Goal: Transaction & Acquisition: Book appointment/travel/reservation

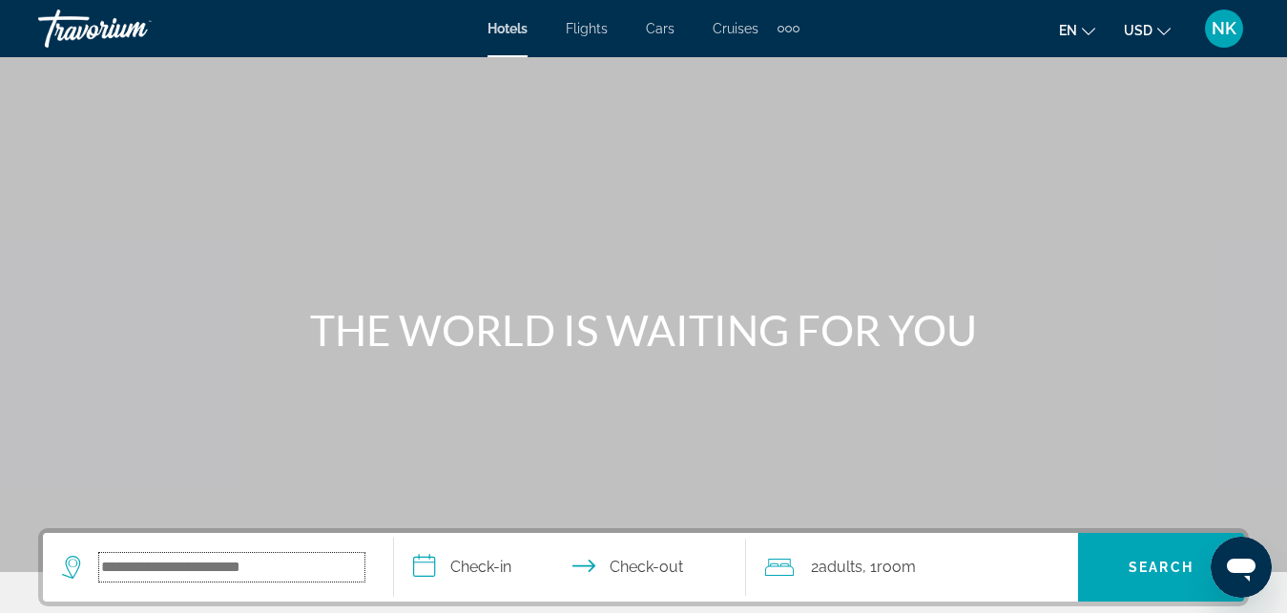
click at [264, 557] on input "Search hotel destination" at bounding box center [231, 567] width 265 height 29
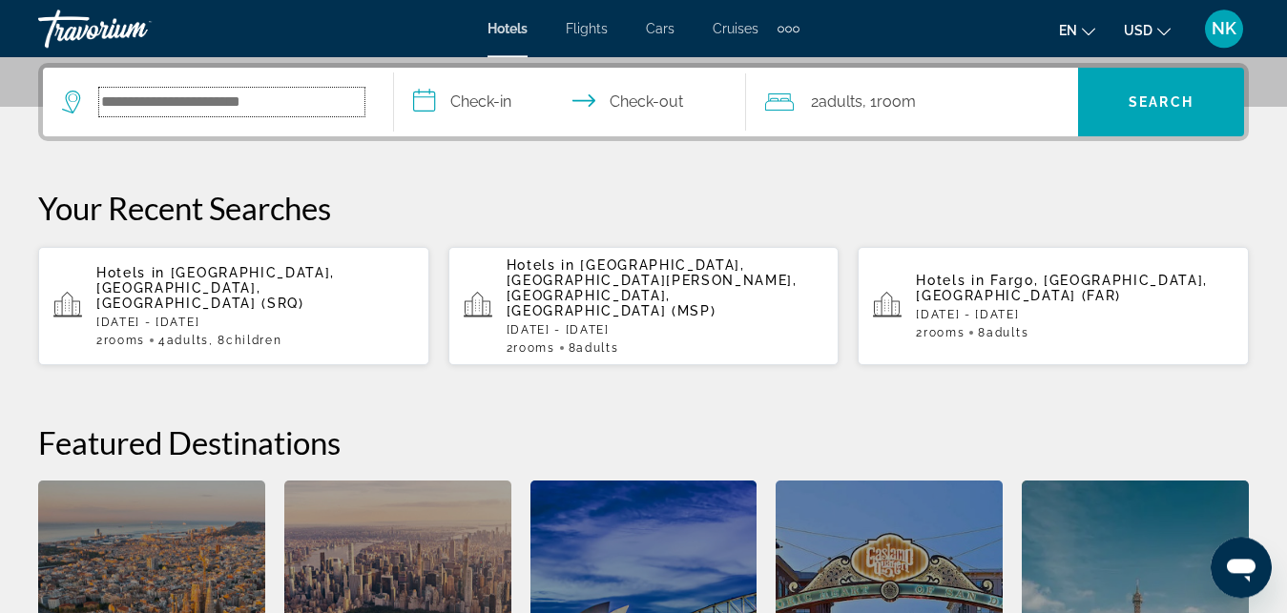
scroll to position [466, 0]
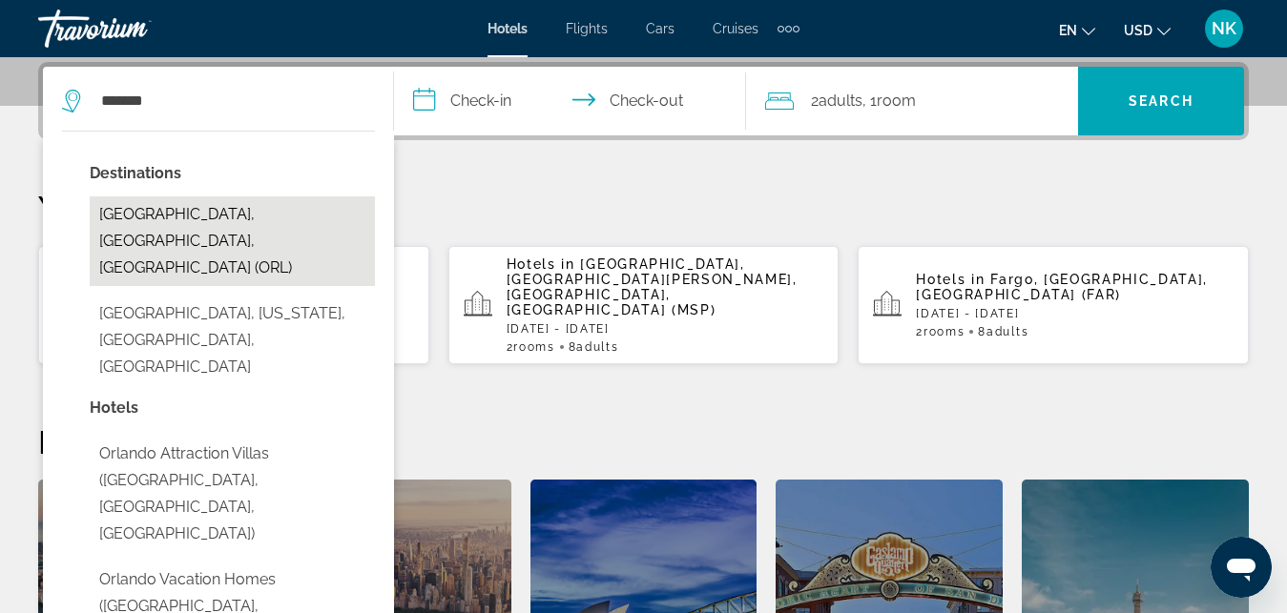
click at [241, 225] on button "[GEOGRAPHIC_DATA], [GEOGRAPHIC_DATA], [GEOGRAPHIC_DATA] (ORL)" at bounding box center [232, 242] width 285 height 90
type input "**********"
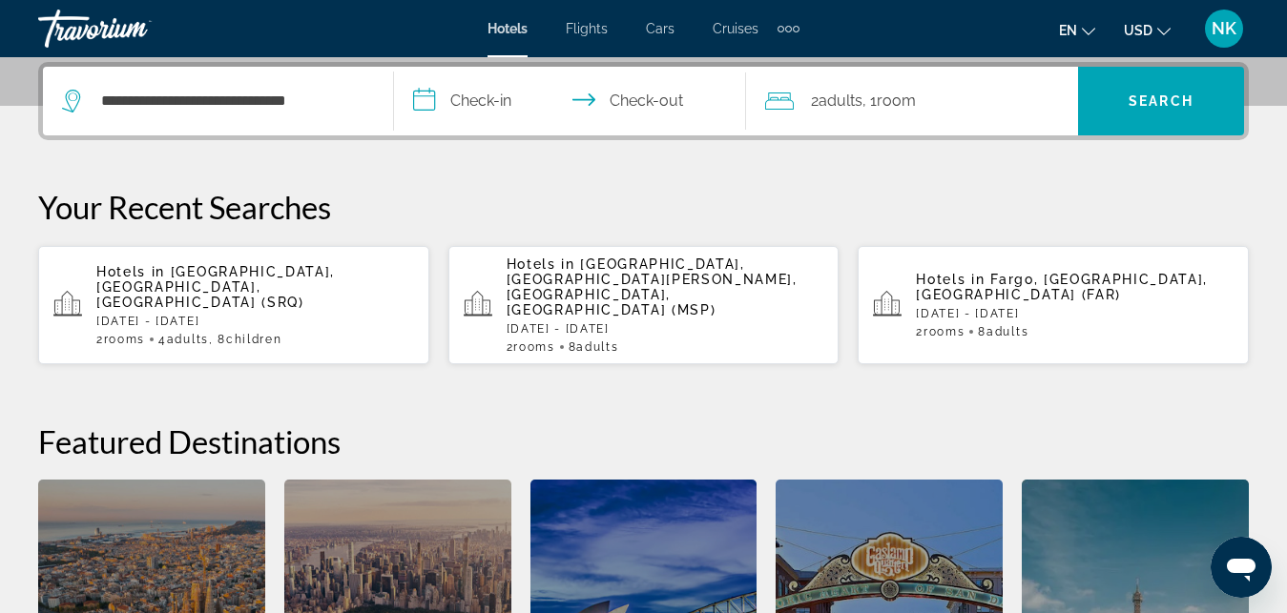
click at [484, 99] on input "**********" at bounding box center [573, 104] width 359 height 74
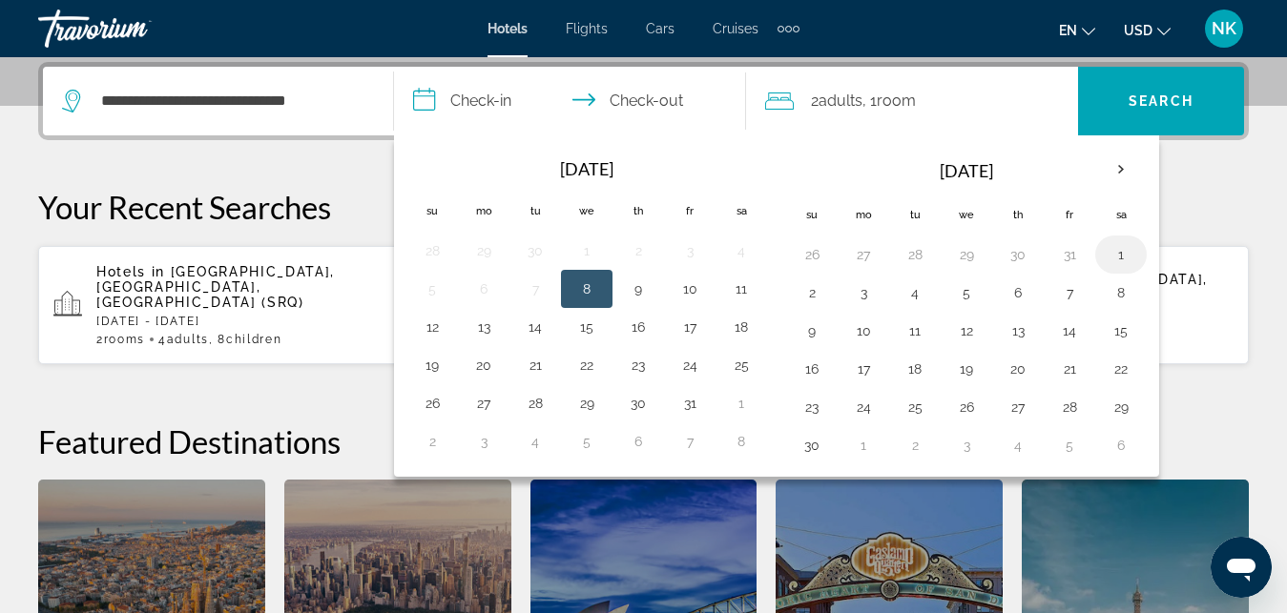
click at [1128, 256] on button "1" at bounding box center [1121, 254] width 31 height 27
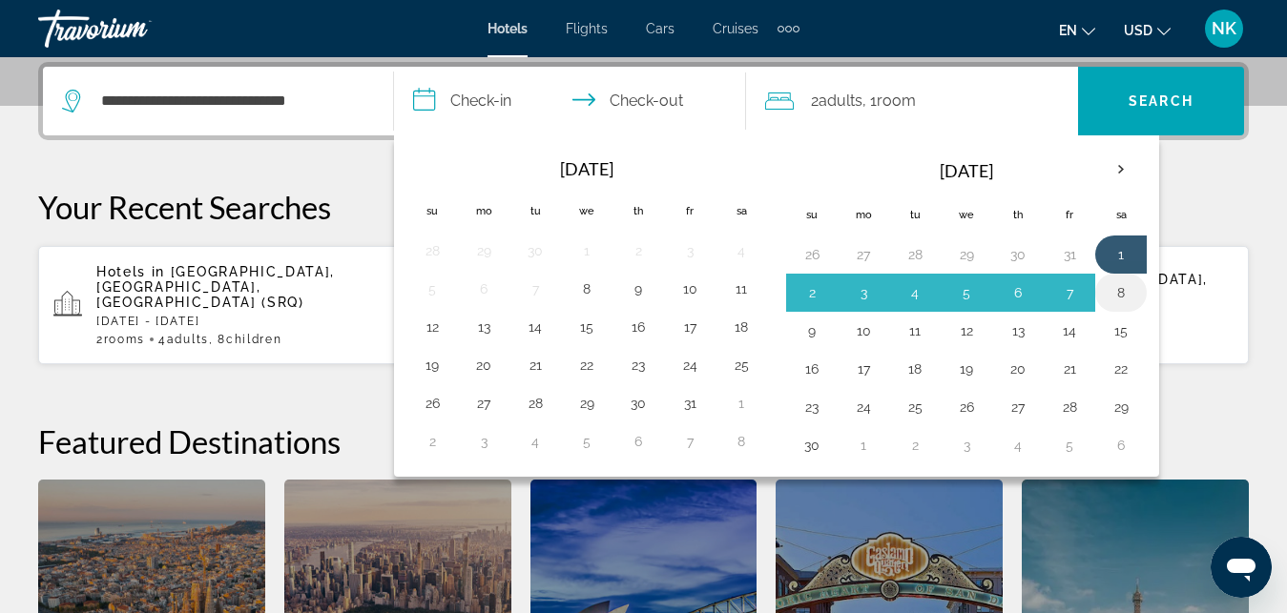
click at [1130, 298] on button "8" at bounding box center [1121, 292] width 31 height 27
type input "**********"
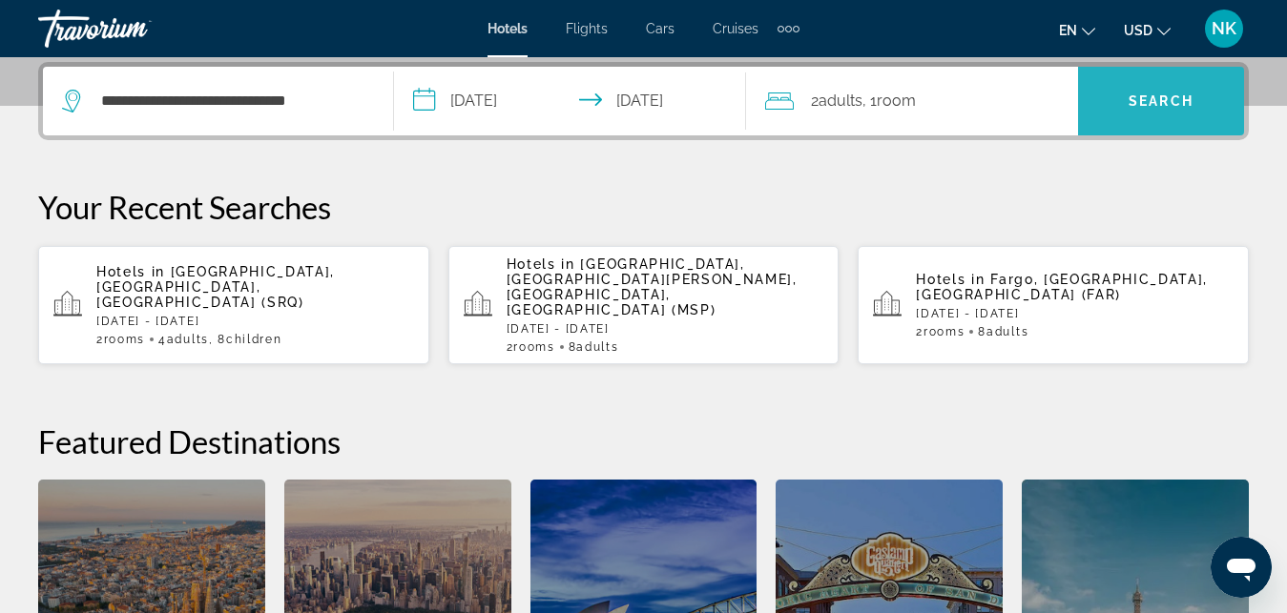
click at [1195, 116] on span "Search" at bounding box center [1161, 101] width 166 height 46
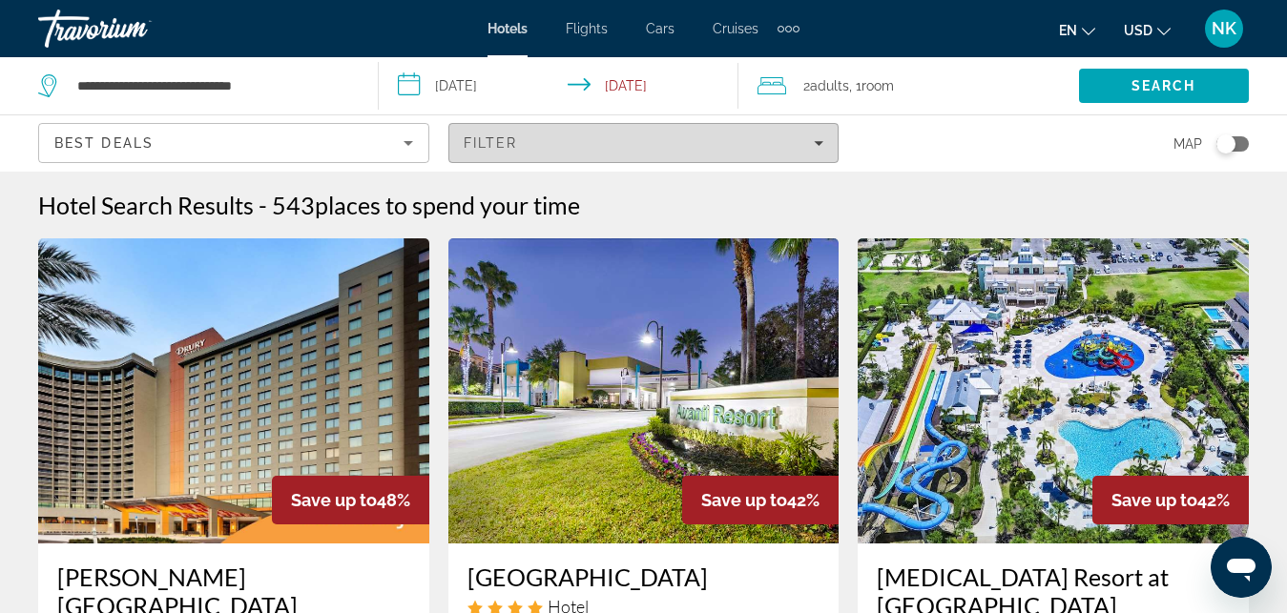
click at [826, 144] on span "Filters" at bounding box center [643, 143] width 389 height 46
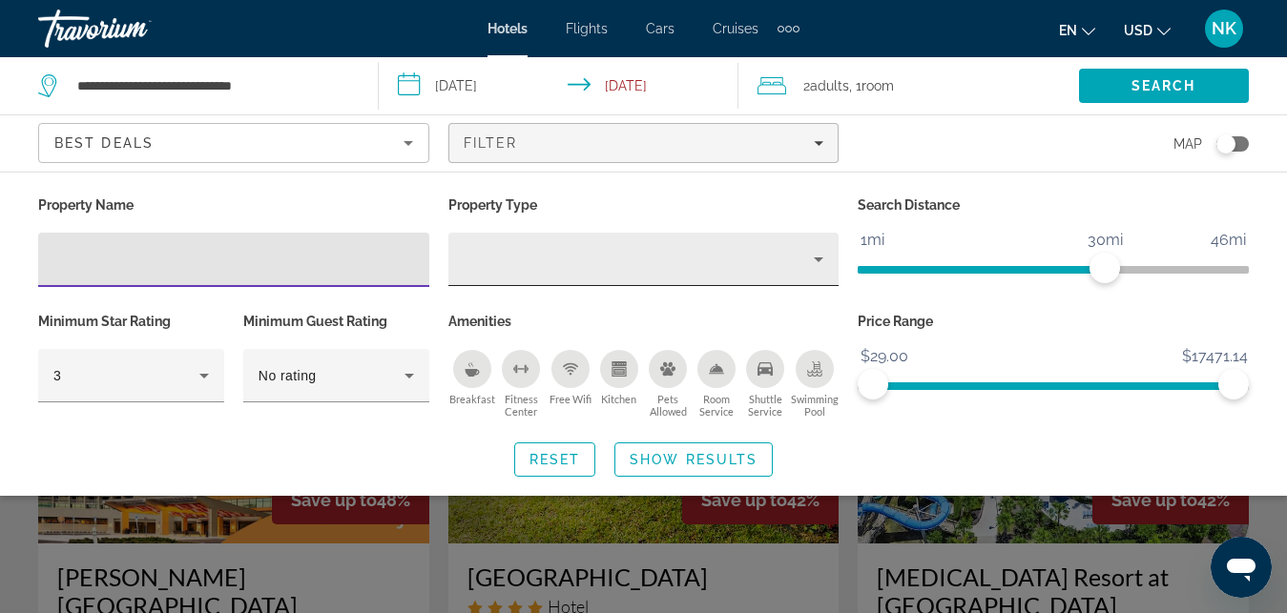
click at [671, 261] on div "Property type" at bounding box center [639, 259] width 351 height 23
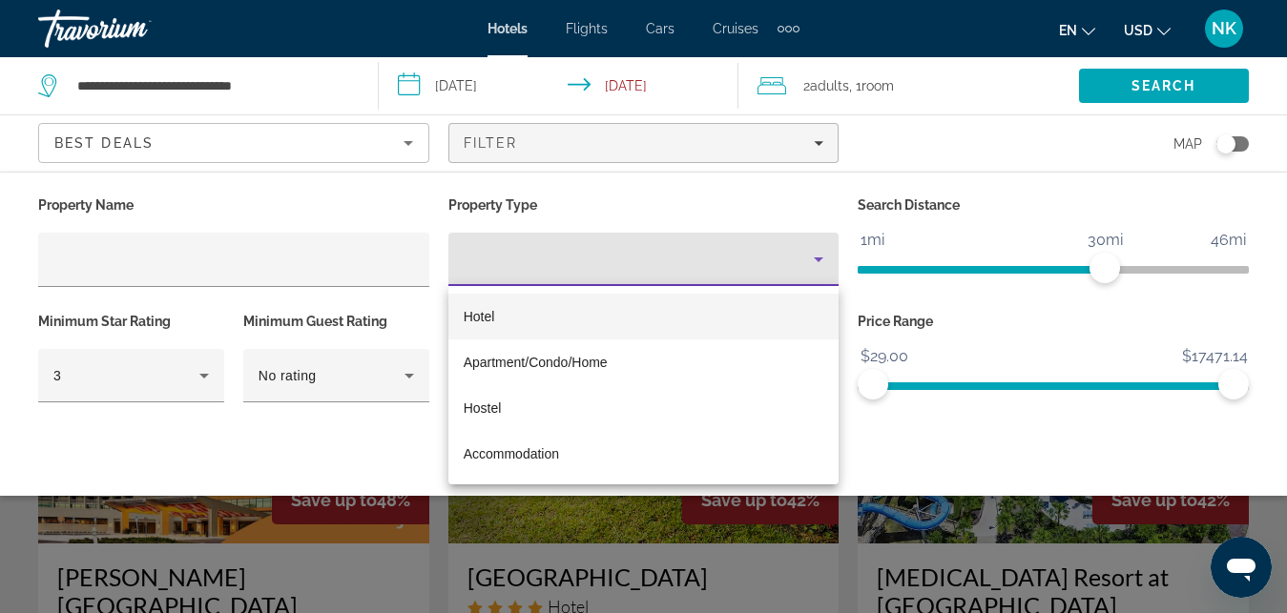
click at [659, 279] on div at bounding box center [643, 306] width 1287 height 613
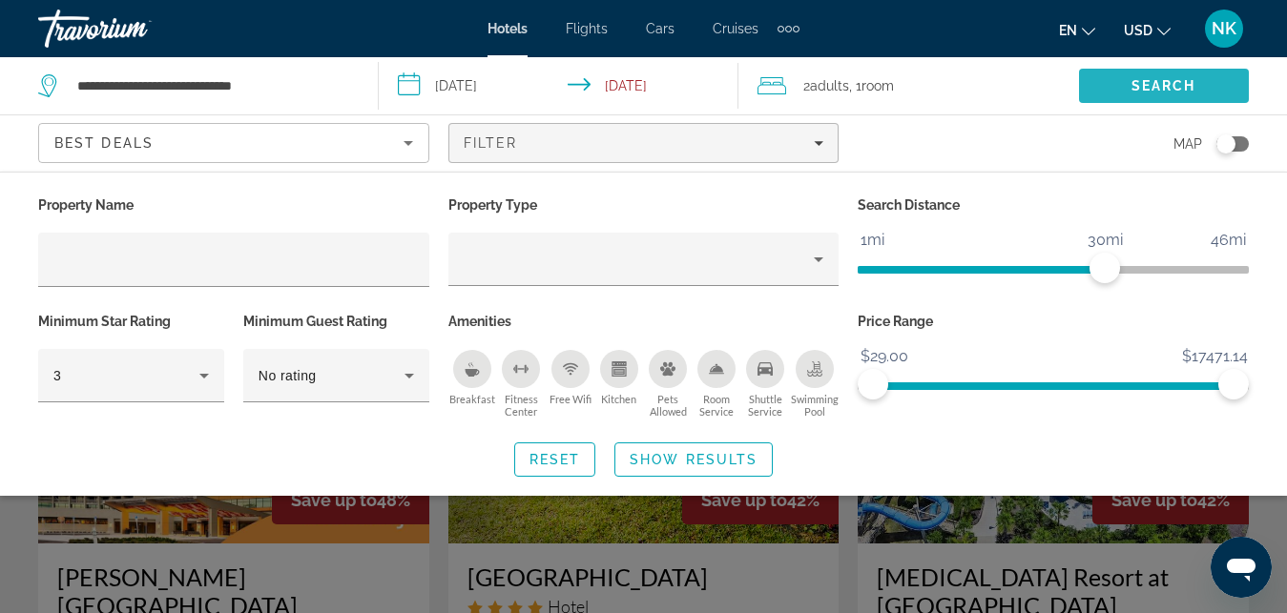
click at [1169, 79] on span "Search" at bounding box center [1163, 85] width 65 height 15
click at [1160, 87] on span "Search" at bounding box center [1163, 85] width 65 height 15
click at [1151, 27] on span "USD" at bounding box center [1138, 30] width 29 height 15
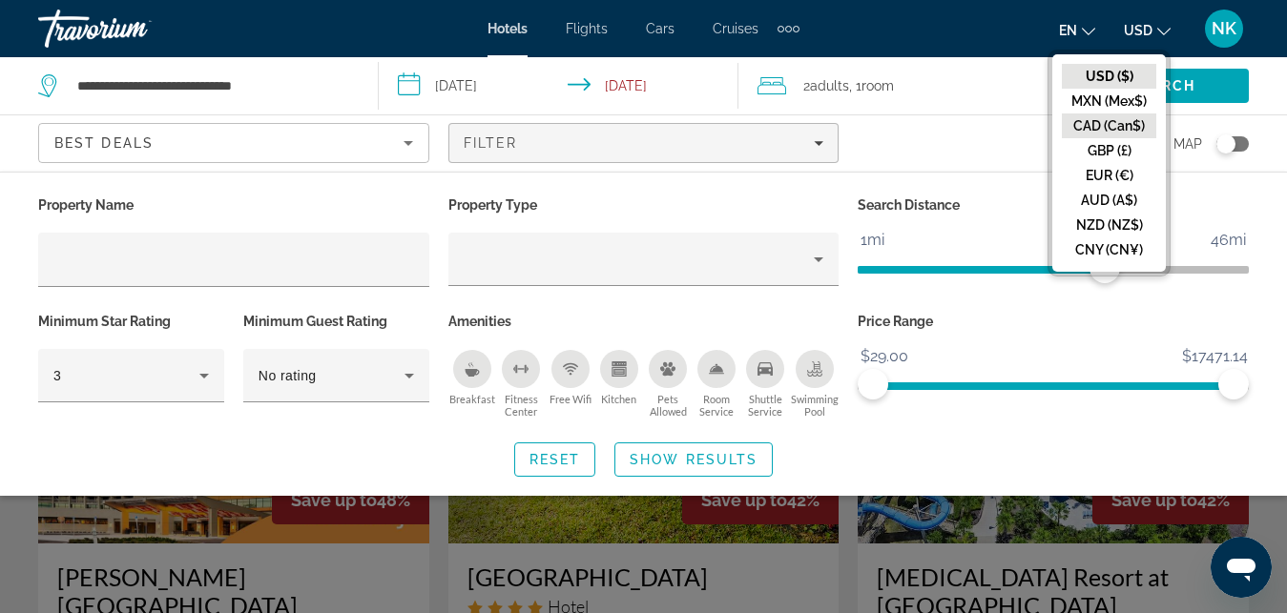
click at [1111, 135] on button "CAD (Can$)" at bounding box center [1109, 126] width 94 height 25
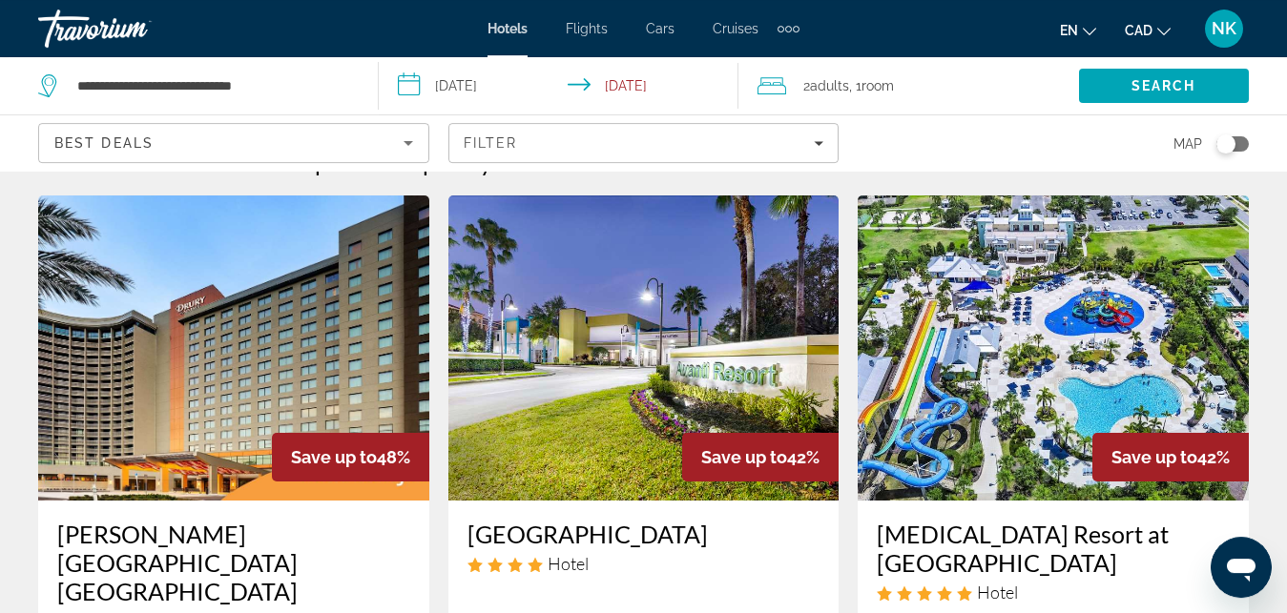
scroll to position [49, 0]
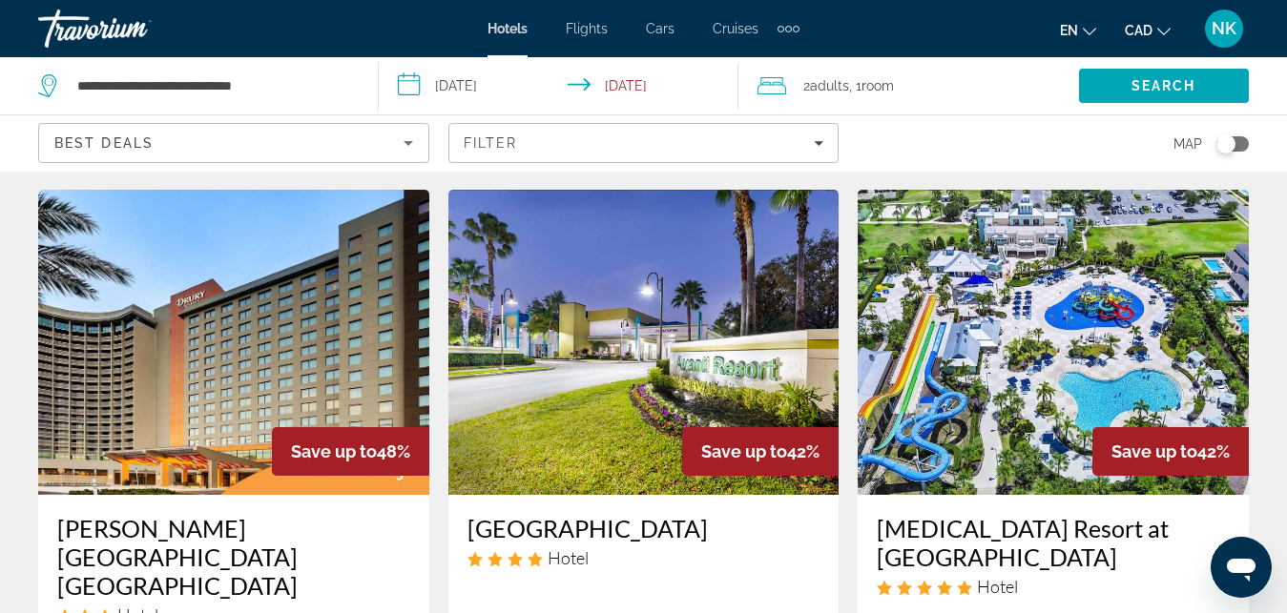
click at [1143, 349] on img "Main content" at bounding box center [1053, 342] width 391 height 305
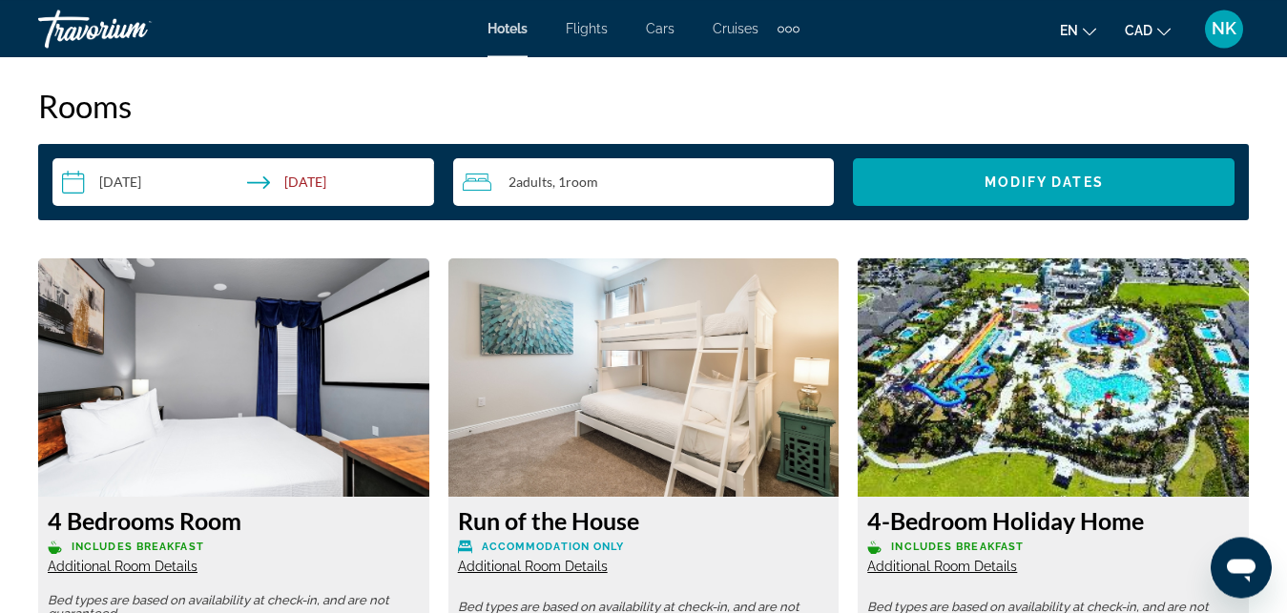
scroll to position [2758, 0]
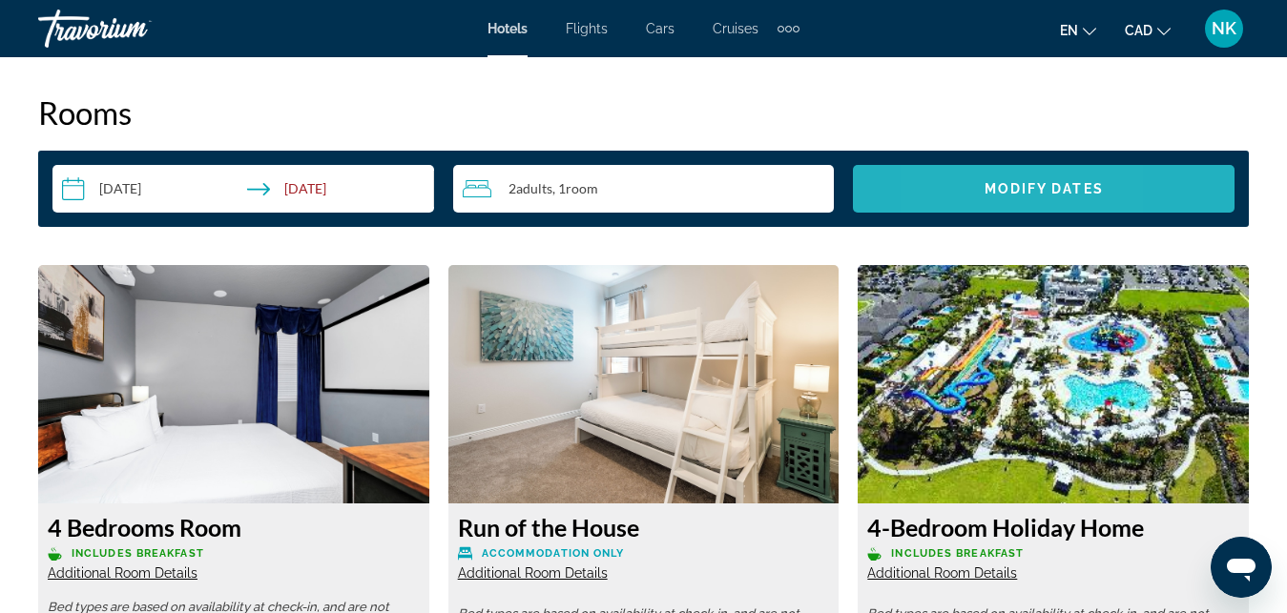
click at [946, 184] on span "Search widget" at bounding box center [1044, 189] width 382 height 46
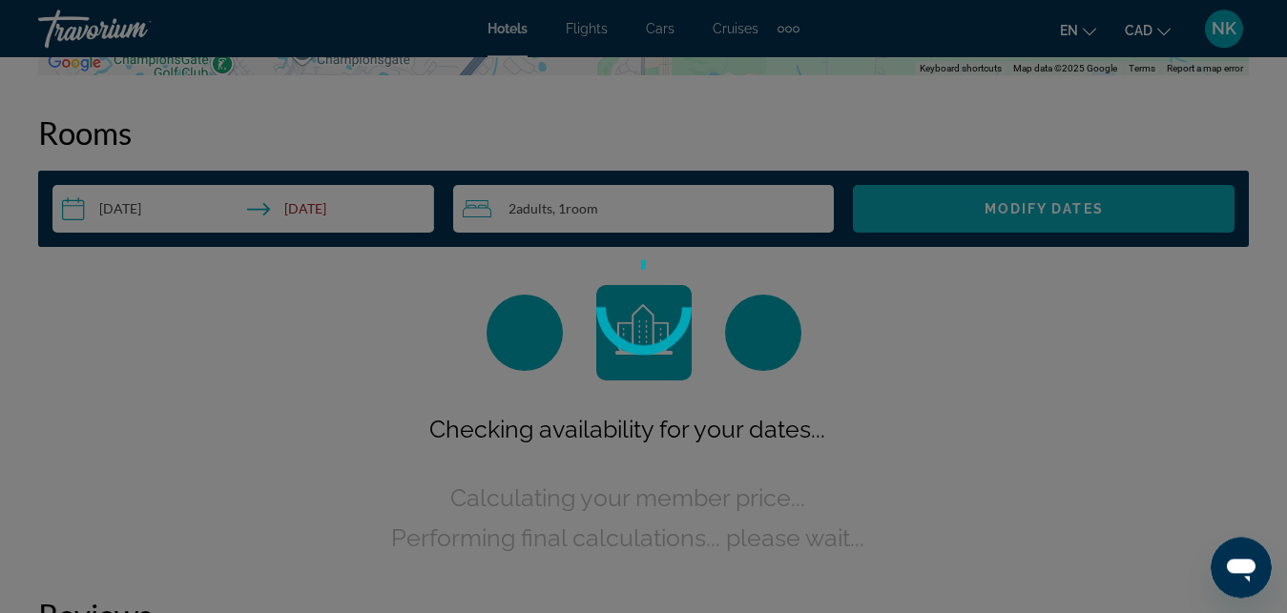
scroll to position [2737, 0]
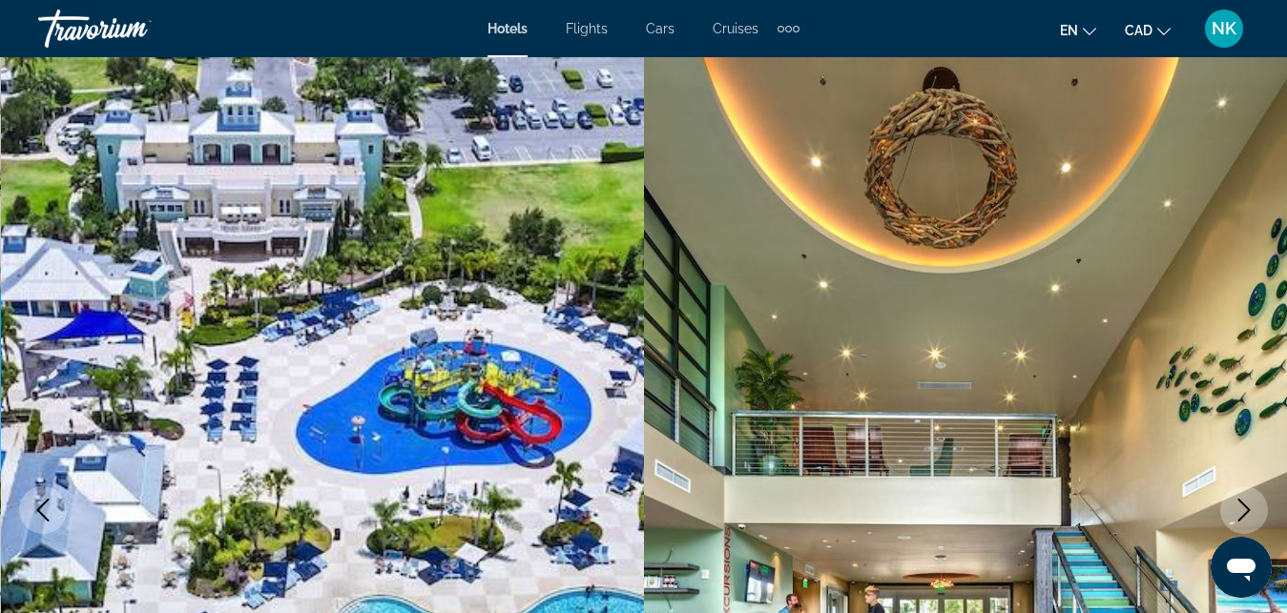
click at [525, 28] on span "Hotels" at bounding box center [507, 28] width 40 height 15
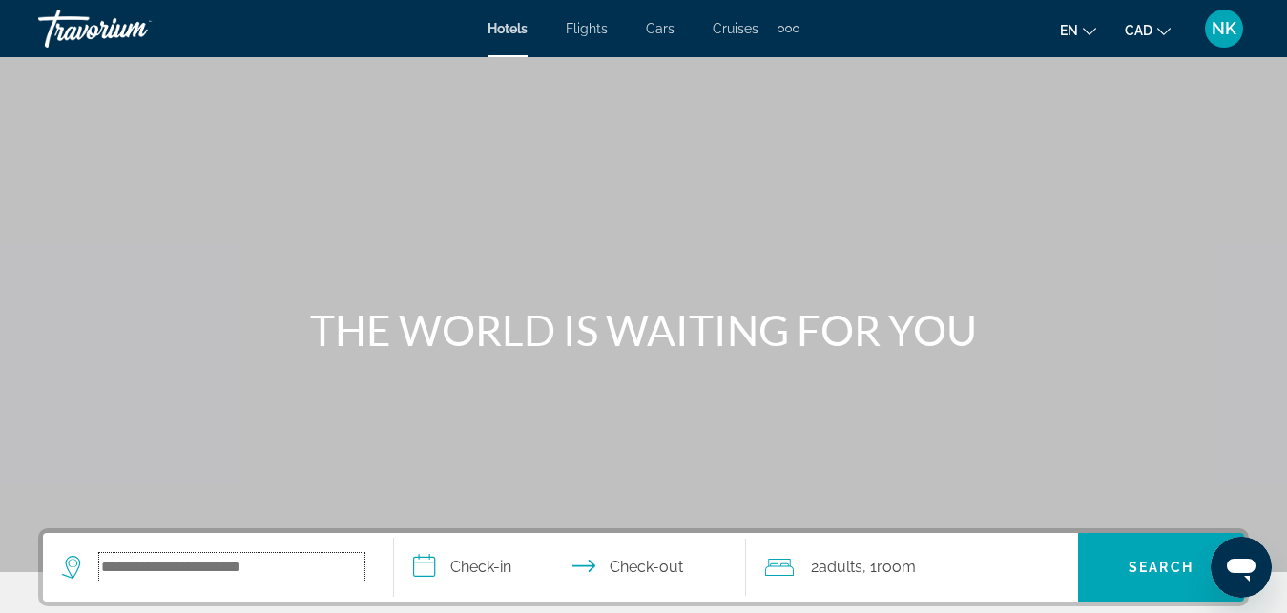
click at [221, 559] on input "Search hotel destination" at bounding box center [231, 567] width 265 height 29
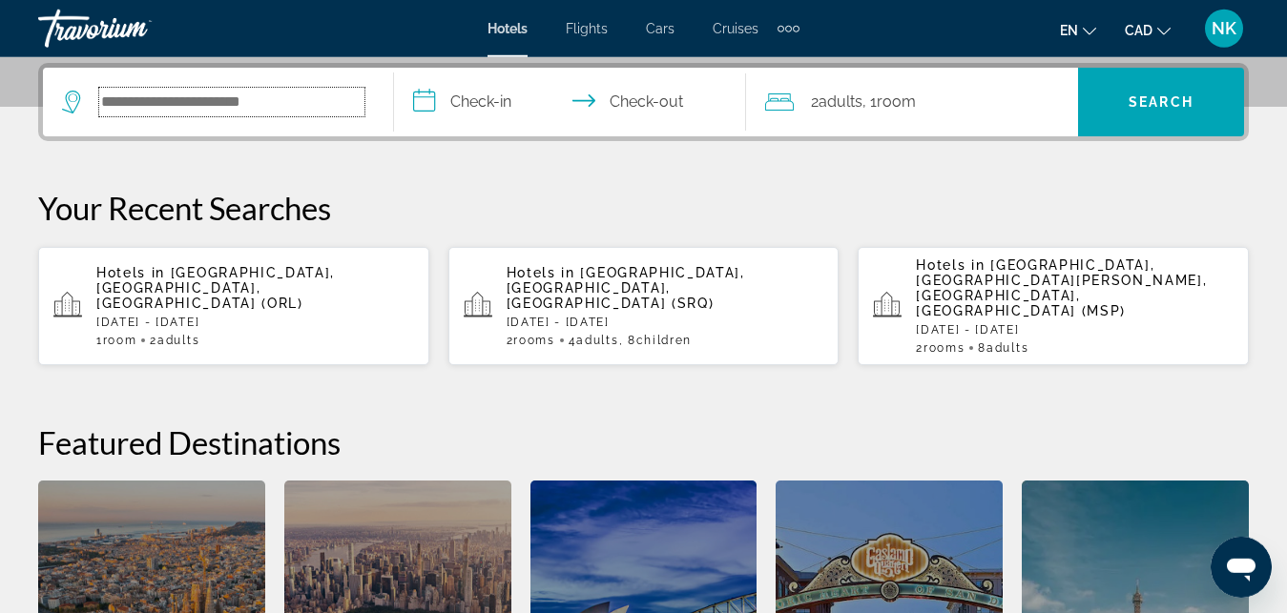
scroll to position [466, 0]
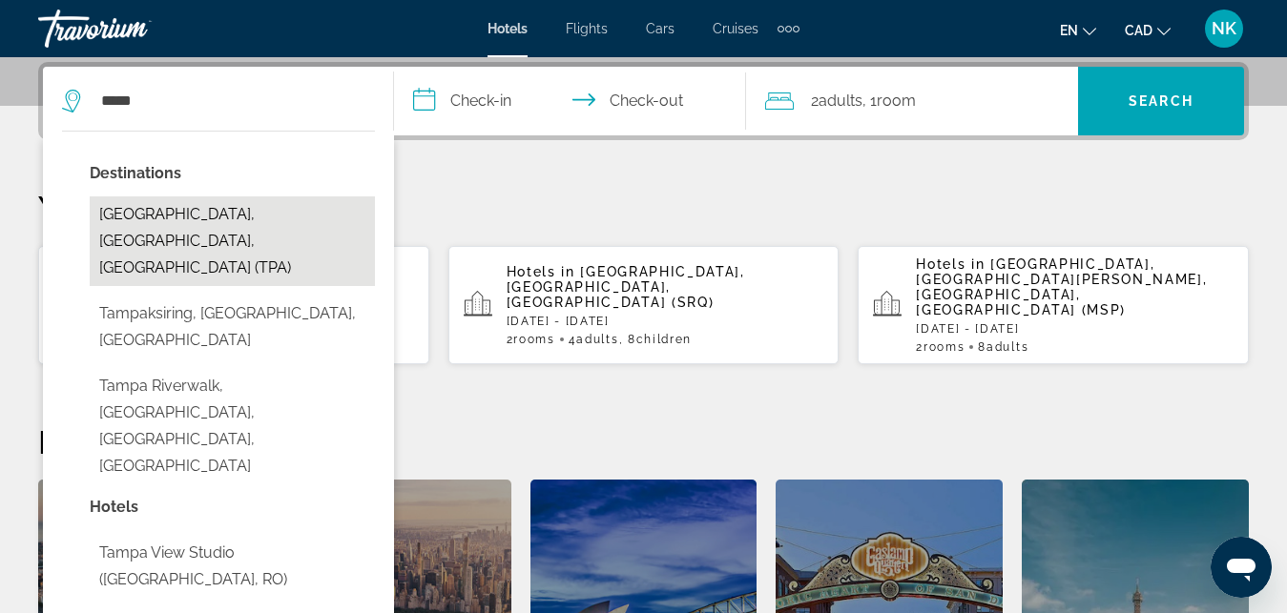
click at [215, 206] on button "[GEOGRAPHIC_DATA], [GEOGRAPHIC_DATA], [GEOGRAPHIC_DATA] (TPA)" at bounding box center [232, 242] width 285 height 90
type input "**********"
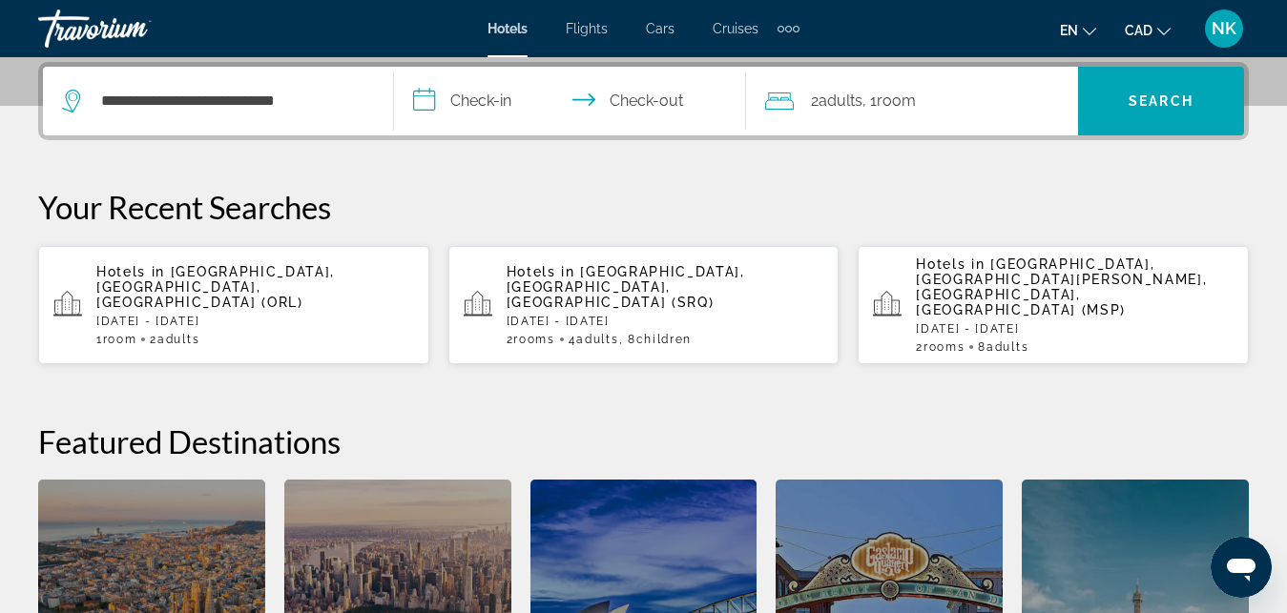
click at [489, 103] on input "**********" at bounding box center [573, 104] width 359 height 74
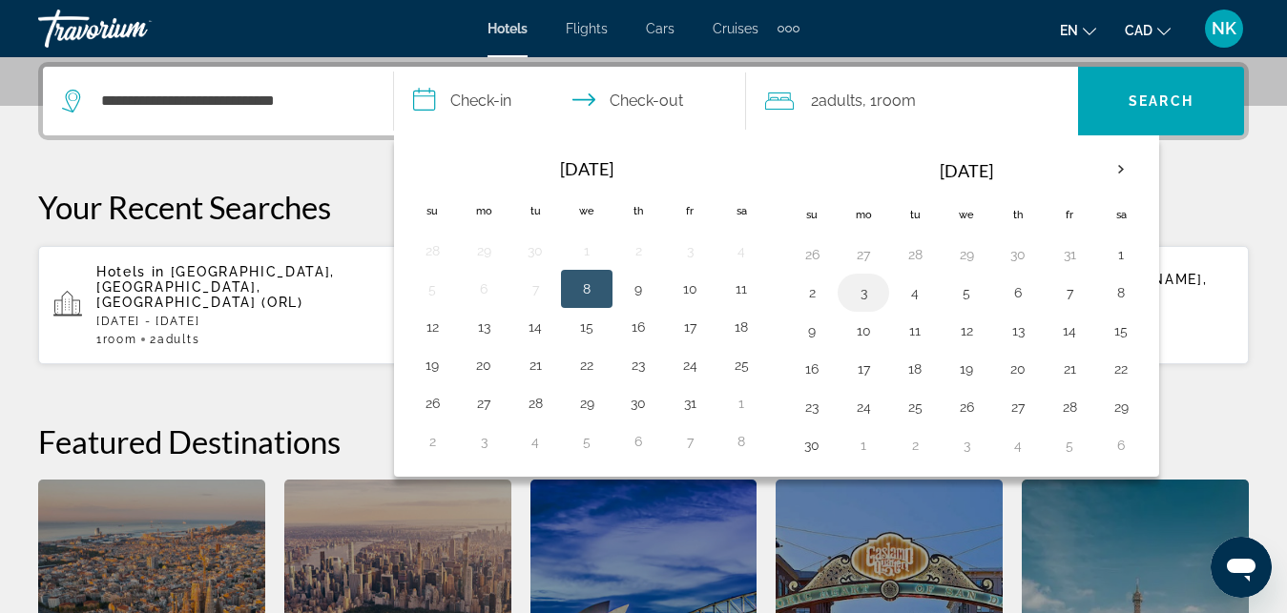
click at [855, 293] on button "3" at bounding box center [863, 292] width 31 height 27
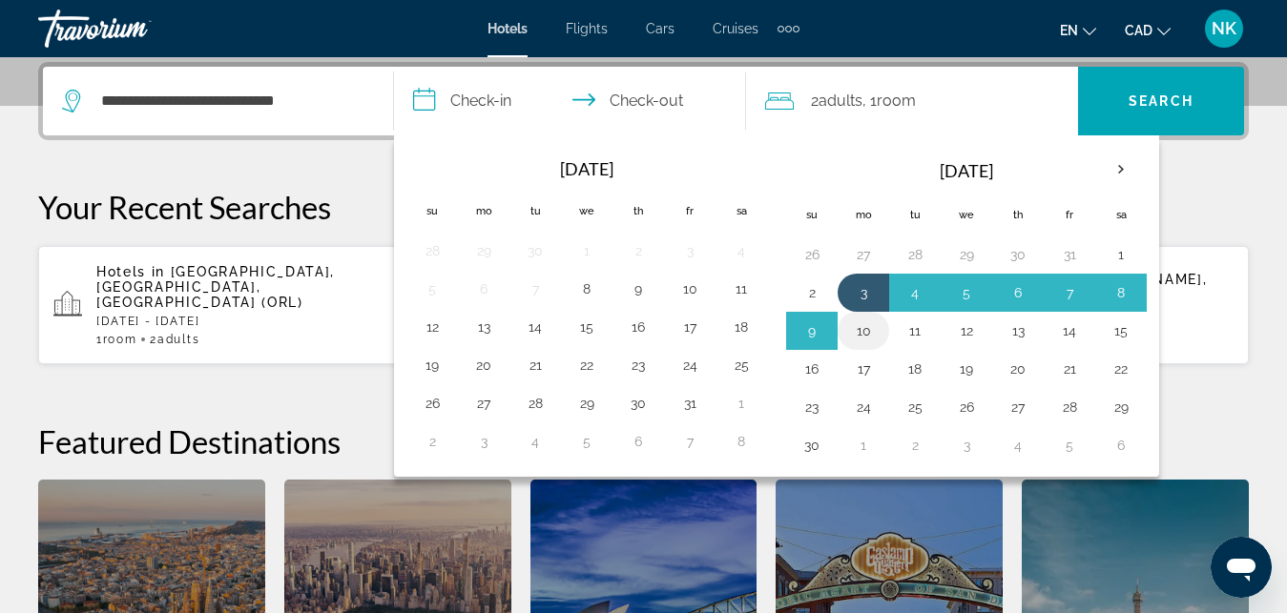
click at [859, 330] on button "10" at bounding box center [863, 331] width 31 height 27
type input "**********"
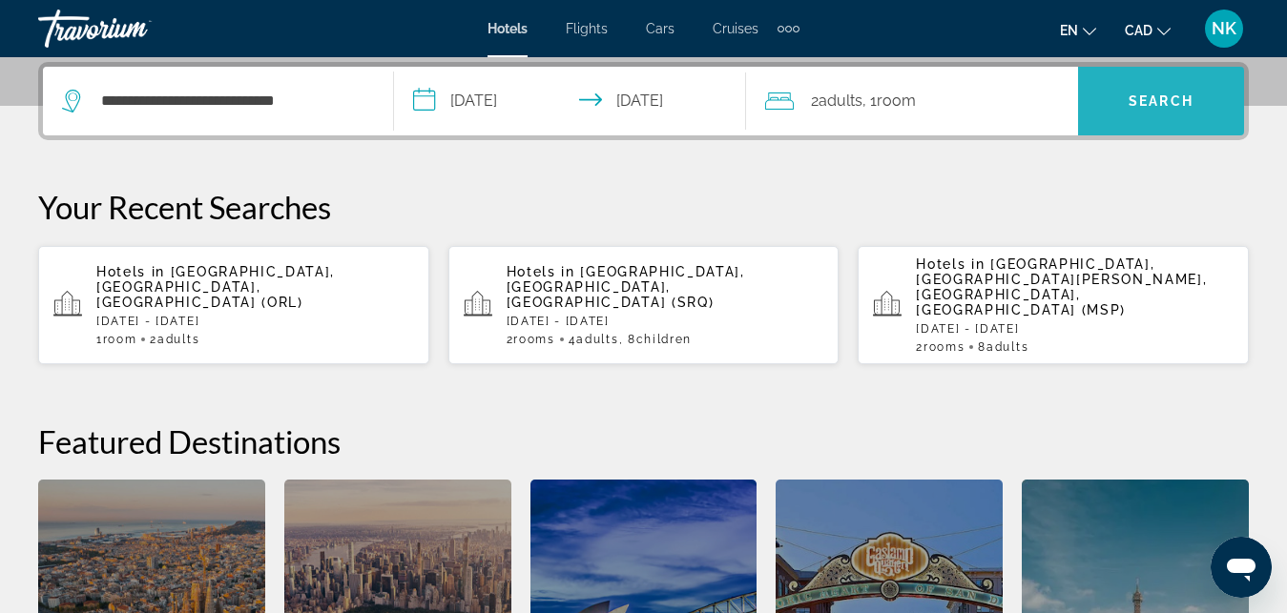
click at [1130, 104] on span "Search" at bounding box center [1160, 100] width 65 height 15
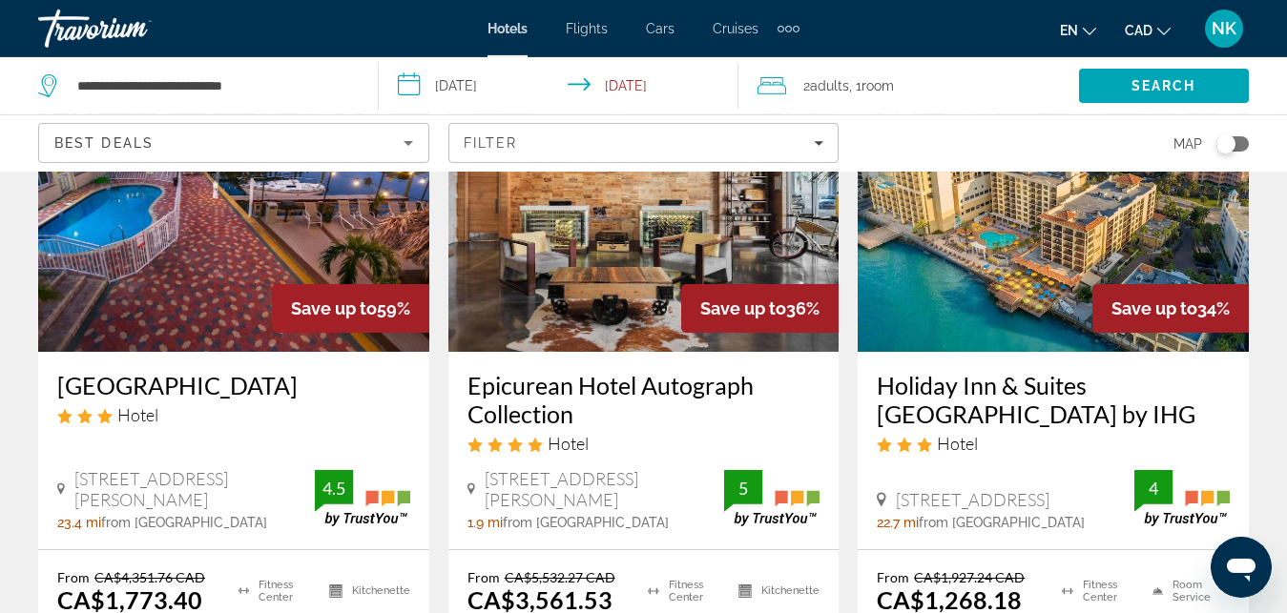
scroll to position [195, 0]
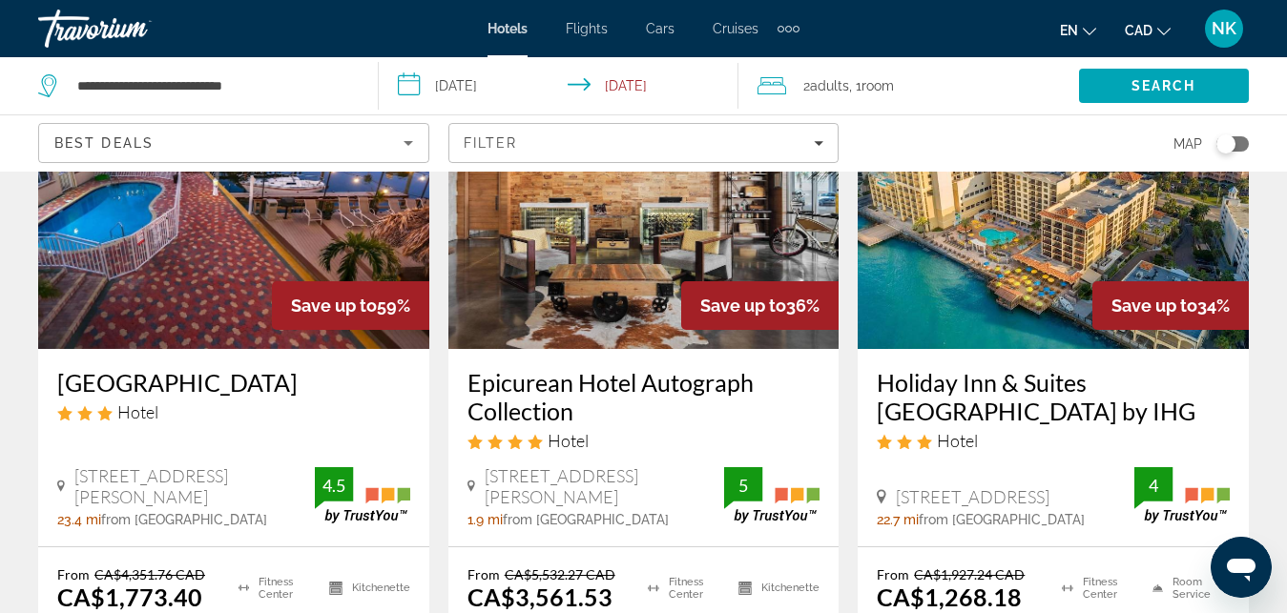
click at [126, 283] on img "Main content" at bounding box center [233, 196] width 391 height 305
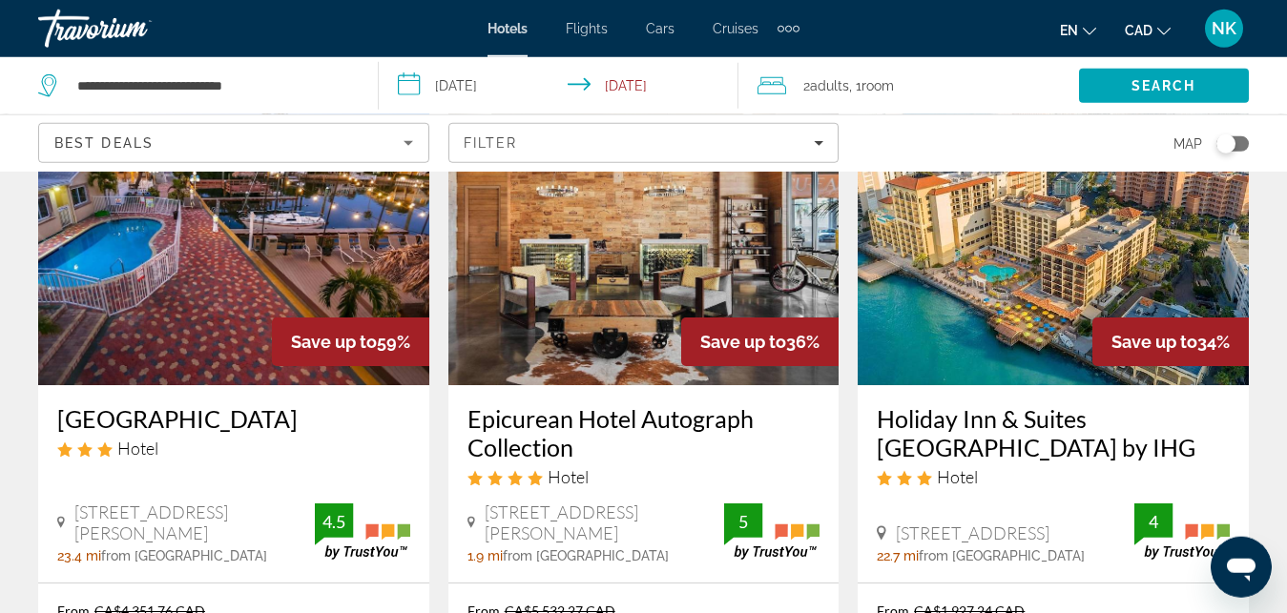
scroll to position [195, 0]
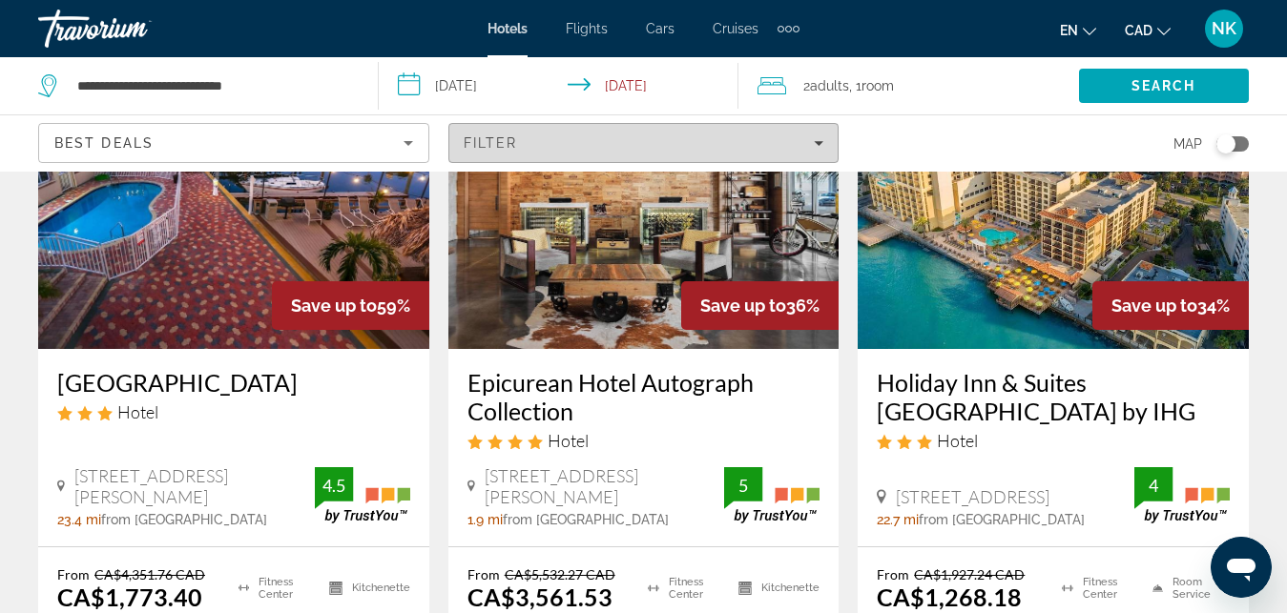
click at [824, 148] on span "Filters" at bounding box center [643, 143] width 389 height 46
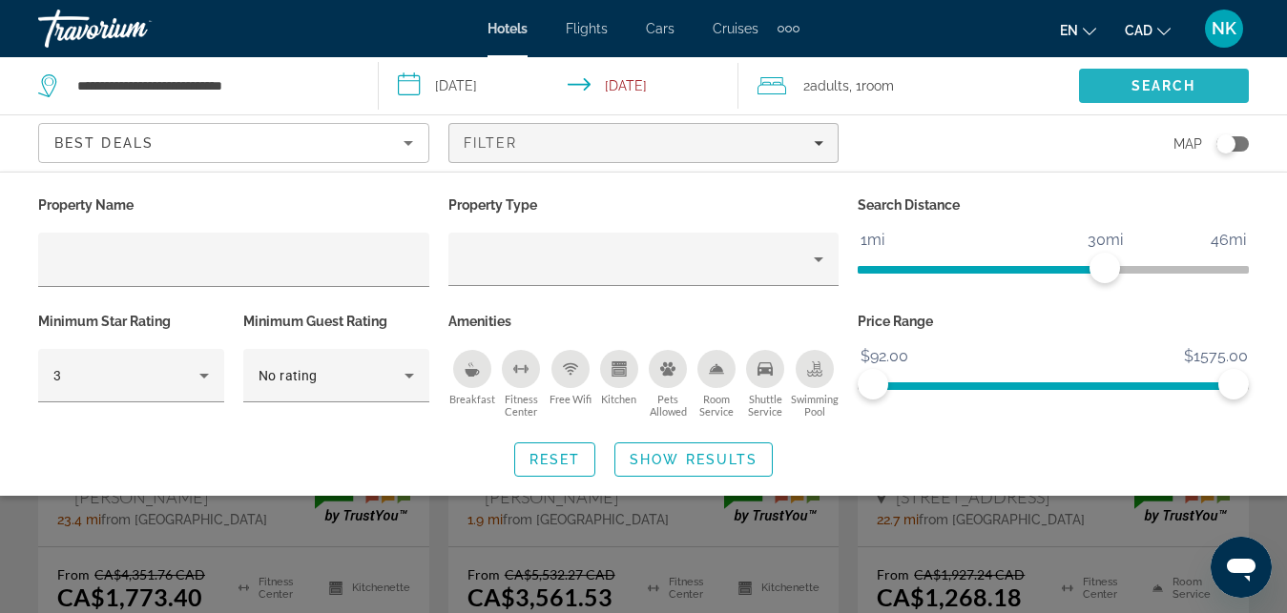
click at [1137, 82] on span "Search" at bounding box center [1163, 85] width 65 height 15
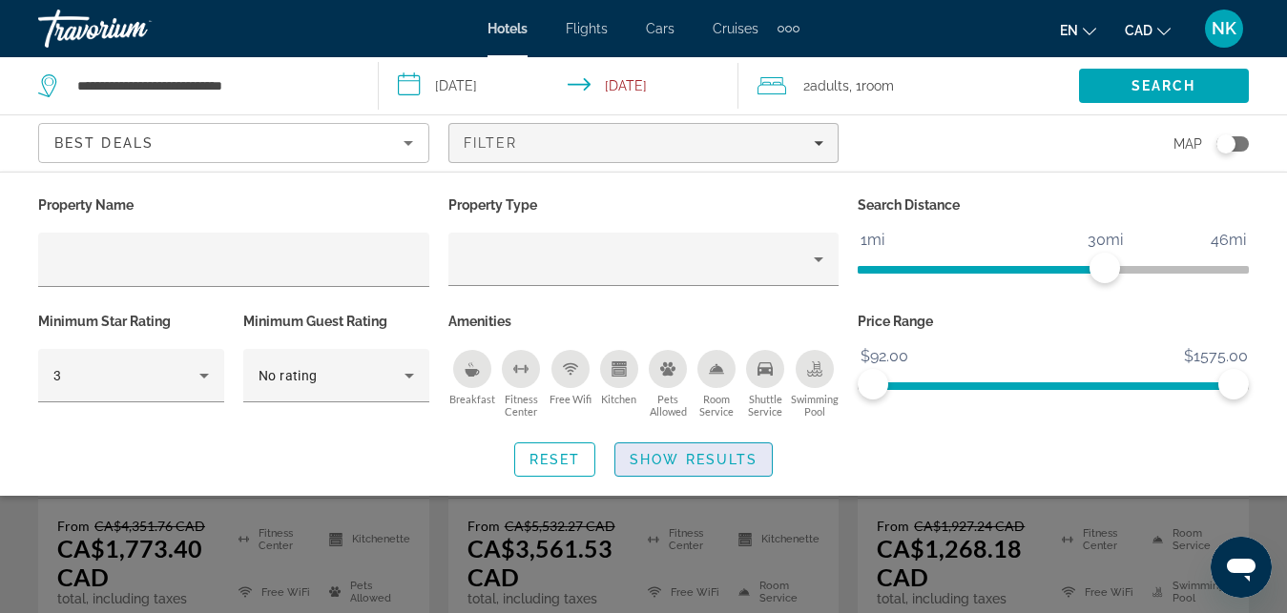
click at [667, 454] on span "Show Results" at bounding box center [694, 459] width 128 height 15
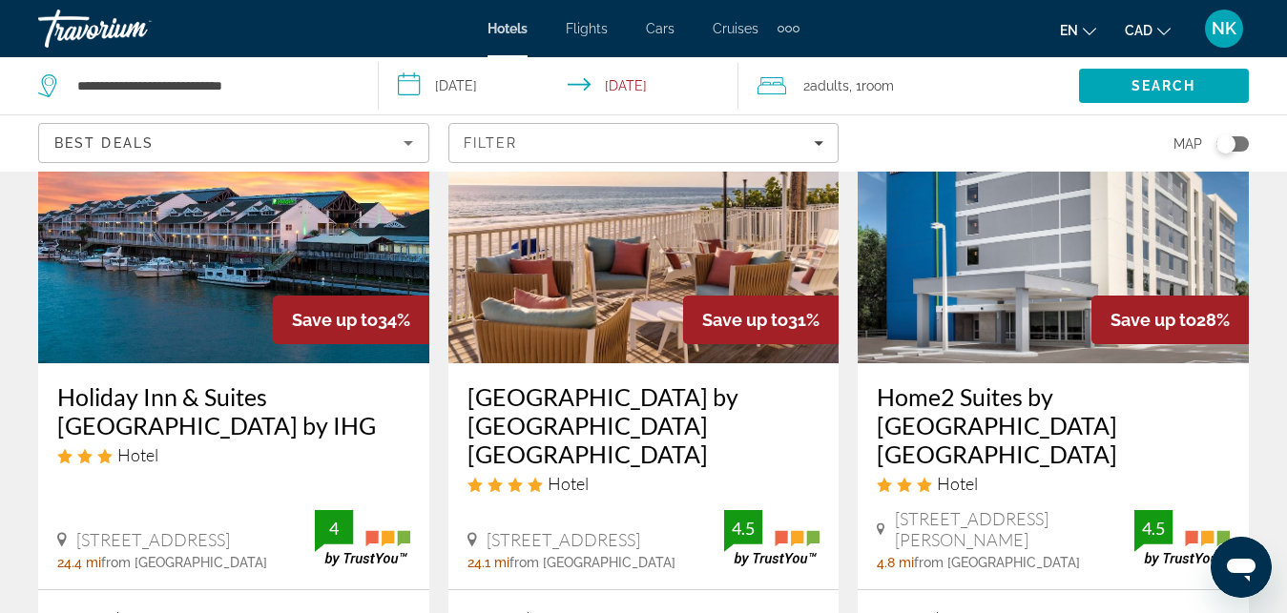
scroll to position [1022, 0]
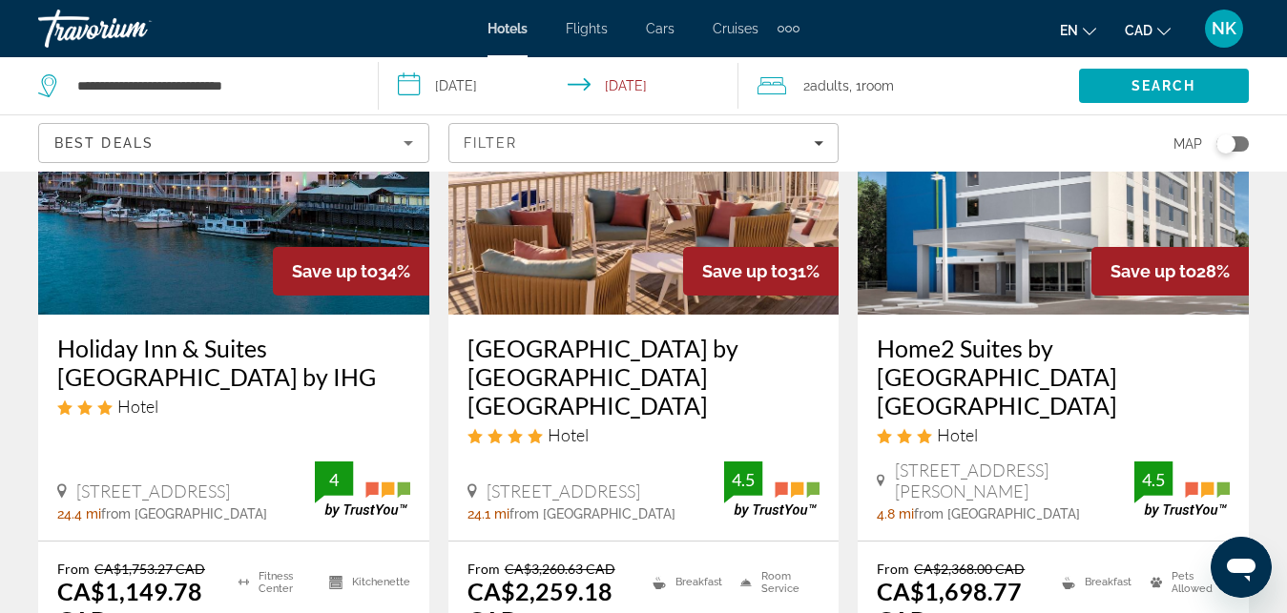
click at [222, 234] on img "Main content" at bounding box center [233, 162] width 391 height 305
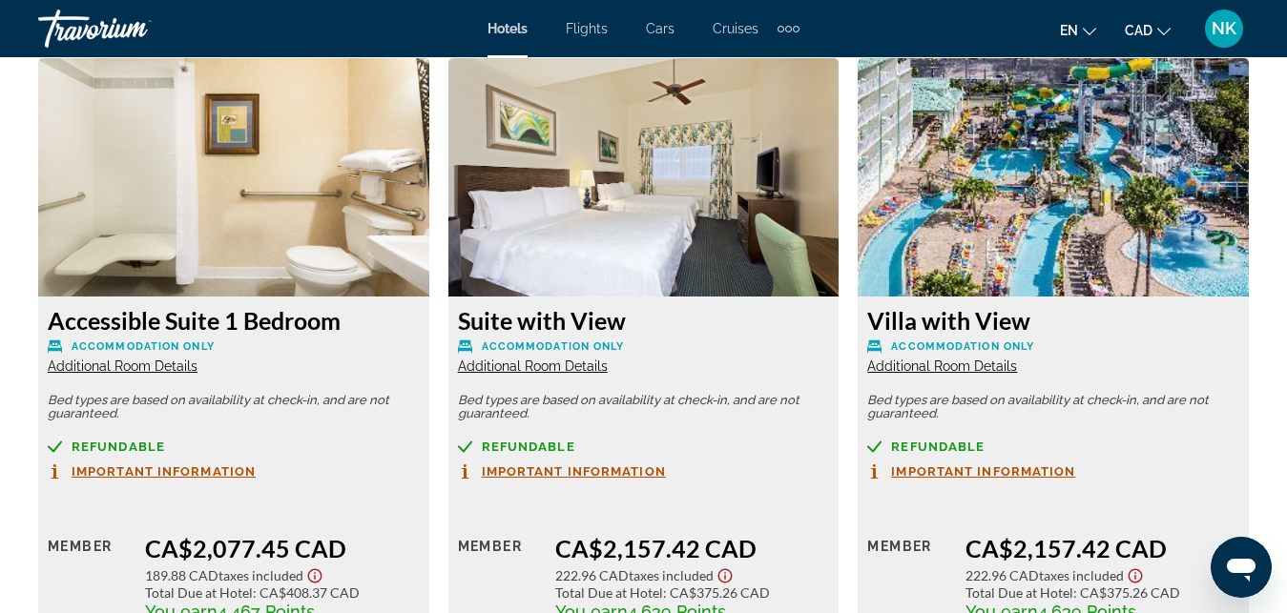
scroll to position [7222, 0]
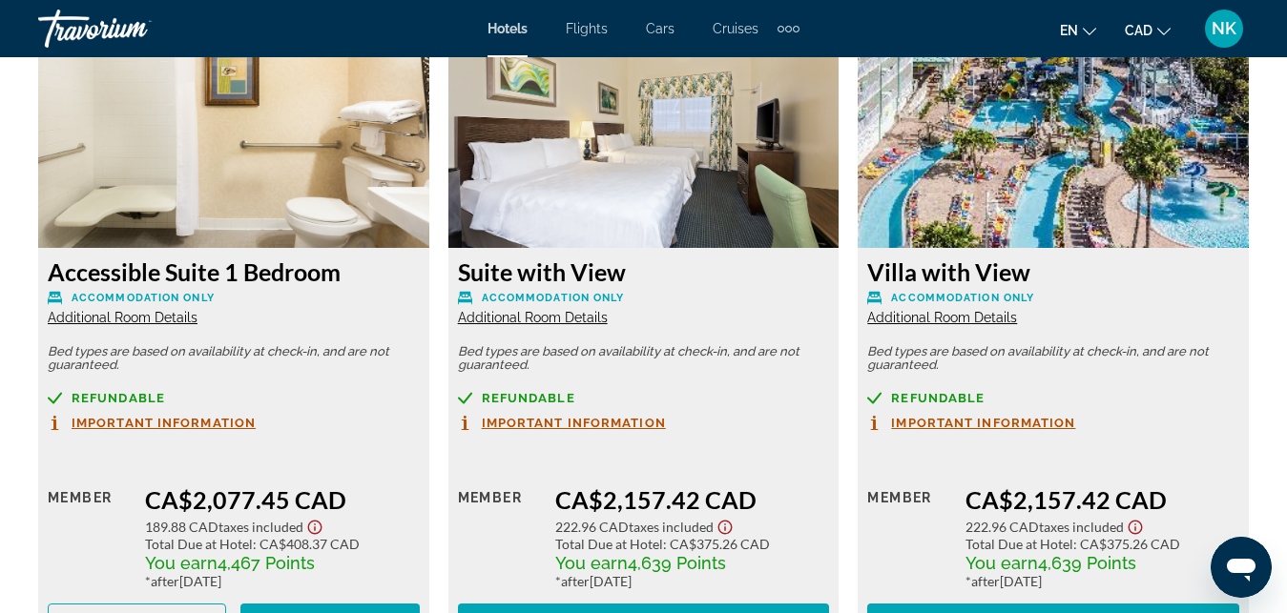
click at [981, 321] on span "Additional Room Details" at bounding box center [942, 317] width 150 height 15
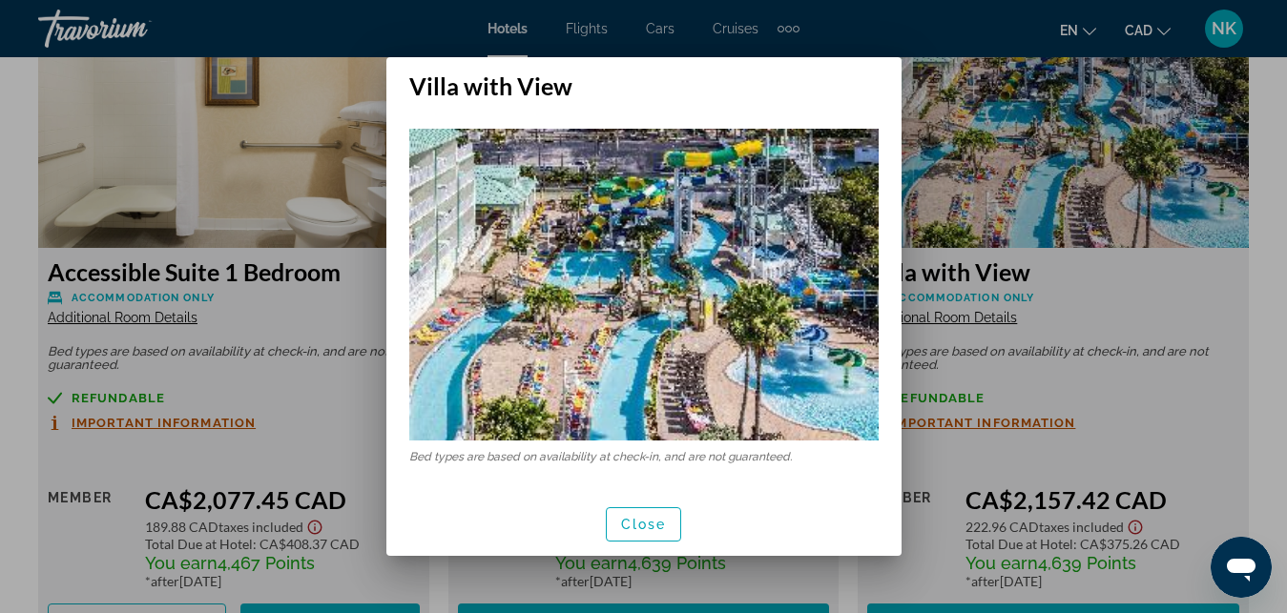
scroll to position [0, 0]
click at [1031, 424] on div at bounding box center [643, 306] width 1287 height 613
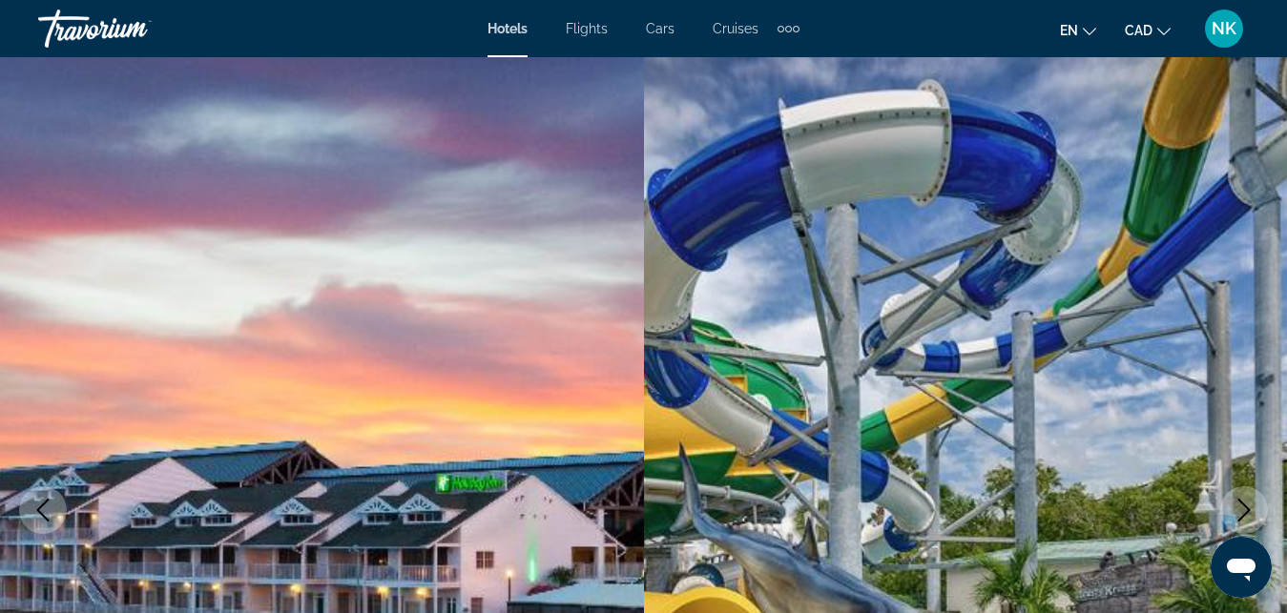
scroll to position [7222, 0]
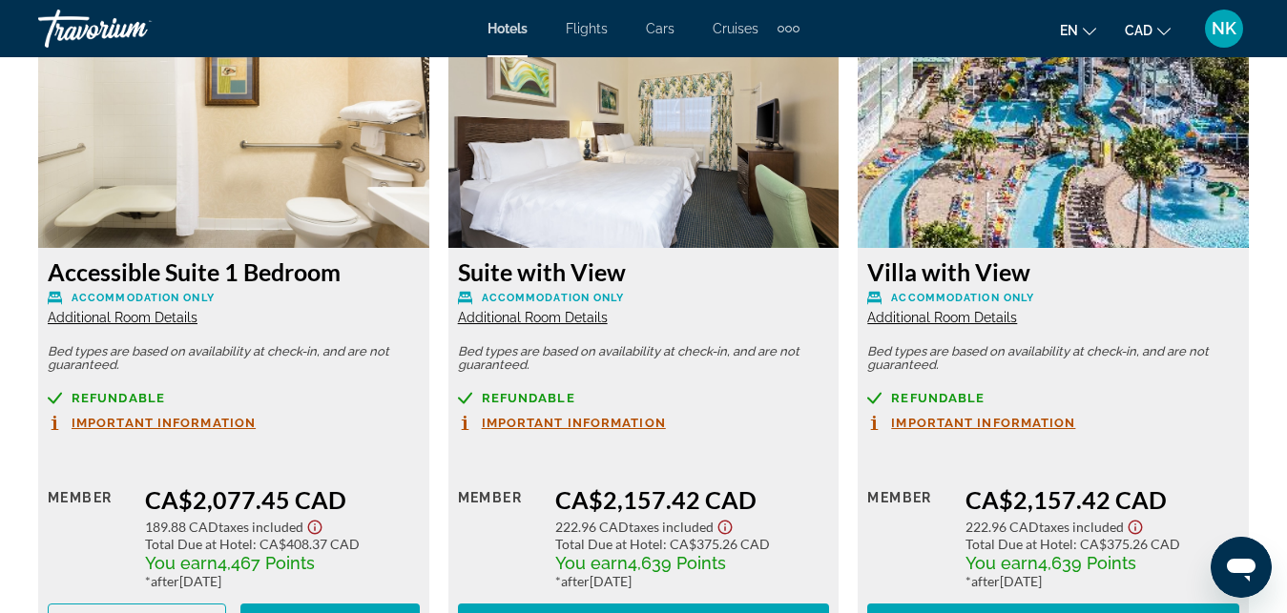
click at [1031, 424] on span "Important Information" at bounding box center [983, 423] width 184 height 12
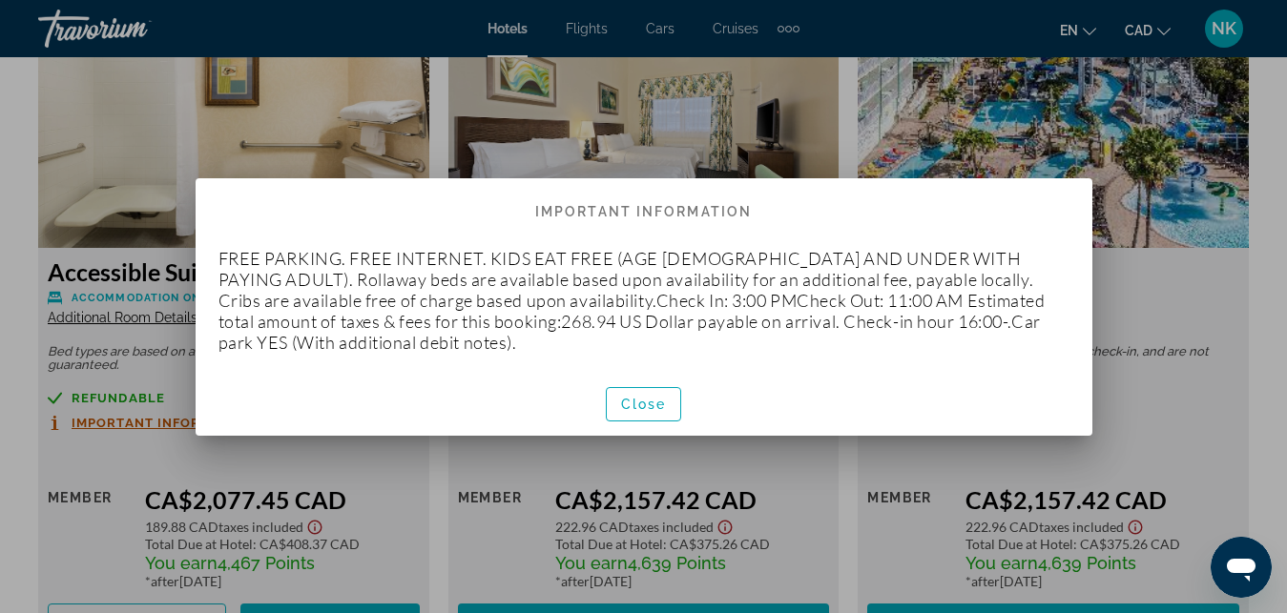
click at [1169, 438] on div at bounding box center [643, 306] width 1287 height 613
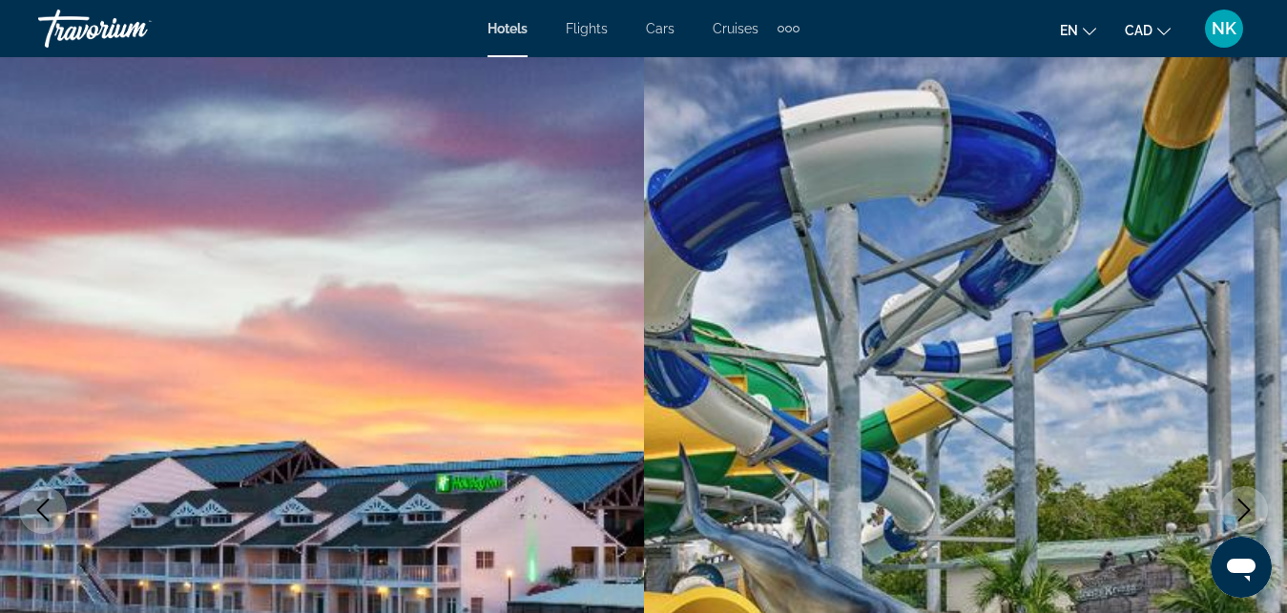
scroll to position [7222, 0]
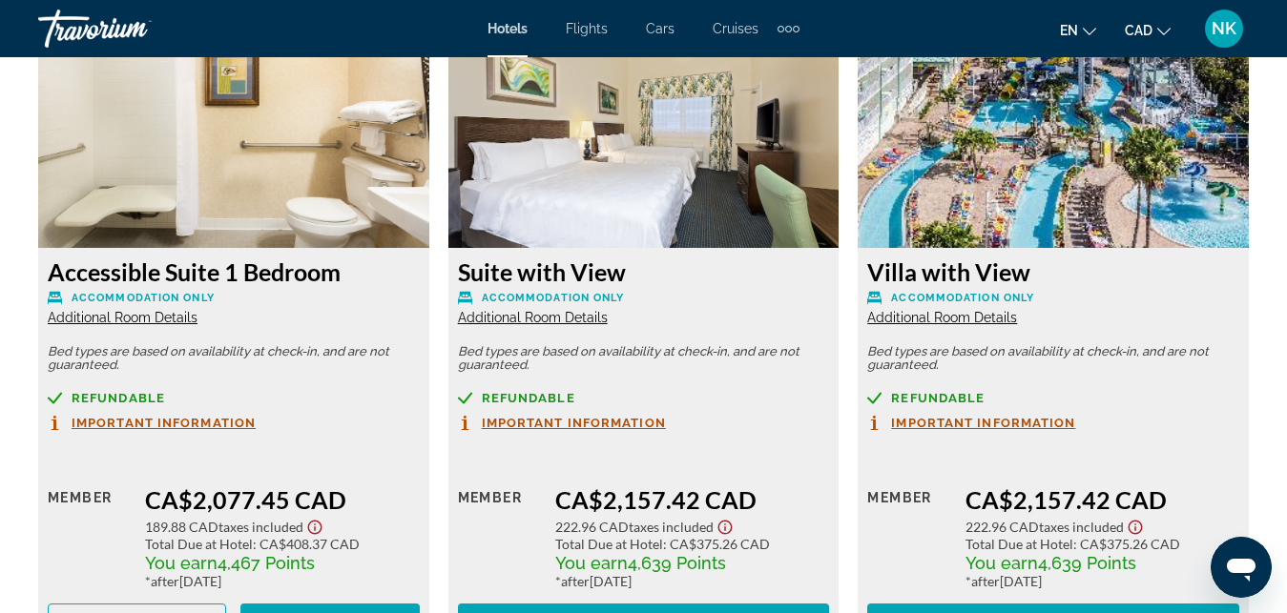
click at [1105, 466] on div "Retail $0.00 when you redeem Member CA$2,157.42 CAD 222.96 CAD Taxes included T…" at bounding box center [1053, 544] width 372 height 188
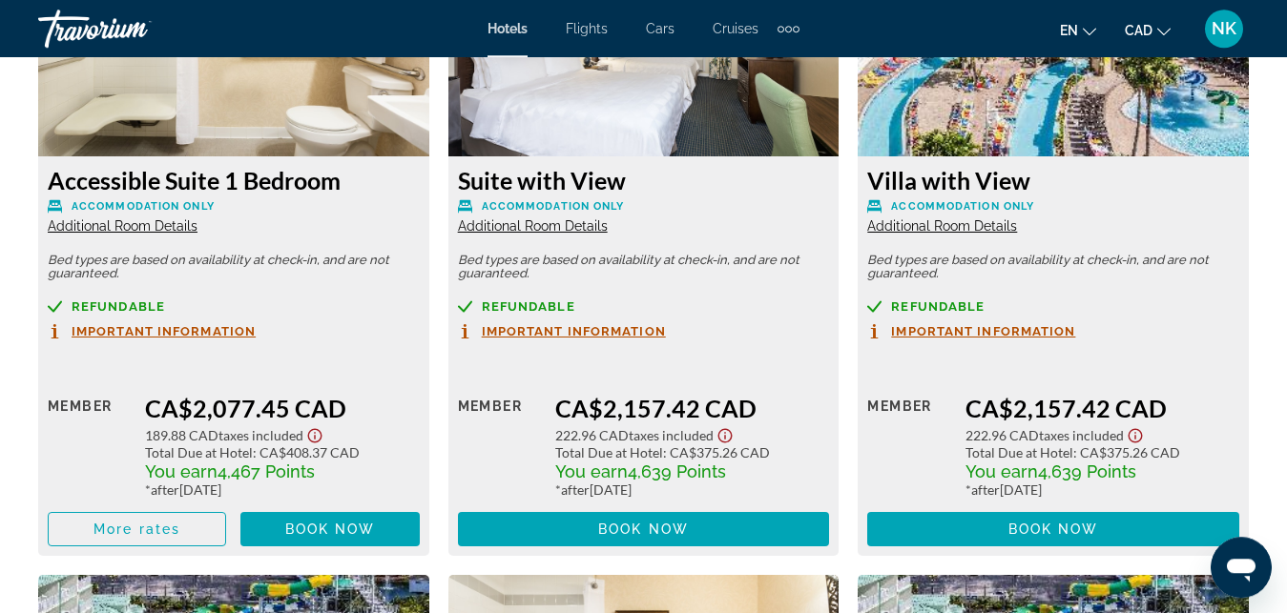
scroll to position [7319, 0]
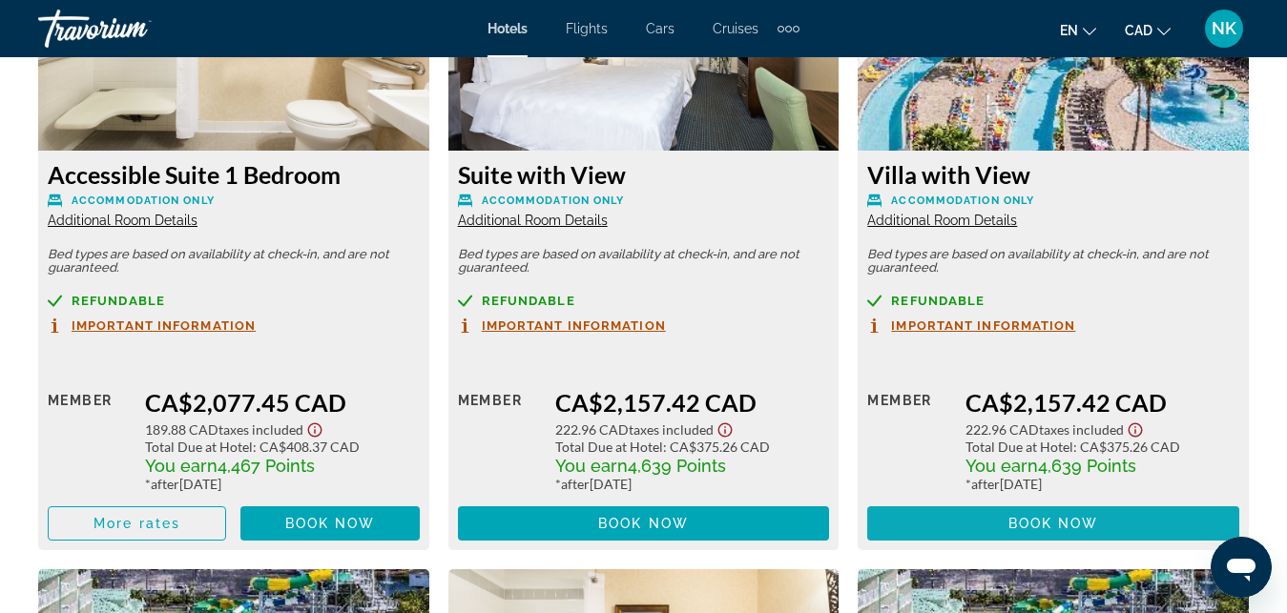
click at [1123, 530] on span "Main content" at bounding box center [1053, 524] width 372 height 46
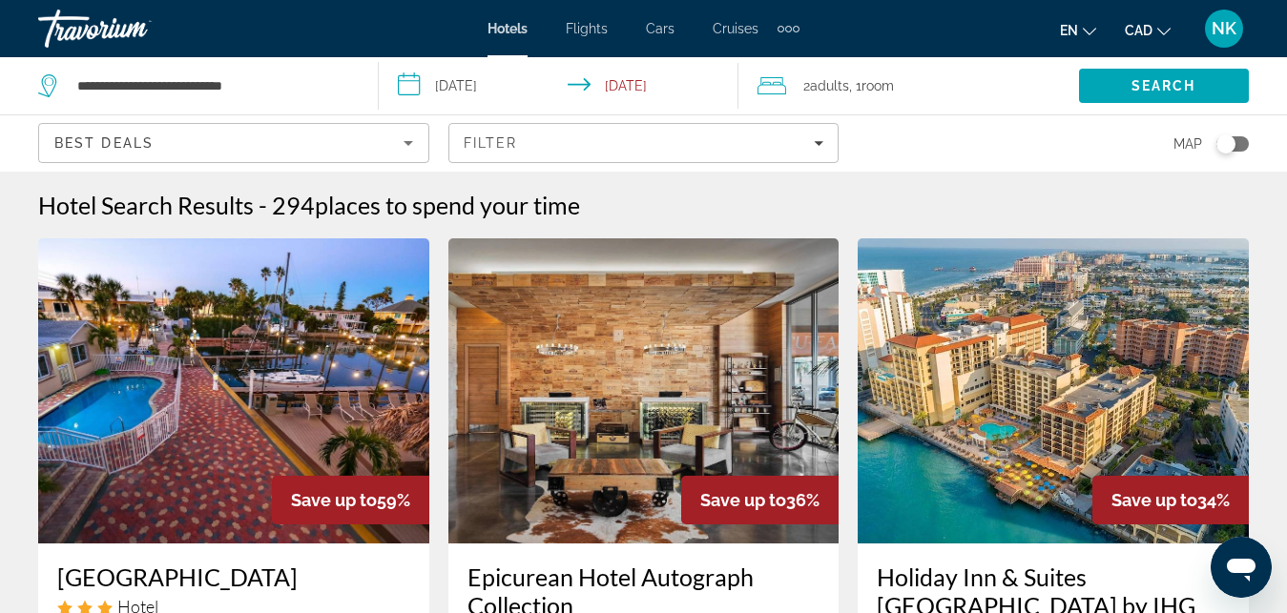
click at [819, 81] on span "Adults" at bounding box center [829, 85] width 39 height 15
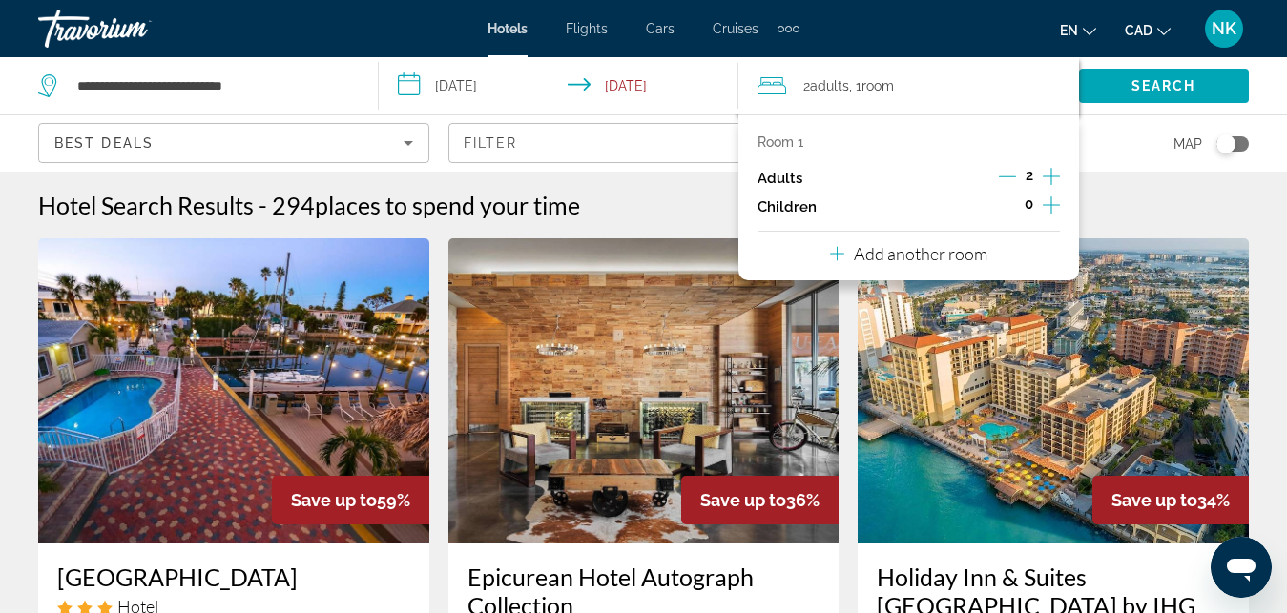
click at [1050, 210] on icon "Increment children" at bounding box center [1051, 205] width 17 height 23
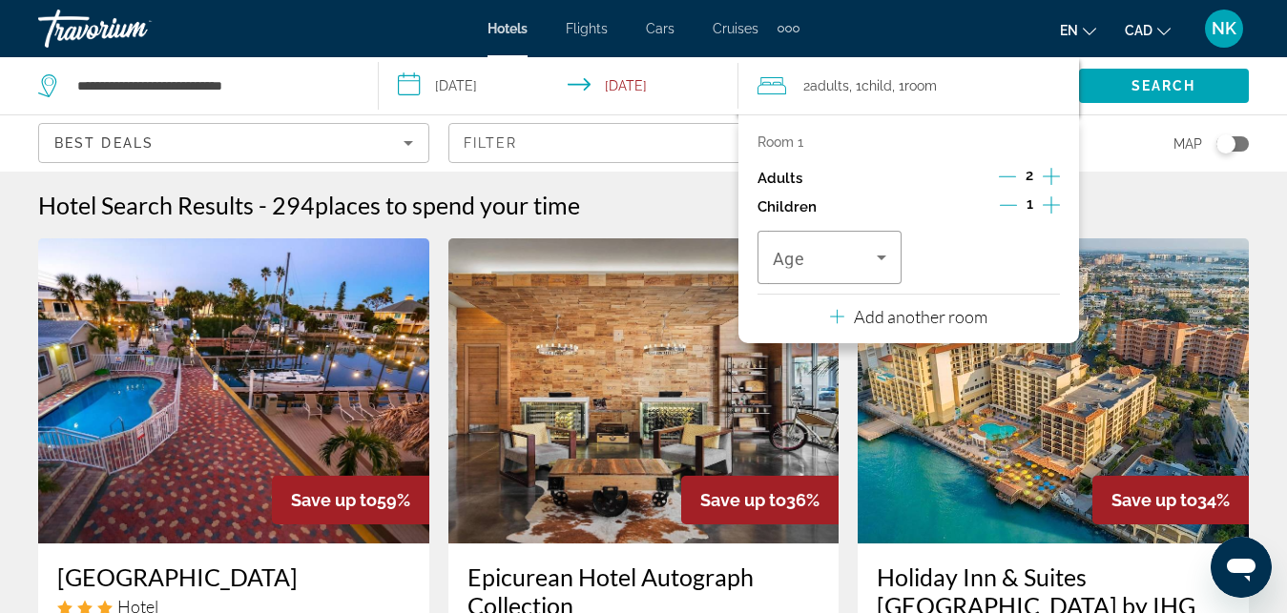
click at [1050, 210] on icon "Increment children" at bounding box center [1051, 205] width 17 height 23
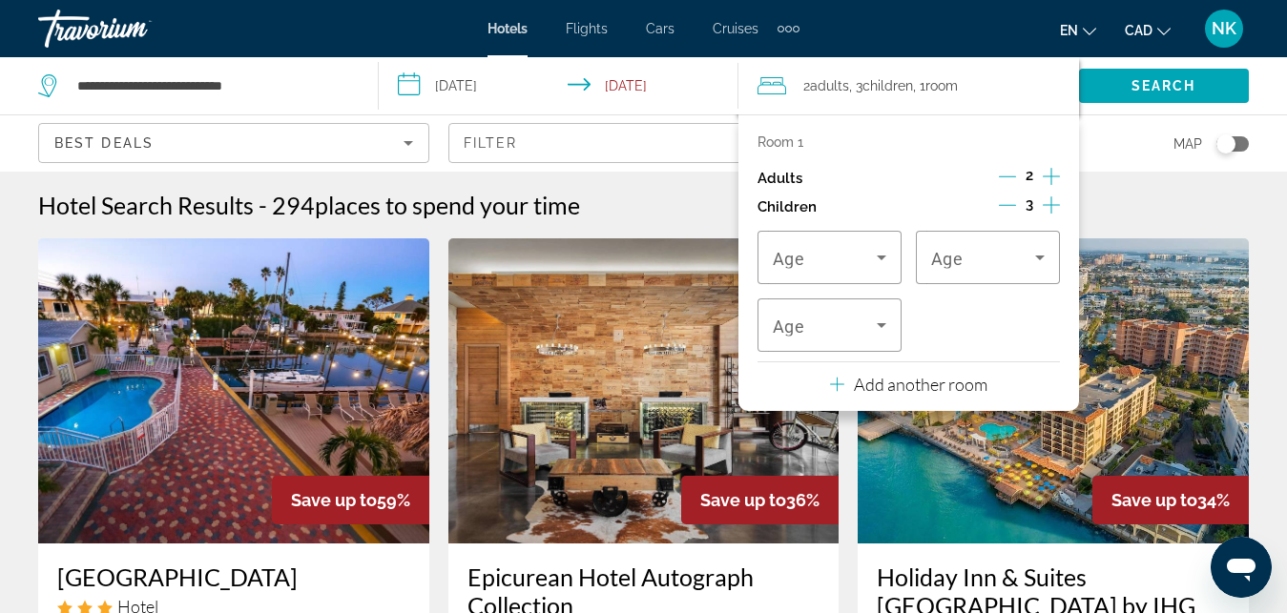
click at [1050, 210] on icon "Increment children" at bounding box center [1051, 205] width 17 height 23
click at [910, 388] on p "Add another room" at bounding box center [921, 384] width 134 height 21
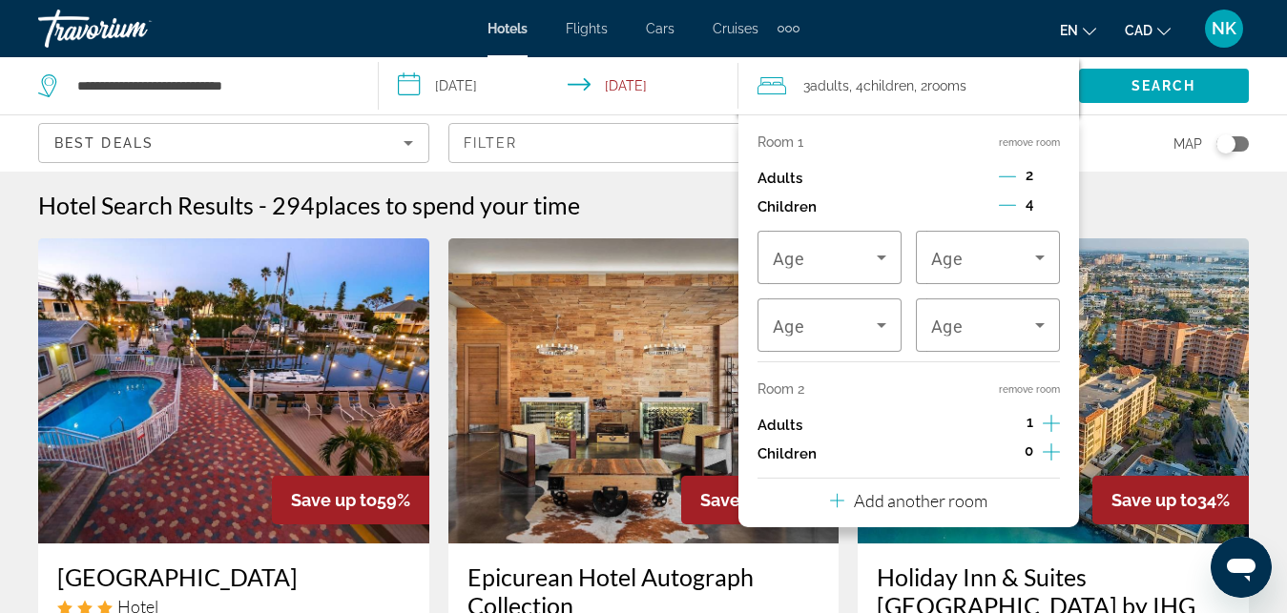
click at [1044, 445] on icon "Increment children" at bounding box center [1051, 452] width 17 height 23
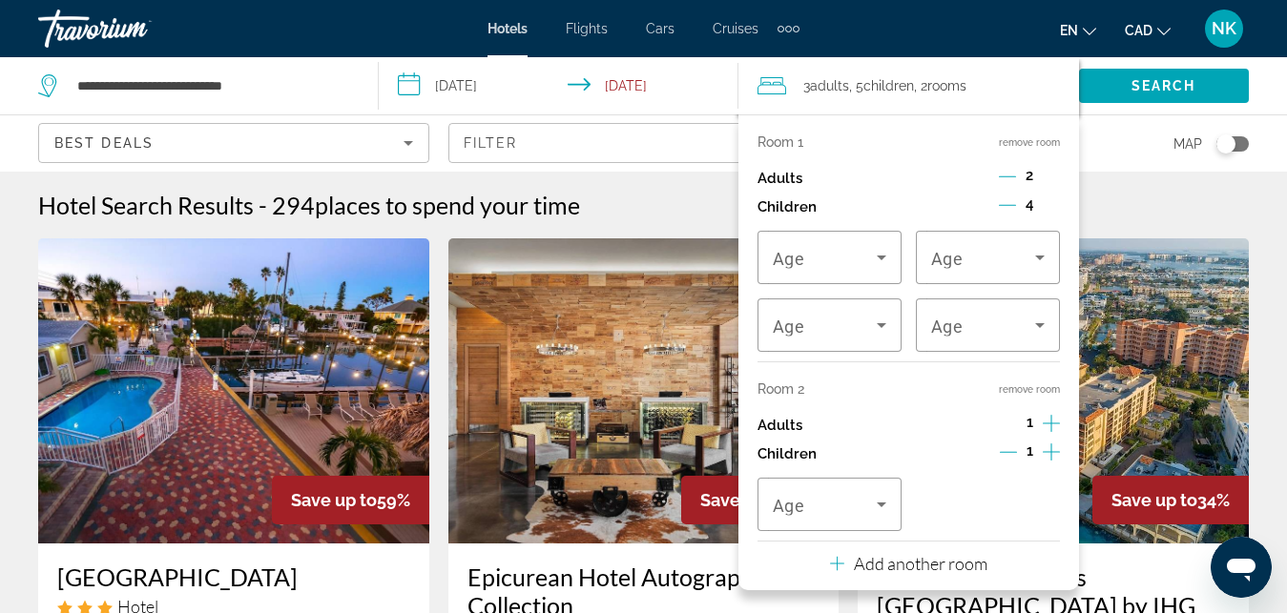
click at [1044, 445] on icon "Increment children" at bounding box center [1051, 452] width 17 height 23
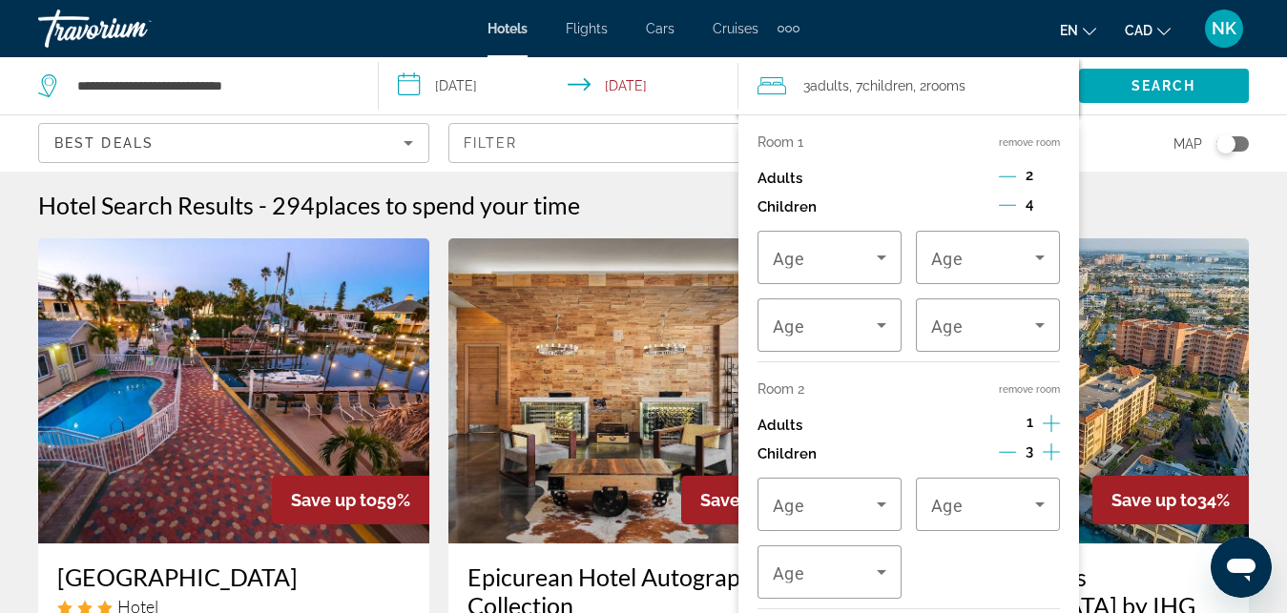
click at [1044, 445] on icon "Increment children" at bounding box center [1051, 452] width 17 height 23
click at [1114, 71] on span "Search" at bounding box center [1164, 86] width 170 height 46
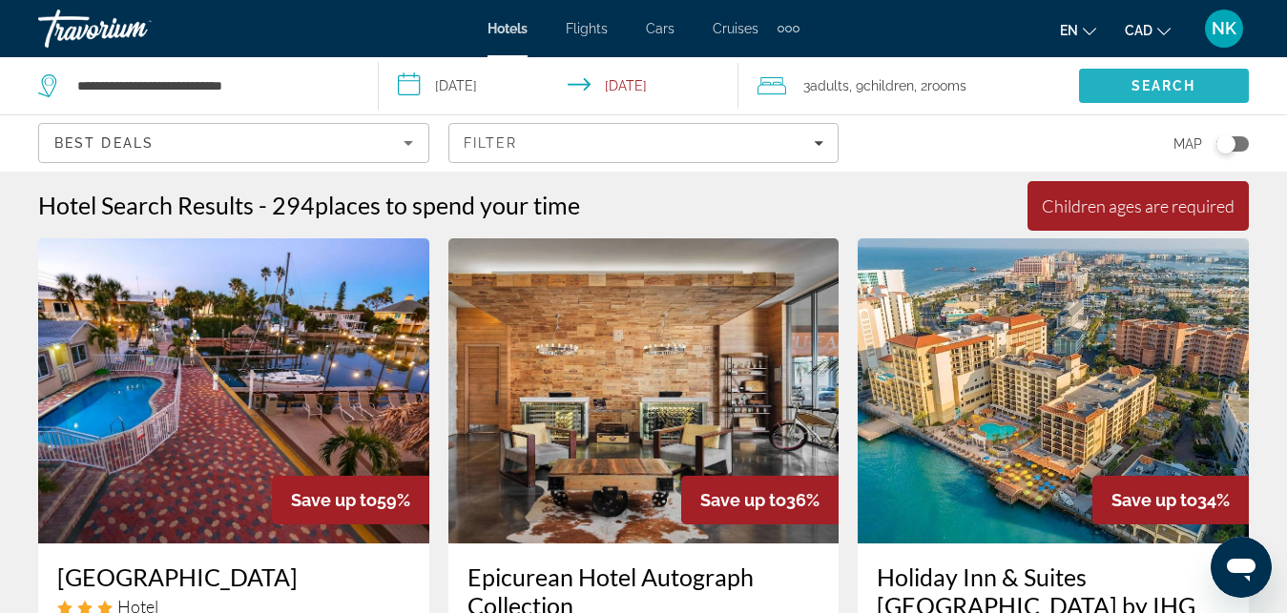
click at [1121, 83] on span "Search" at bounding box center [1164, 86] width 170 height 46
click at [1154, 88] on span "Search" at bounding box center [1163, 85] width 65 height 15
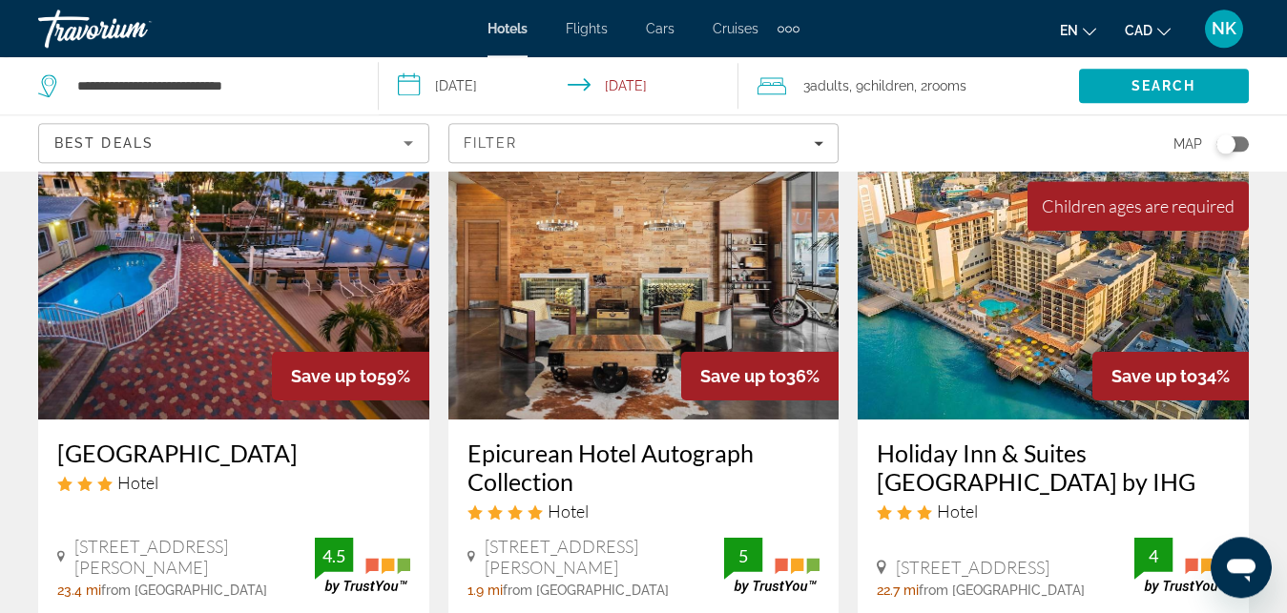
scroll to position [130, 0]
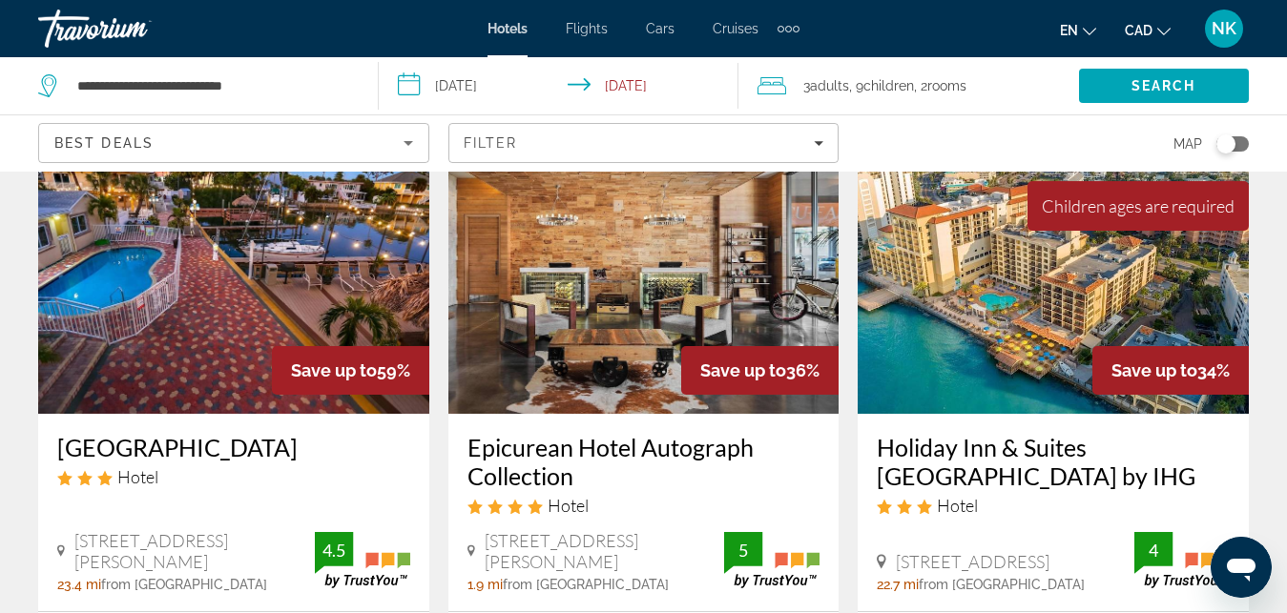
click at [1048, 351] on img "Main content" at bounding box center [1053, 261] width 391 height 305
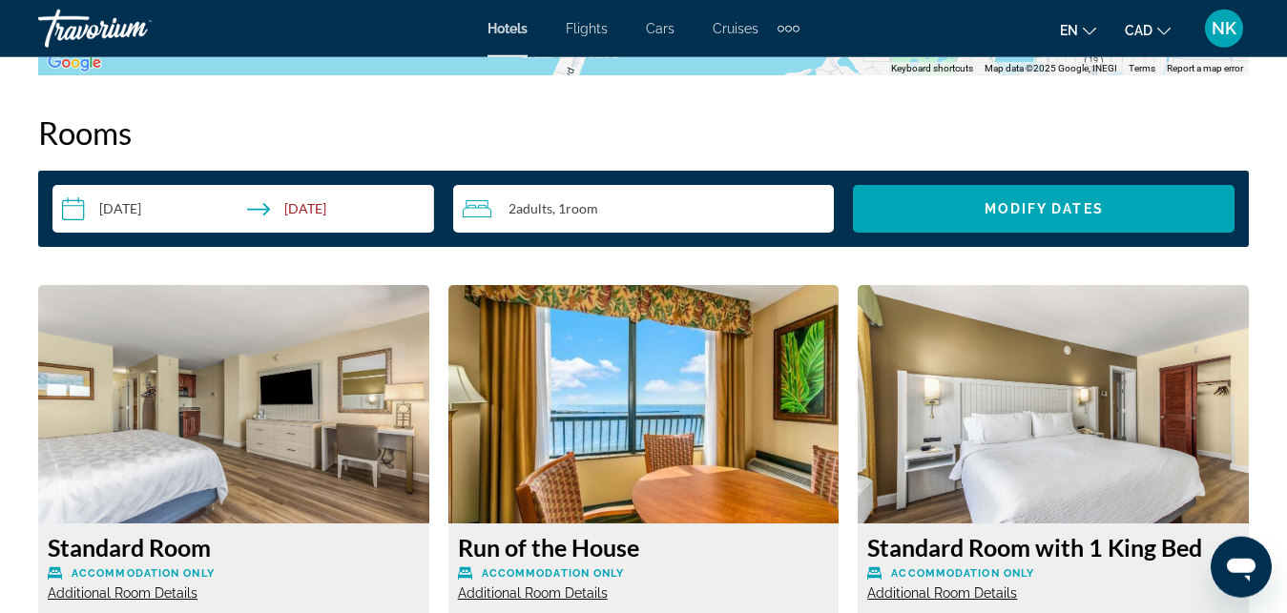
scroll to position [2724, 0]
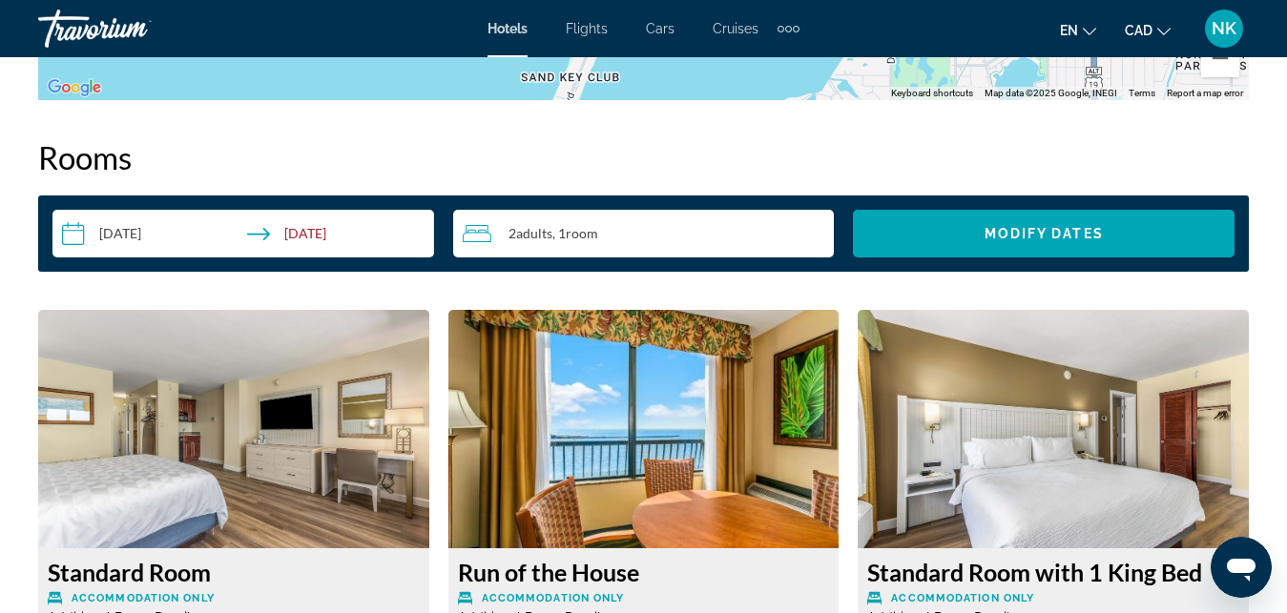
click at [635, 232] on div "2 Adult Adults , 1 Room rooms" at bounding box center [649, 233] width 372 height 23
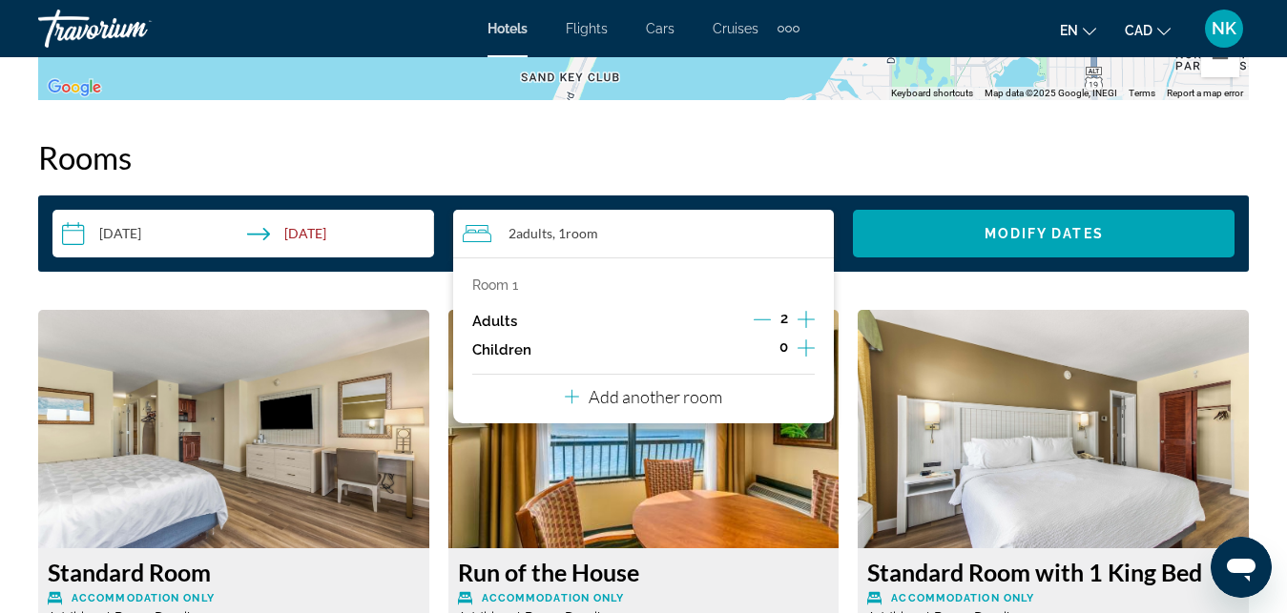
click at [809, 347] on icon "Increment children" at bounding box center [805, 348] width 17 height 23
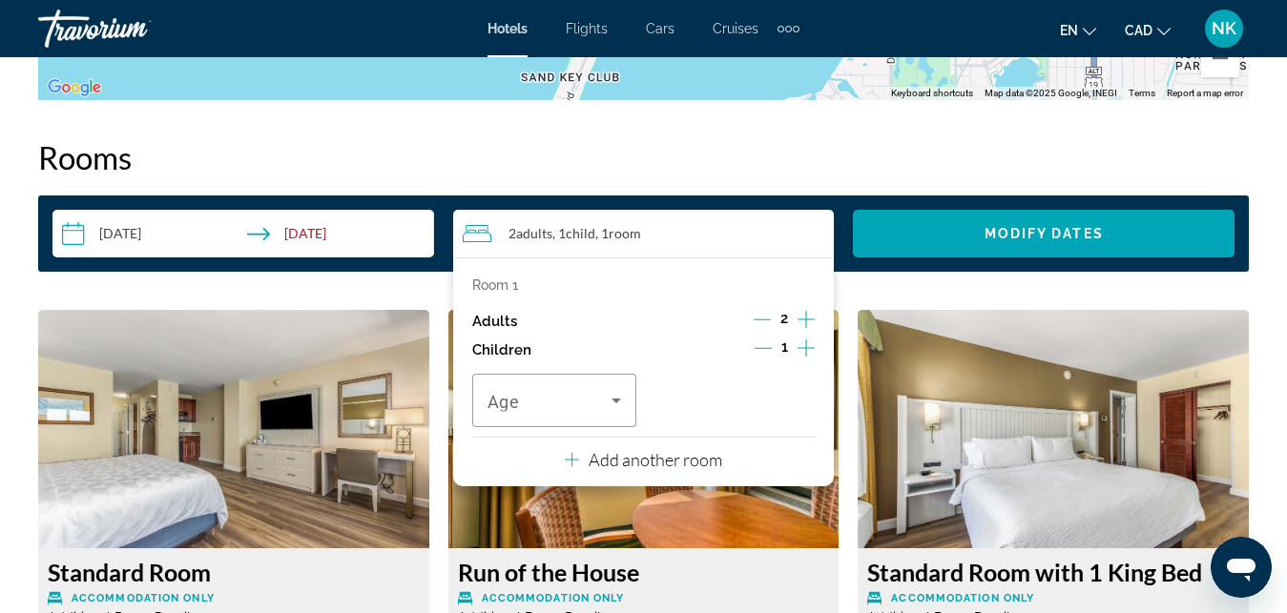
click at [809, 347] on icon "Increment children" at bounding box center [805, 348] width 17 height 23
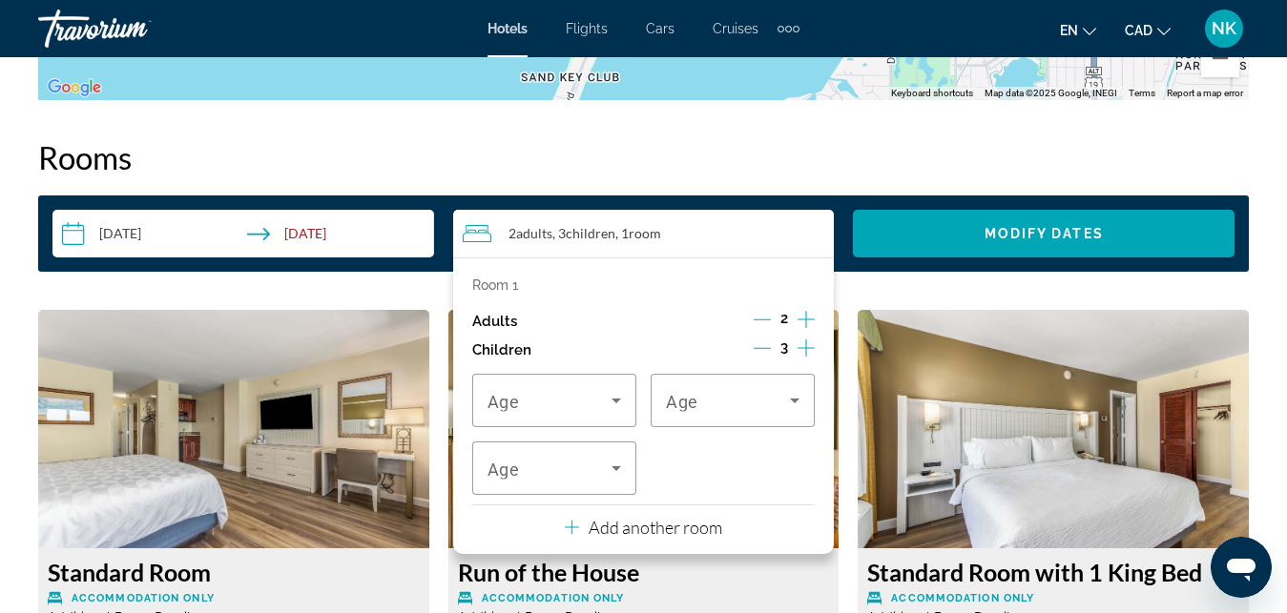
click at [809, 347] on icon "Increment children" at bounding box center [805, 348] width 17 height 23
click at [695, 532] on p "Add another room" at bounding box center [656, 527] width 134 height 21
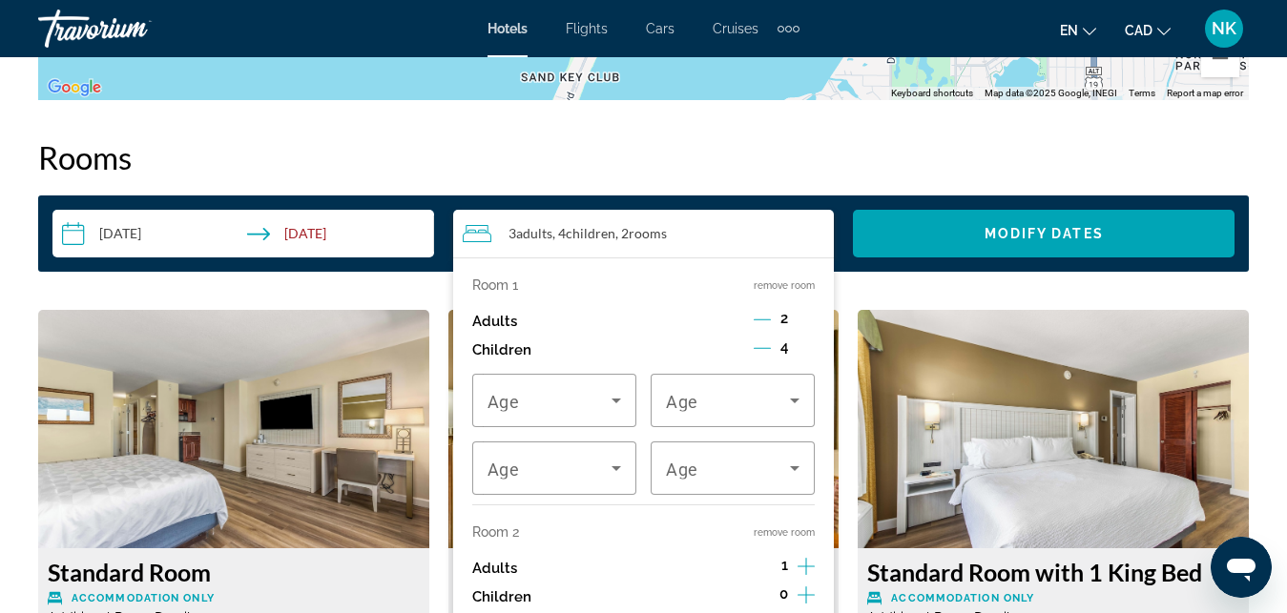
click at [802, 566] on icon "Increment children" at bounding box center [805, 595] width 17 height 23
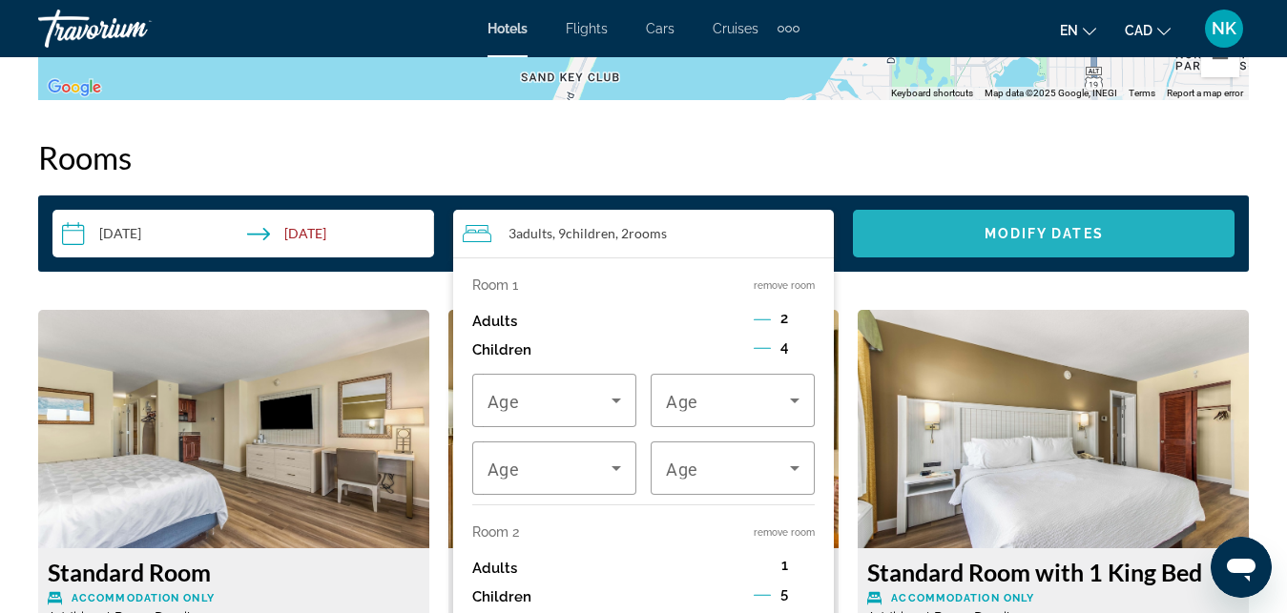
click at [969, 234] on span "Search widget" at bounding box center [1044, 234] width 382 height 46
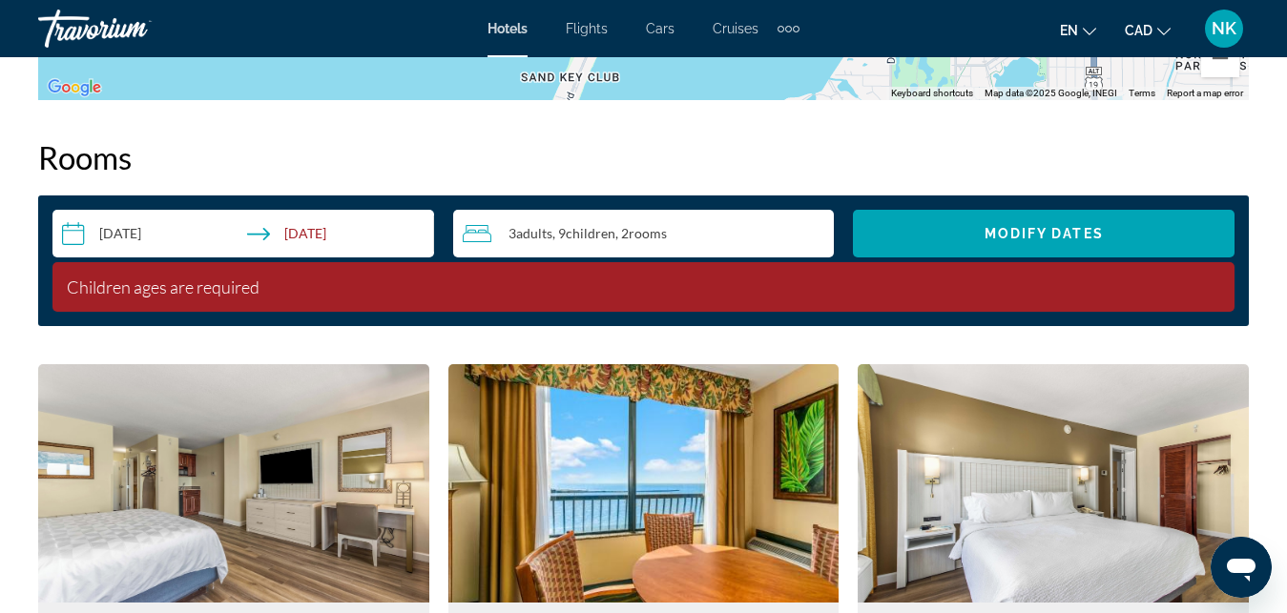
click at [740, 250] on div "3 Adult Adults , 9 Child Children , 2 Room rooms" at bounding box center [649, 234] width 372 height 48
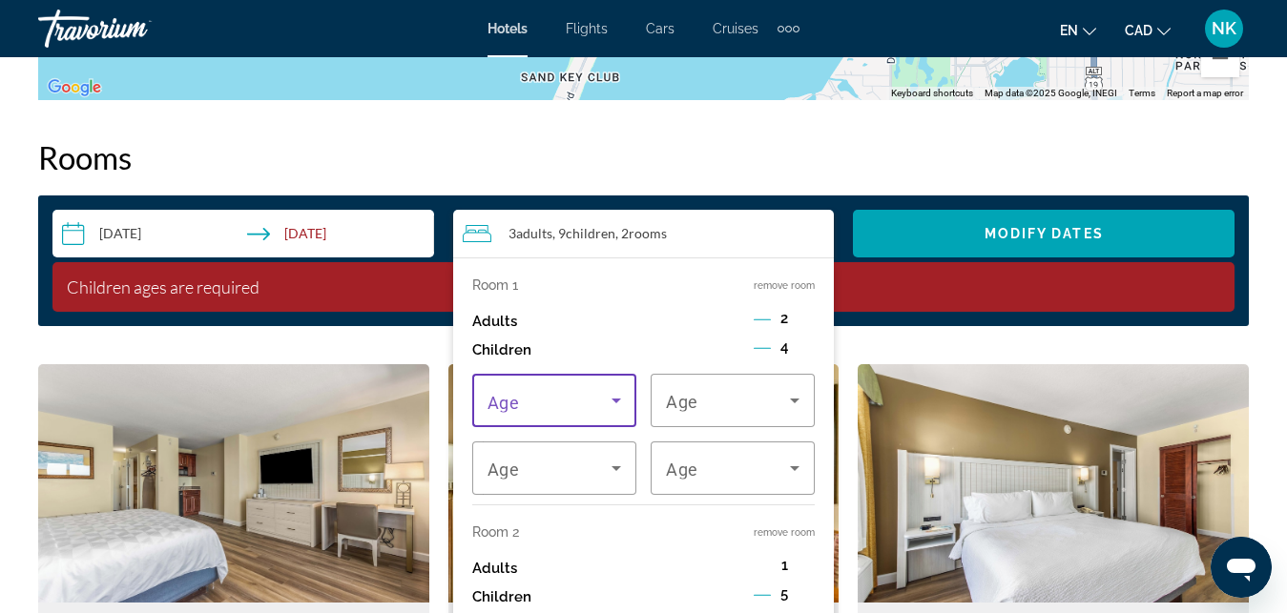
click at [610, 408] on icon "Travelers: 3 adults, 9 children" at bounding box center [616, 400] width 23 height 23
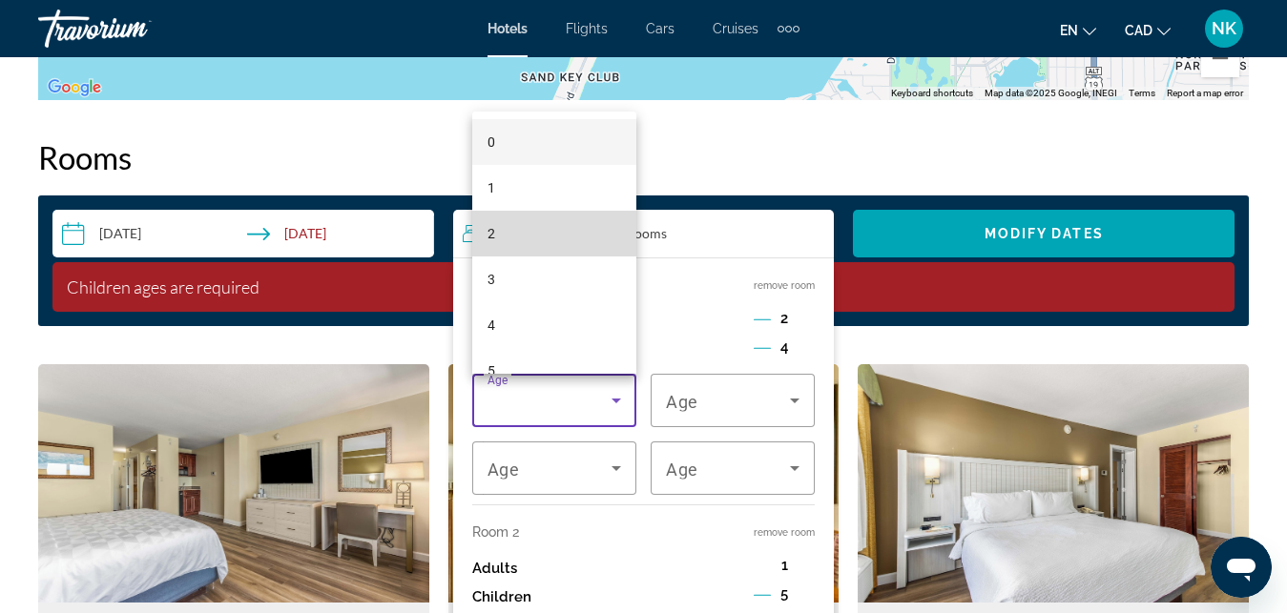
click at [576, 256] on mat-option "2" at bounding box center [554, 234] width 164 height 46
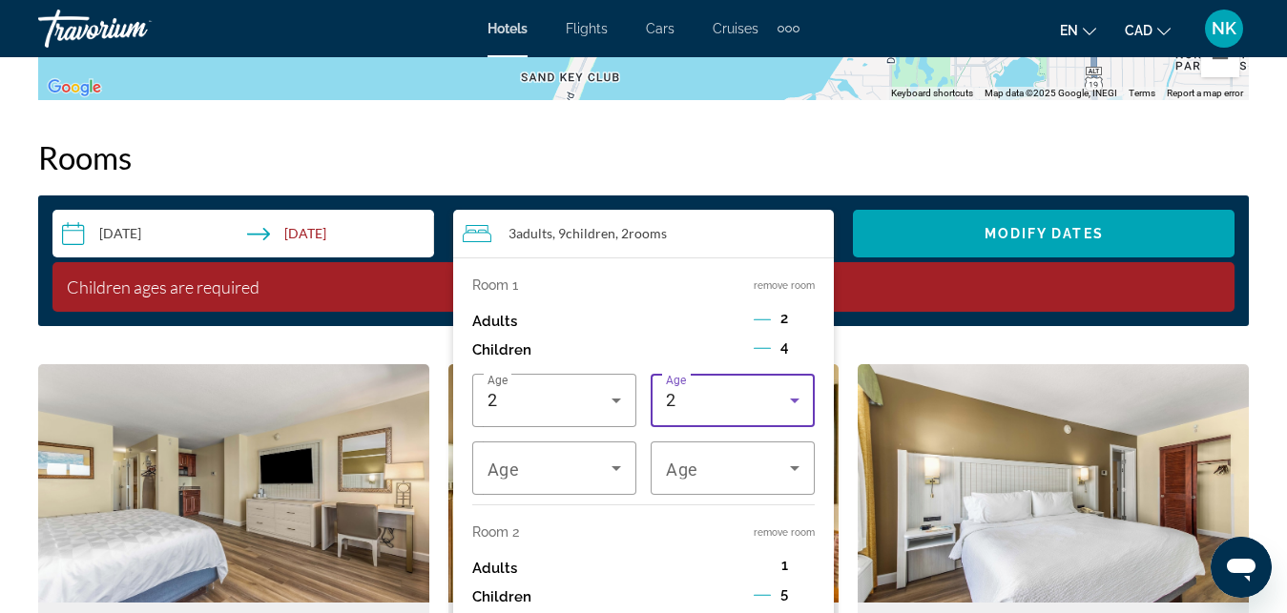
click at [687, 399] on div "2" at bounding box center [728, 400] width 124 height 23
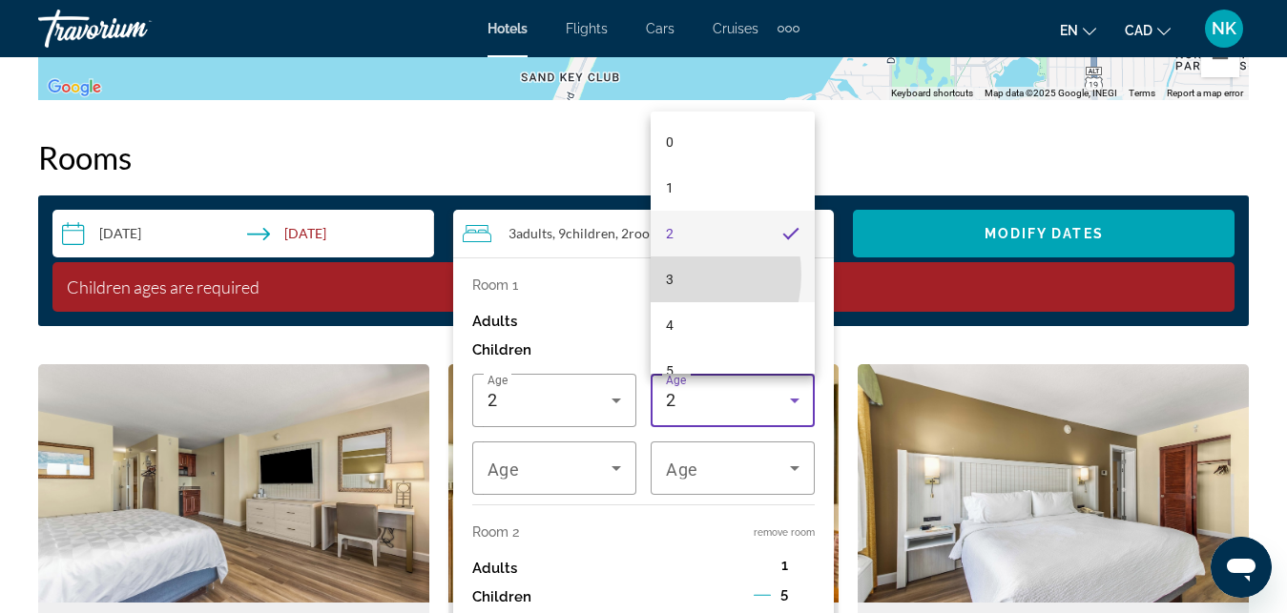
click at [671, 275] on span "3" at bounding box center [670, 279] width 8 height 23
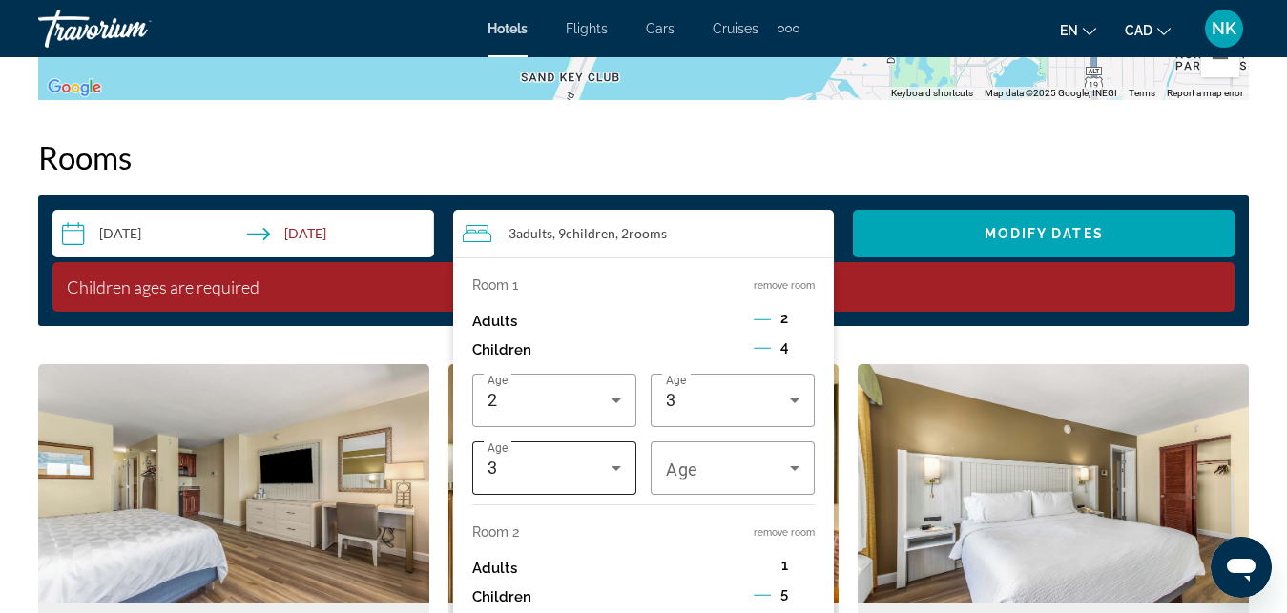
click at [610, 492] on div "3" at bounding box center [554, 468] width 134 height 53
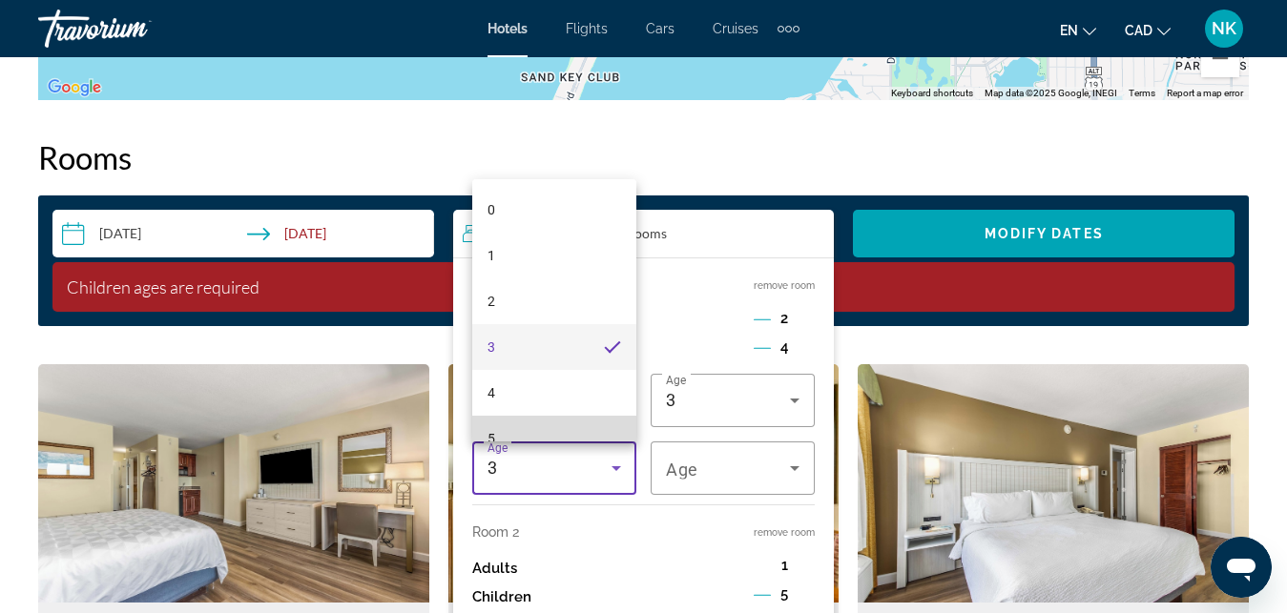
click at [559, 437] on mat-option "5" at bounding box center [554, 439] width 164 height 46
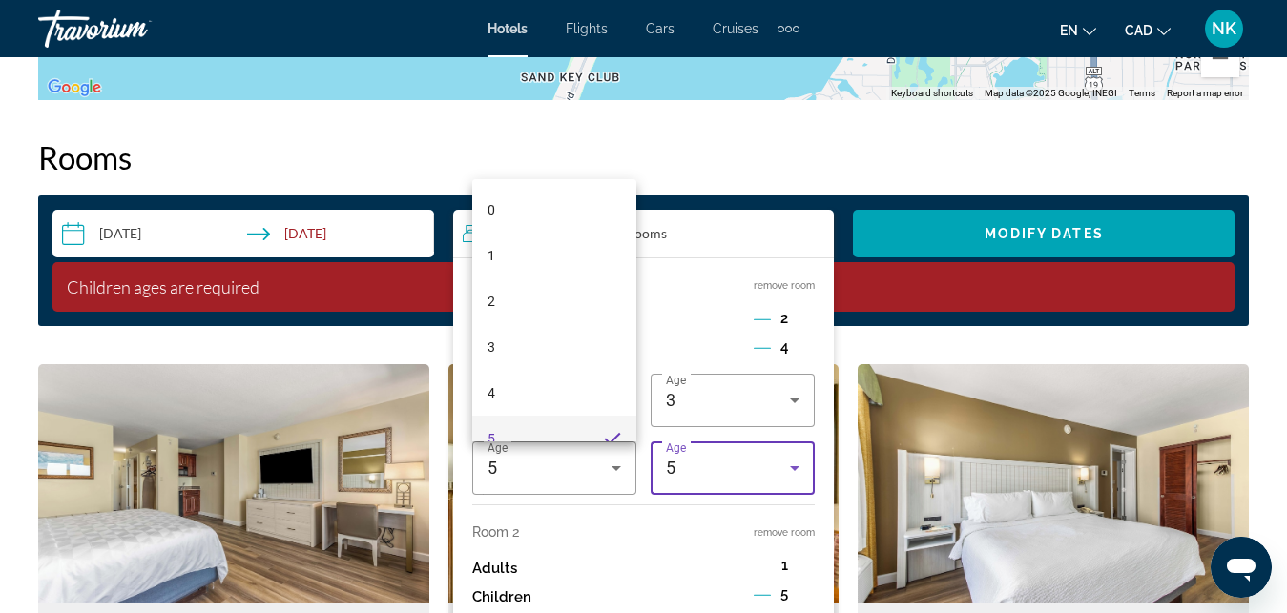
scroll to position [0, 0]
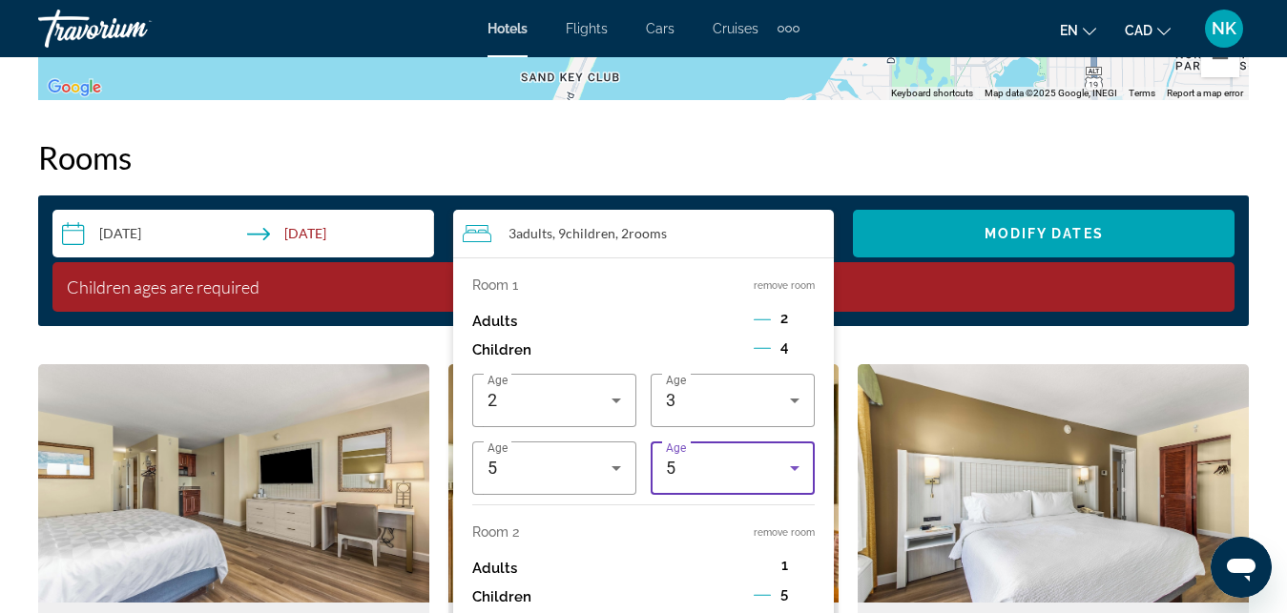
click at [718, 469] on div "5" at bounding box center [728, 468] width 124 height 23
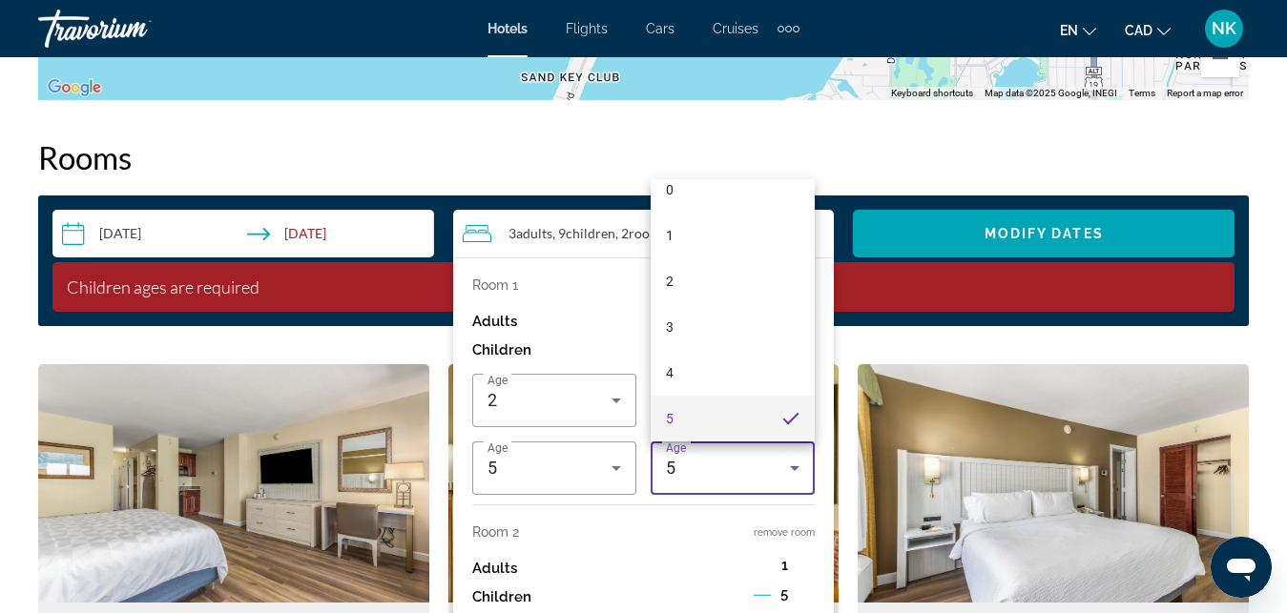
scroll to position [83, 0]
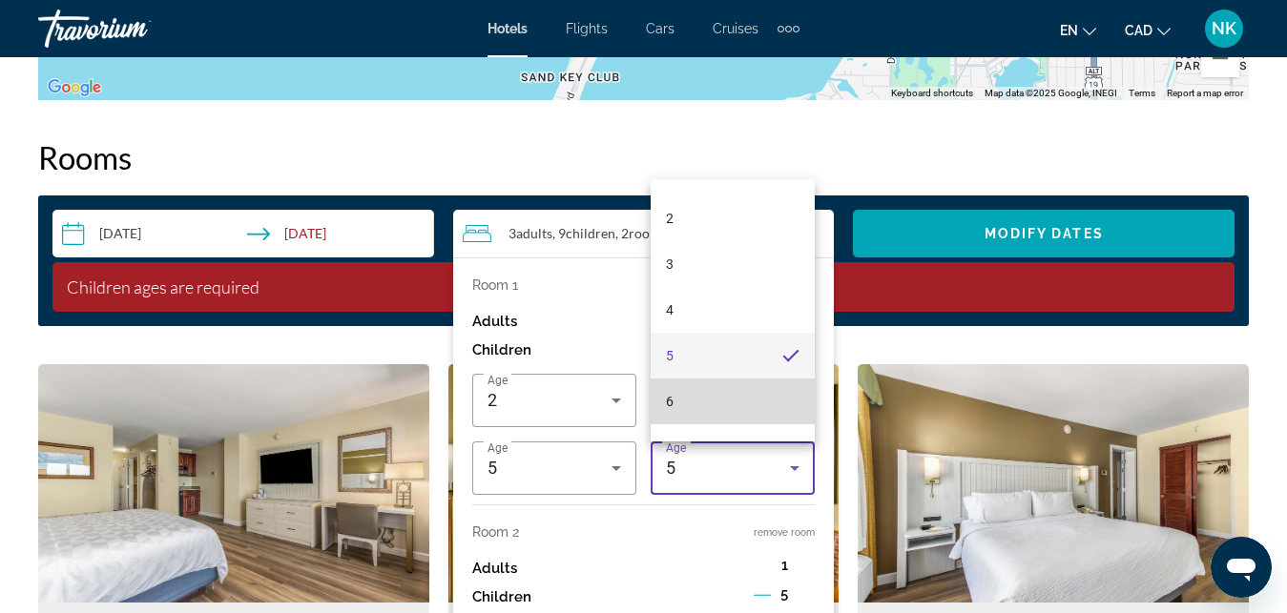
click at [738, 396] on mat-option "6" at bounding box center [733, 402] width 164 height 46
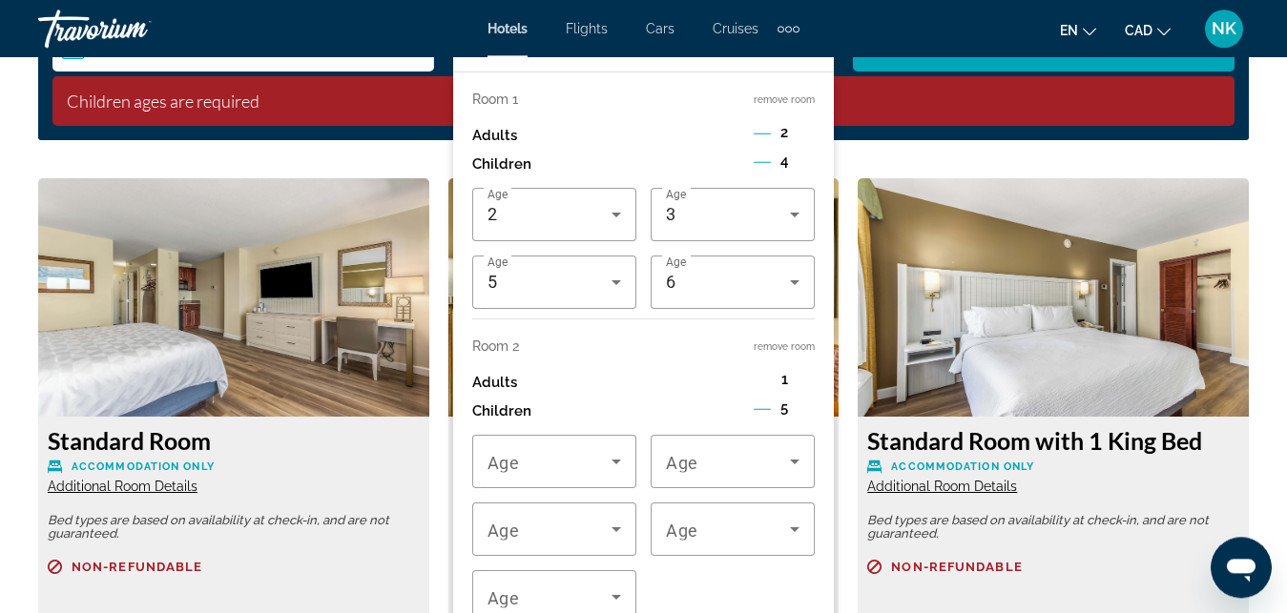
scroll to position [2968, 0]
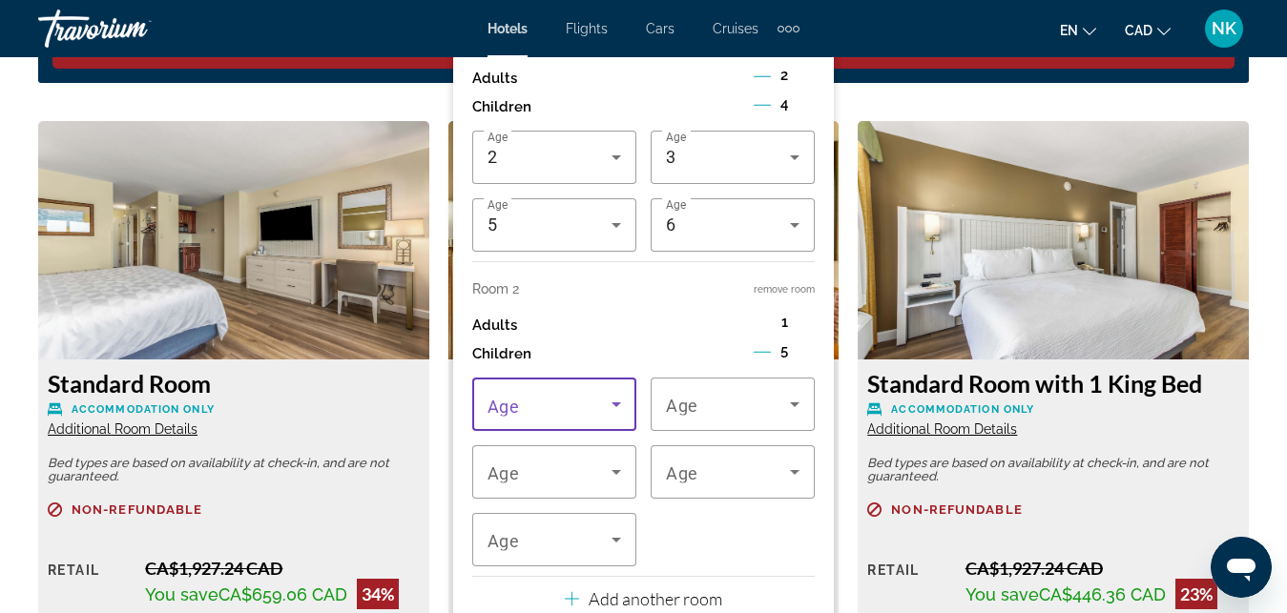
click at [597, 400] on span "Travelers: 3 adults, 9 children" at bounding box center [549, 404] width 124 height 23
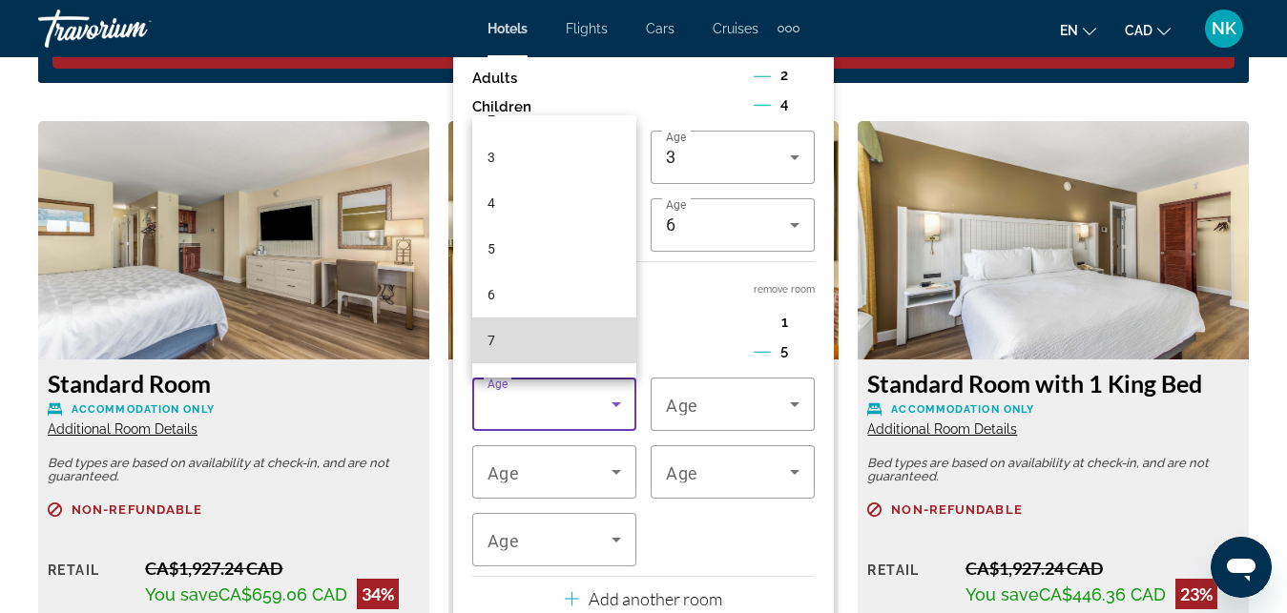
click at [564, 342] on mat-option "7" at bounding box center [554, 341] width 164 height 46
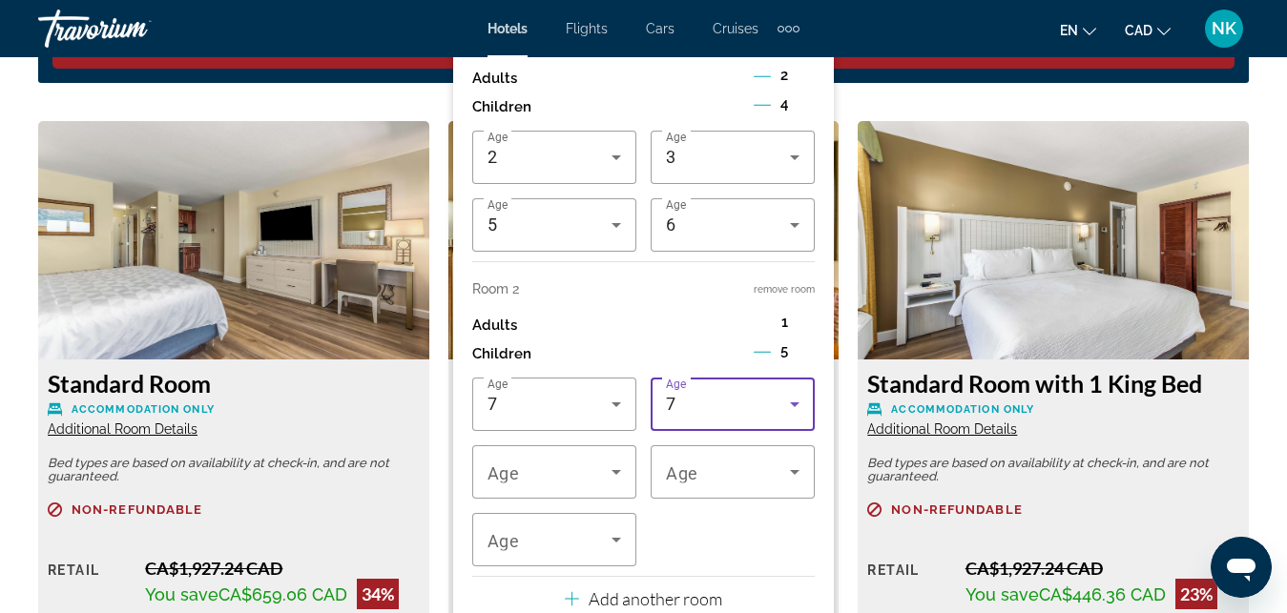
click at [701, 409] on div "7" at bounding box center [728, 404] width 124 height 23
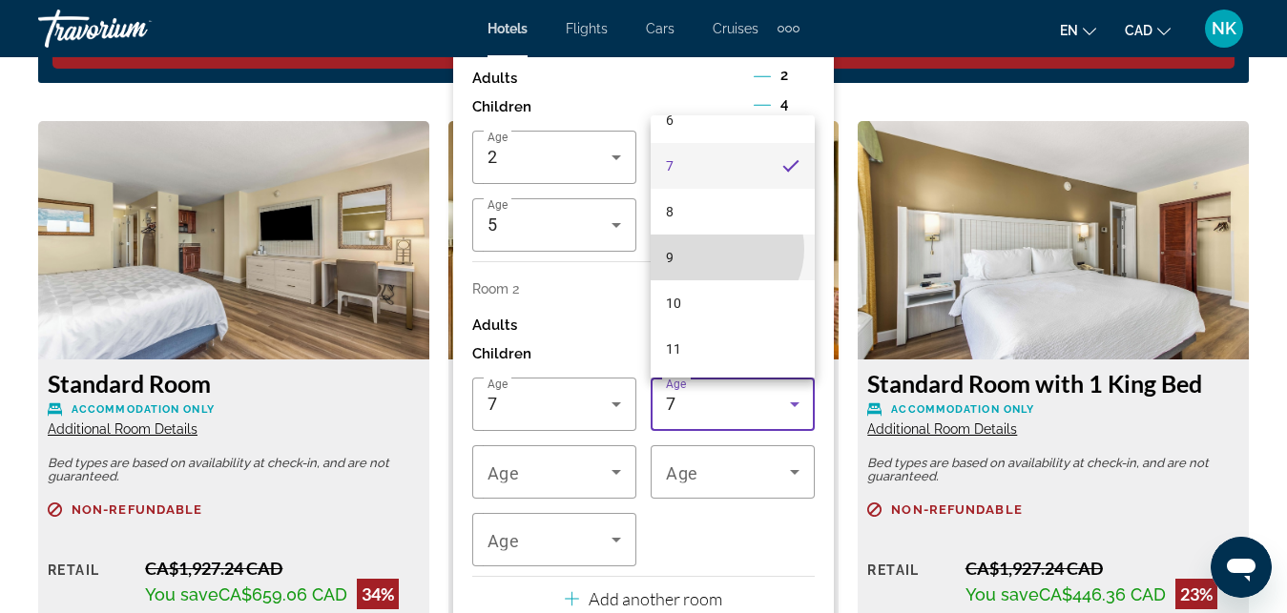
click at [716, 249] on mat-option "9" at bounding box center [733, 258] width 164 height 46
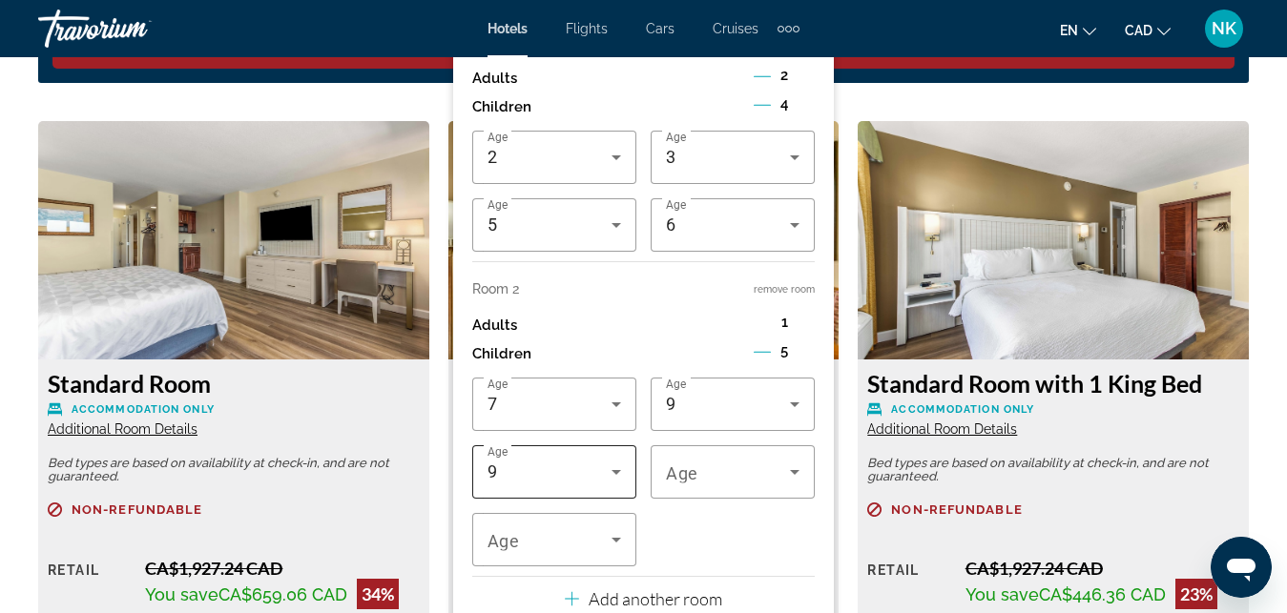
click at [594, 488] on div "9" at bounding box center [554, 471] width 134 height 53
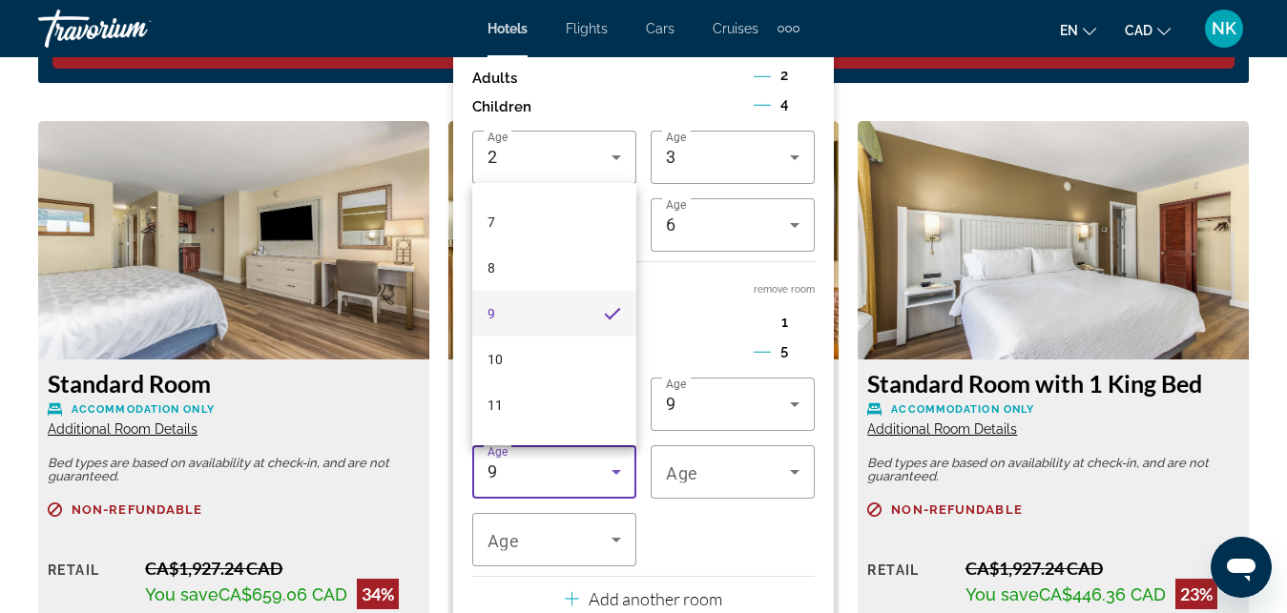
scroll to position [391, 0]
click at [527, 324] on mat-option "11" at bounding box center [554, 326] width 164 height 46
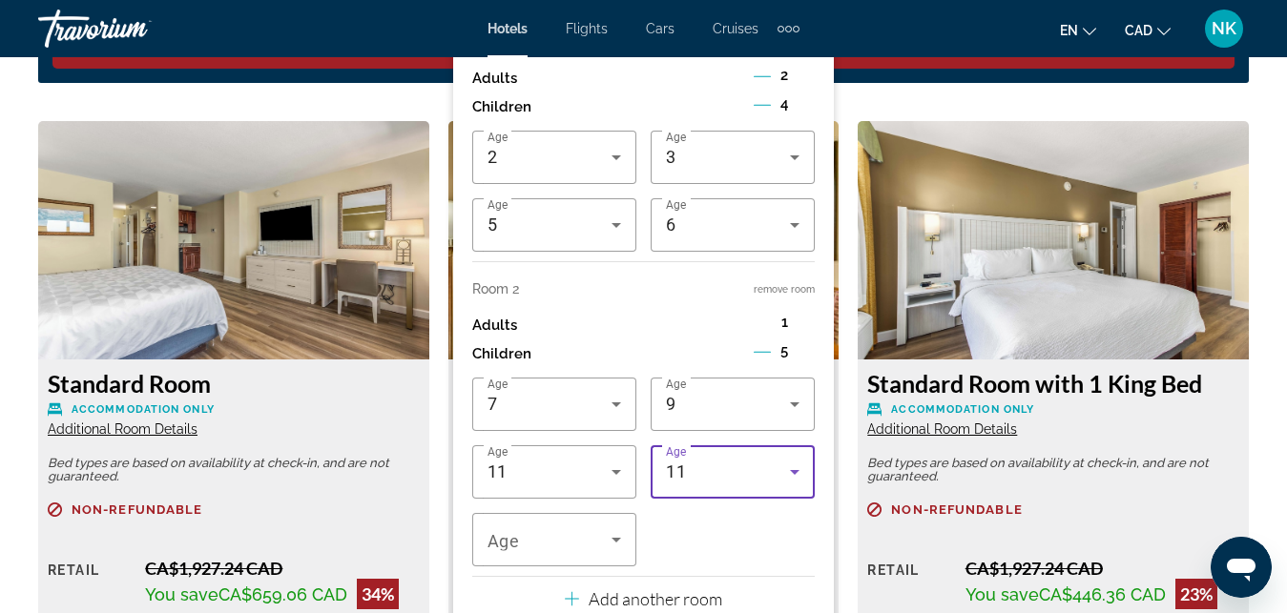
click at [692, 481] on div "11" at bounding box center [728, 472] width 124 height 23
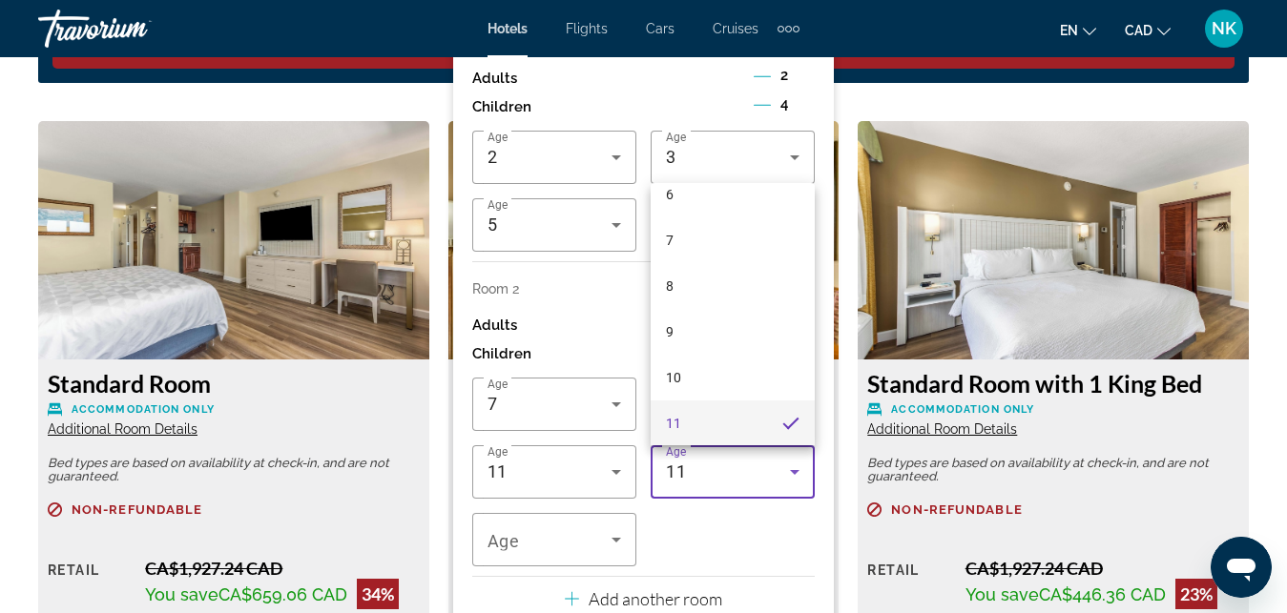
scroll to position [357, 0]
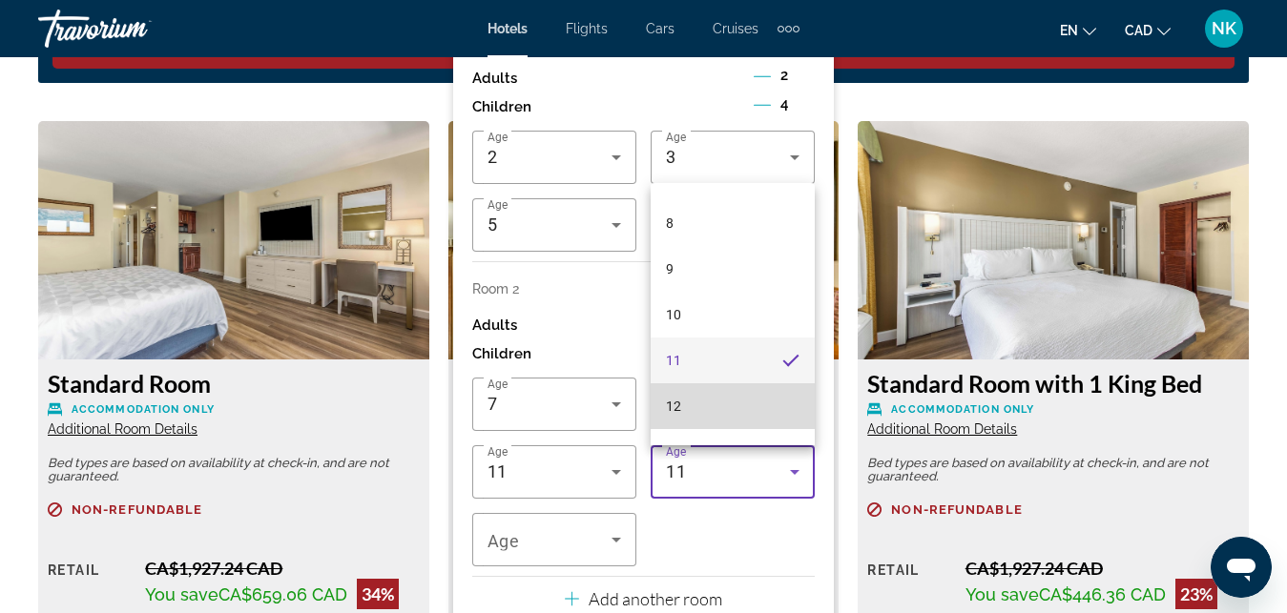
click at [752, 405] on mat-option "12" at bounding box center [733, 406] width 164 height 46
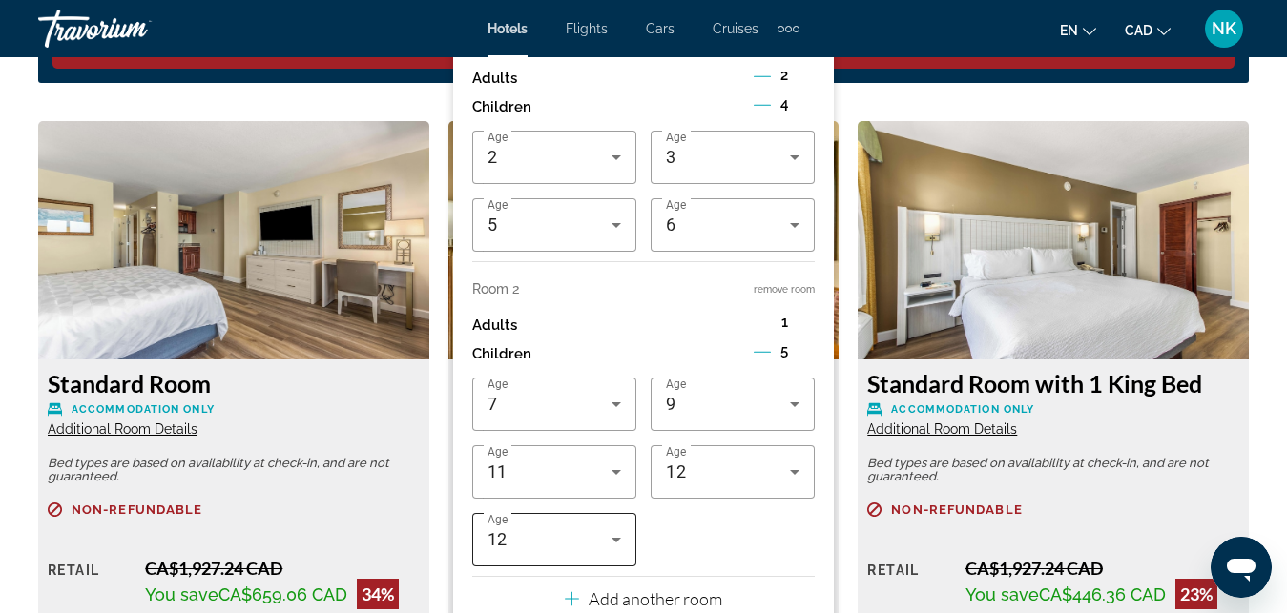
click at [564, 556] on div "12" at bounding box center [554, 539] width 134 height 53
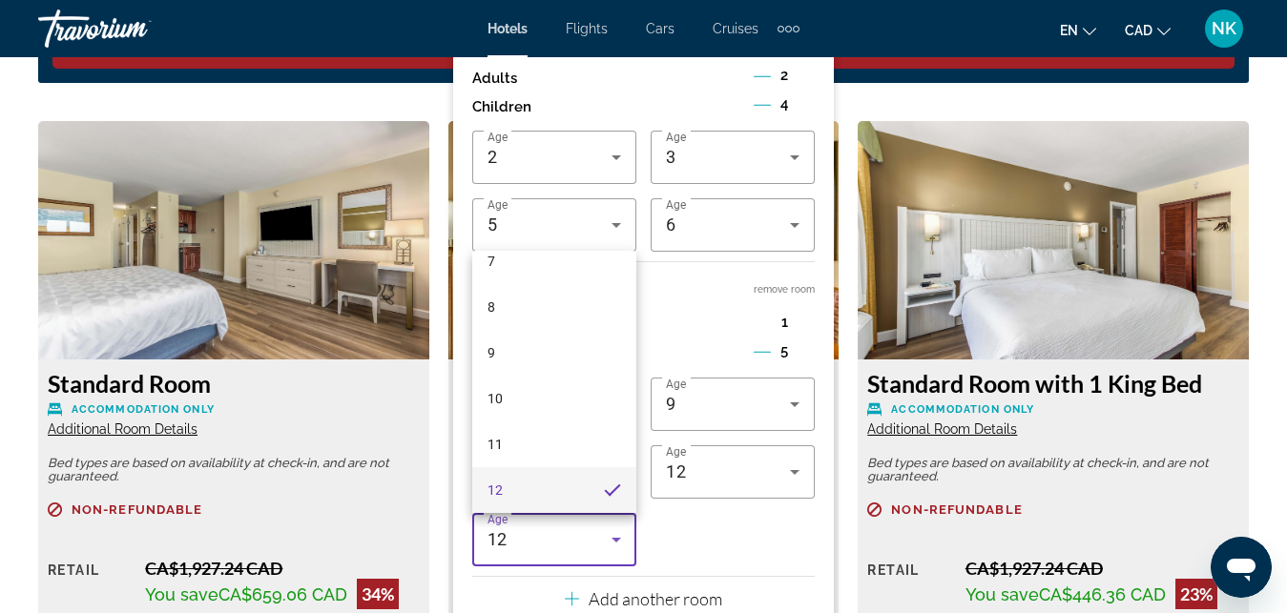
scroll to position [404, 0]
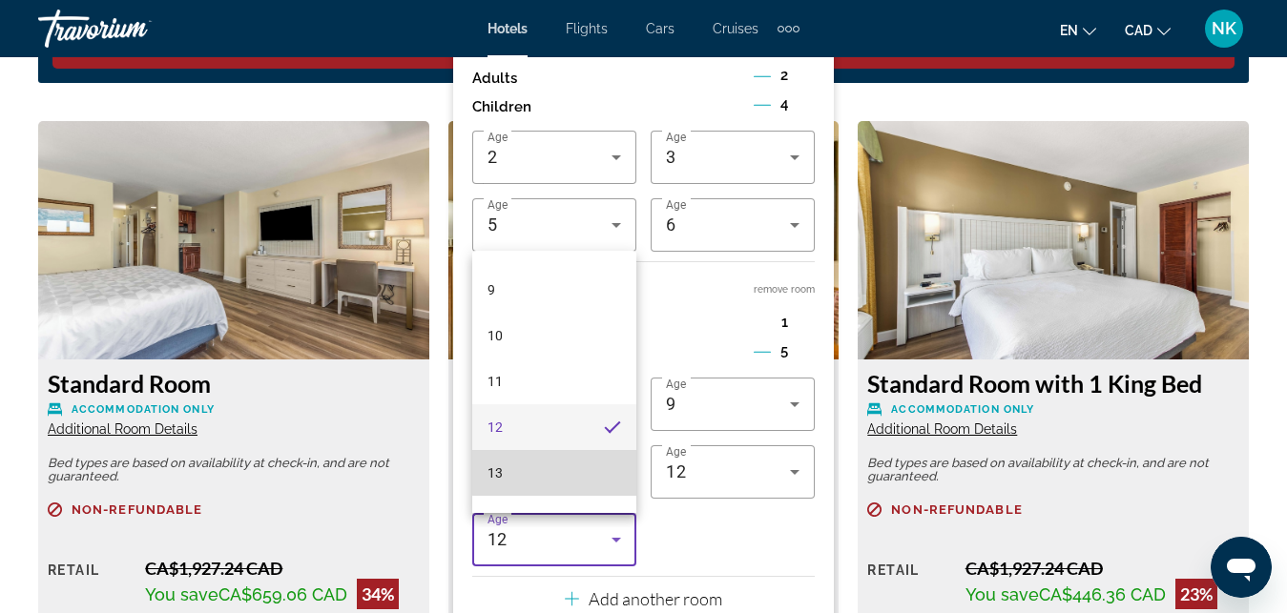
click at [585, 466] on mat-option "13" at bounding box center [554, 473] width 164 height 46
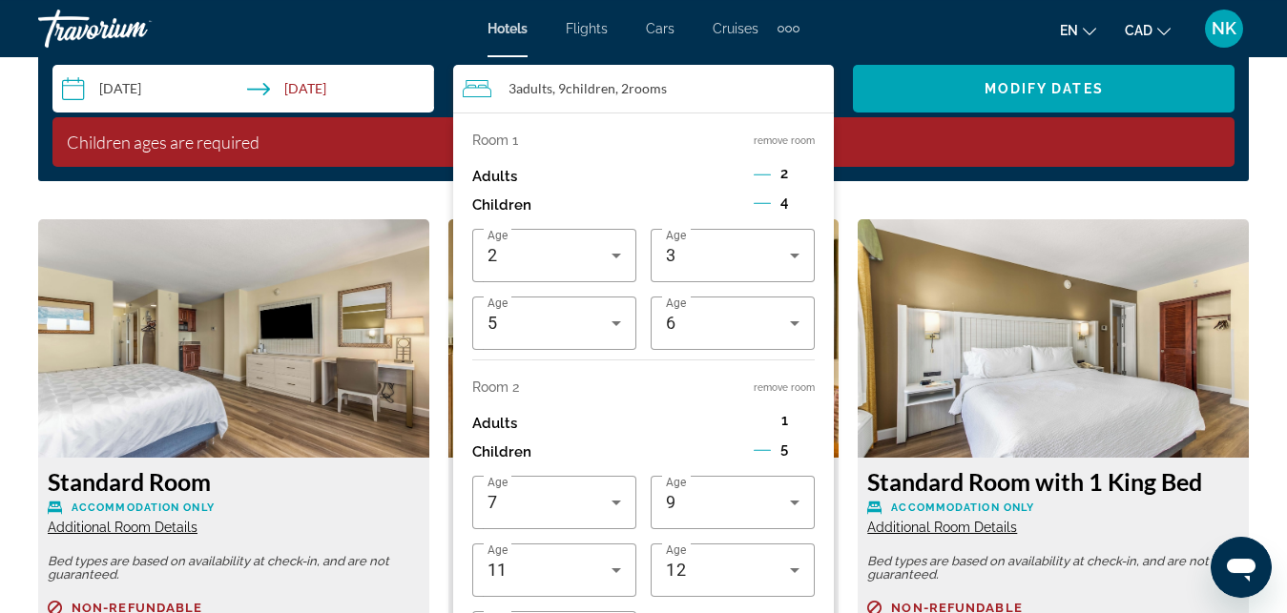
scroll to position [2822, 0]
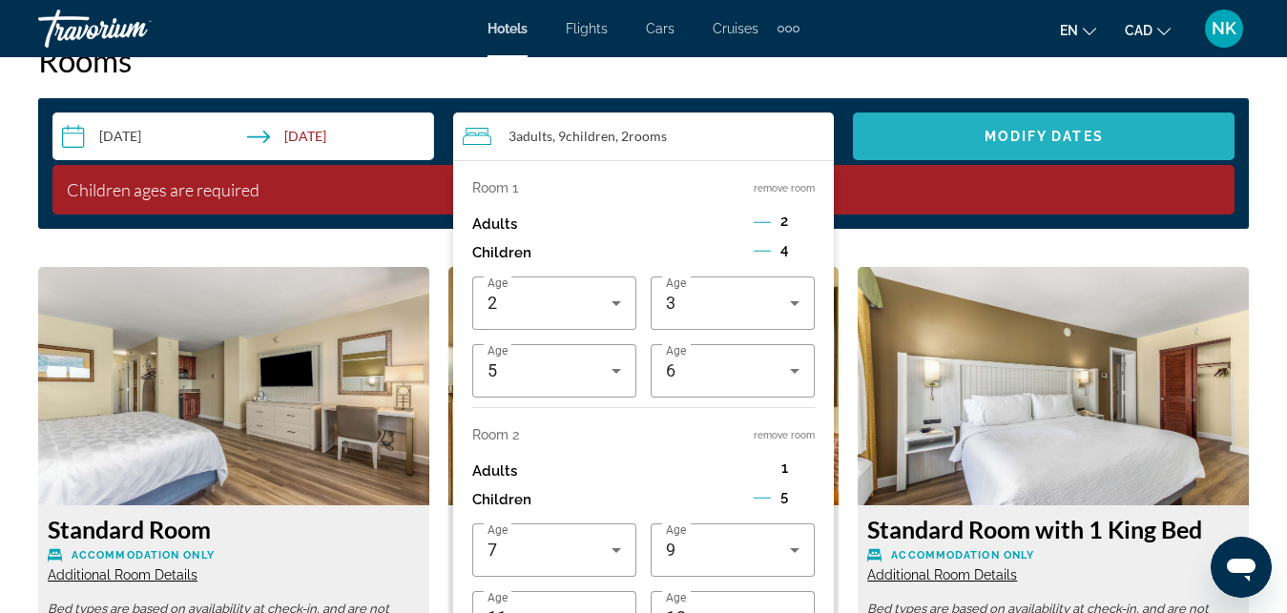
click at [1106, 135] on span "Search widget" at bounding box center [1044, 137] width 382 height 46
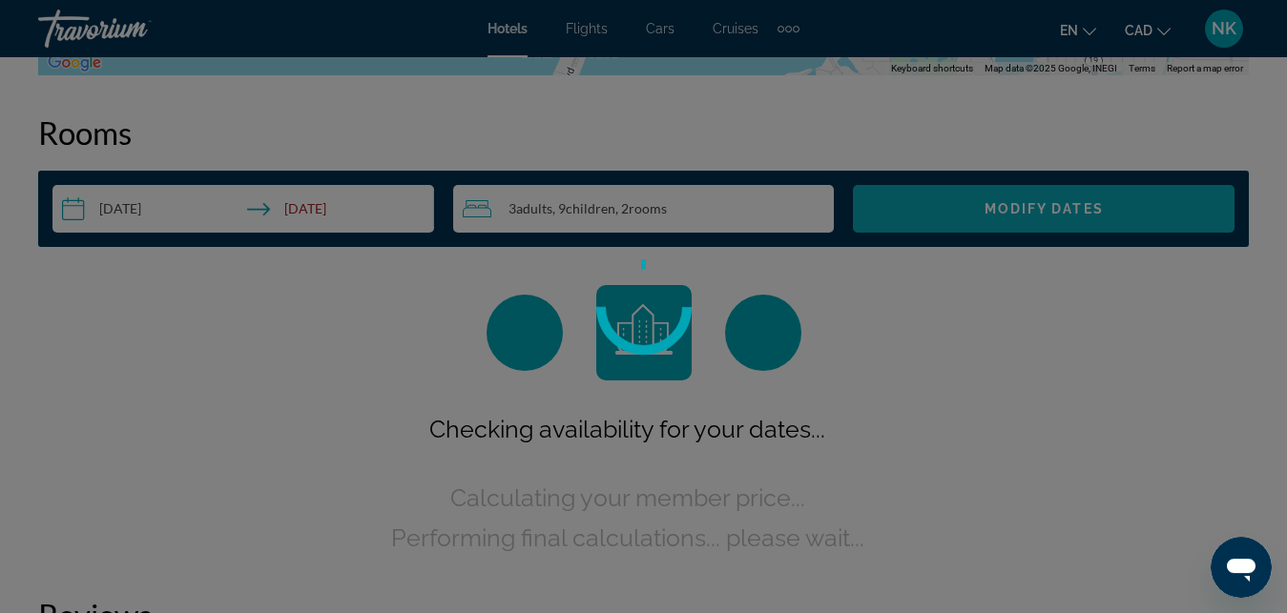
scroll to position [2748, 0]
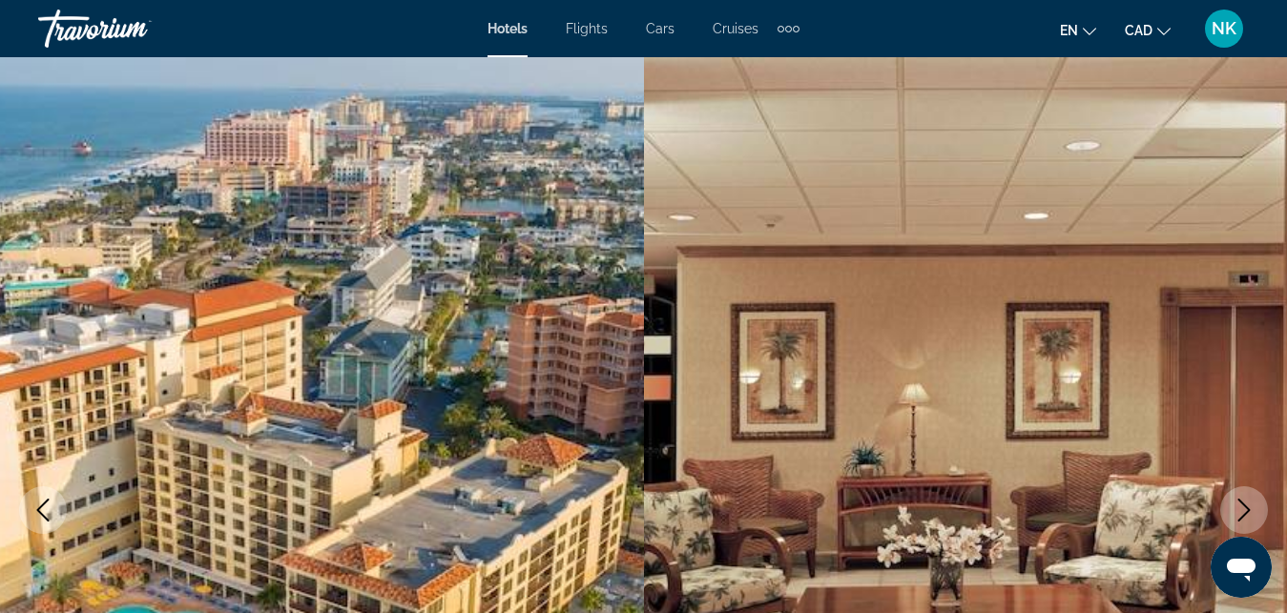
click at [524, 28] on span "Hotels" at bounding box center [507, 28] width 40 height 15
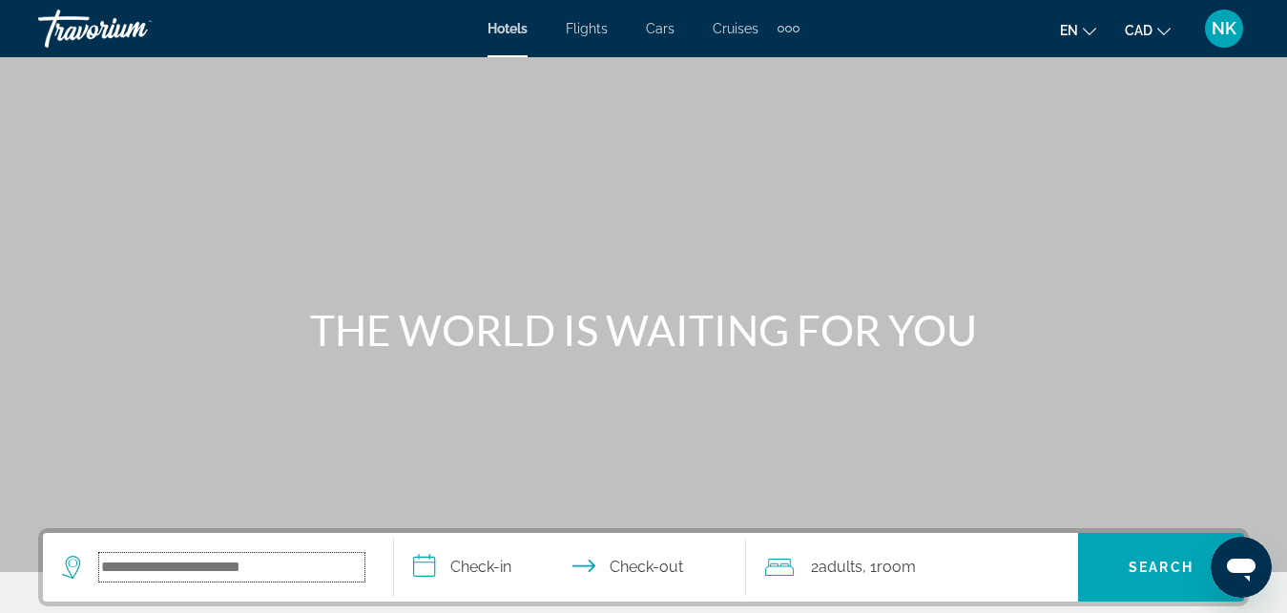
click at [276, 563] on input "Search hotel destination" at bounding box center [231, 567] width 265 height 29
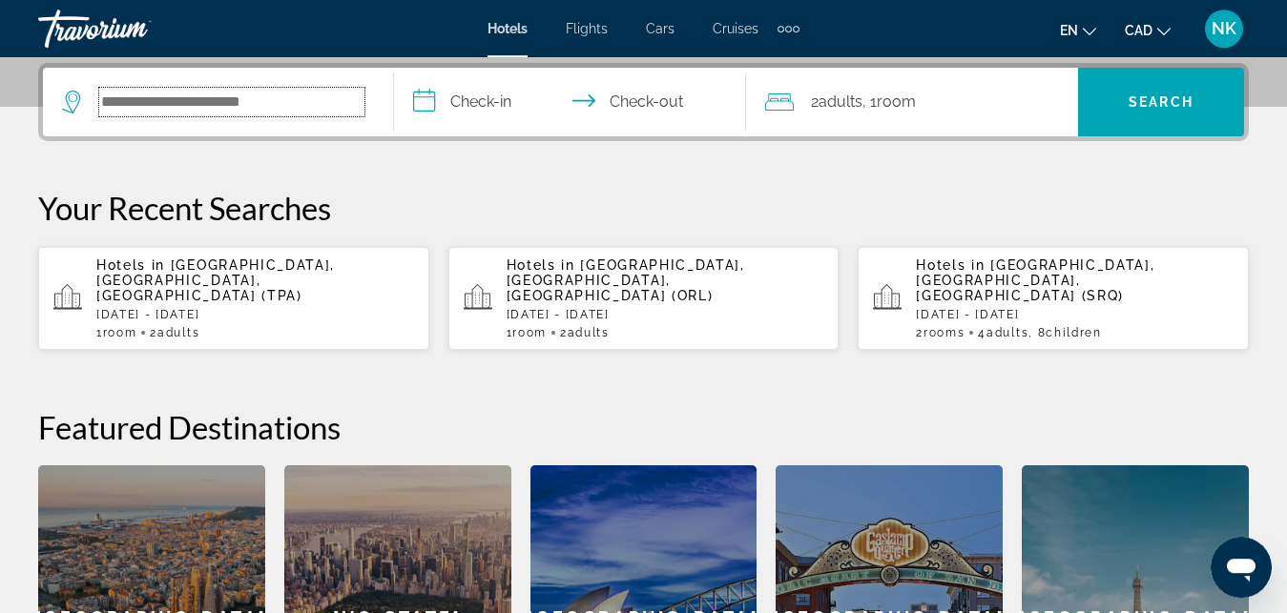
scroll to position [466, 0]
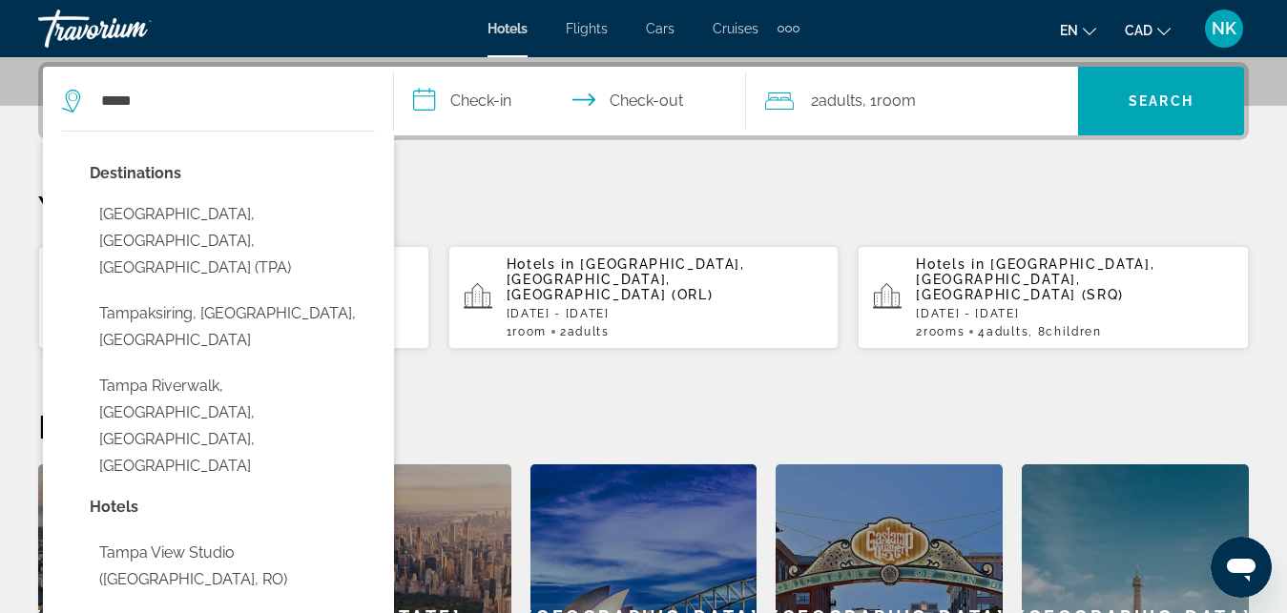
click at [498, 97] on input "**********" at bounding box center [573, 104] width 359 height 74
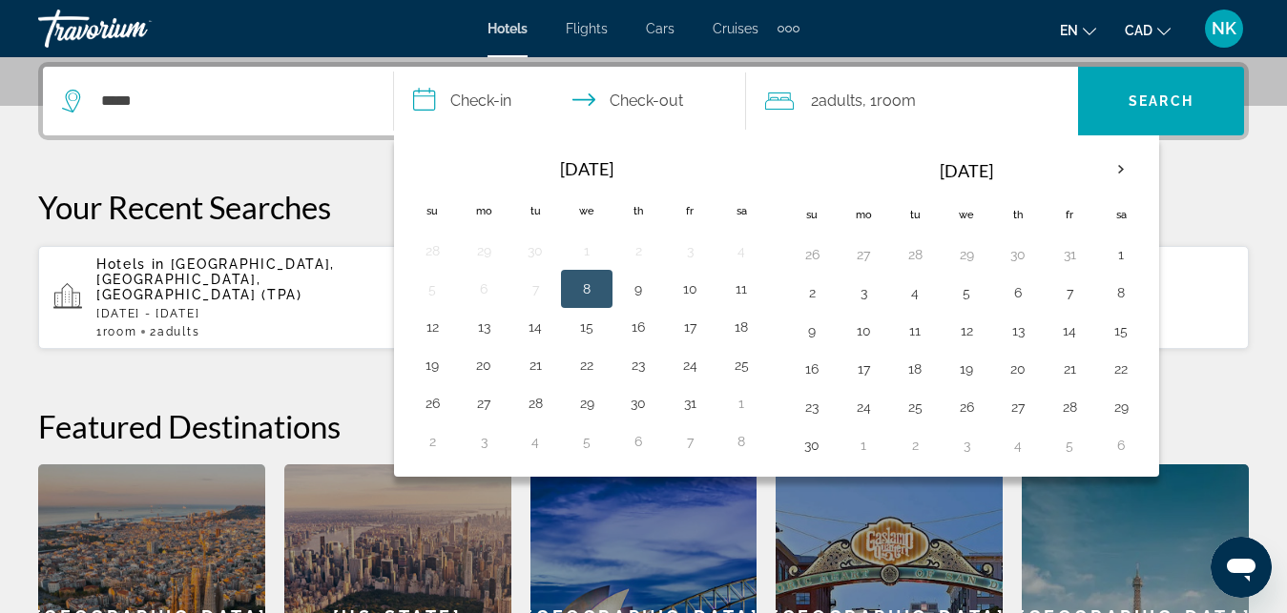
click at [304, 115] on div "*****" at bounding box center [218, 101] width 312 height 69
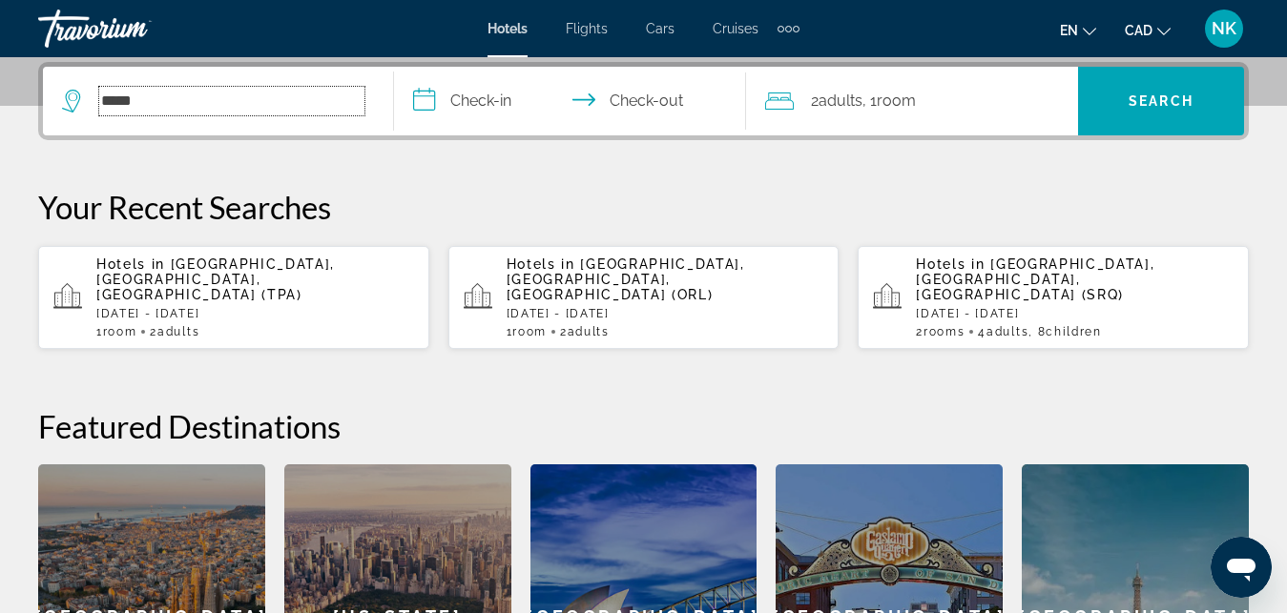
click at [231, 112] on input "*****" at bounding box center [231, 101] width 265 height 29
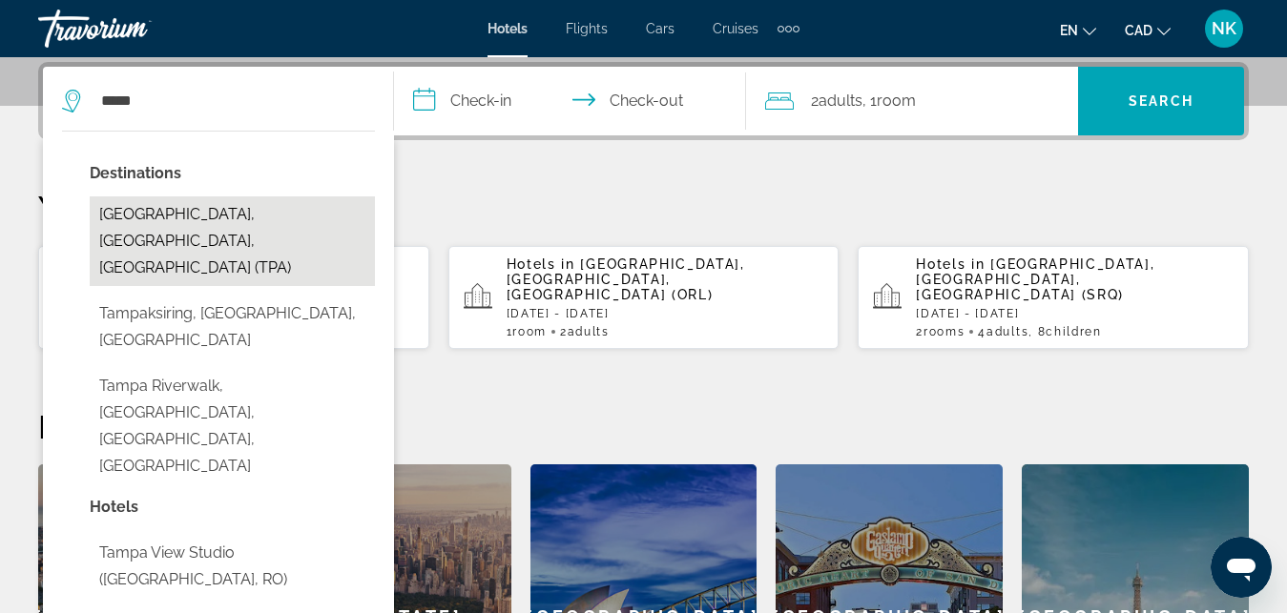
click at [250, 210] on button "[GEOGRAPHIC_DATA], [GEOGRAPHIC_DATA], [GEOGRAPHIC_DATA] (TPA)" at bounding box center [232, 242] width 285 height 90
type input "**********"
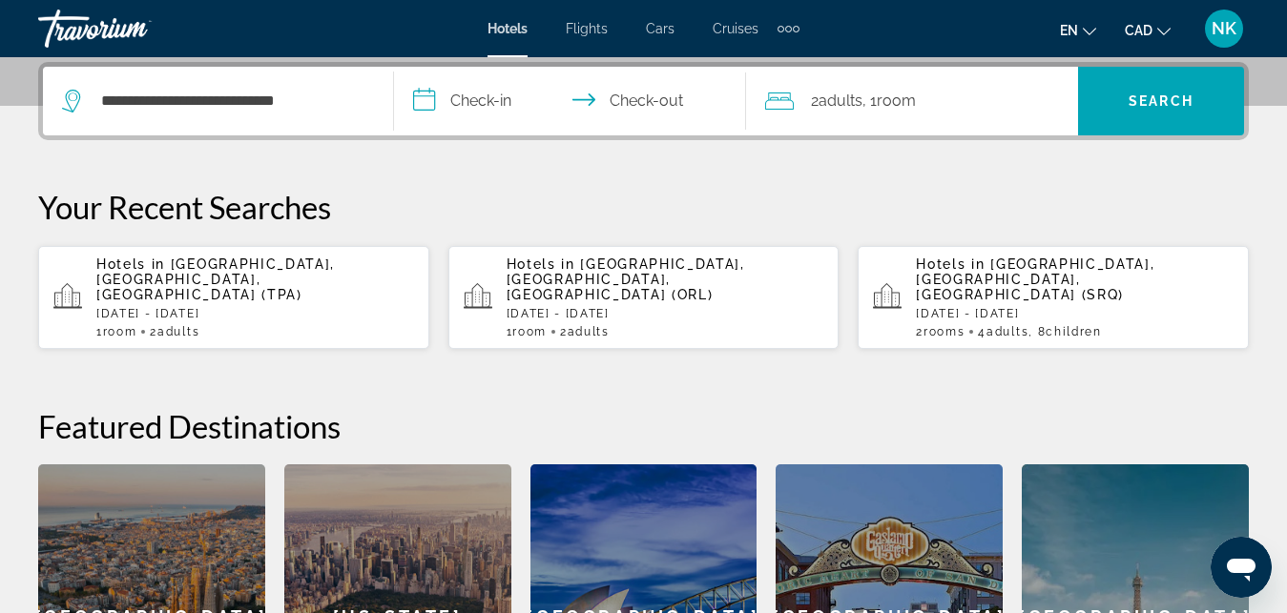
click at [479, 89] on input "**********" at bounding box center [573, 104] width 359 height 74
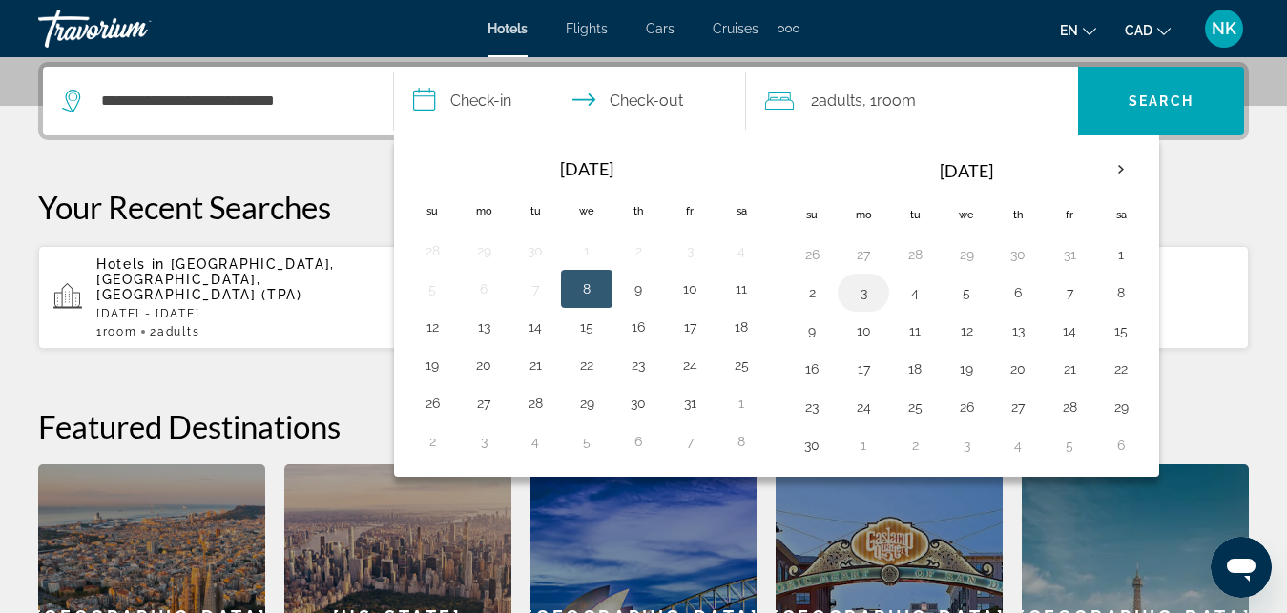
click at [859, 292] on button "3" at bounding box center [863, 292] width 31 height 27
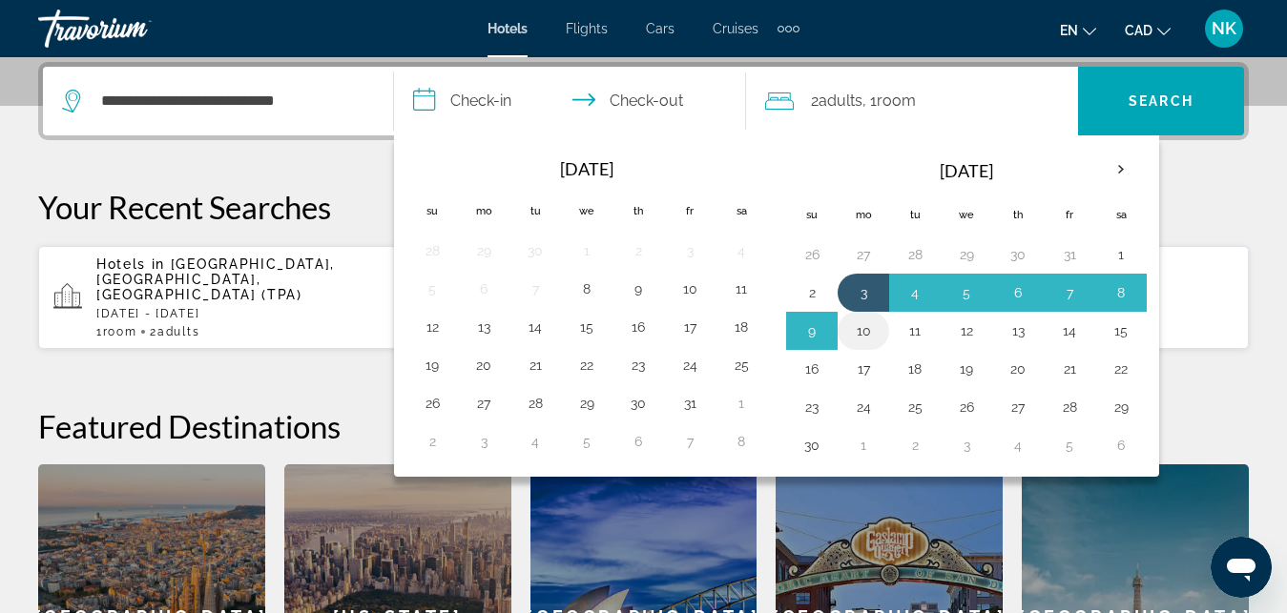
click at [864, 327] on button "10" at bounding box center [863, 331] width 31 height 27
type input "**********"
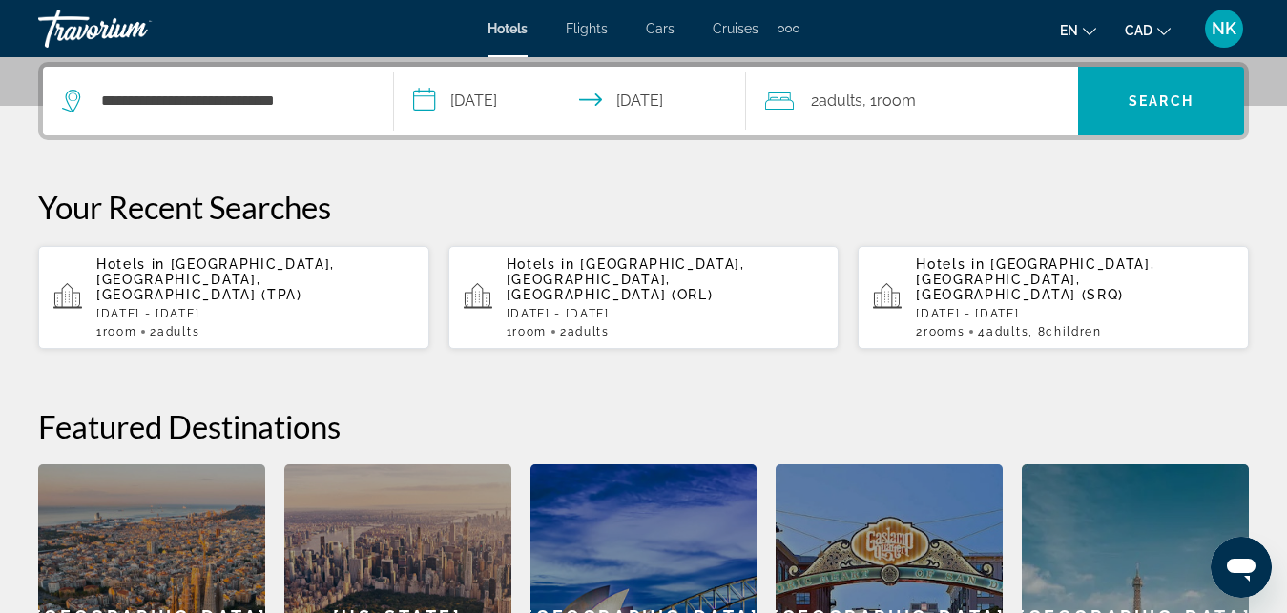
click at [967, 114] on div "2 Adult Adults , 1 Room rooms" at bounding box center [921, 101] width 313 height 69
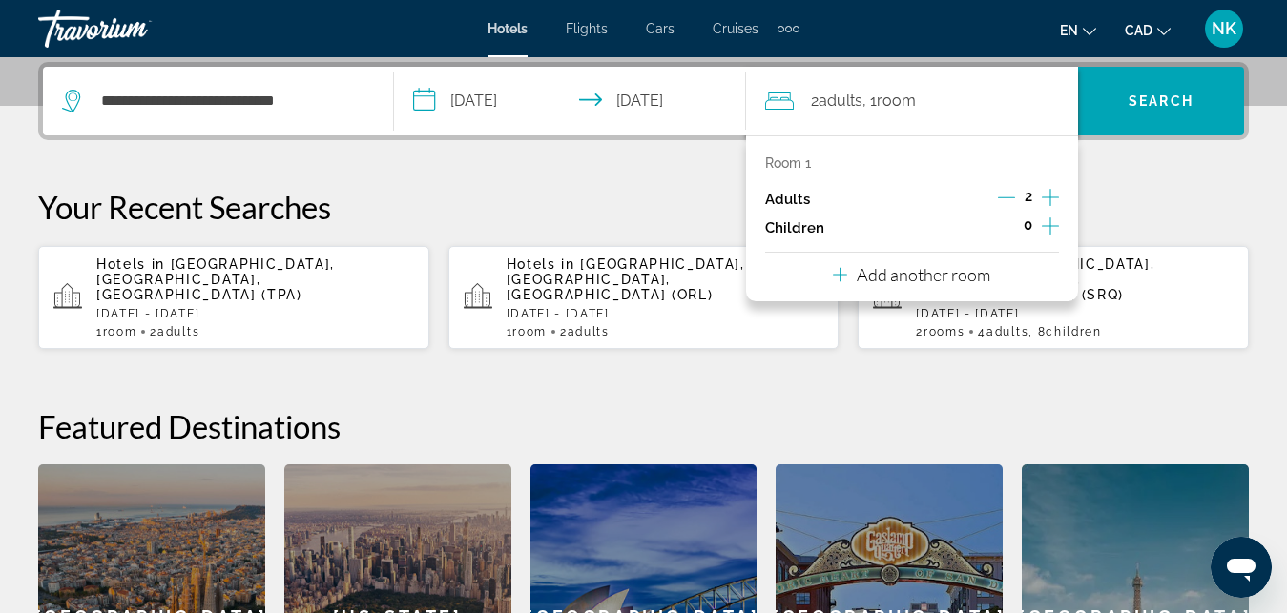
click at [900, 279] on p "Add another room" at bounding box center [924, 274] width 134 height 21
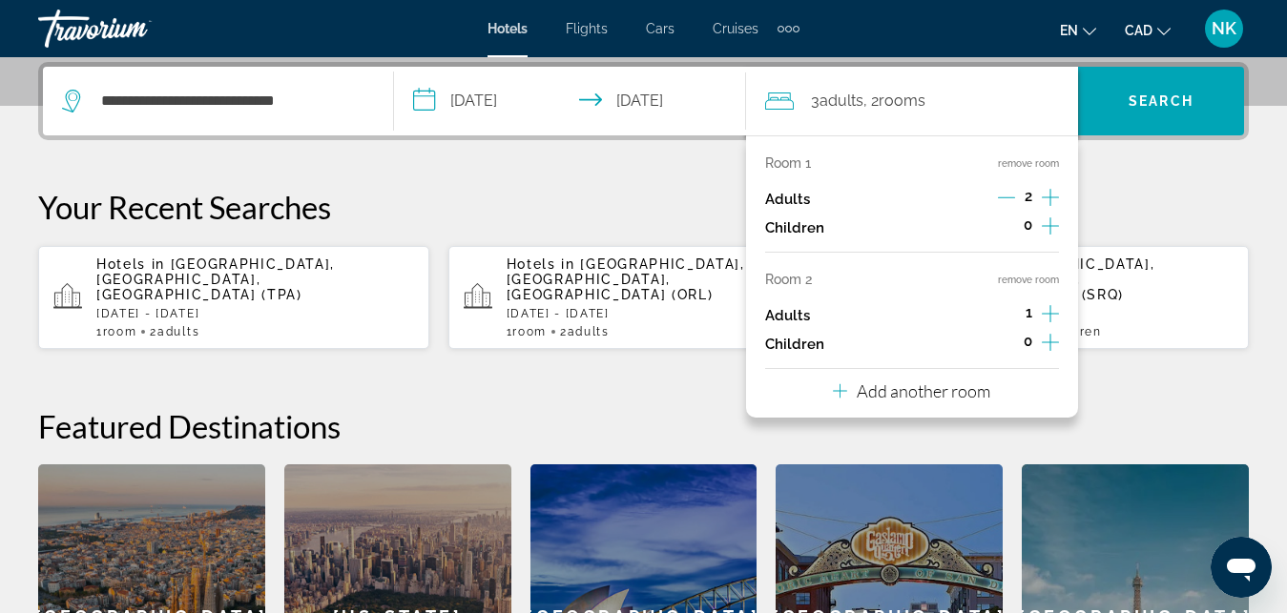
click at [1047, 231] on icon "Increment children" at bounding box center [1050, 226] width 17 height 23
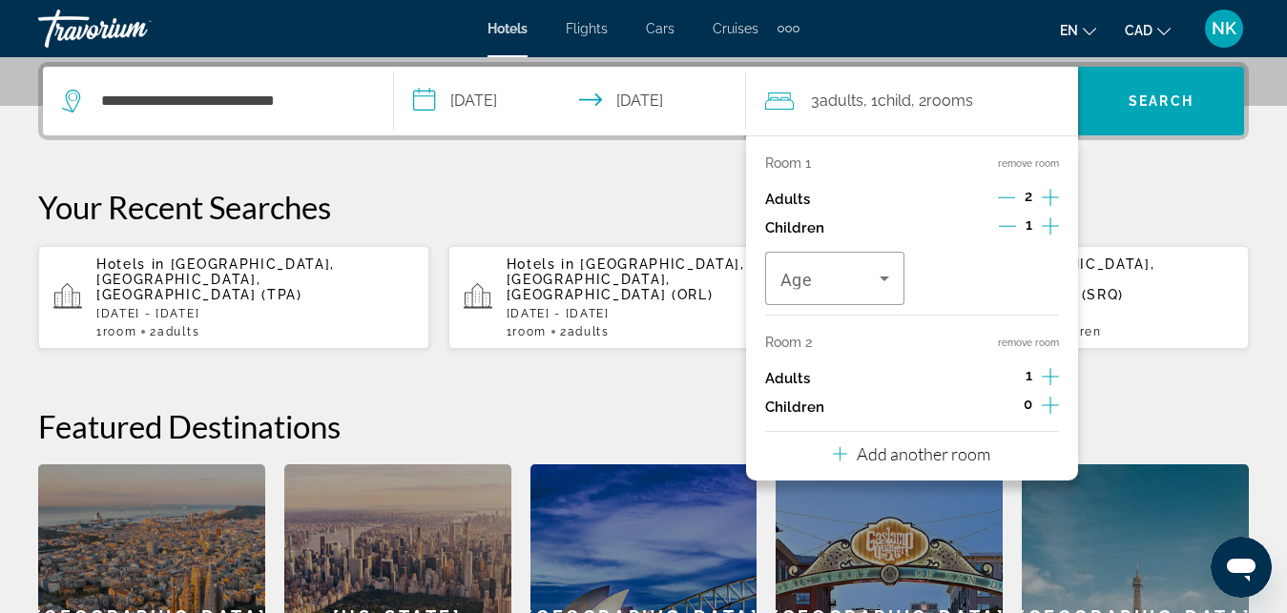
click at [1047, 231] on icon "Increment children" at bounding box center [1050, 226] width 17 height 23
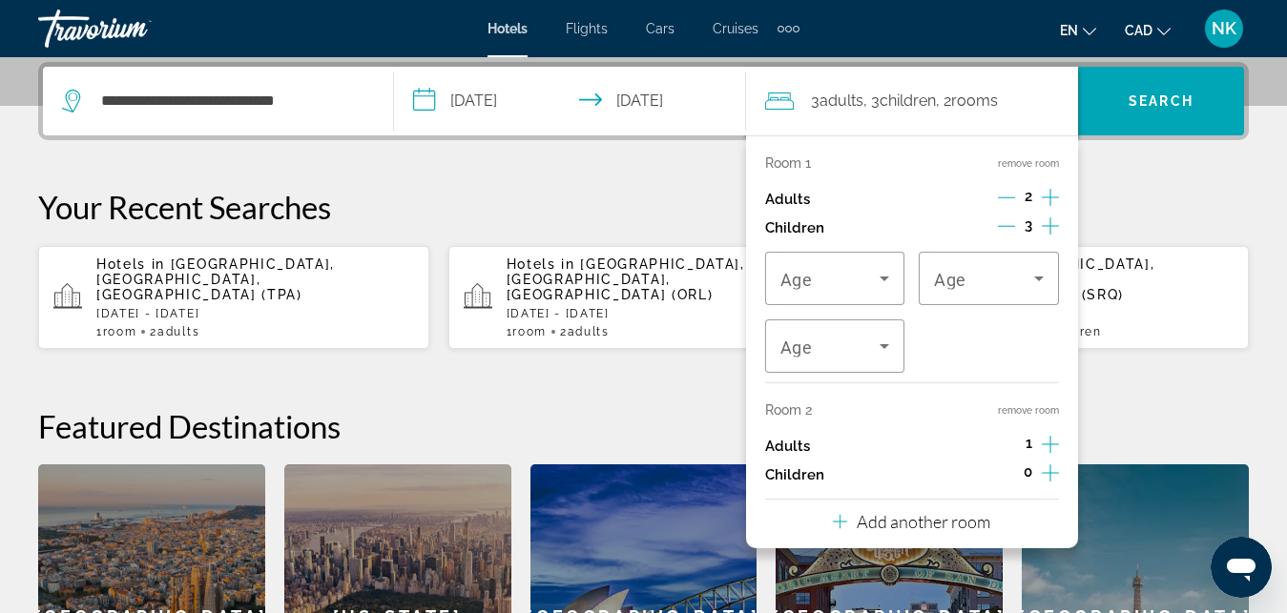
click at [1047, 231] on icon "Increment children" at bounding box center [1050, 226] width 17 height 23
click at [1055, 441] on icon "Increment adults" at bounding box center [1050, 444] width 17 height 23
click at [1050, 474] on icon "Increment children" at bounding box center [1050, 473] width 17 height 17
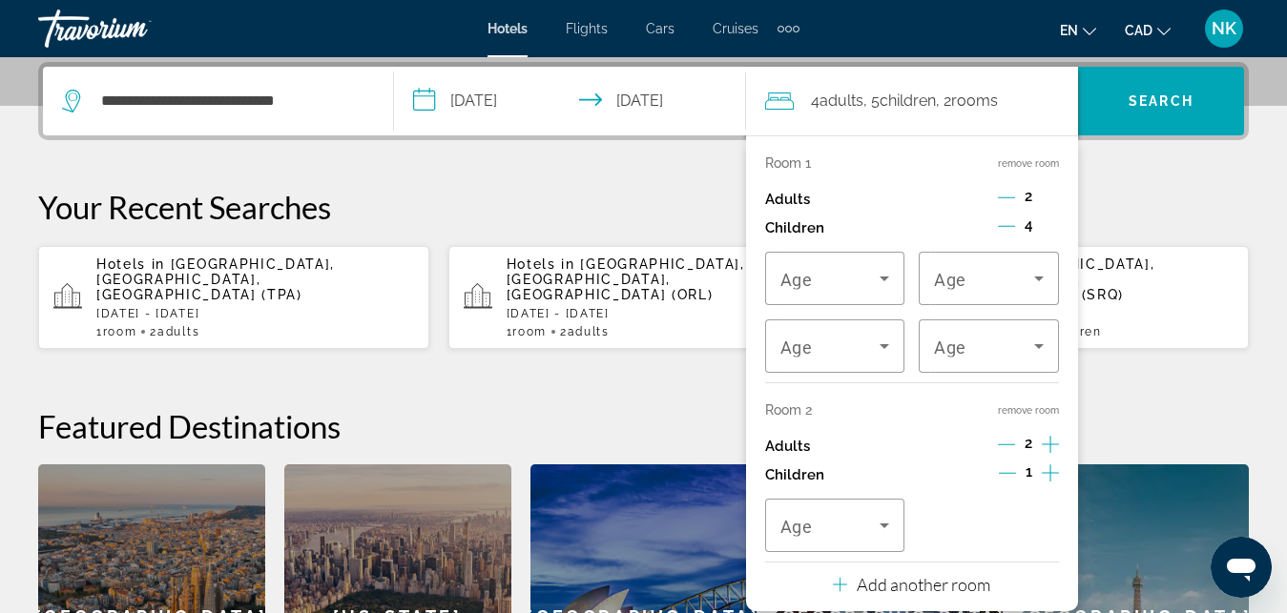
click at [1050, 474] on icon "Increment children" at bounding box center [1050, 473] width 17 height 17
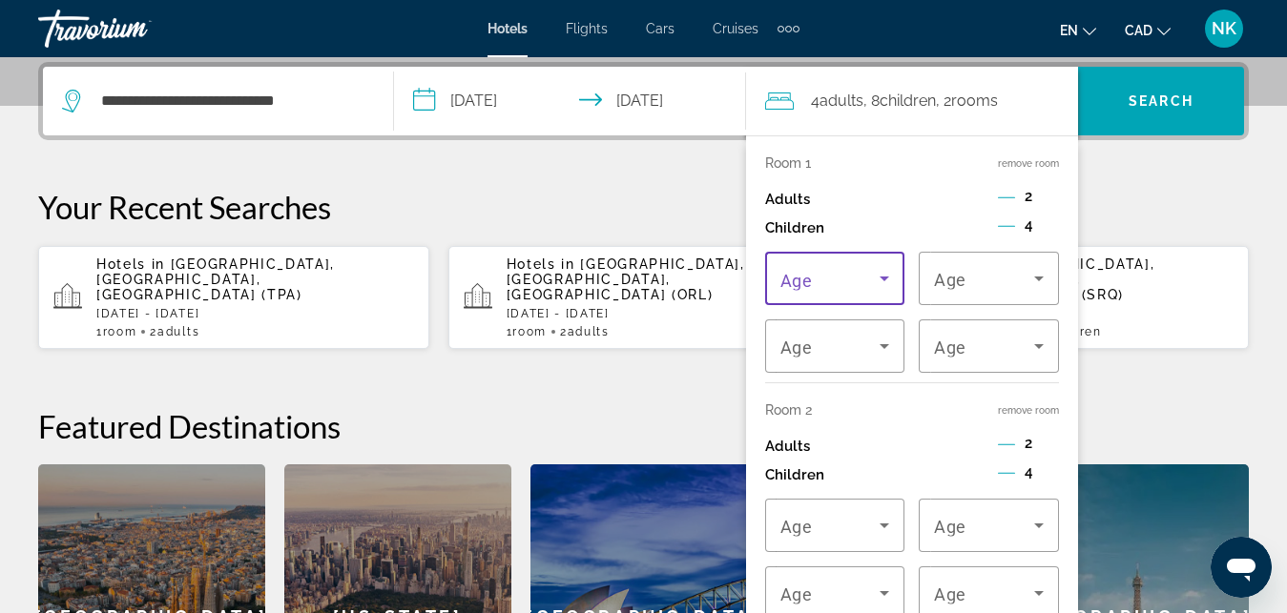
click at [875, 275] on icon "Travelers: 4 adults, 8 children" at bounding box center [884, 278] width 23 height 23
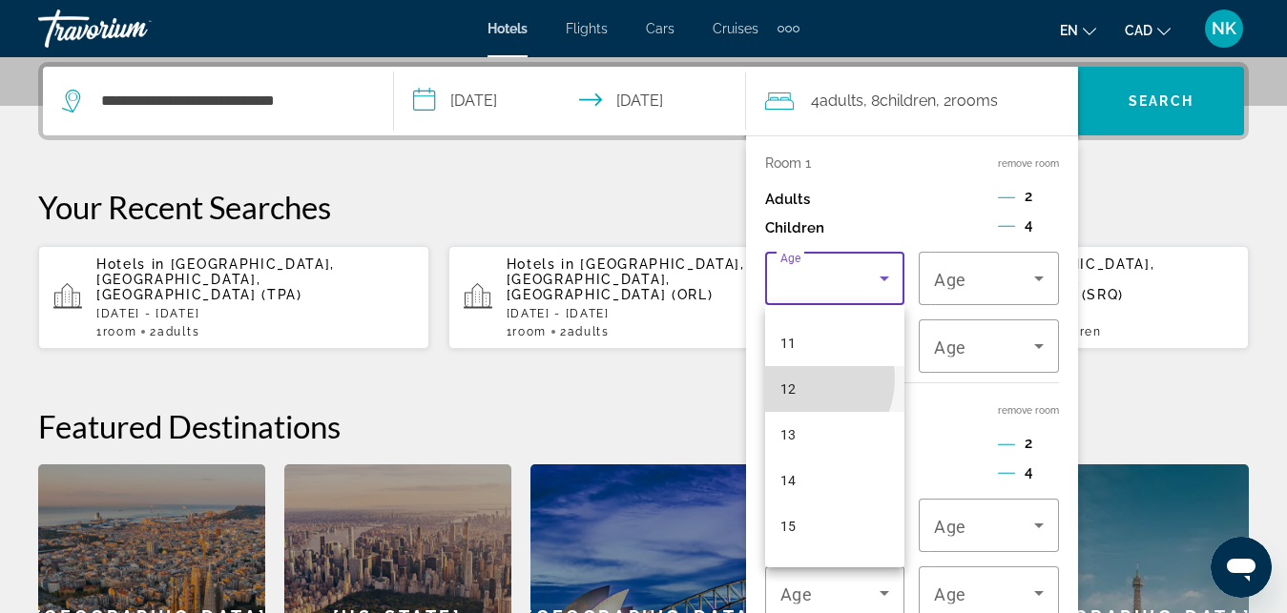
click at [799, 379] on mat-option "12" at bounding box center [835, 389] width 140 height 46
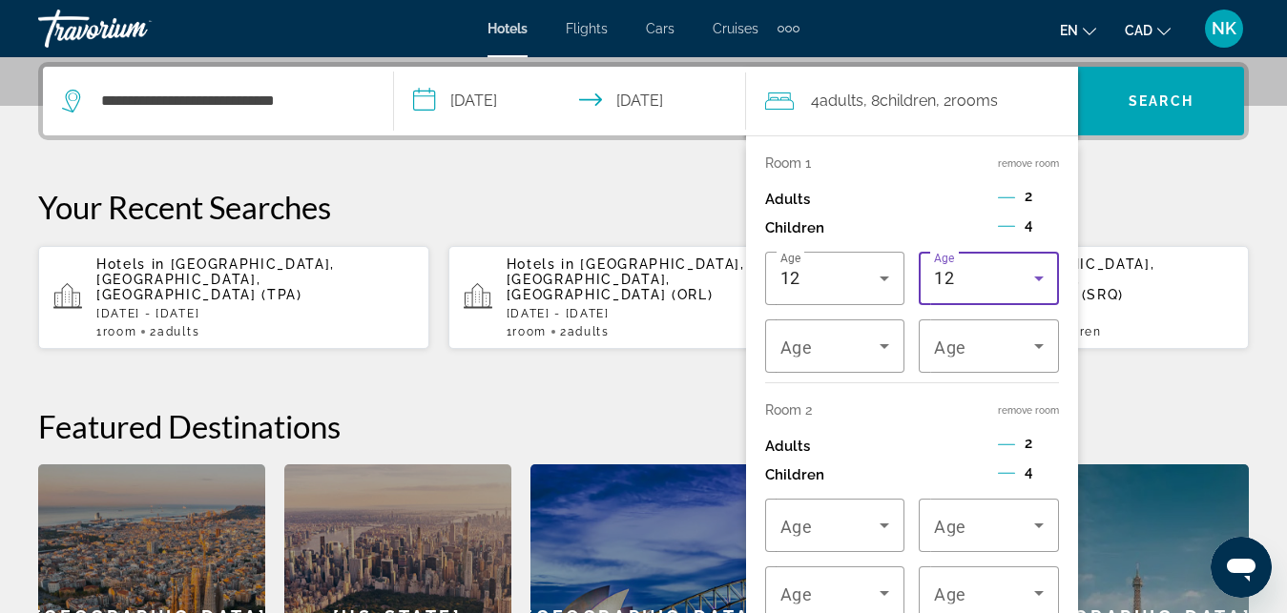
click at [983, 285] on div "12" at bounding box center [984, 278] width 100 height 23
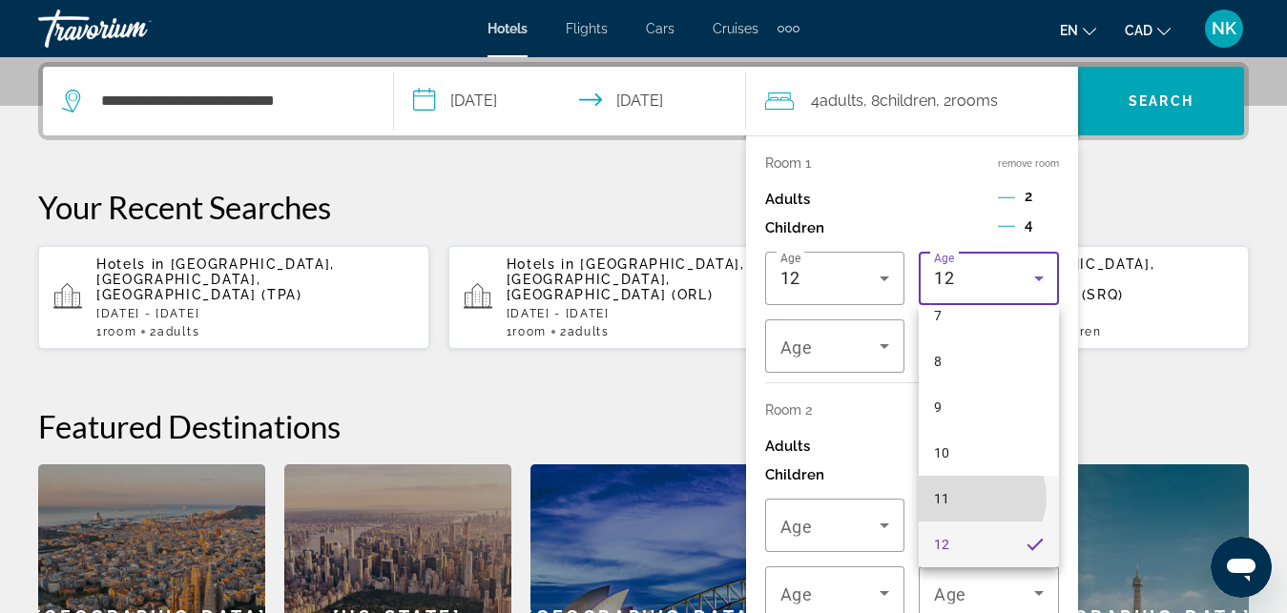
click at [970, 497] on mat-option "11" at bounding box center [989, 499] width 140 height 46
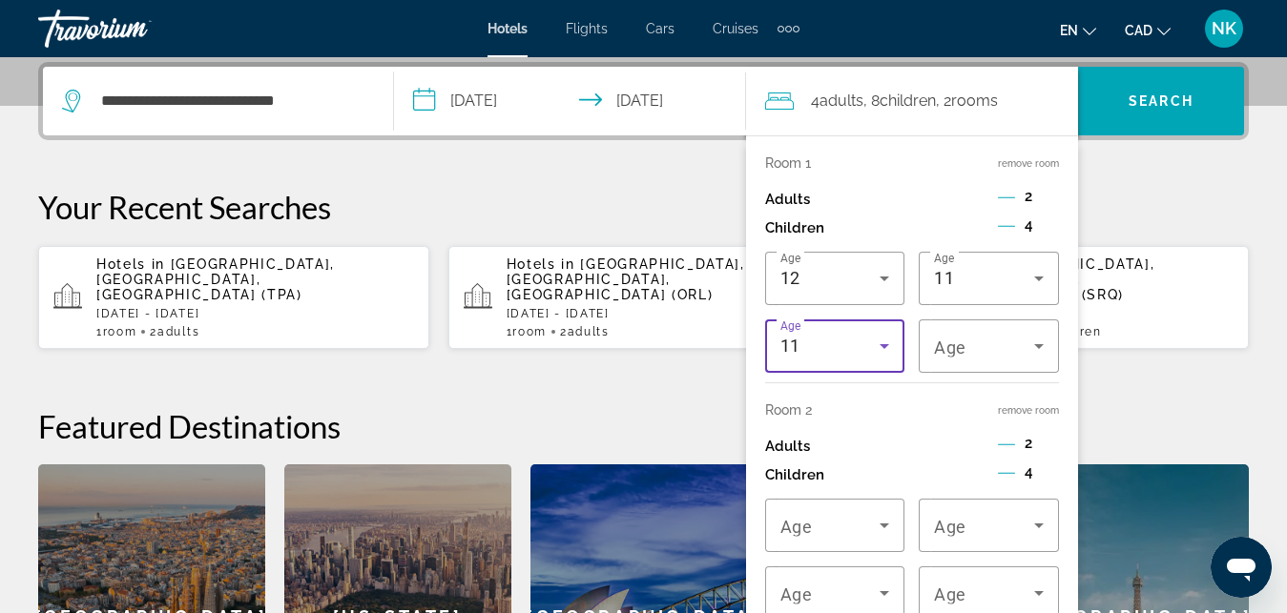
click at [816, 348] on div "11" at bounding box center [830, 346] width 100 height 23
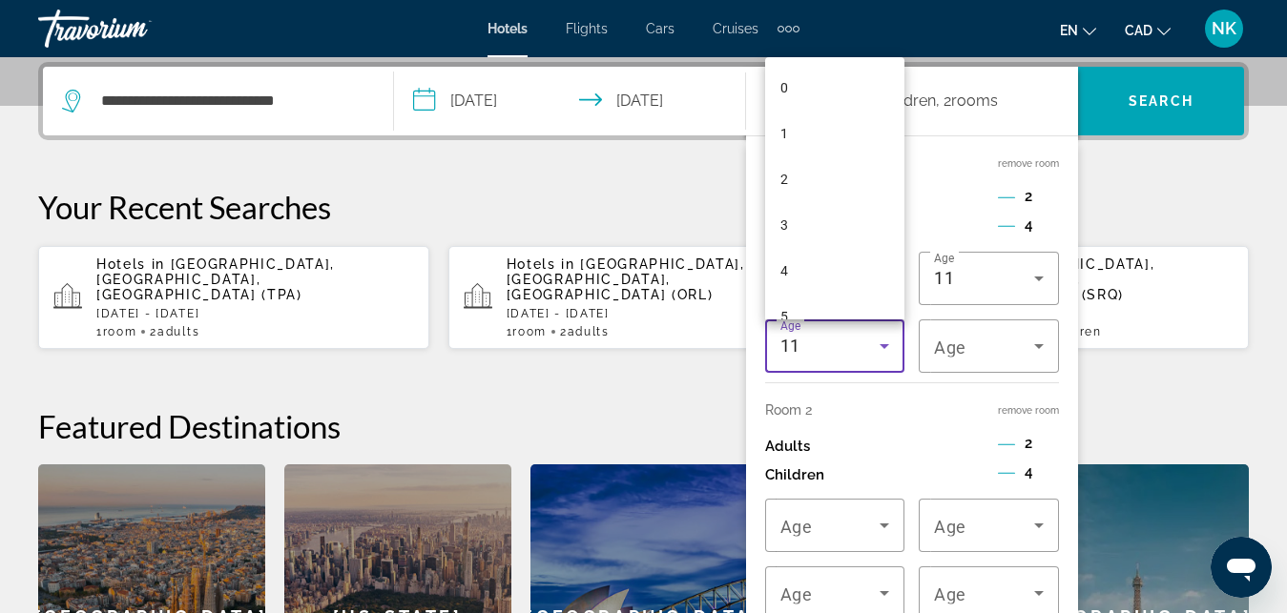
scroll to position [294, 0]
click at [818, 203] on mat-option "9" at bounding box center [835, 206] width 140 height 46
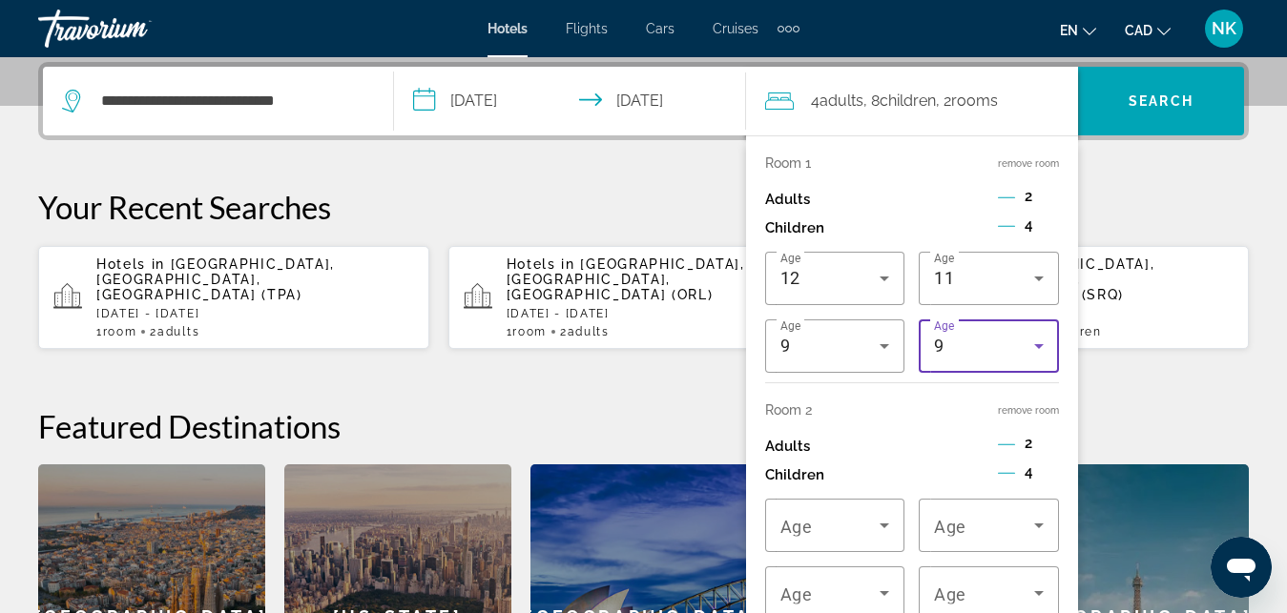
click at [995, 350] on div "9" at bounding box center [984, 346] width 100 height 23
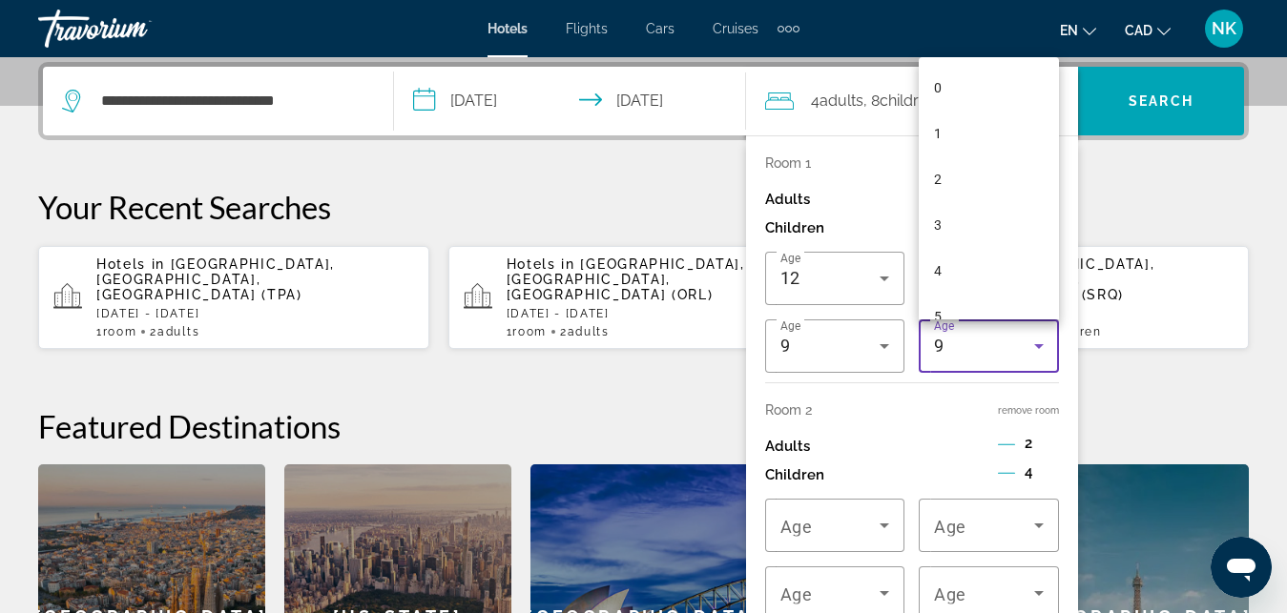
scroll to position [202, 0]
click at [966, 197] on mat-option "7" at bounding box center [989, 206] width 140 height 46
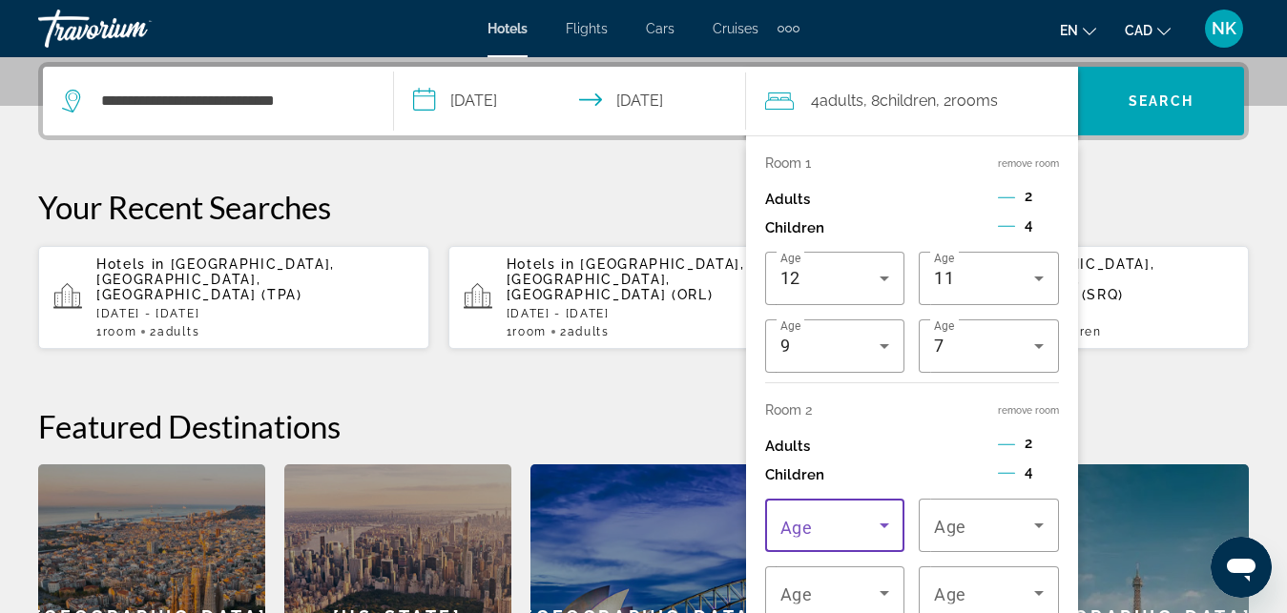
click at [831, 536] on span "Travelers: 4 adults, 8 children" at bounding box center [830, 525] width 100 height 23
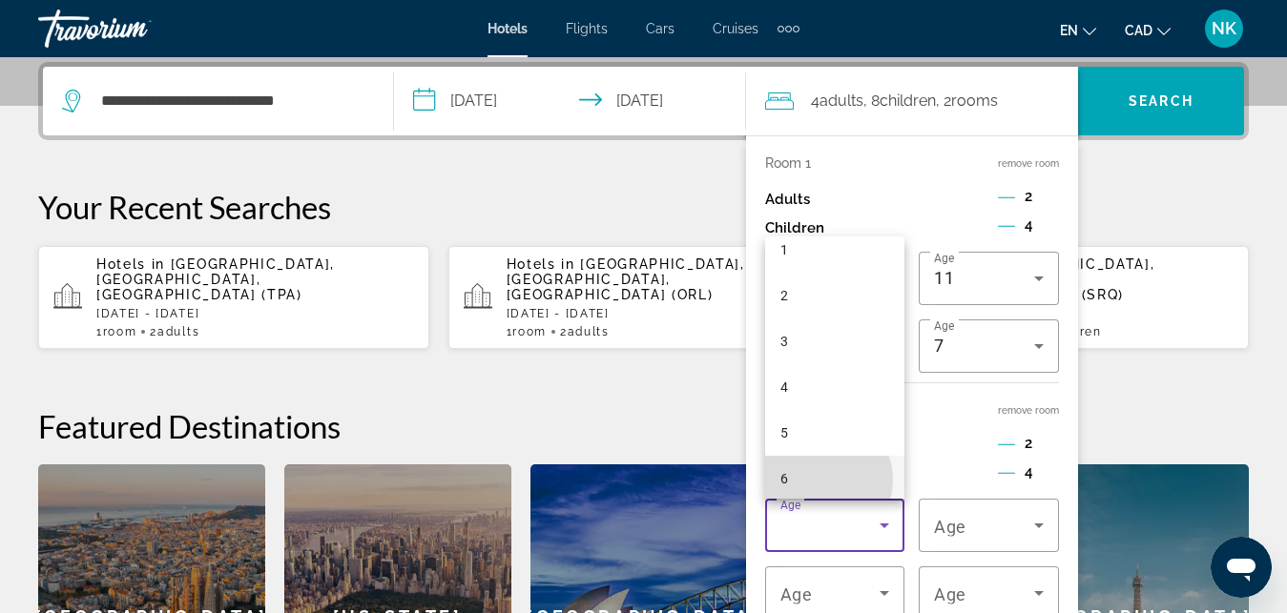
click at [824, 480] on mat-option "6" at bounding box center [835, 479] width 140 height 46
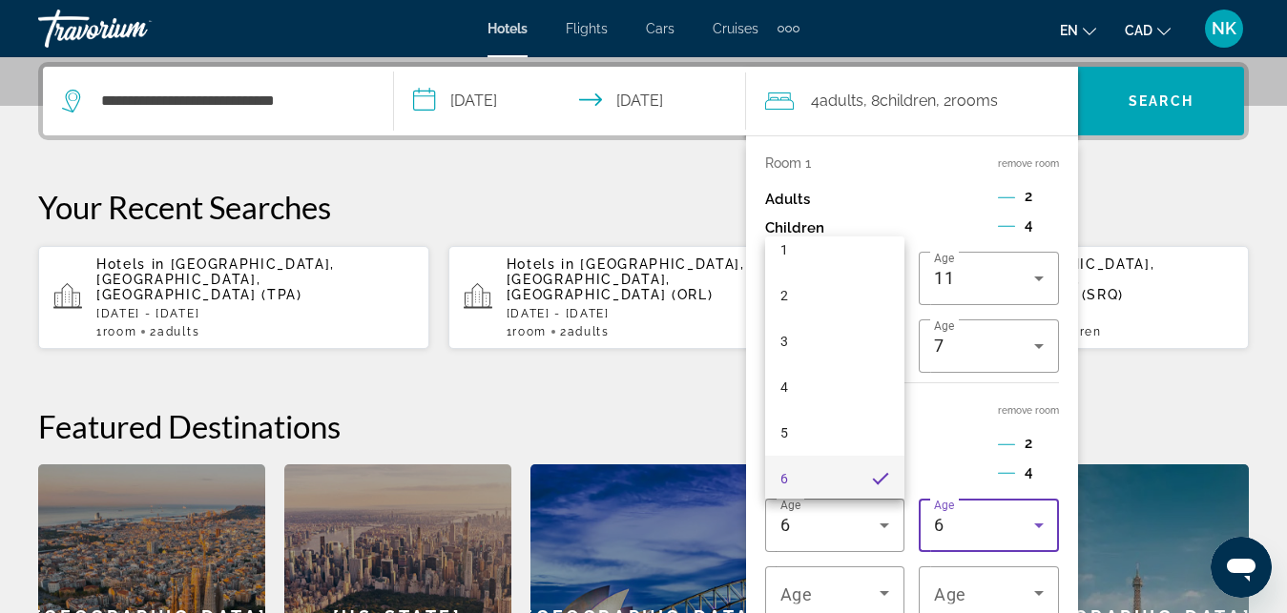
scroll to position [0, 0]
click at [997, 534] on div "6" at bounding box center [984, 525] width 100 height 23
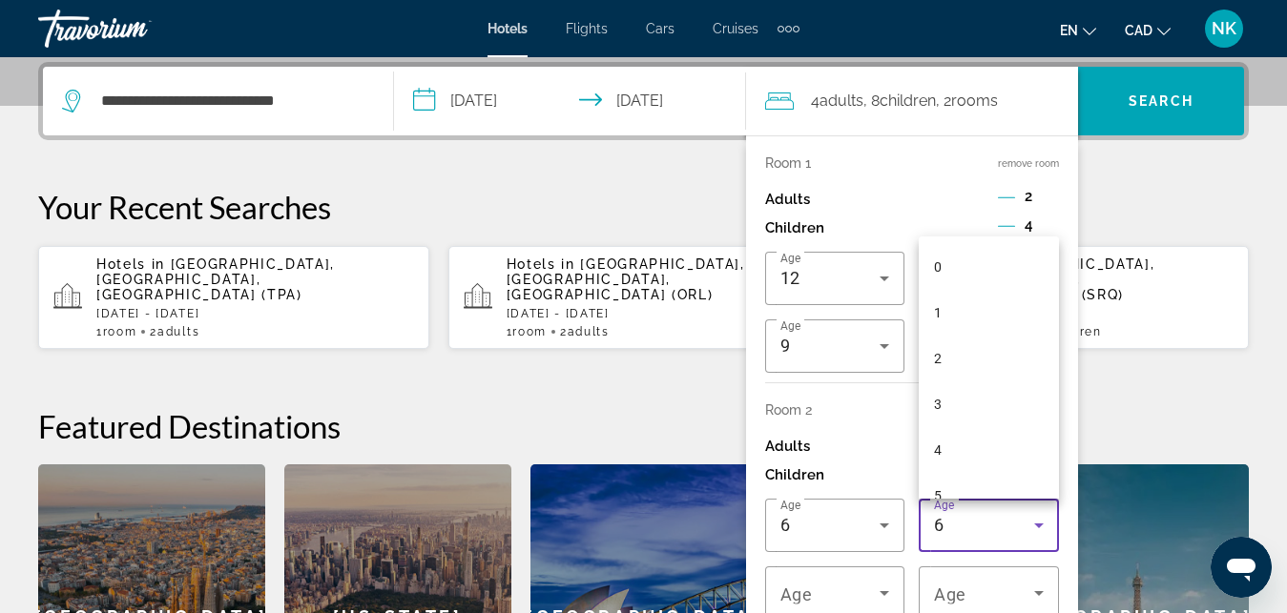
scroll to position [65, 0]
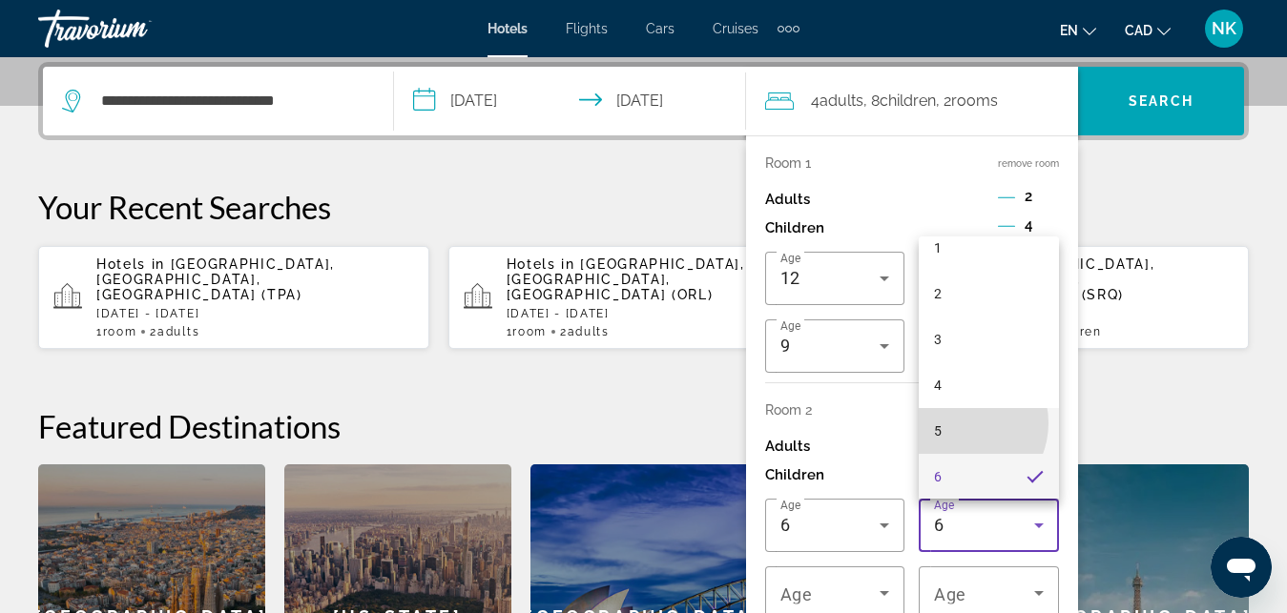
click at [958, 423] on mat-option "5" at bounding box center [989, 431] width 140 height 46
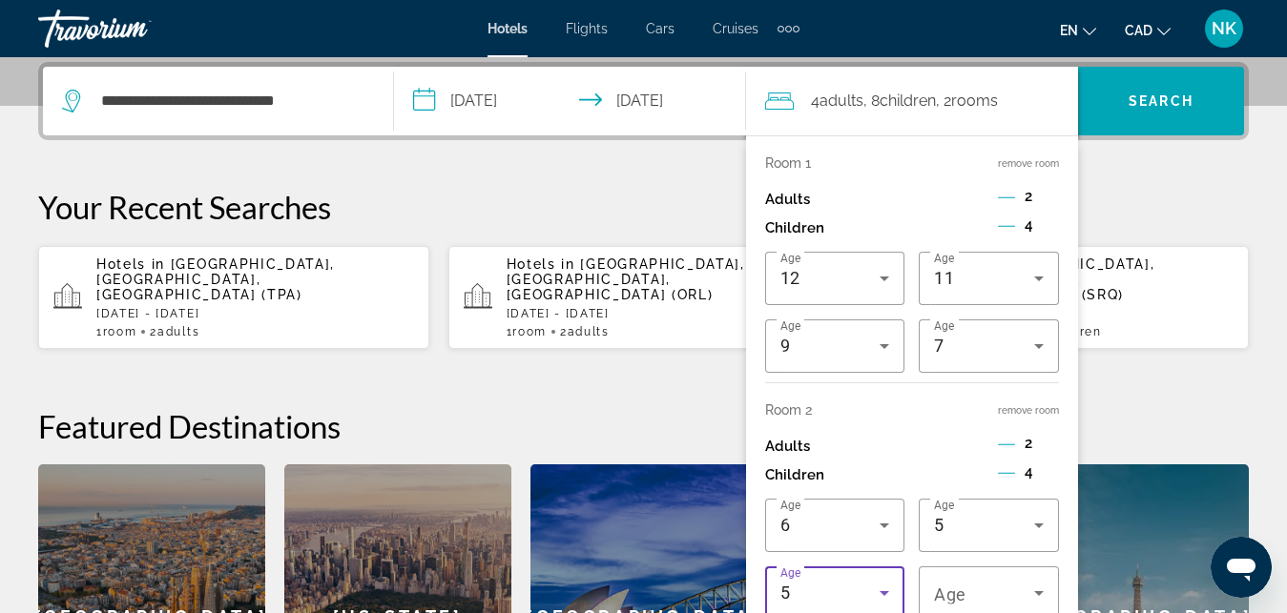
click at [849, 566] on div "5" at bounding box center [830, 593] width 100 height 23
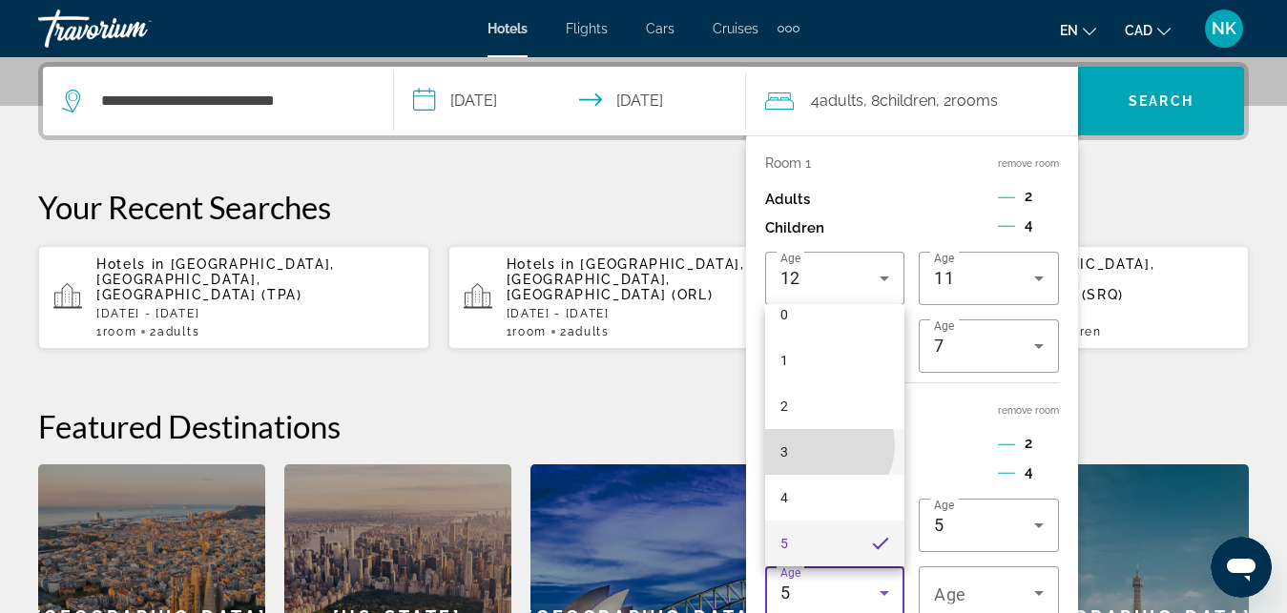
click at [824, 445] on mat-option "3" at bounding box center [835, 452] width 140 height 46
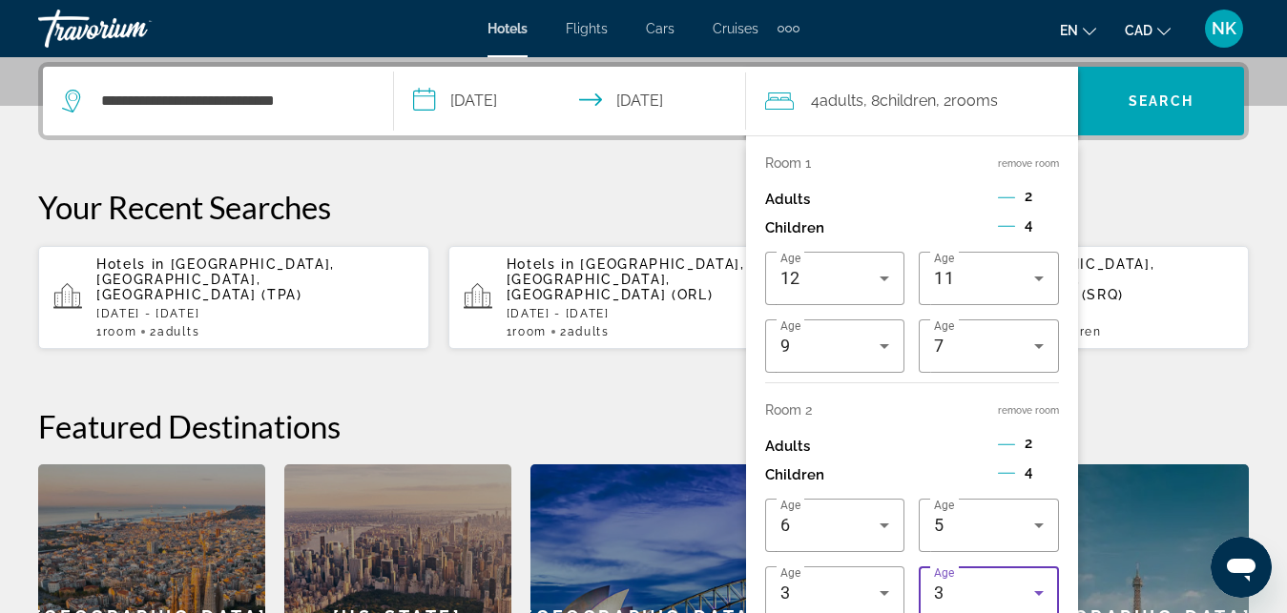
click at [975, 566] on div "3" at bounding box center [984, 593] width 100 height 23
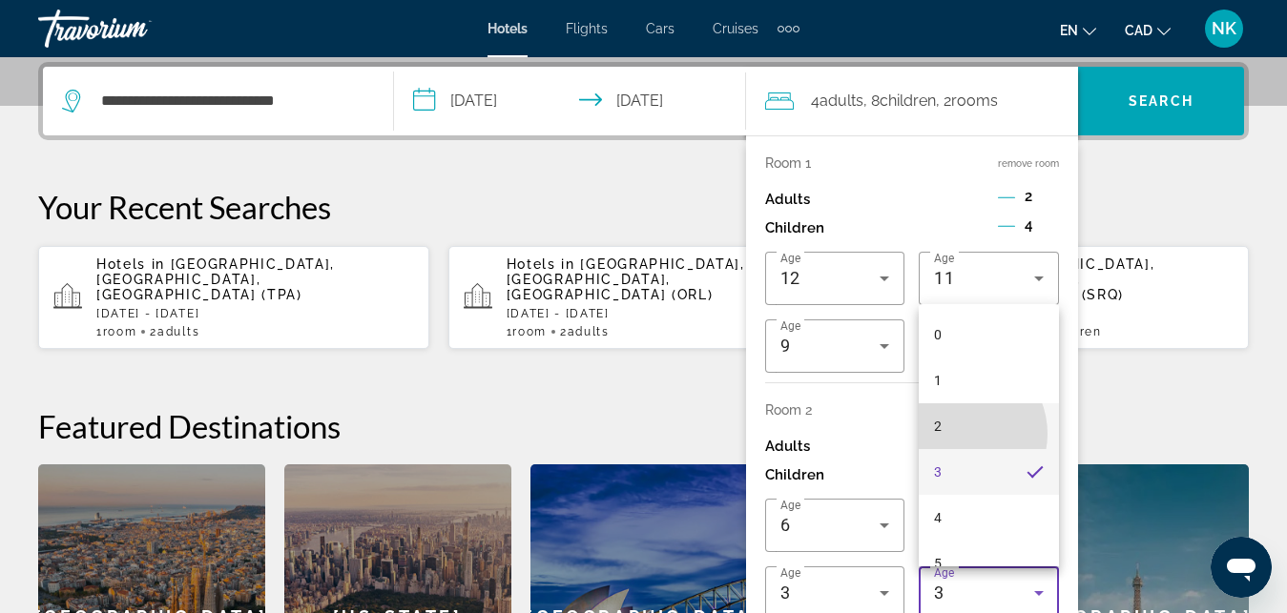
click at [957, 434] on mat-option "2" at bounding box center [989, 427] width 140 height 46
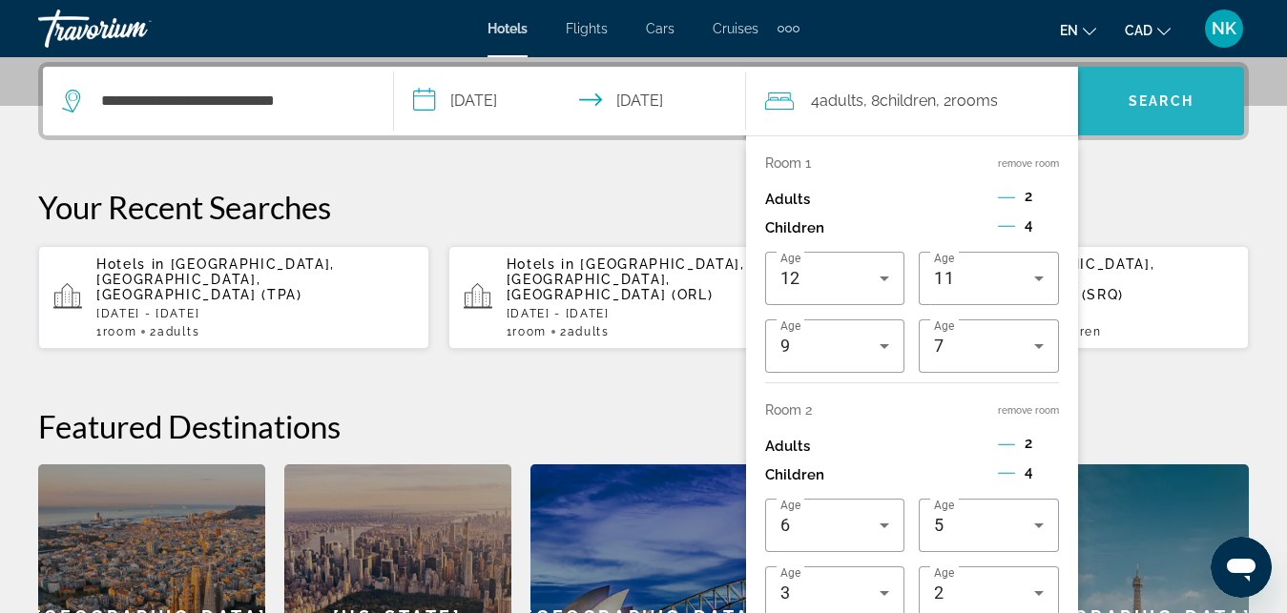
click at [1135, 96] on span "Search" at bounding box center [1160, 100] width 65 height 15
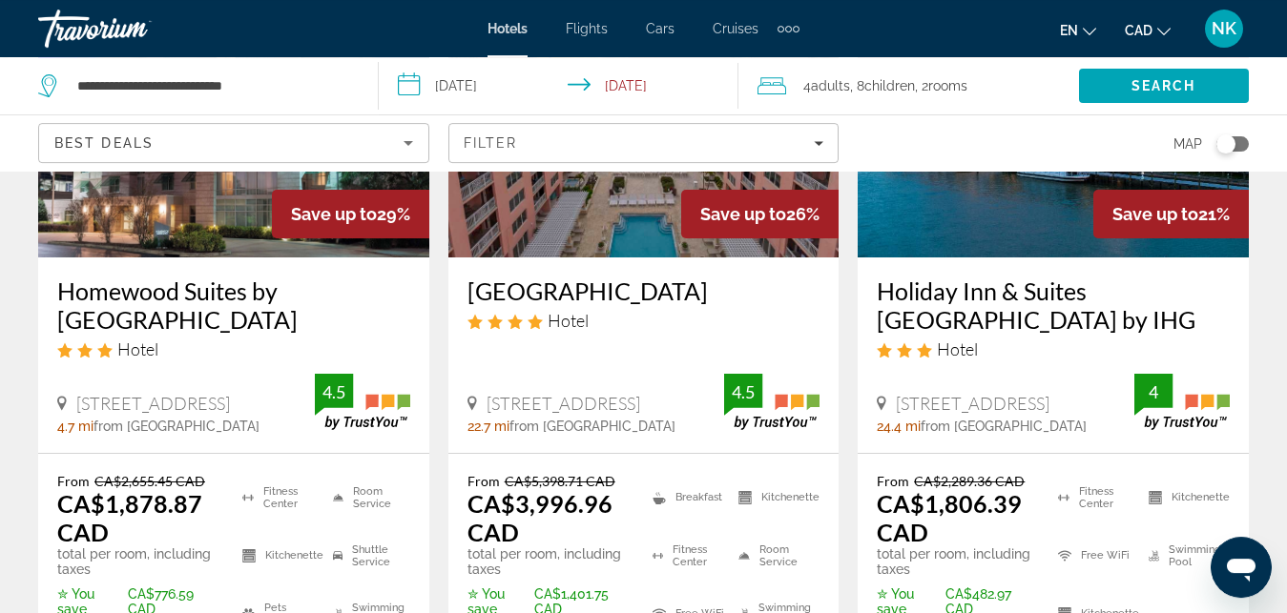
scroll to position [292, 0]
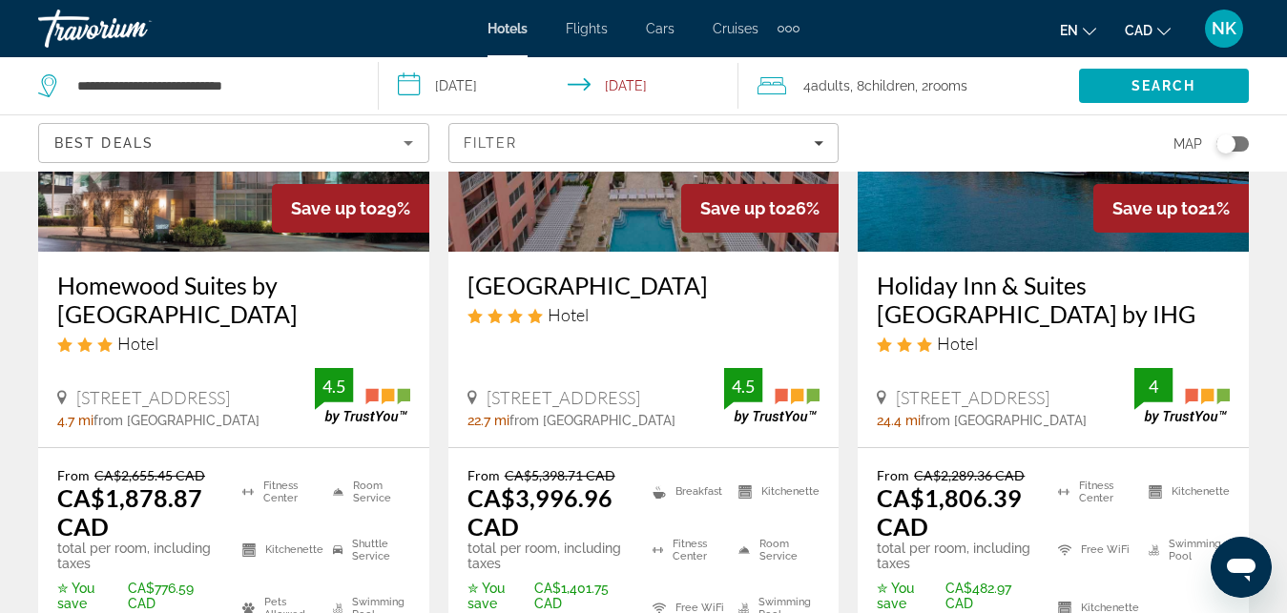
click at [581, 205] on img "Main content" at bounding box center [643, 99] width 391 height 305
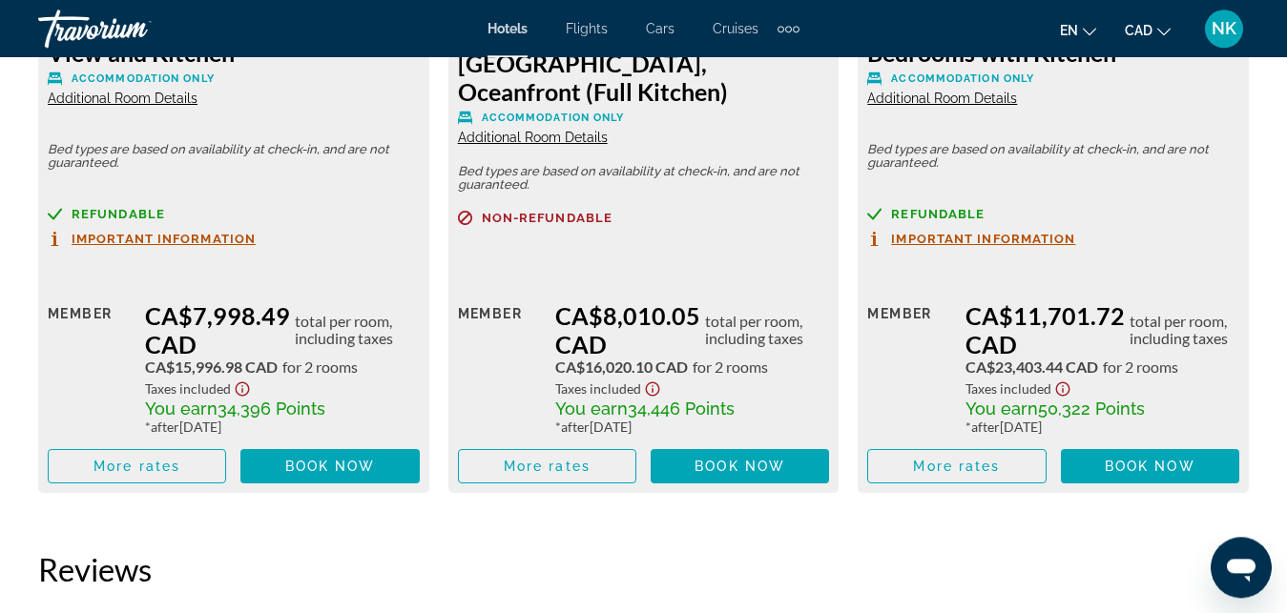
scroll to position [5270, 0]
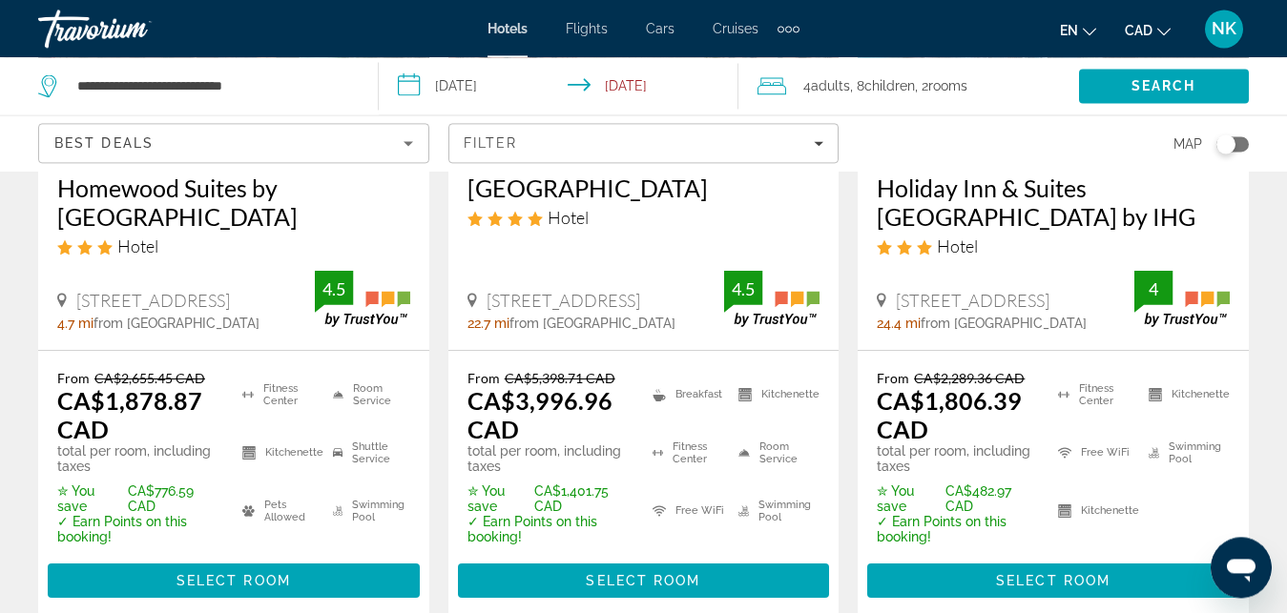
scroll to position [405, 0]
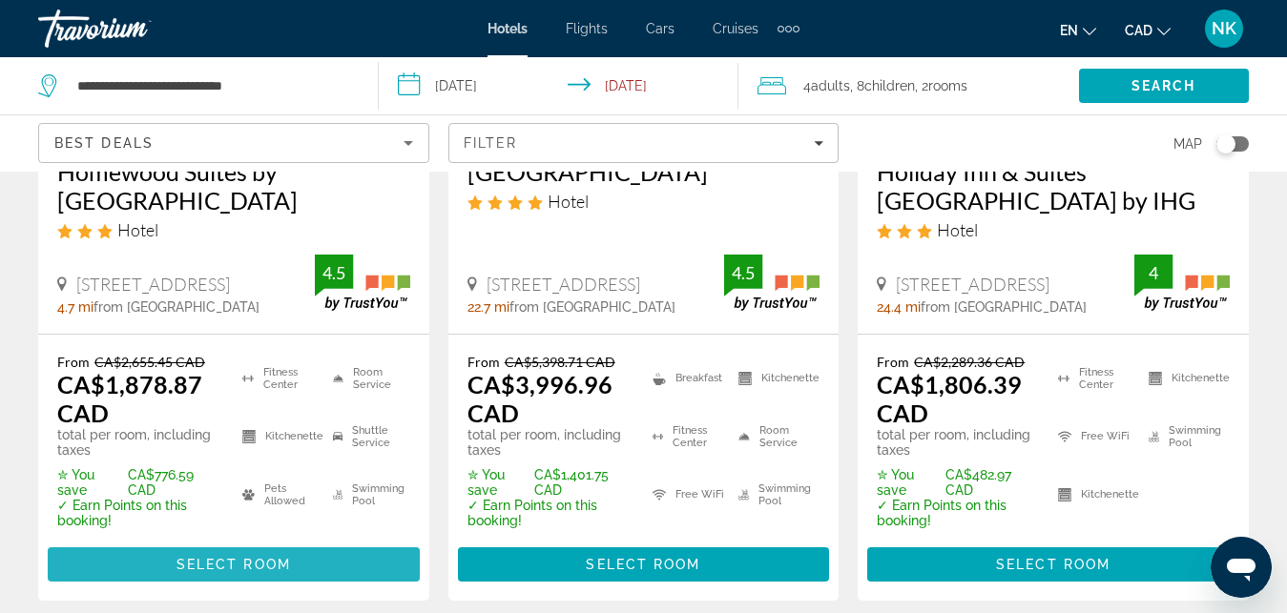
click at [263, 562] on span "Select Room" at bounding box center [233, 564] width 114 height 15
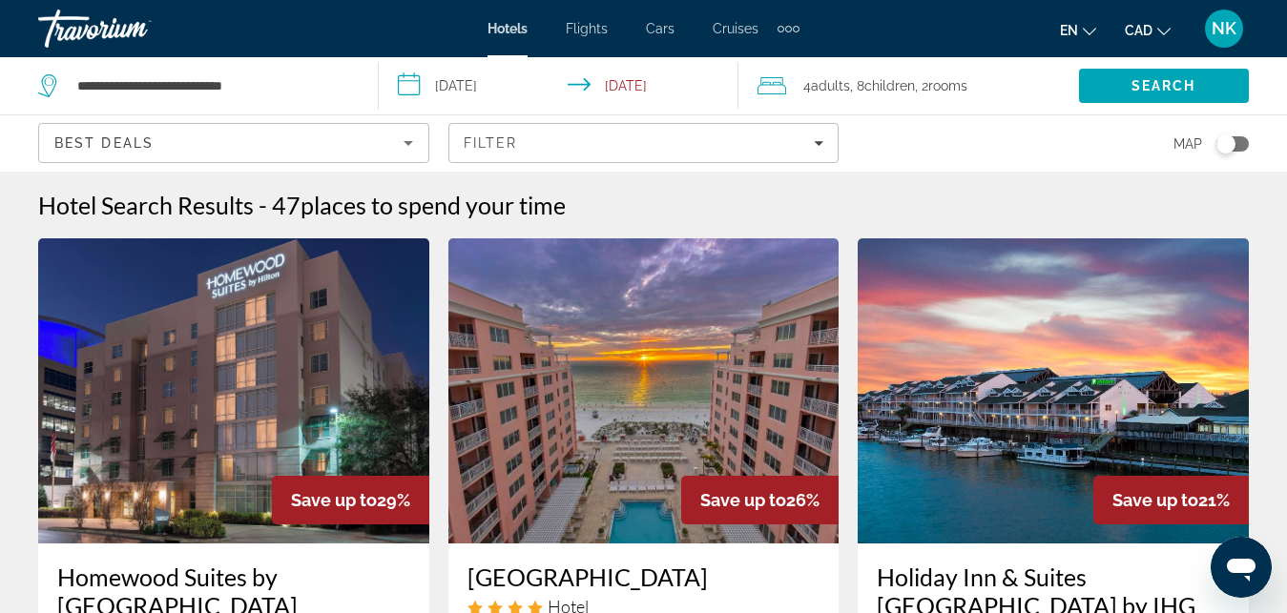
click at [892, 89] on span "Children" at bounding box center [889, 85] width 51 height 15
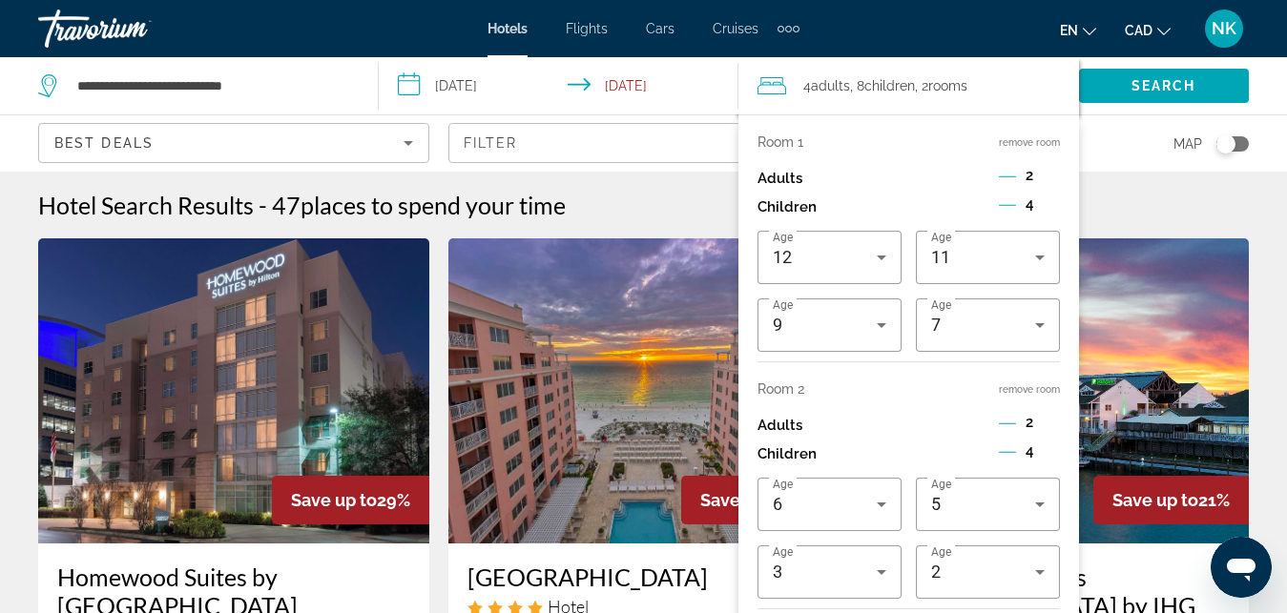
click at [1009, 388] on button "remove room" at bounding box center [1029, 389] width 61 height 12
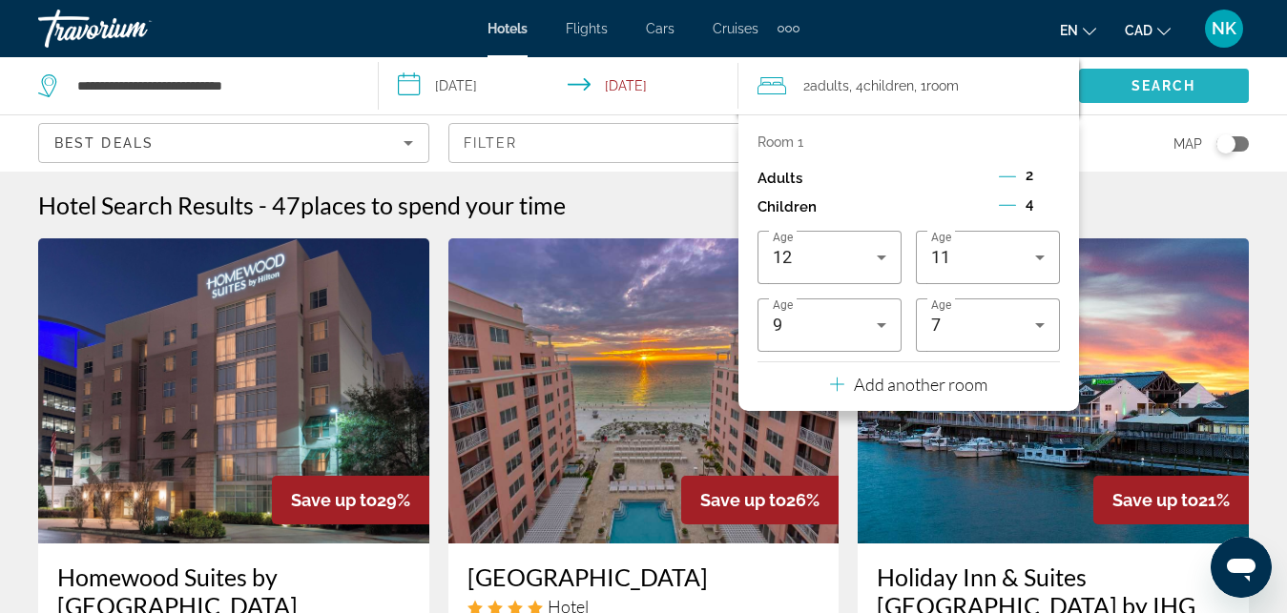
click at [1157, 78] on span "Search" at bounding box center [1163, 85] width 65 height 15
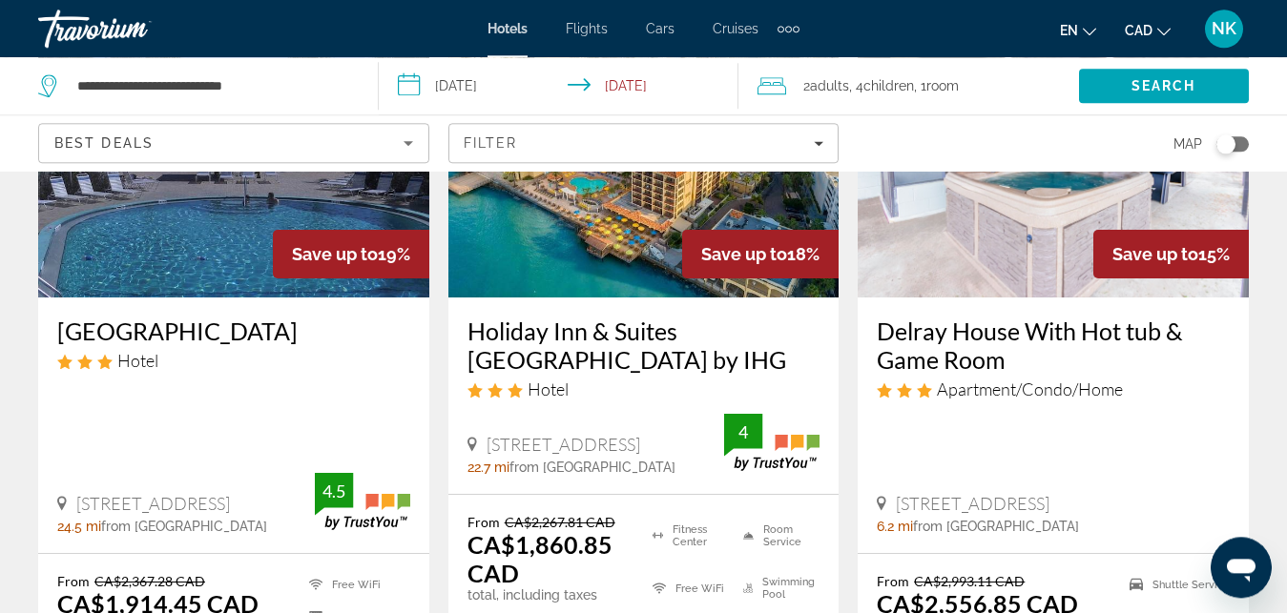
scroll to position [1865, 0]
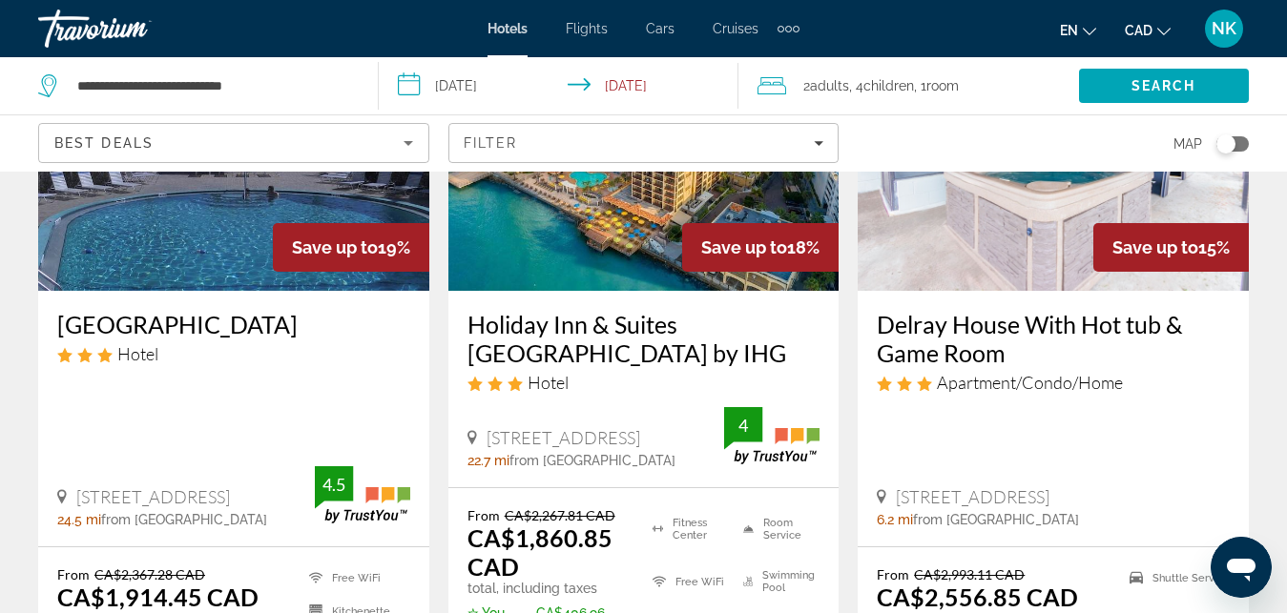
click at [157, 226] on img "Main content" at bounding box center [233, 138] width 391 height 305
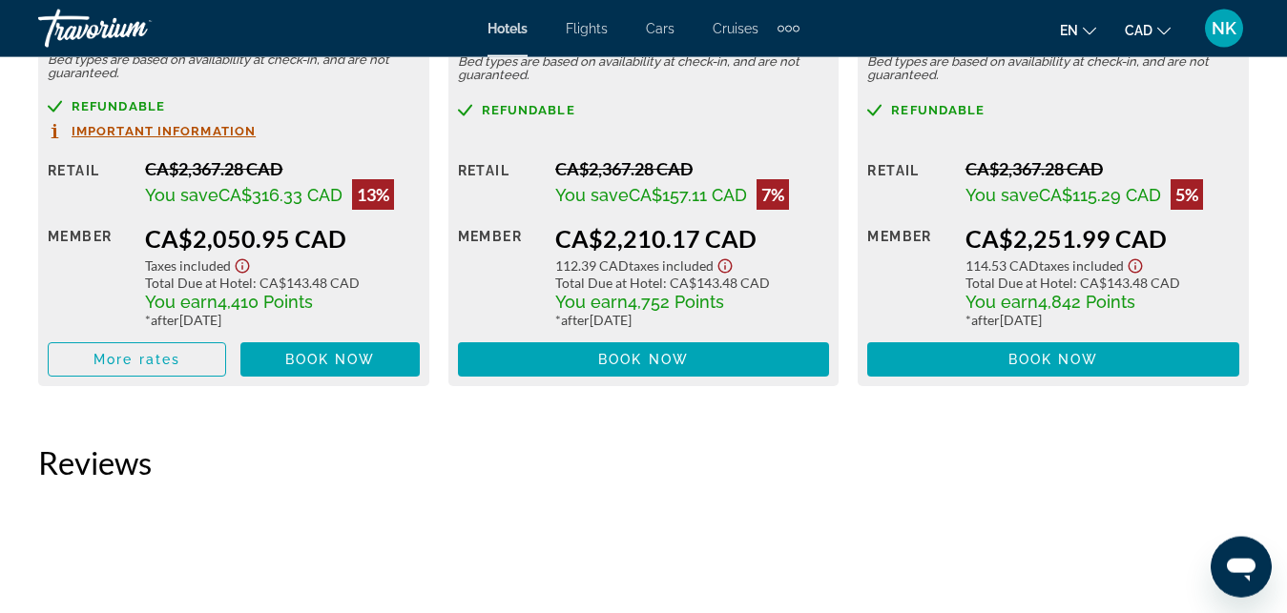
scroll to position [3989, 0]
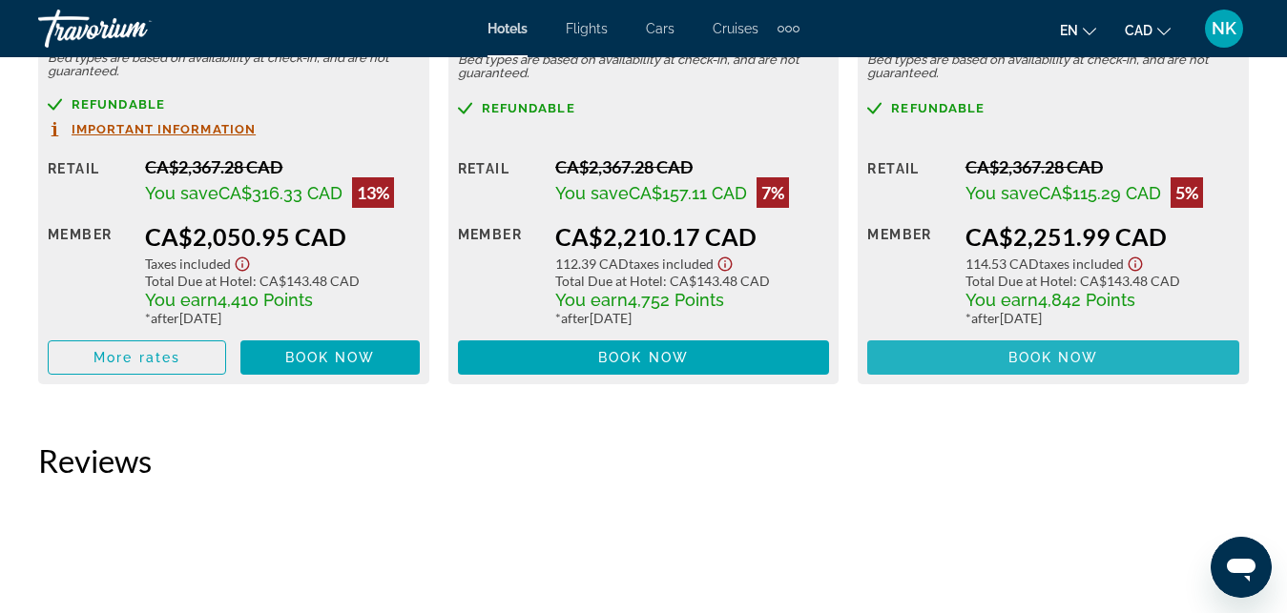
click at [1119, 366] on span "Main content" at bounding box center [1053, 358] width 372 height 46
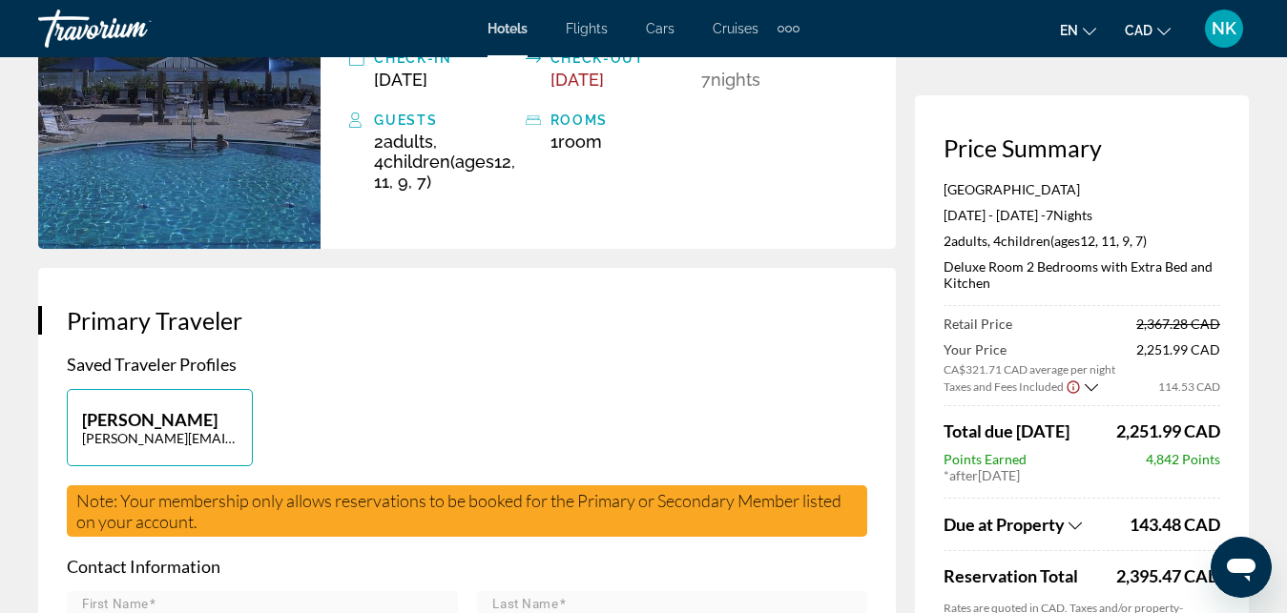
scroll to position [276, 0]
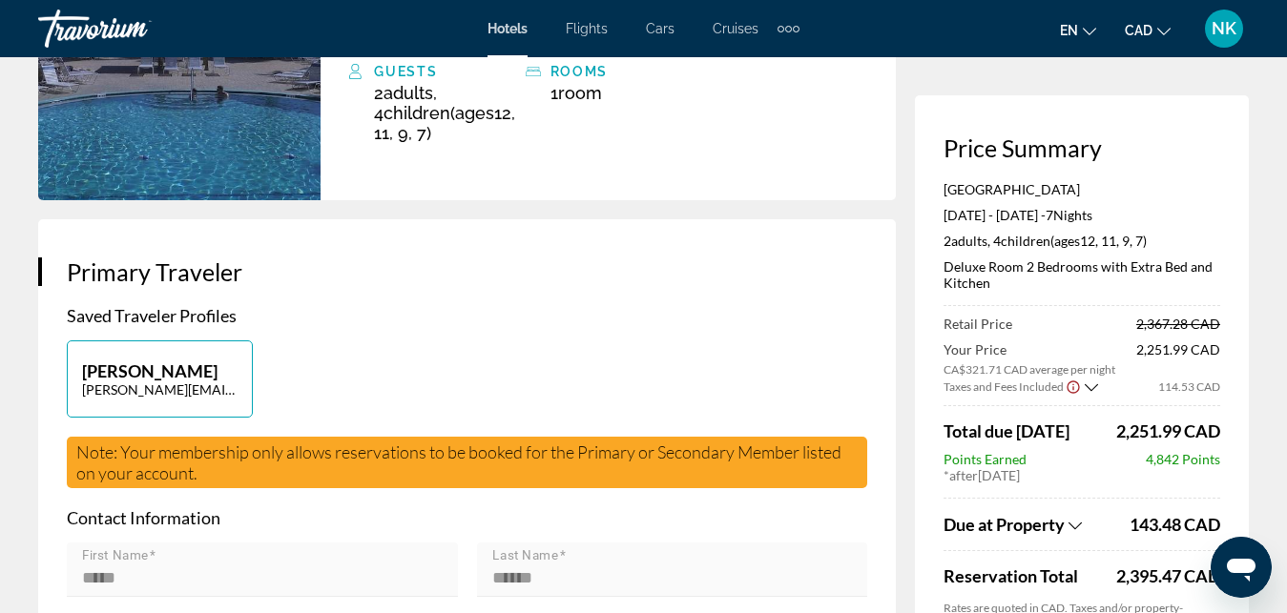
click at [1242, 566] on icon "Open messaging window" at bounding box center [1241, 567] width 34 height 34
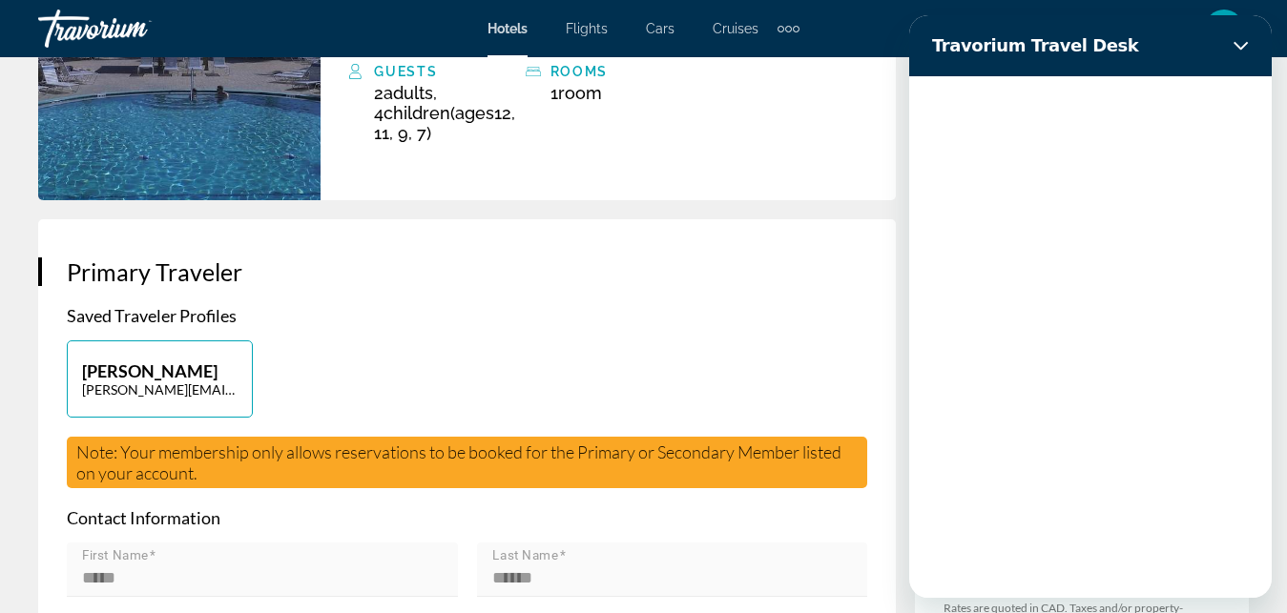
scroll to position [0, 0]
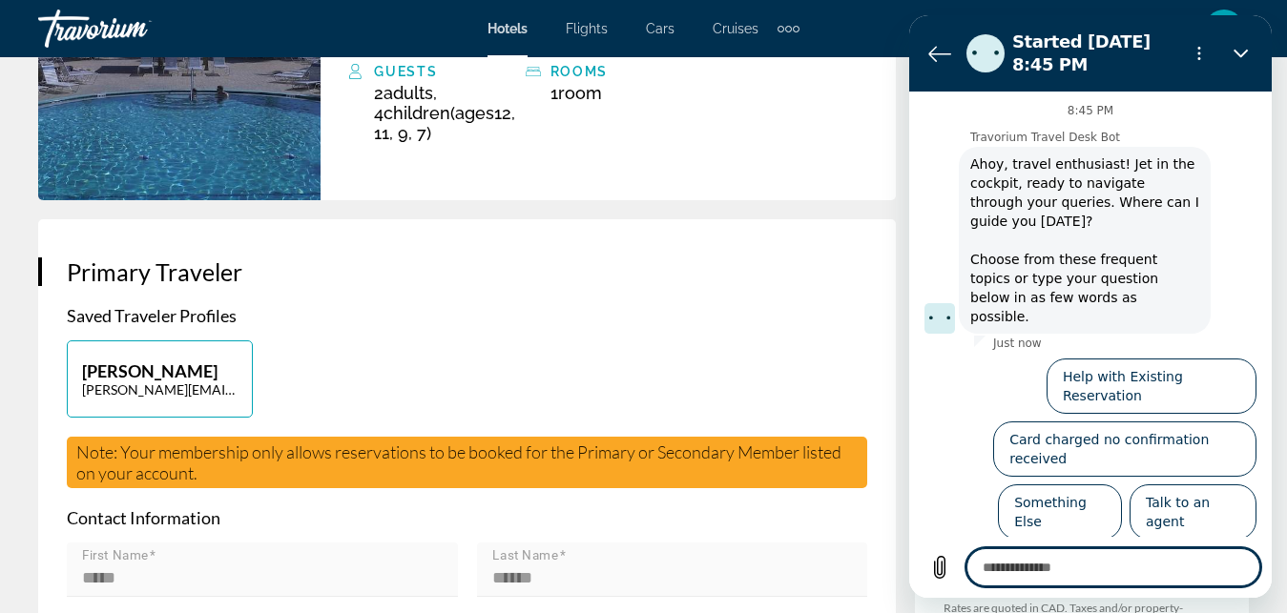
type textarea "*"
type textarea "**"
type textarea "*"
type textarea "***"
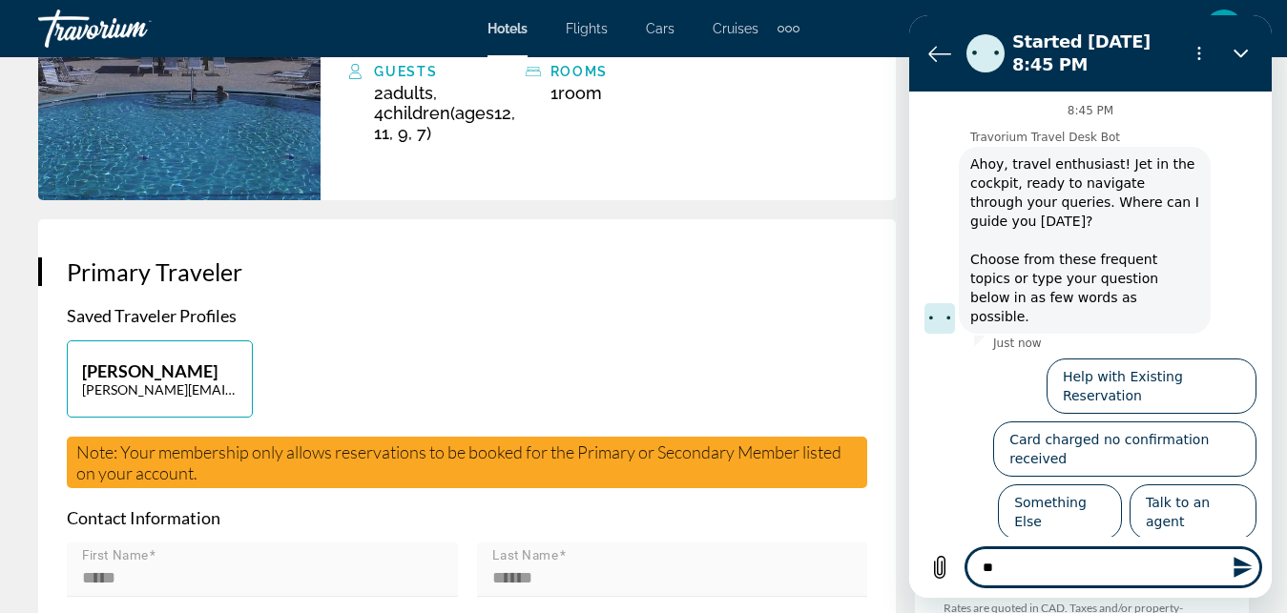
type textarea "*"
type textarea "****"
type textarea "*"
type textarea "****"
type textarea "*"
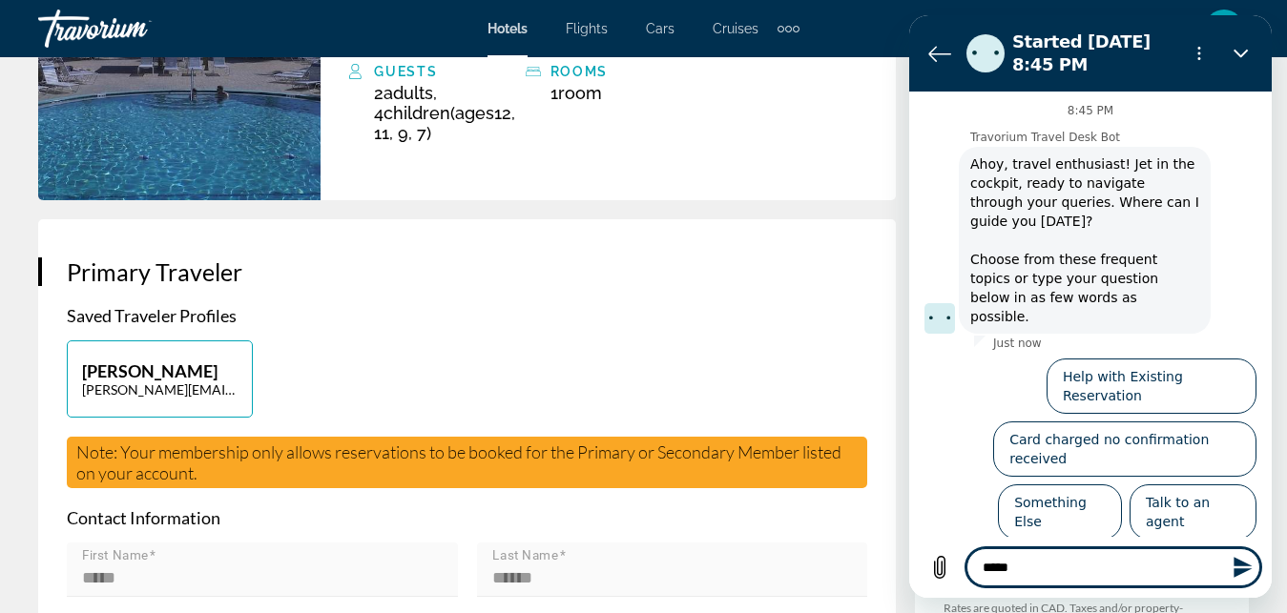
type textarea "******"
type textarea "*"
type textarea "*******"
type textarea "*"
type textarea "********"
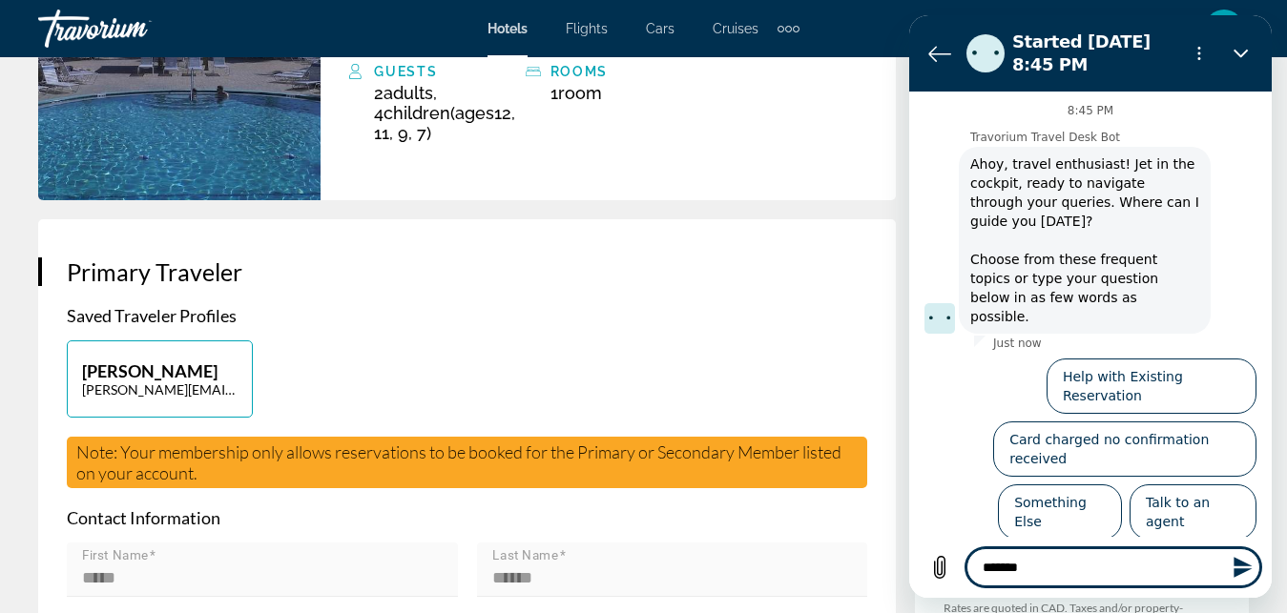
type textarea "*"
type textarea "*********"
type textarea "*"
type textarea "**********"
type textarea "*"
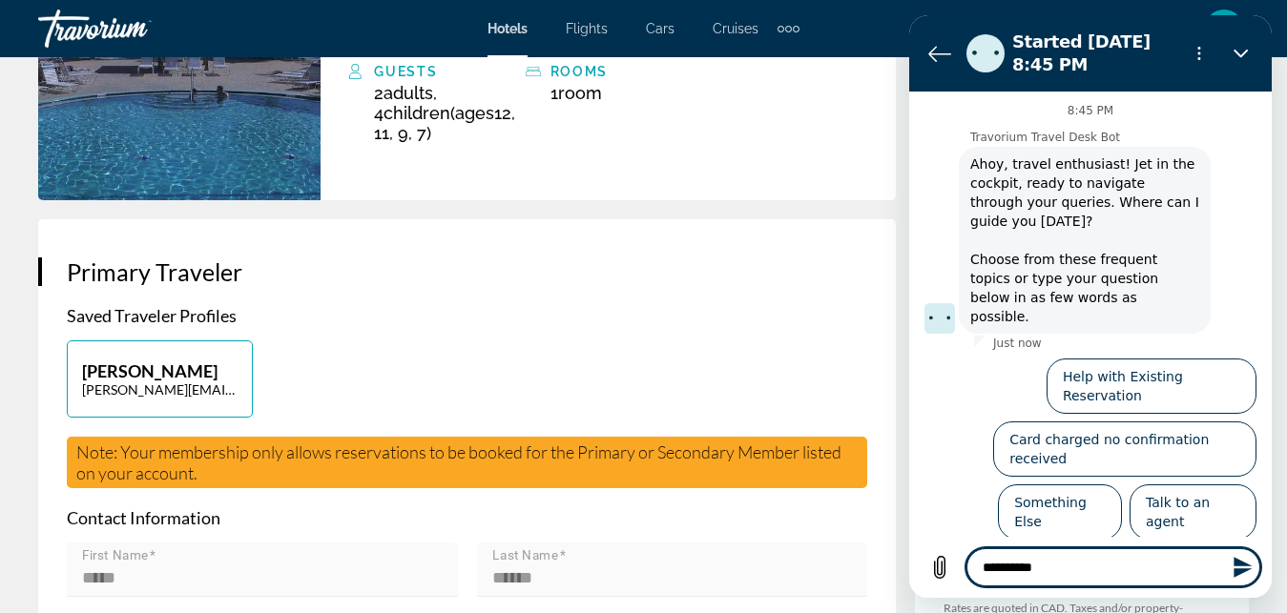
type textarea "**********"
type textarea "*"
type textarea "**********"
type textarea "*"
type textarea "**********"
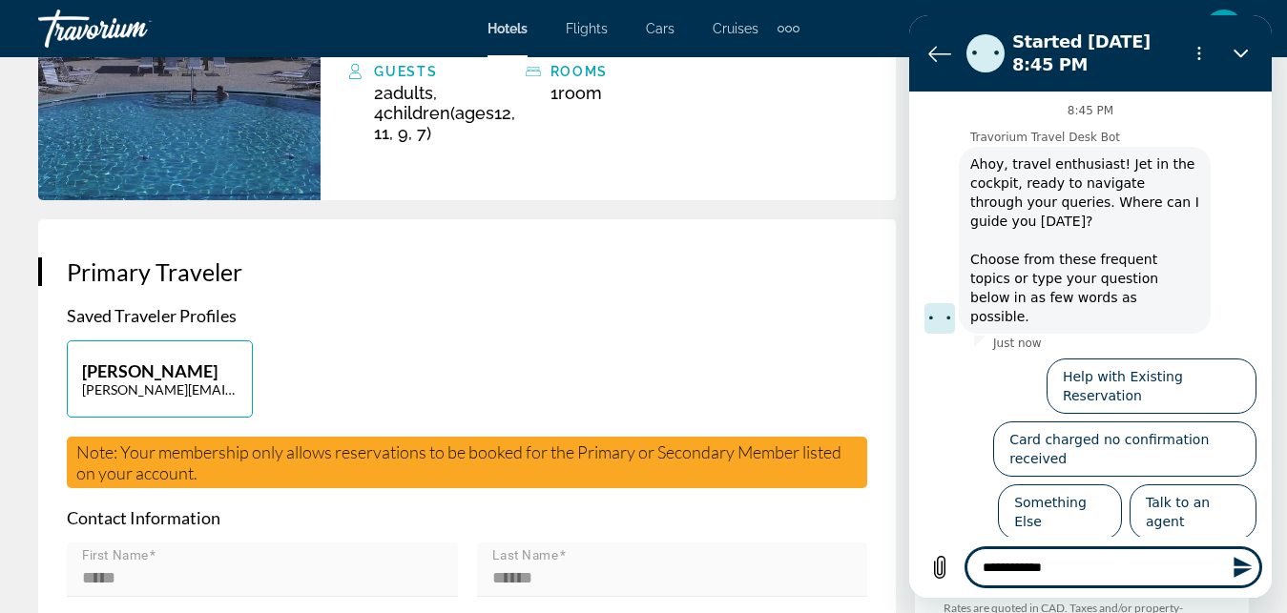
type textarea "*"
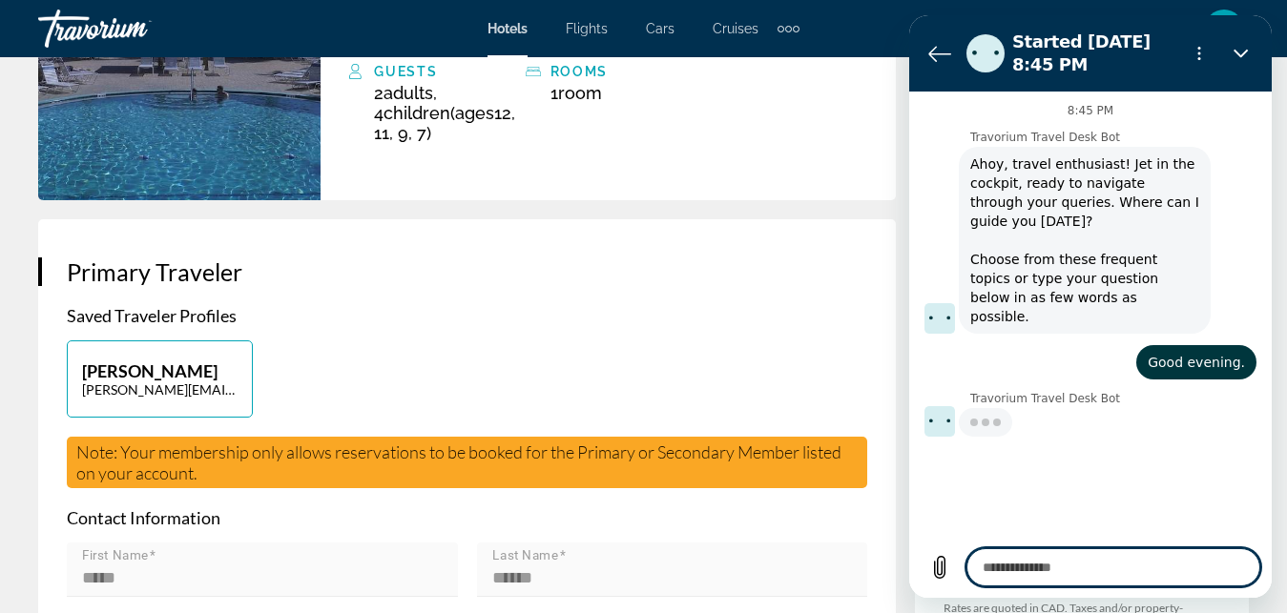
type textarea "*"
type textarea "**"
type textarea "*"
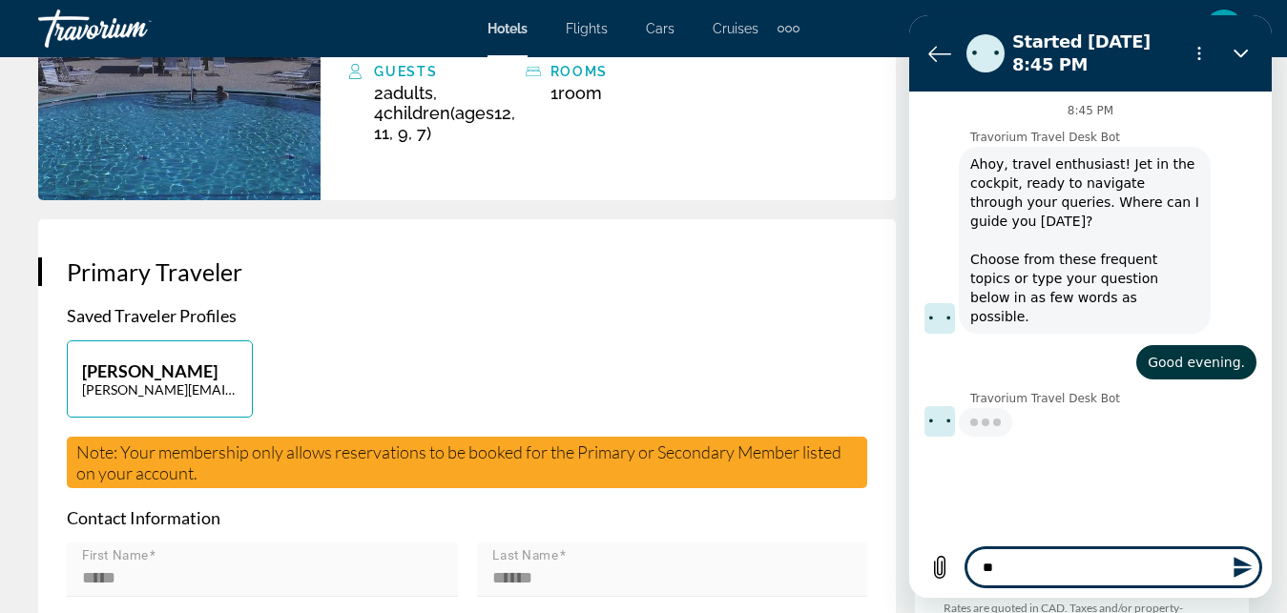
type textarea "***"
type textarea "*"
type textarea "****"
type textarea "*"
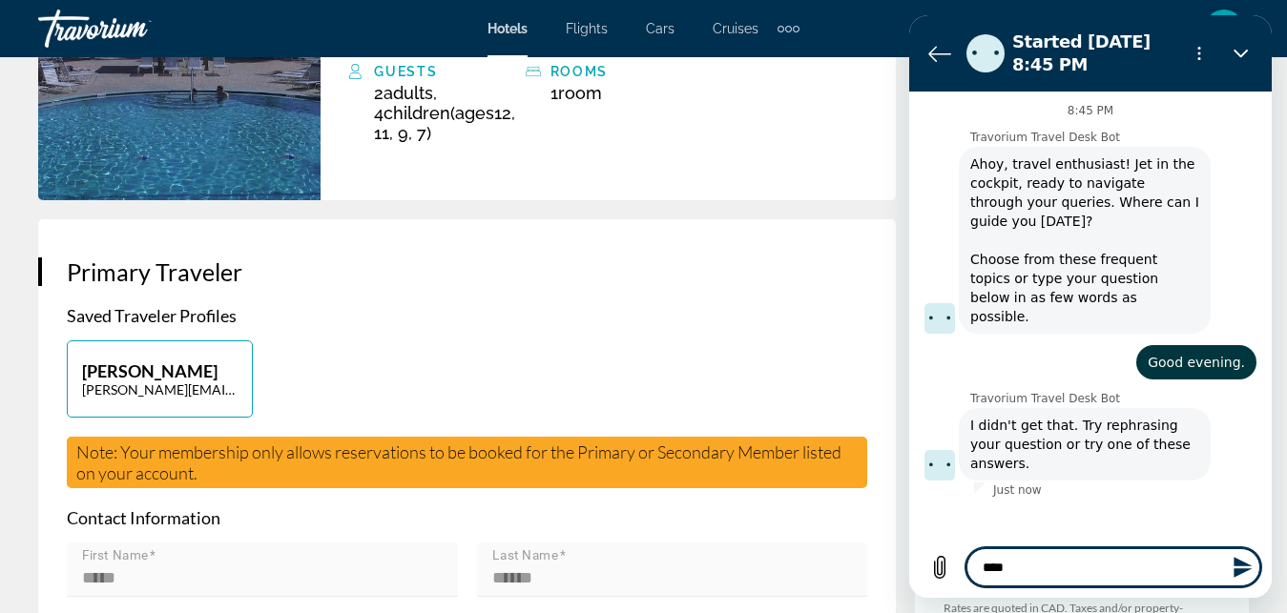
type textarea "*****"
type textarea "*"
type textarea "*****"
type textarea "*"
type textarea "*******"
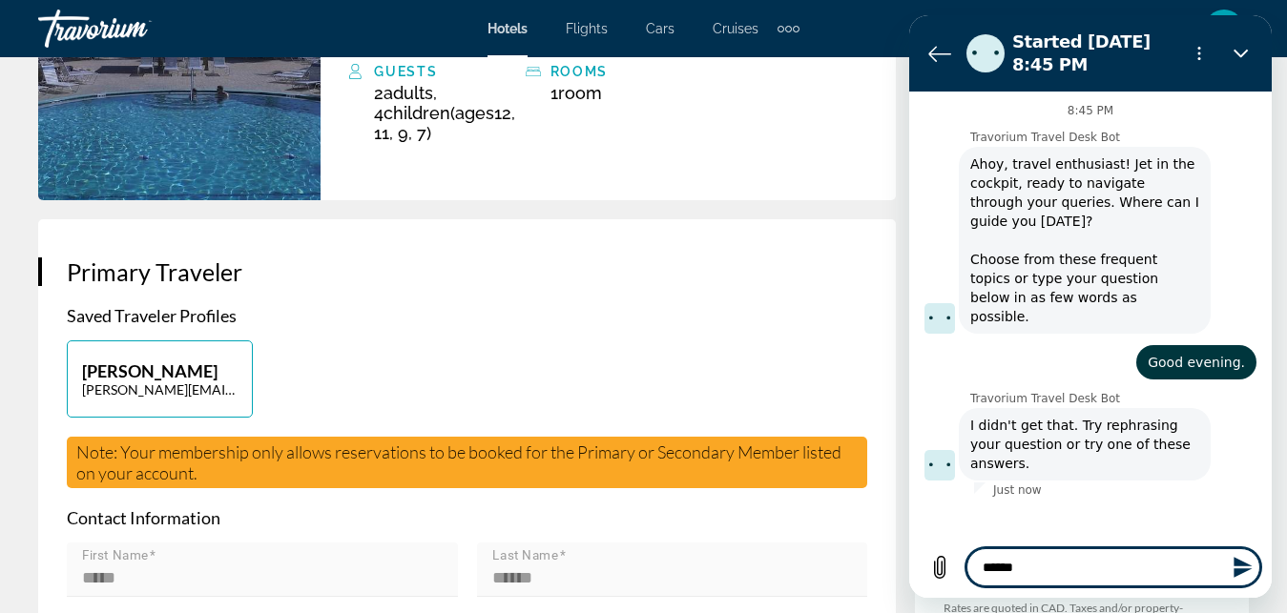
type textarea "*"
type textarea "********"
type textarea "*"
type textarea "*********"
type textarea "*"
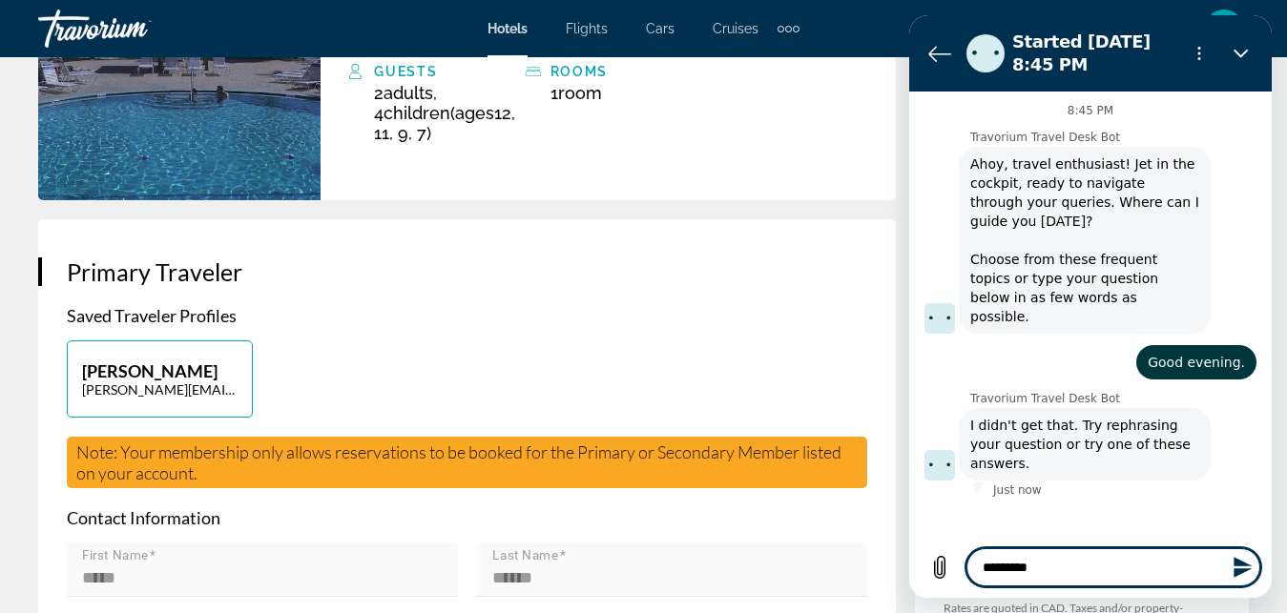
type textarea "**********"
type textarea "*"
type textarea "**********"
type textarea "*"
type textarea "**********"
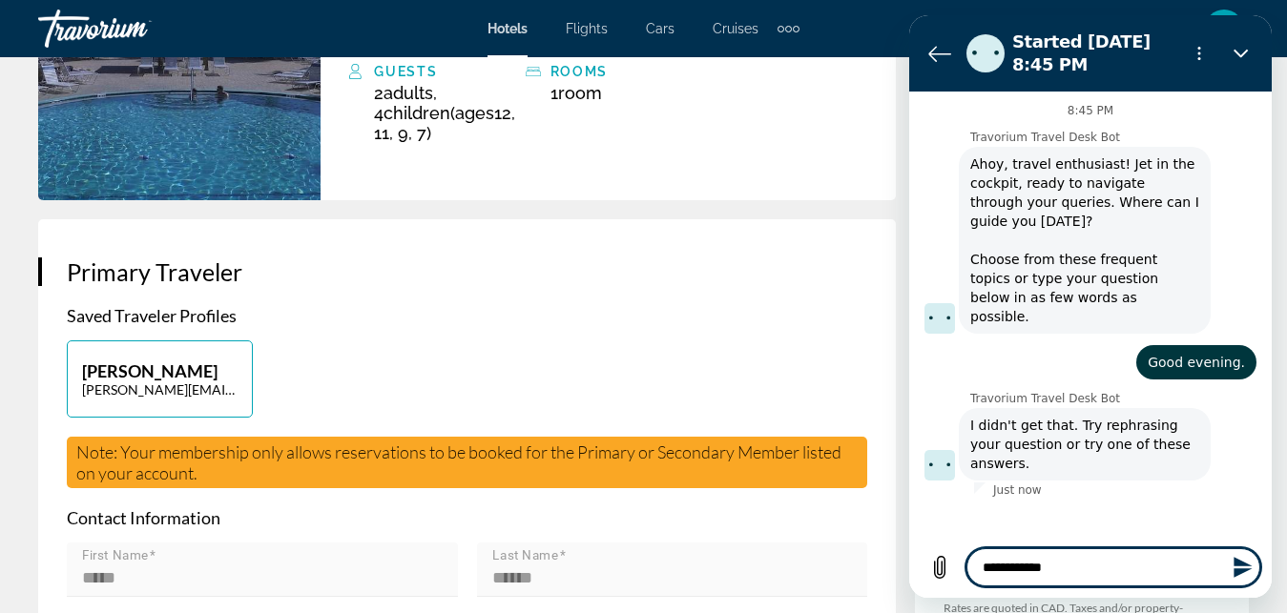
type textarea "*"
type textarea "**********"
type textarea "*"
type textarea "**********"
type textarea "*"
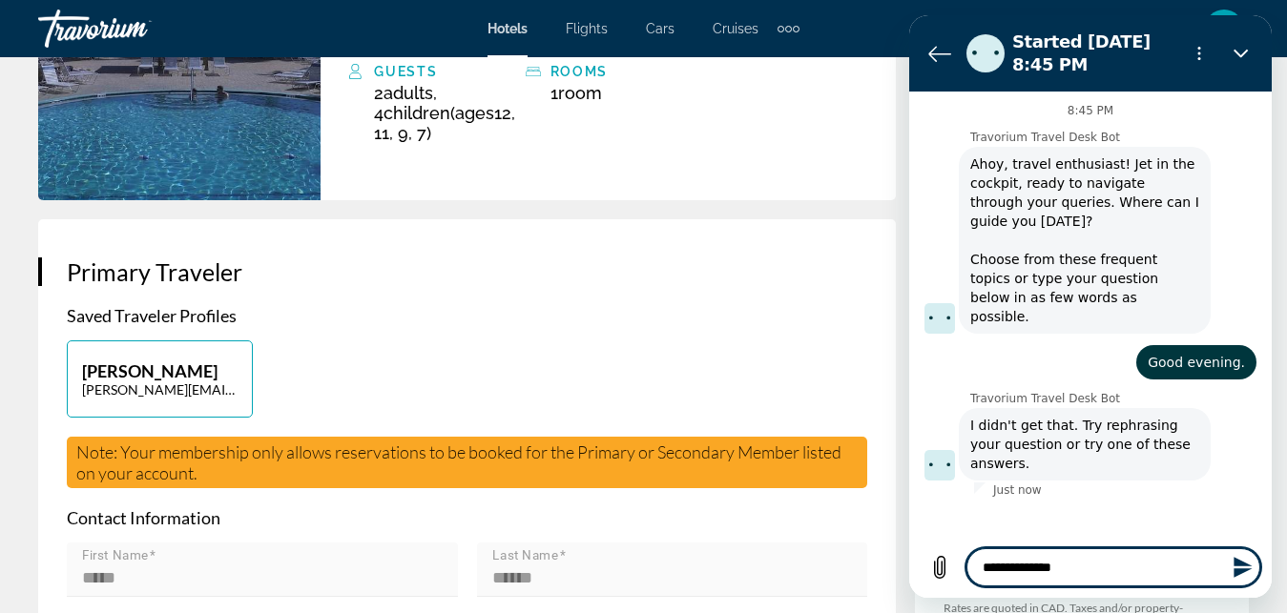
type textarea "**********"
type textarea "*"
type textarea "**********"
type textarea "*"
type textarea "**********"
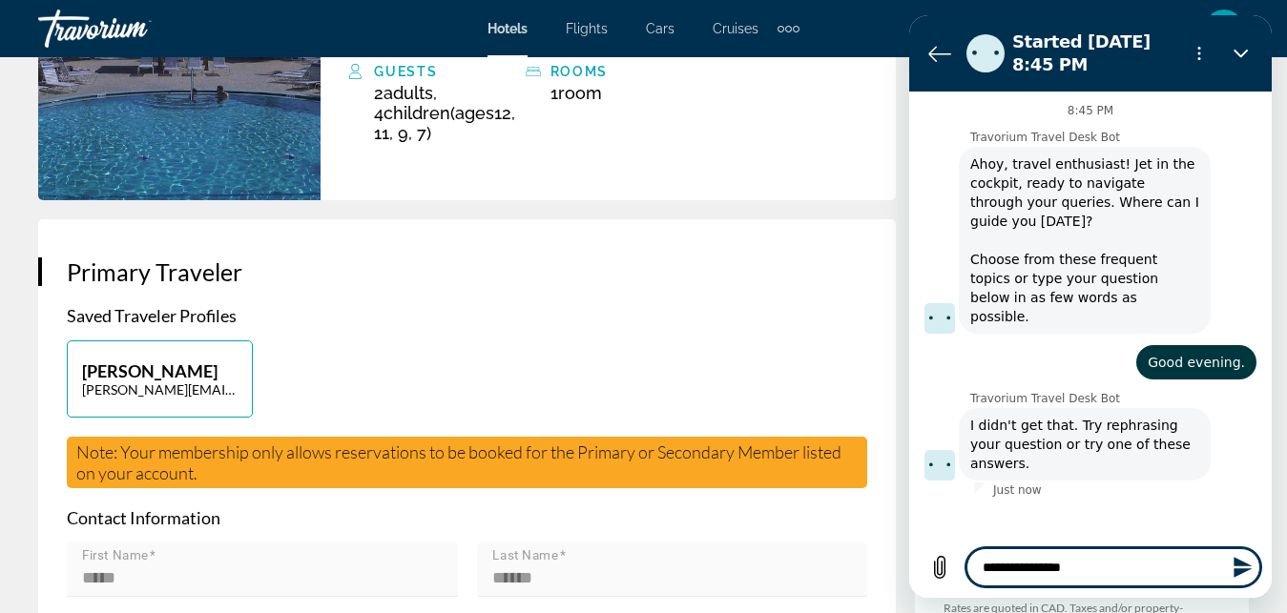
type textarea "*"
type textarea "**********"
type textarea "*"
type textarea "**********"
type textarea "*"
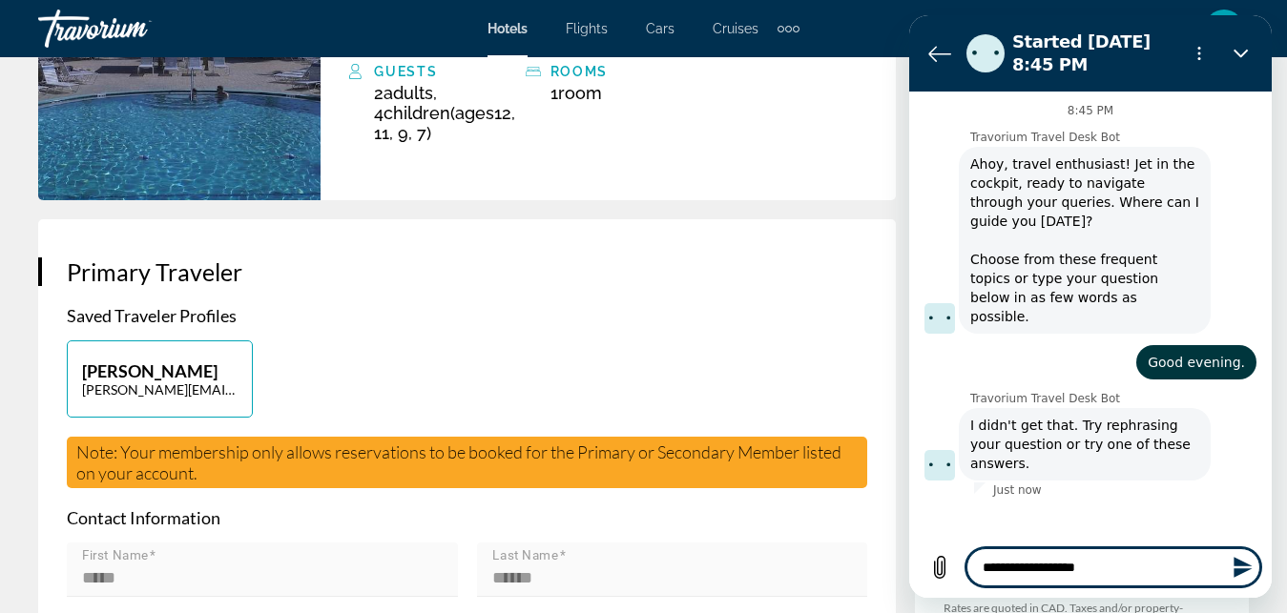
type textarea "**********"
type textarea "*"
type textarea "**********"
type textarea "*"
type textarea "**********"
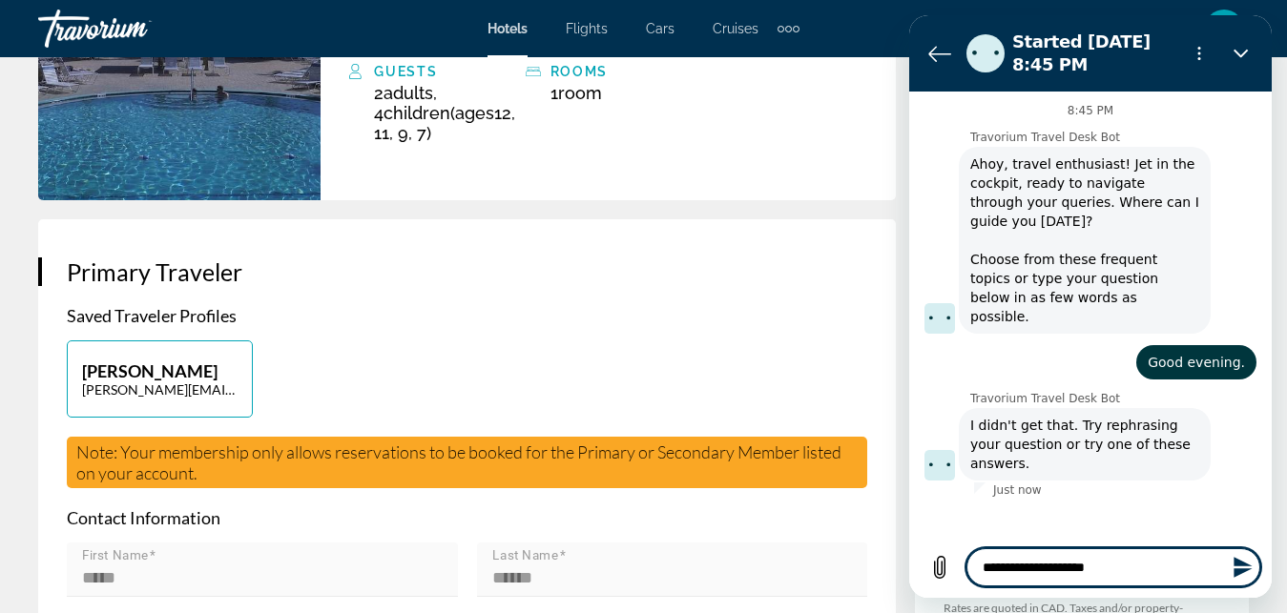
type textarea "*"
type textarea "**********"
type textarea "*"
type textarea "**********"
type textarea "*"
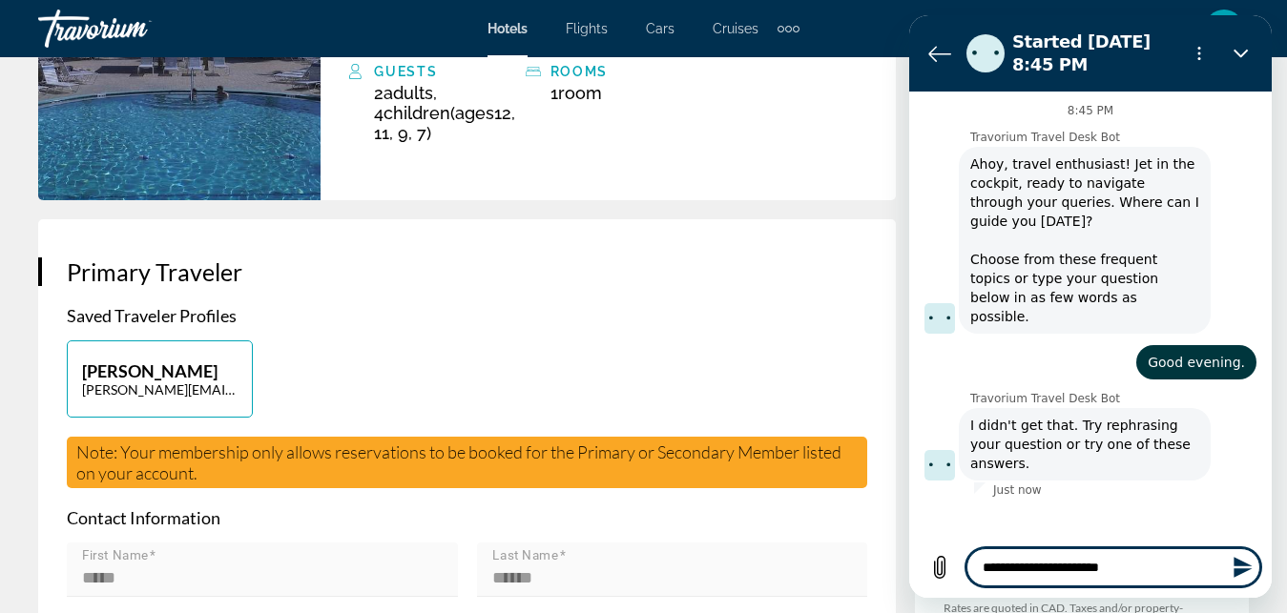
type textarea "**********"
type textarea "*"
type textarea "**********"
type textarea "*"
type textarea "**********"
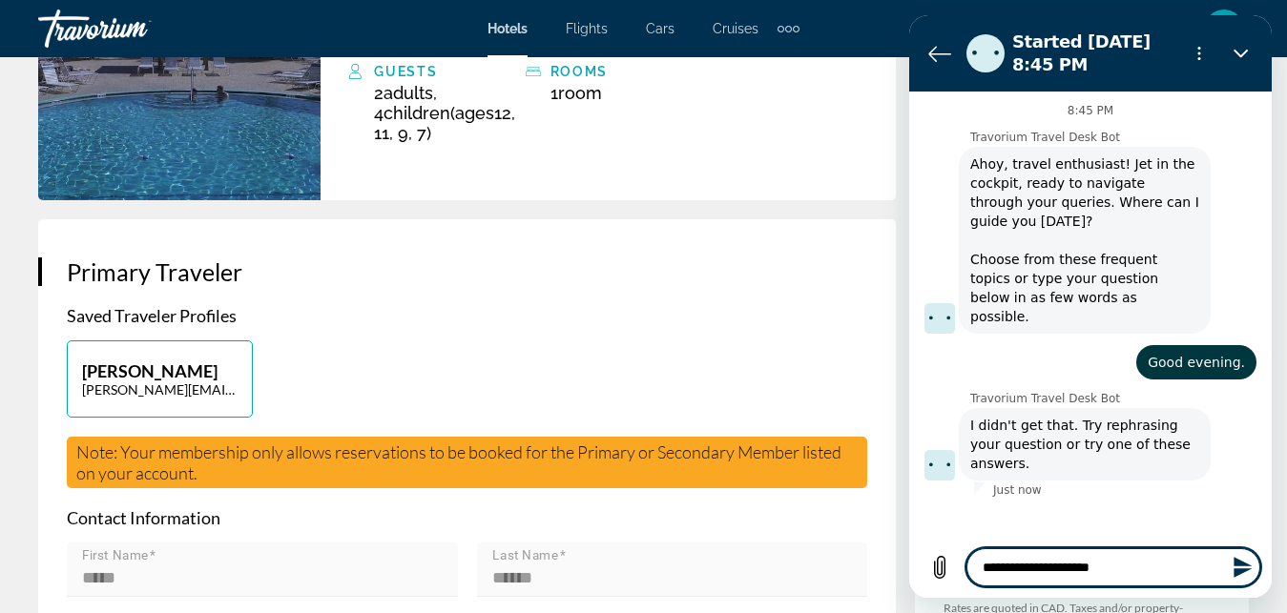
type textarea "*"
type textarea "**********"
type textarea "*"
type textarea "**********"
type textarea "*"
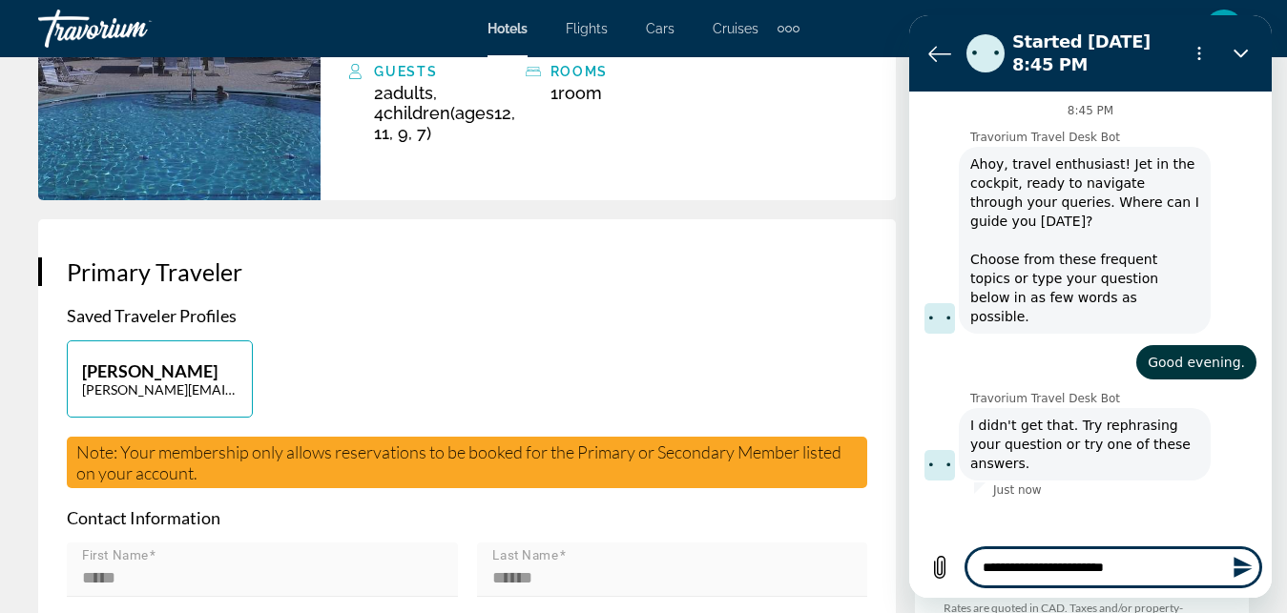
type textarea "**********"
type textarea "*"
type textarea "**********"
type textarea "*"
type textarea "**********"
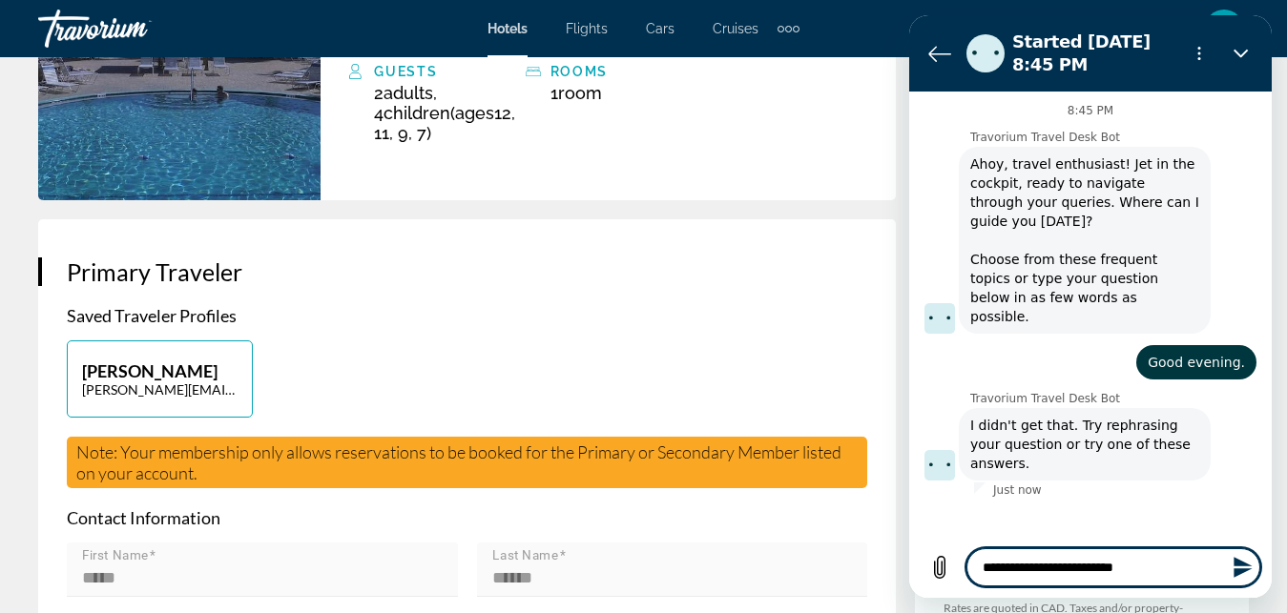
type textarea "*"
type textarea "**********"
type textarea "*"
type textarea "**********"
type textarea "*"
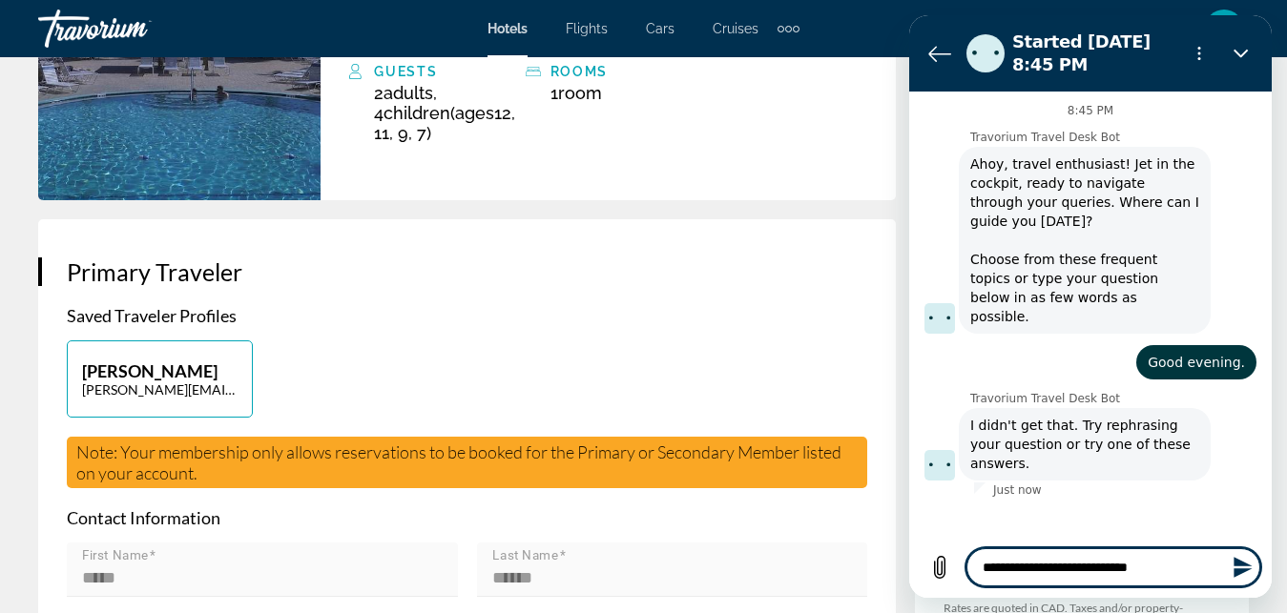
type textarea "**********"
type textarea "*"
type textarea "**********"
type textarea "*"
type textarea "**********"
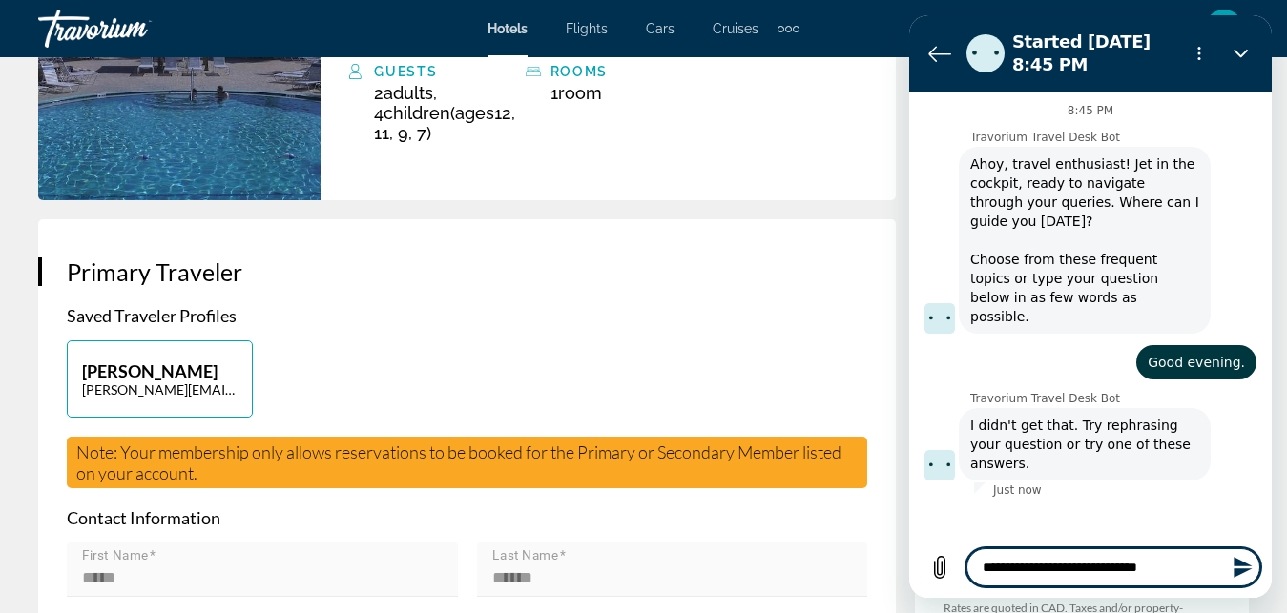
type textarea "*"
type textarea "**********"
type textarea "*"
type textarea "**********"
type textarea "*"
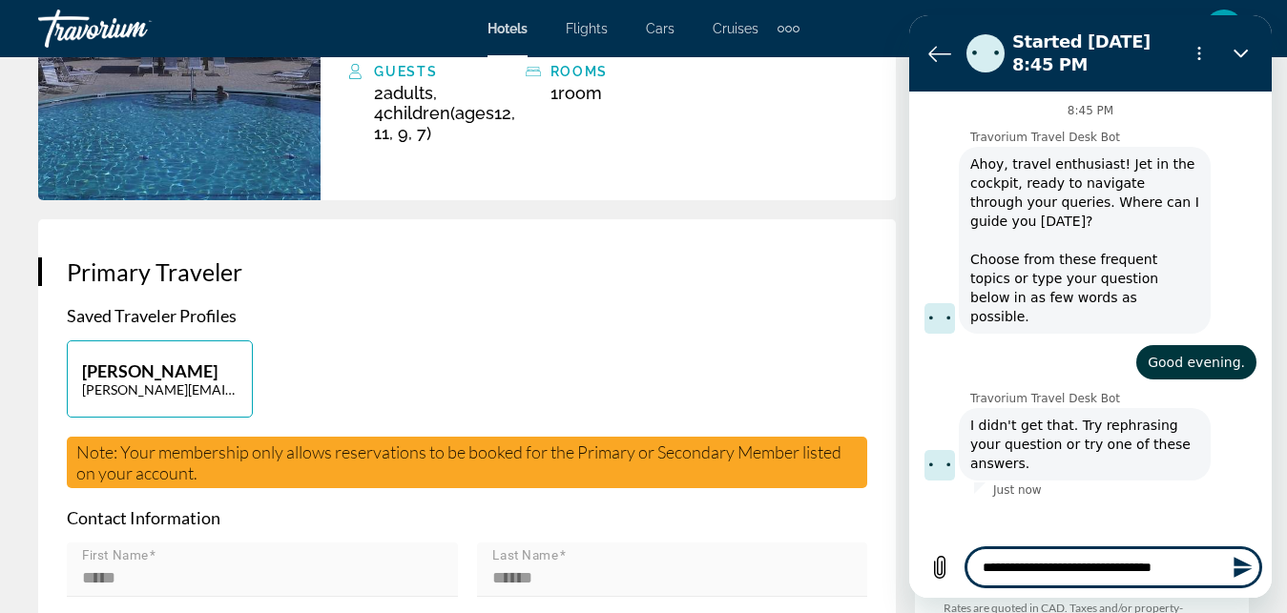
type textarea "**********"
type textarea "*"
type textarea "**********"
type textarea "*"
type textarea "**********"
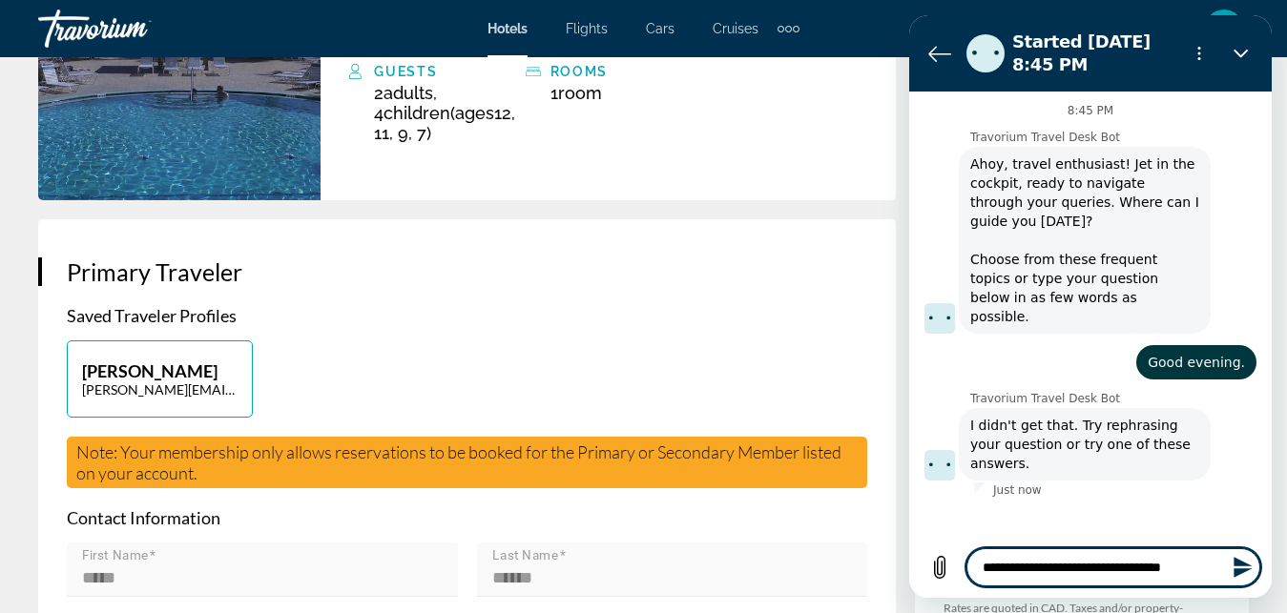
type textarea "*"
type textarea "**********"
type textarea "*"
type textarea "**********"
type textarea "*"
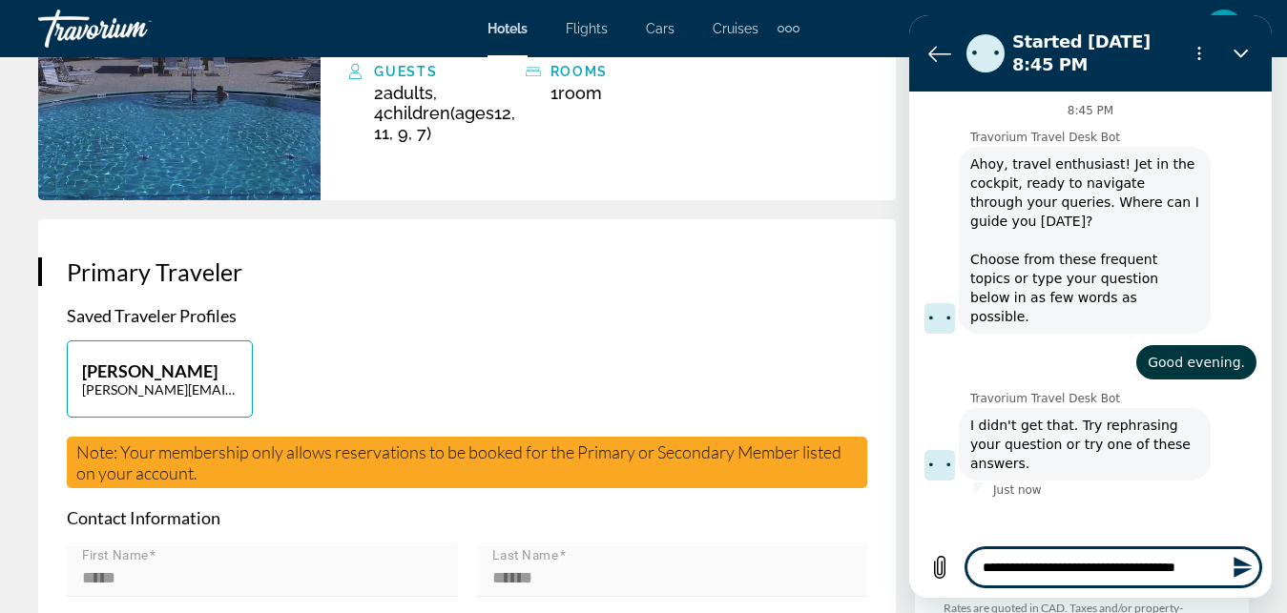
type textarea "**********"
type textarea "*"
type textarea "**********"
type textarea "*"
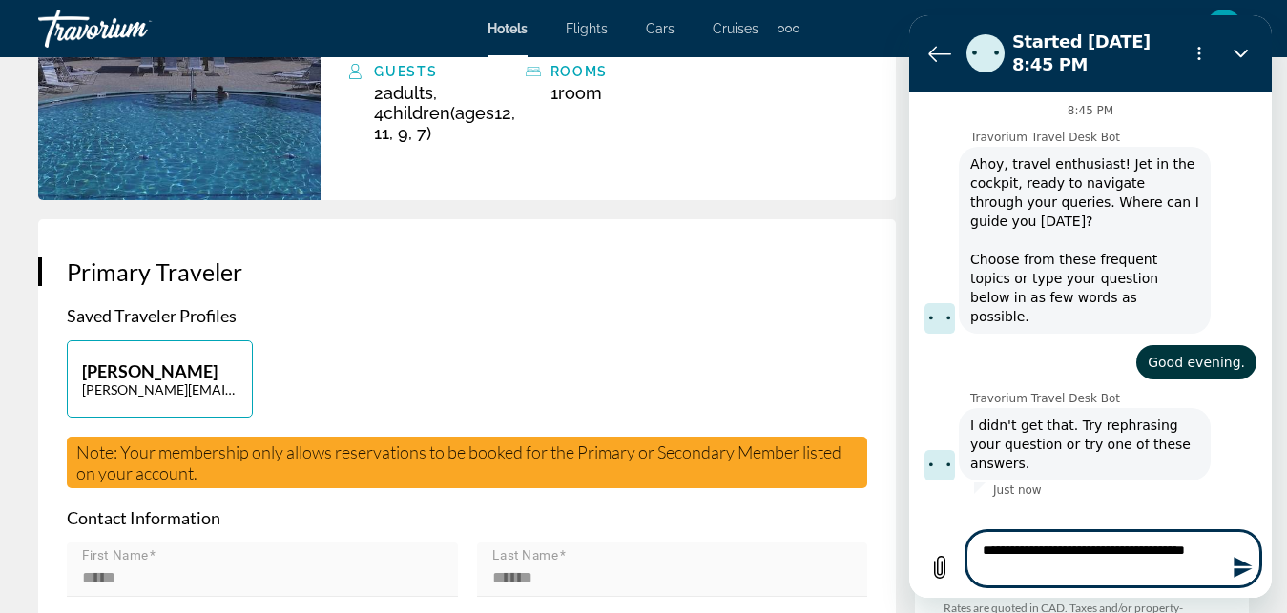
type textarea "**********"
type textarea "*"
type textarea "**********"
type textarea "*"
type textarea "**********"
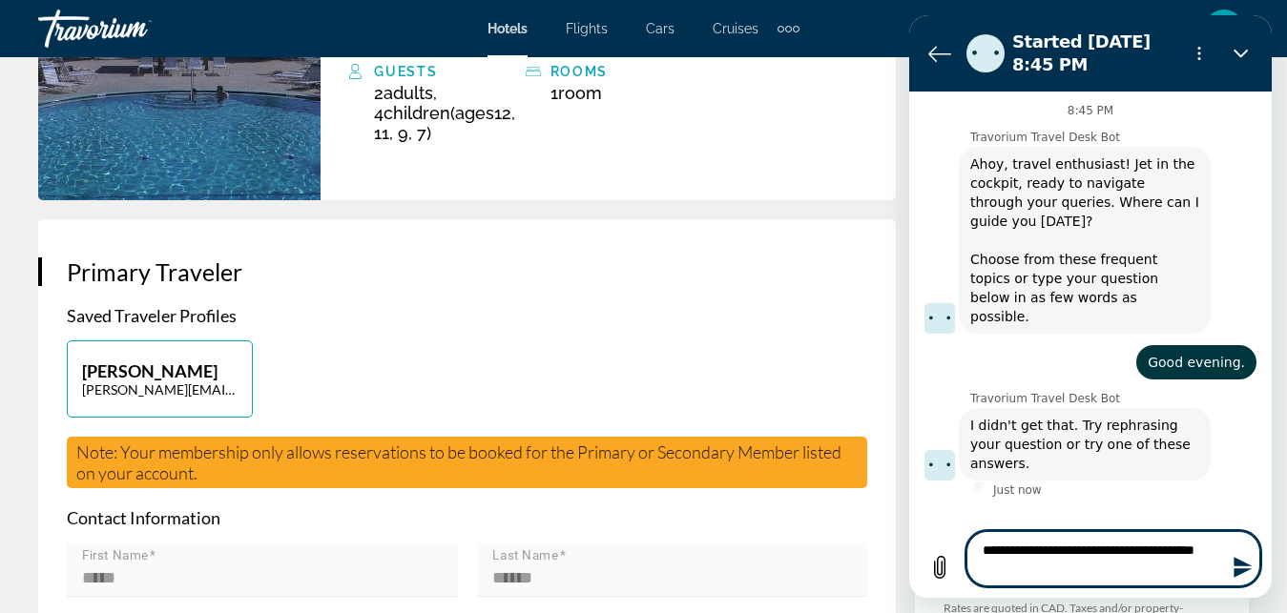
type textarea "*"
type textarea "**********"
type textarea "*"
type textarea "**********"
type textarea "*"
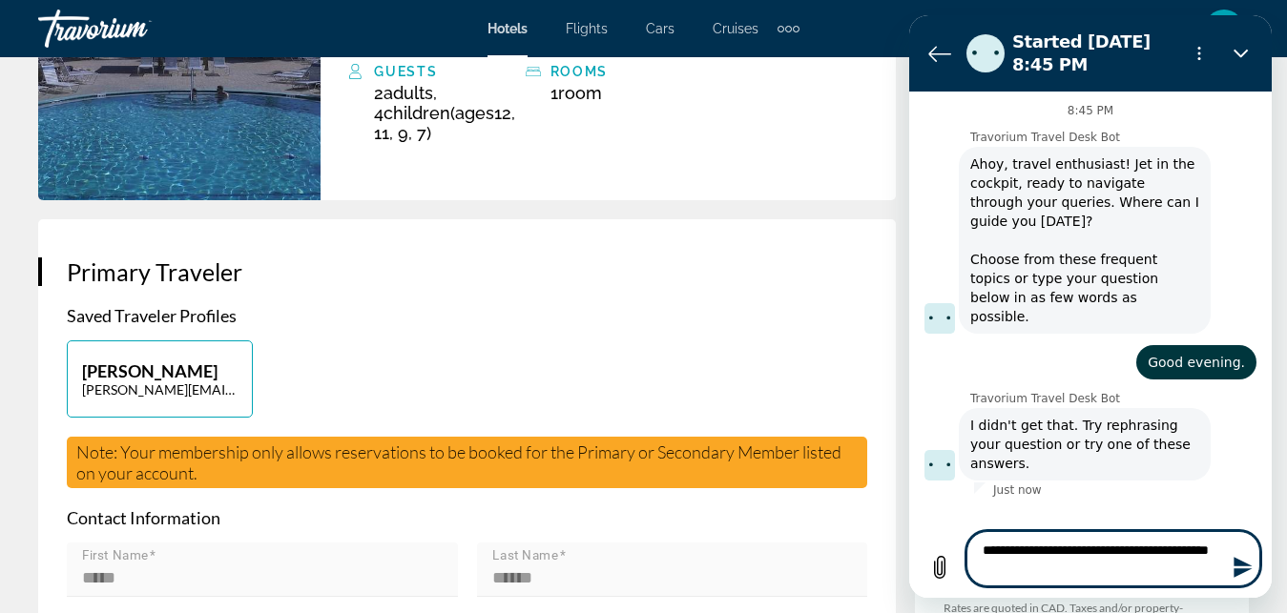
type textarea "**********"
type textarea "*"
type textarea "**********"
type textarea "*"
type textarea "**********"
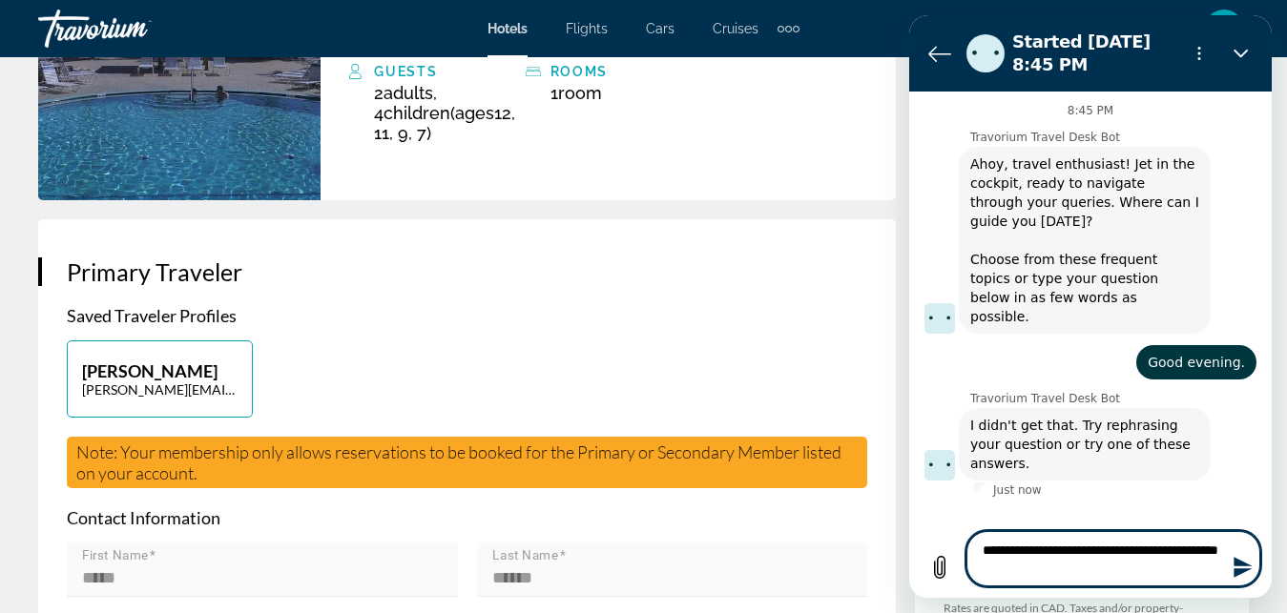
type textarea "*"
type textarea "**********"
type textarea "*"
type textarea "**********"
type textarea "*"
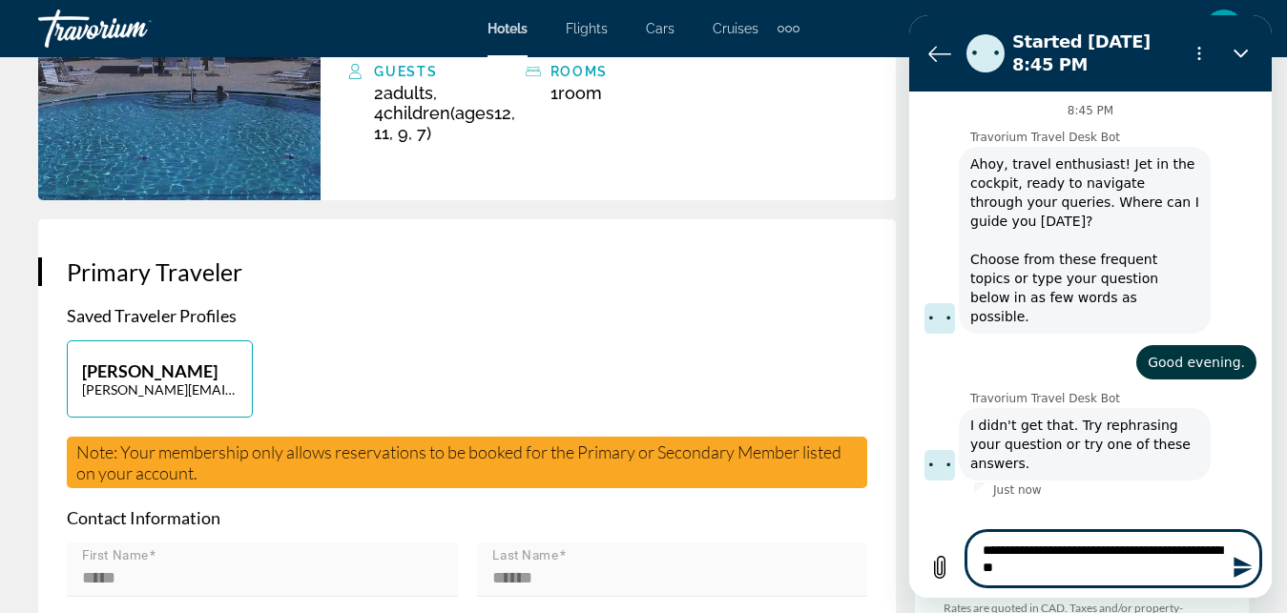
type textarea "**********"
type textarea "*"
type textarea "**********"
type textarea "*"
type textarea "**********"
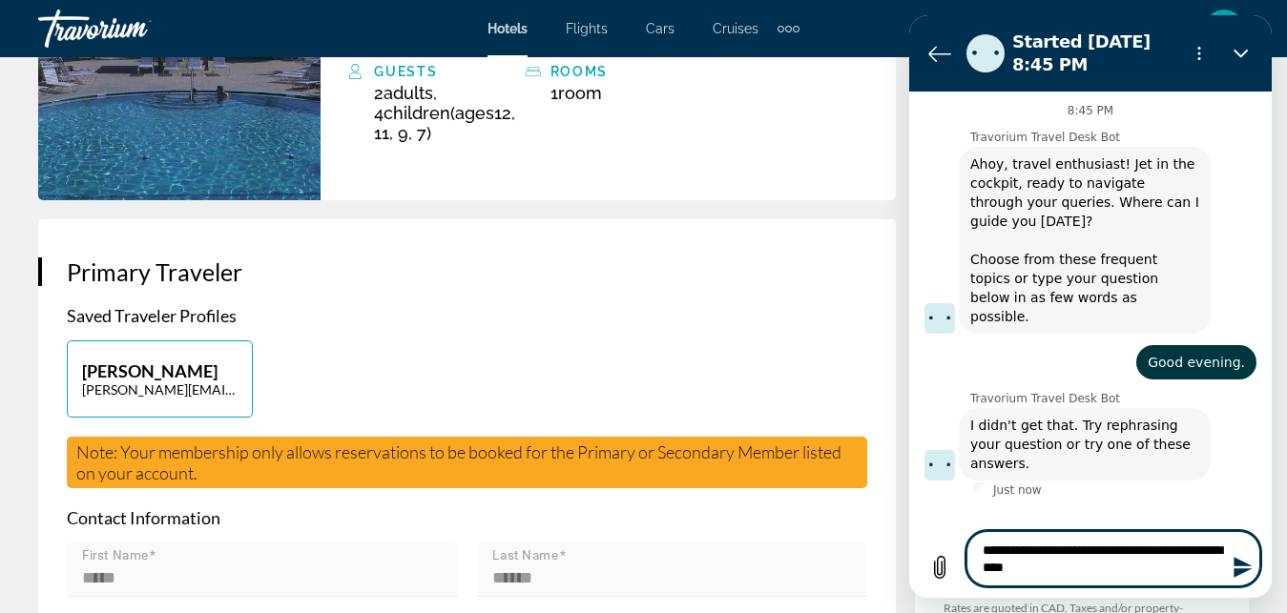
type textarea "*"
type textarea "**********"
type textarea "*"
type textarea "**********"
type textarea "*"
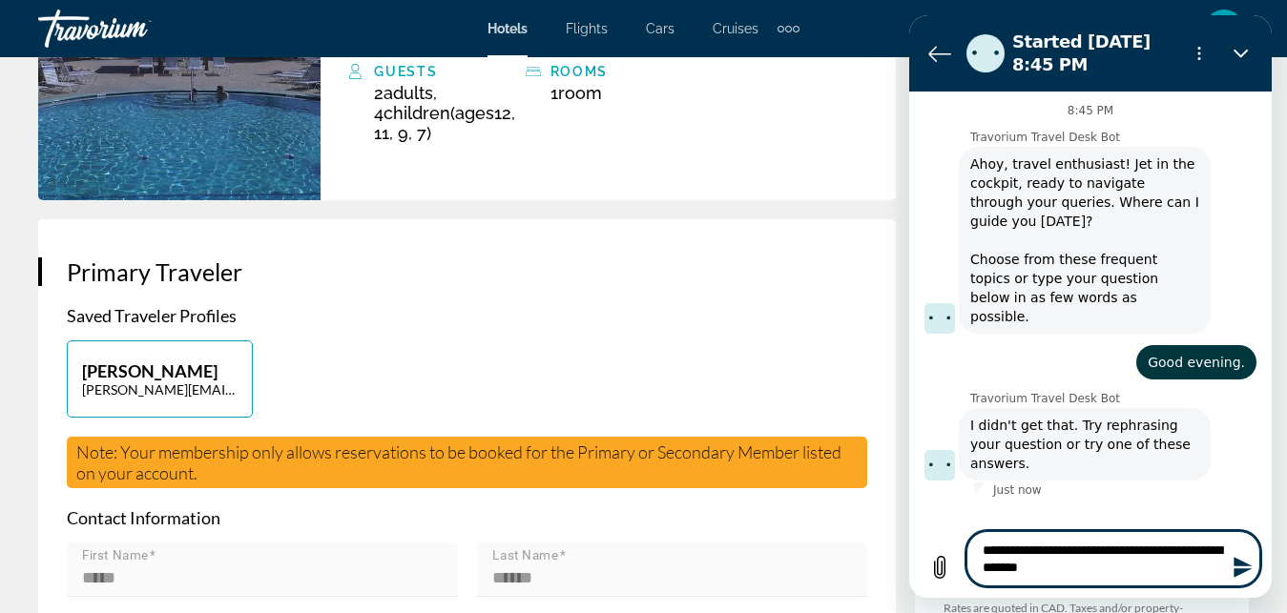
type textarea "**********"
type textarea "*"
type textarea "**********"
type textarea "*"
type textarea "**********"
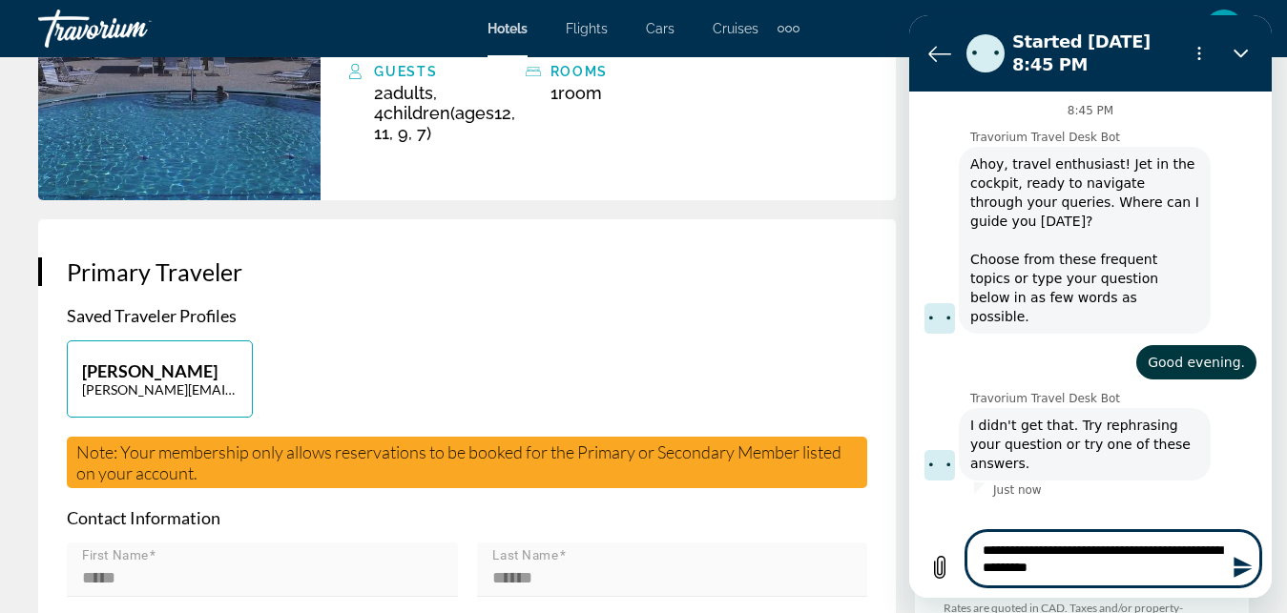
type textarea "*"
type textarea "**********"
type textarea "*"
type textarea "**********"
type textarea "*"
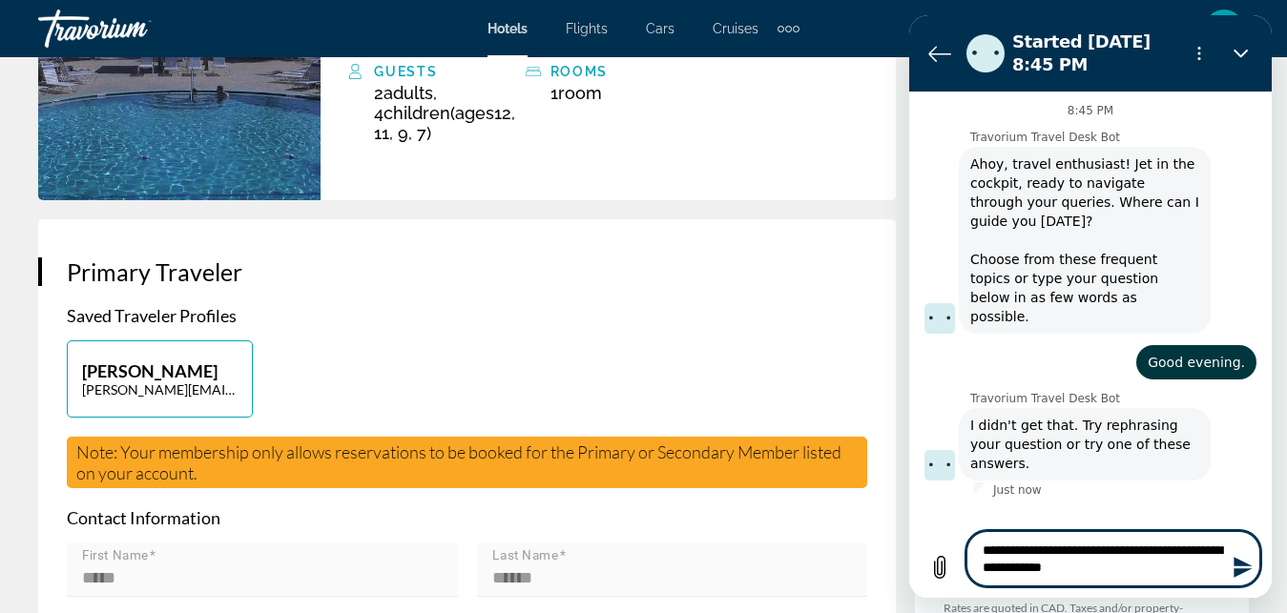
type textarea "**********"
type textarea "*"
type textarea "**********"
type textarea "*"
type textarea "**********"
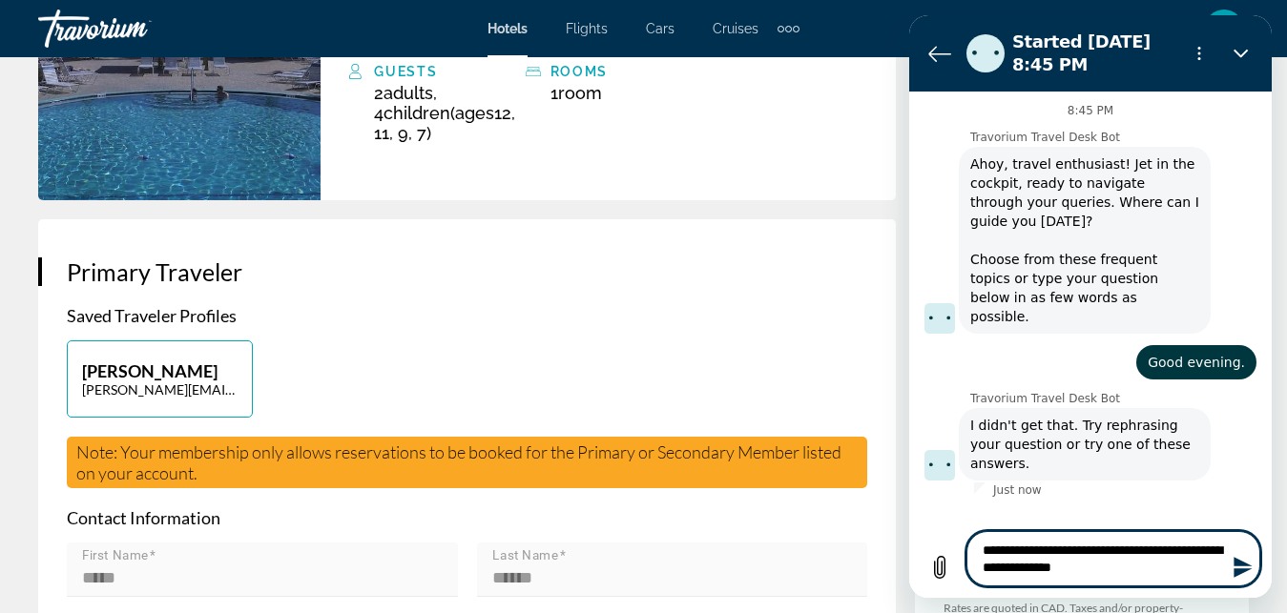
type textarea "*"
type textarea "**********"
type textarea "*"
type textarea "**********"
type textarea "*"
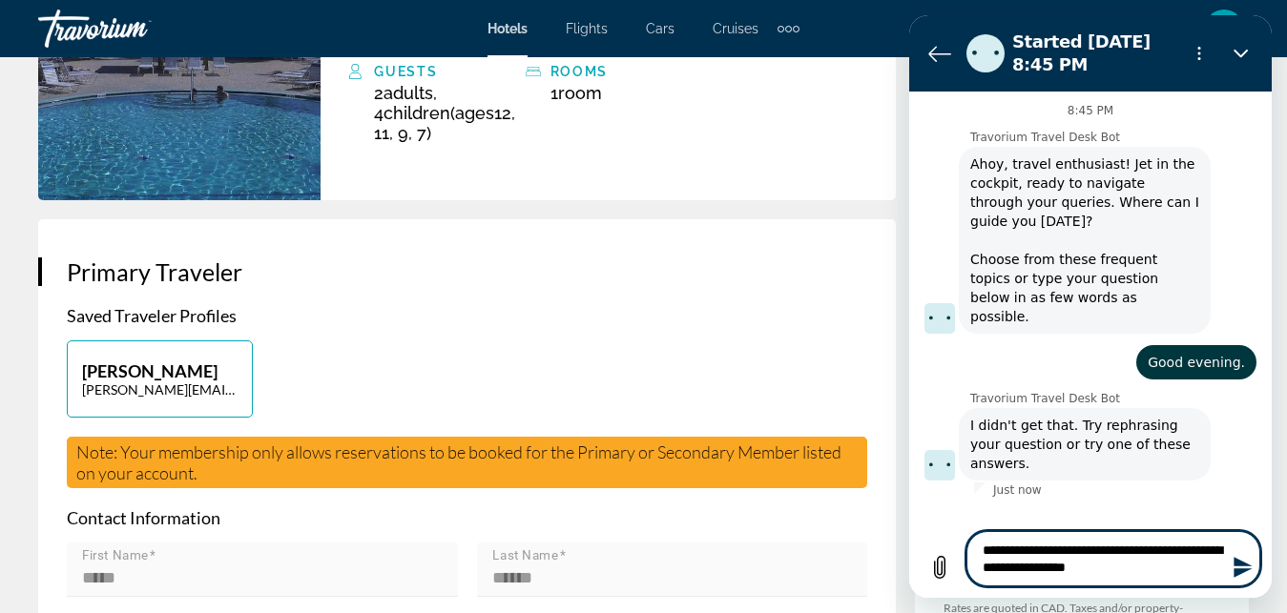
type textarea "**********"
type textarea "*"
type textarea "**********"
type textarea "*"
type textarea "**********"
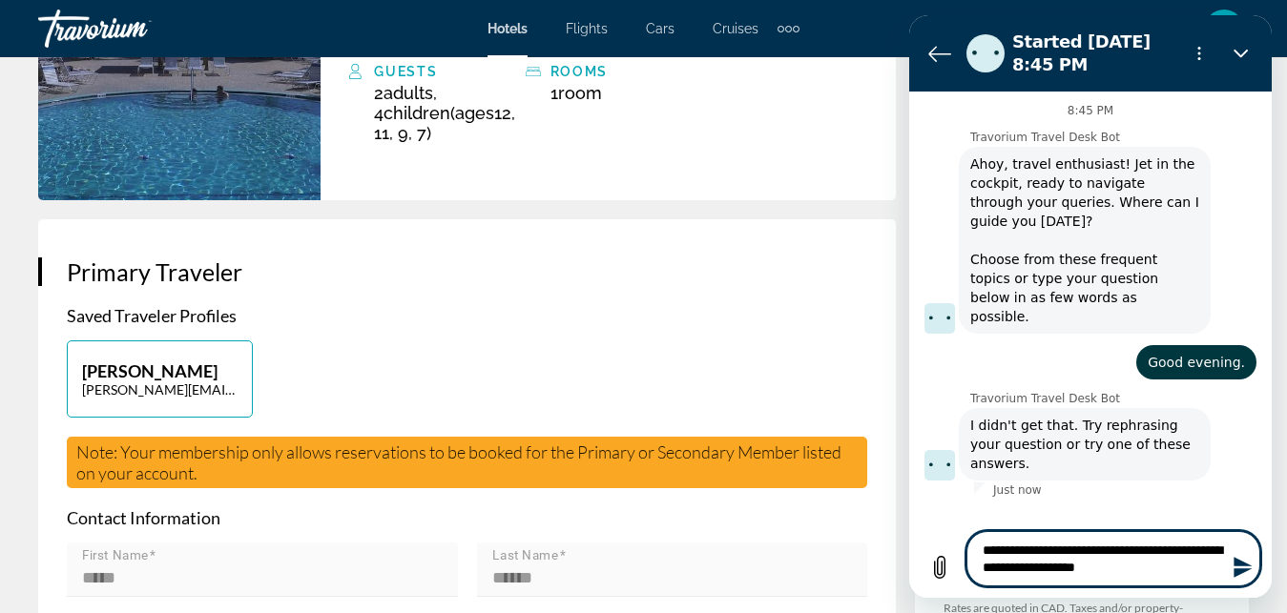
type textarea "*"
type textarea "**********"
type textarea "*"
type textarea "**********"
type textarea "*"
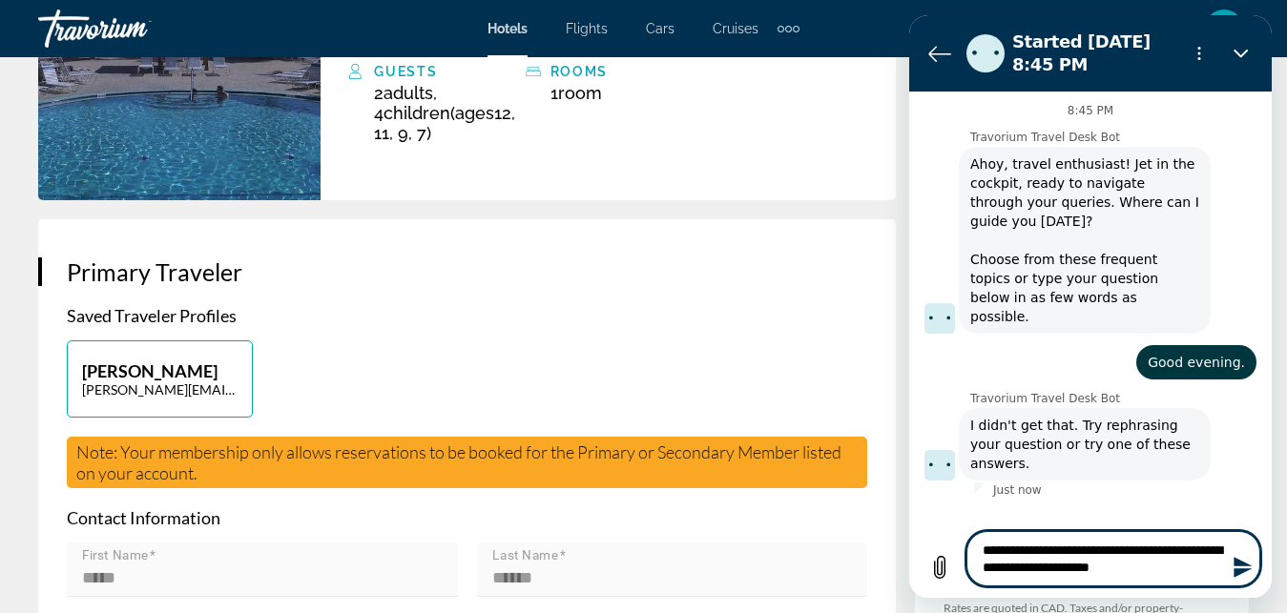
type textarea "**********"
type textarea "*"
type textarea "**********"
type textarea "*"
type textarea "**********"
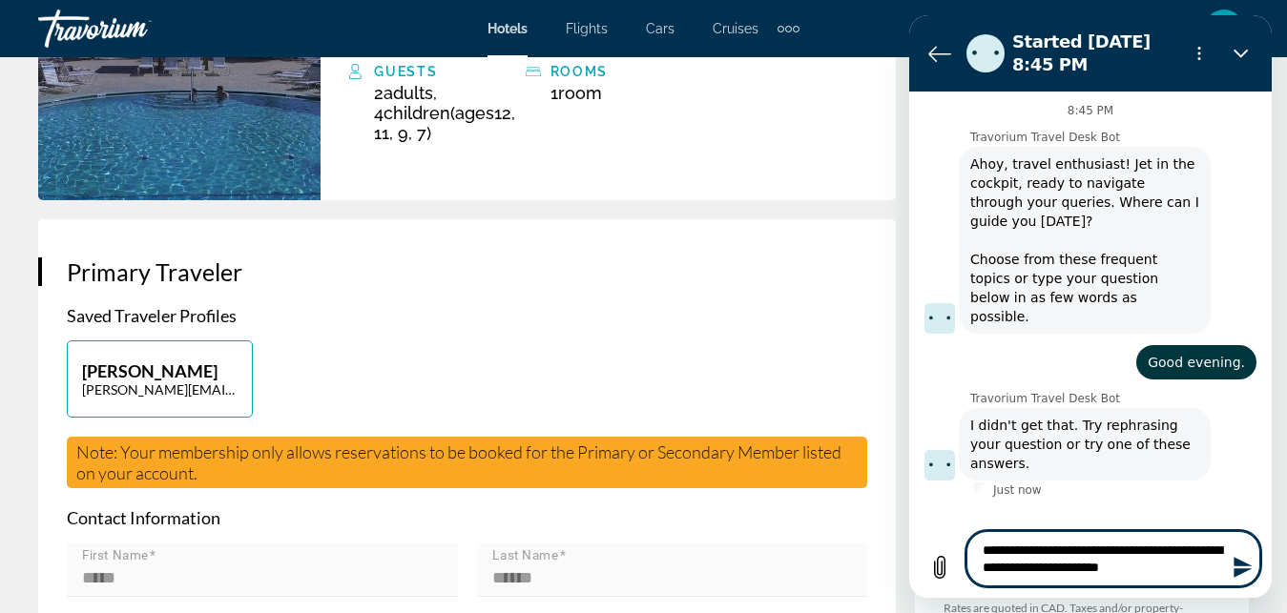
type textarea "*"
type textarea "**********"
type textarea "*"
type textarea "**********"
type textarea "*"
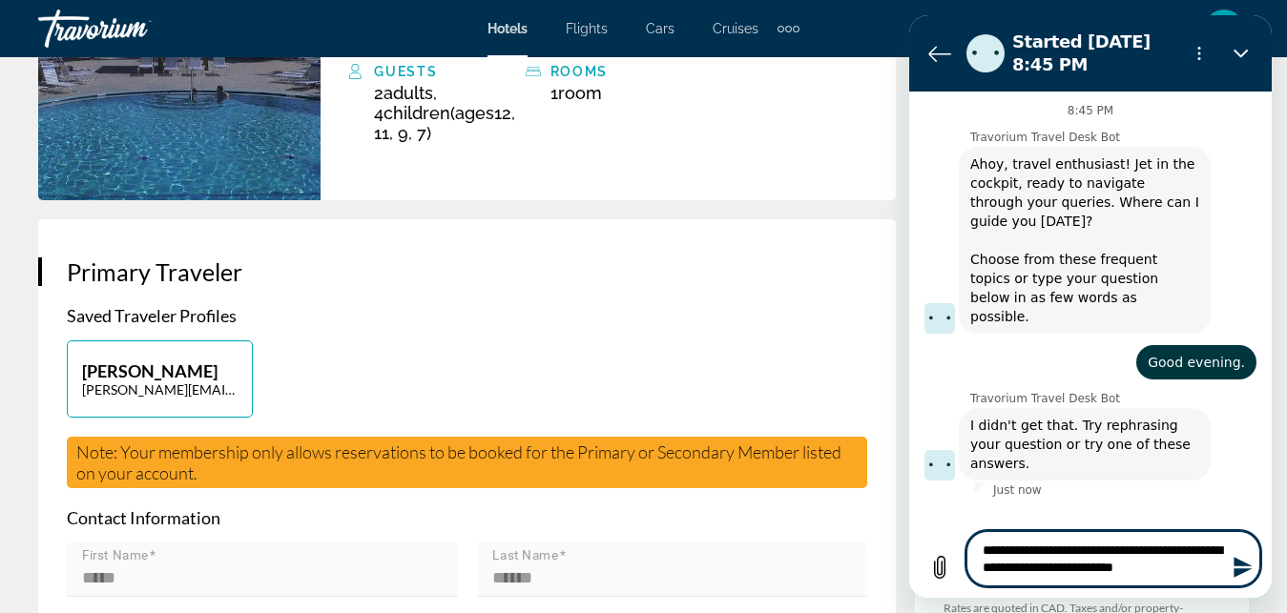
type textarea "**********"
type textarea "*"
type textarea "**********"
type textarea "*"
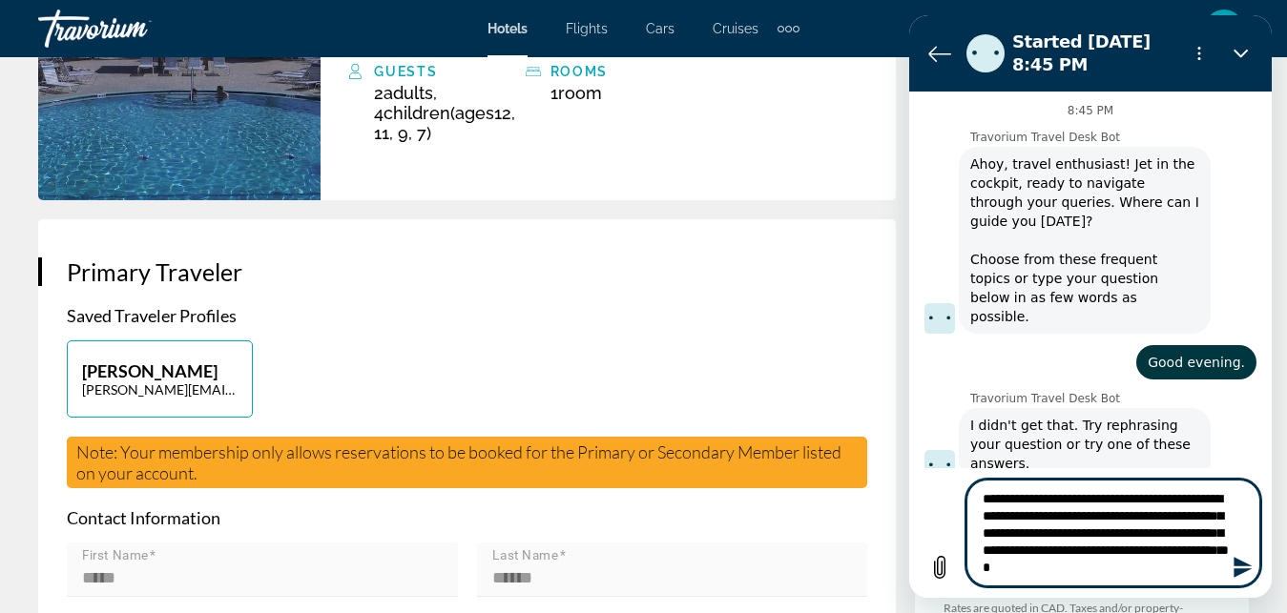
scroll to position [9, 0]
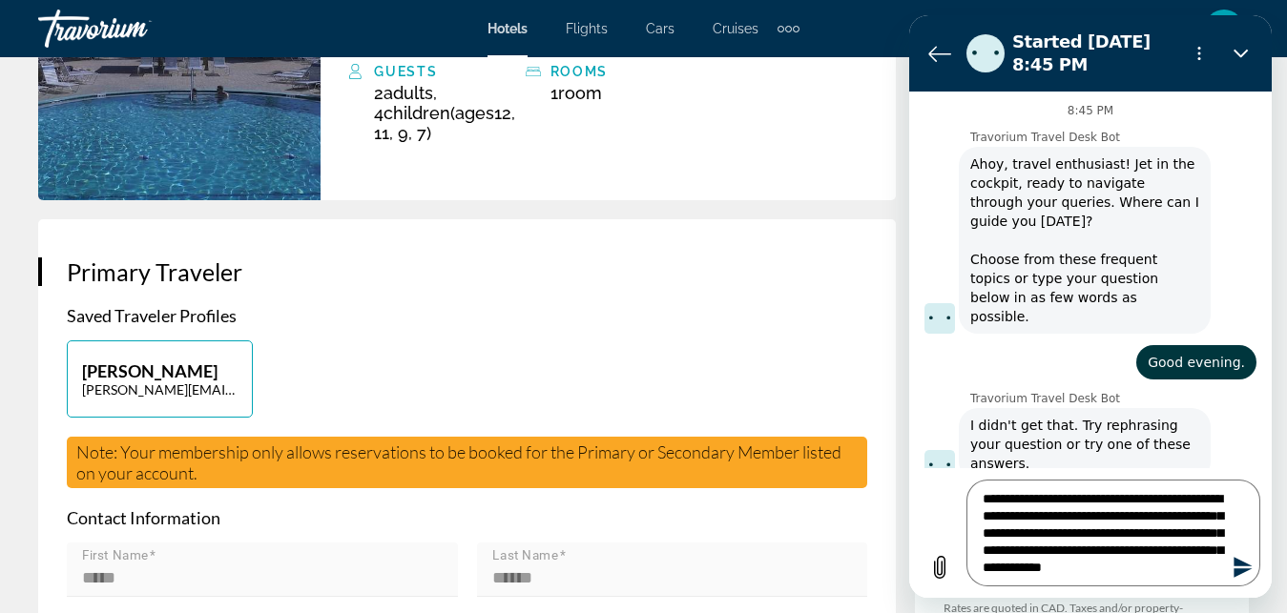
click at [1240, 566] on icon "Send message" at bounding box center [1242, 567] width 18 height 21
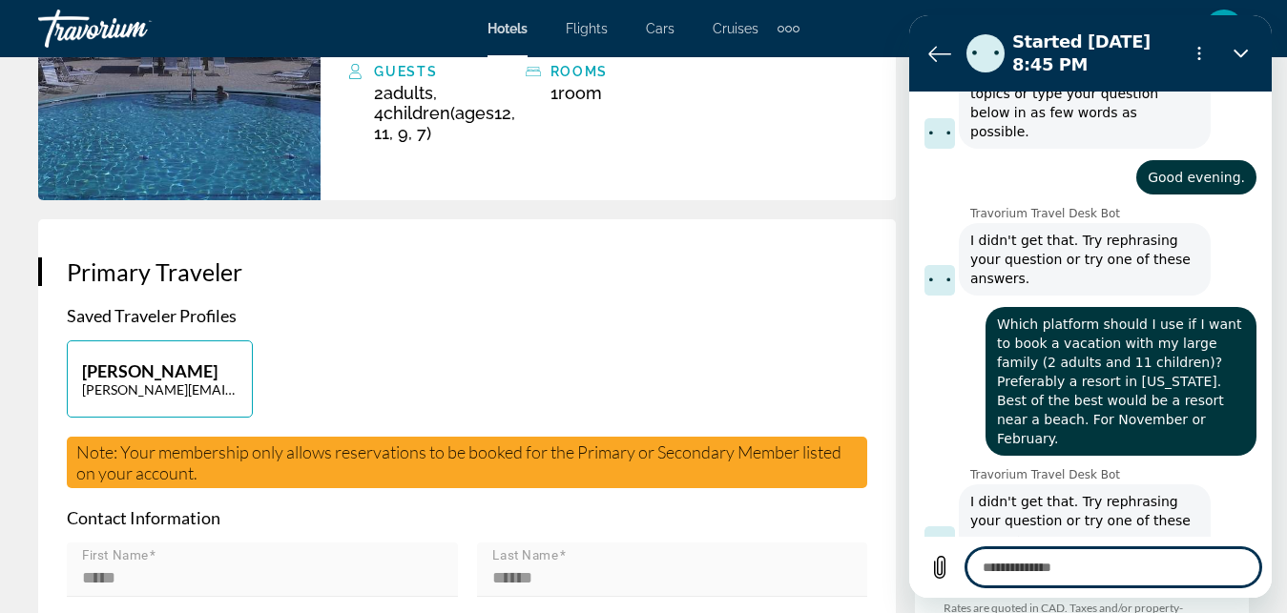
scroll to position [189, 0]
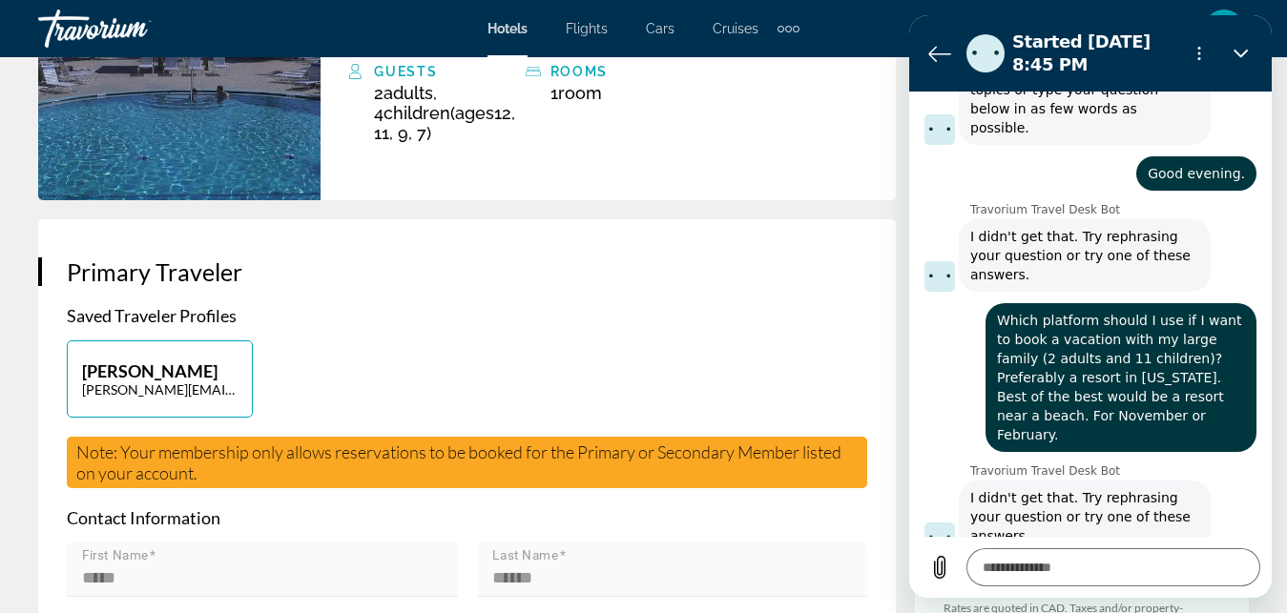
click at [1085, 371] on span "Which platform should I use if I want to book a vacation with my large family (…" at bounding box center [1120, 377] width 263 height 149
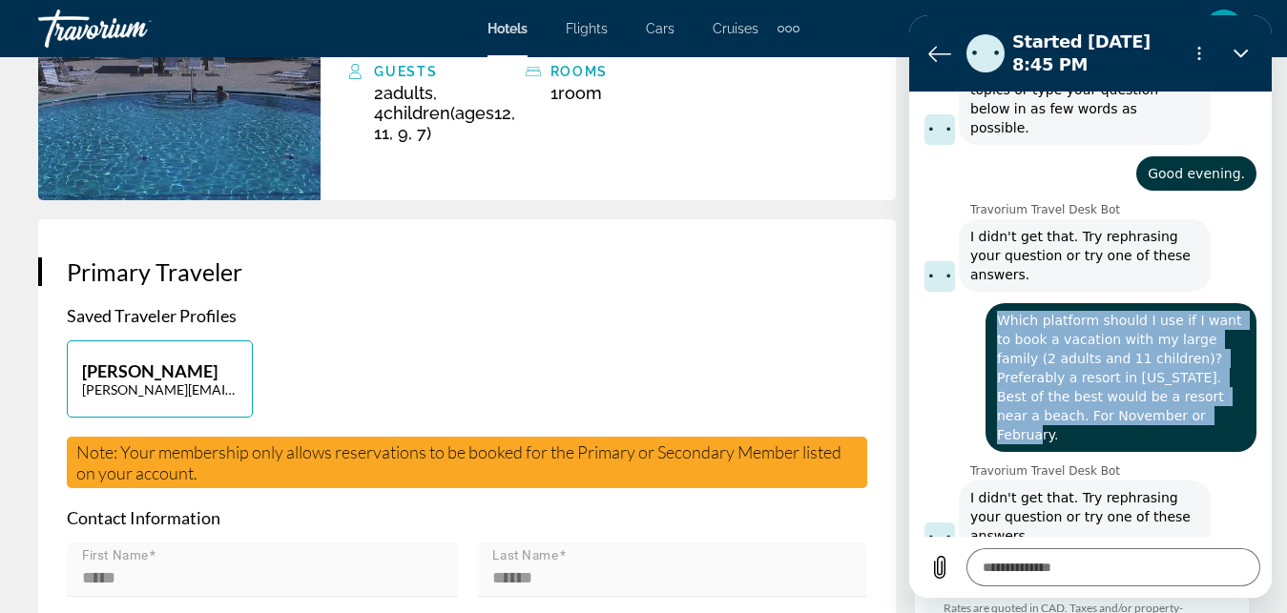
drag, startPoint x: 1002, startPoint y: 300, endPoint x: 1211, endPoint y: 387, distance: 227.1
click at [1211, 387] on span "Which platform should I use if I want to book a vacation with my large family (…" at bounding box center [1120, 377] width 263 height 149
copy span "Which platform should I use if I want to book a vacation with my large family (…"
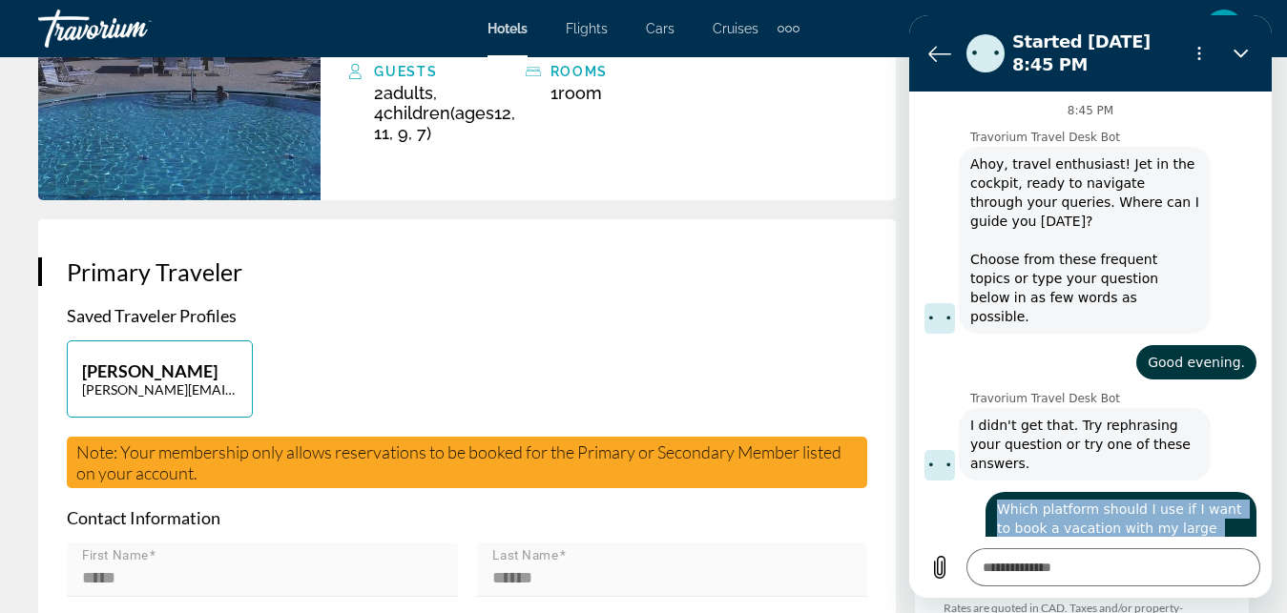
click at [943, 306] on figure at bounding box center [939, 318] width 31 height 31
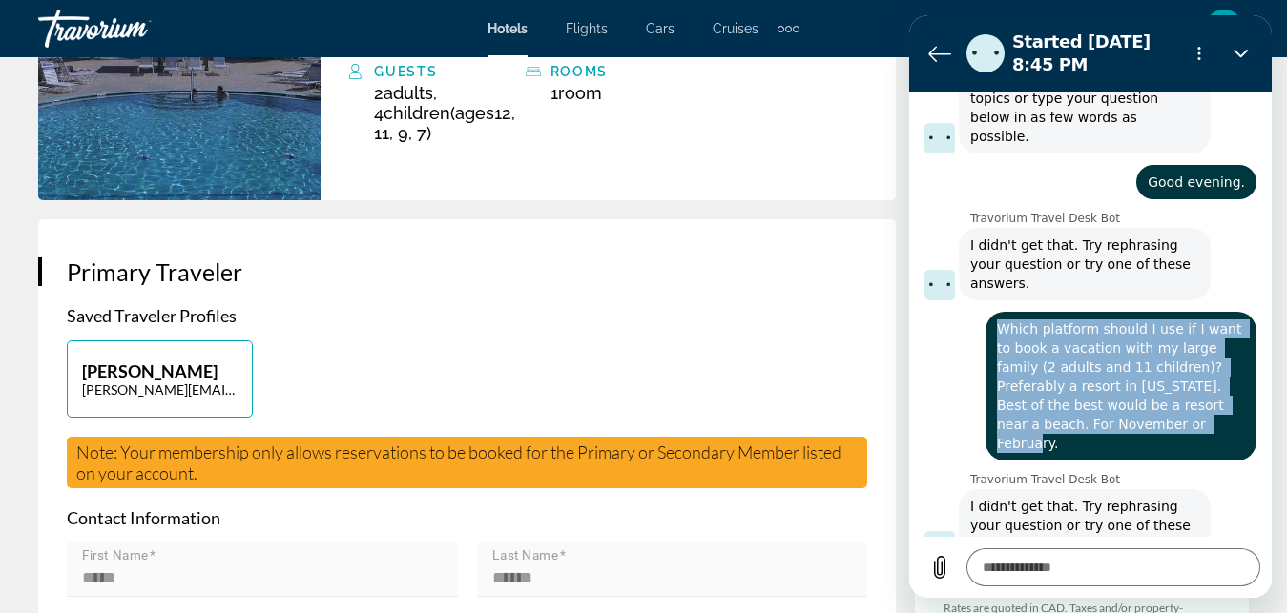
scroll to position [189, 0]
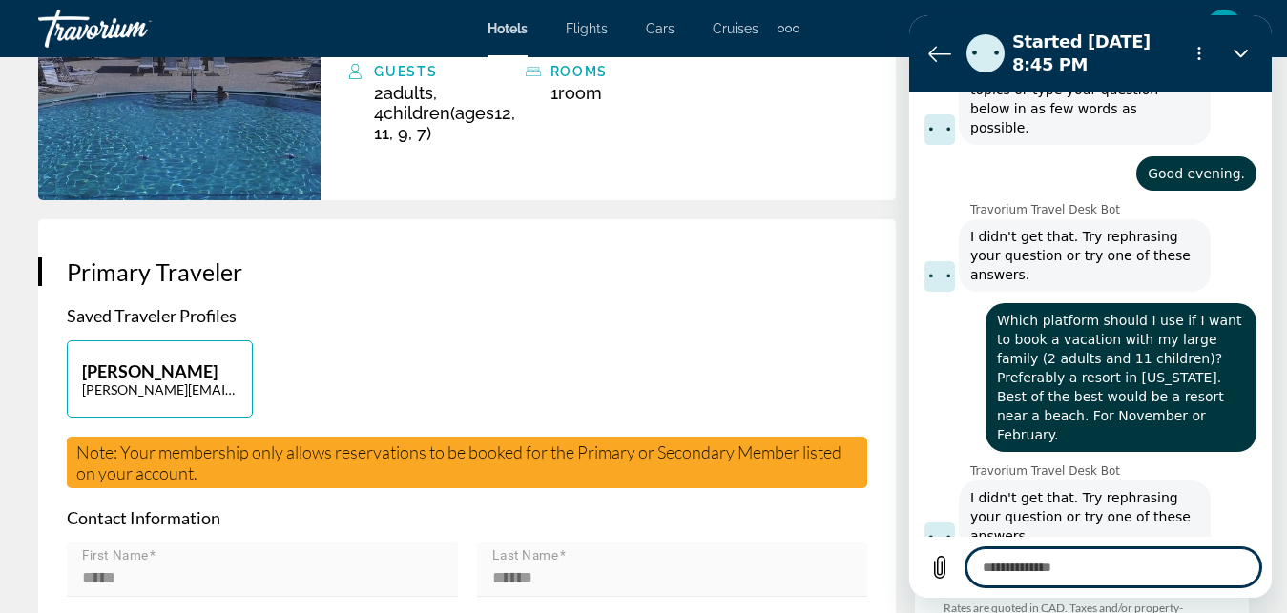
click at [1068, 566] on textarea at bounding box center [1113, 567] width 294 height 38
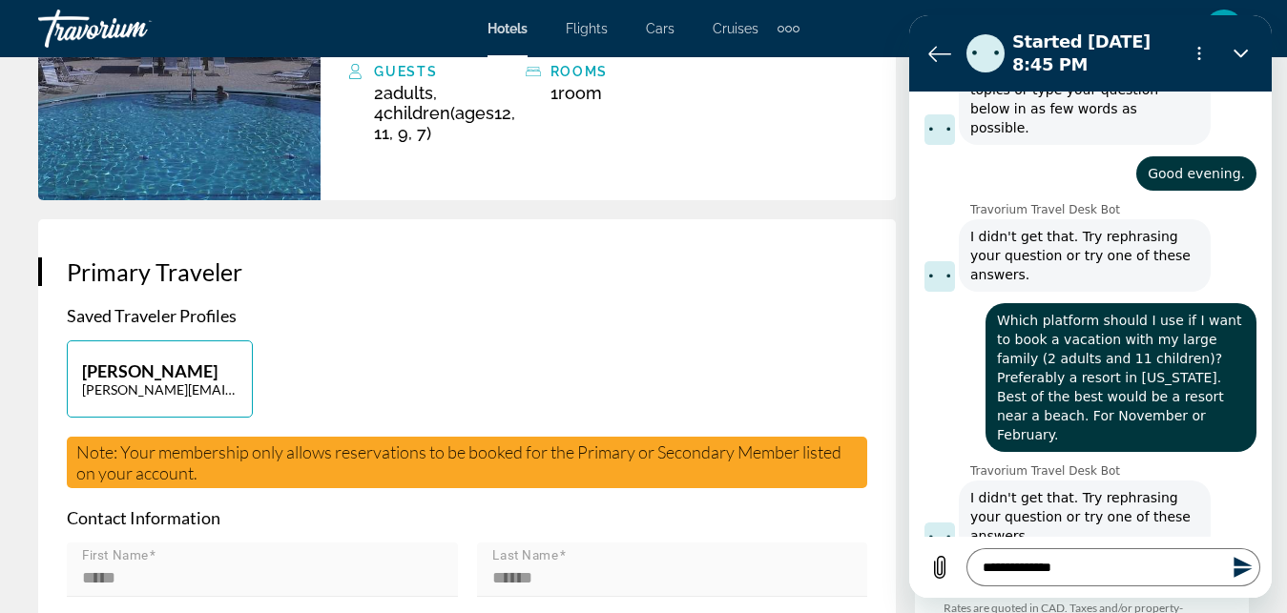
click at [1242, 561] on icon "Send message" at bounding box center [1243, 567] width 23 height 23
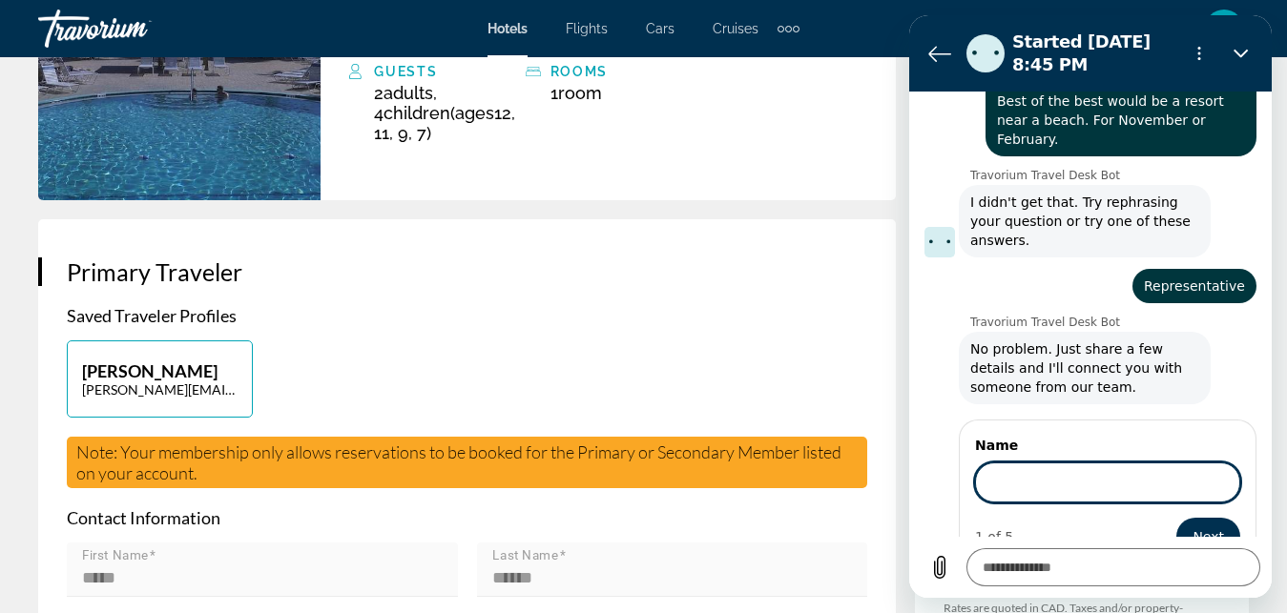
scroll to position [483, 0]
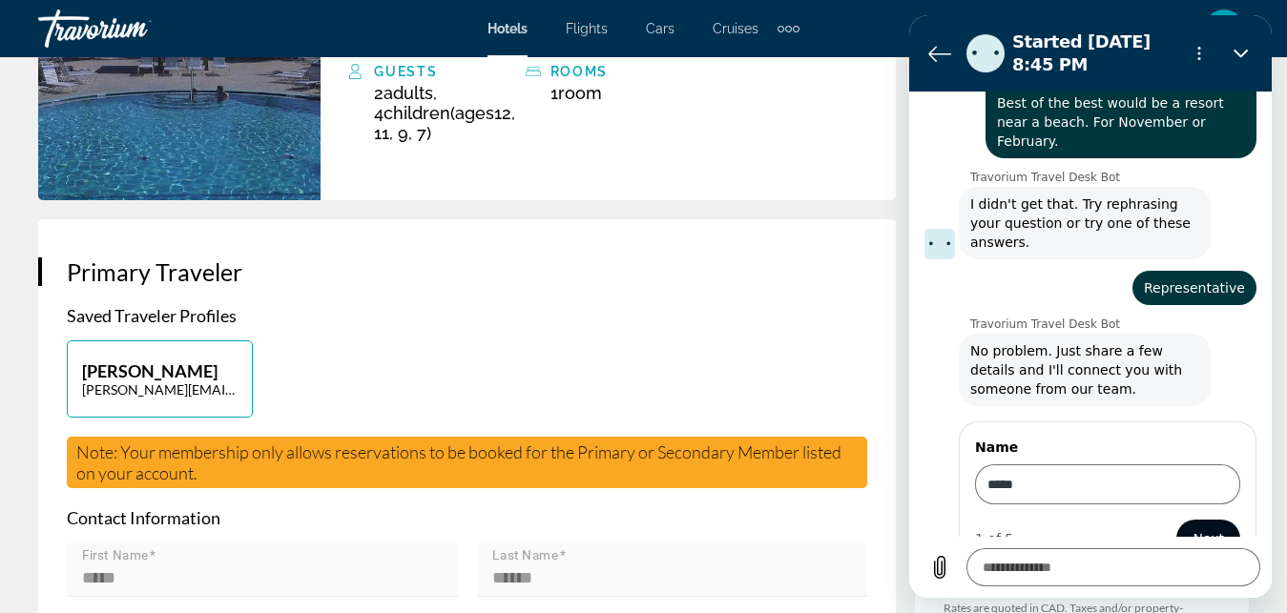
click at [1193, 528] on span "Next" at bounding box center [1207, 539] width 31 height 23
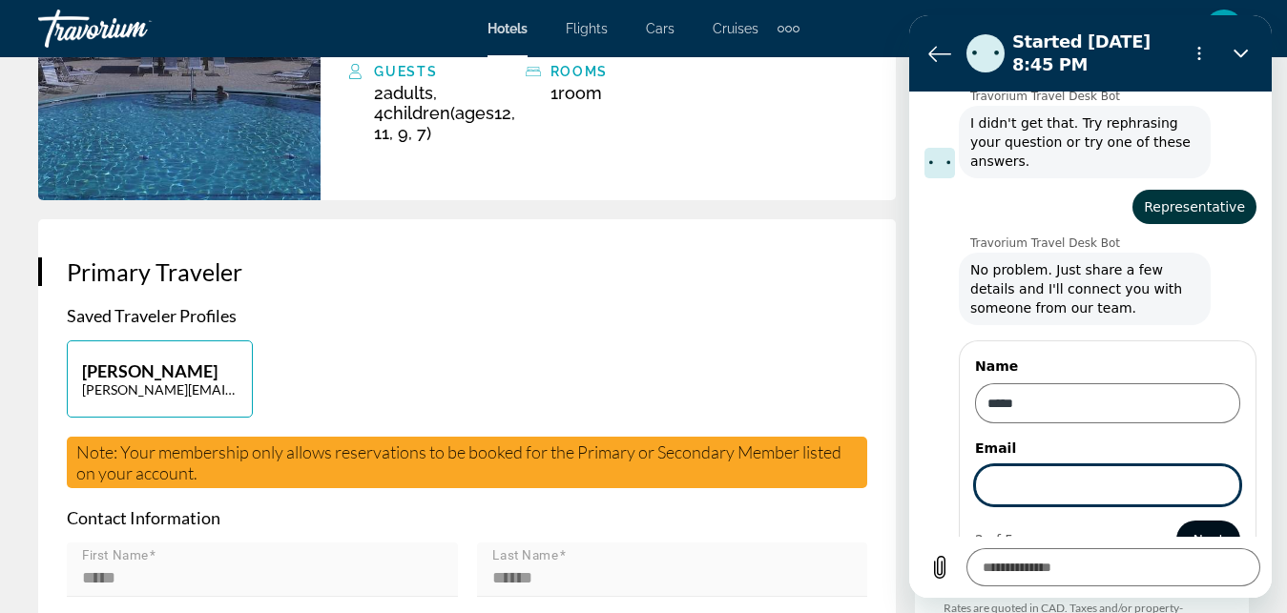
scroll to position [565, 0]
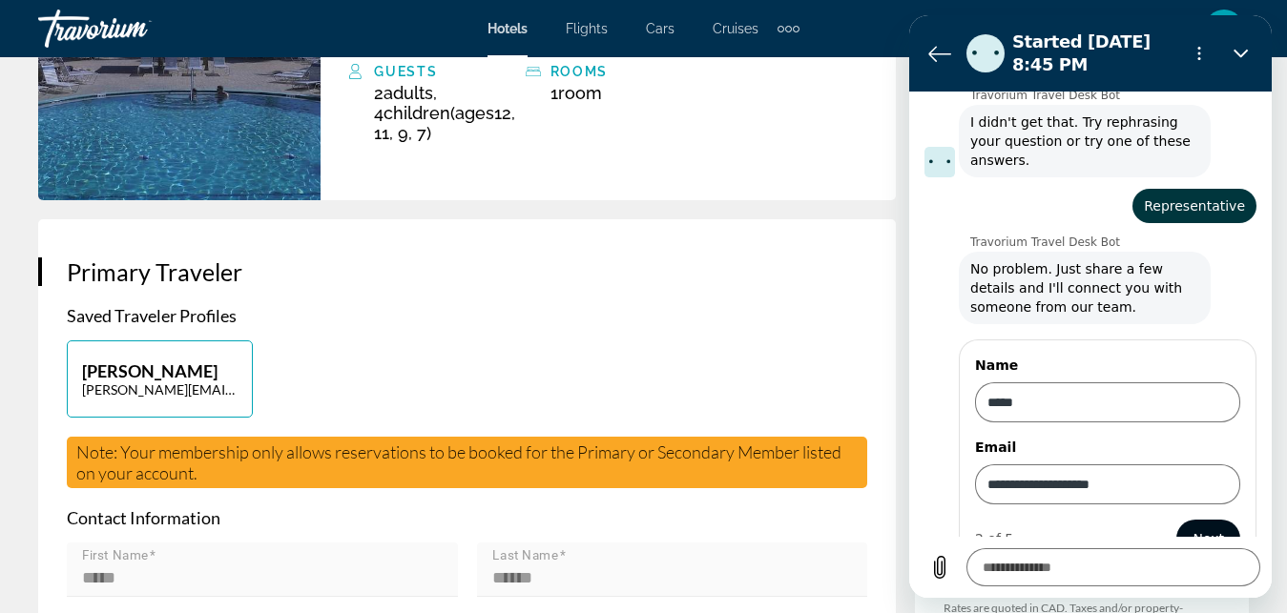
click at [1192, 528] on span "Next" at bounding box center [1207, 539] width 31 height 23
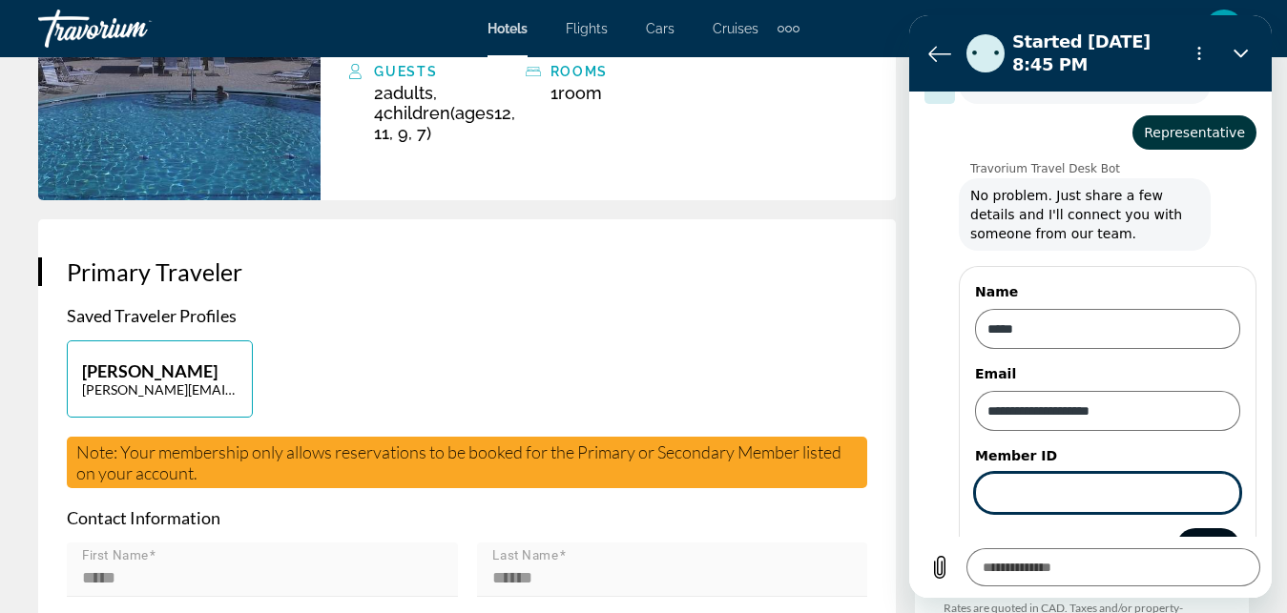
scroll to position [647, 0]
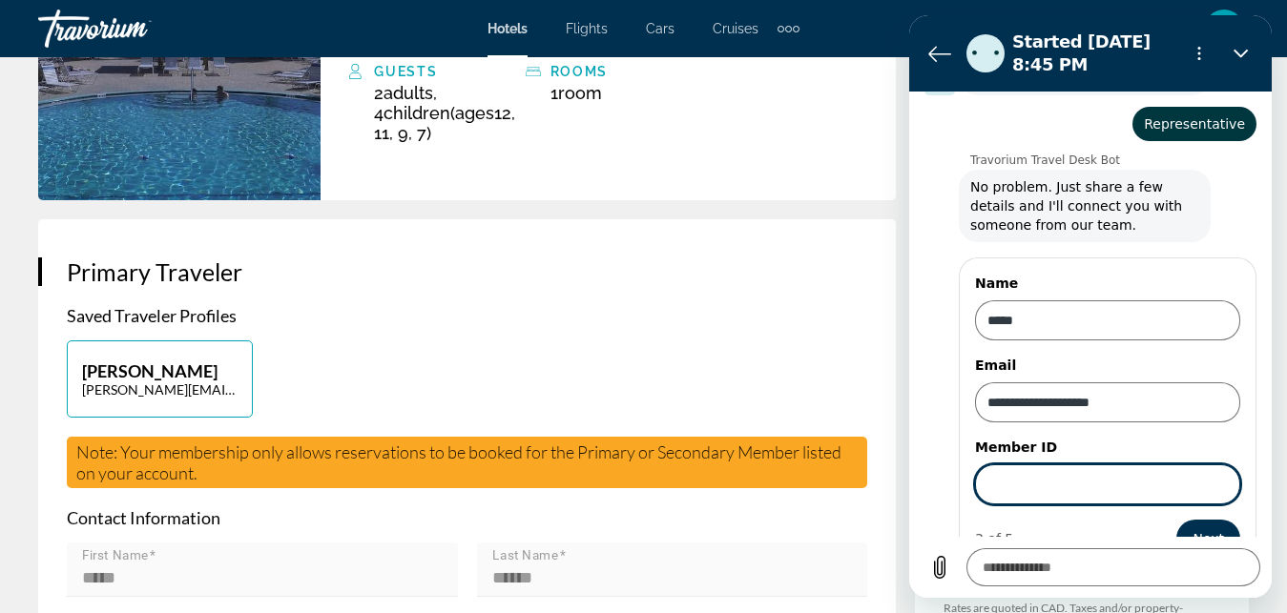
click at [1043, 465] on input "Member ID" at bounding box center [1107, 485] width 265 height 40
paste input "******"
click at [1194, 528] on span "Next" at bounding box center [1207, 539] width 31 height 23
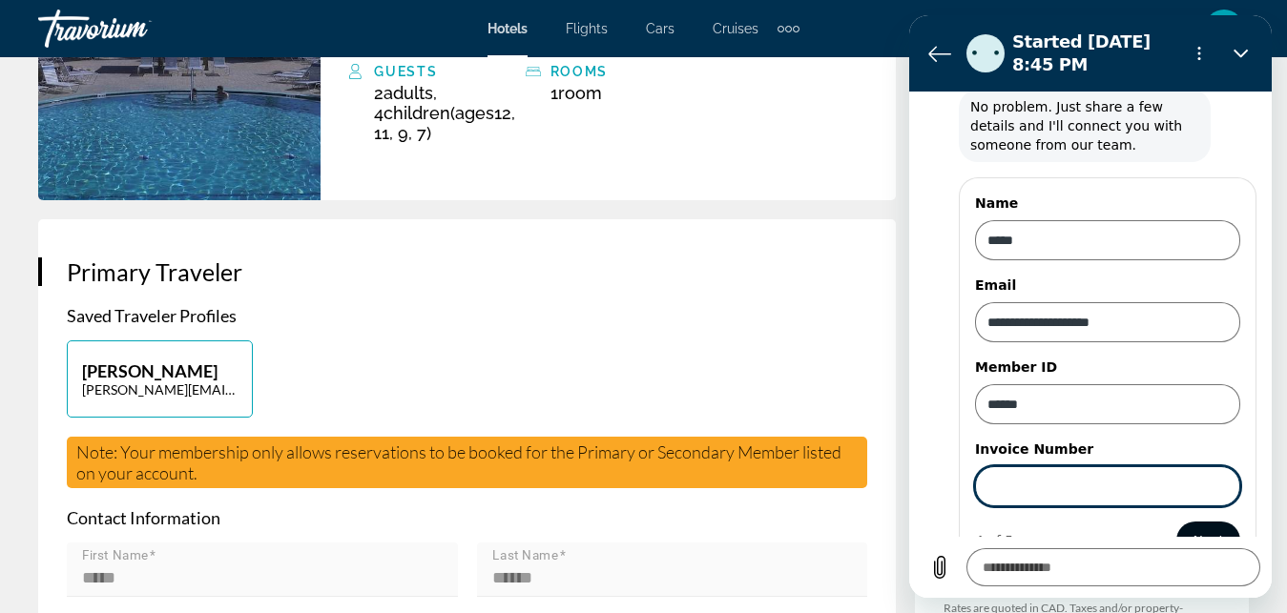
scroll to position [729, 0]
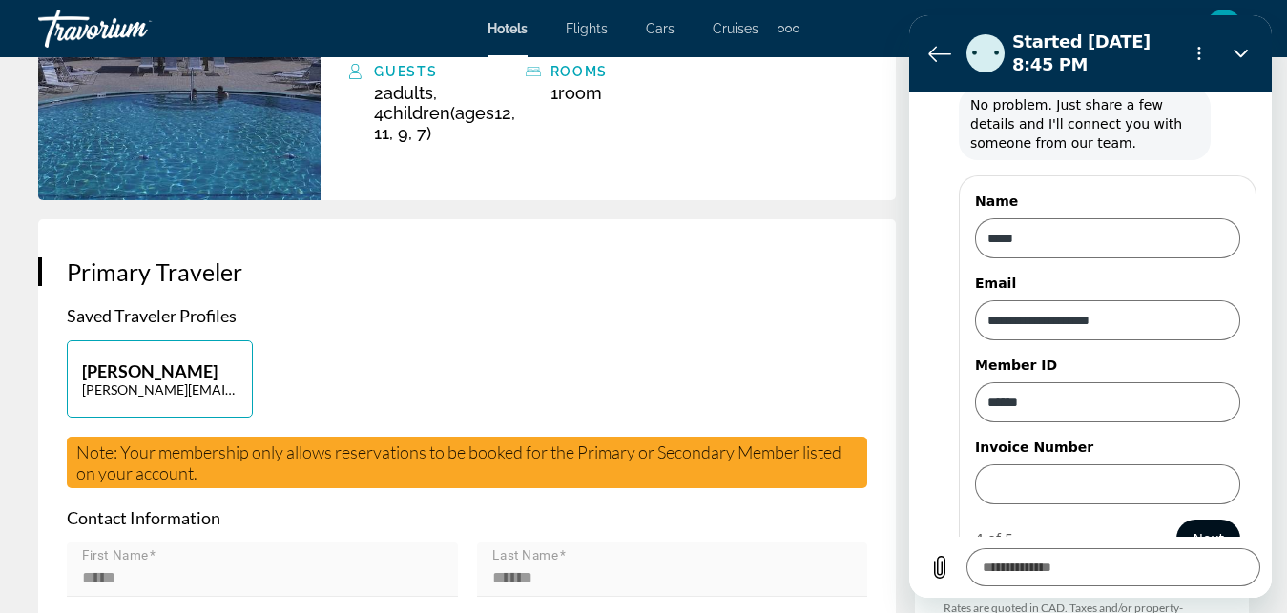
click at [1192, 528] on span "Next" at bounding box center [1207, 539] width 31 height 23
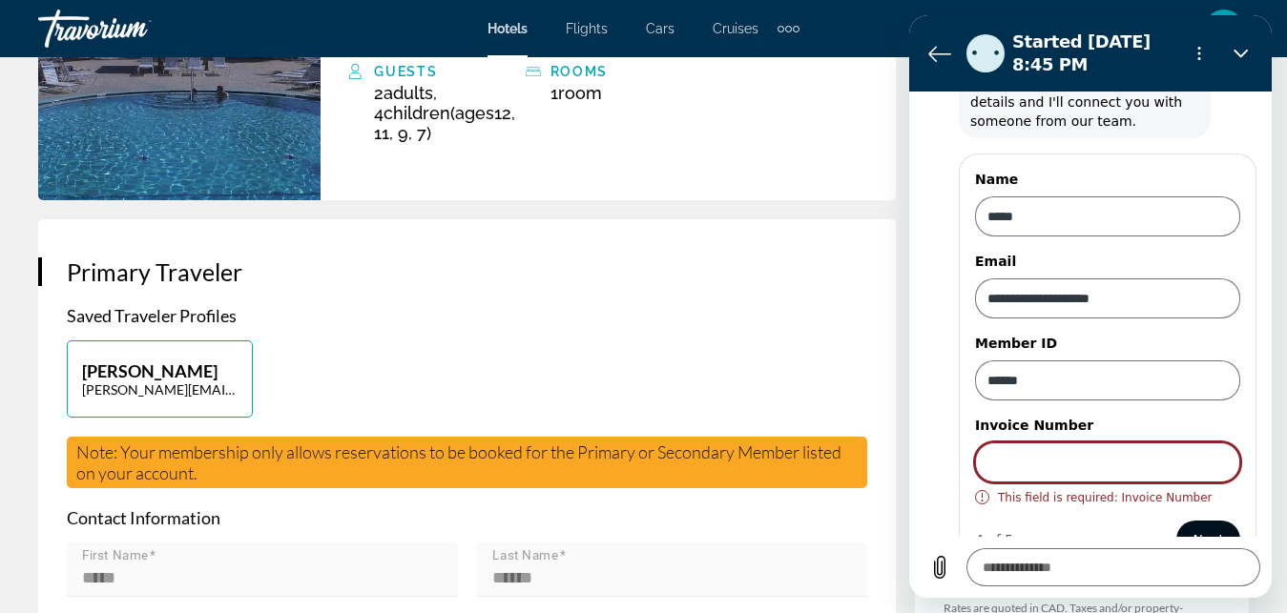
scroll to position [752, 0]
click at [1192, 528] on span "Next" at bounding box center [1207, 539] width 31 height 23
click at [1140, 442] on input "Invoice Number" at bounding box center [1107, 462] width 265 height 40
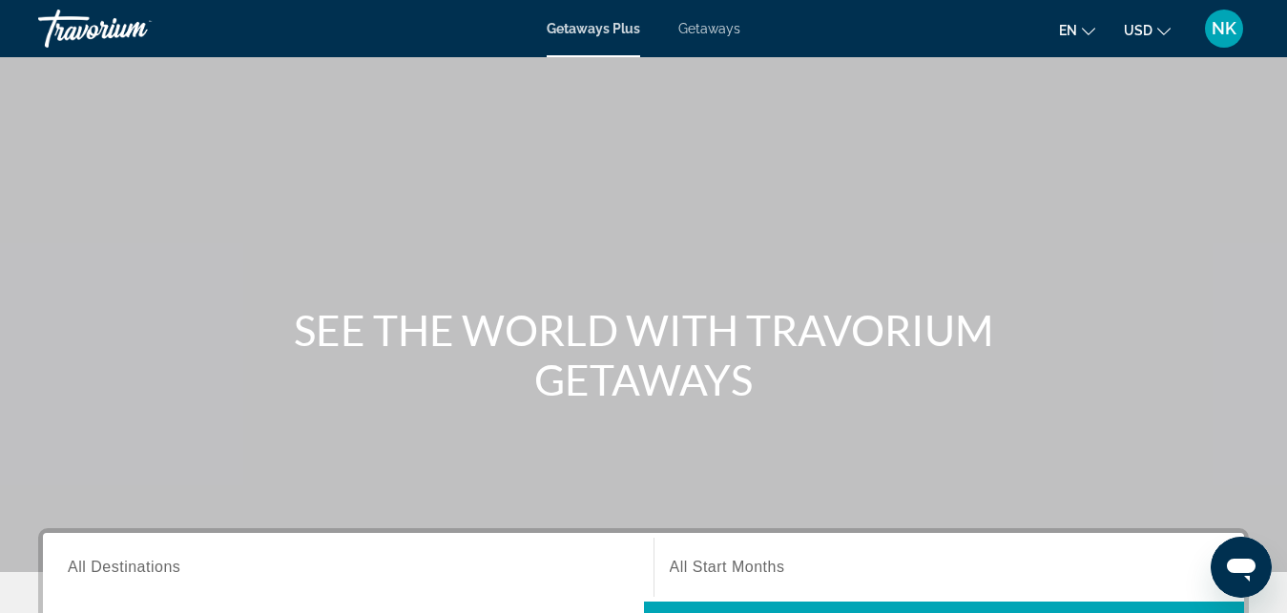
click at [722, 33] on span "Getaways" at bounding box center [709, 28] width 62 height 15
click at [1144, 22] on button "USD USD ($) MXN (Mex$) CAD (Can$) GBP (£) EUR (€) AUD (A$) NZD (NZ$) CNY (CN¥)" at bounding box center [1147, 30] width 47 height 28
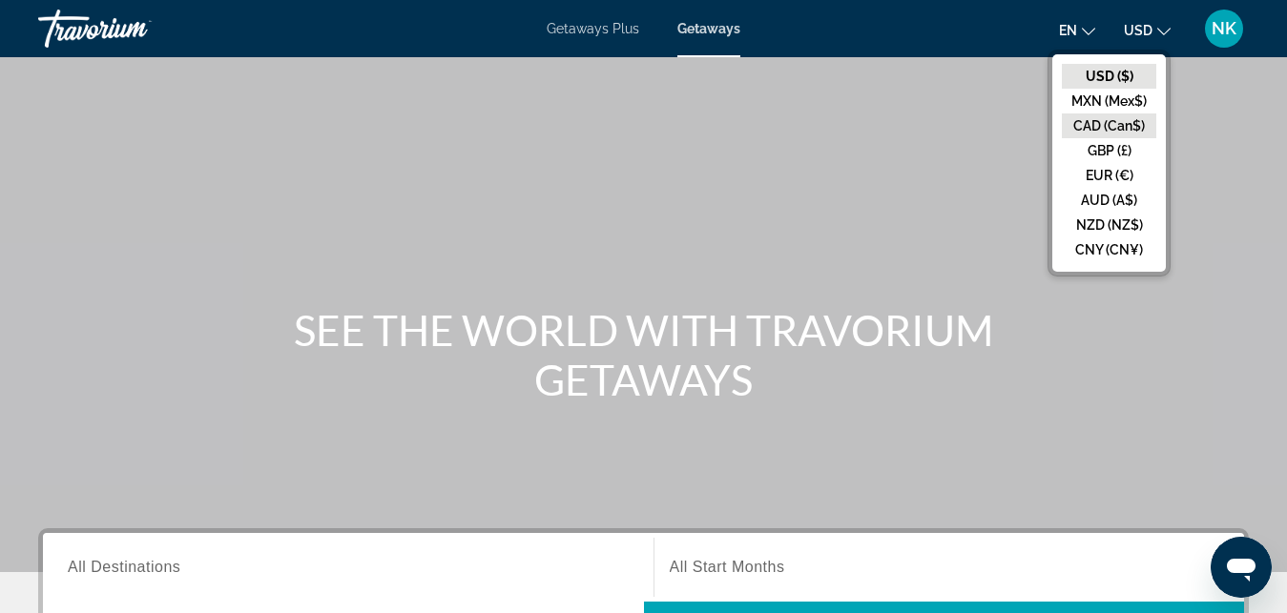
click at [1093, 132] on button "CAD (Can$)" at bounding box center [1109, 126] width 94 height 25
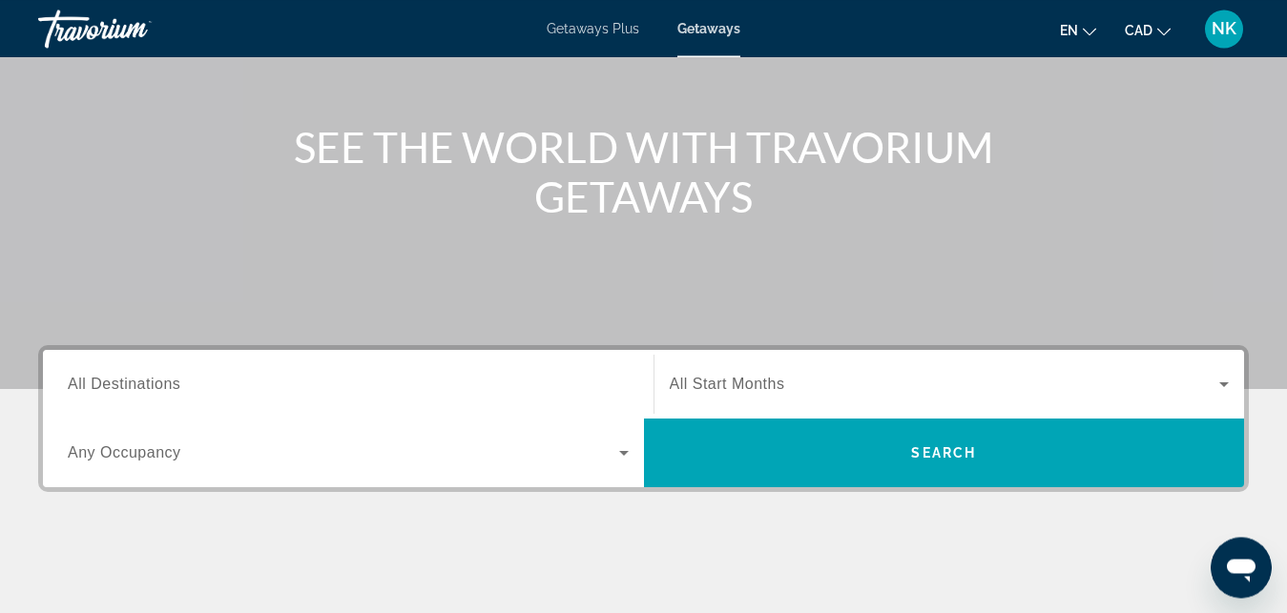
scroll to position [195, 0]
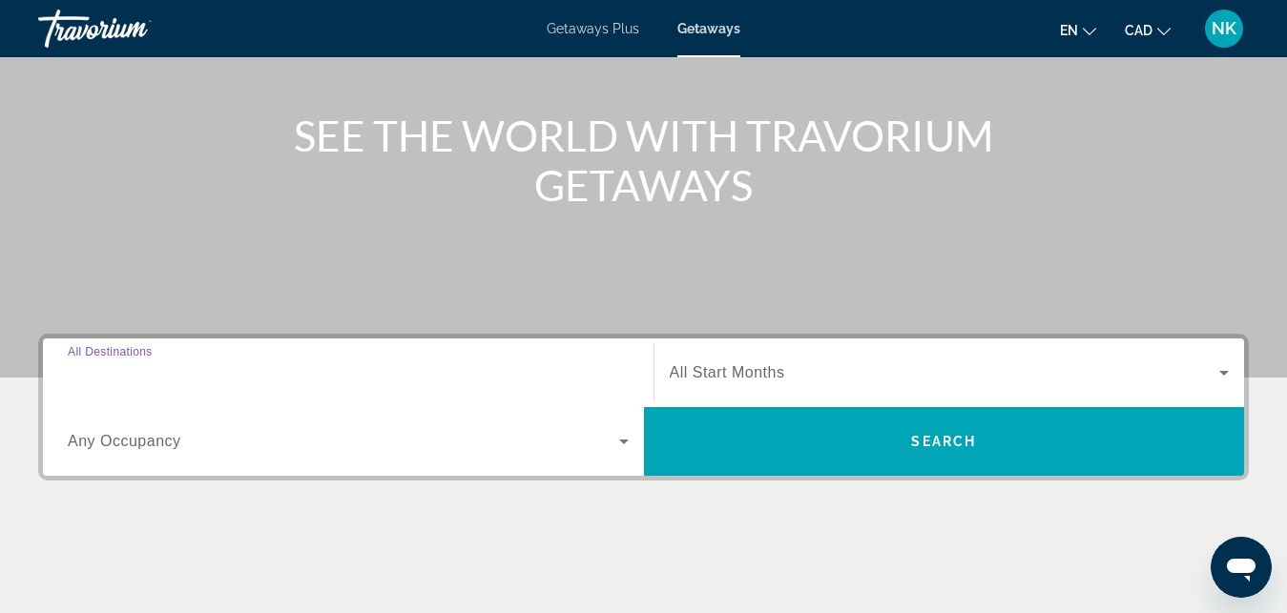
click at [403, 378] on input "Destination All Destinations" at bounding box center [348, 373] width 561 height 23
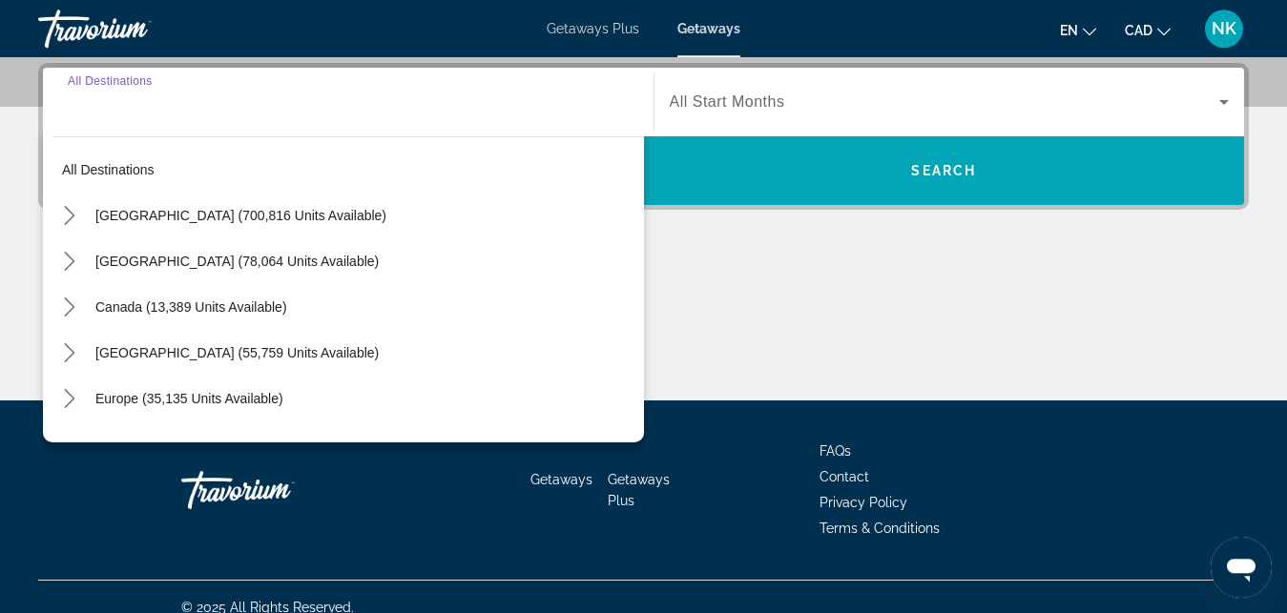
scroll to position [466, 0]
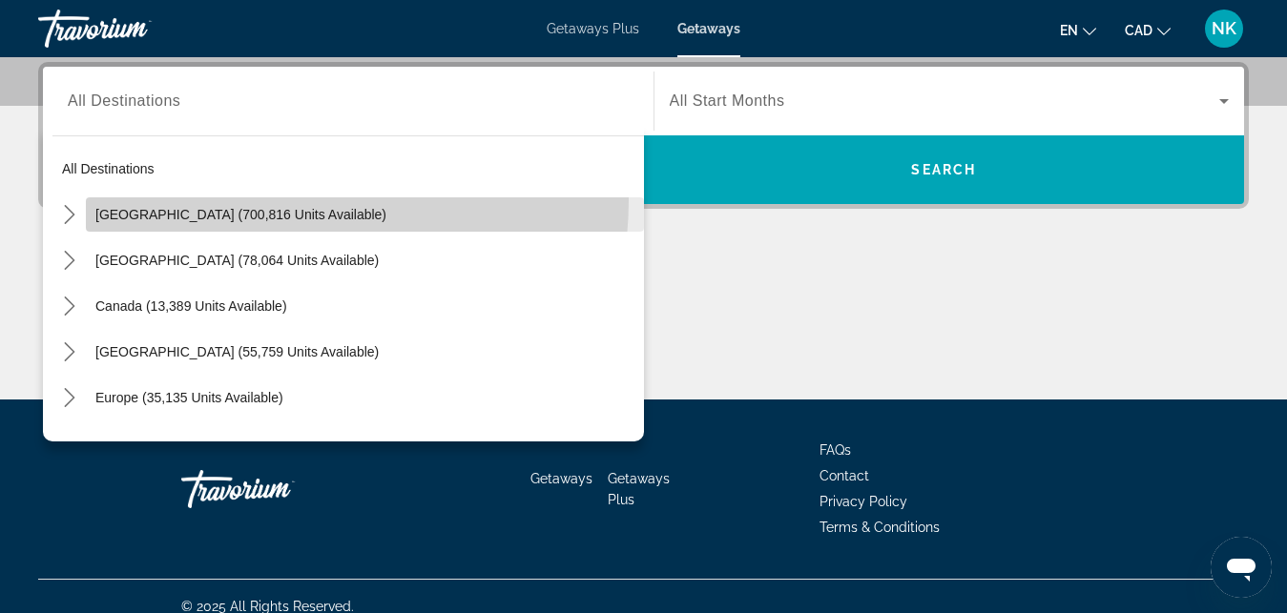
click at [269, 200] on span "Select destination: United States (700,816 units available)" at bounding box center [365, 215] width 558 height 46
type input "**********"
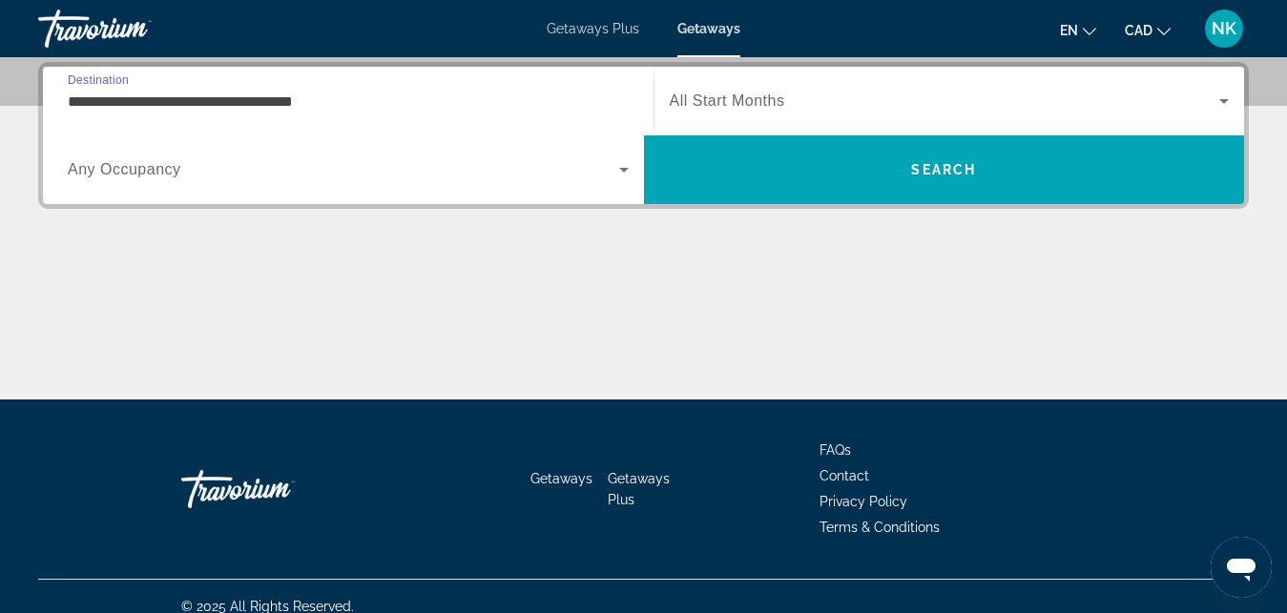
click at [278, 165] on span "Search widget" at bounding box center [343, 169] width 551 height 23
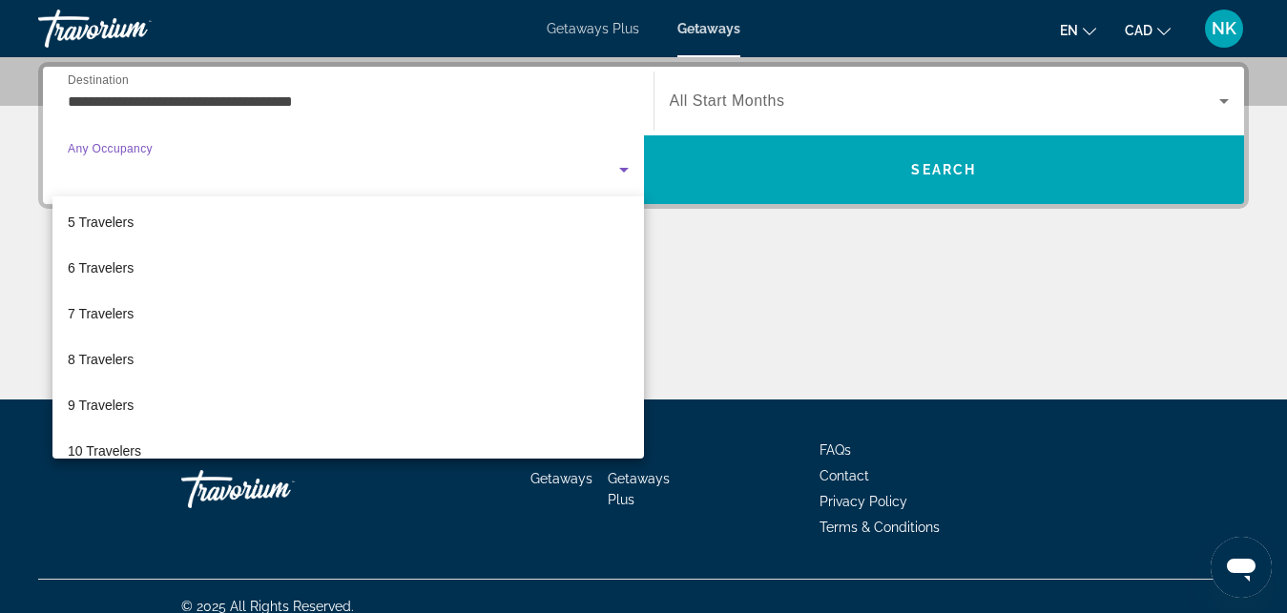
scroll to position [211, 0]
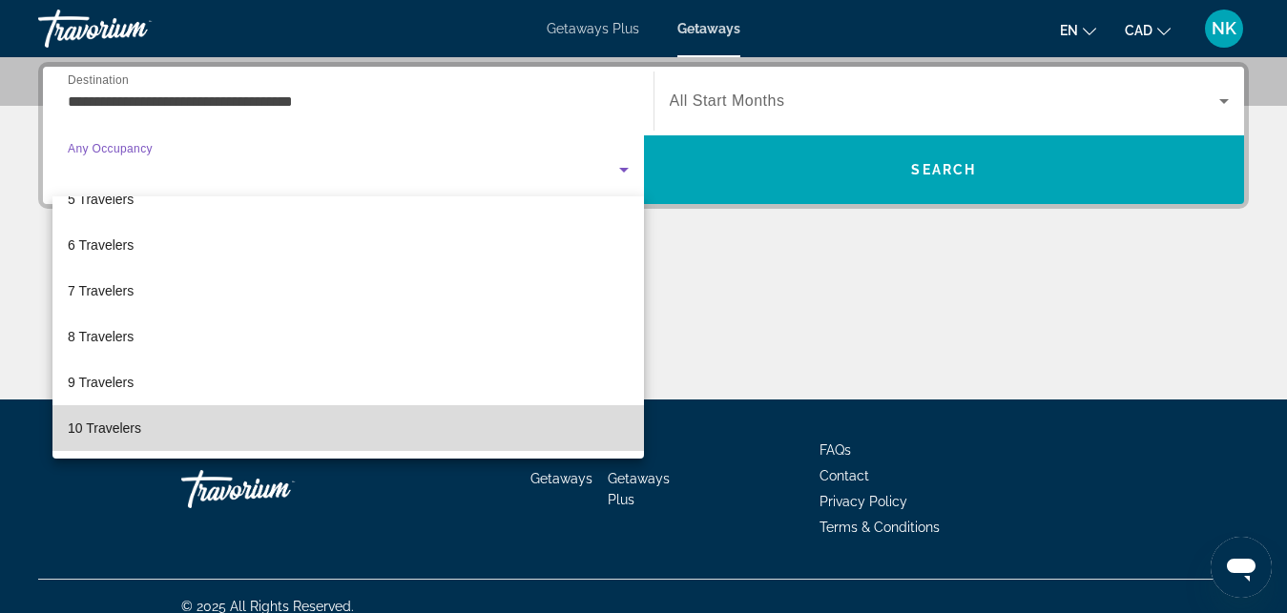
click at [437, 443] on mat-option "10 Travelers" at bounding box center [347, 428] width 591 height 46
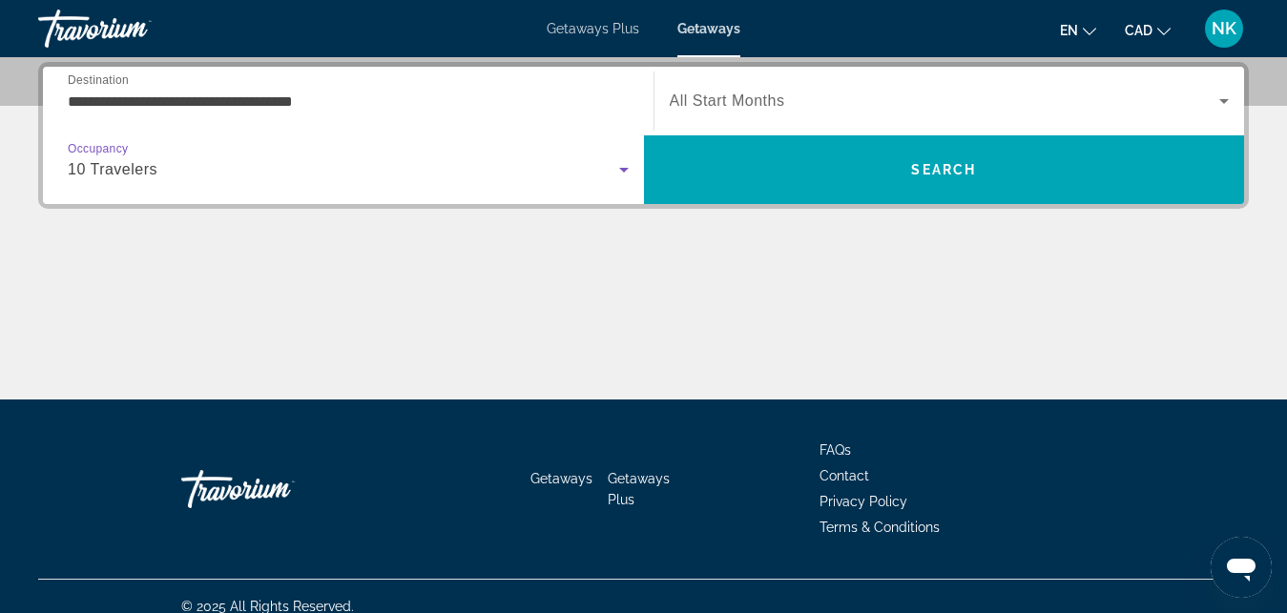
click at [892, 110] on span "Search widget" at bounding box center [945, 101] width 550 height 23
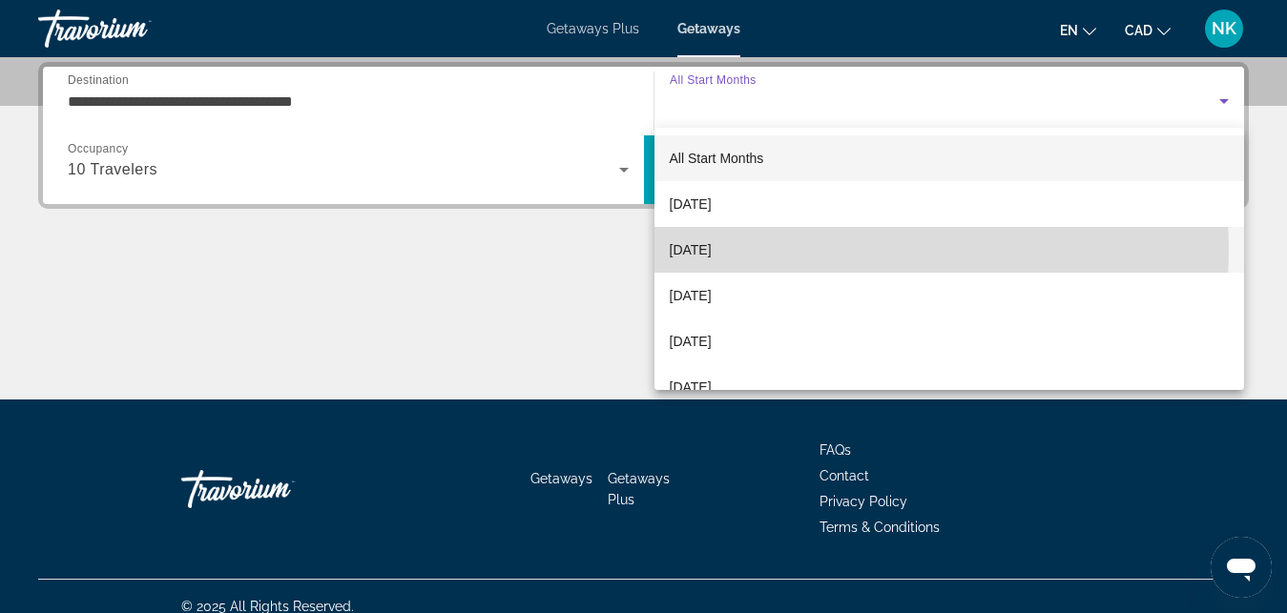
click at [828, 250] on mat-option "November 2025" at bounding box center [949, 250] width 590 height 46
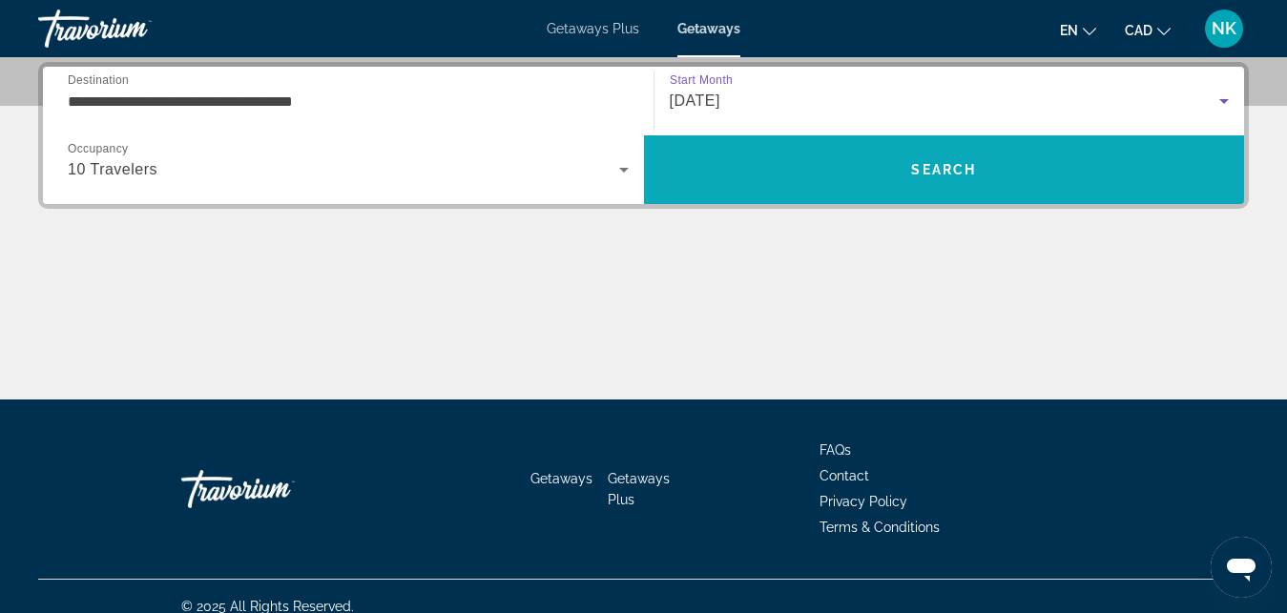
click at [840, 158] on span "Search" at bounding box center [944, 170] width 601 height 46
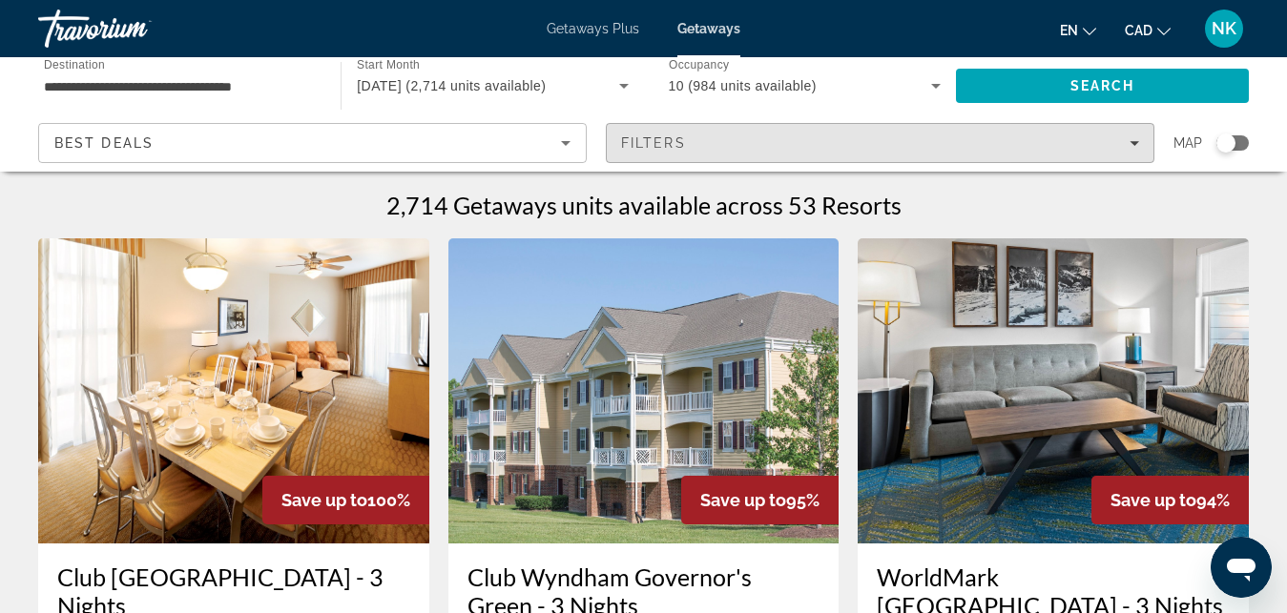
click at [840, 158] on span "Filters" at bounding box center [880, 143] width 547 height 46
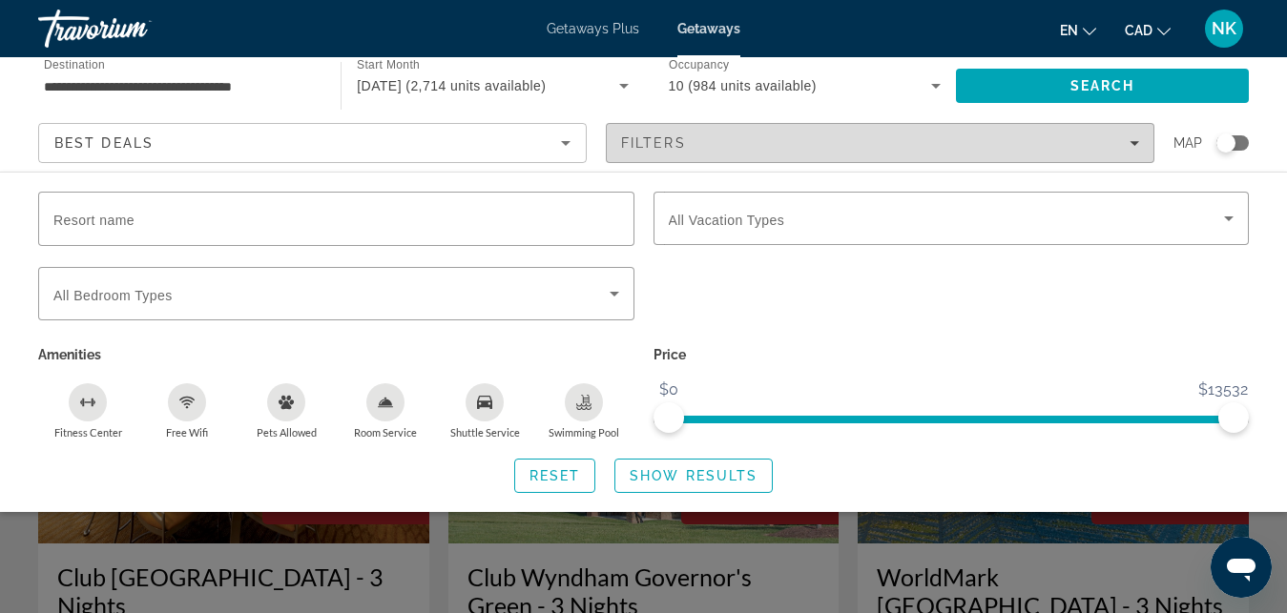
click at [840, 158] on span "Filters" at bounding box center [880, 143] width 547 height 46
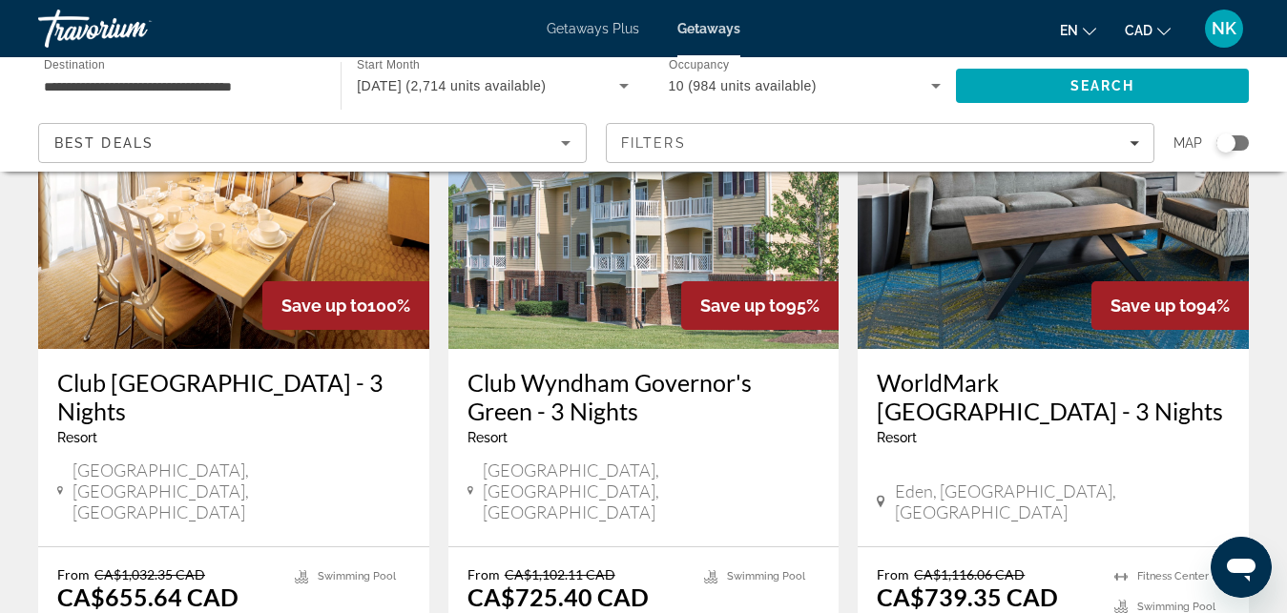
scroll to position [243, 0]
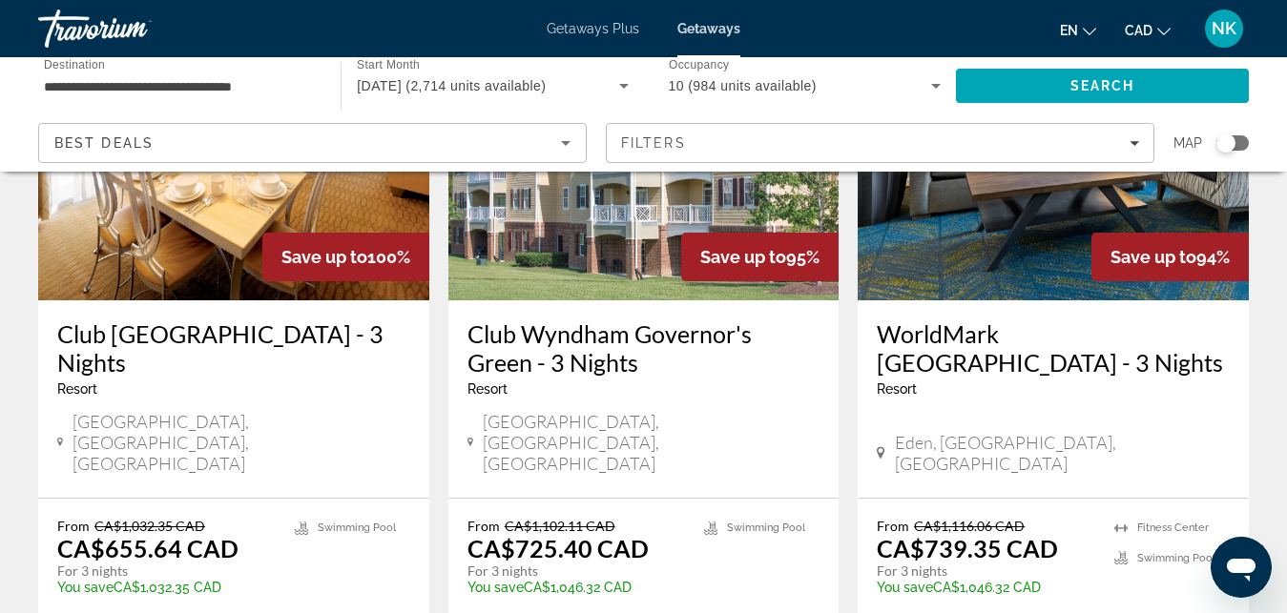
click at [226, 245] on img "Main content" at bounding box center [233, 147] width 391 height 305
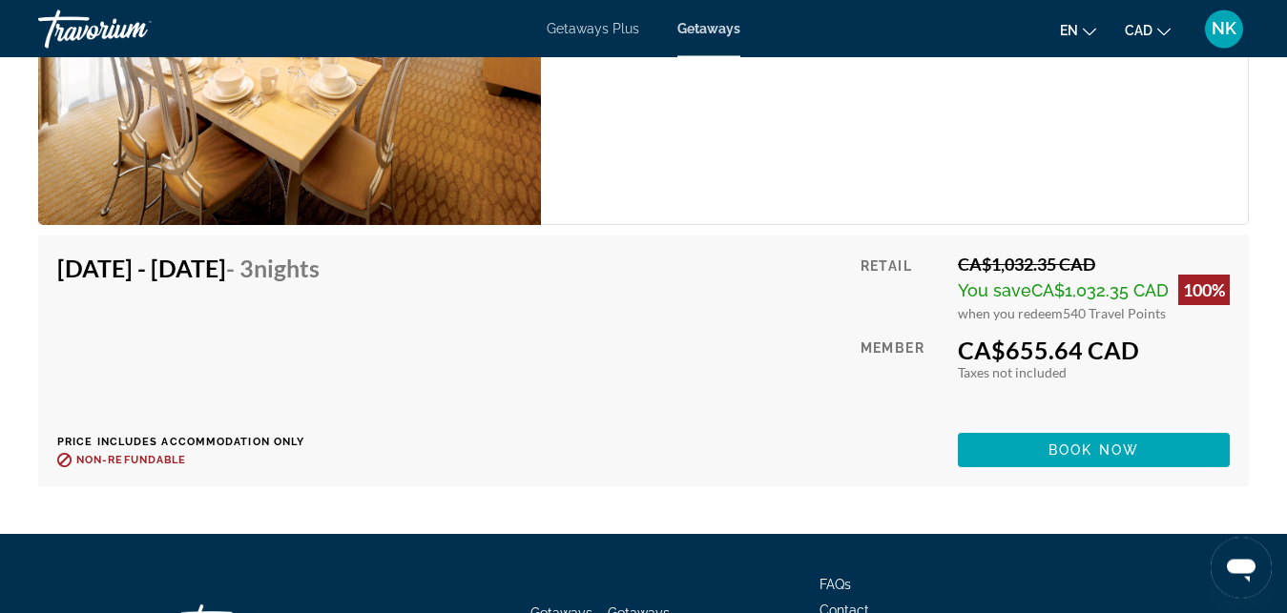
scroll to position [4038, 0]
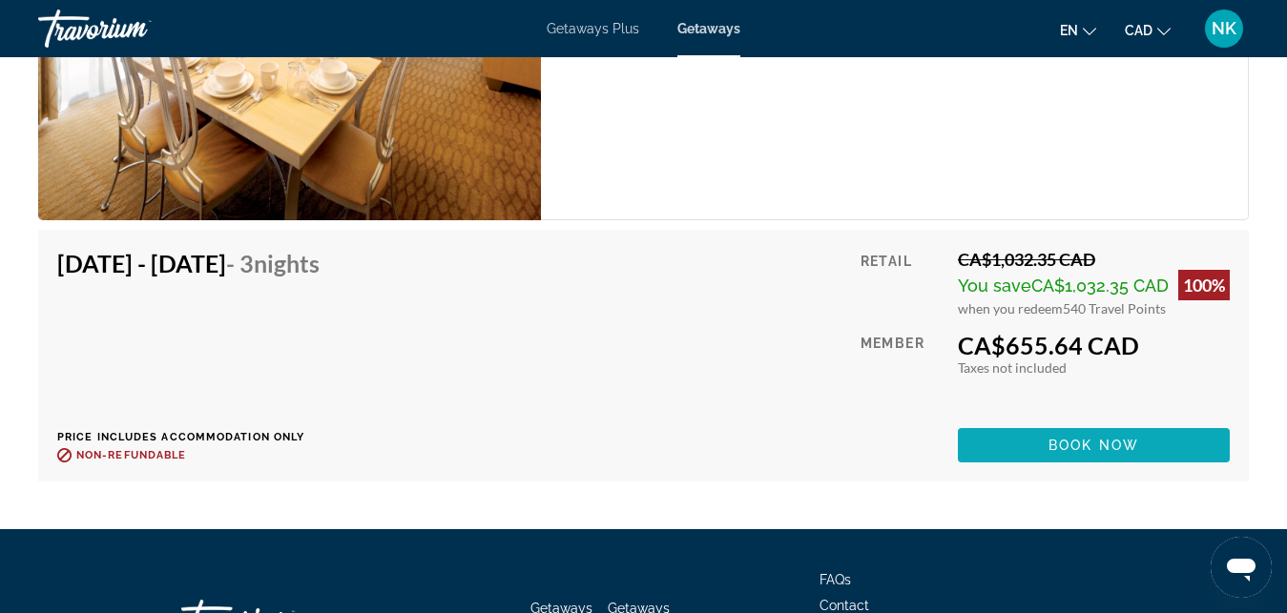
click at [1160, 468] on span "Main content" at bounding box center [1094, 446] width 272 height 46
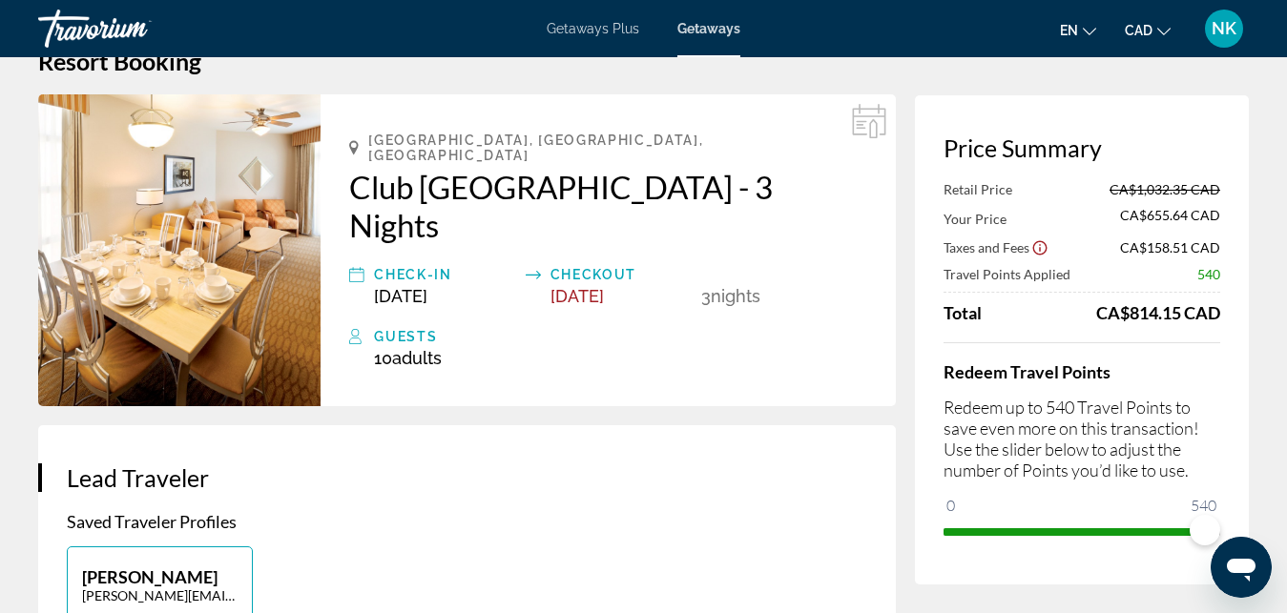
scroll to position [97, 0]
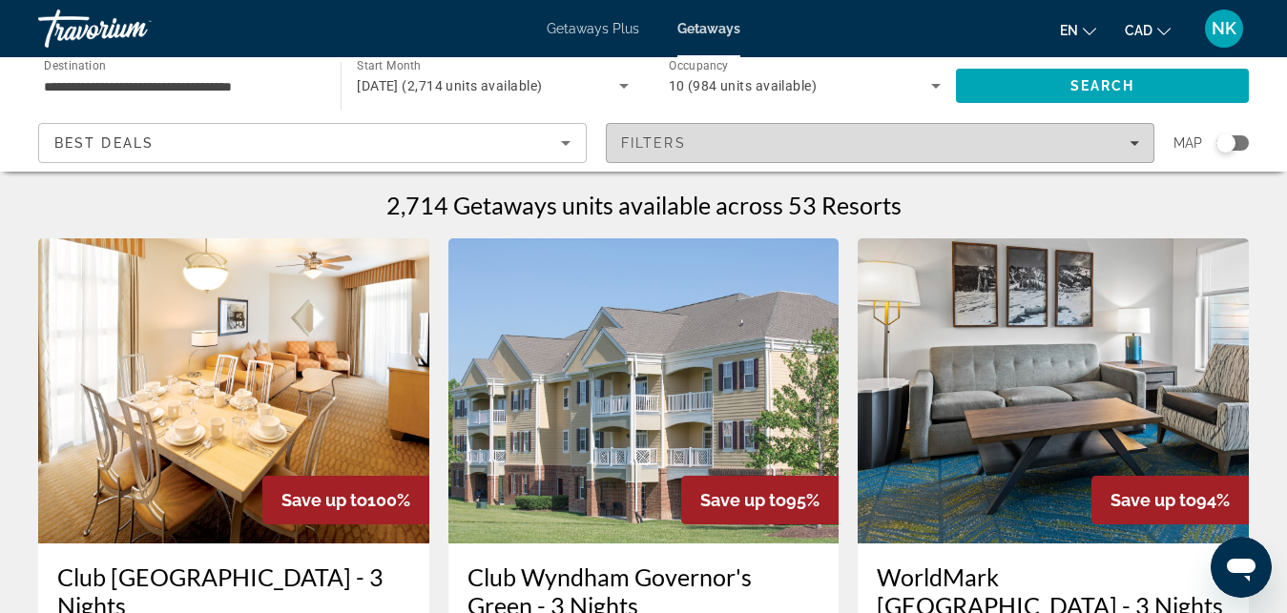
click at [719, 137] on div "Filters" at bounding box center [880, 142] width 518 height 15
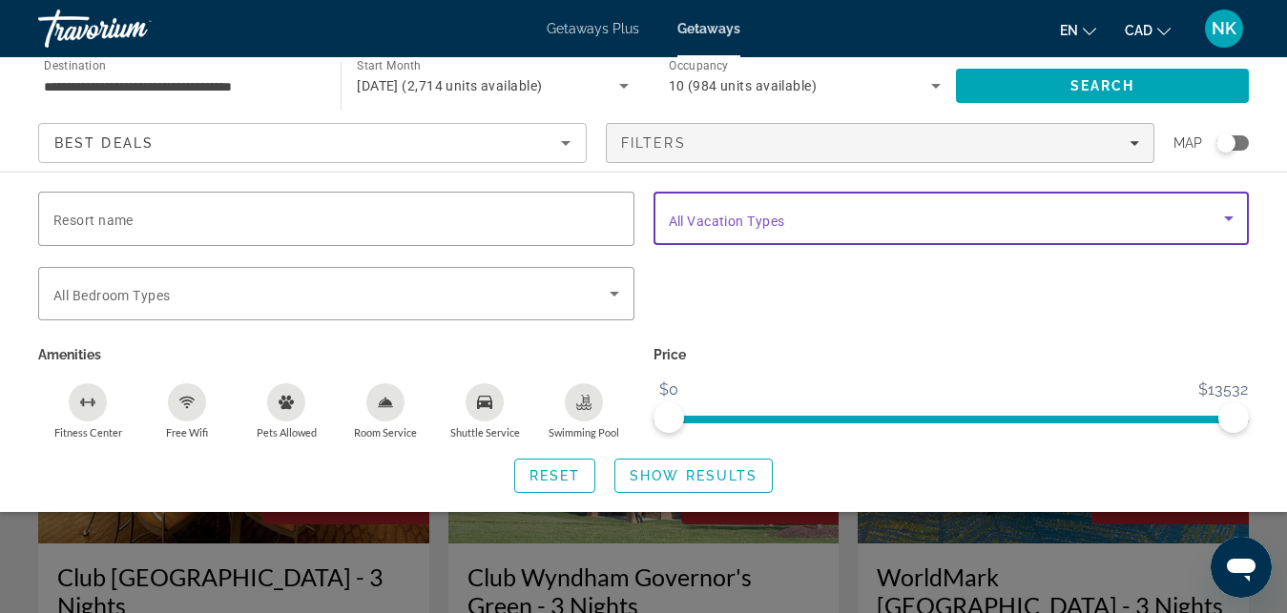
click at [870, 218] on span "Search widget" at bounding box center [947, 218] width 556 height 23
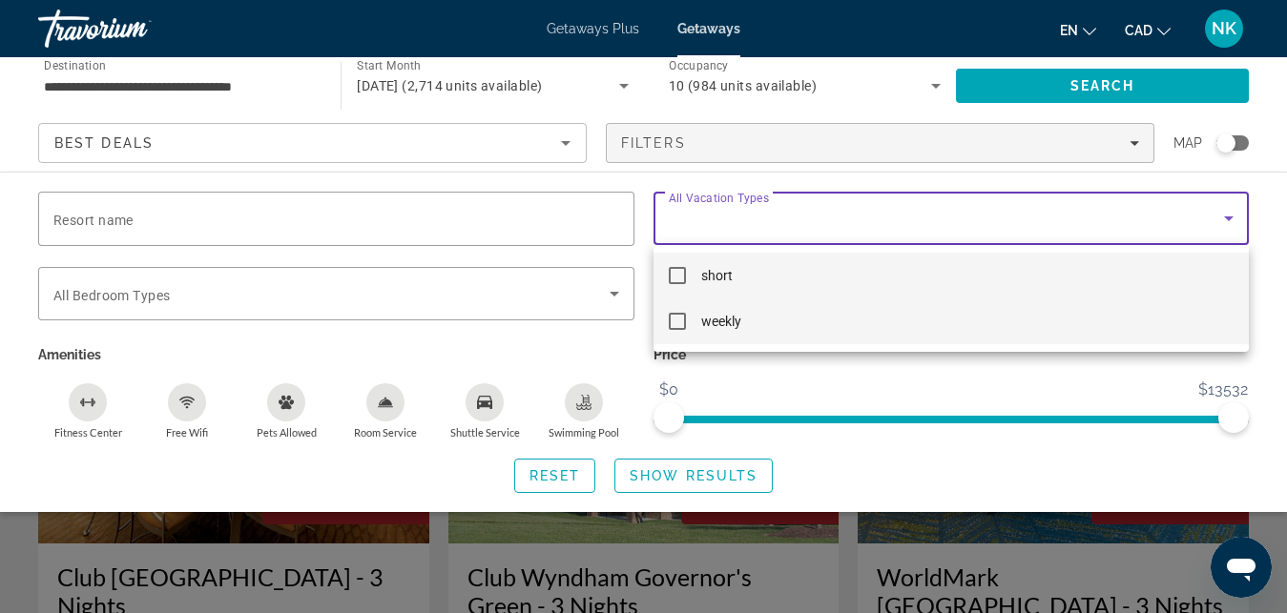
click at [817, 336] on mat-option "weekly" at bounding box center [951, 322] width 596 height 46
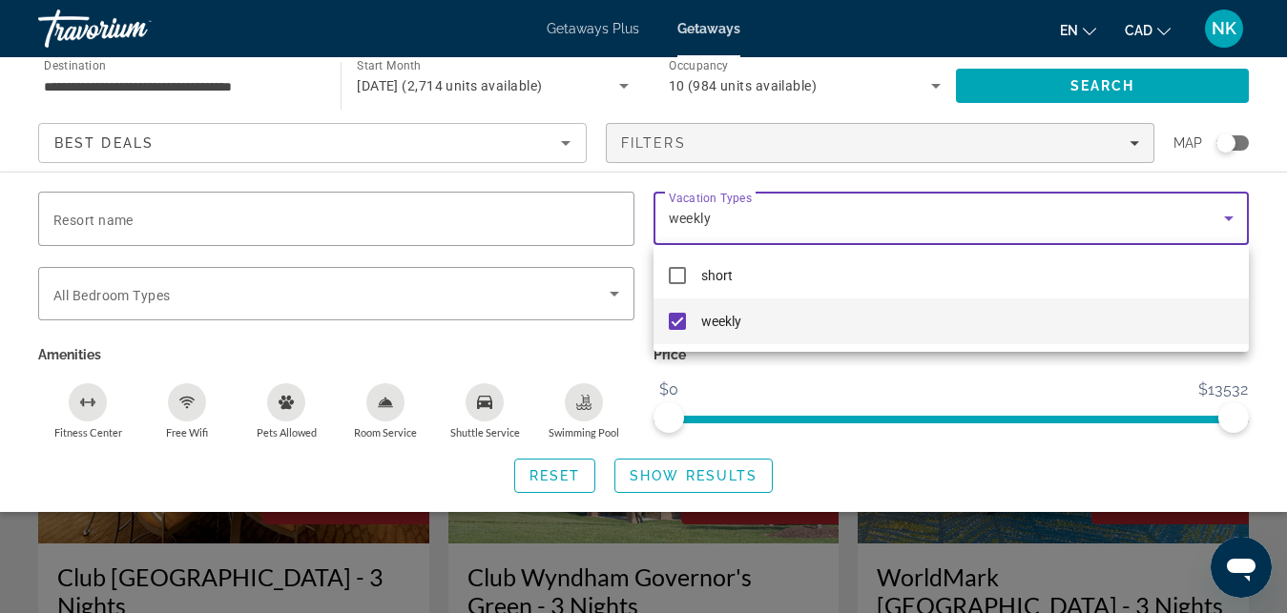
click at [701, 474] on div at bounding box center [643, 306] width 1287 height 613
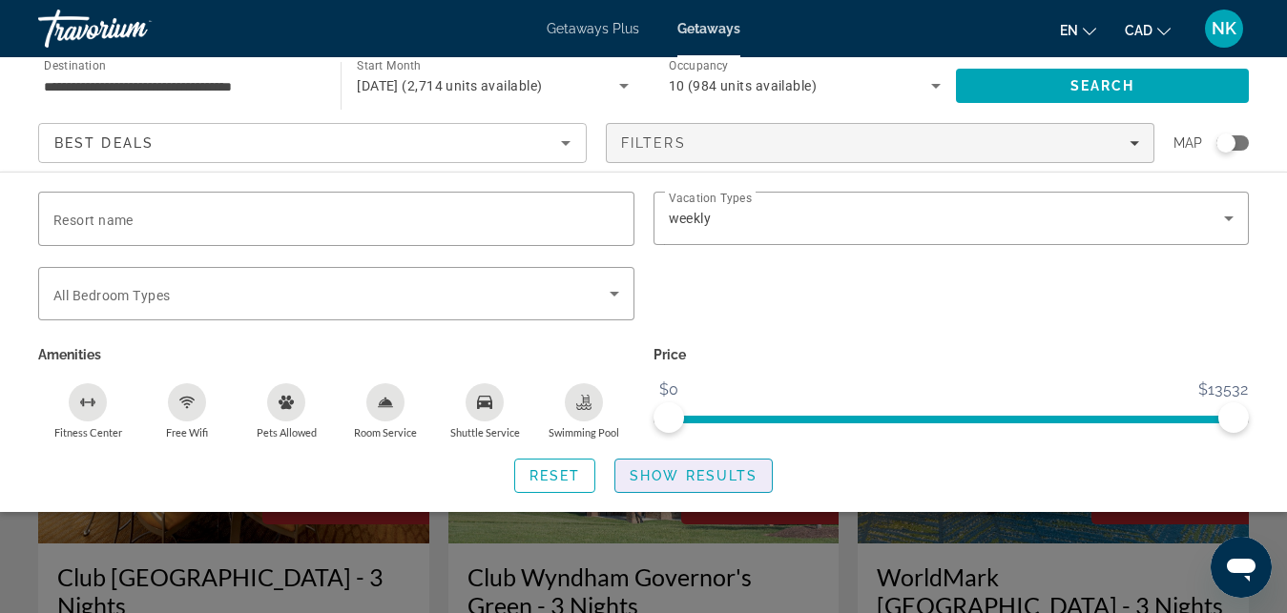
click at [701, 474] on span "Show Results" at bounding box center [694, 475] width 128 height 15
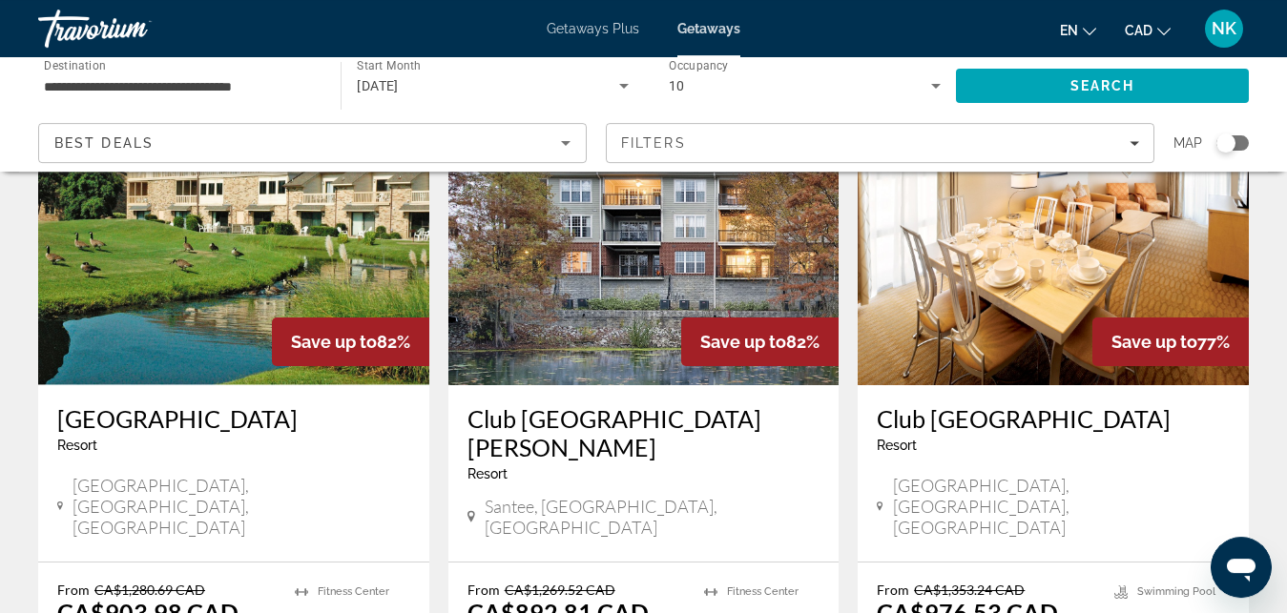
scroll to position [2303, 0]
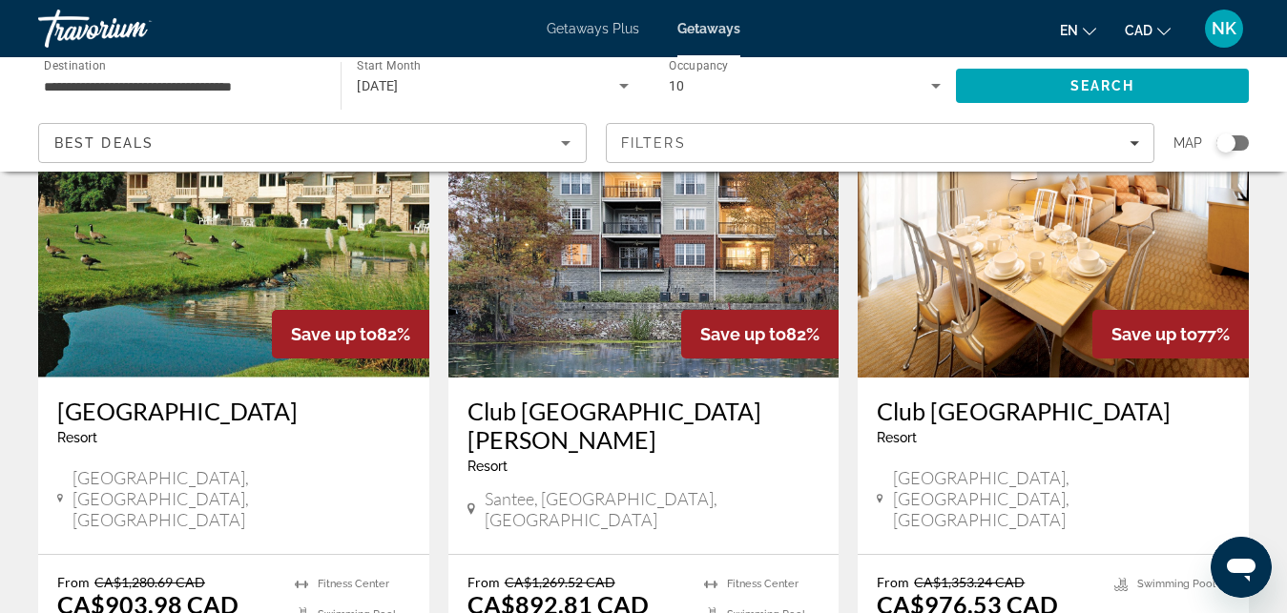
click at [1069, 378] on div "Club Wyndham Ocean Boulevard Resort - This is an adults only resort North Myrtl…" at bounding box center [1053, 466] width 391 height 176
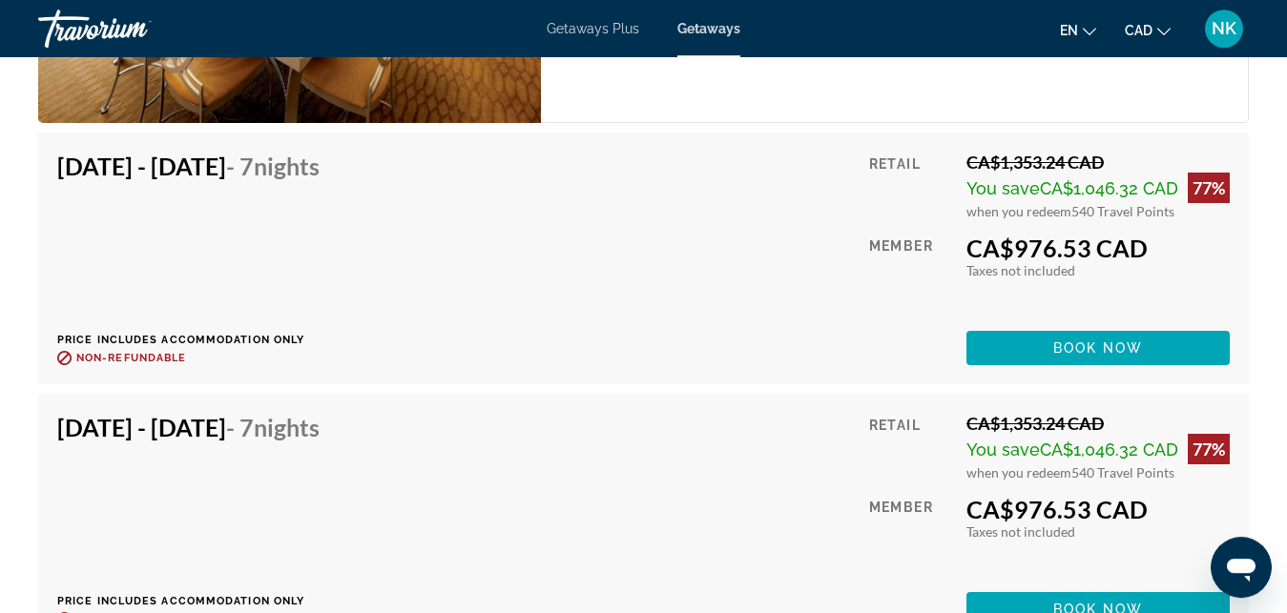
scroll to position [4330, 0]
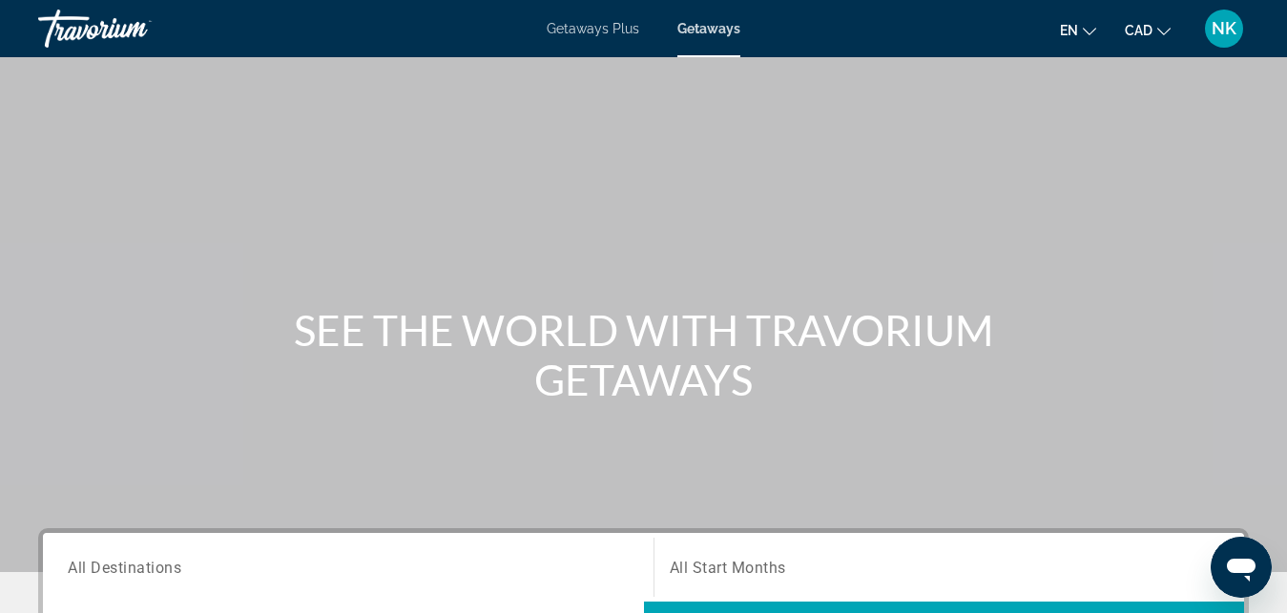
click at [398, 543] on div "Search widget" at bounding box center [348, 568] width 561 height 54
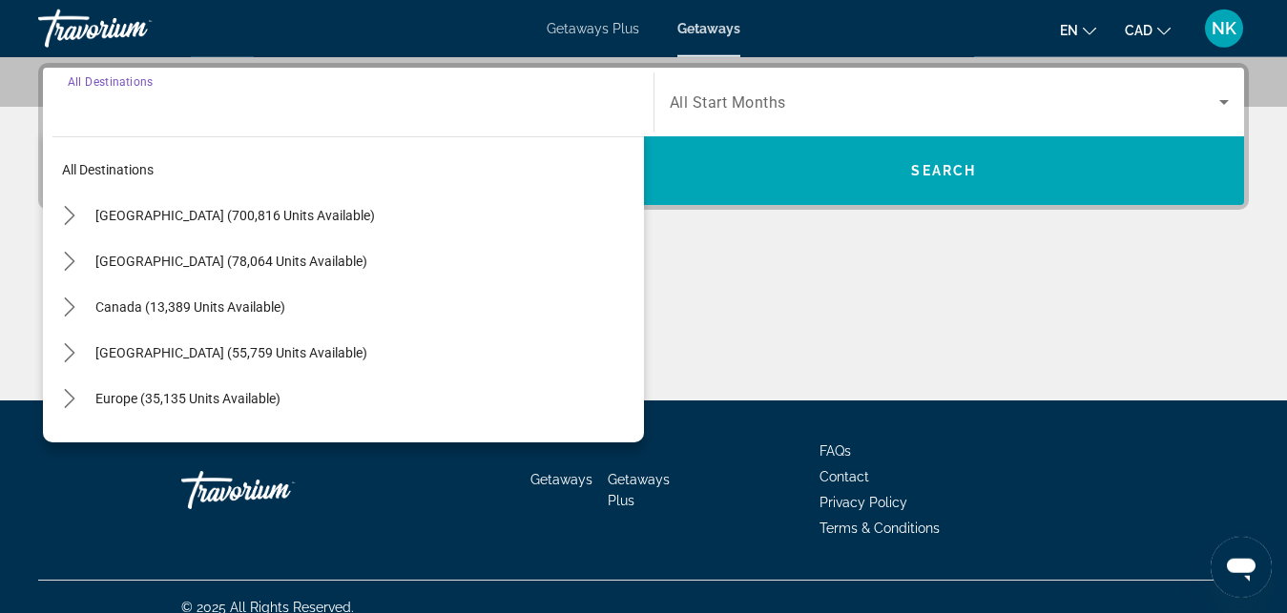
scroll to position [466, 0]
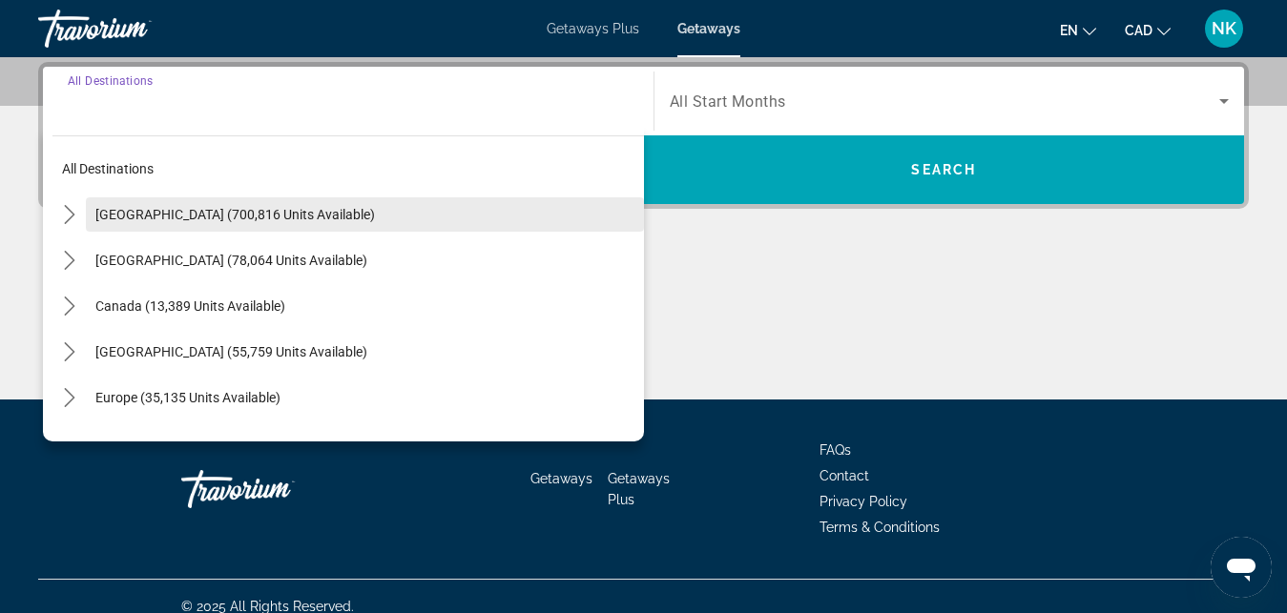
click at [252, 223] on span "Select destination: United States (700,816 units available)" at bounding box center [365, 215] width 558 height 46
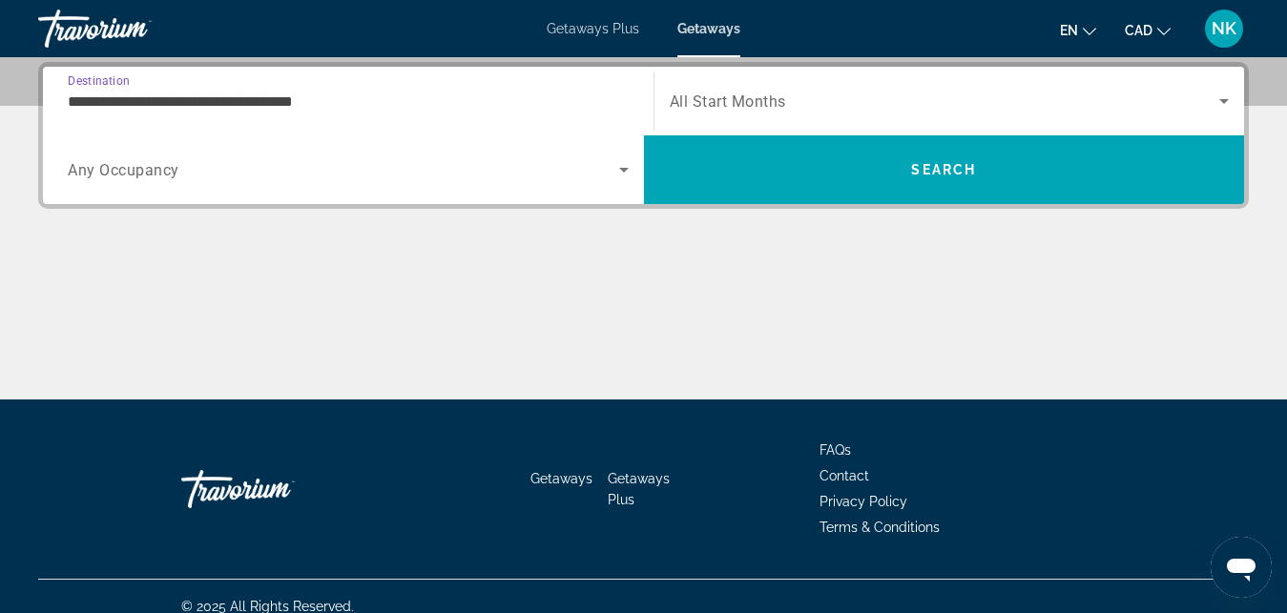
click at [241, 104] on input "**********" at bounding box center [348, 102] width 561 height 23
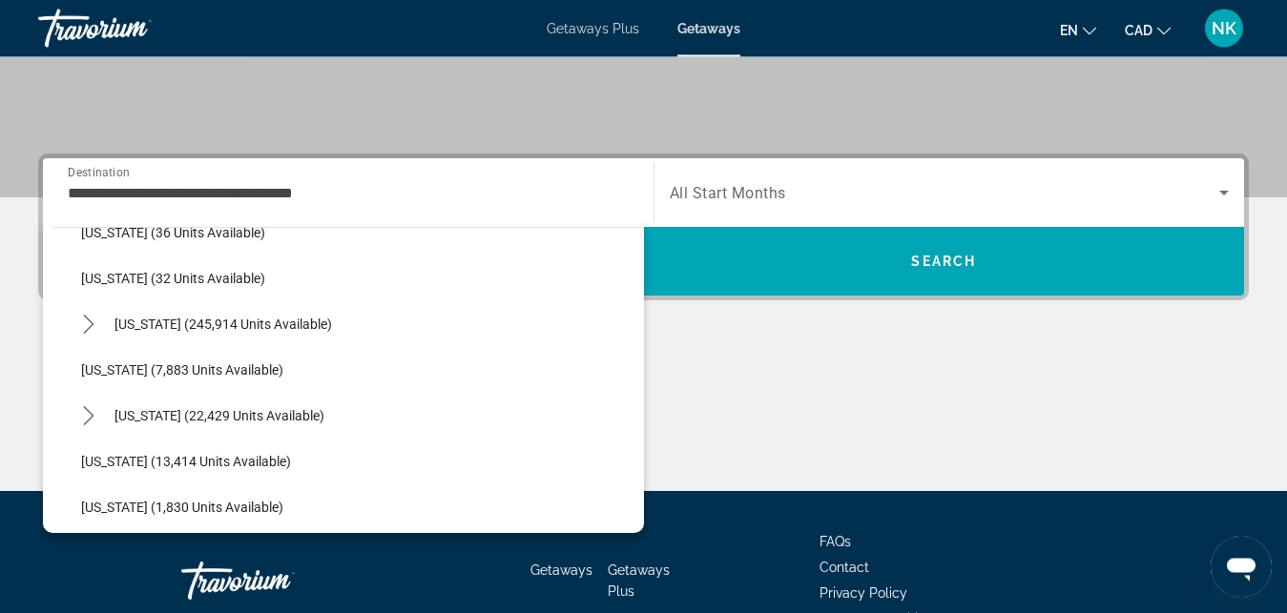
scroll to position [308, 0]
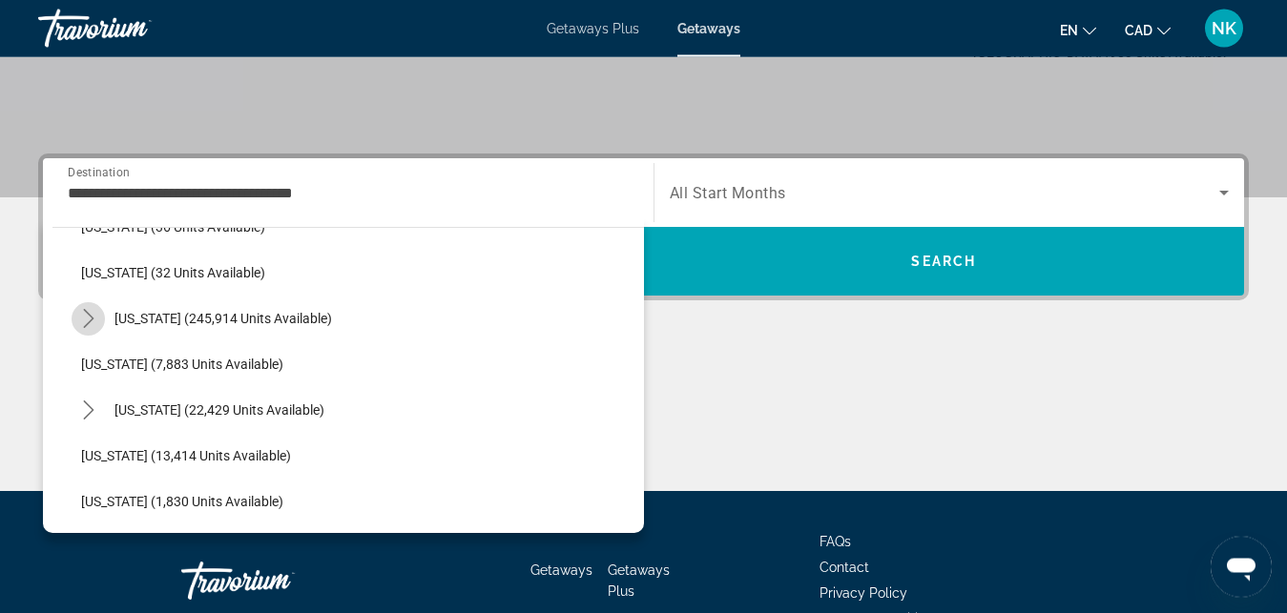
click at [93, 327] on icon "Toggle Florida (245,914 units available) submenu" at bounding box center [88, 319] width 19 height 19
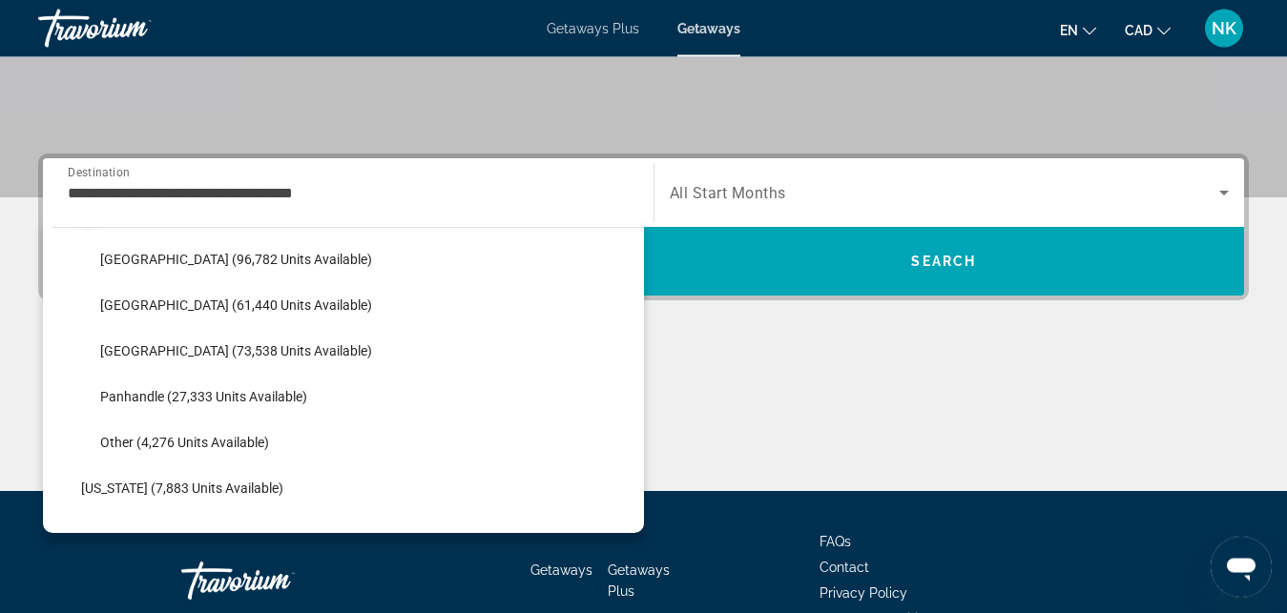
scroll to position [453, 0]
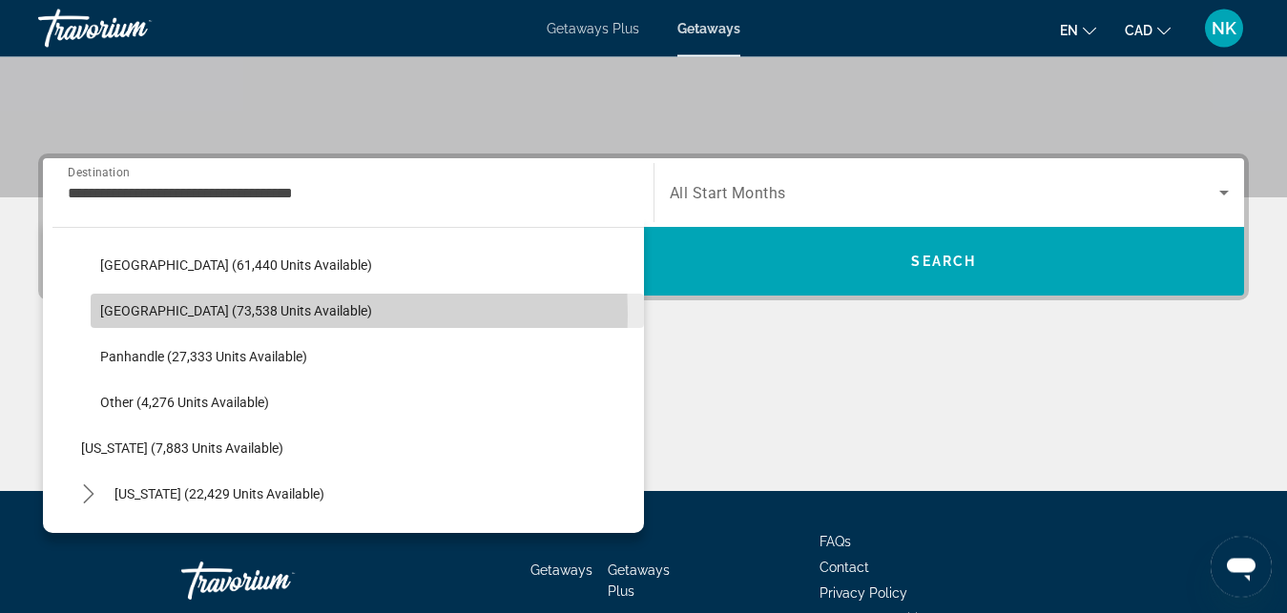
click at [214, 316] on span "West Coast (73,538 units available)" at bounding box center [236, 311] width 272 height 15
type input "**********"
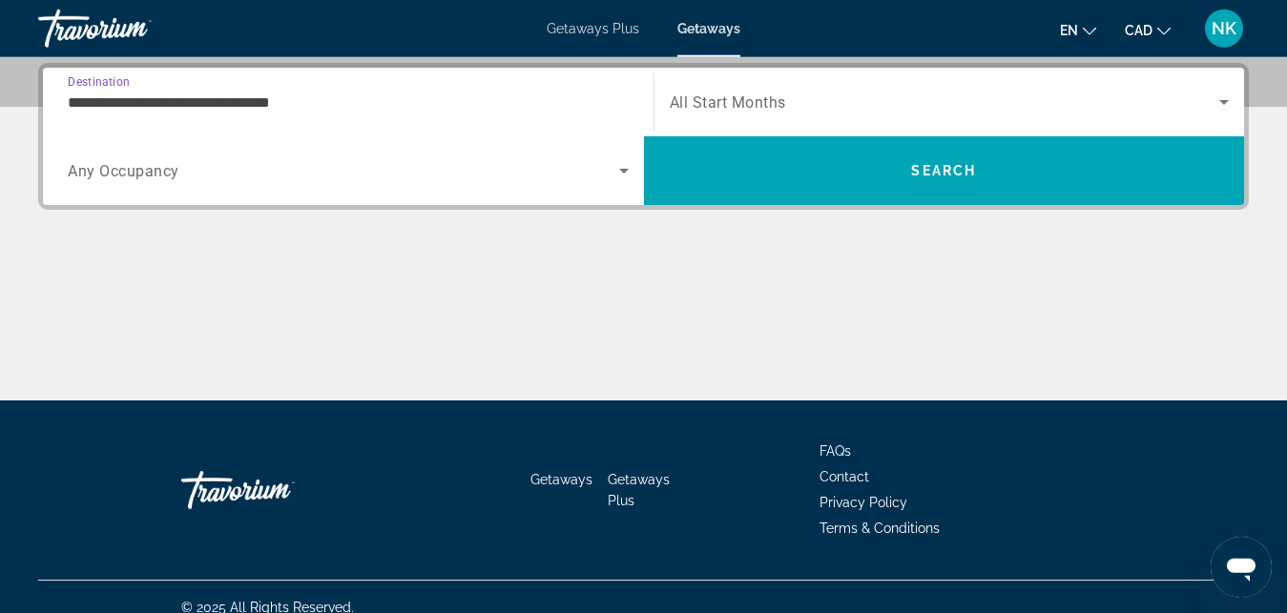
scroll to position [466, 0]
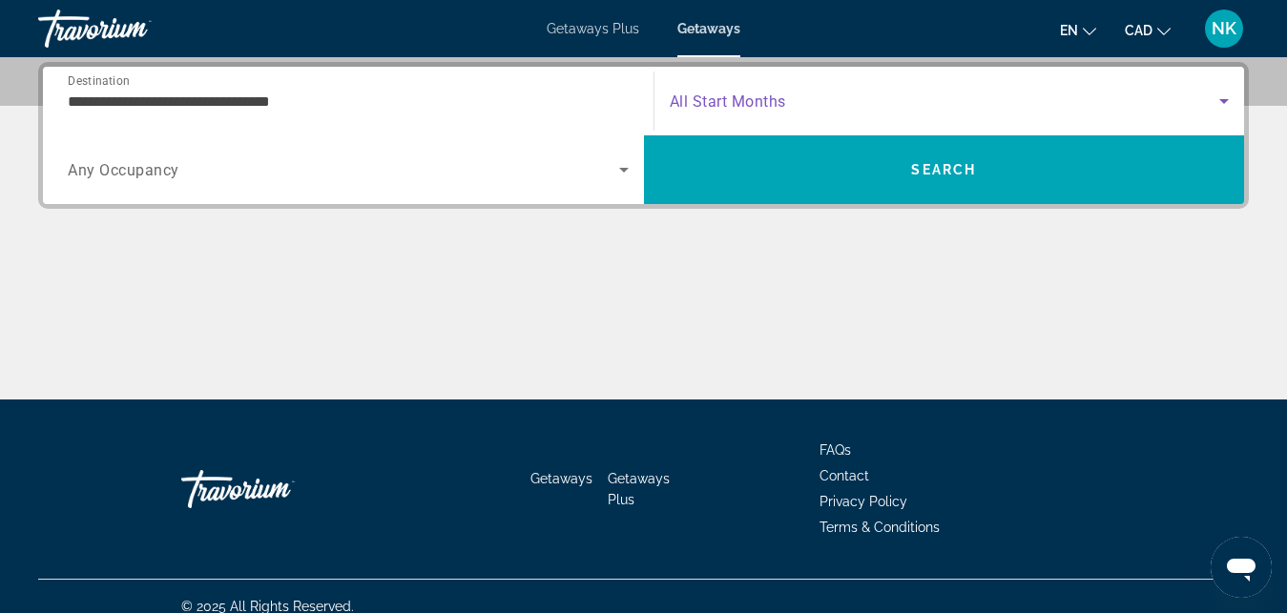
click at [717, 111] on span "Search widget" at bounding box center [945, 101] width 550 height 23
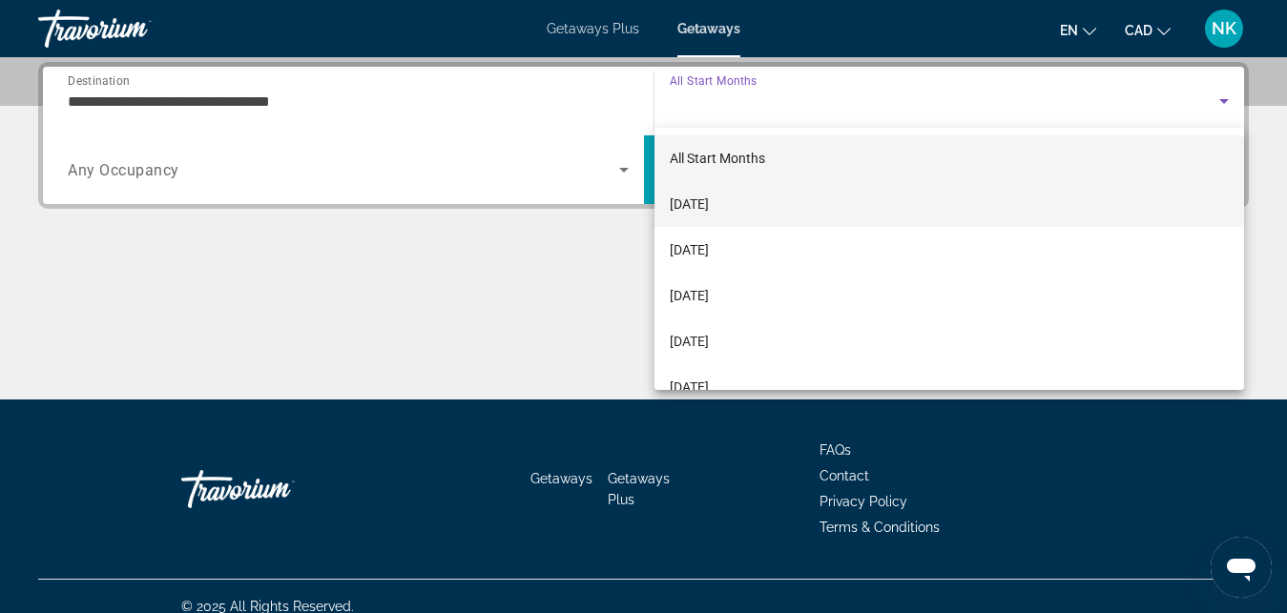
click at [709, 202] on span "October 2025" at bounding box center [689, 204] width 39 height 23
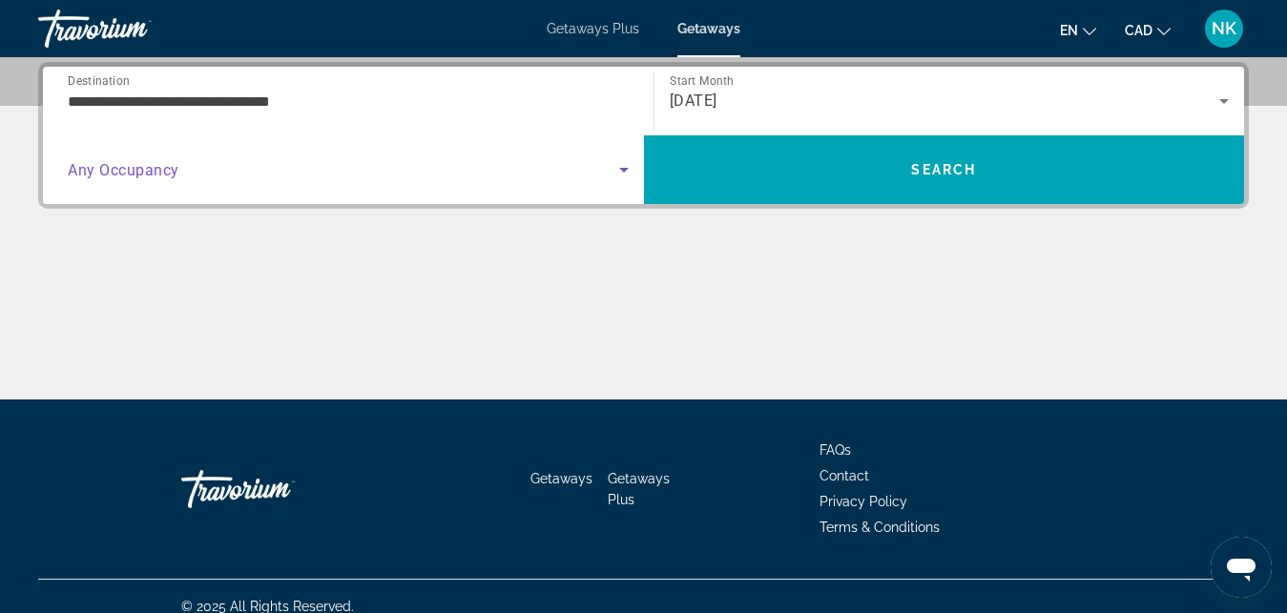
click at [463, 176] on span "Search widget" at bounding box center [343, 169] width 551 height 23
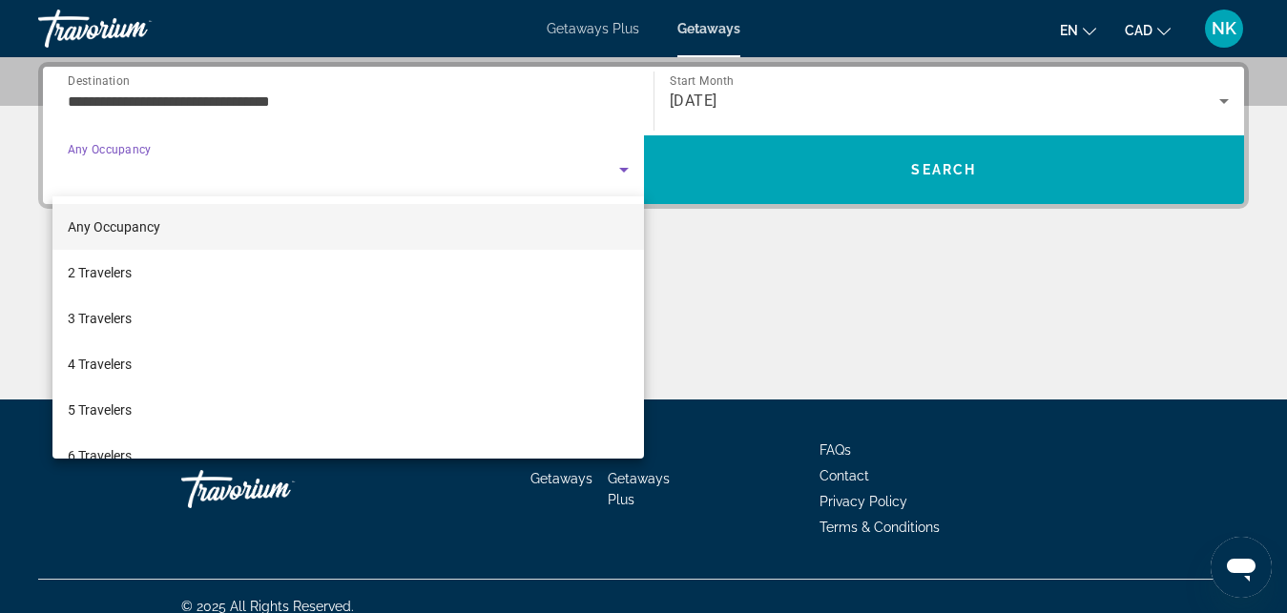
scroll to position [211, 0]
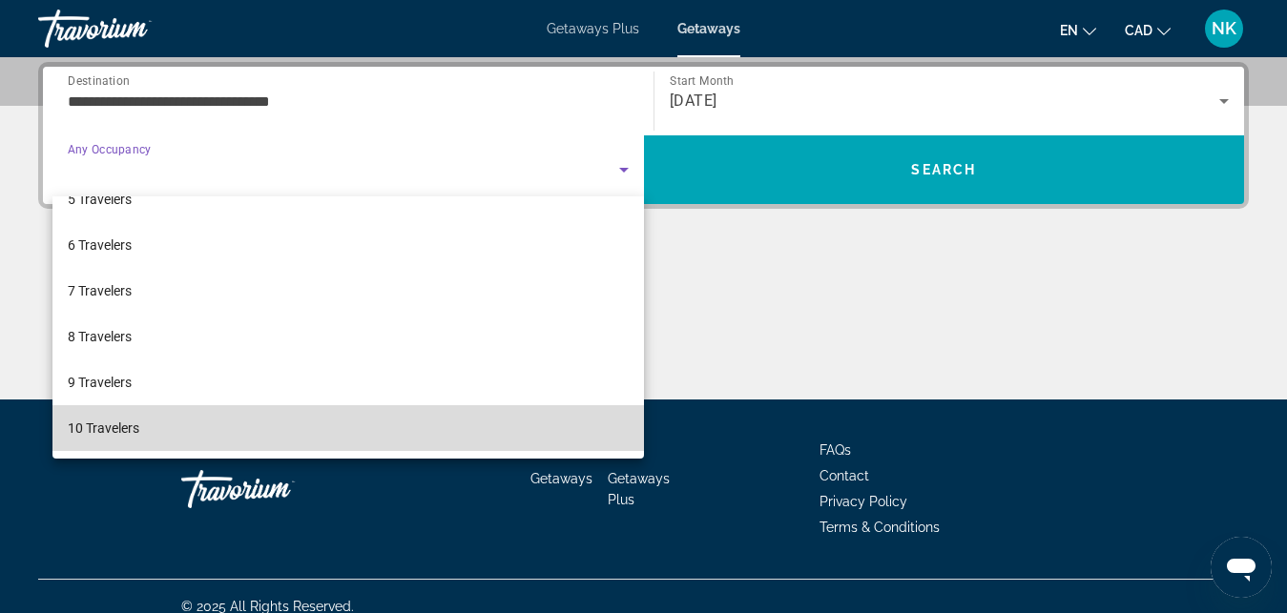
click at [421, 449] on mat-option "10 Travelers" at bounding box center [347, 428] width 591 height 46
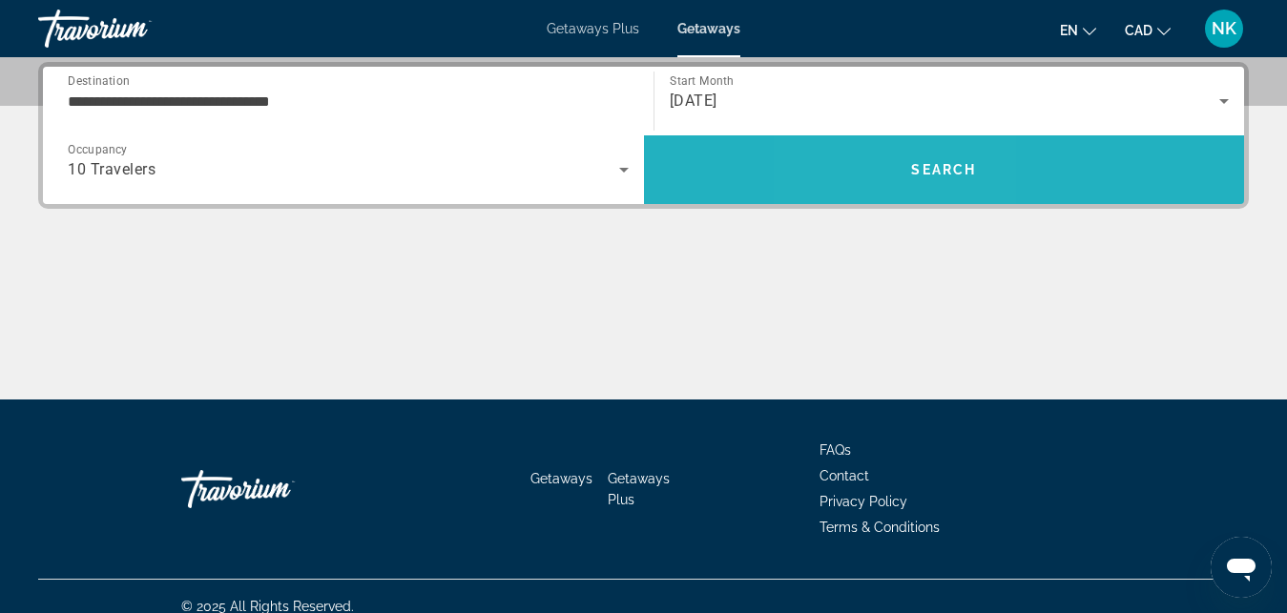
click at [888, 167] on span "Search" at bounding box center [944, 170] width 601 height 46
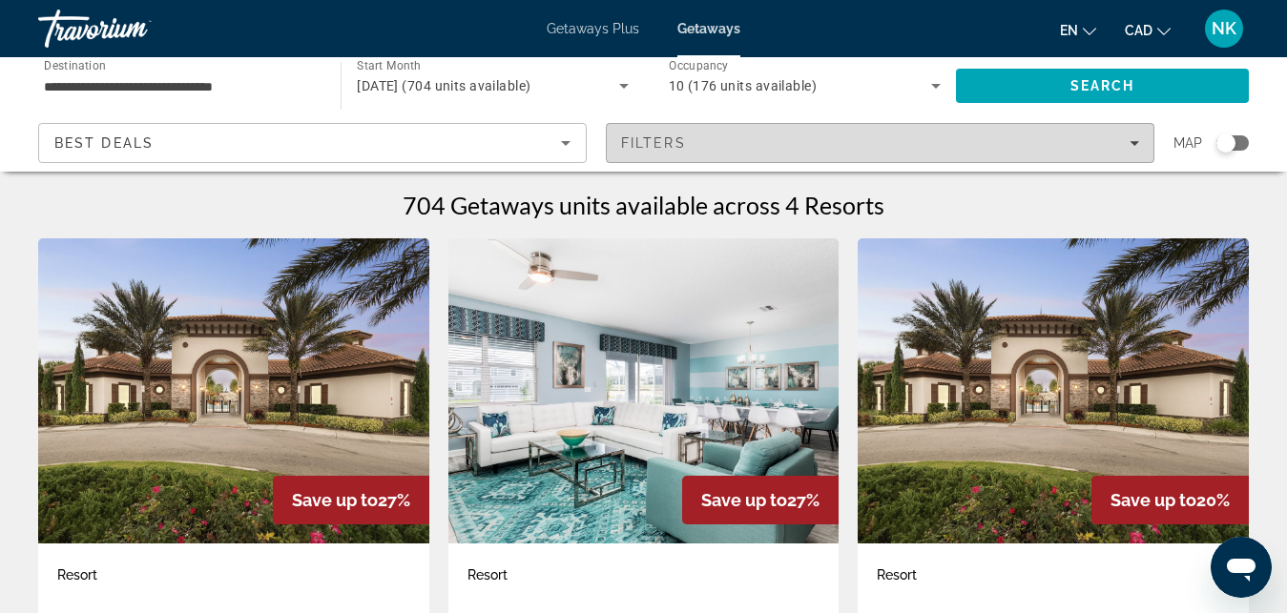
click at [1137, 143] on icon "Filters" at bounding box center [1134, 143] width 10 height 5
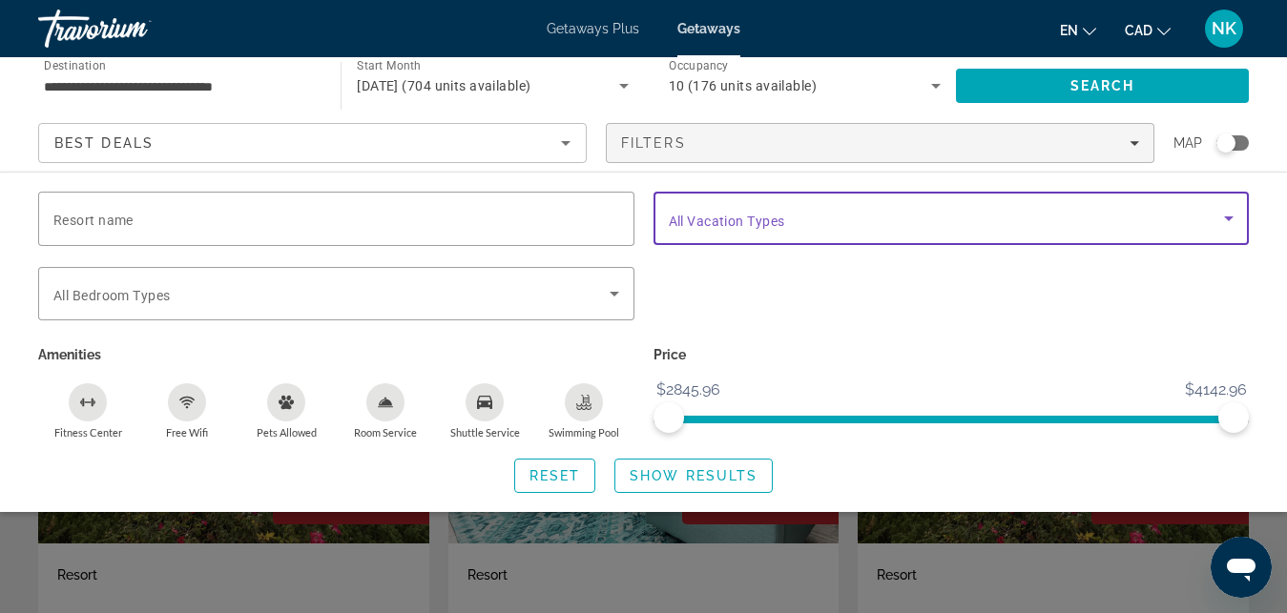
click at [1073, 224] on span "Search widget" at bounding box center [947, 218] width 556 height 23
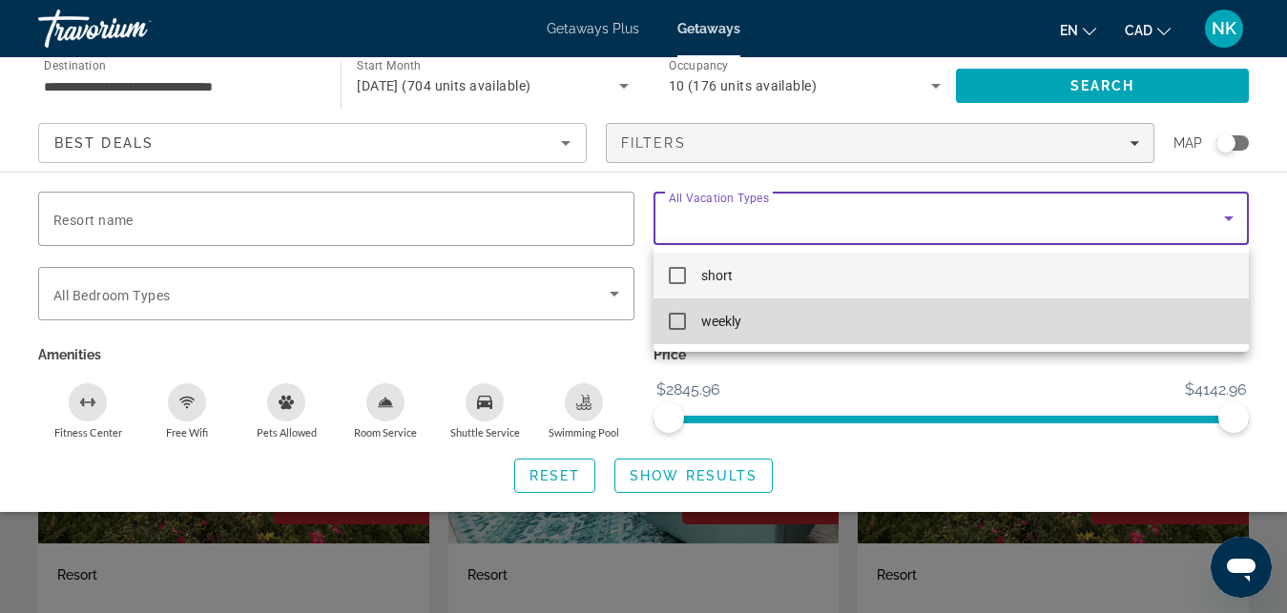
click at [993, 329] on mat-option "weekly" at bounding box center [951, 322] width 596 height 46
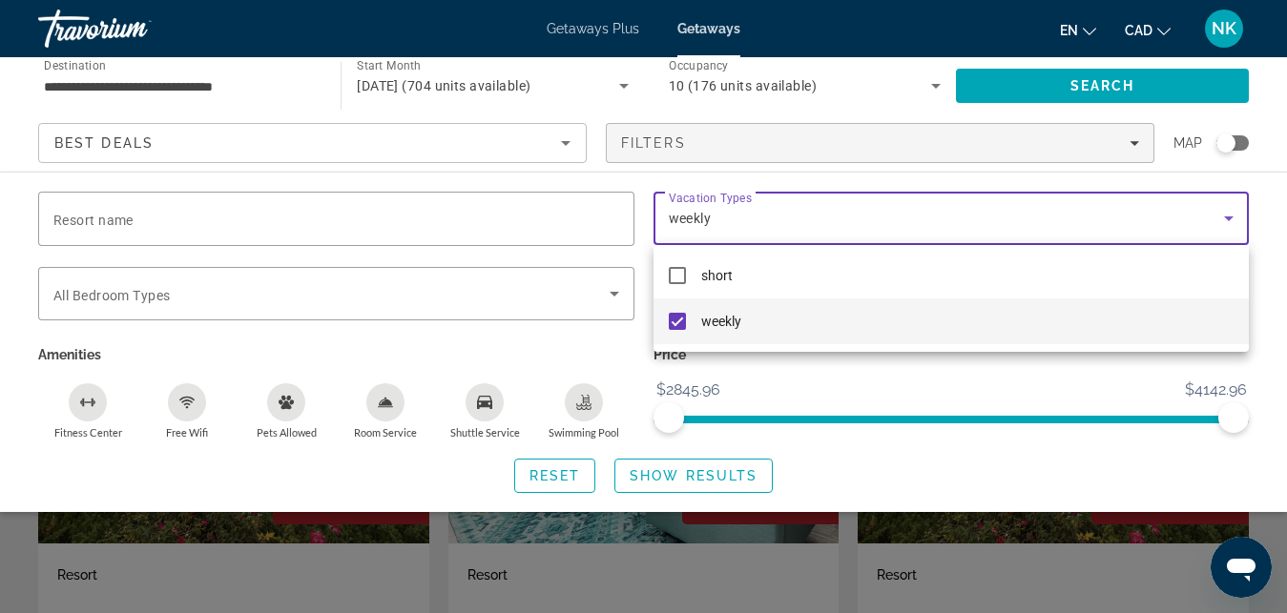
click at [749, 471] on div at bounding box center [643, 306] width 1287 height 613
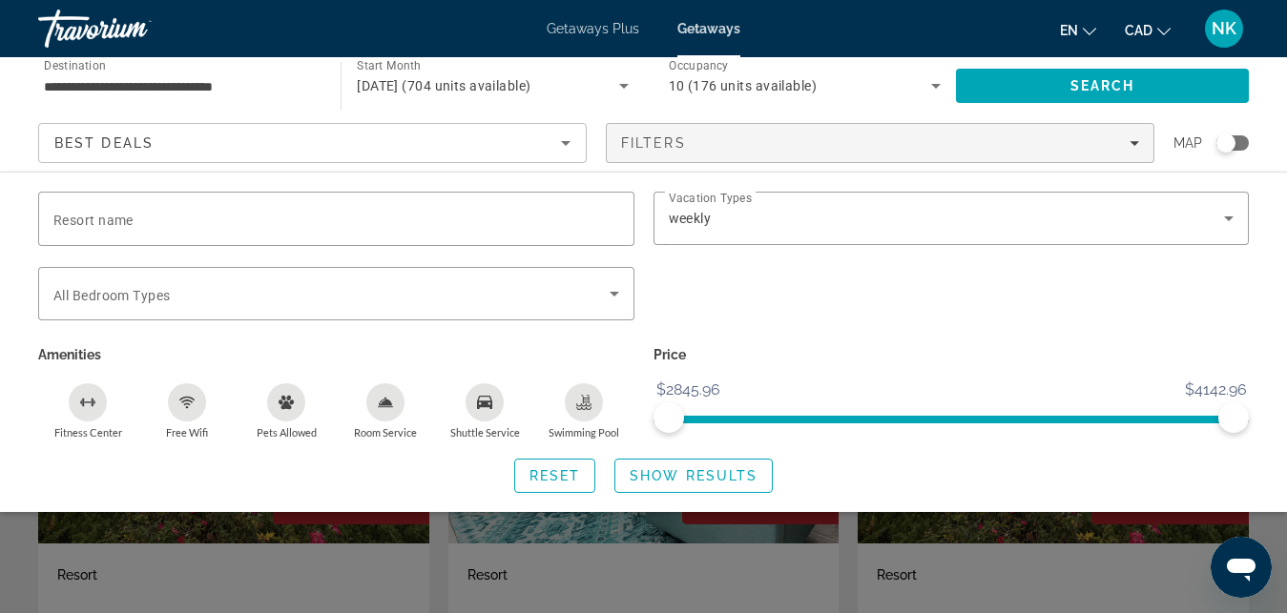
click at [749, 471] on span "Show Results" at bounding box center [694, 475] width 128 height 15
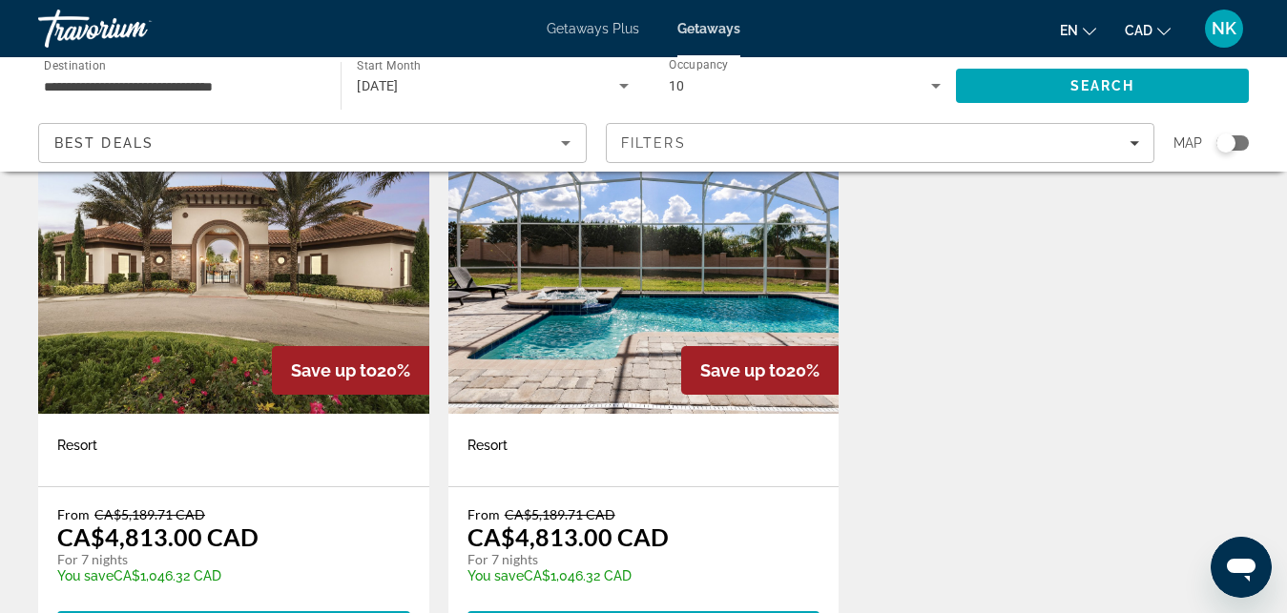
scroll to position [178, 0]
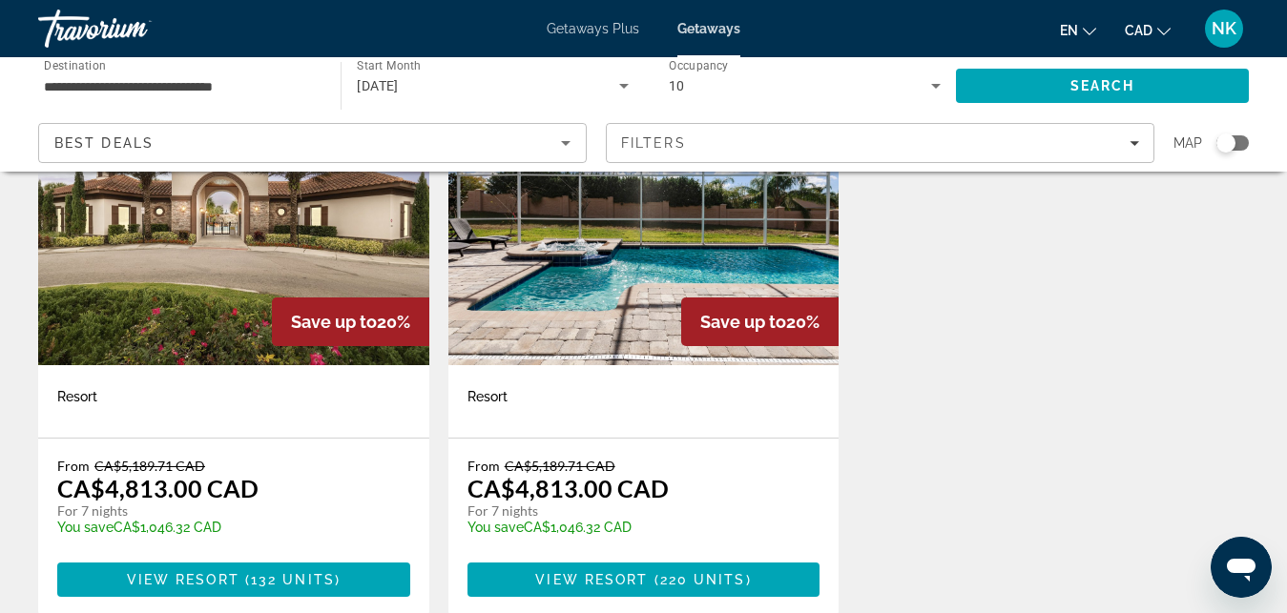
click at [546, 94] on div "October 2025" at bounding box center [487, 85] width 261 height 23
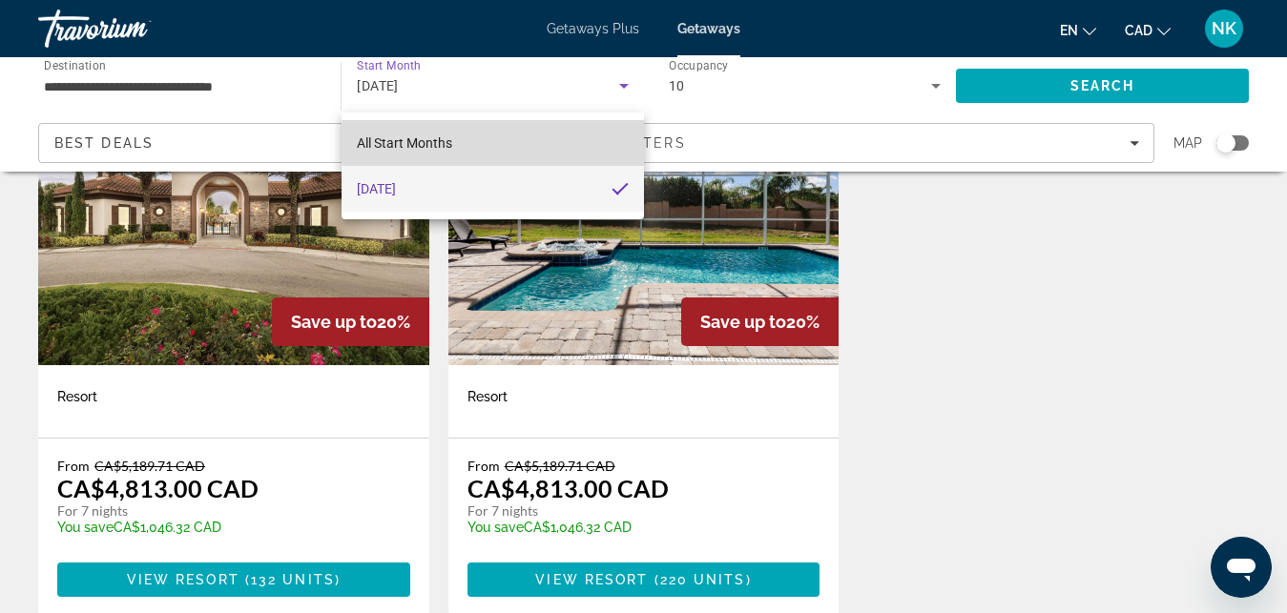
click at [514, 144] on mat-option "All Start Months" at bounding box center [492, 143] width 301 height 46
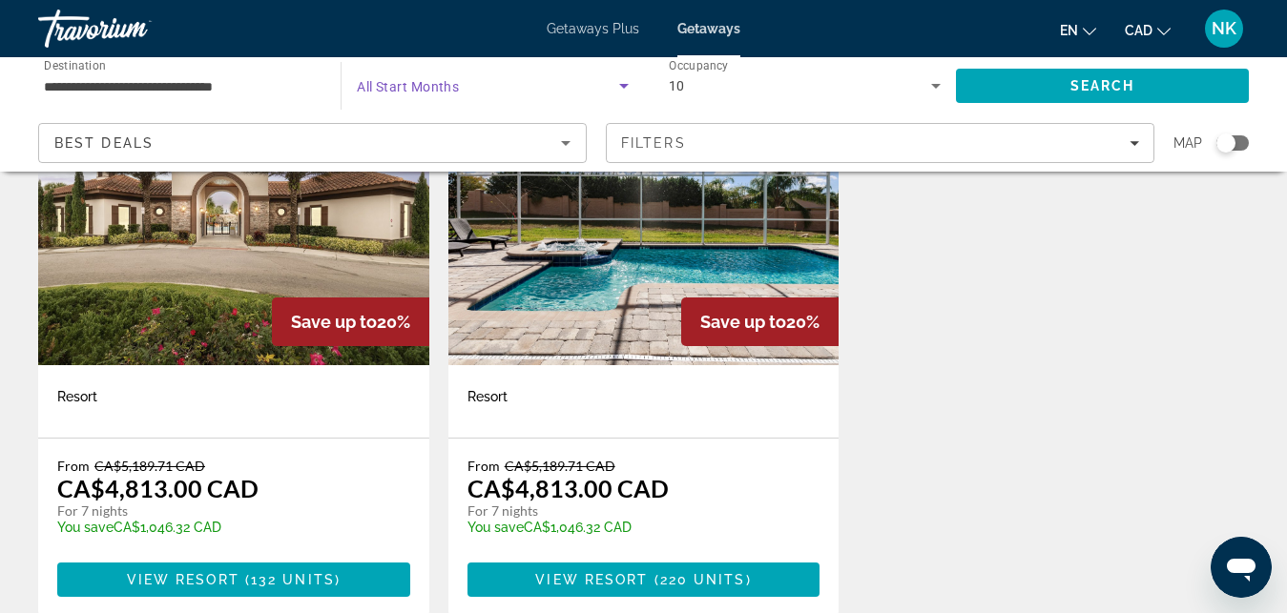
click at [528, 82] on span "Search widget" at bounding box center [487, 85] width 261 height 23
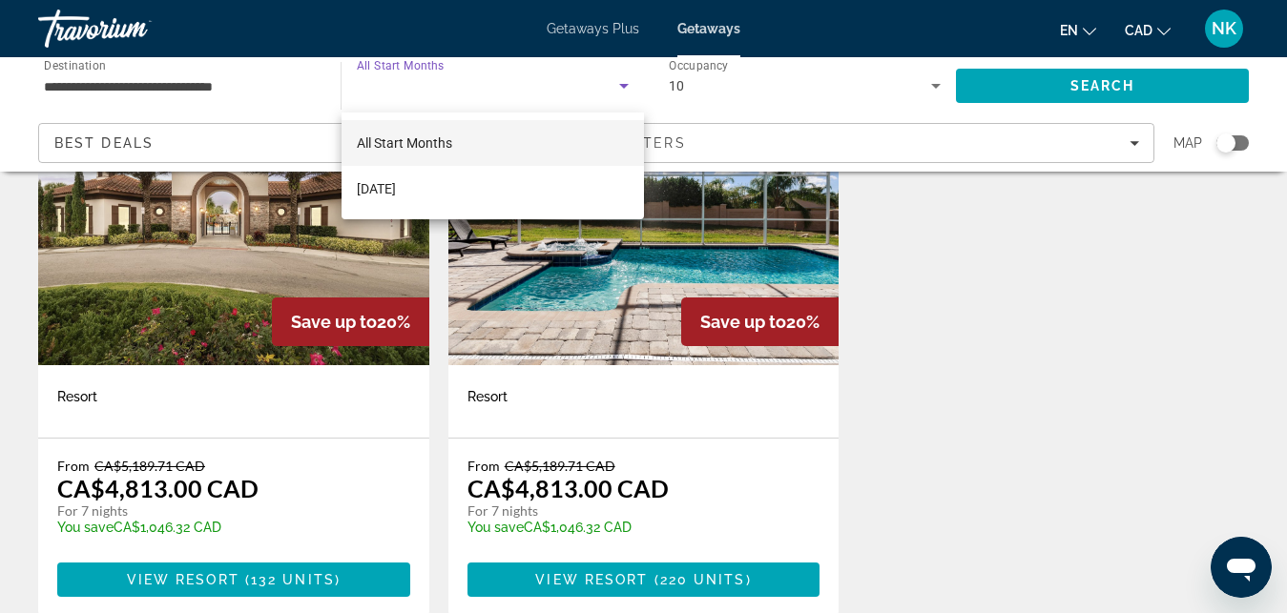
click at [528, 82] on div at bounding box center [643, 306] width 1287 height 613
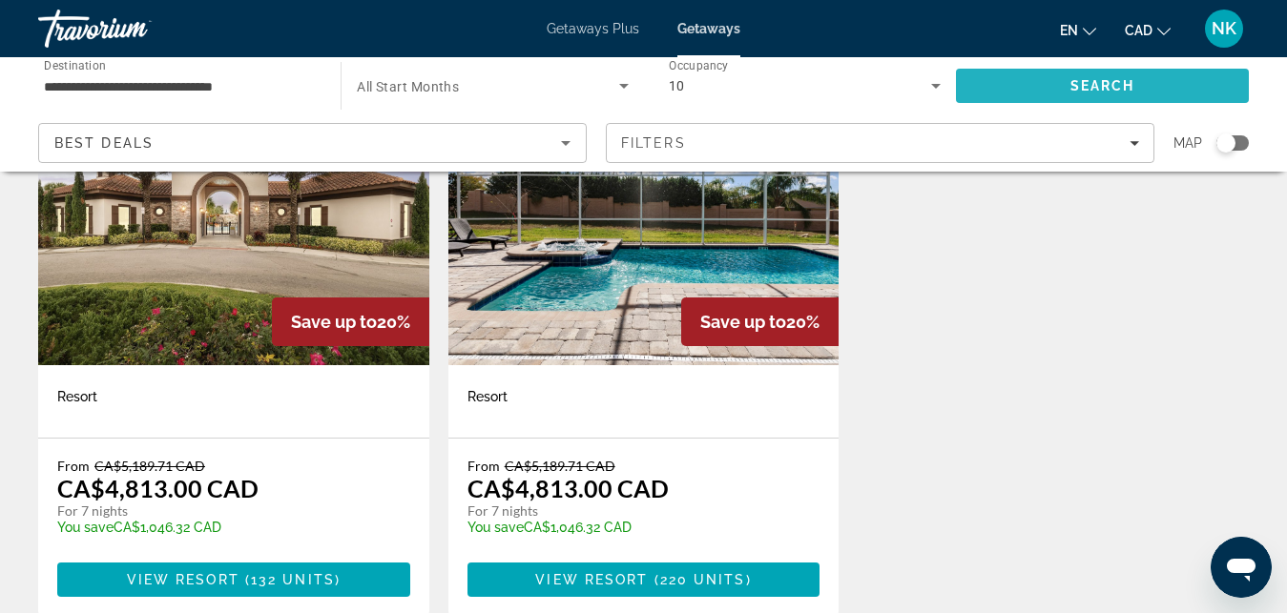
click at [1021, 76] on span "Search" at bounding box center [1102, 86] width 293 height 46
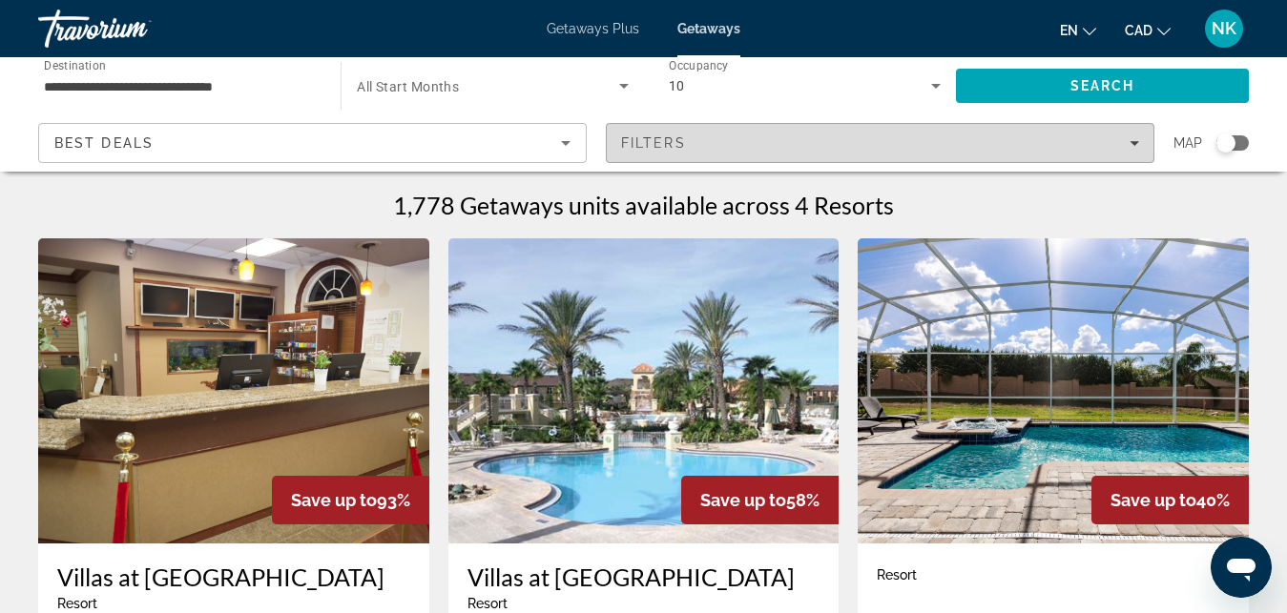
click at [976, 140] on div "Filters" at bounding box center [880, 142] width 518 height 15
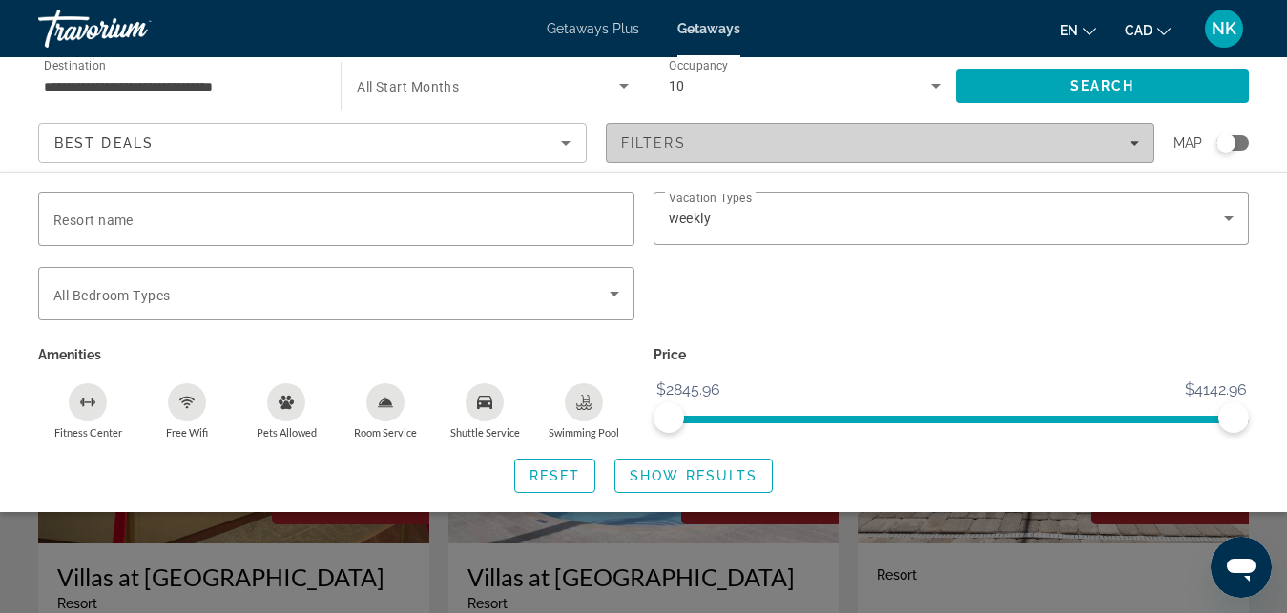
click at [976, 140] on div "Filters" at bounding box center [880, 142] width 518 height 15
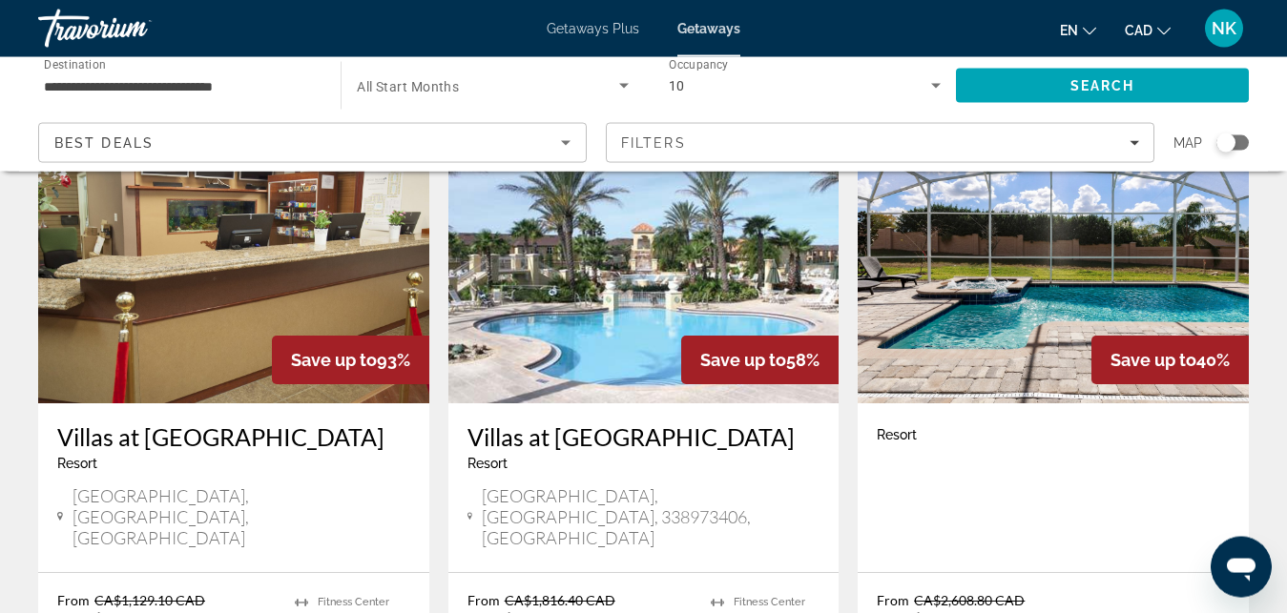
scroll to position [146, 0]
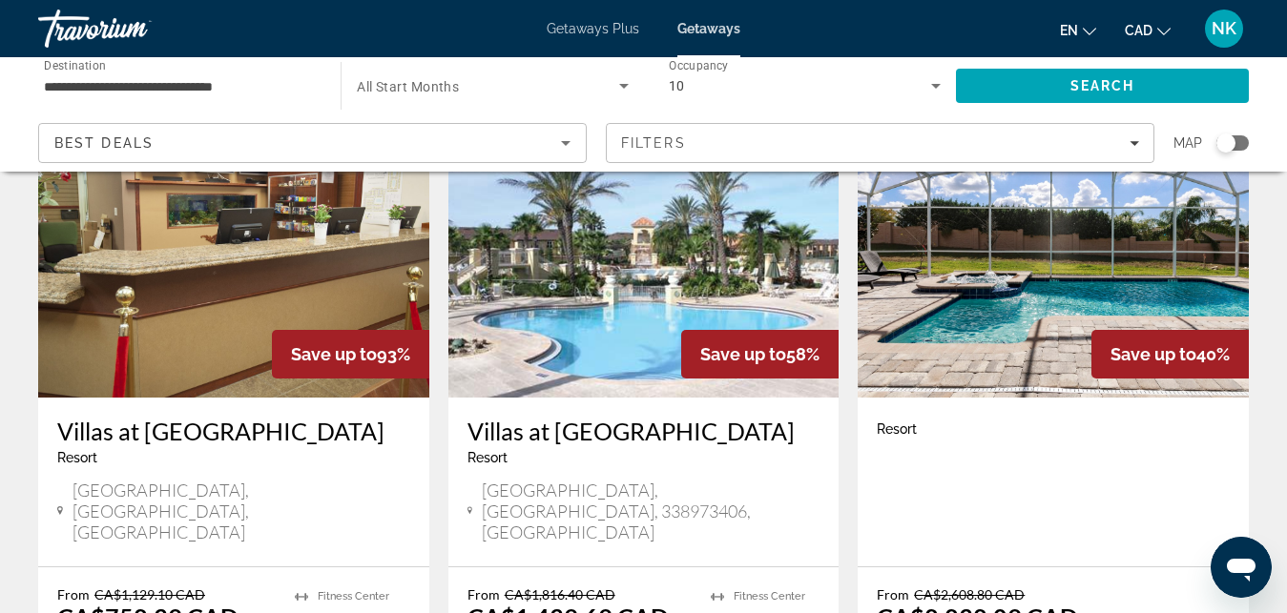
click at [72, 299] on img "Main content" at bounding box center [233, 245] width 391 height 305
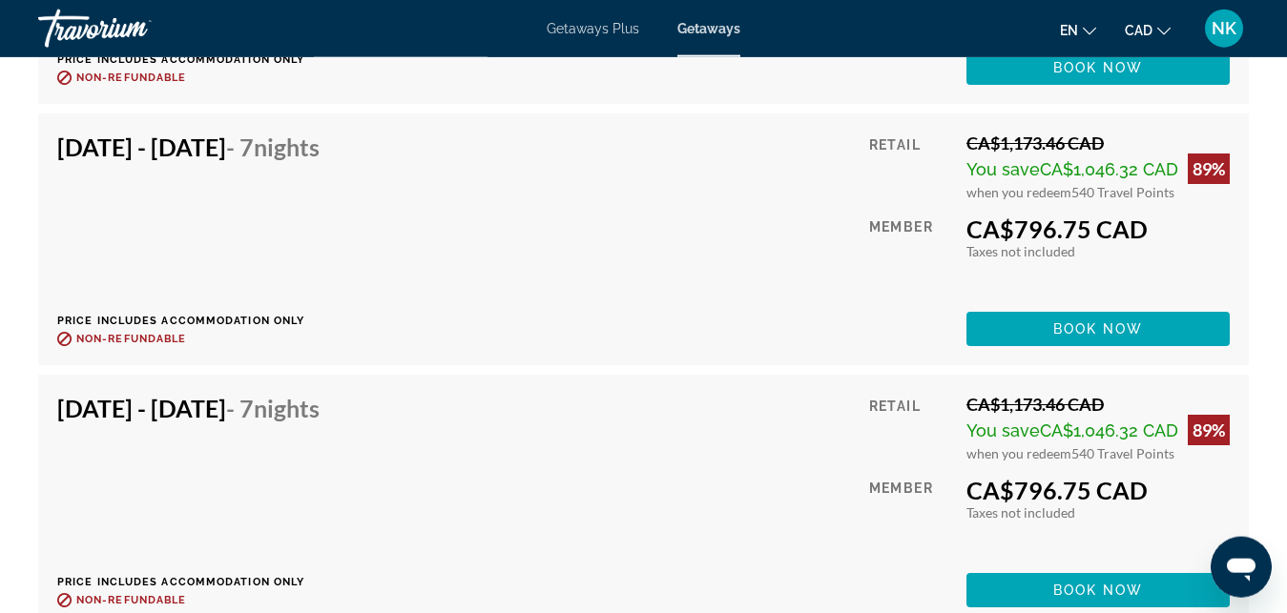
scroll to position [5368, 0]
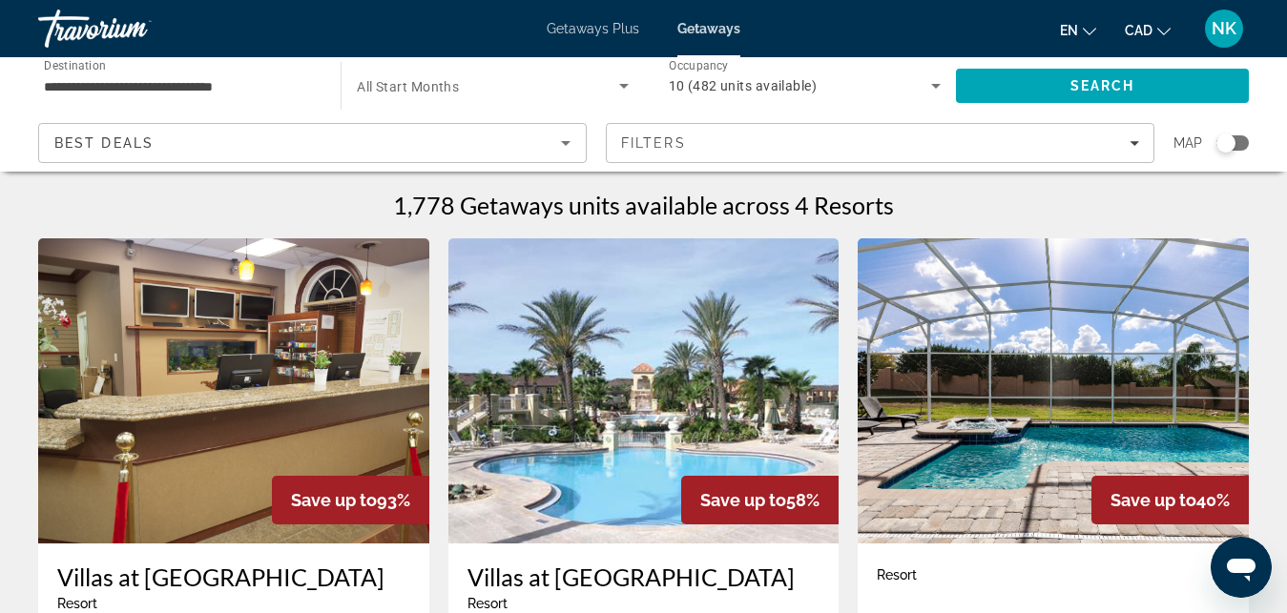
click at [802, 362] on img "Main content" at bounding box center [643, 390] width 391 height 305
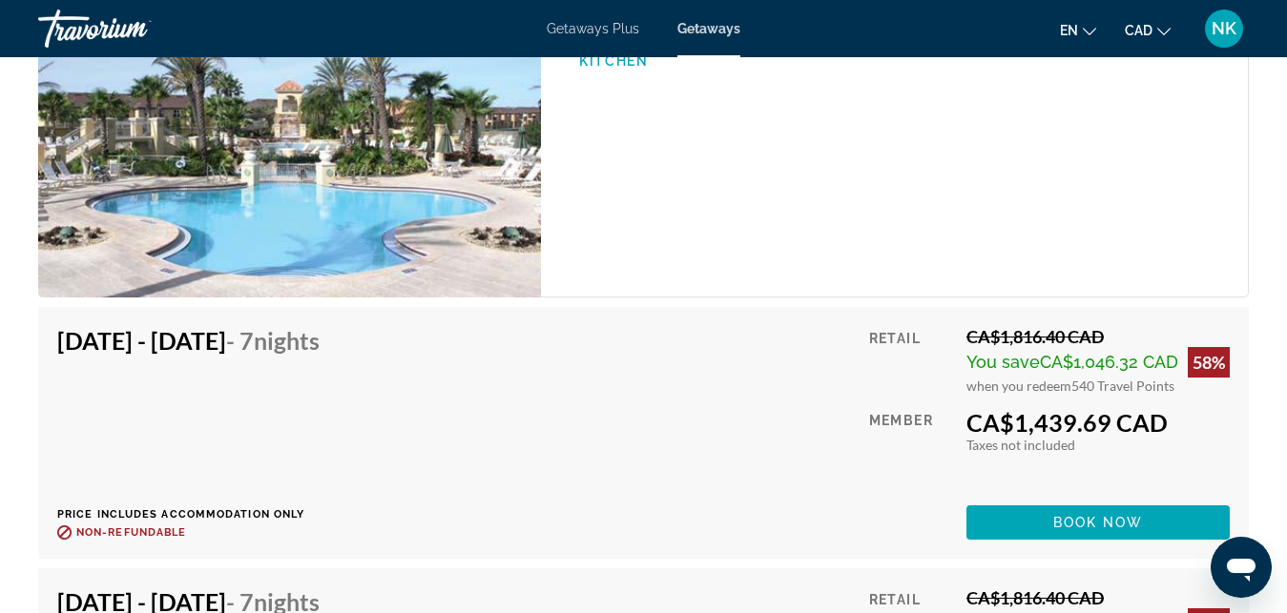
scroll to position [3438, 0]
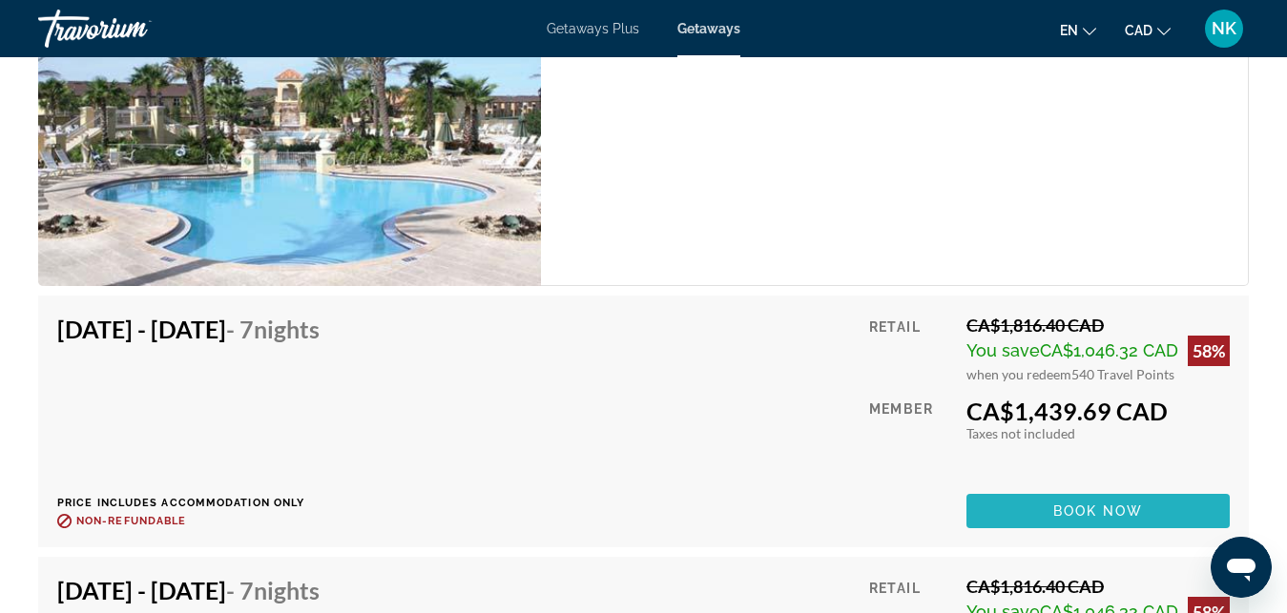
click at [1171, 505] on span "Main content" at bounding box center [1097, 511] width 263 height 46
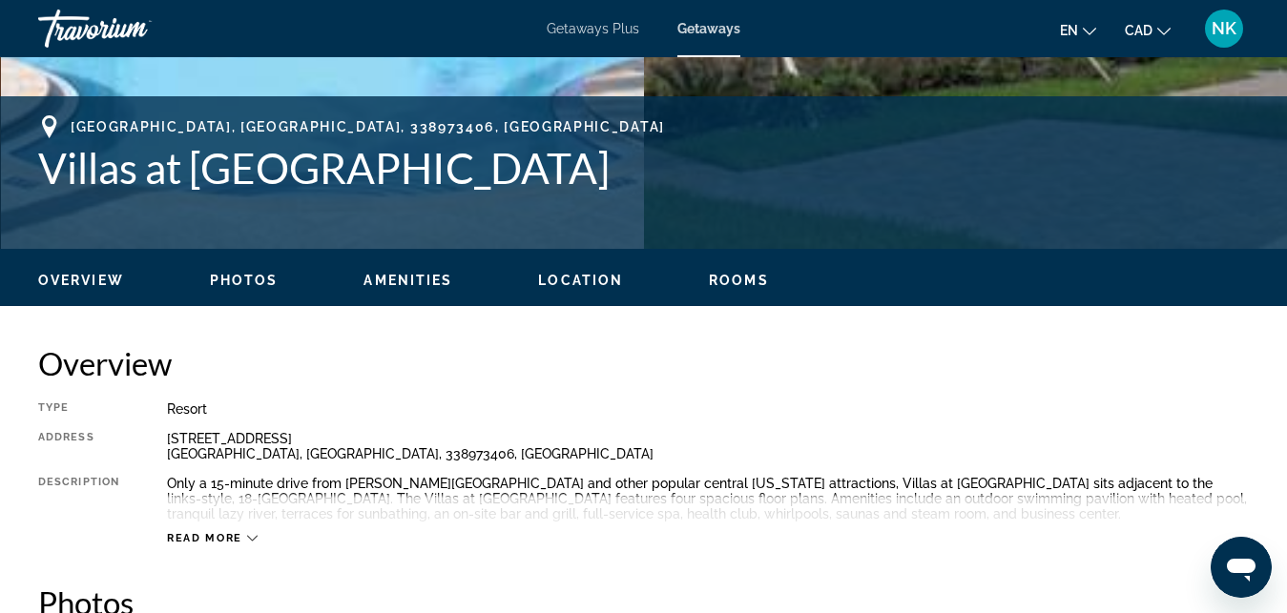
scroll to position [746, 0]
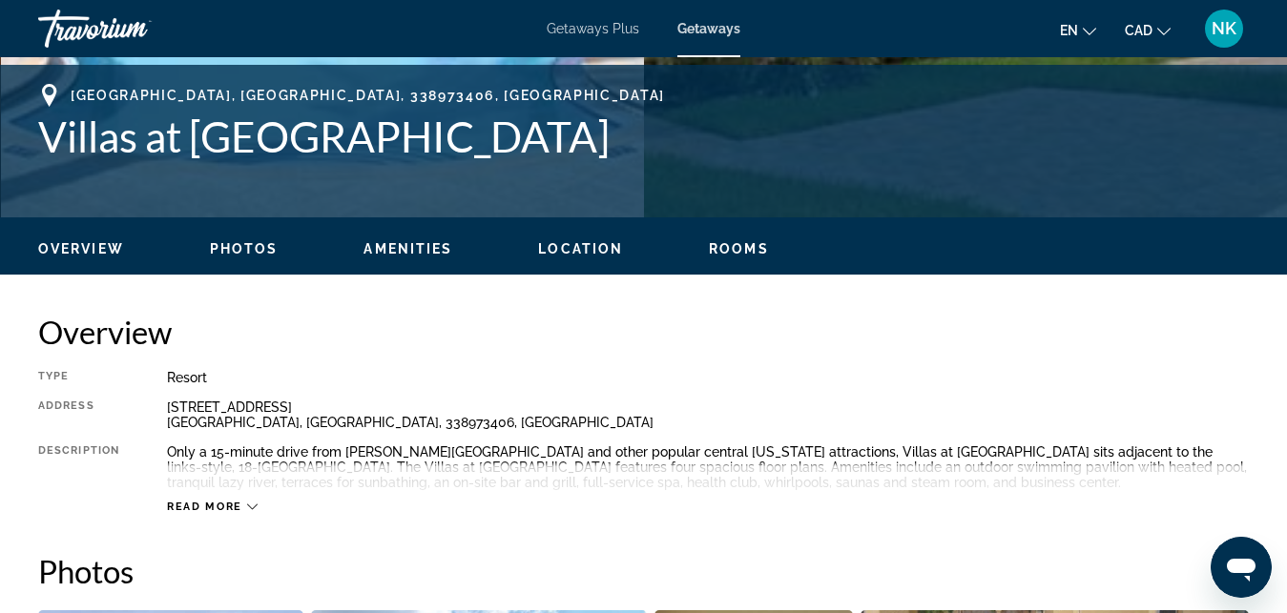
click at [237, 253] on span "Photos" at bounding box center [244, 248] width 69 height 15
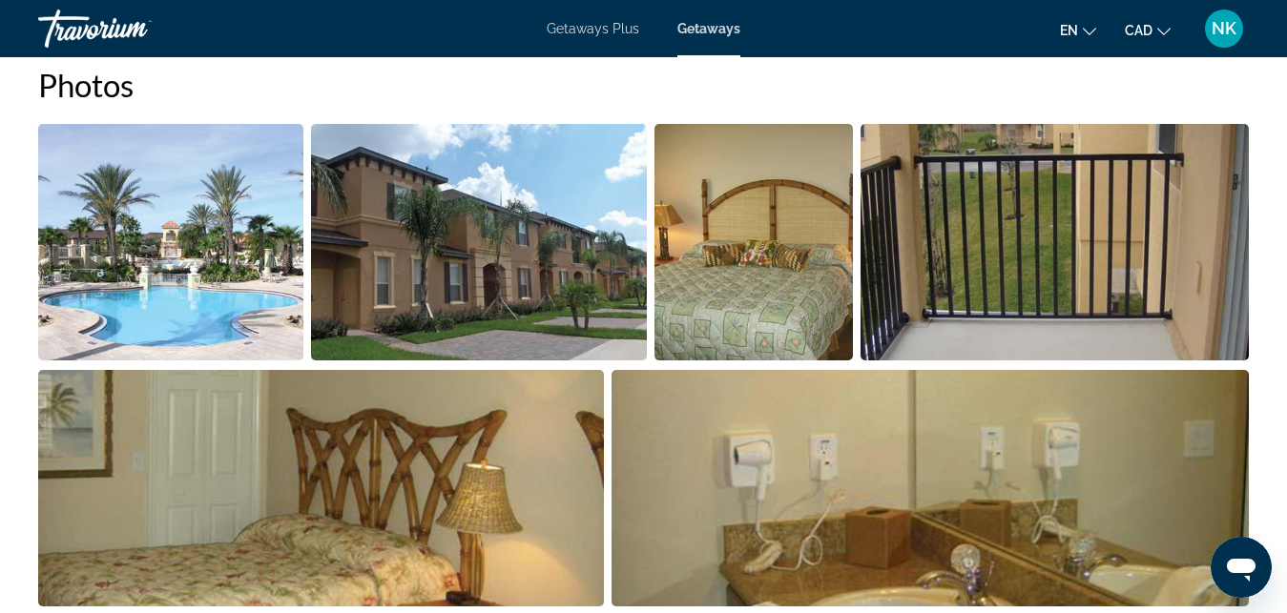
scroll to position [1281, 0]
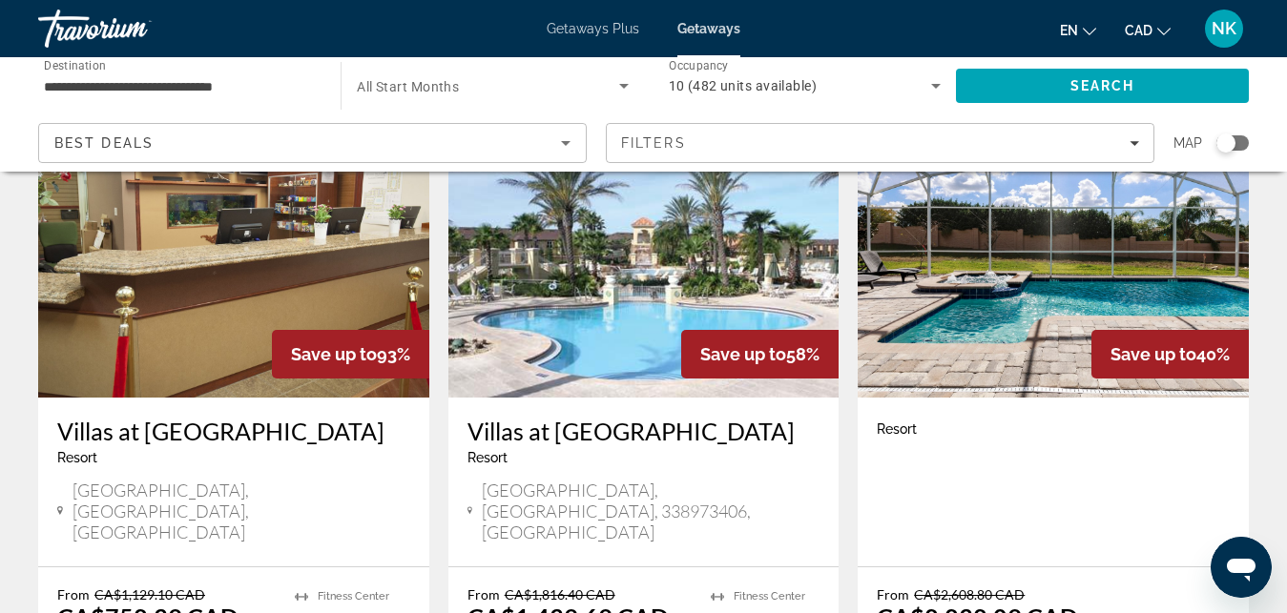
scroll to position [195, 0]
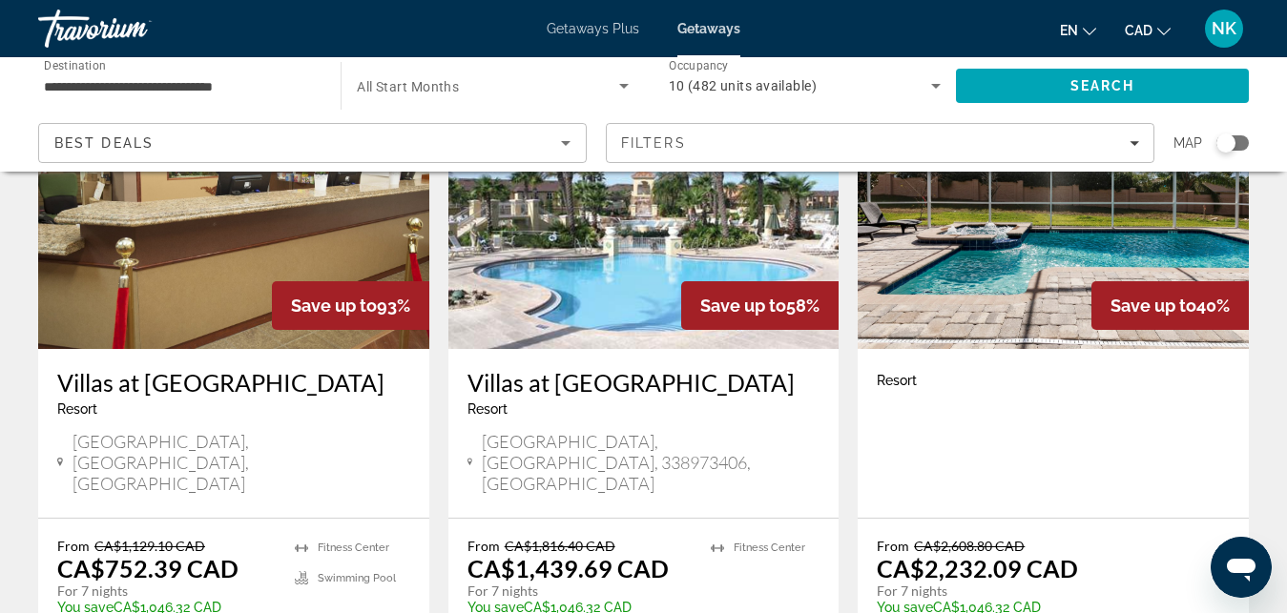
click at [116, 287] on img "Main content" at bounding box center [233, 196] width 391 height 305
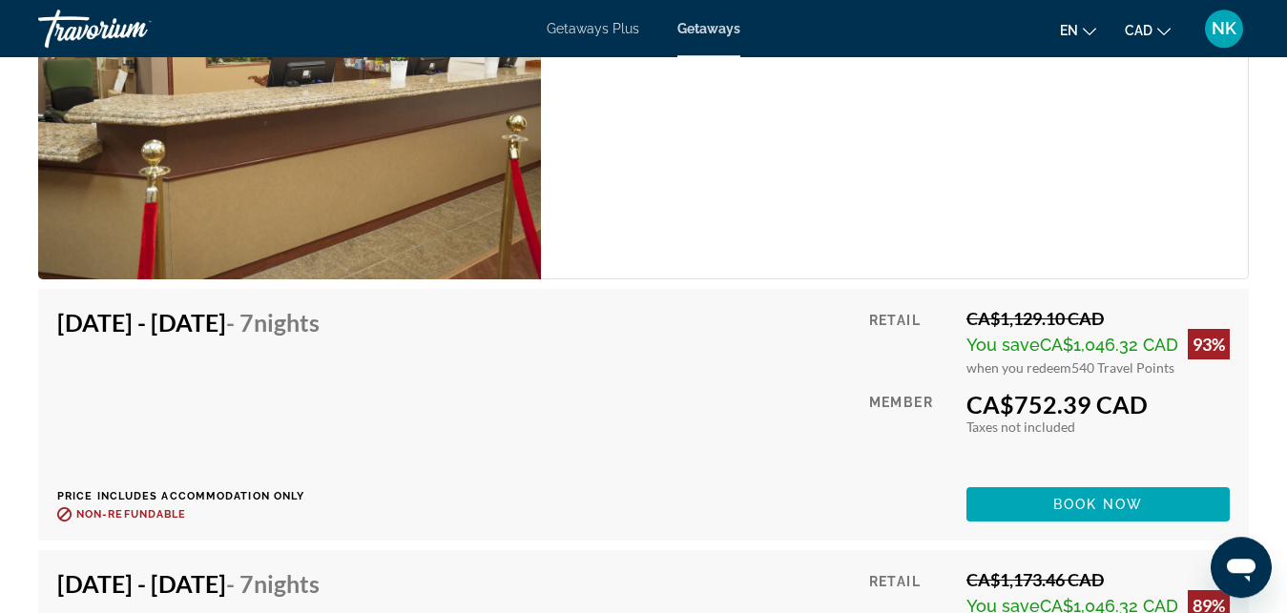
scroll to position [3860, 0]
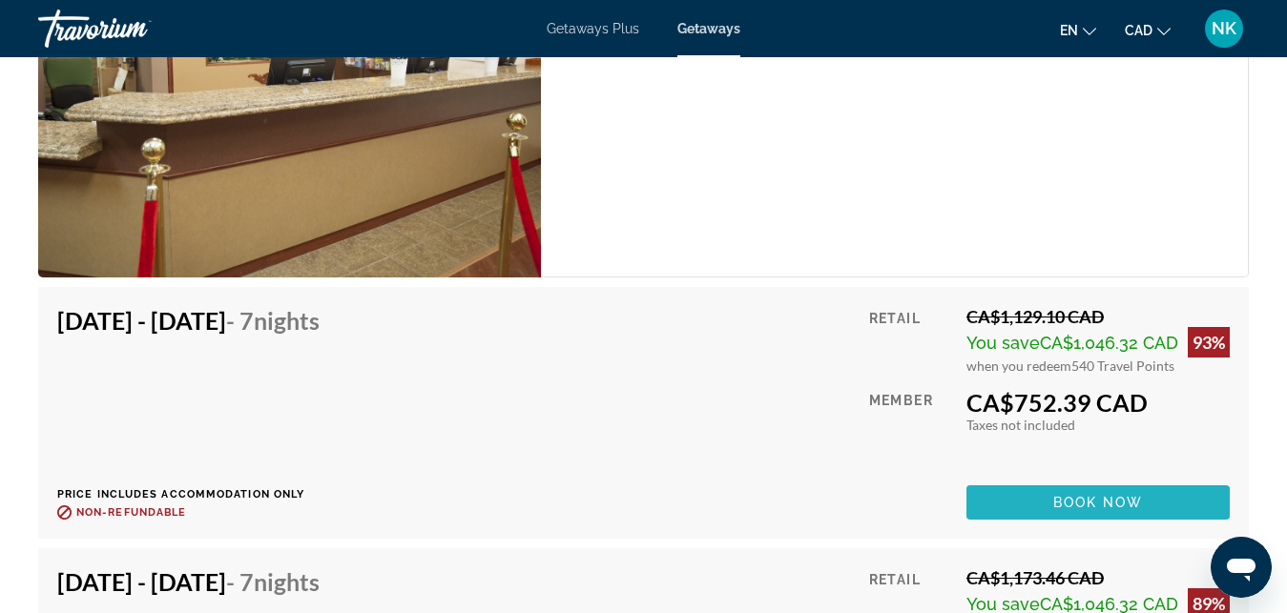
click at [1189, 502] on span "Main content" at bounding box center [1097, 503] width 263 height 46
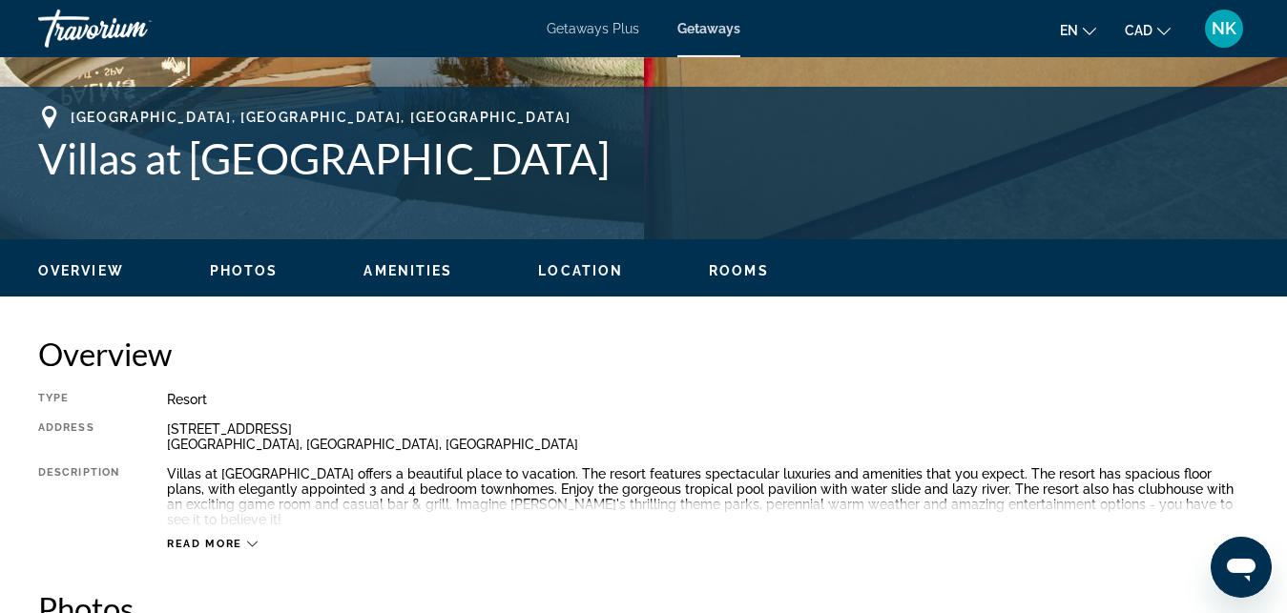
scroll to position [730, 0]
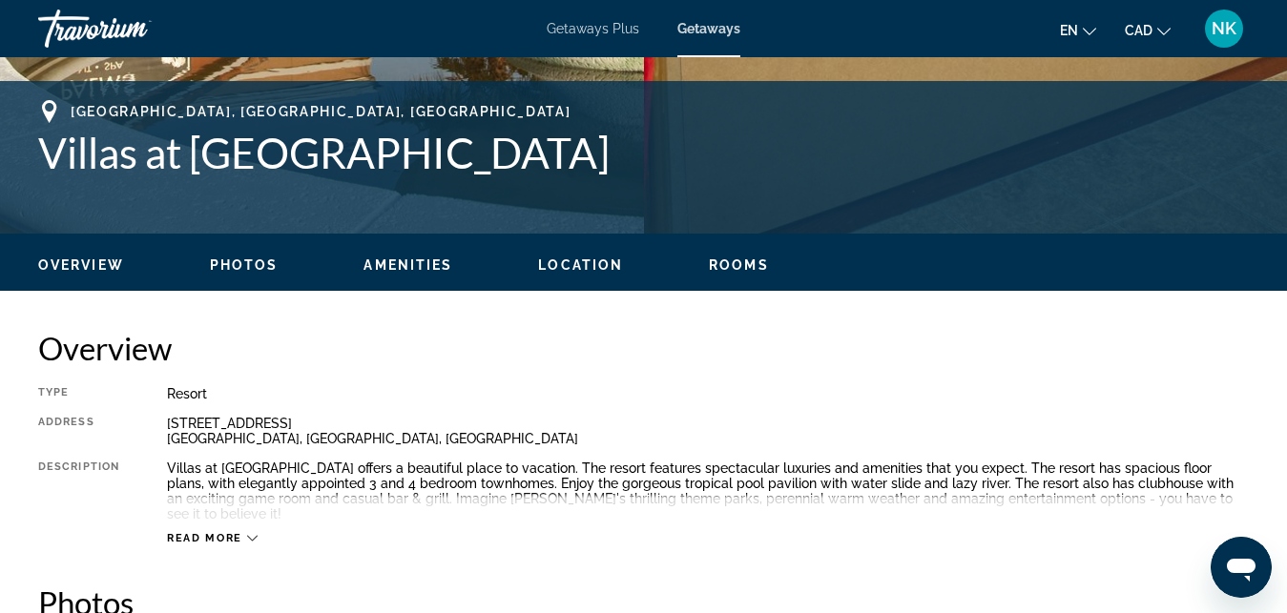
click at [263, 268] on span "Photos" at bounding box center [244, 265] width 69 height 15
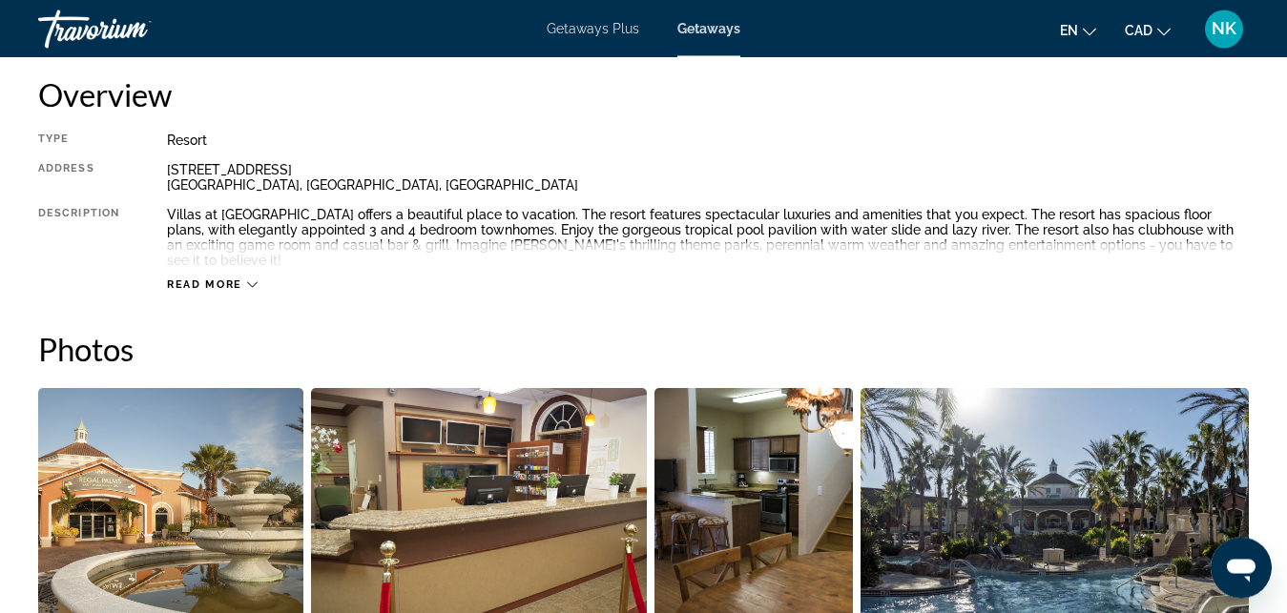
scroll to position [1005, 0]
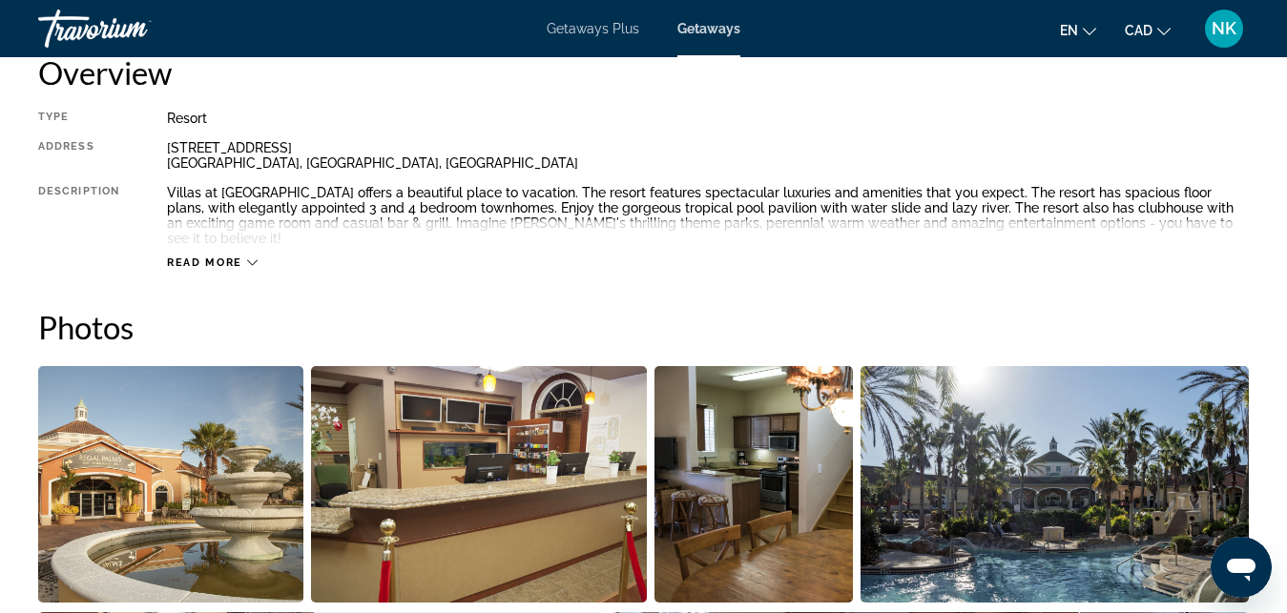
click at [180, 257] on span "Read more" at bounding box center [204, 263] width 75 height 12
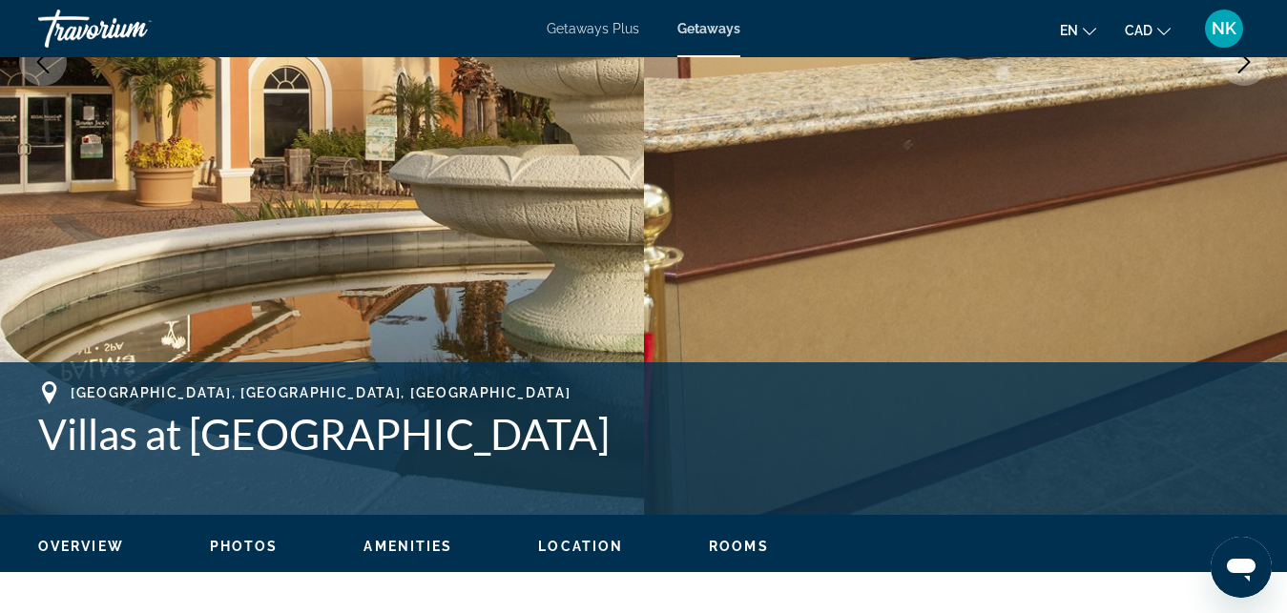
scroll to position [0, 0]
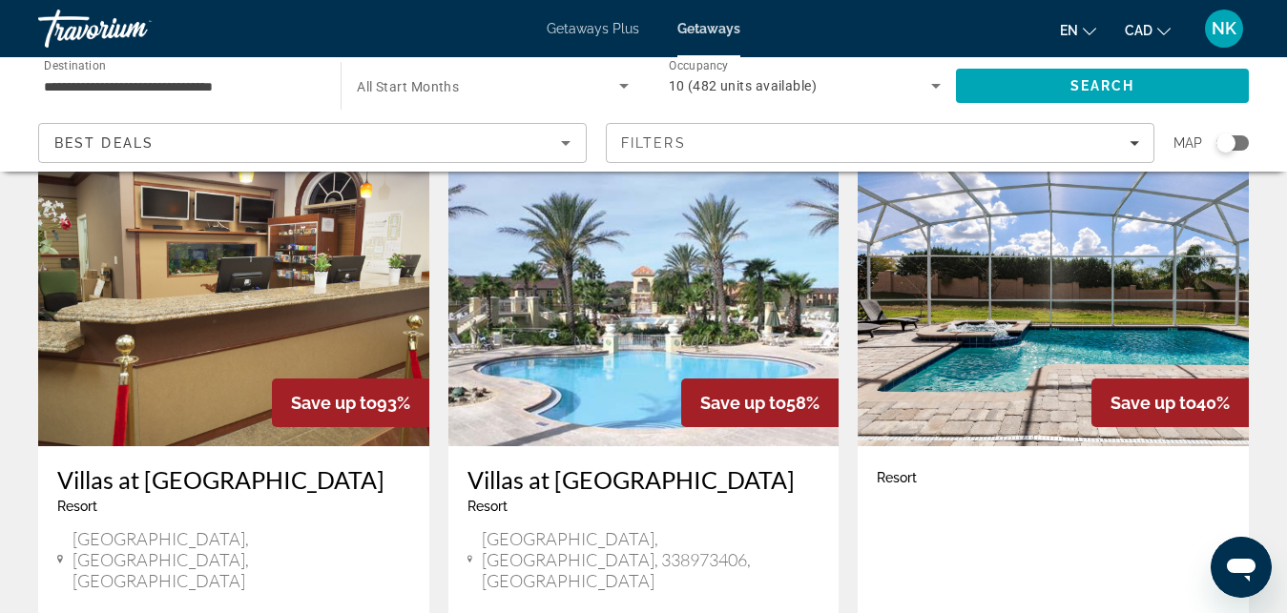
scroll to position [146, 0]
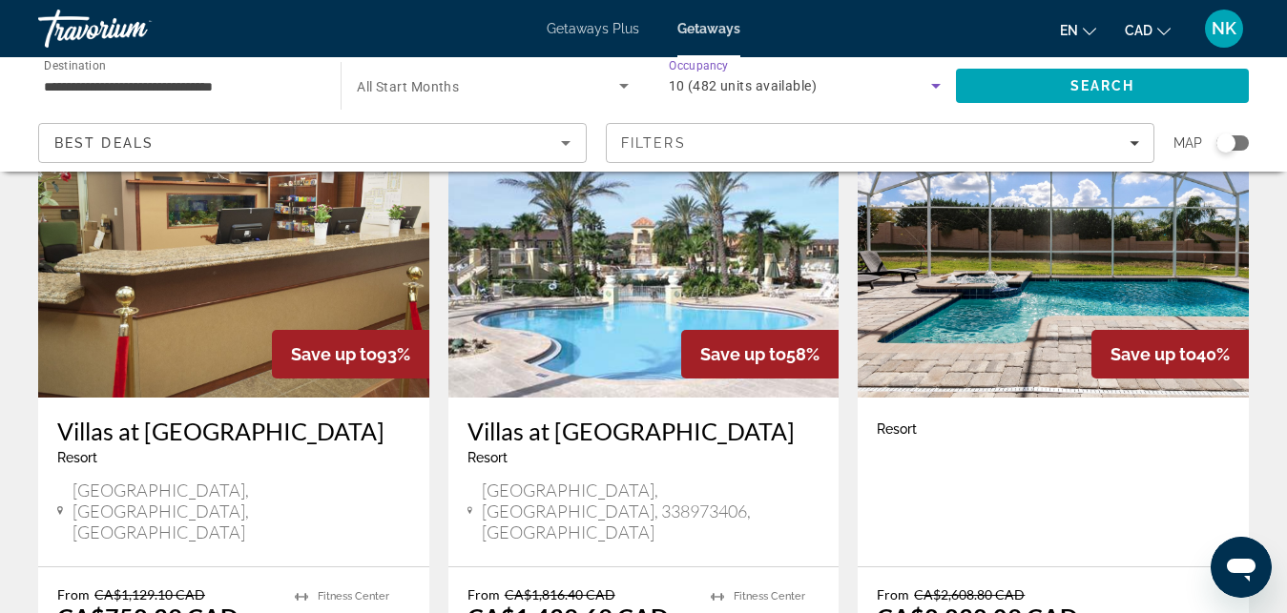
click at [935, 82] on icon "Search widget" at bounding box center [935, 85] width 23 height 23
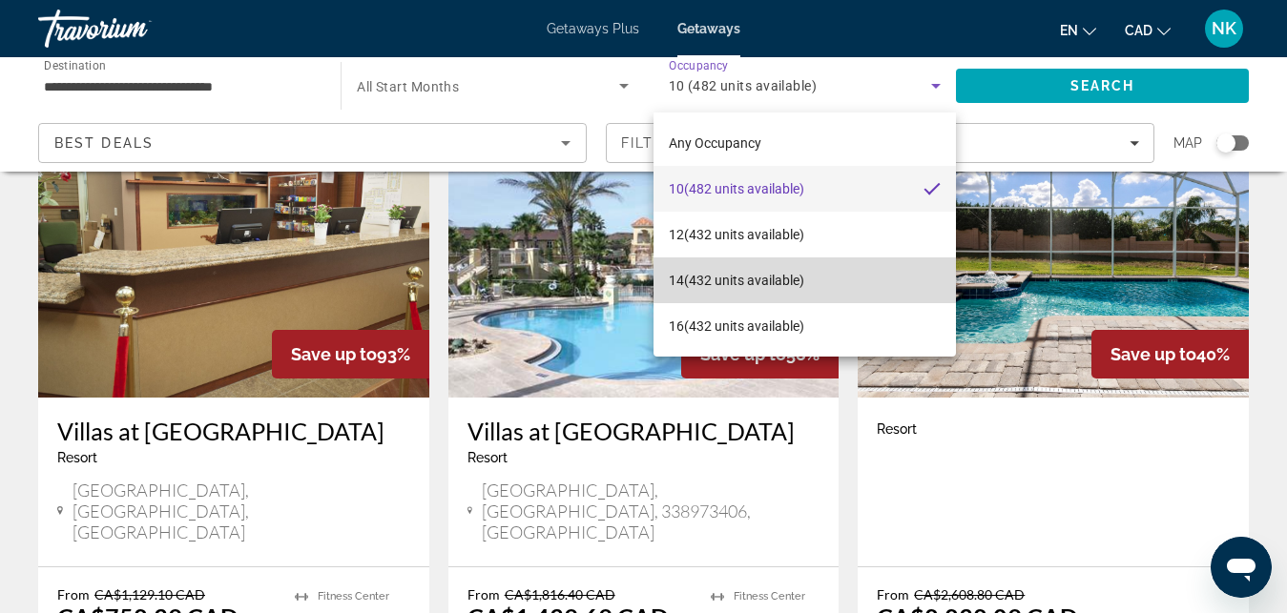
click at [839, 281] on mat-option "14 (432 units available)" at bounding box center [804, 281] width 302 height 46
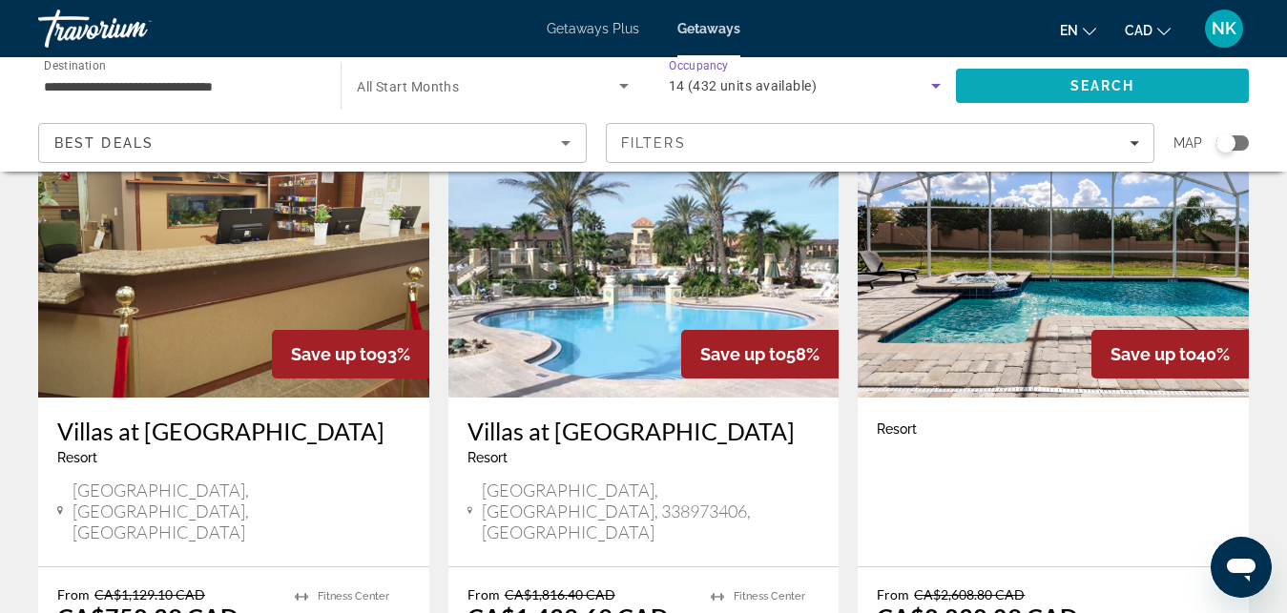
click at [1014, 95] on span "Search" at bounding box center [1102, 86] width 293 height 46
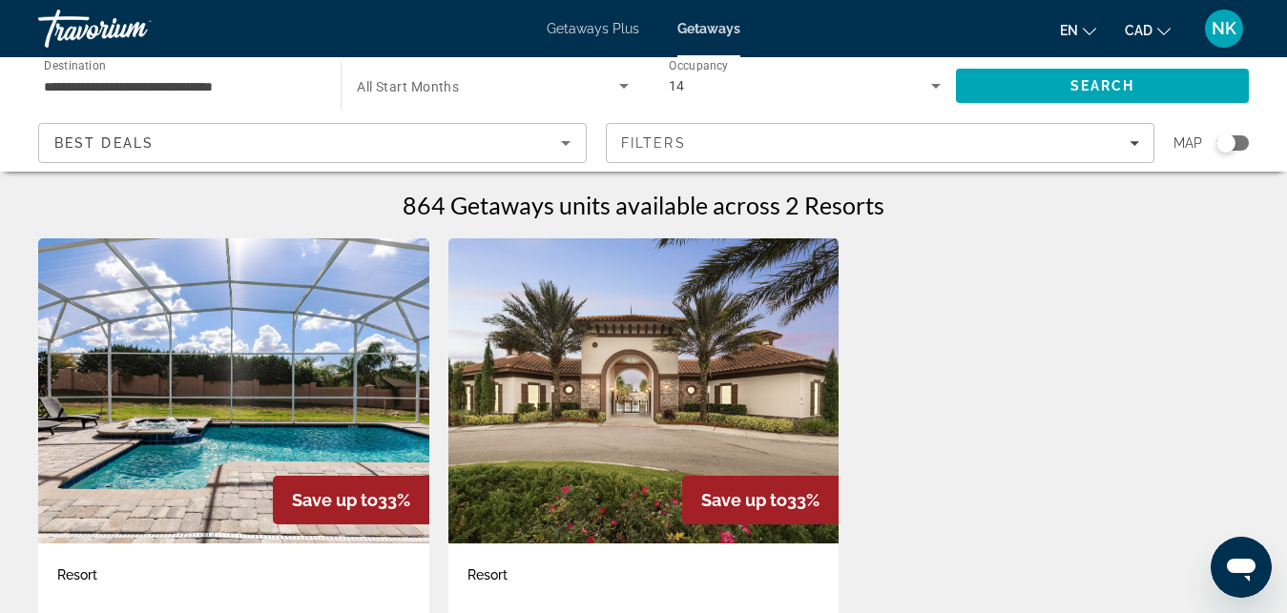
click at [722, 359] on img "Main content" at bounding box center [643, 390] width 391 height 305
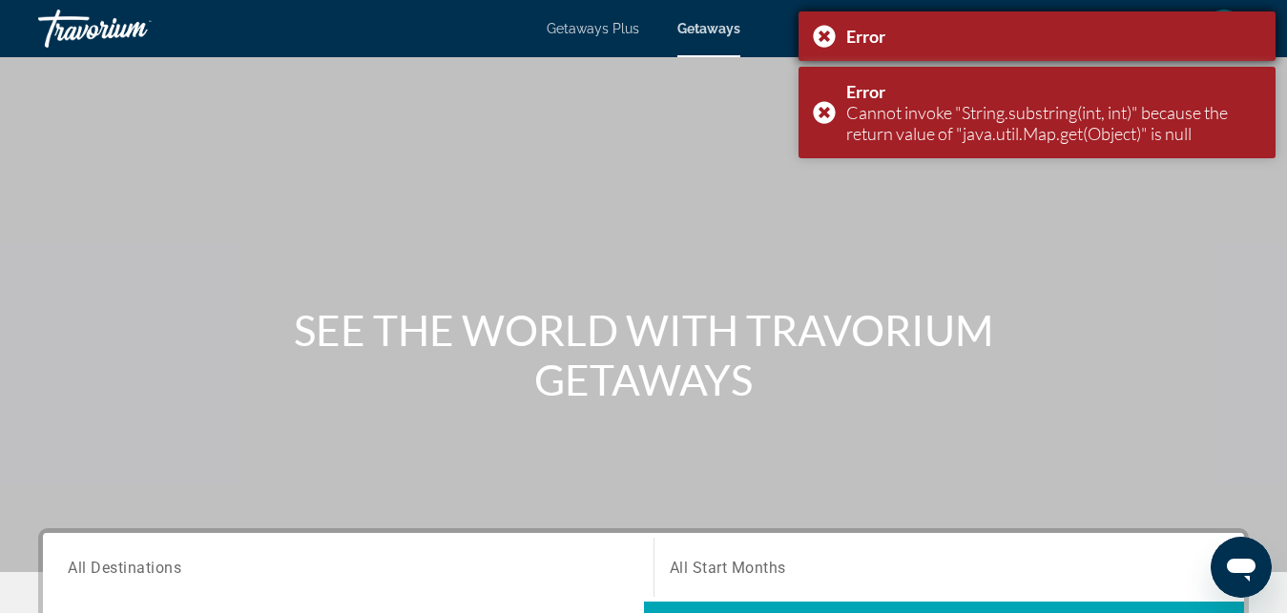
click at [825, 31] on div "Error" at bounding box center [1036, 36] width 477 height 50
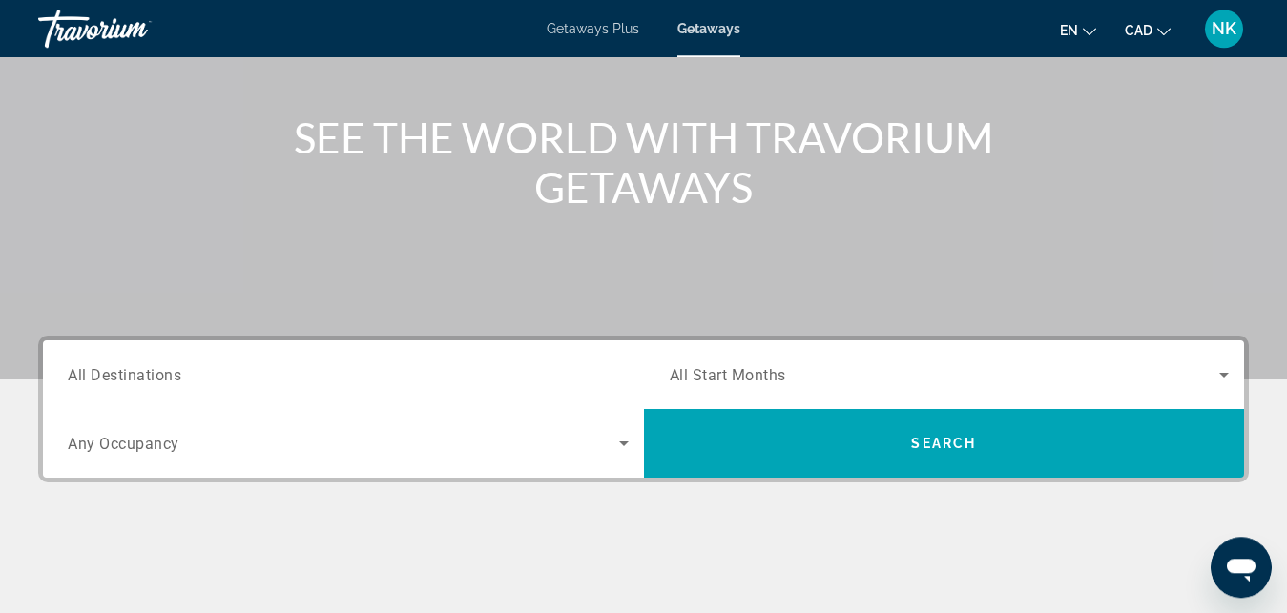
scroll to position [195, 0]
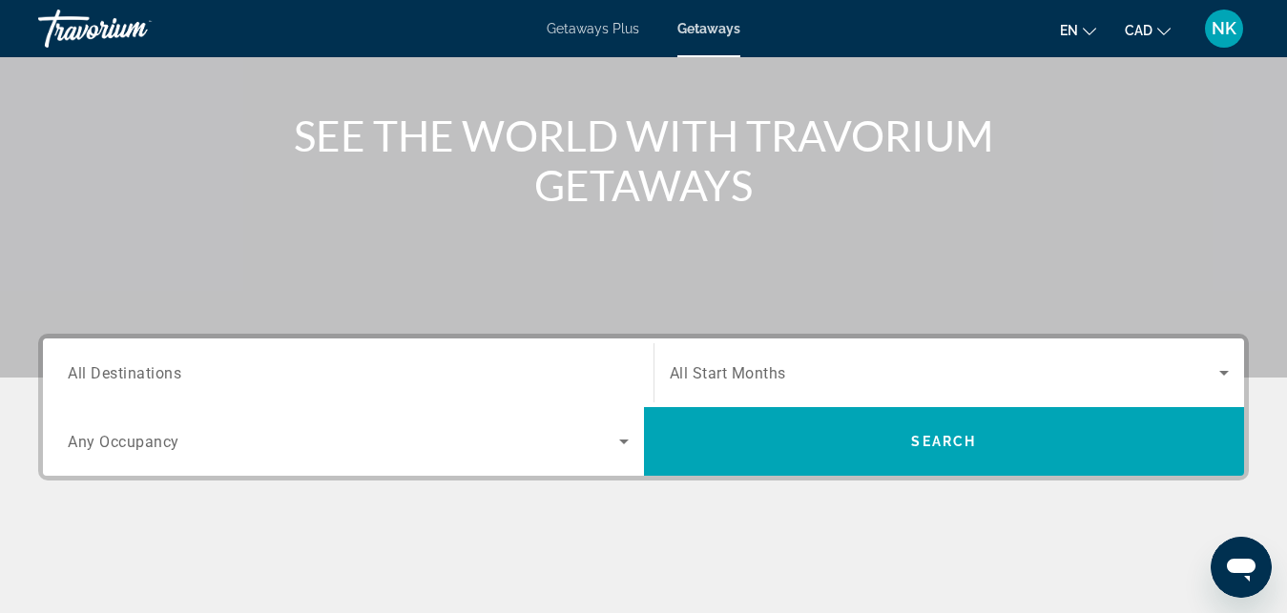
click at [470, 352] on div "Search widget" at bounding box center [348, 373] width 561 height 54
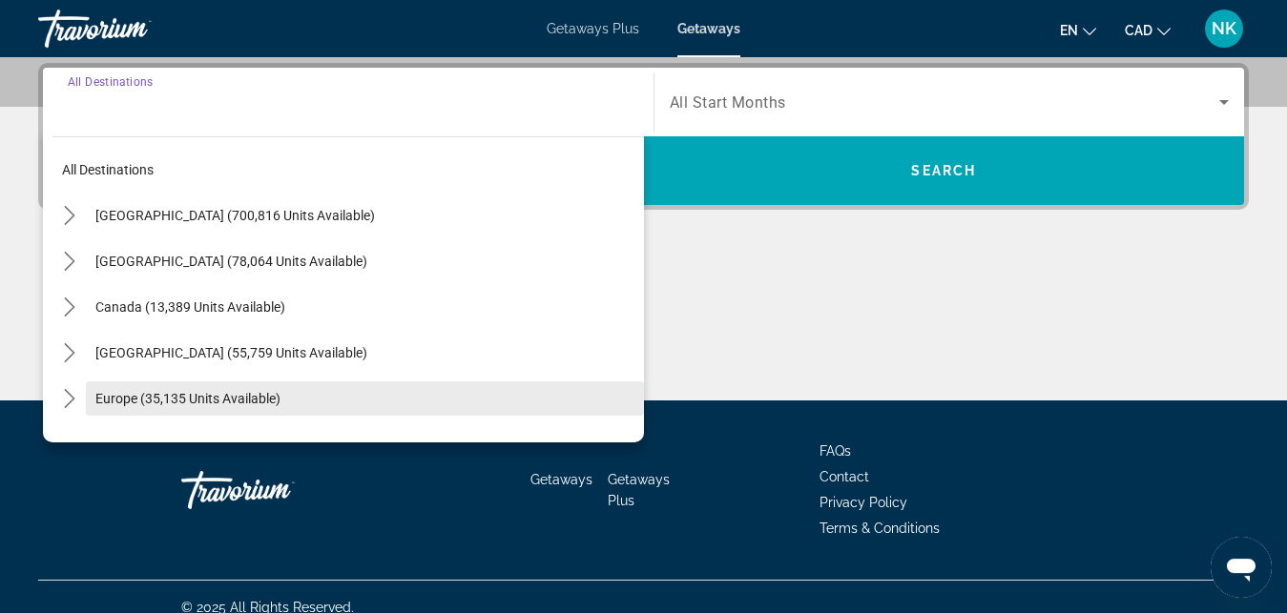
scroll to position [466, 0]
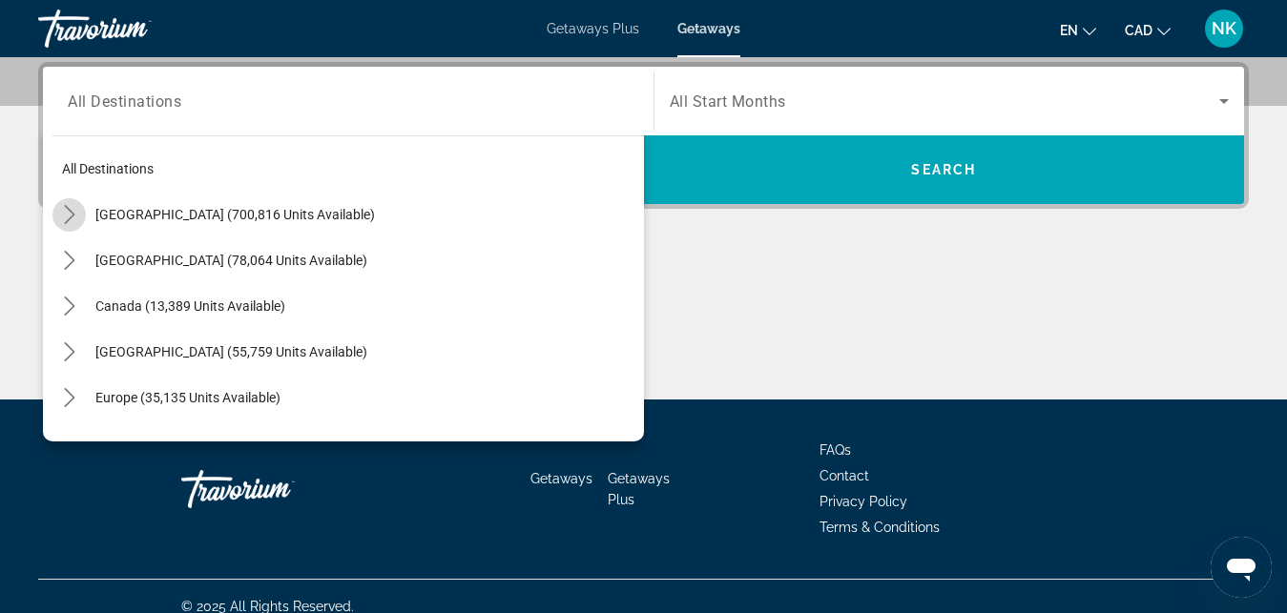
click at [65, 216] on icon "Toggle United States (700,816 units available) submenu" at bounding box center [69, 214] width 19 height 19
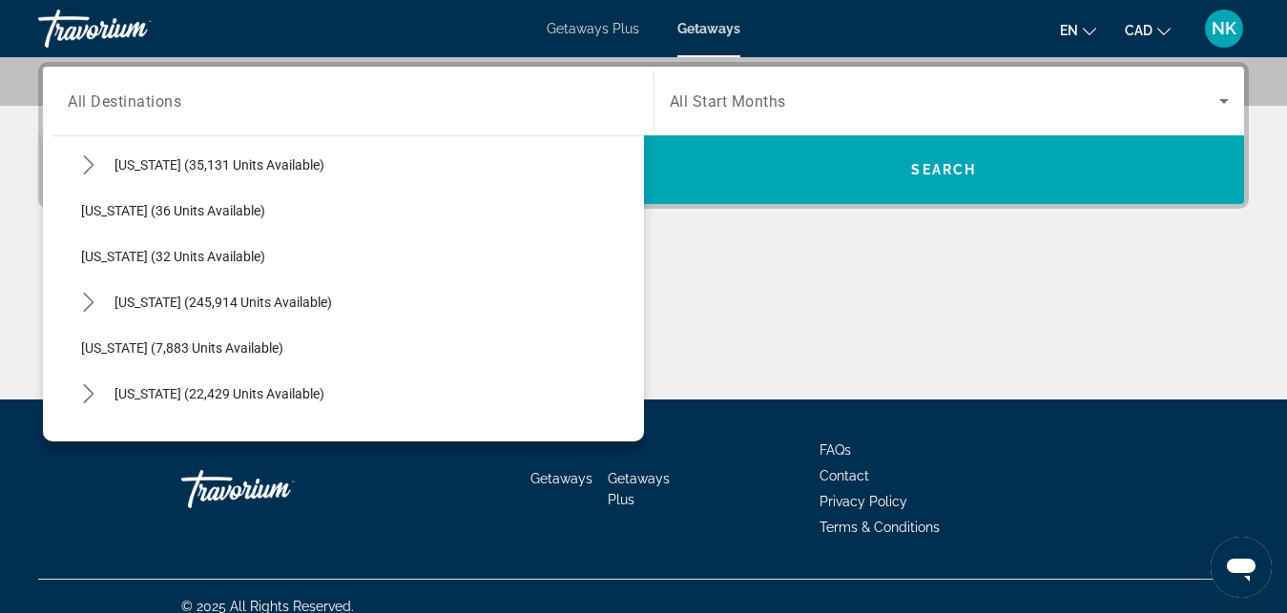
scroll to position [272, 0]
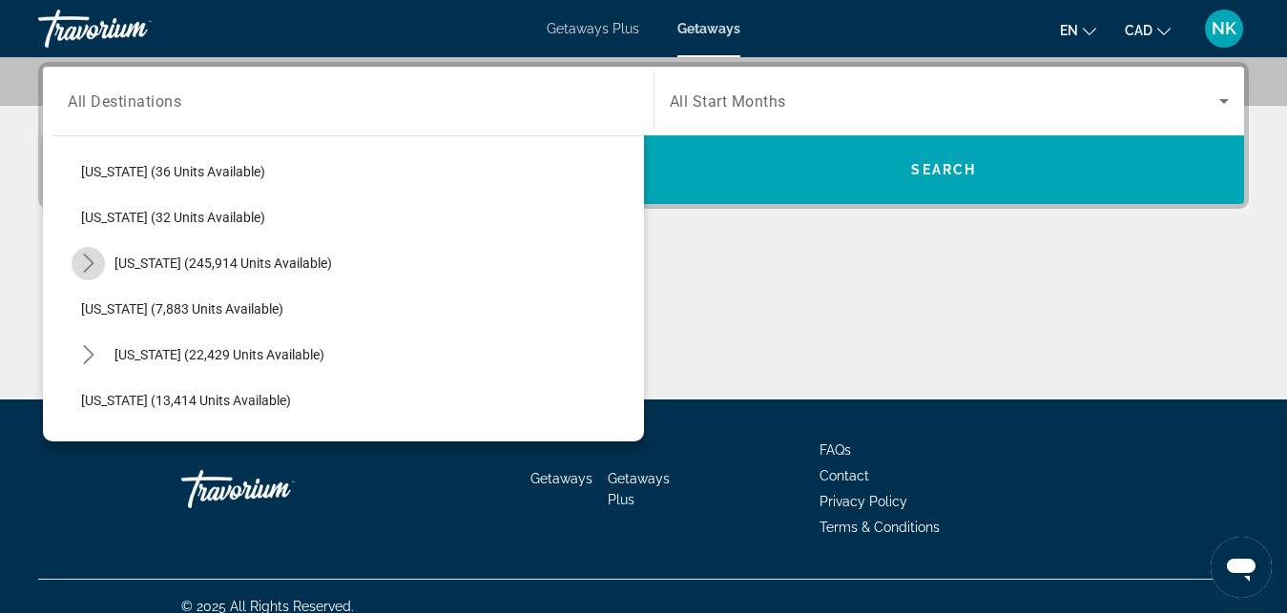
click at [93, 264] on icon "Toggle Florida (245,914 units available) submenu" at bounding box center [88, 263] width 19 height 19
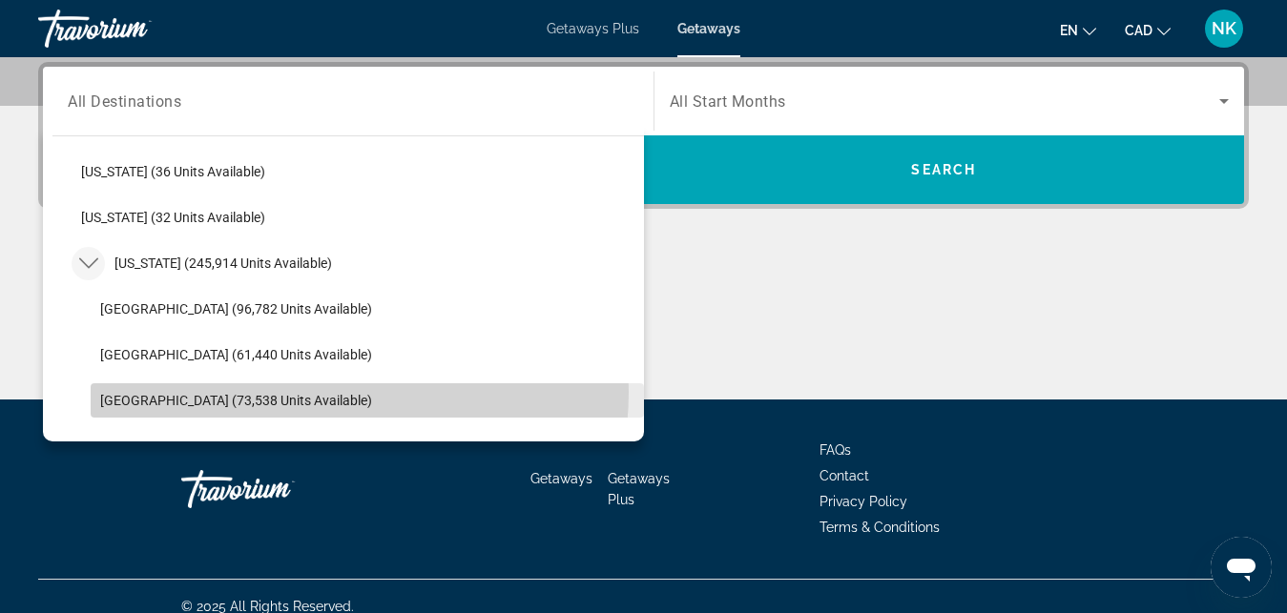
click at [327, 392] on span "Select destination: West Coast (73,538 units available)" at bounding box center [367, 401] width 553 height 46
type input "**********"
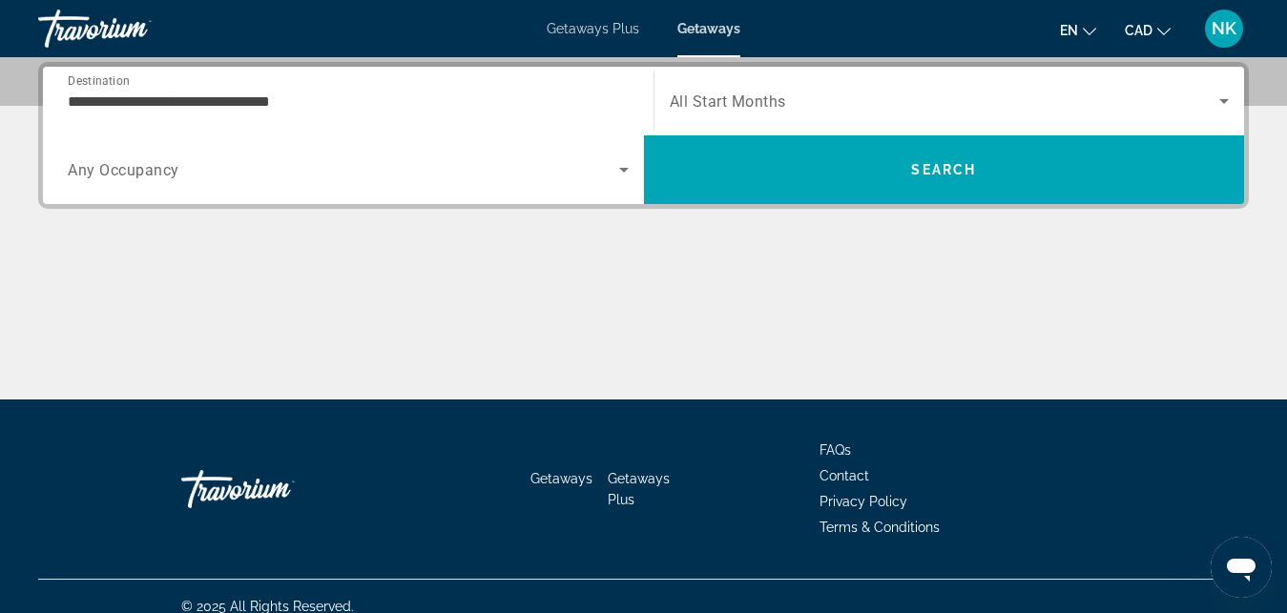
click at [741, 106] on span "All Start Months" at bounding box center [728, 102] width 116 height 18
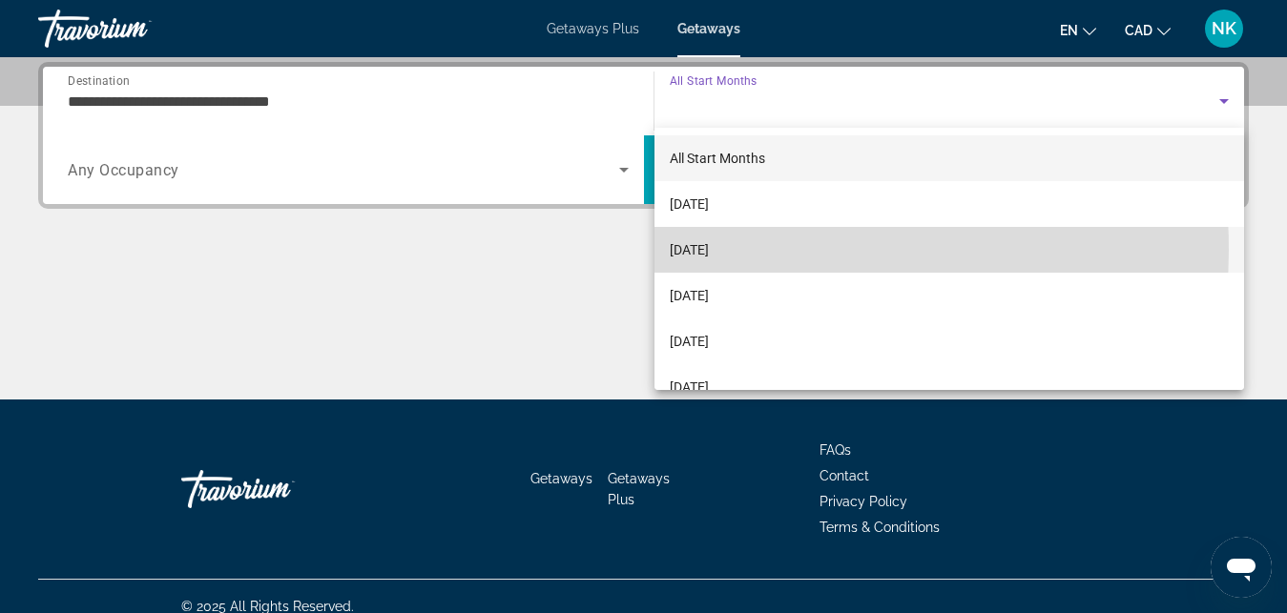
click at [709, 250] on span "November 2025" at bounding box center [689, 249] width 39 height 23
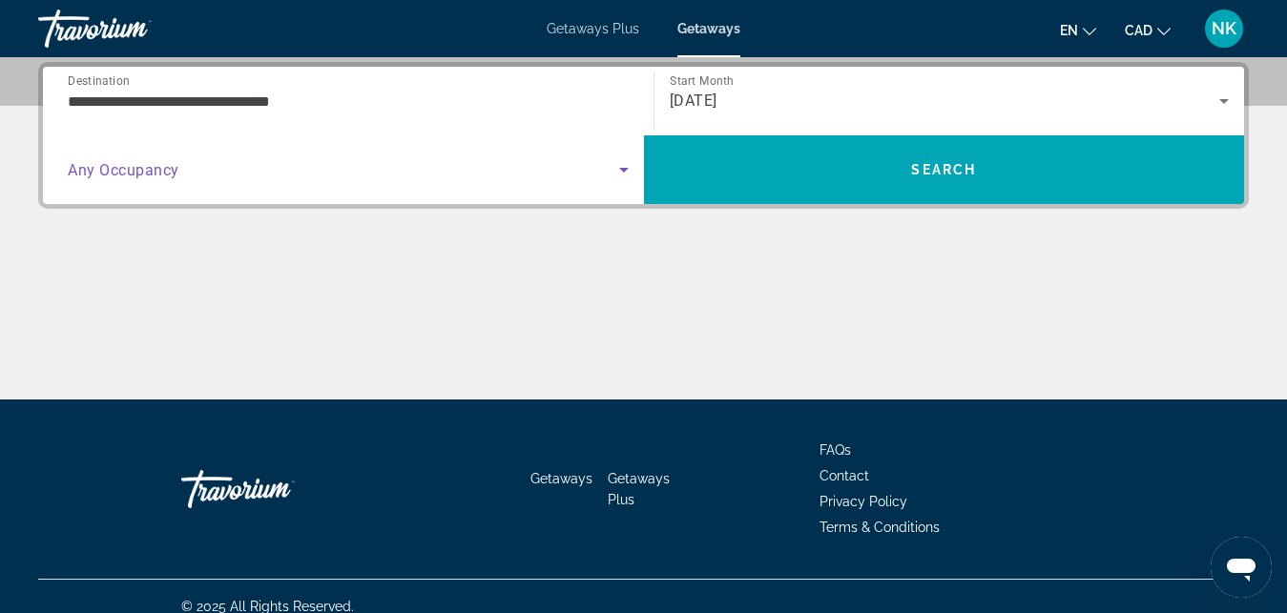
click at [465, 176] on span "Search widget" at bounding box center [343, 169] width 551 height 23
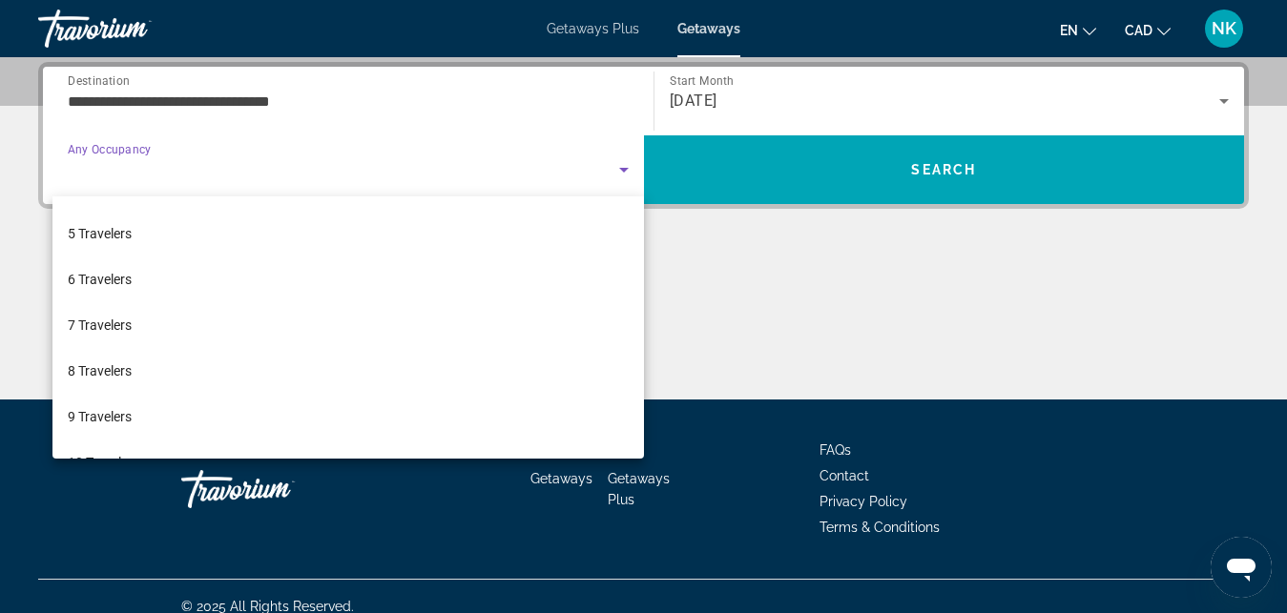
scroll to position [211, 0]
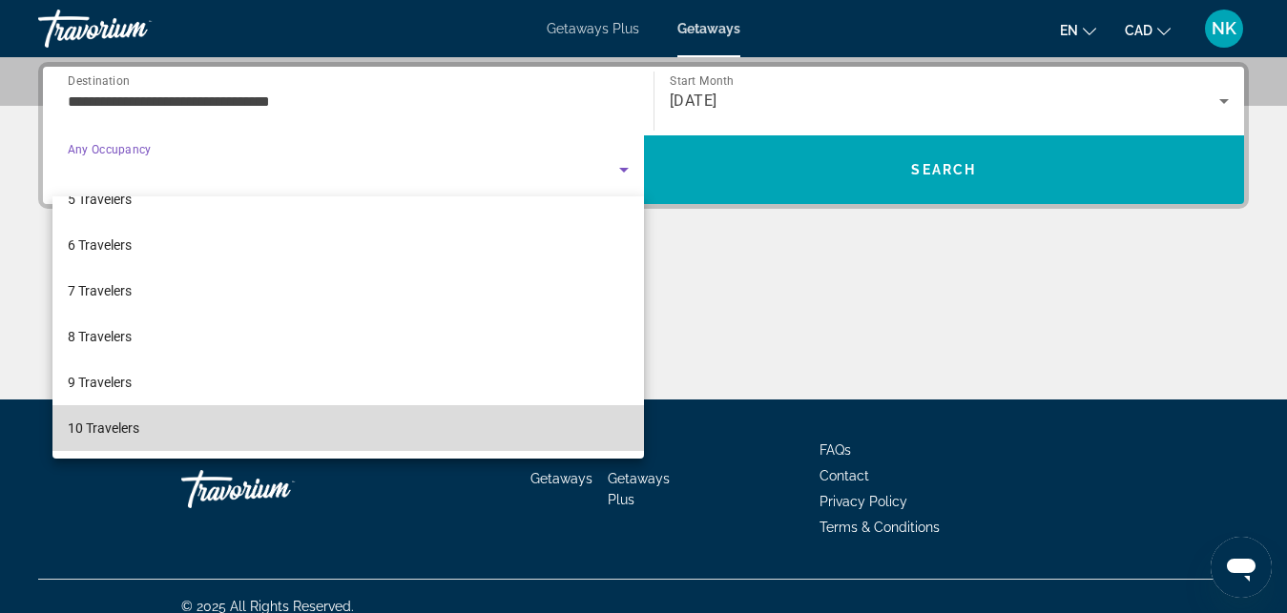
click at [514, 429] on mat-option "10 Travelers" at bounding box center [347, 428] width 591 height 46
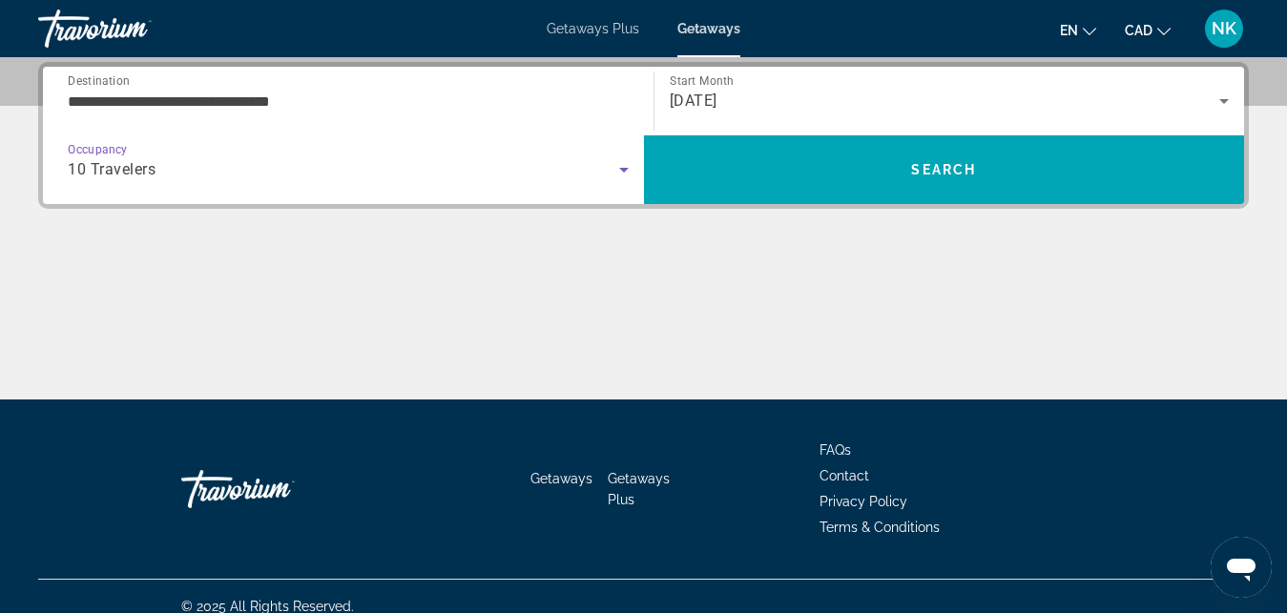
click at [620, 169] on icon "Search widget" at bounding box center [624, 170] width 10 height 5
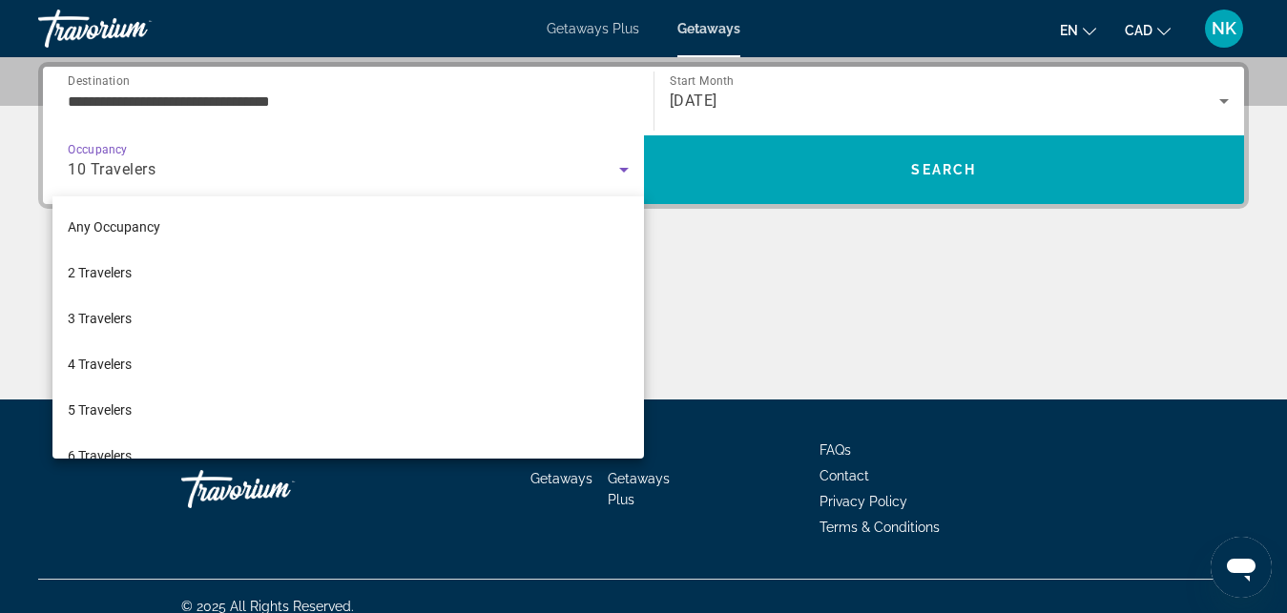
scroll to position [202, 0]
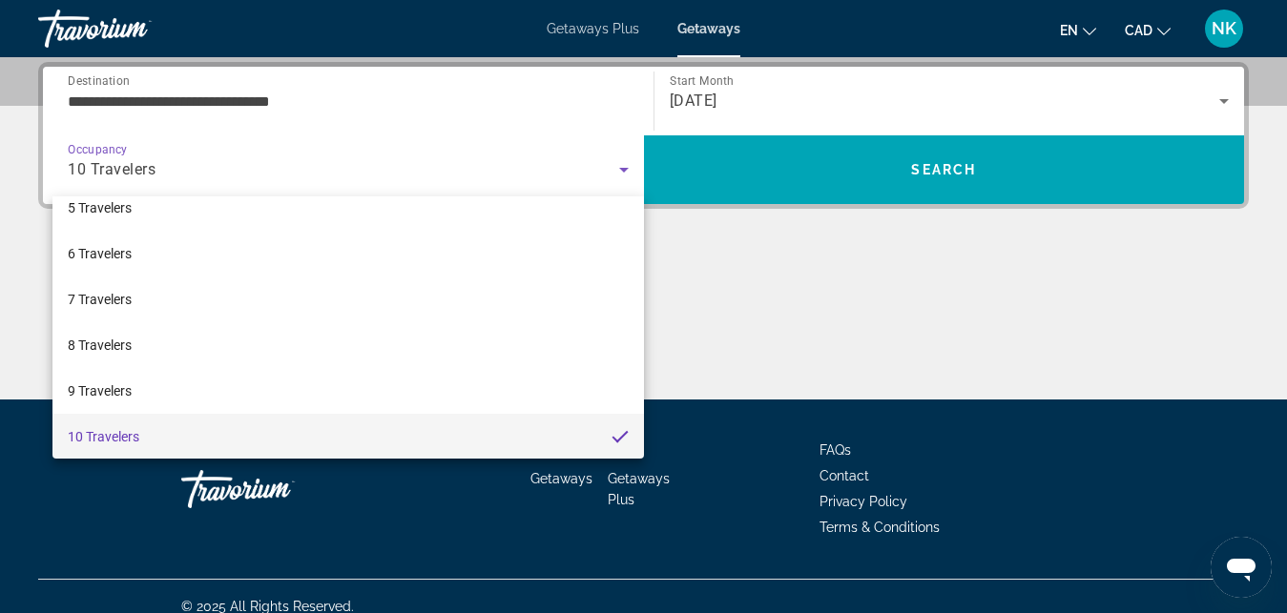
click at [620, 169] on div at bounding box center [643, 306] width 1287 height 613
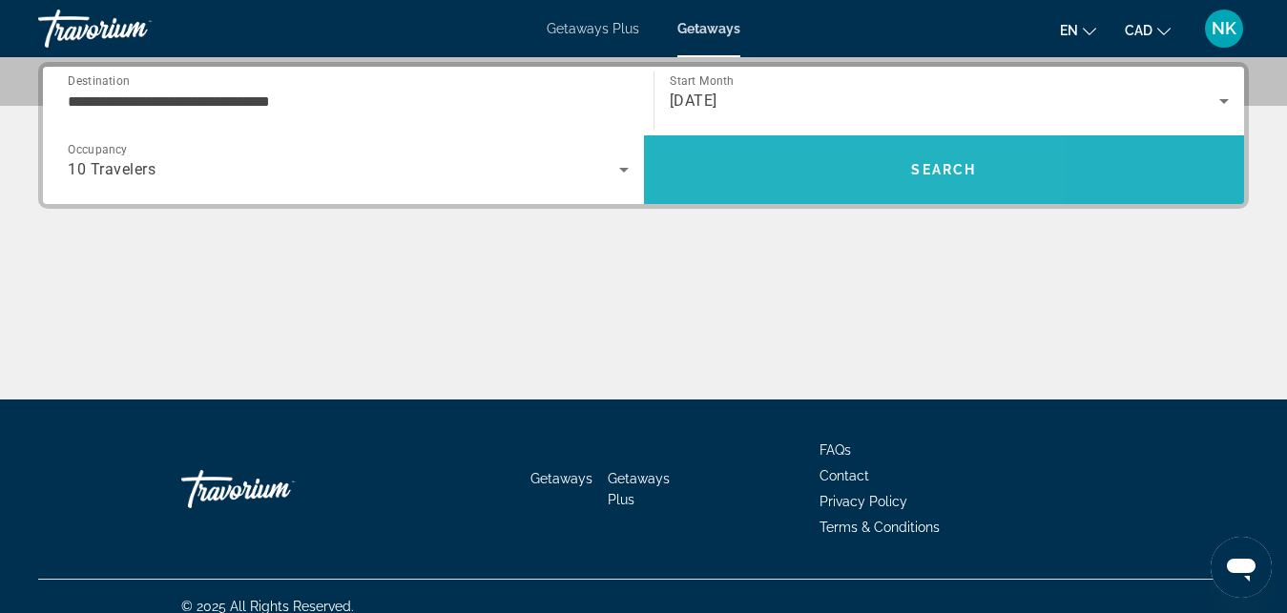
click at [791, 161] on span "Search" at bounding box center [944, 170] width 601 height 46
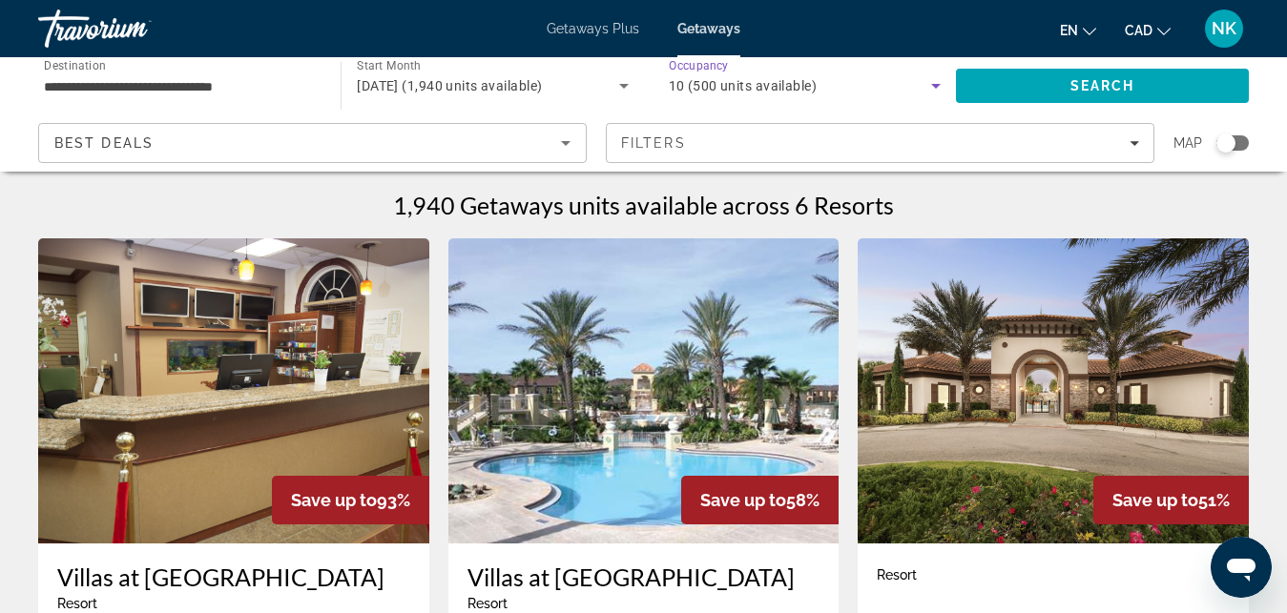
click at [719, 84] on span "10 (500 units available)" at bounding box center [743, 85] width 149 height 15
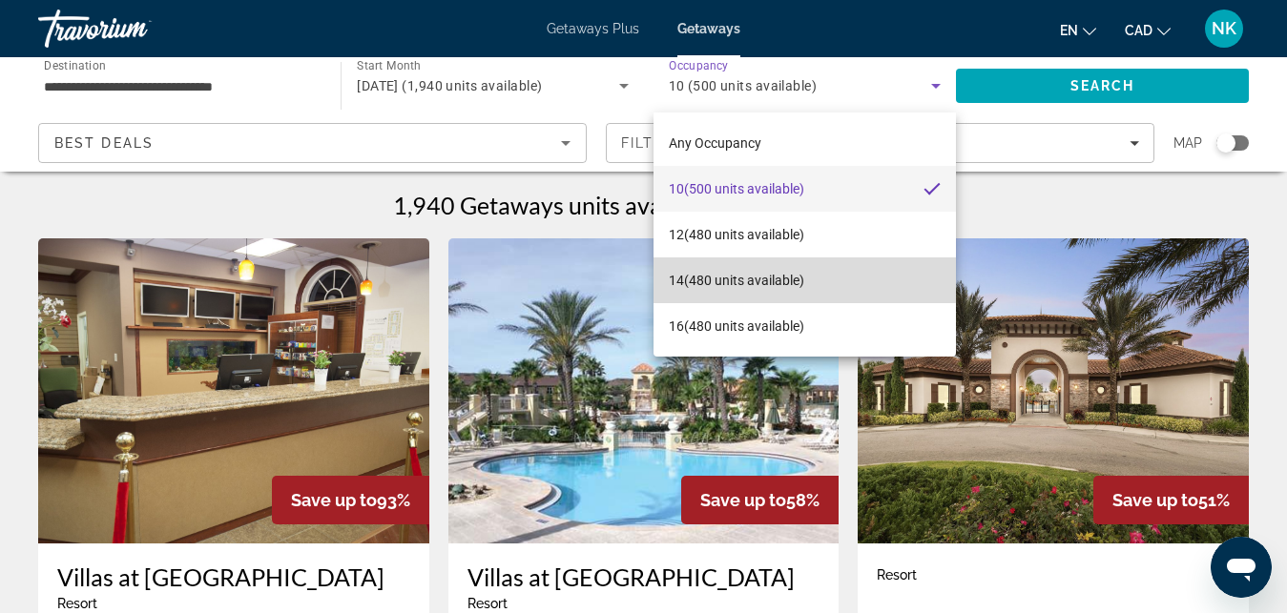
click at [737, 274] on span "14 (480 units available)" at bounding box center [736, 280] width 135 height 23
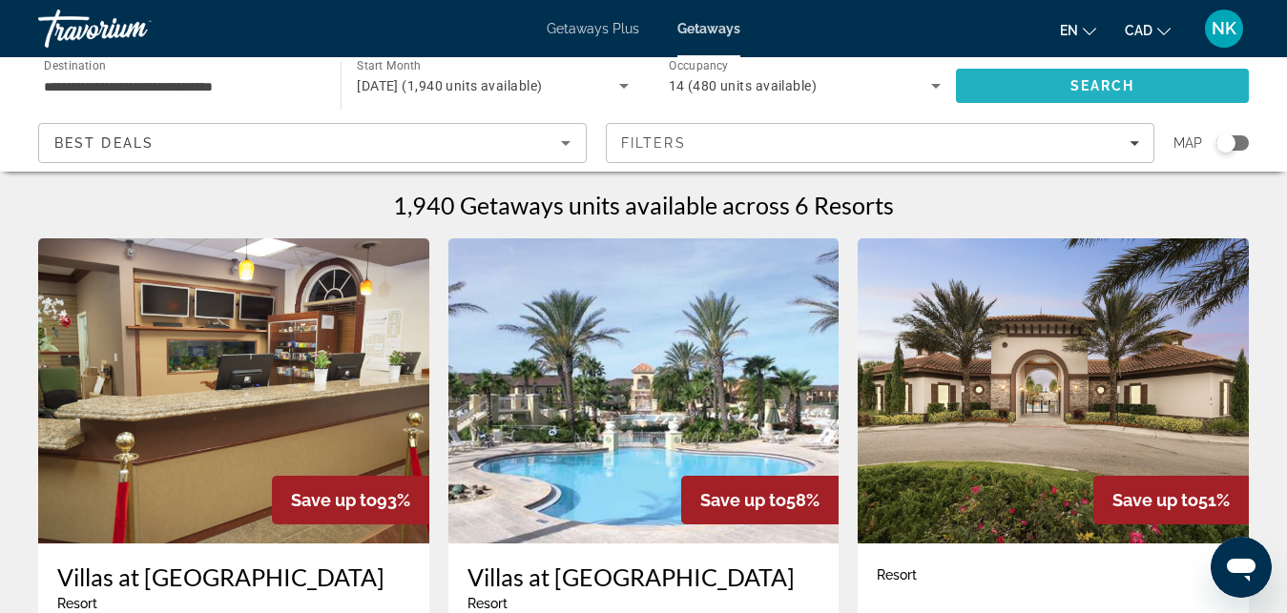
click at [1044, 82] on span "Search" at bounding box center [1102, 86] width 293 height 46
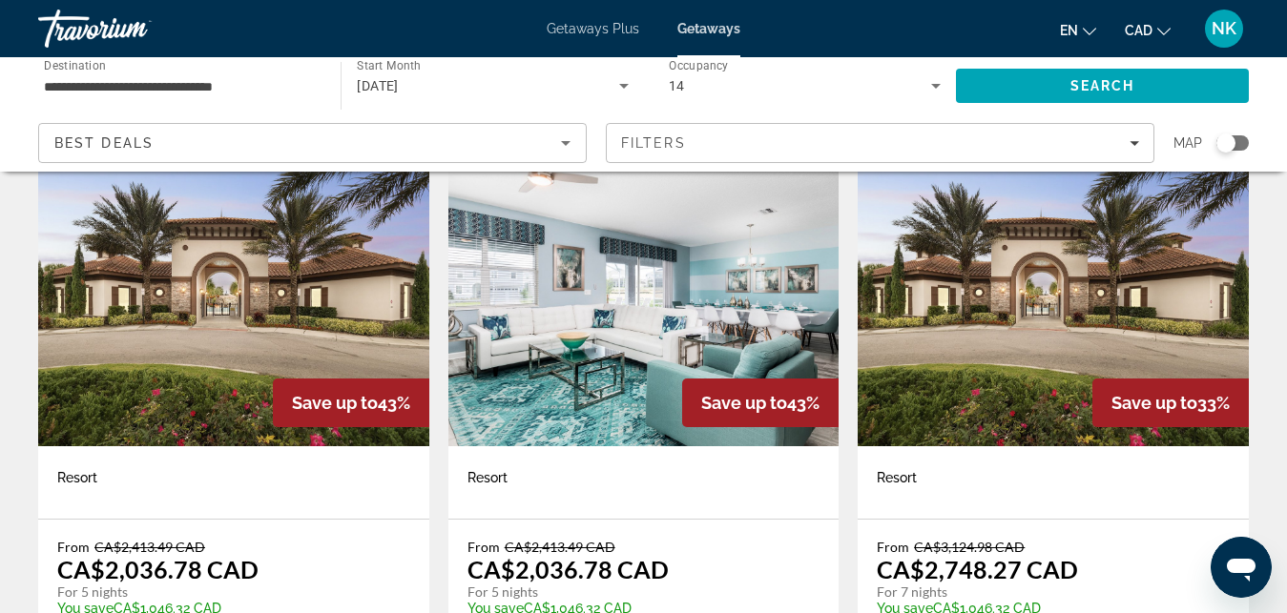
scroll to position [146, 0]
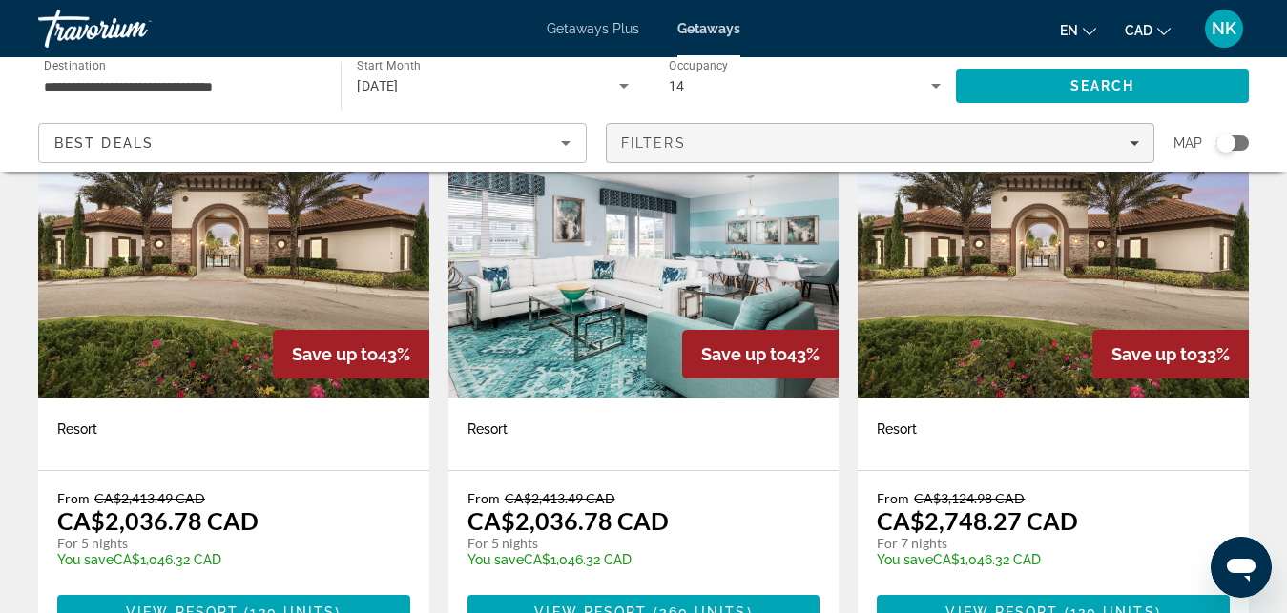
click at [1025, 140] on div "Filters" at bounding box center [880, 142] width 518 height 15
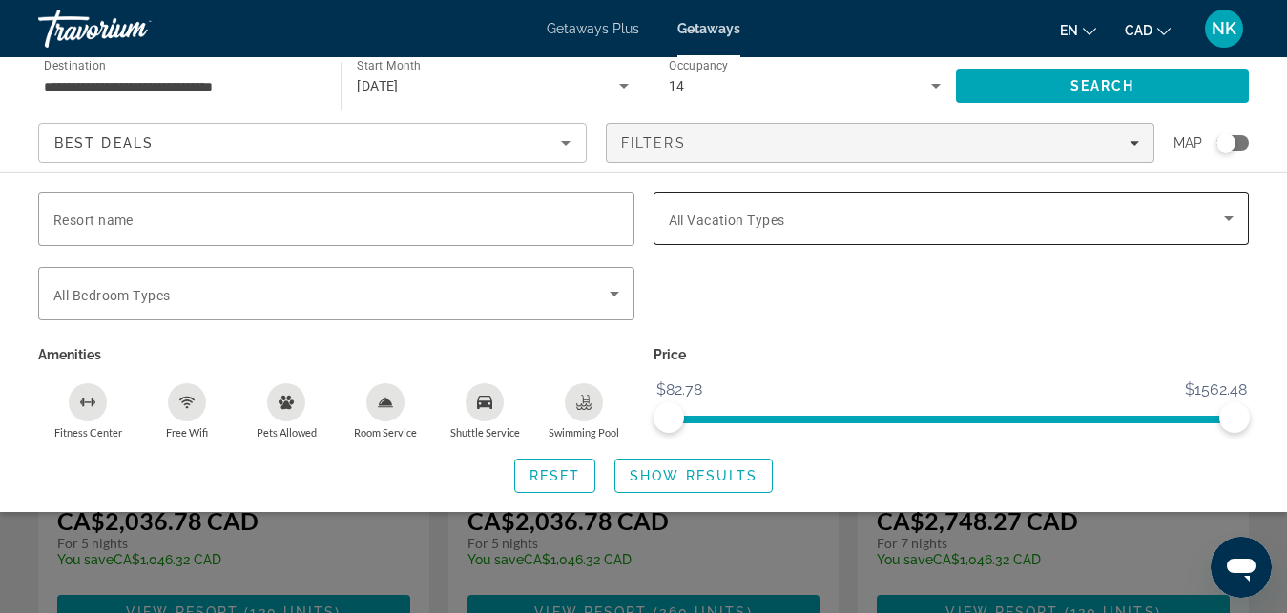
click at [995, 206] on div "Search widget" at bounding box center [952, 218] width 566 height 53
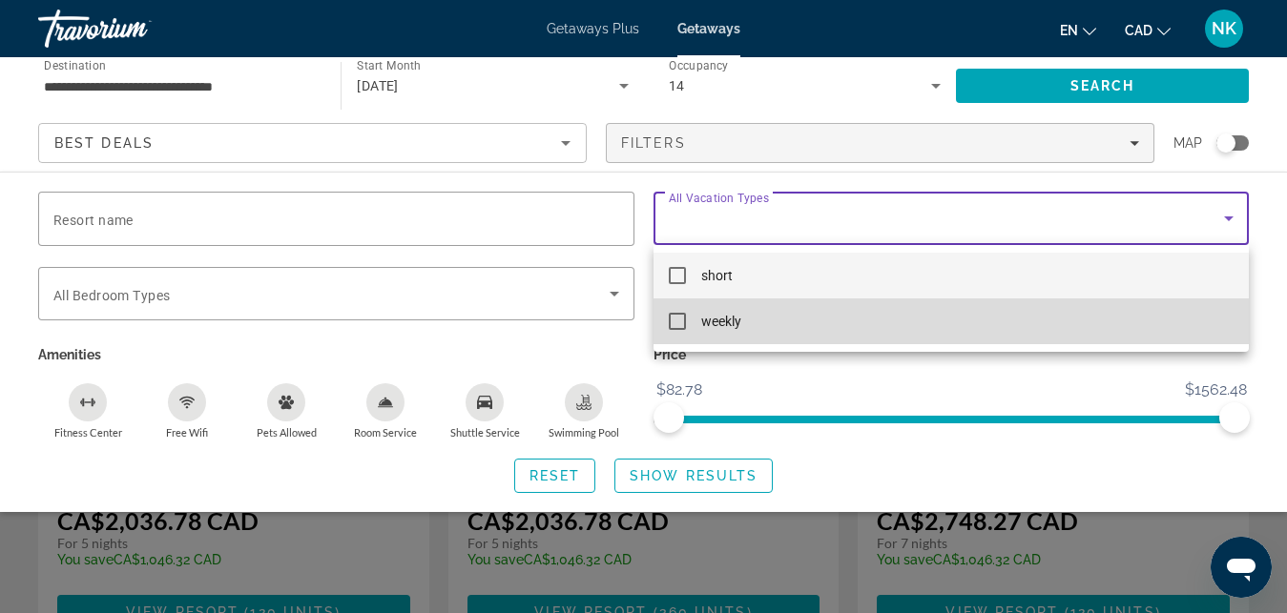
click at [958, 322] on mat-option "weekly" at bounding box center [951, 322] width 596 height 46
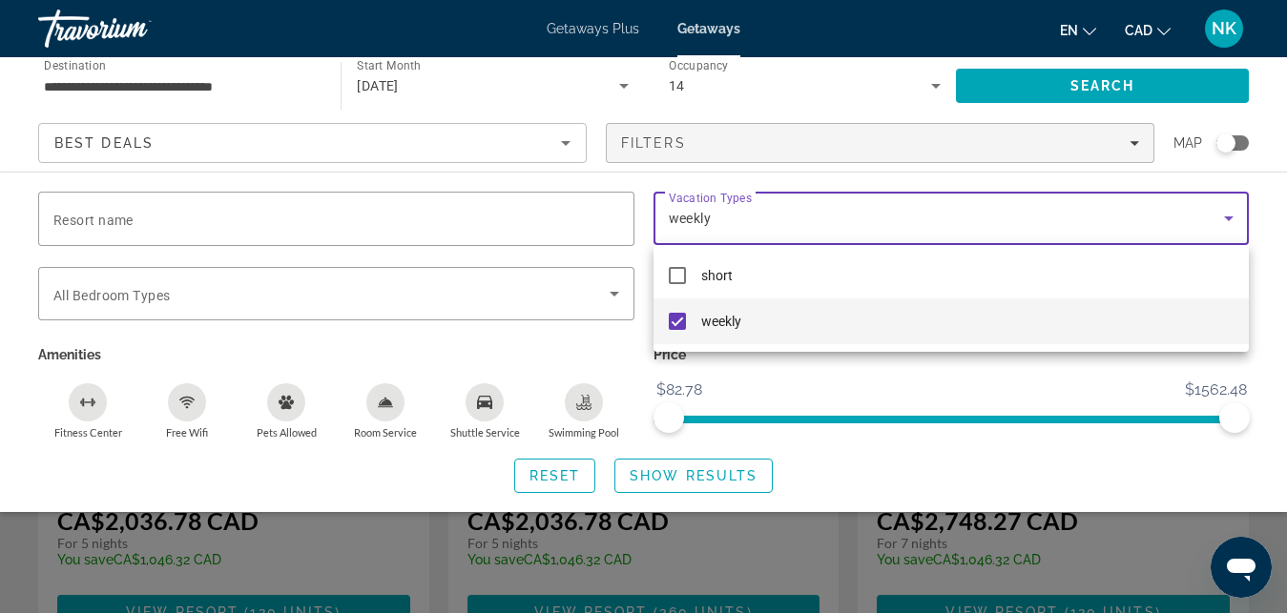
click at [724, 473] on div at bounding box center [643, 306] width 1287 height 613
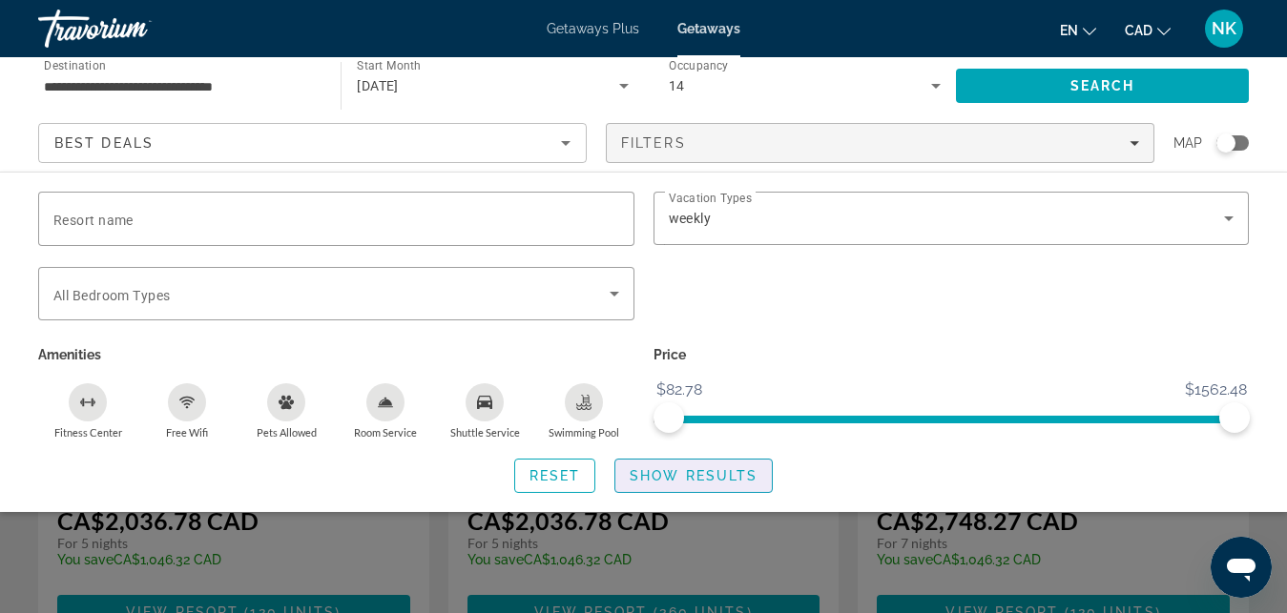
click at [724, 473] on span "Show Results" at bounding box center [694, 475] width 128 height 15
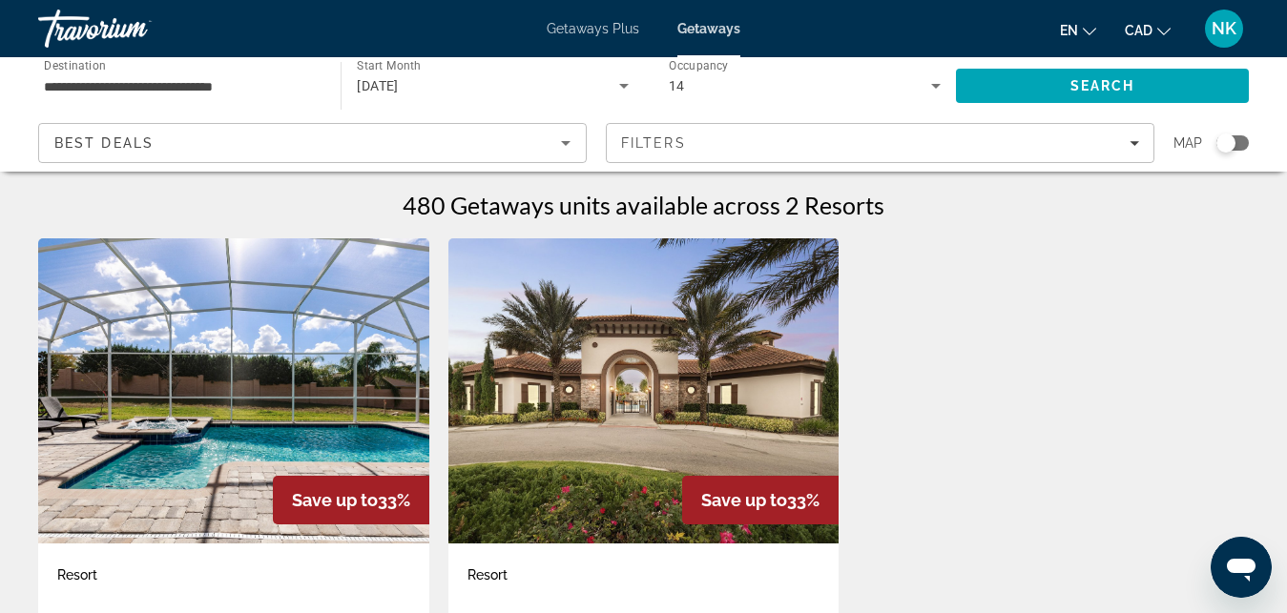
click at [686, 379] on img "Main content" at bounding box center [643, 390] width 391 height 305
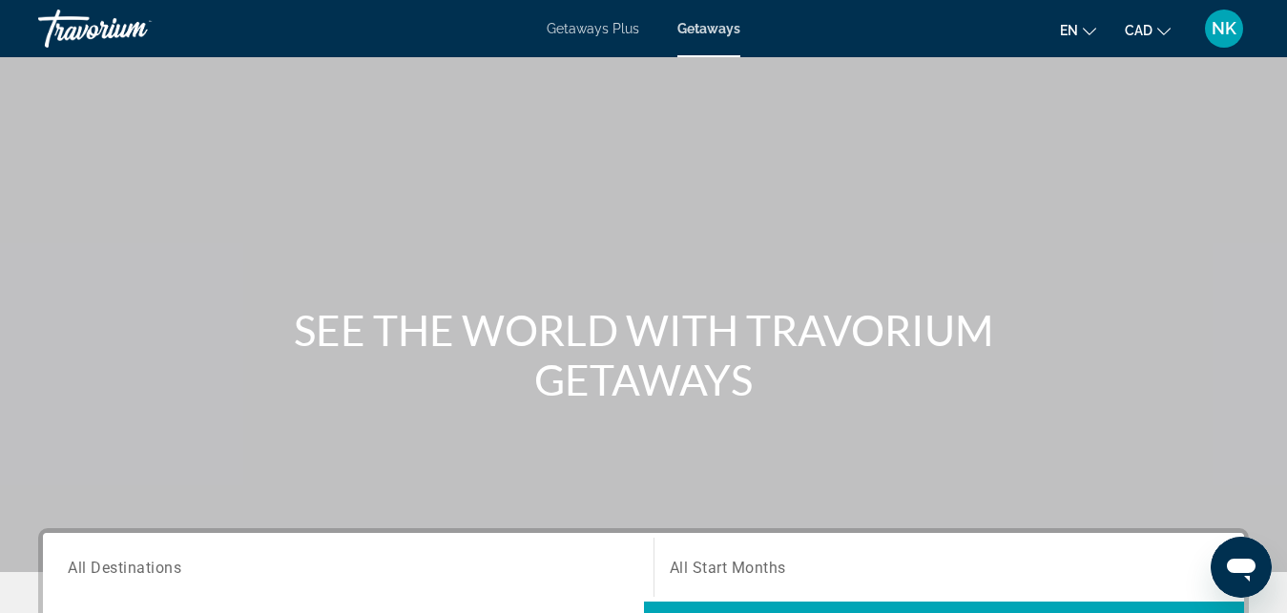
click at [1223, 20] on span "NK" at bounding box center [1223, 28] width 25 height 19
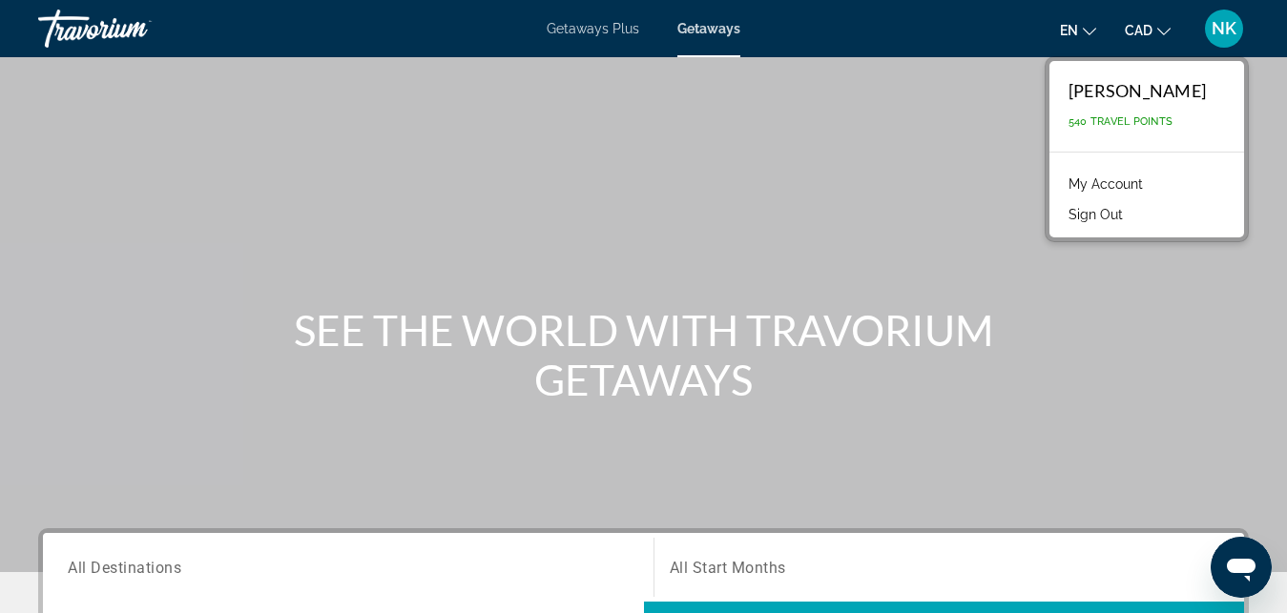
click at [986, 185] on div "Main content" at bounding box center [643, 286] width 1287 height 572
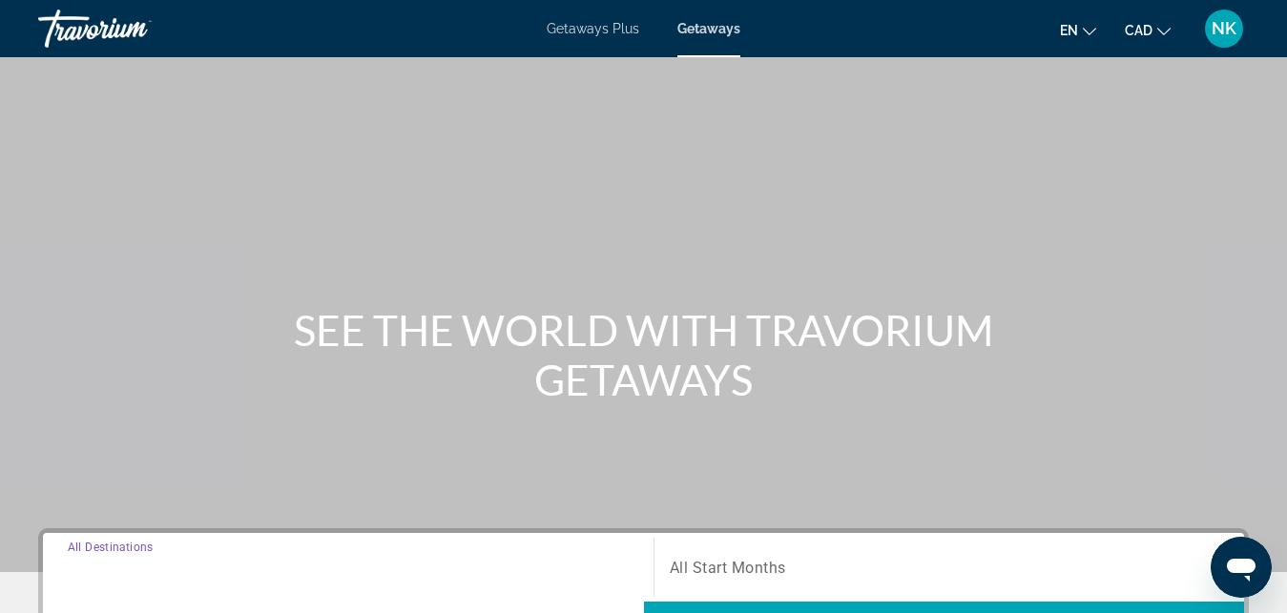
click at [372, 572] on input "Destination All Destinations" at bounding box center [348, 568] width 561 height 23
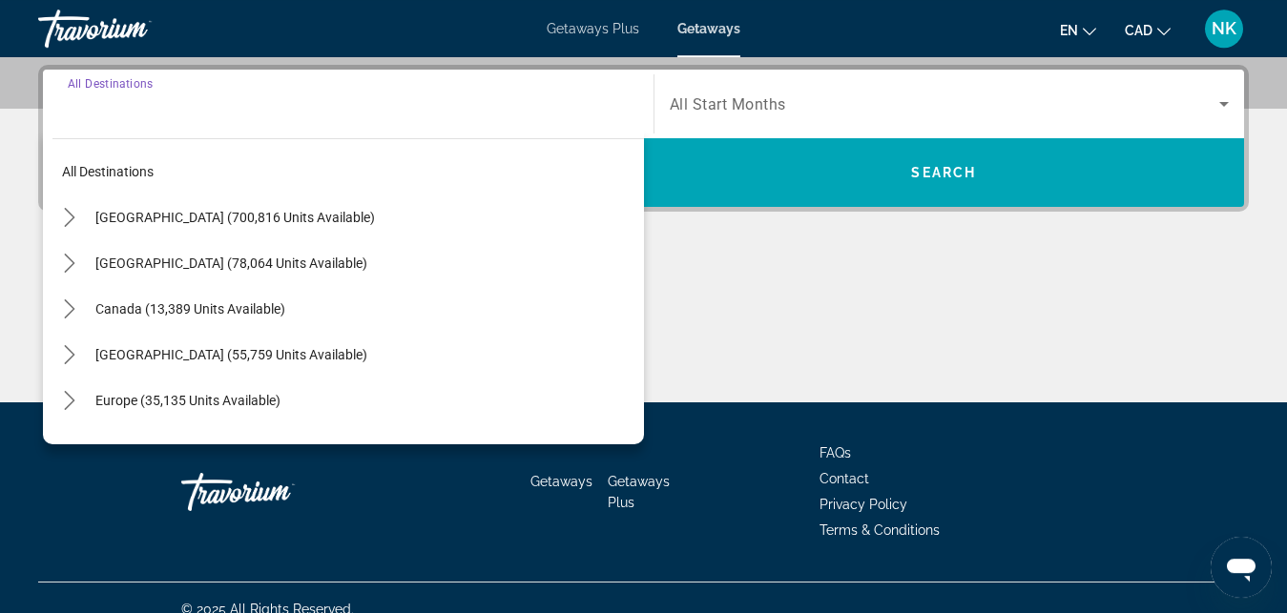
scroll to position [466, 0]
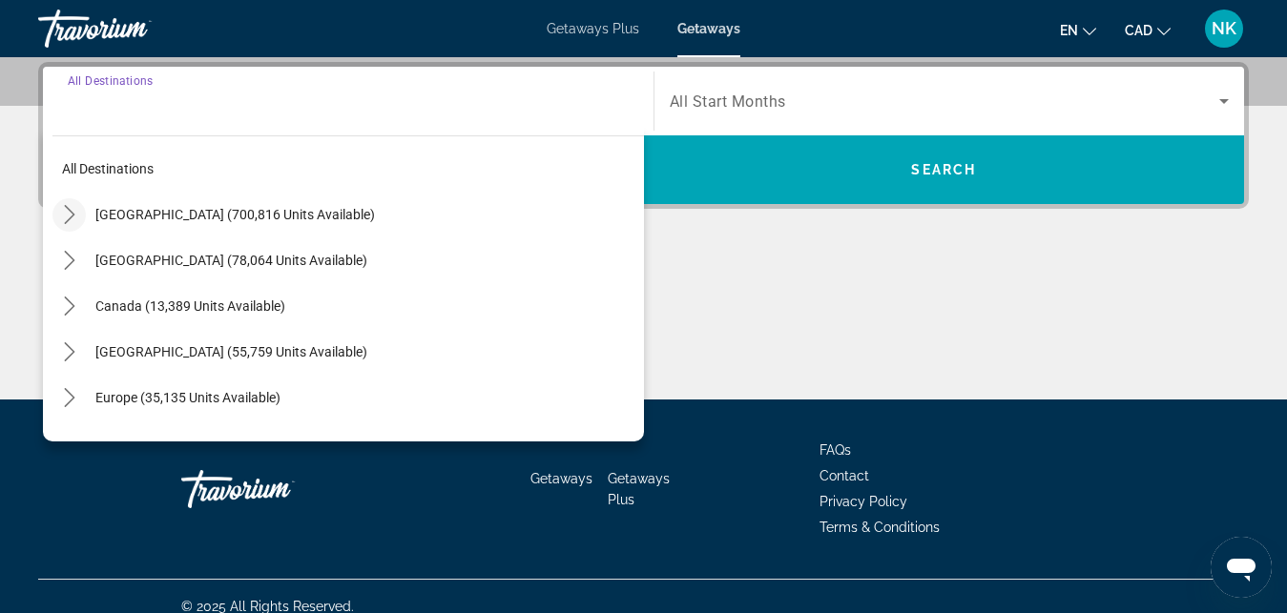
click at [64, 210] on icon "Toggle United States (700,816 units available) submenu" at bounding box center [69, 214] width 19 height 19
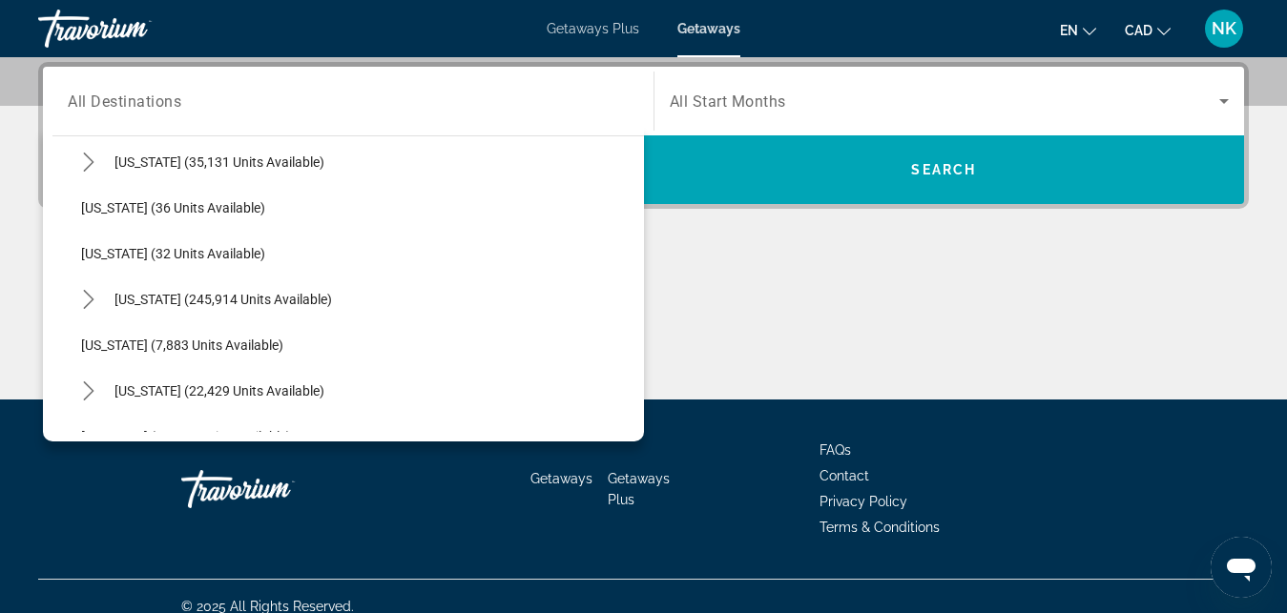
scroll to position [266, 0]
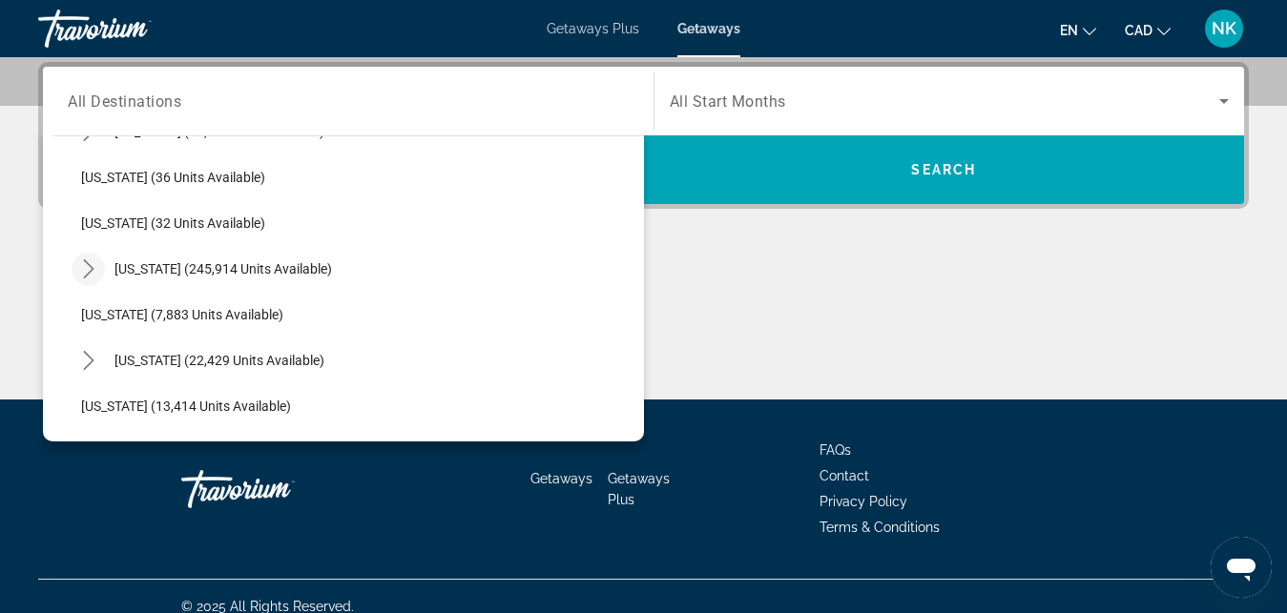
click at [93, 281] on mat-icon "Toggle Florida (245,914 units available) submenu" at bounding box center [88, 269] width 33 height 33
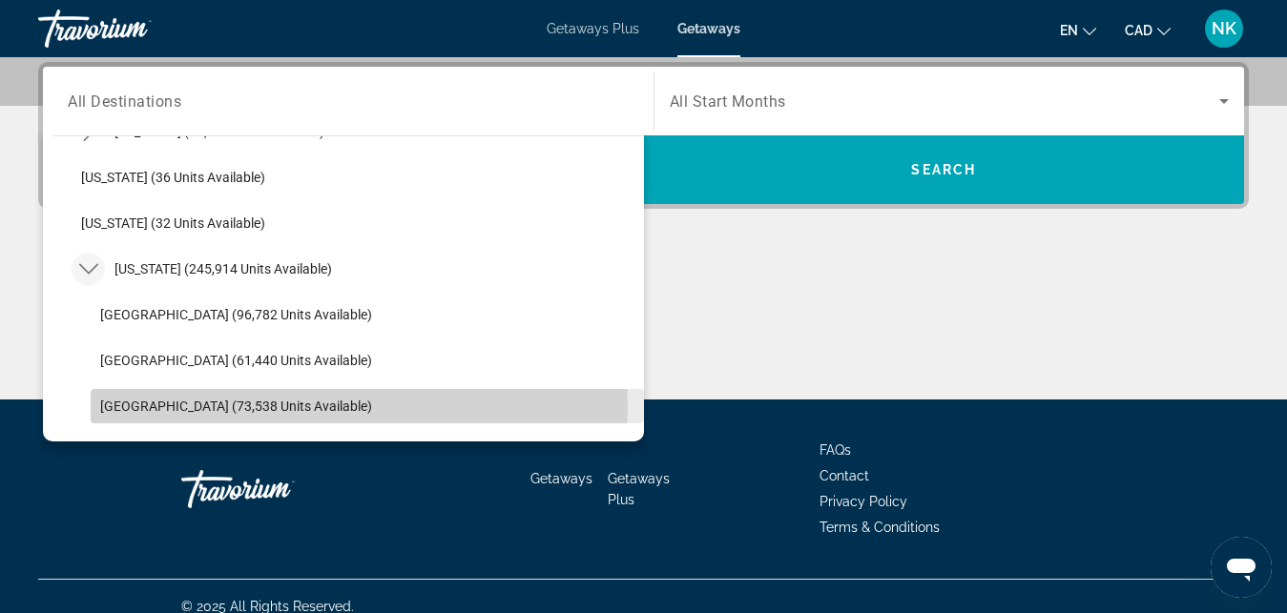
click at [197, 405] on span "West Coast (73,538 units available)" at bounding box center [236, 406] width 272 height 15
type input "**********"
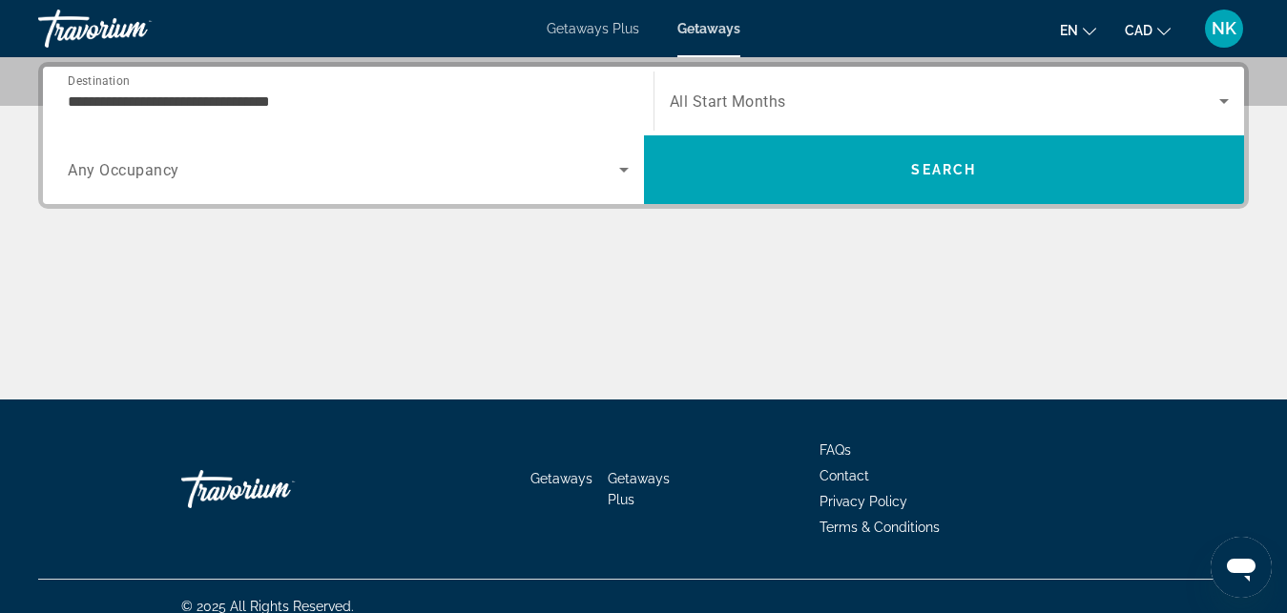
click at [778, 97] on span "All Start Months" at bounding box center [728, 102] width 116 height 18
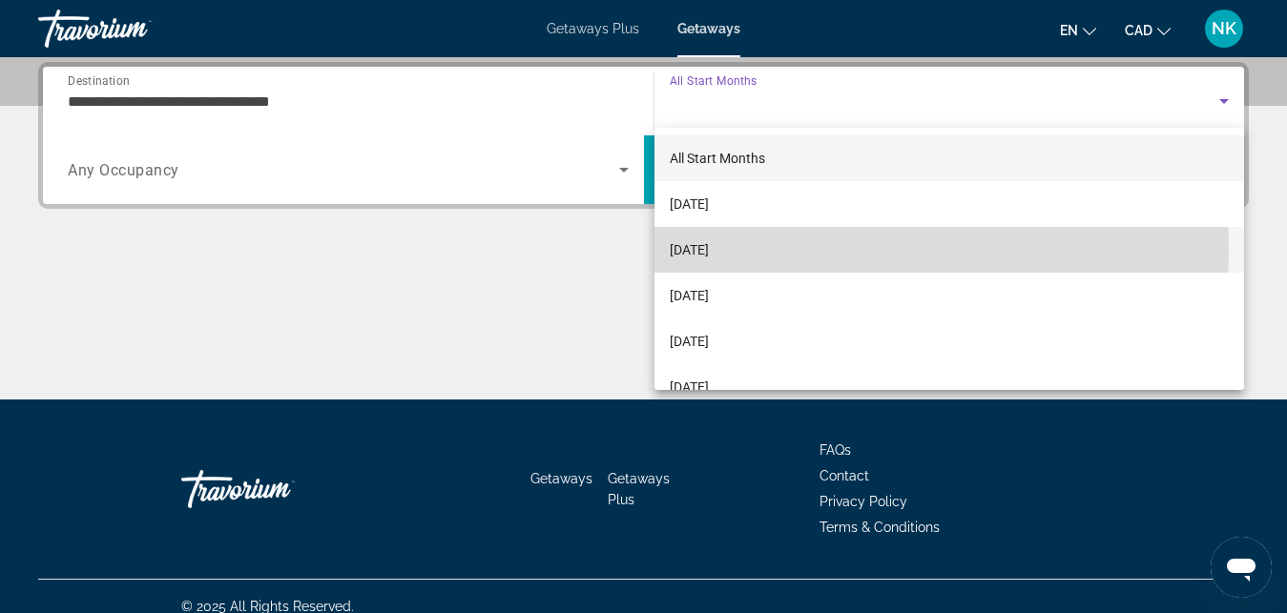
click at [768, 249] on mat-option "November 2025" at bounding box center [949, 250] width 590 height 46
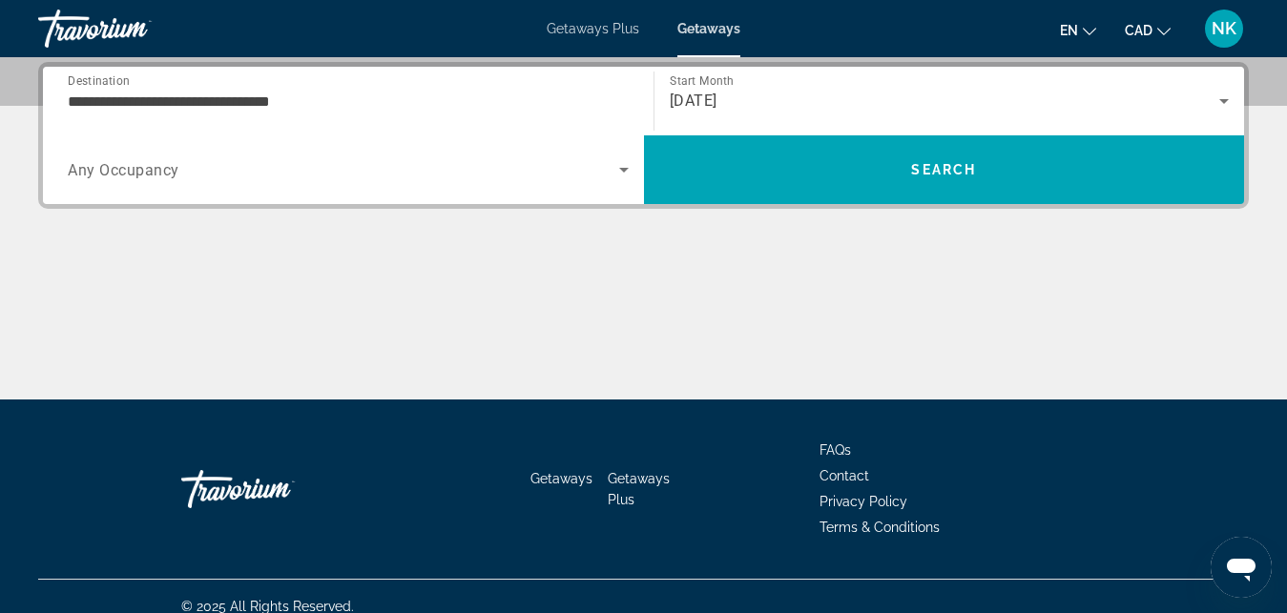
click at [472, 195] on div "Search widget" at bounding box center [348, 169] width 561 height 53
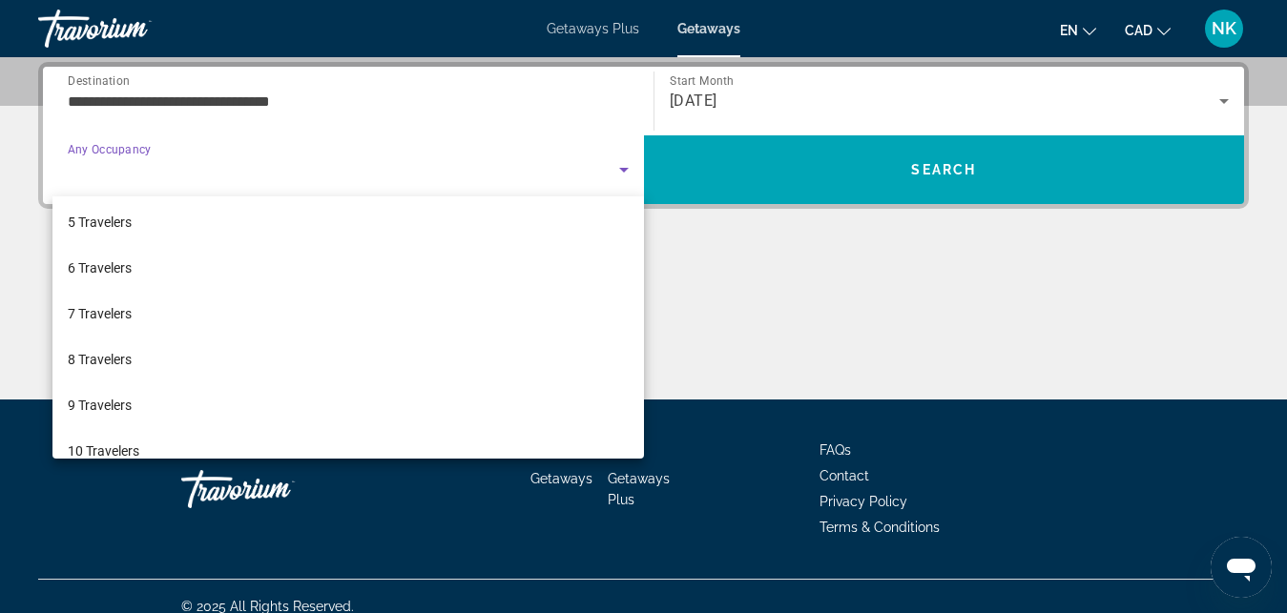
scroll to position [211, 0]
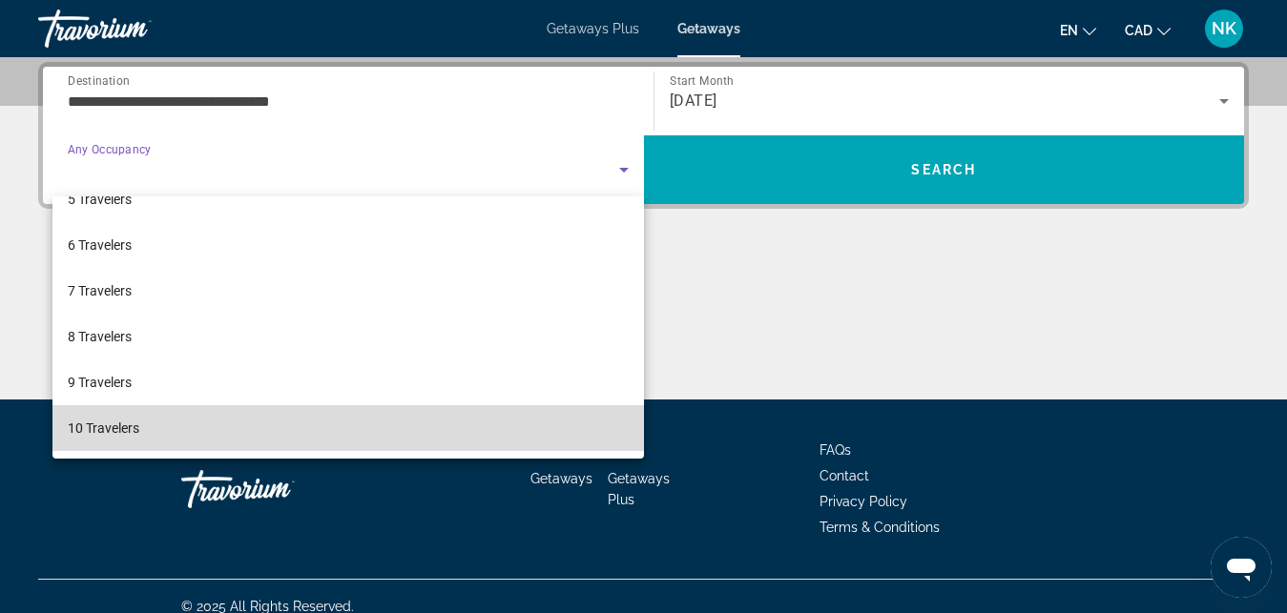
click at [427, 428] on mat-option "10 Travelers" at bounding box center [347, 428] width 591 height 46
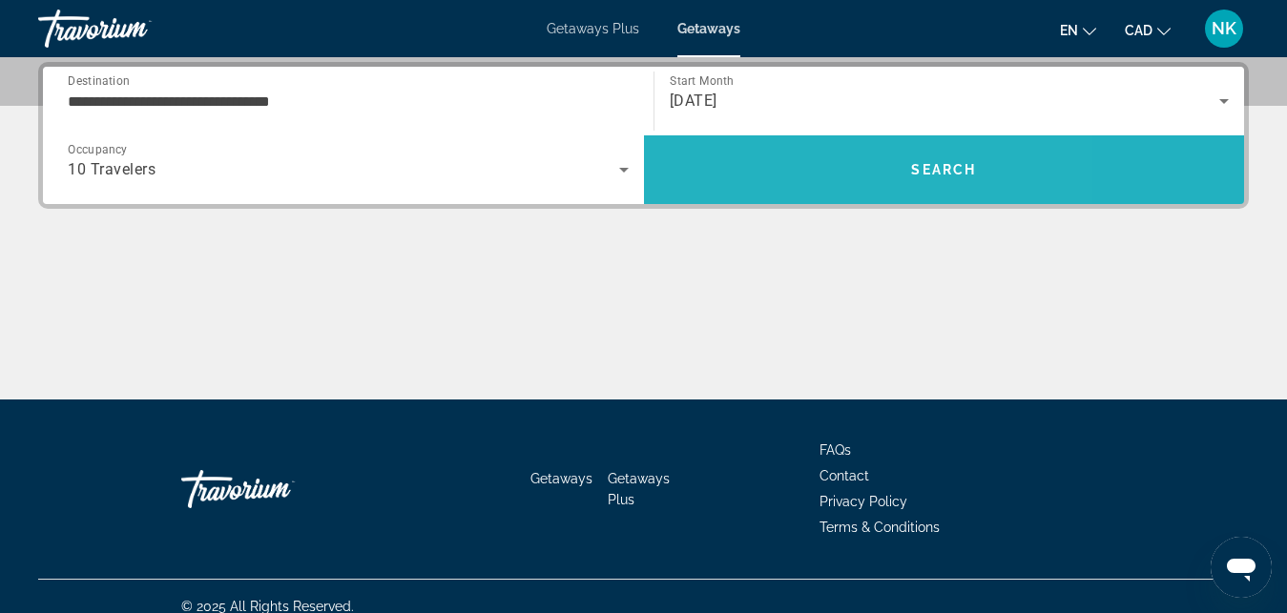
click at [805, 173] on span "Search" at bounding box center [944, 170] width 601 height 46
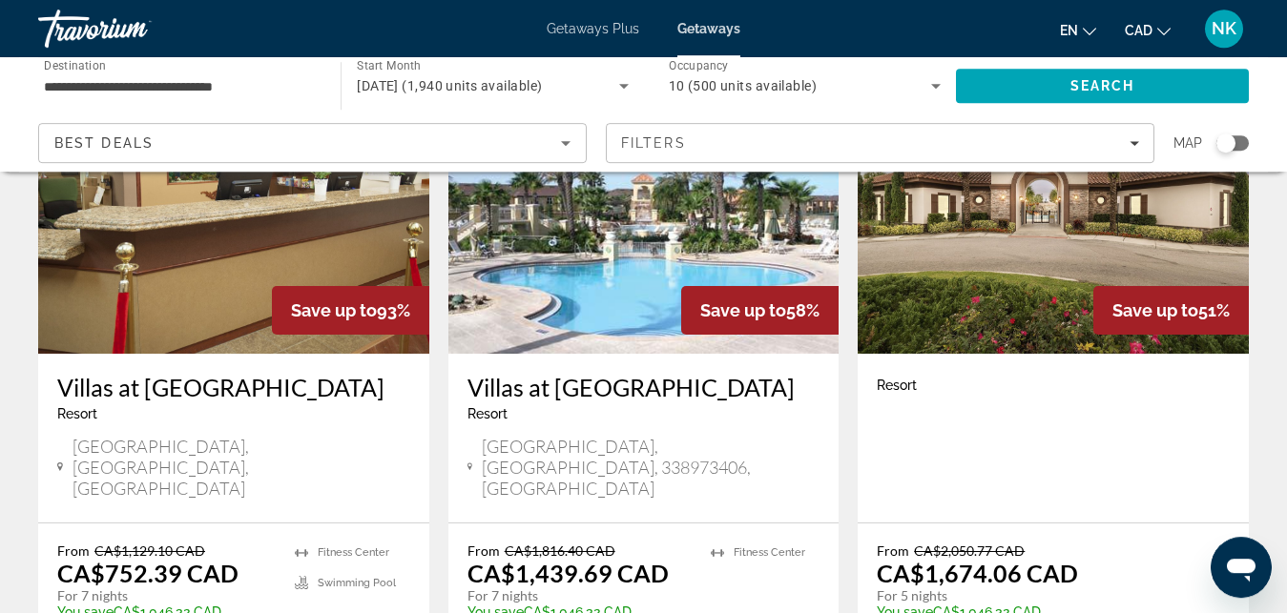
scroll to position [195, 0]
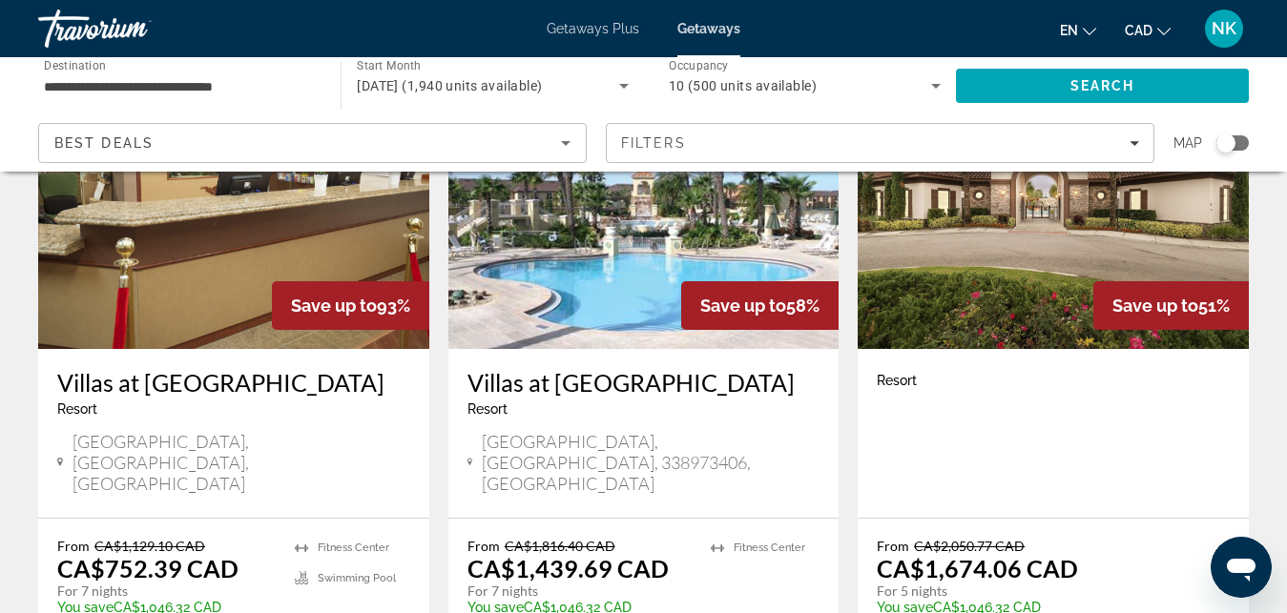
click at [1004, 272] on img "Main content" at bounding box center [1053, 196] width 391 height 305
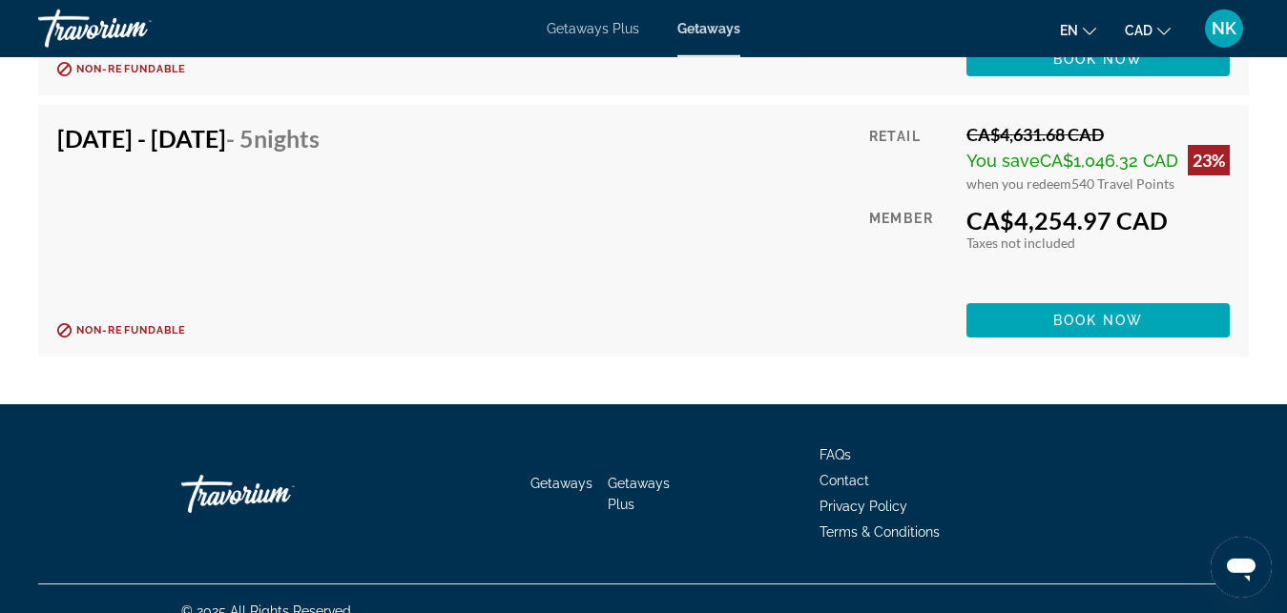
scroll to position [27213, 0]
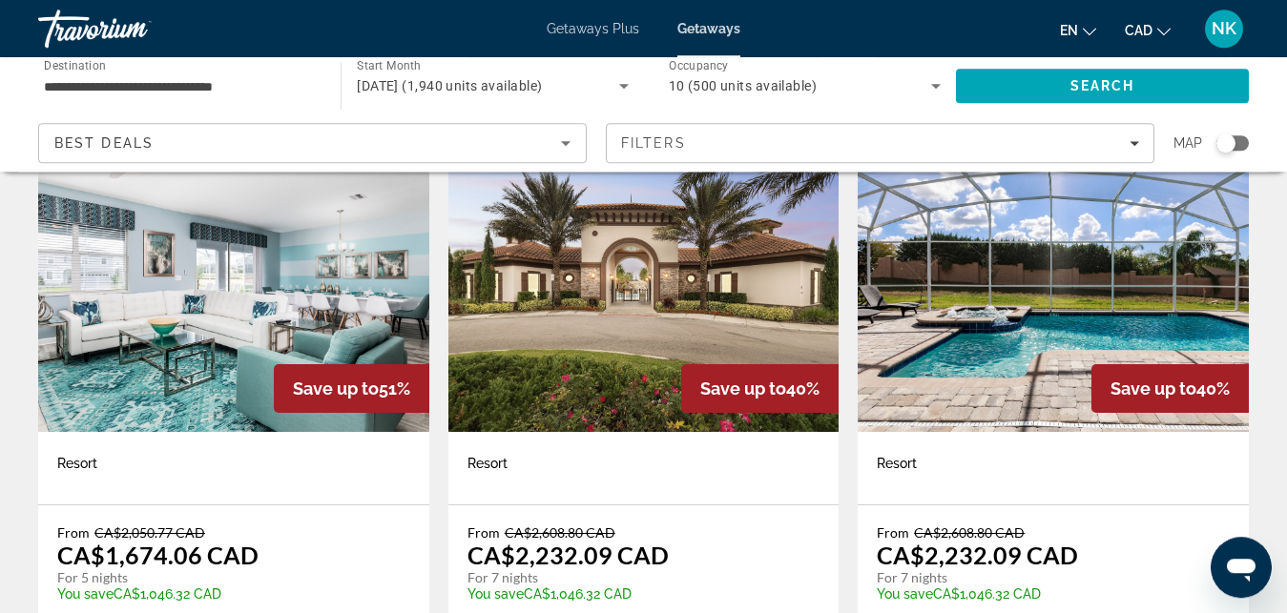
scroll to position [811, 0]
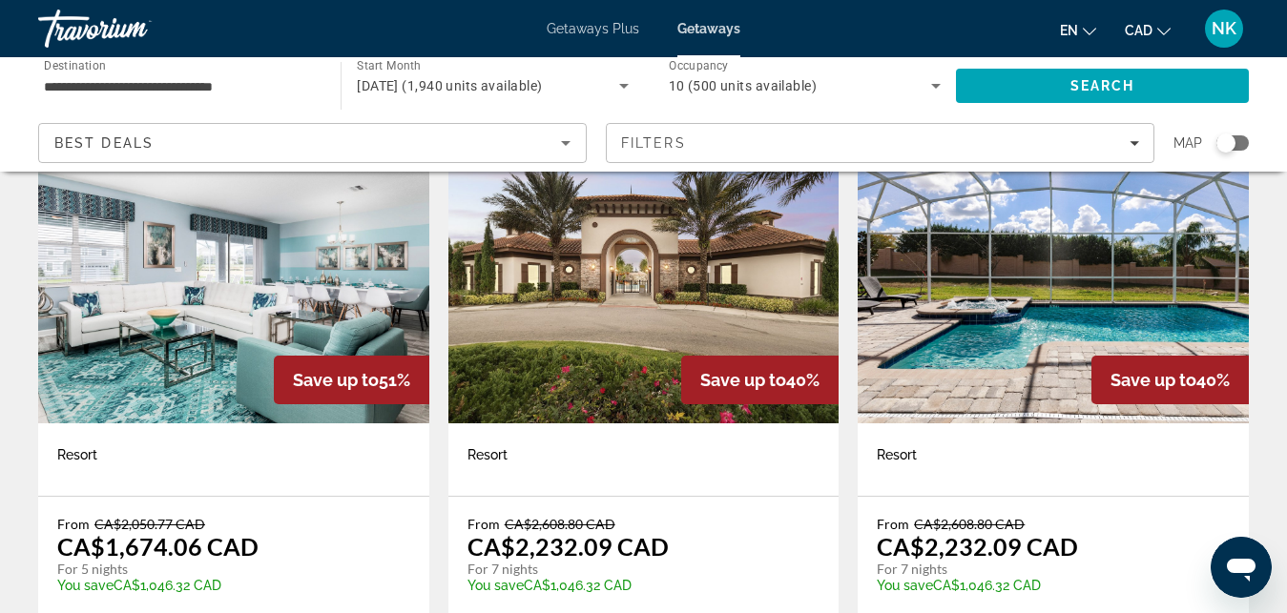
click at [586, 328] on img "Main content" at bounding box center [643, 270] width 391 height 305
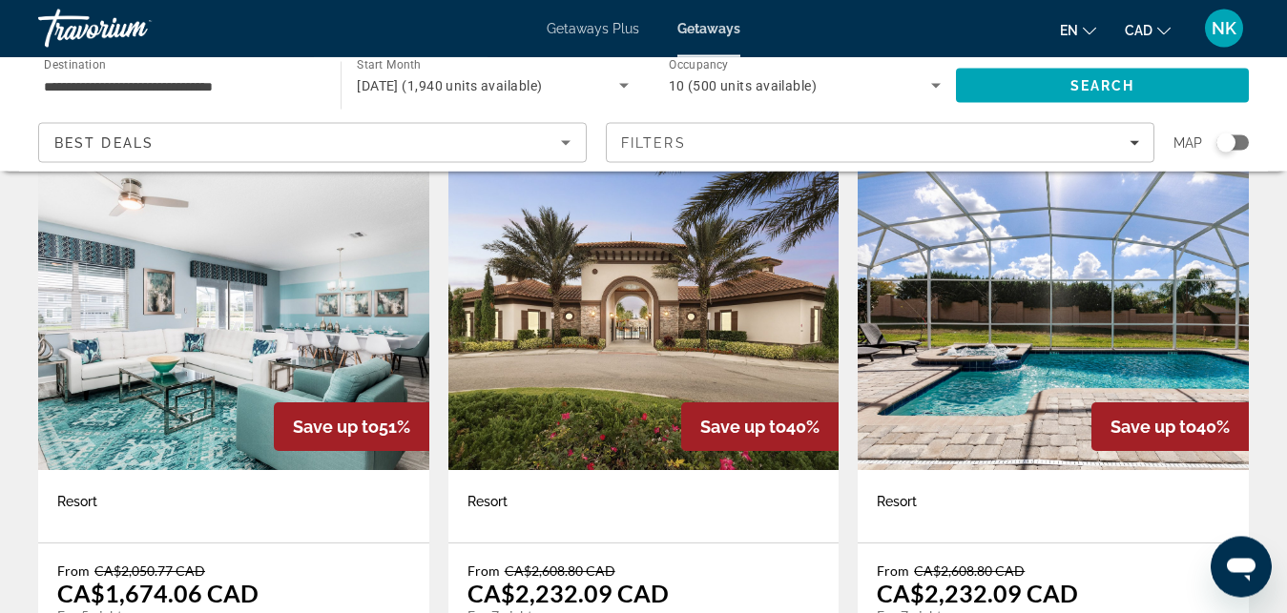
scroll to position [746, 0]
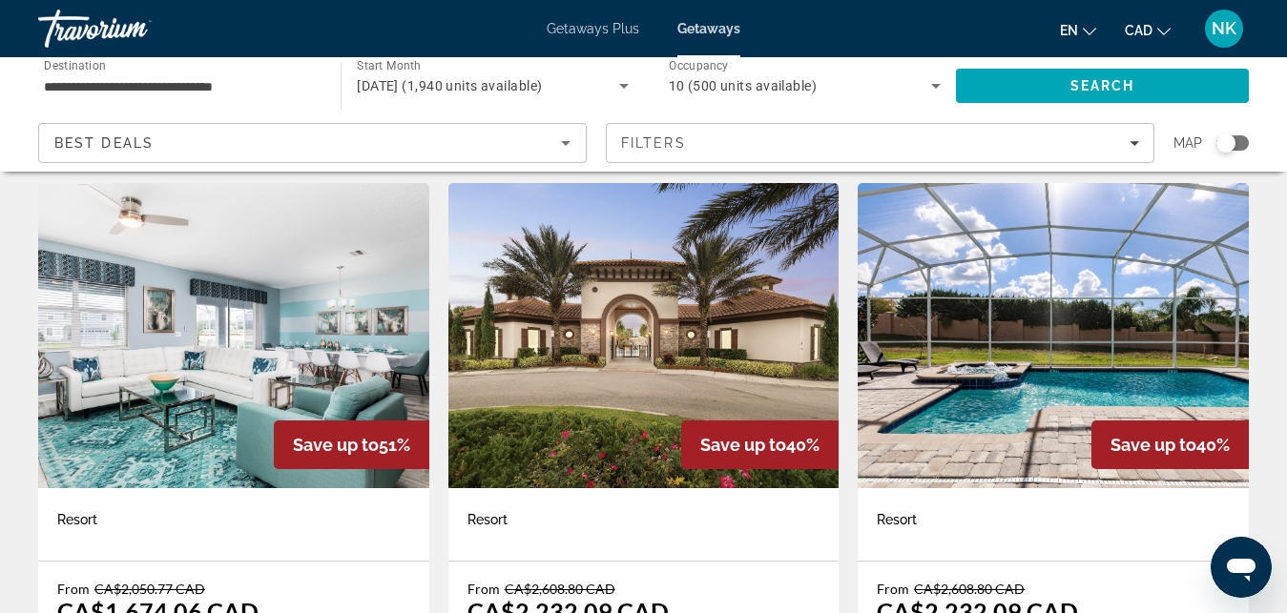
click at [313, 275] on img "Main content" at bounding box center [233, 335] width 391 height 305
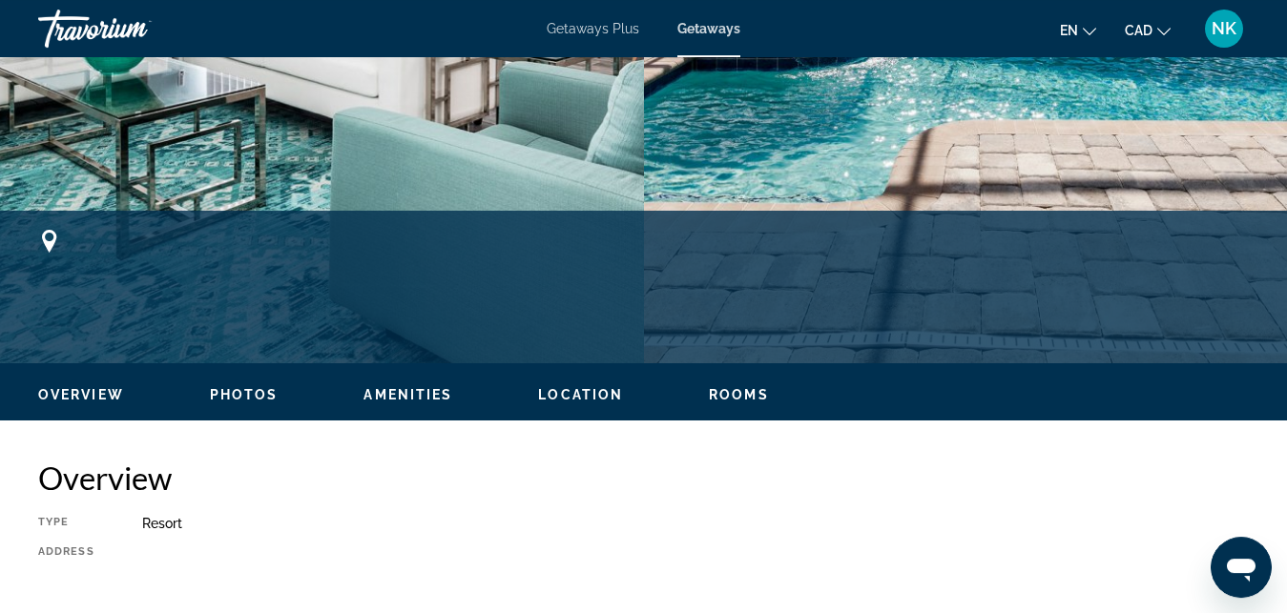
scroll to position [632, 0]
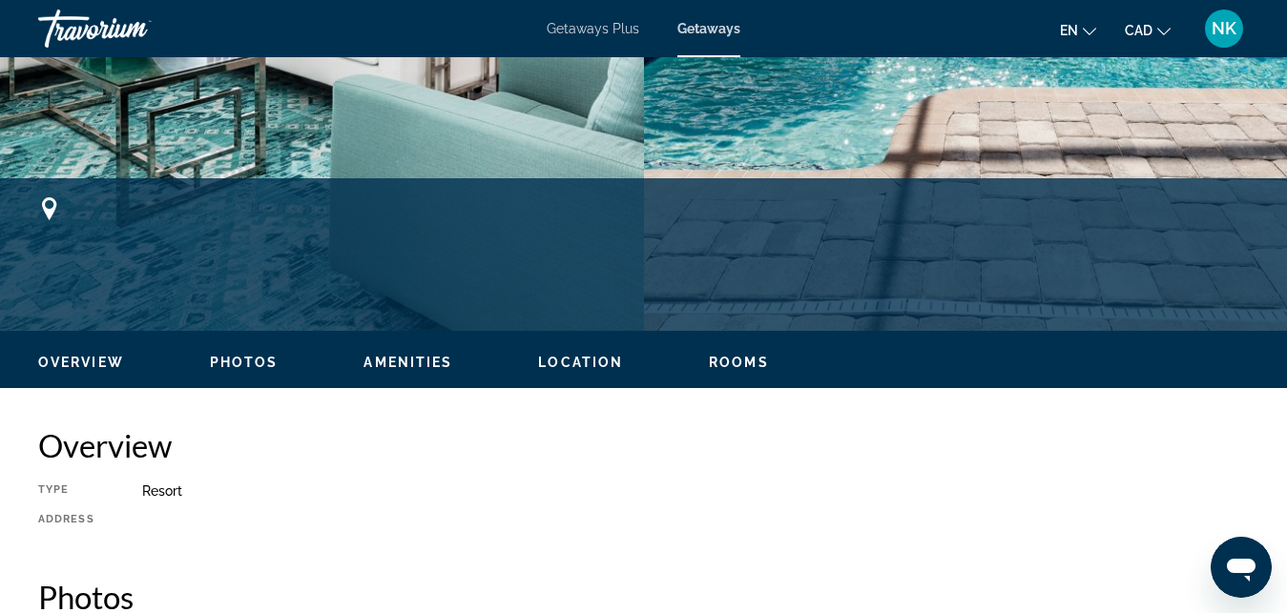
click at [225, 359] on span "Photos" at bounding box center [244, 362] width 69 height 15
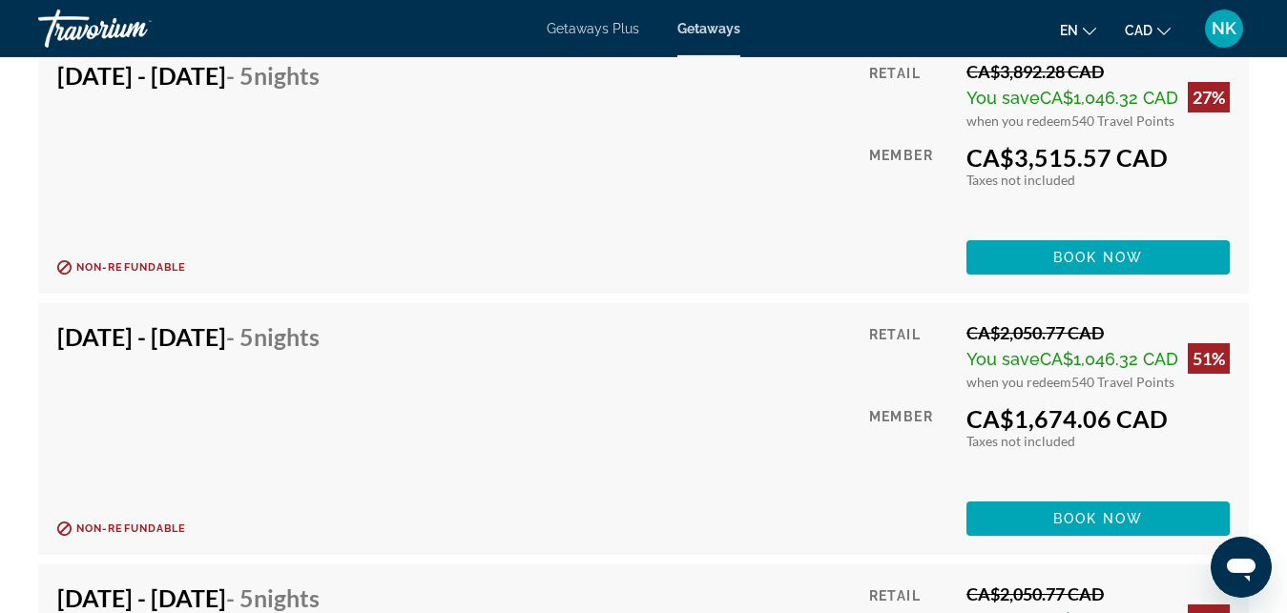
scroll to position [0, 0]
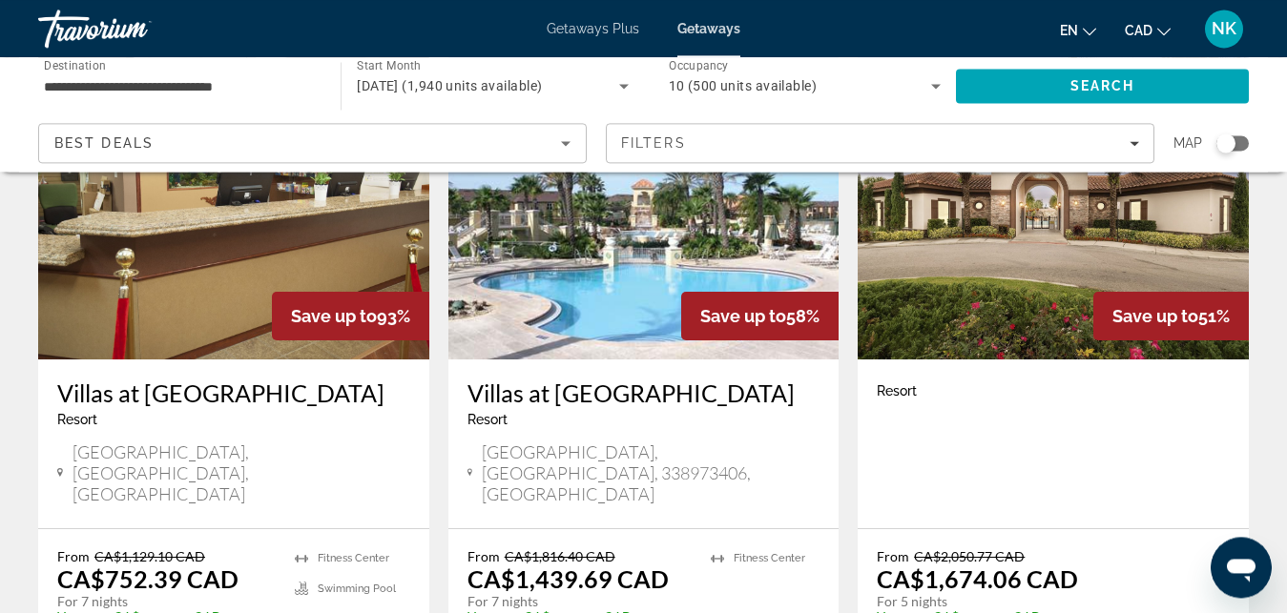
scroll to position [195, 0]
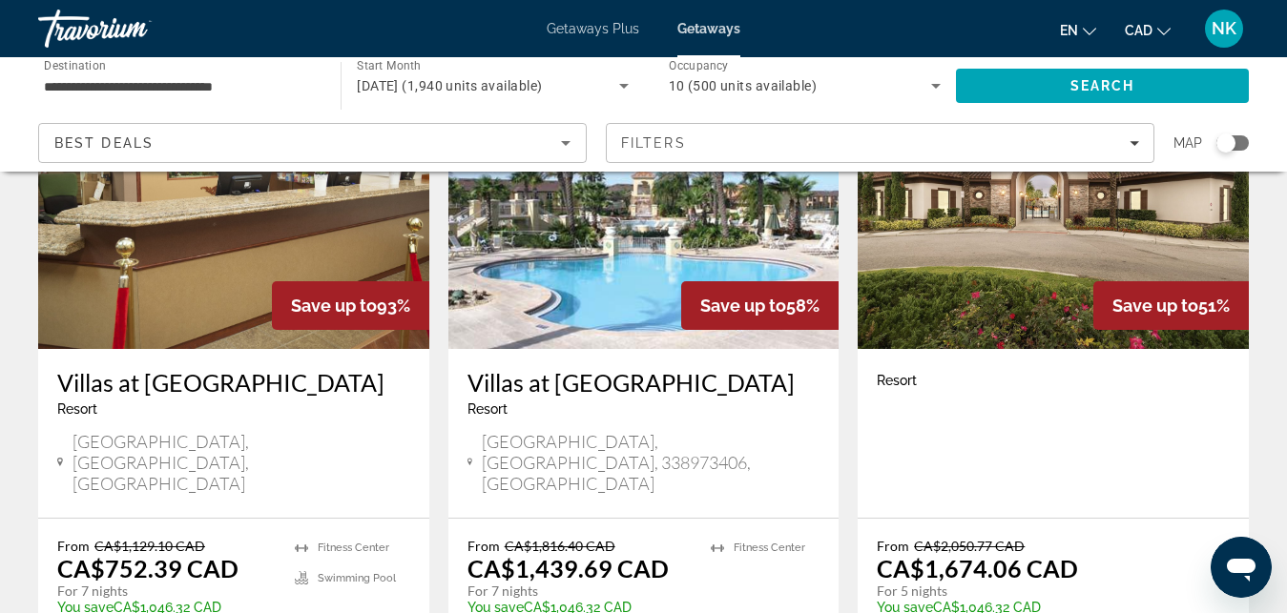
click at [225, 281] on img "Main content" at bounding box center [233, 196] width 391 height 305
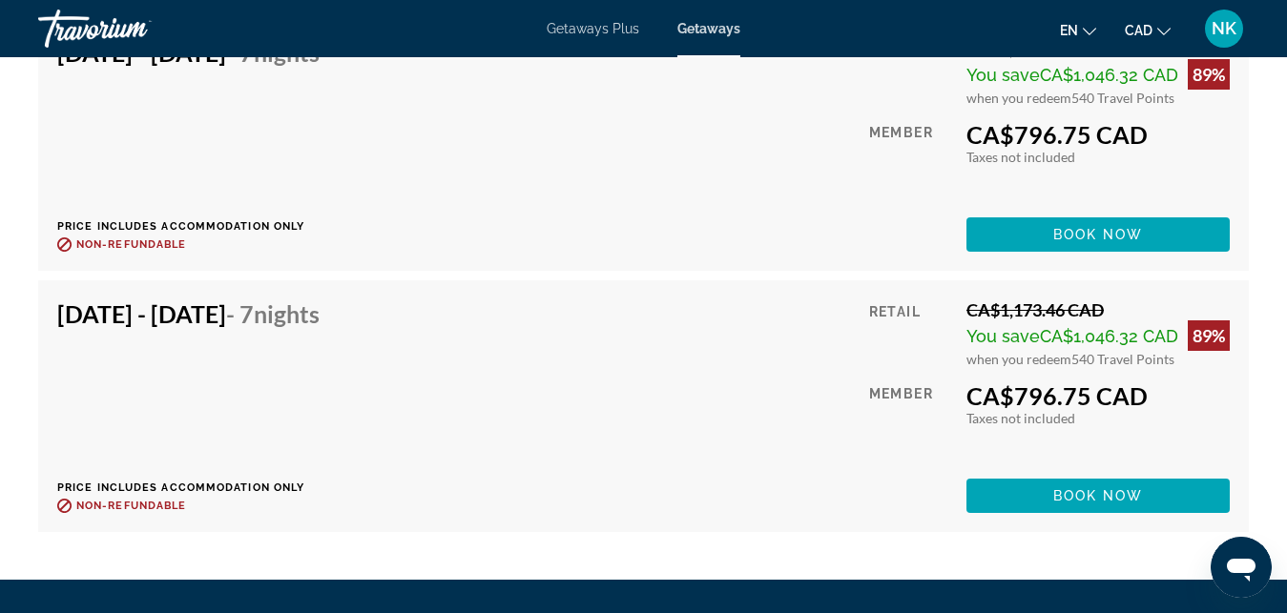
scroll to position [5124, 0]
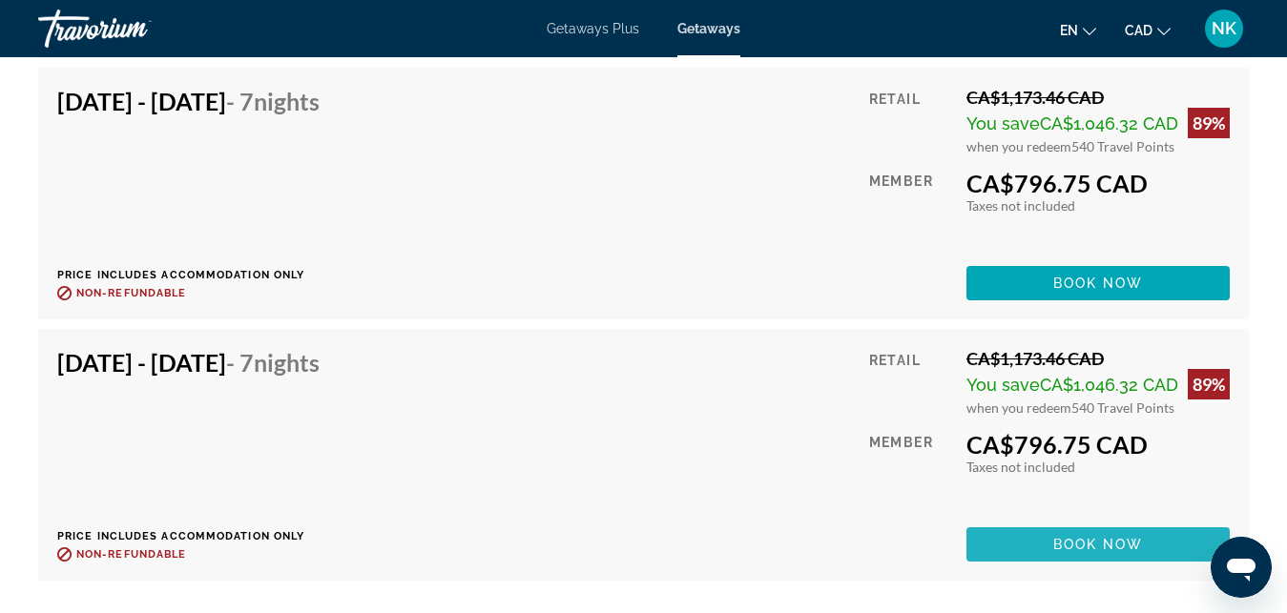
click at [1039, 555] on span "Main content" at bounding box center [1097, 545] width 263 height 46
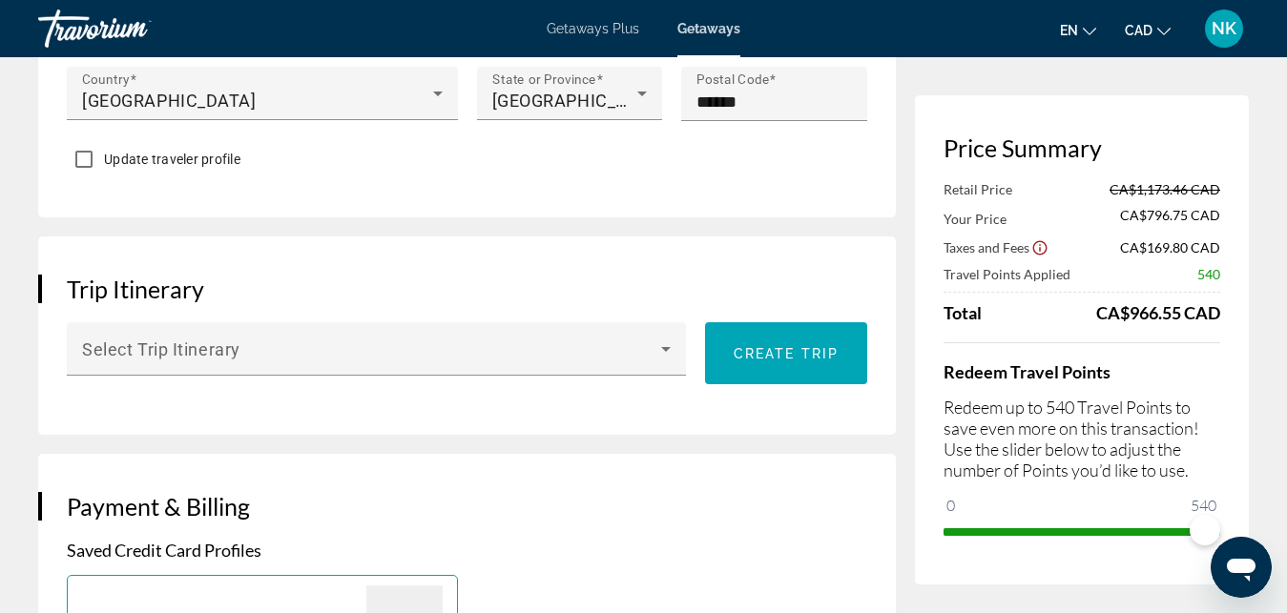
scroll to position [957, 0]
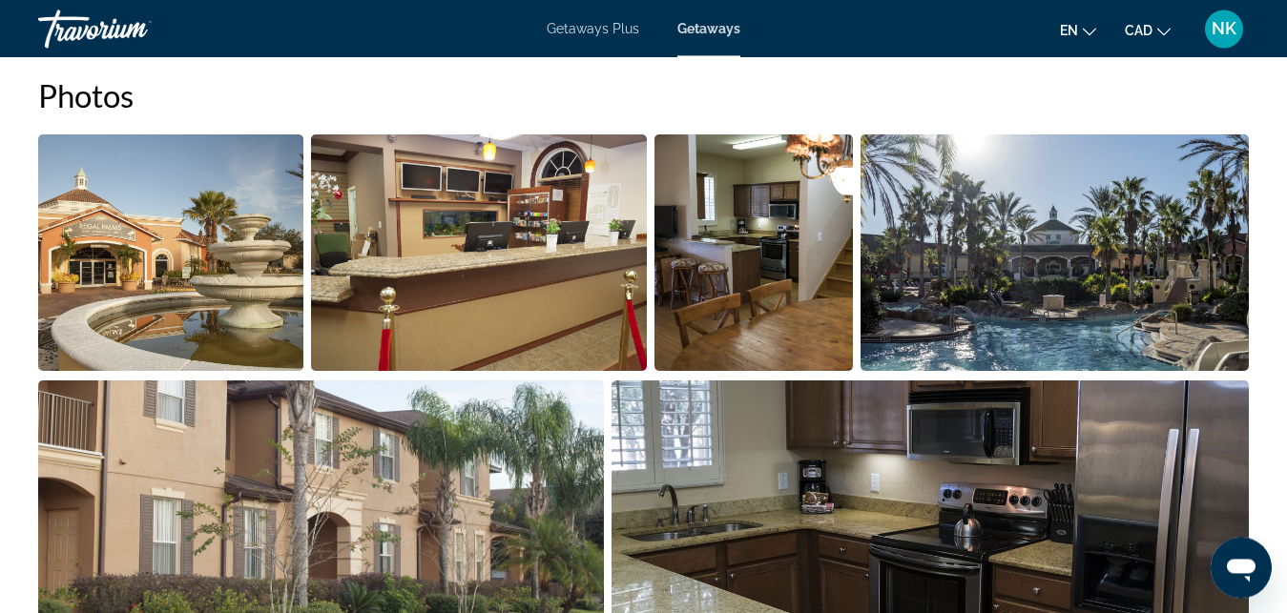
scroll to position [1249, 0]
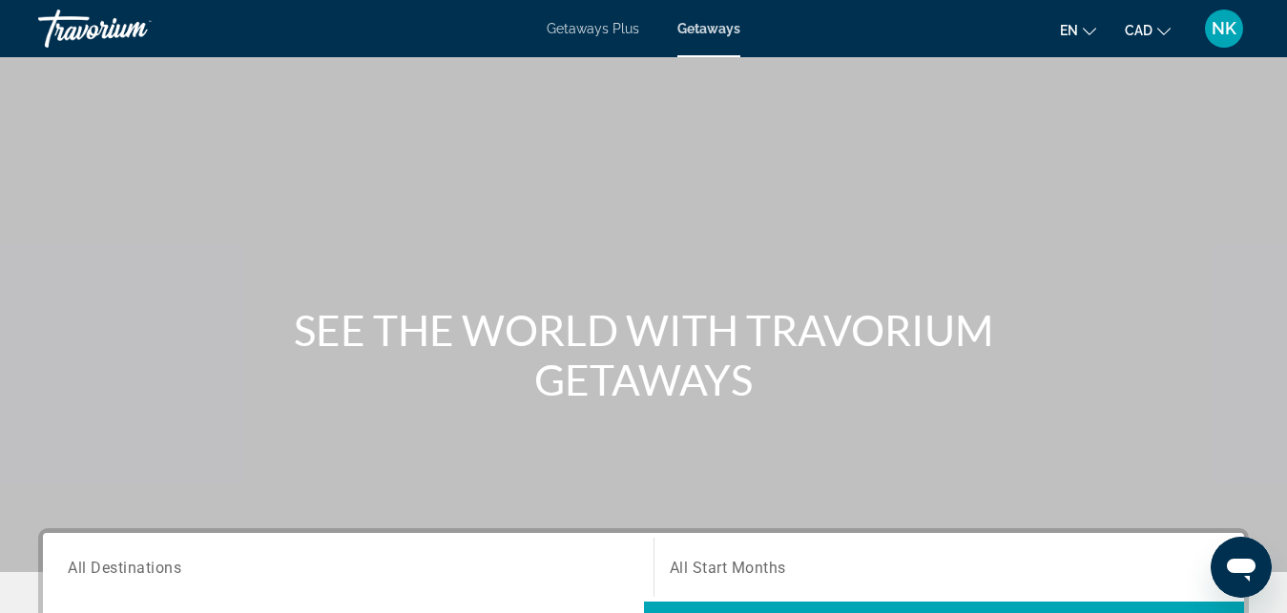
click at [569, 23] on span "Getaways Plus" at bounding box center [593, 28] width 93 height 15
click at [443, 569] on input "Destination All Destinations" at bounding box center [348, 568] width 561 height 23
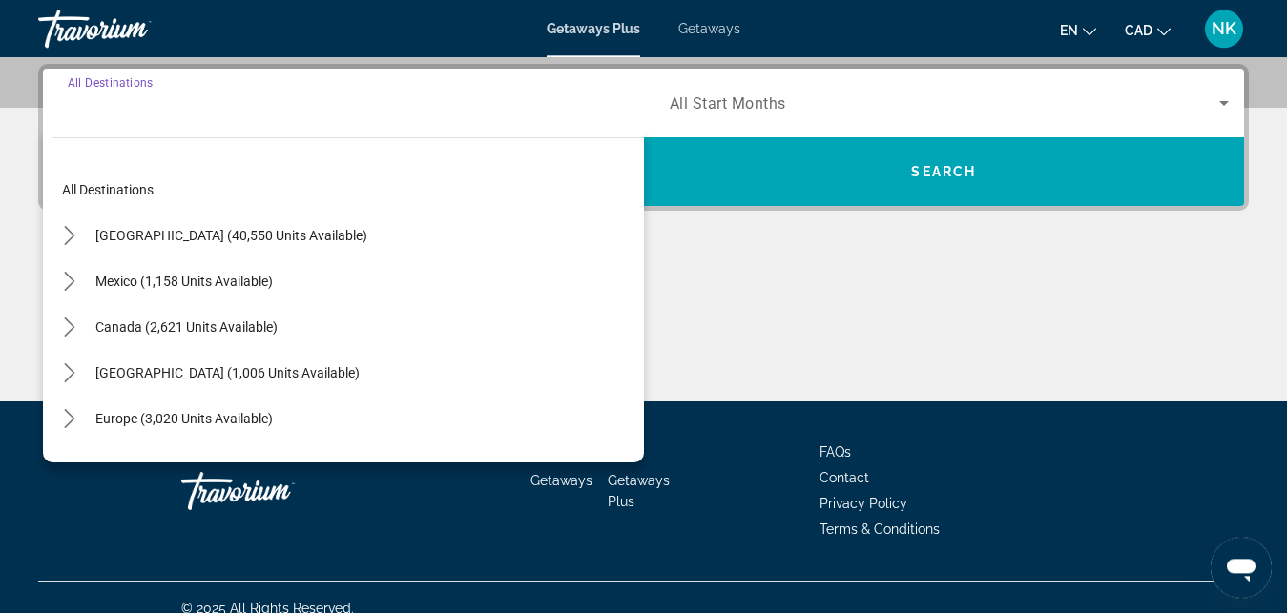
scroll to position [466, 0]
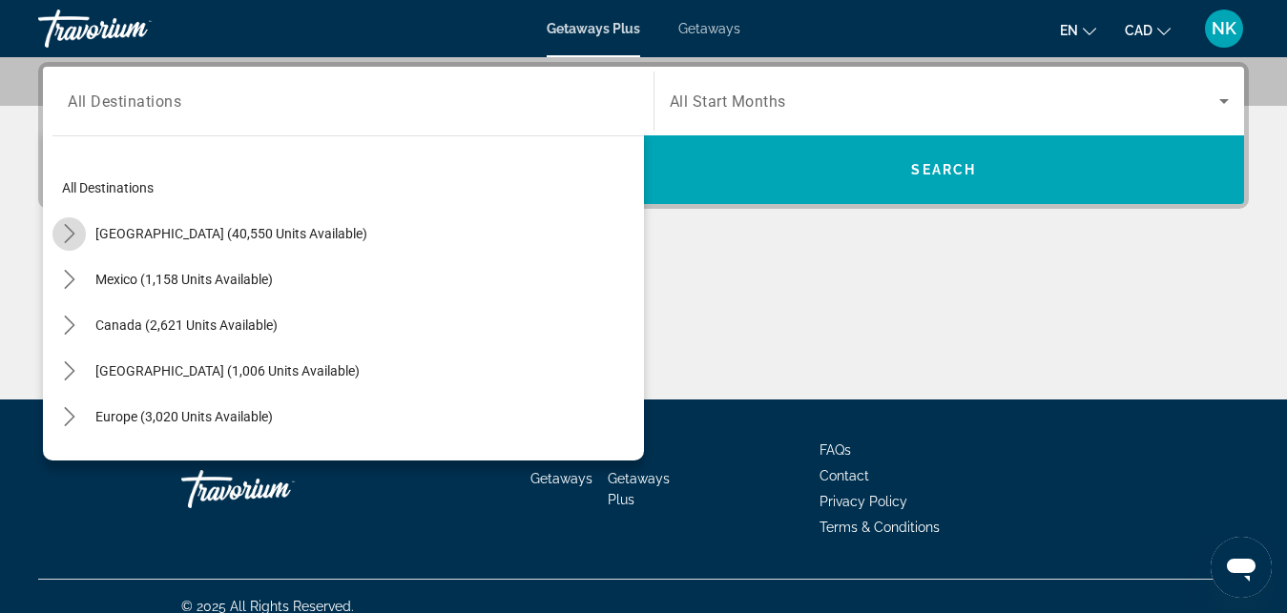
click at [71, 234] on icon "Toggle United States (40,550 units available) submenu" at bounding box center [69, 233] width 19 height 19
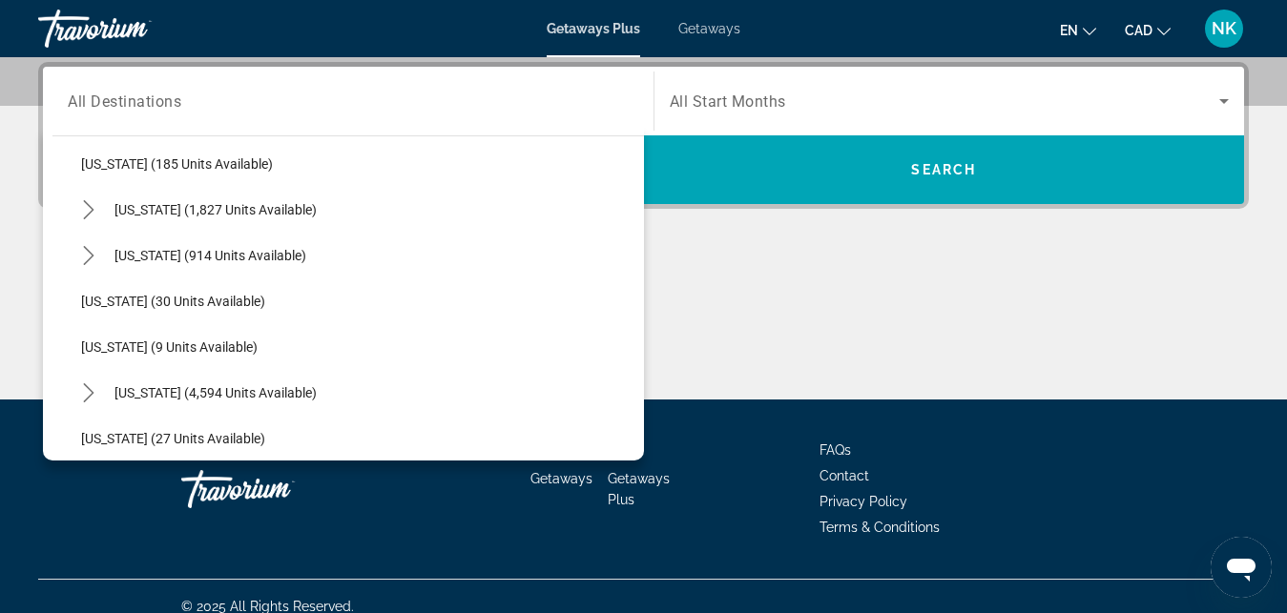
scroll to position [217, 0]
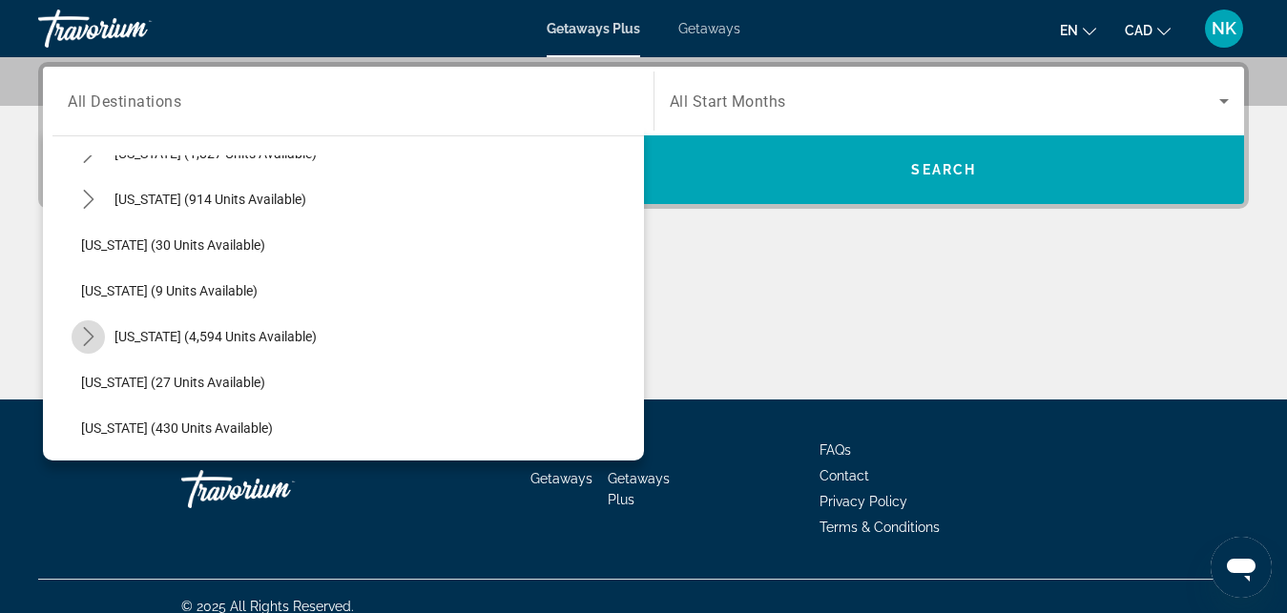
click at [88, 340] on icon "Toggle Florida (4,594 units available) submenu" at bounding box center [88, 336] width 19 height 19
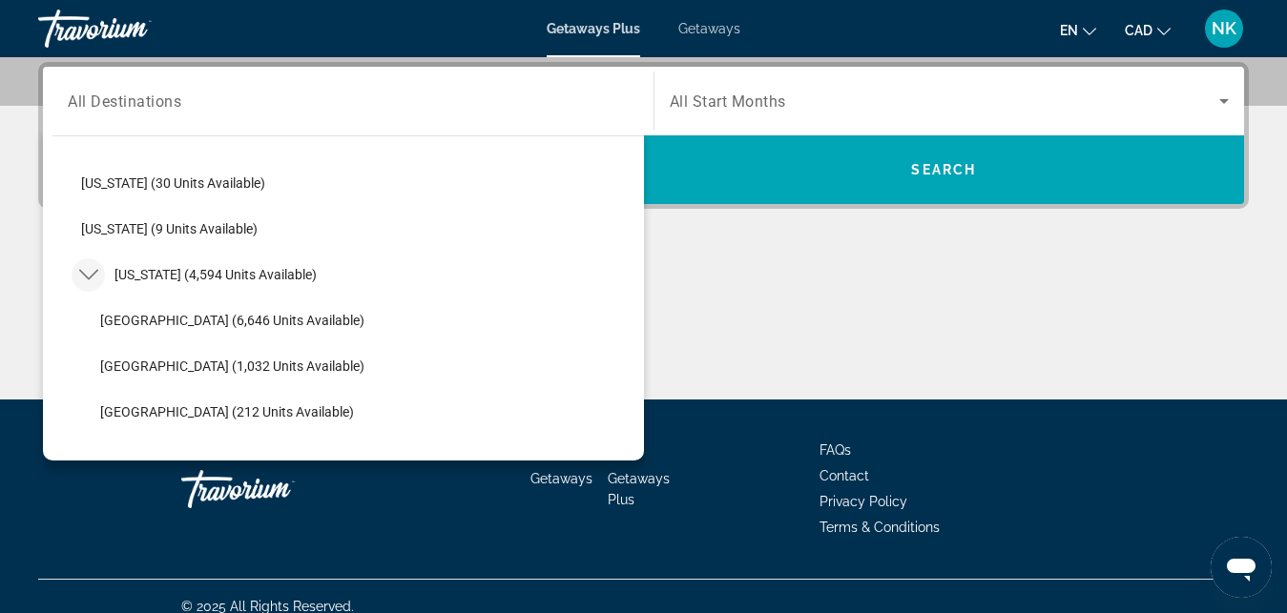
scroll to position [326, 0]
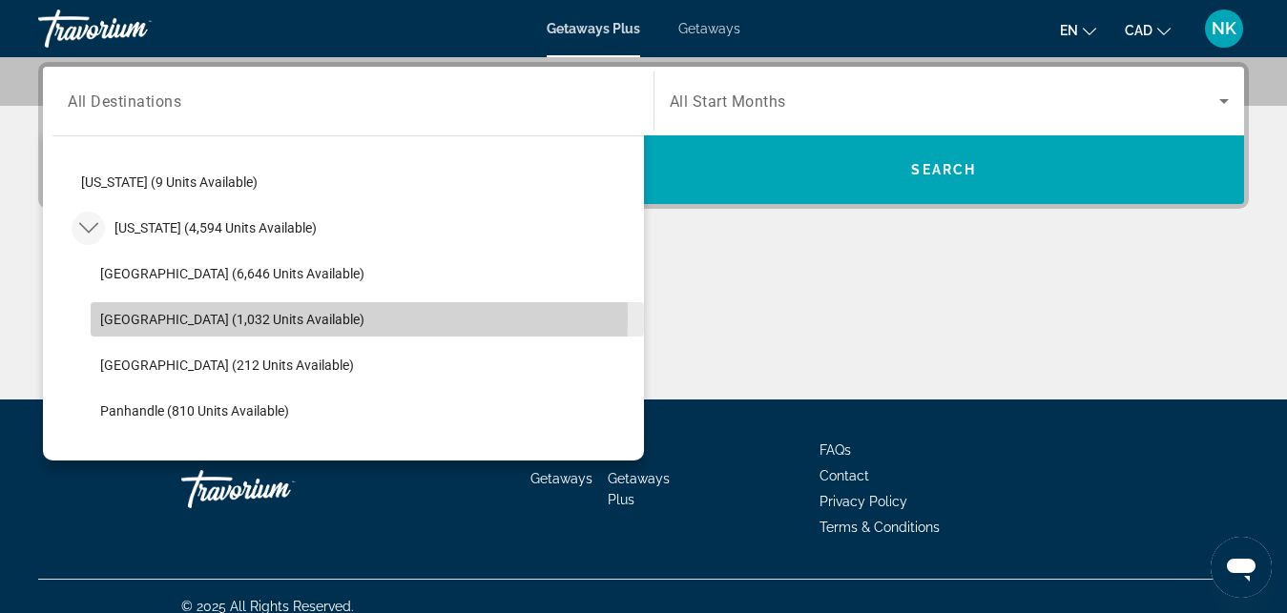
click at [191, 317] on span "East Coast (1,032 units available)" at bounding box center [232, 319] width 264 height 15
type input "**********"
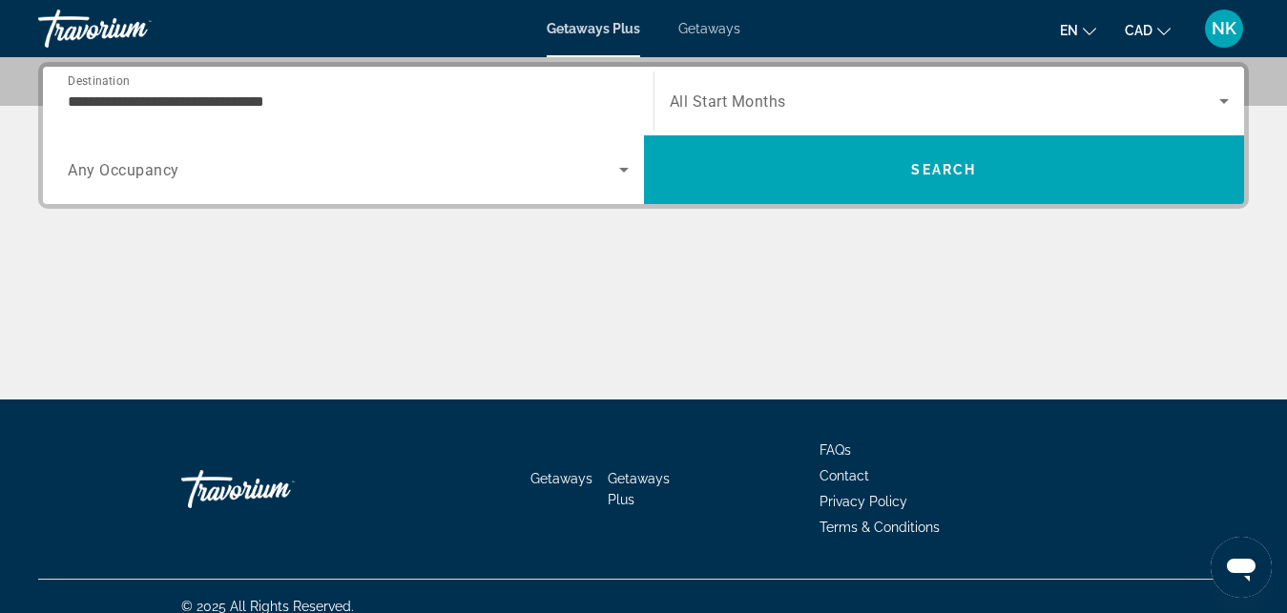
click at [737, 99] on span "All Start Months" at bounding box center [728, 102] width 116 height 18
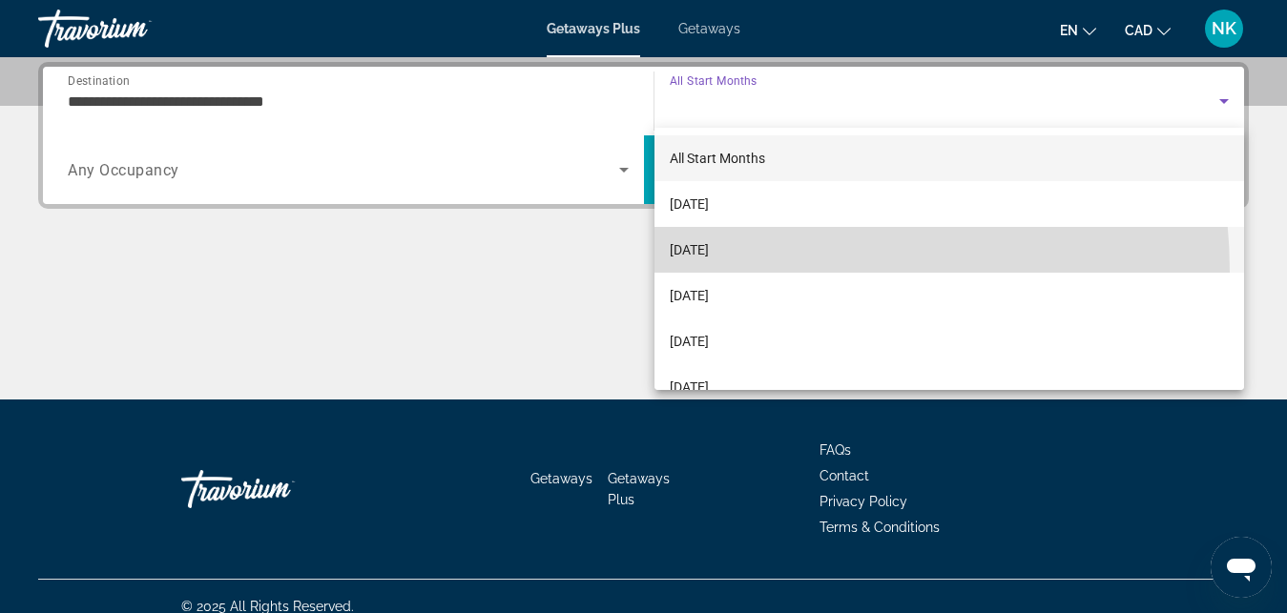
click at [753, 271] on mat-option "November 2025" at bounding box center [949, 250] width 590 height 46
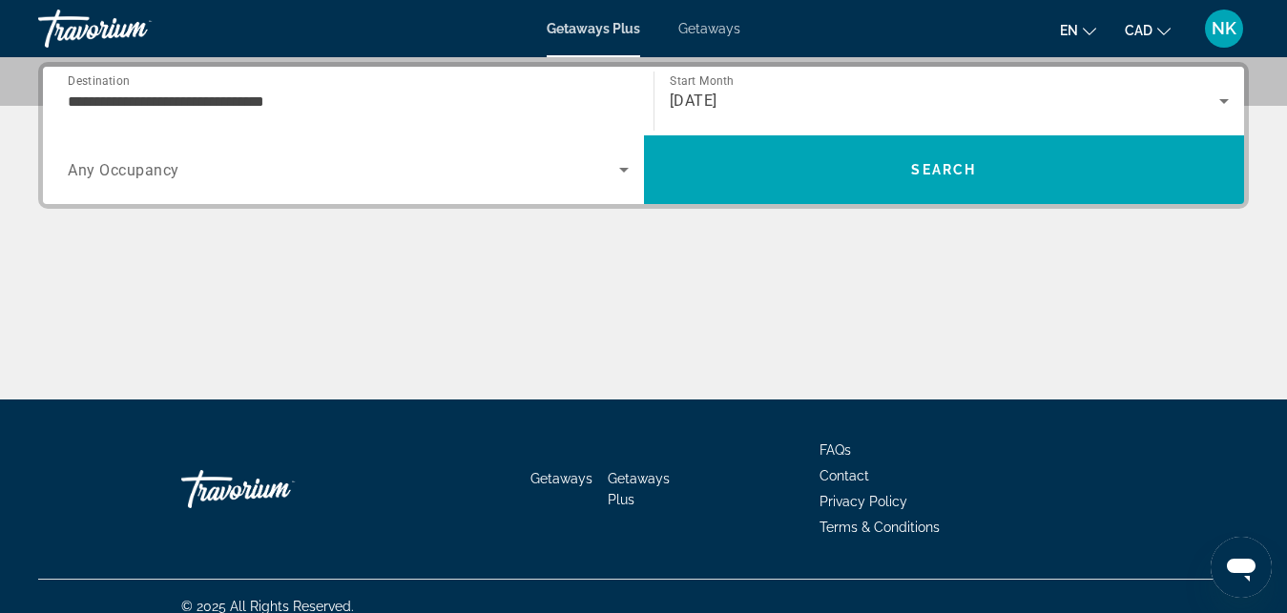
click at [438, 183] on div "Search widget" at bounding box center [348, 169] width 561 height 53
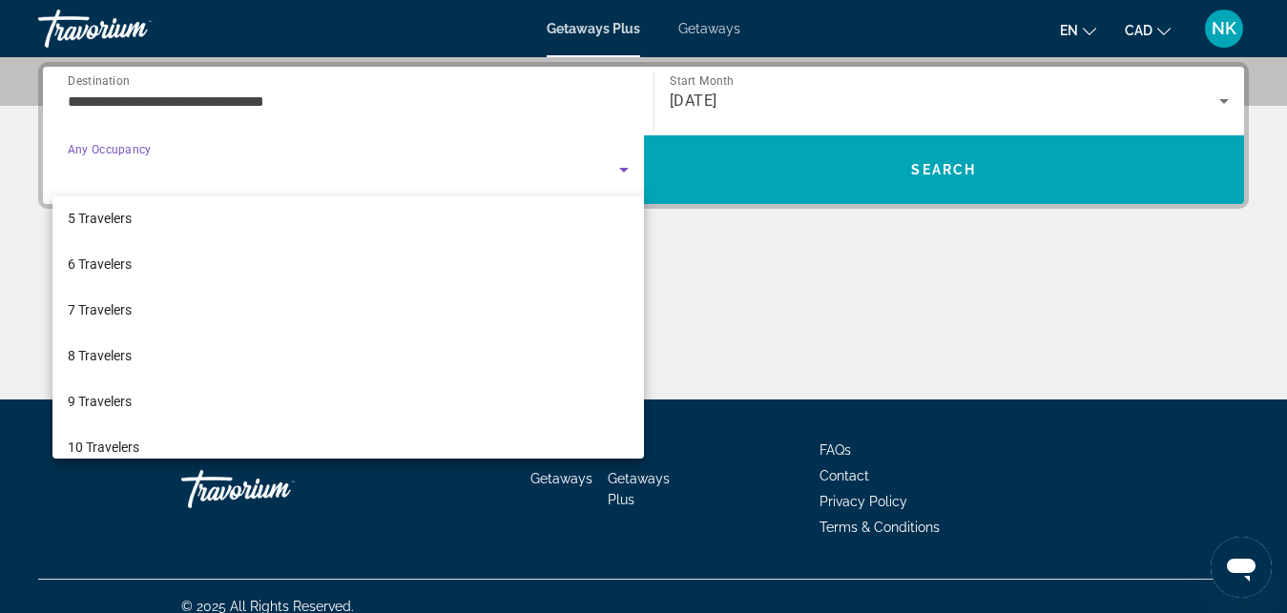
scroll to position [211, 0]
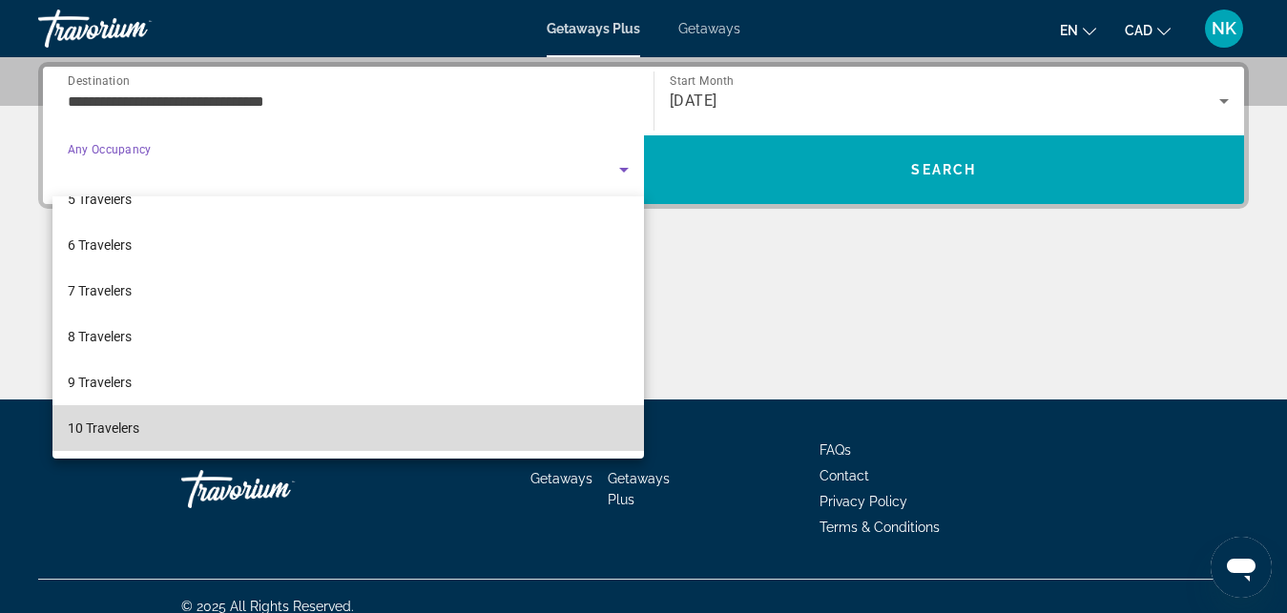
click at [452, 423] on mat-option "10 Travelers" at bounding box center [347, 428] width 591 height 46
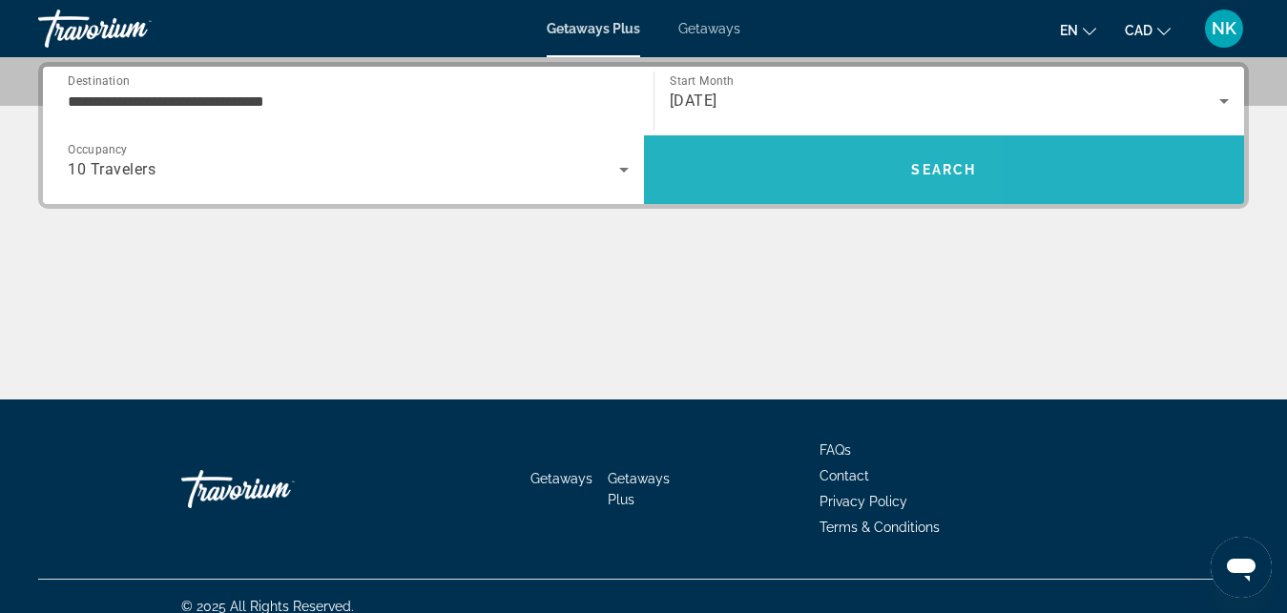
click at [760, 157] on span "Search" at bounding box center [944, 170] width 601 height 46
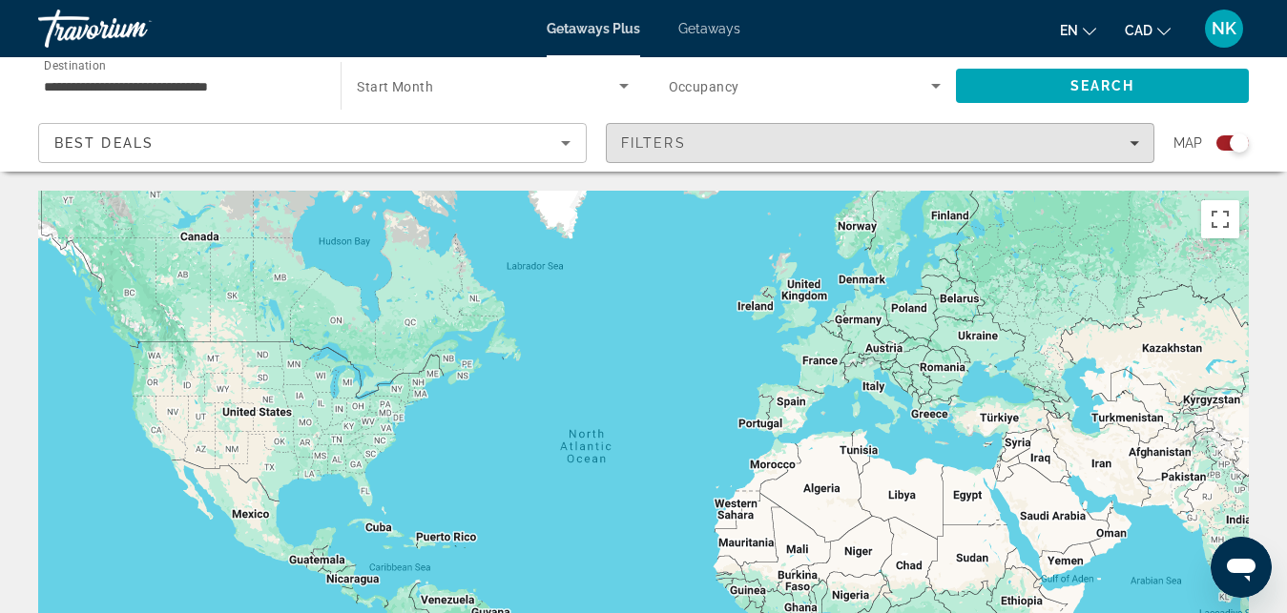
click at [760, 157] on span "Filters" at bounding box center [880, 143] width 547 height 46
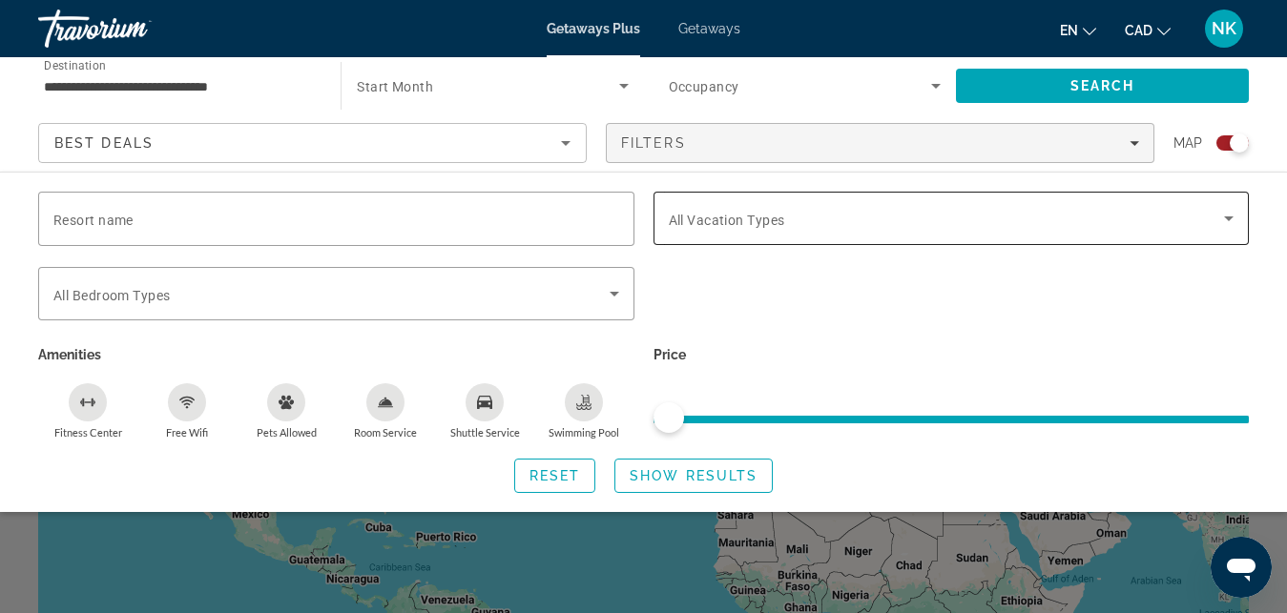
click at [734, 218] on span "All Vacation Types" at bounding box center [727, 220] width 116 height 15
click at [776, 218] on span "All Vacation Types" at bounding box center [727, 220] width 116 height 15
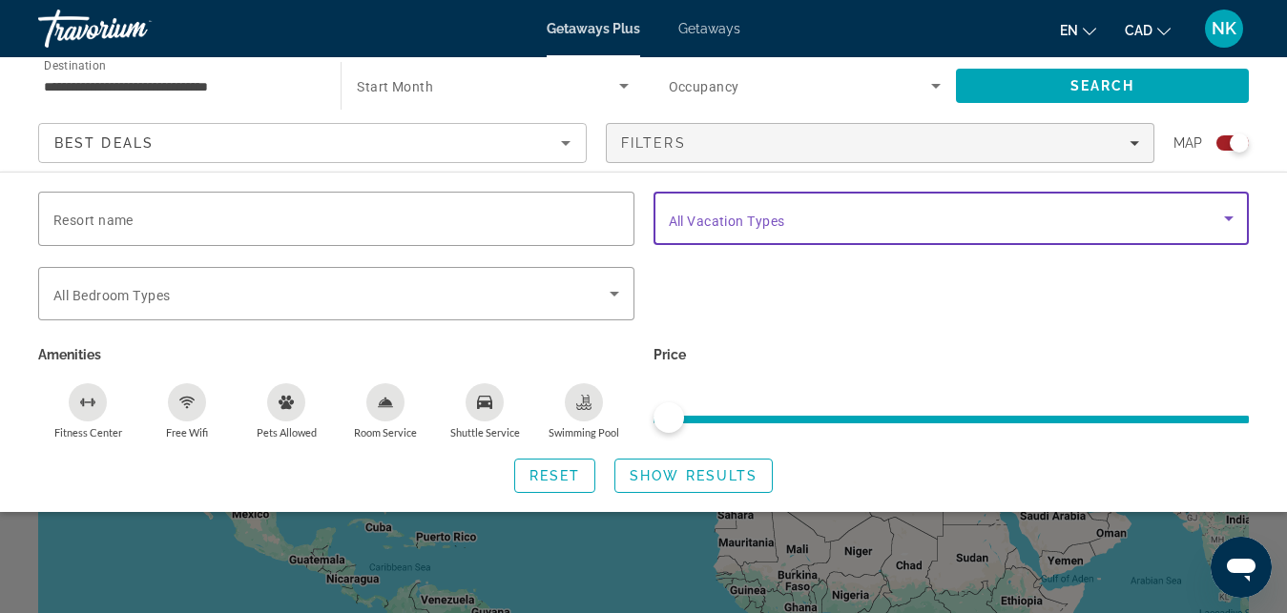
click at [1229, 219] on icon "Search widget" at bounding box center [1229, 219] width 10 height 5
click at [1229, 217] on icon "Search widget" at bounding box center [1229, 219] width 10 height 5
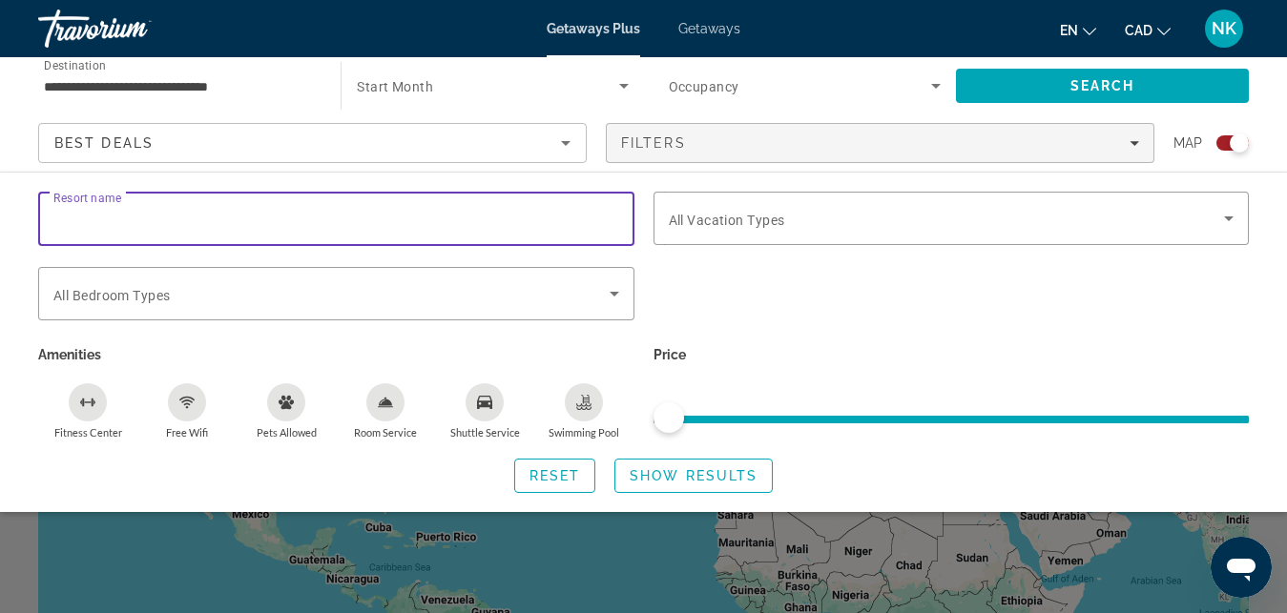
click at [541, 222] on input "Resort name" at bounding box center [336, 219] width 566 height 23
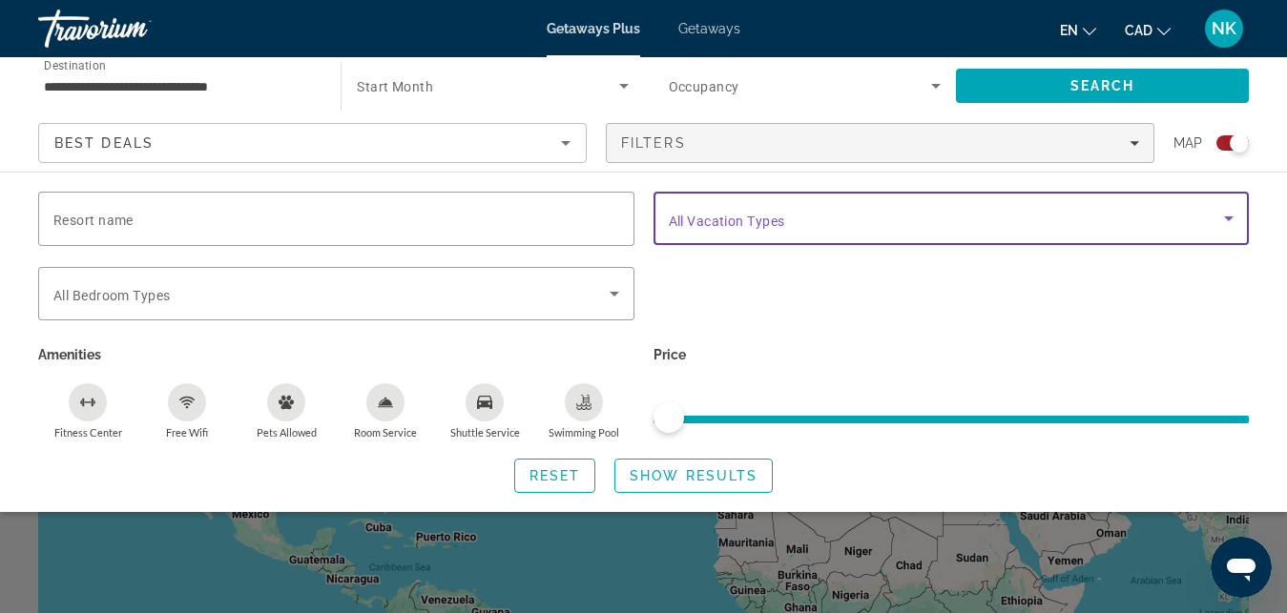
click at [1228, 219] on icon "Search widget" at bounding box center [1229, 219] width 10 height 5
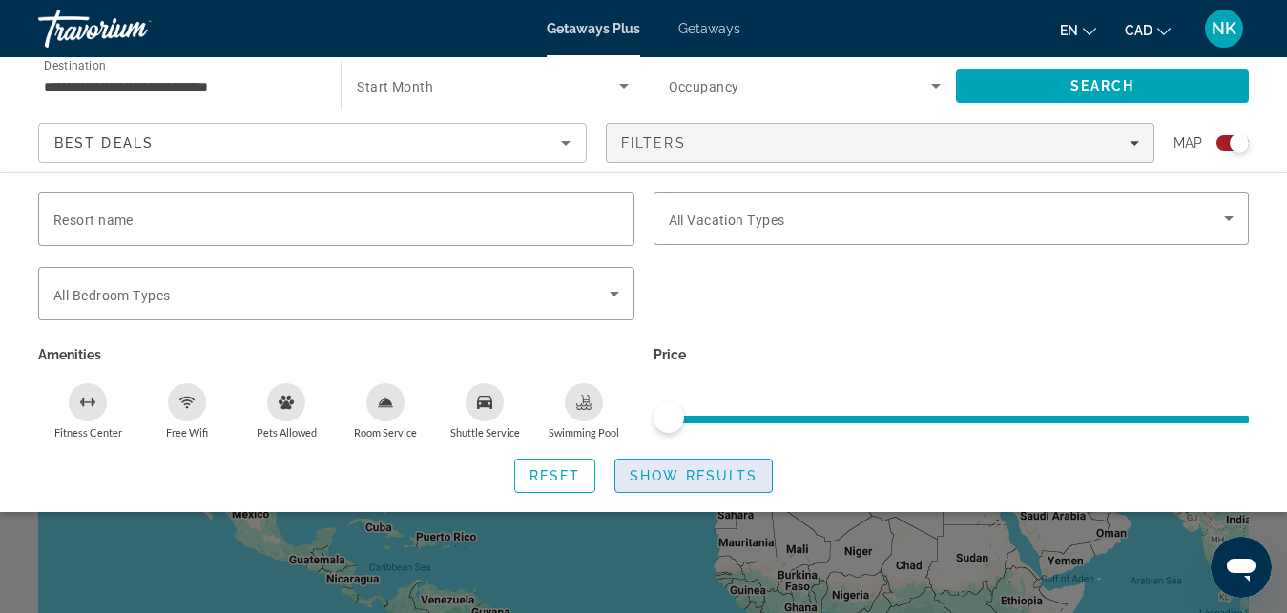
click at [732, 466] on span "Search widget" at bounding box center [693, 476] width 156 height 46
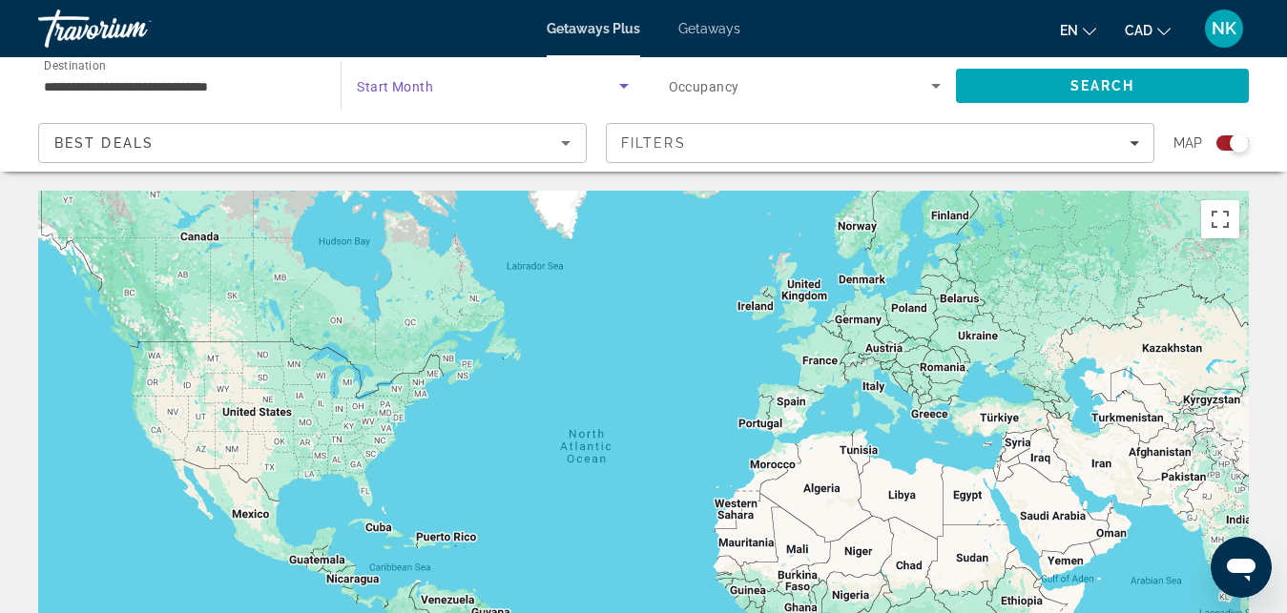
click at [550, 84] on span "Search widget" at bounding box center [487, 85] width 261 height 23
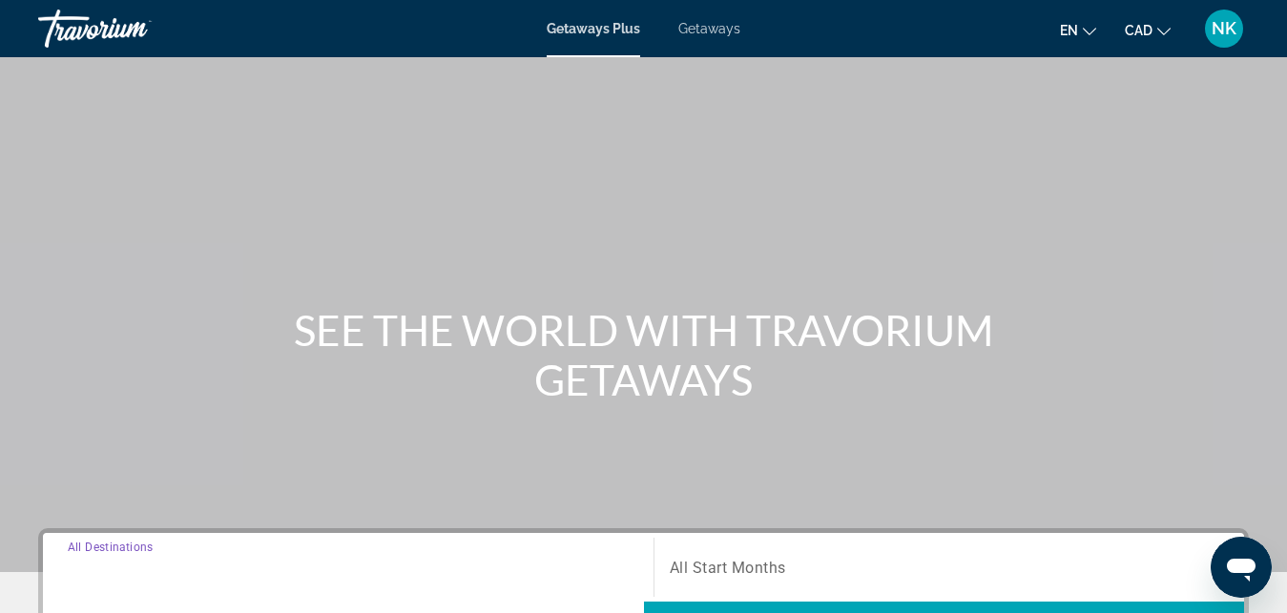
click at [475, 559] on input "Destination All Destinations" at bounding box center [348, 568] width 561 height 23
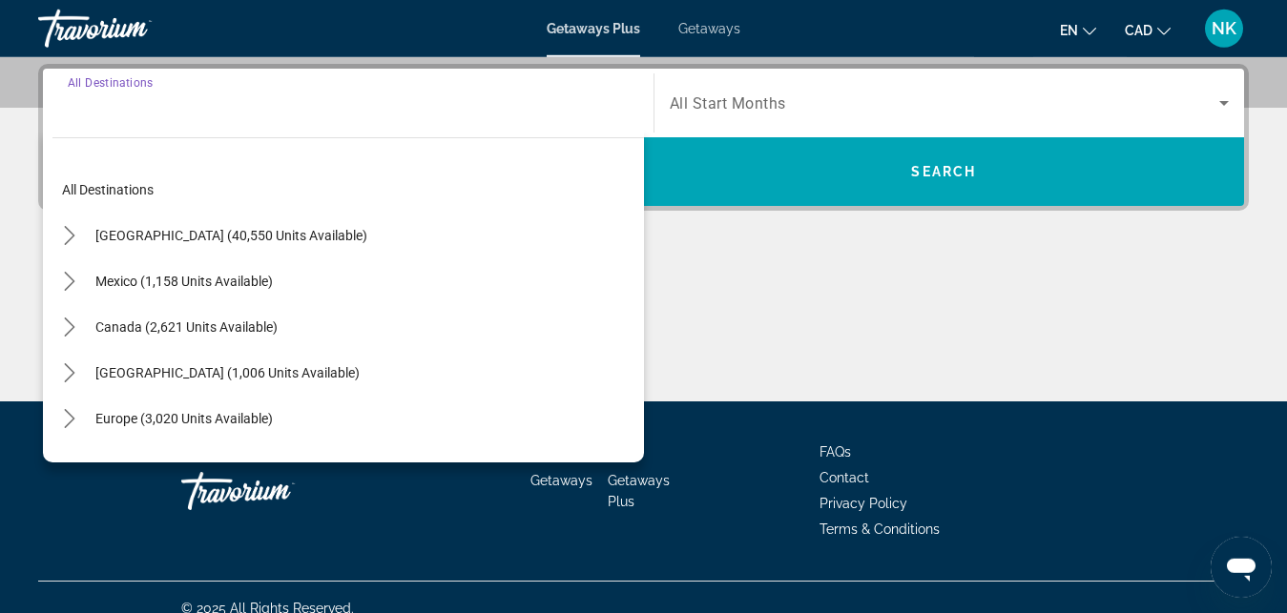
scroll to position [466, 0]
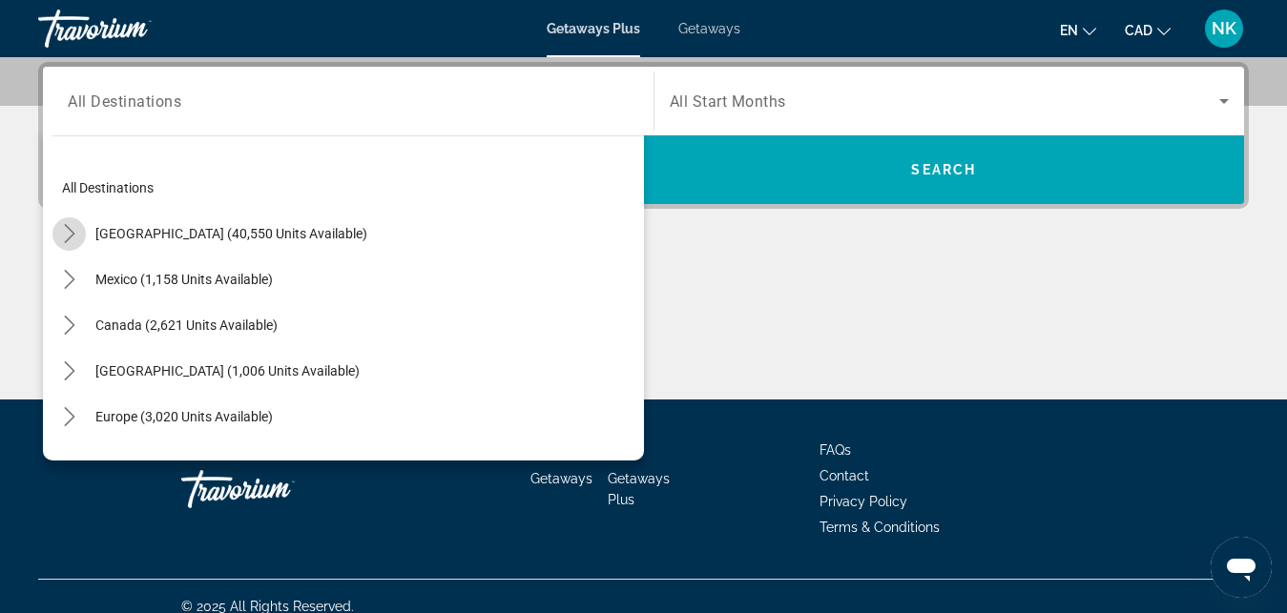
click at [66, 233] on icon "Toggle United States (40,550 units available) submenu" at bounding box center [69, 233] width 19 height 19
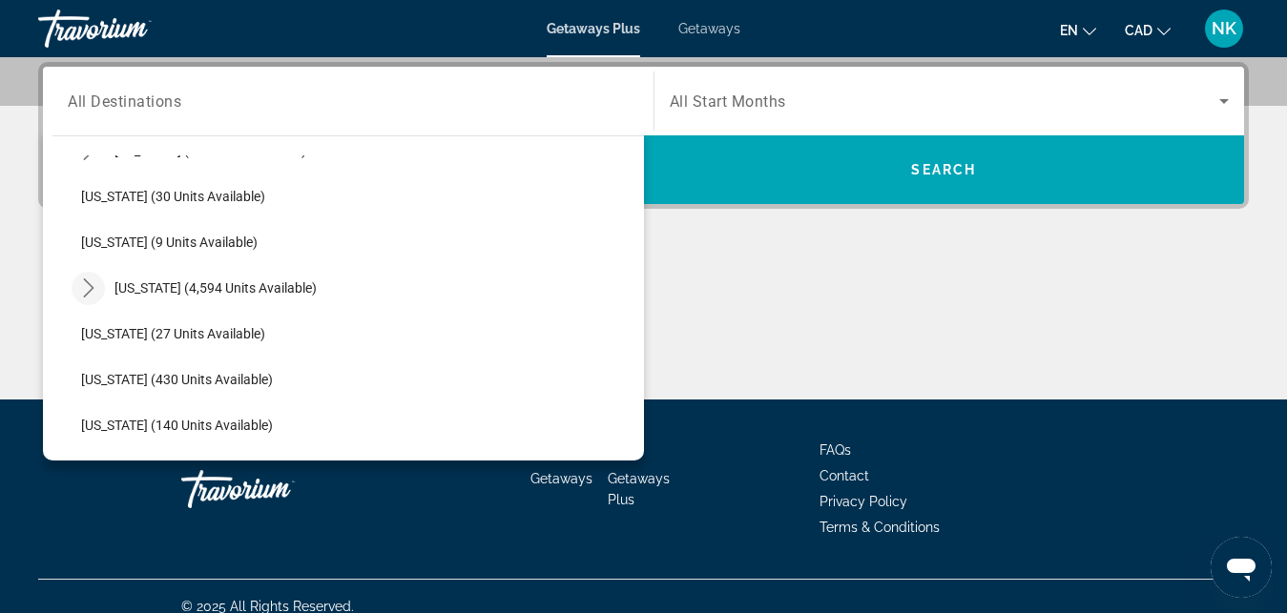
click at [84, 291] on icon "Toggle Florida (4,594 units available) submenu" at bounding box center [88, 288] width 19 height 19
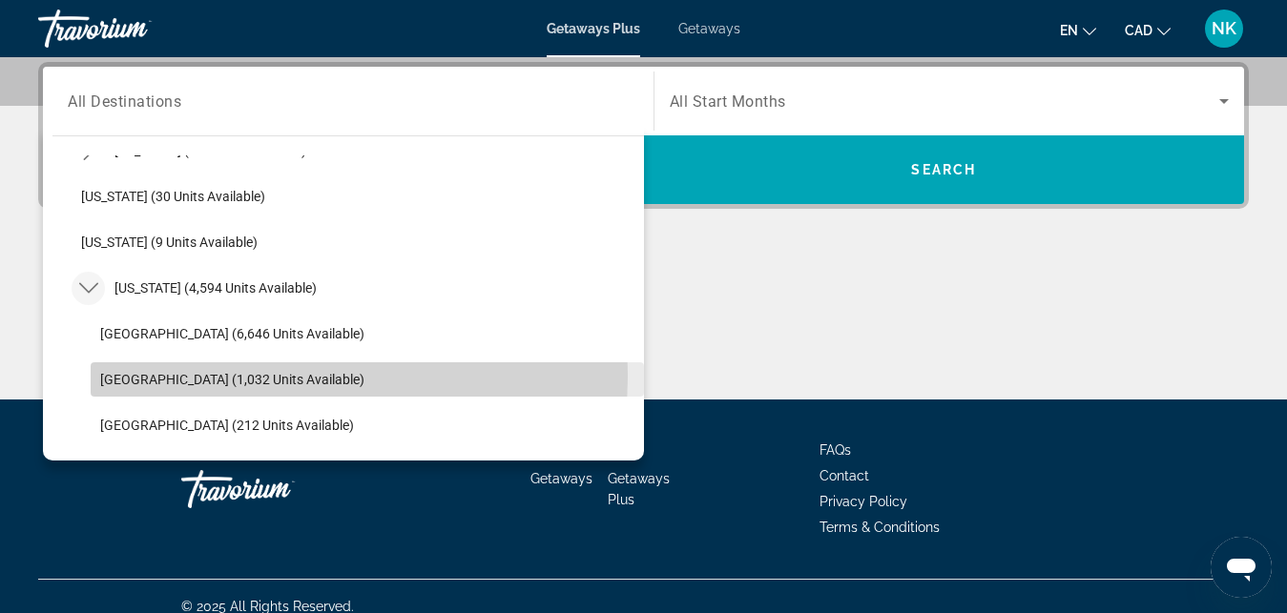
click at [149, 374] on span "East Coast (1,032 units available)" at bounding box center [232, 379] width 264 height 15
type input "**********"
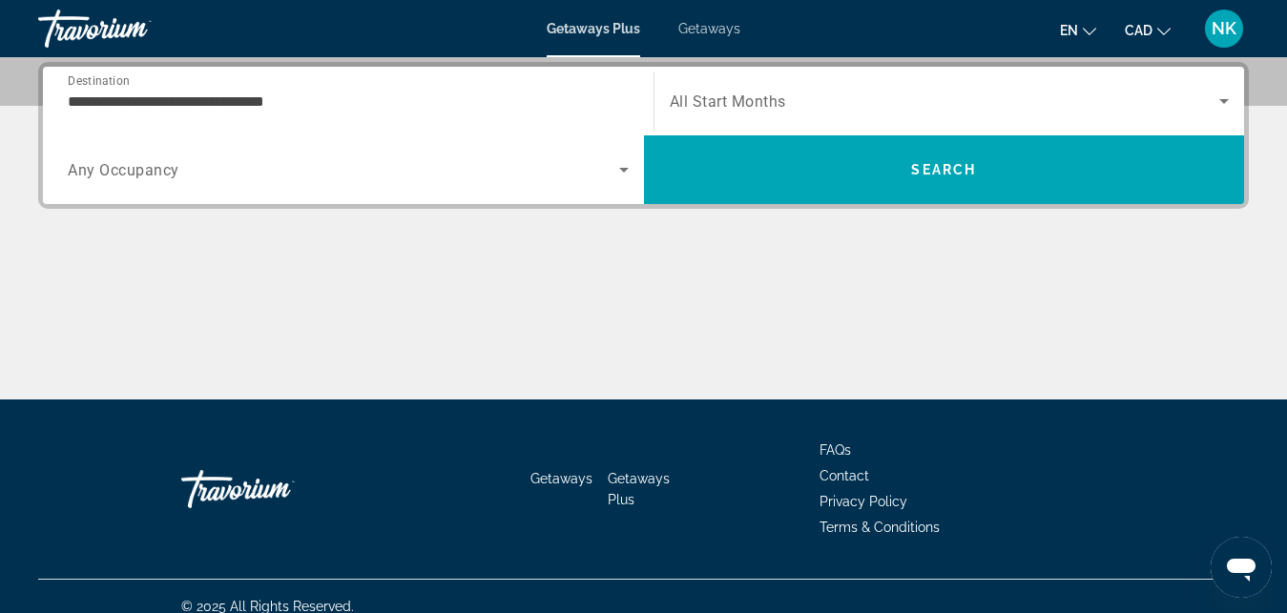
click at [707, 107] on span "All Start Months" at bounding box center [728, 102] width 116 height 18
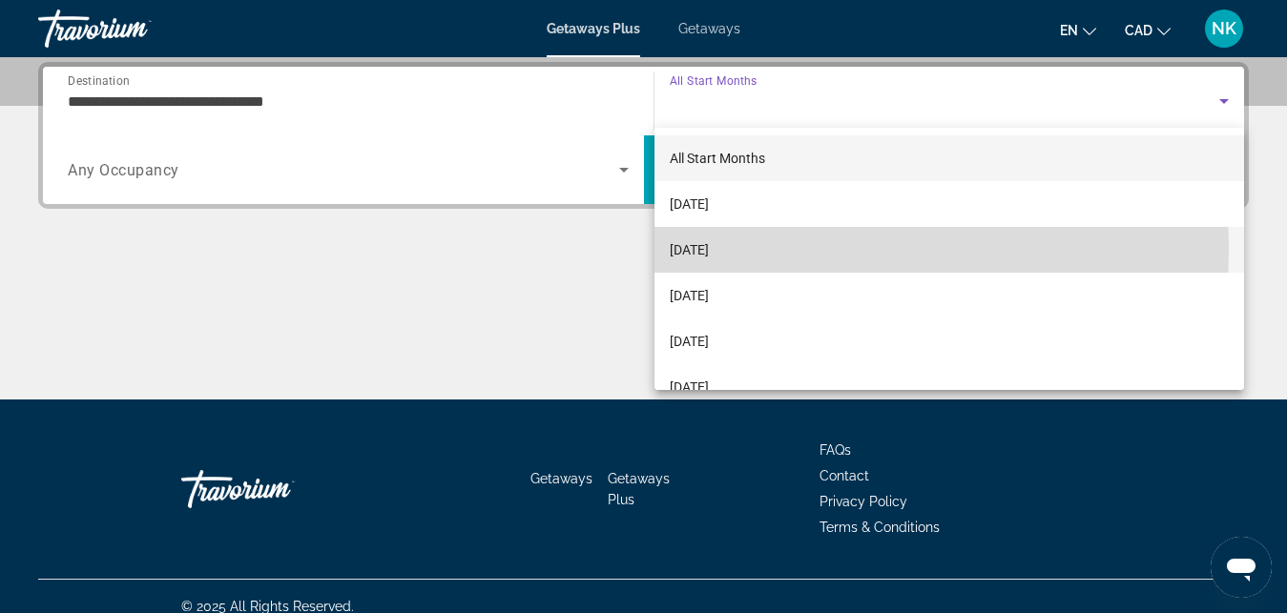
click at [709, 251] on span "November 2025" at bounding box center [689, 249] width 39 height 23
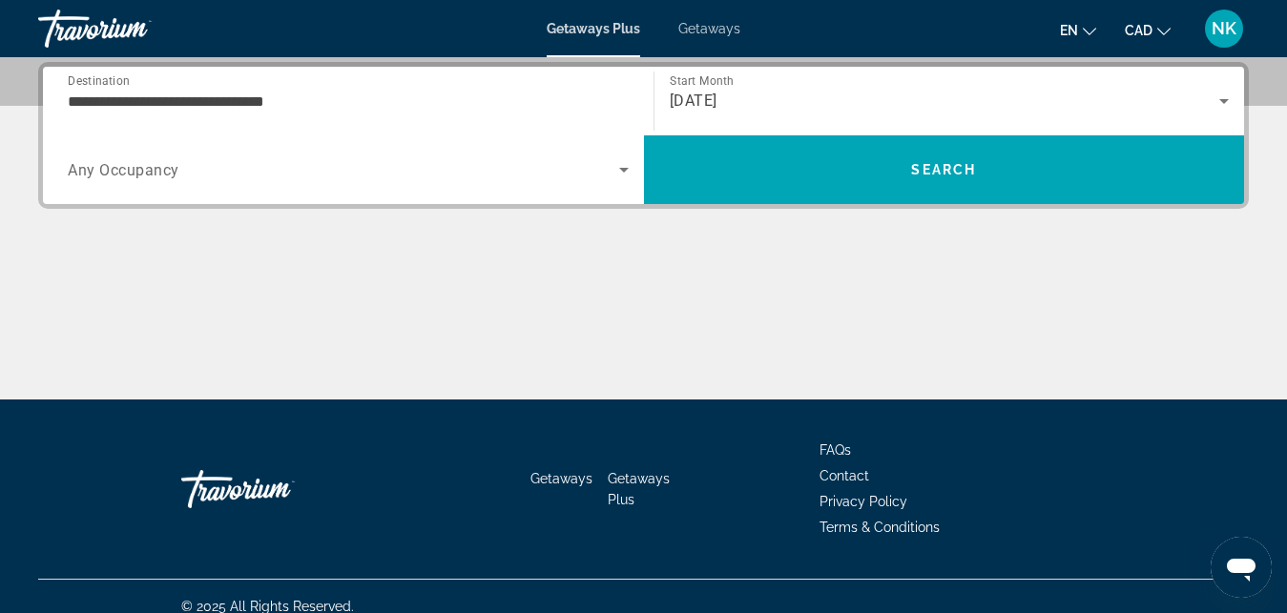
click at [382, 186] on div "Search widget" at bounding box center [348, 169] width 561 height 53
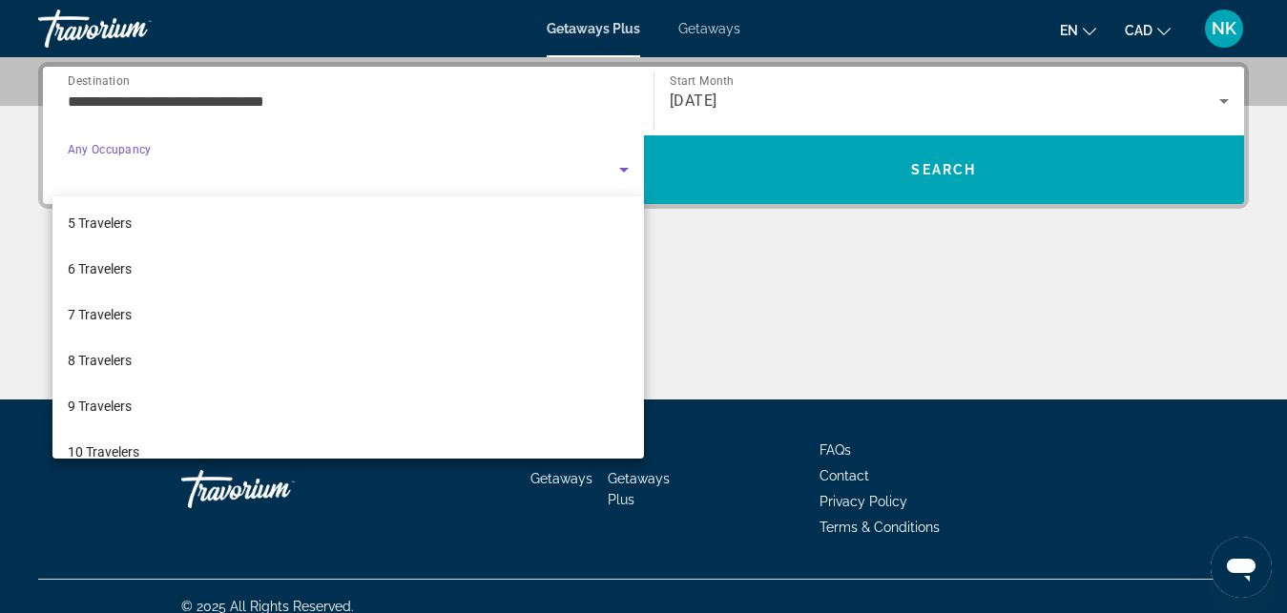
scroll to position [211, 0]
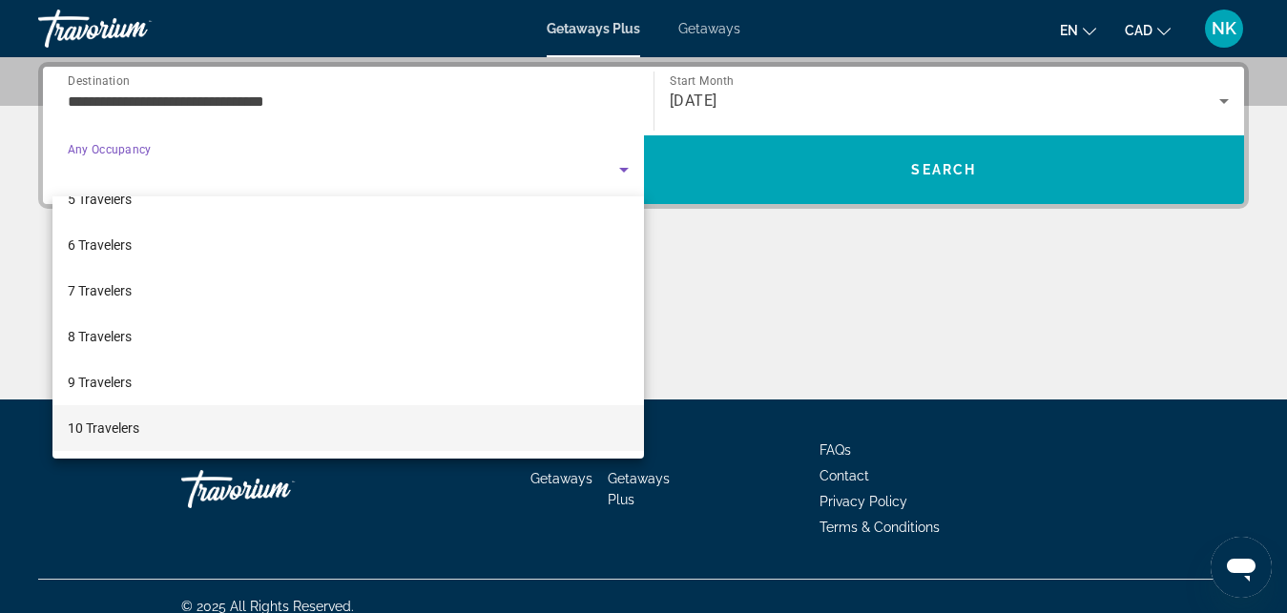
click at [492, 415] on mat-option "10 Travelers" at bounding box center [347, 428] width 591 height 46
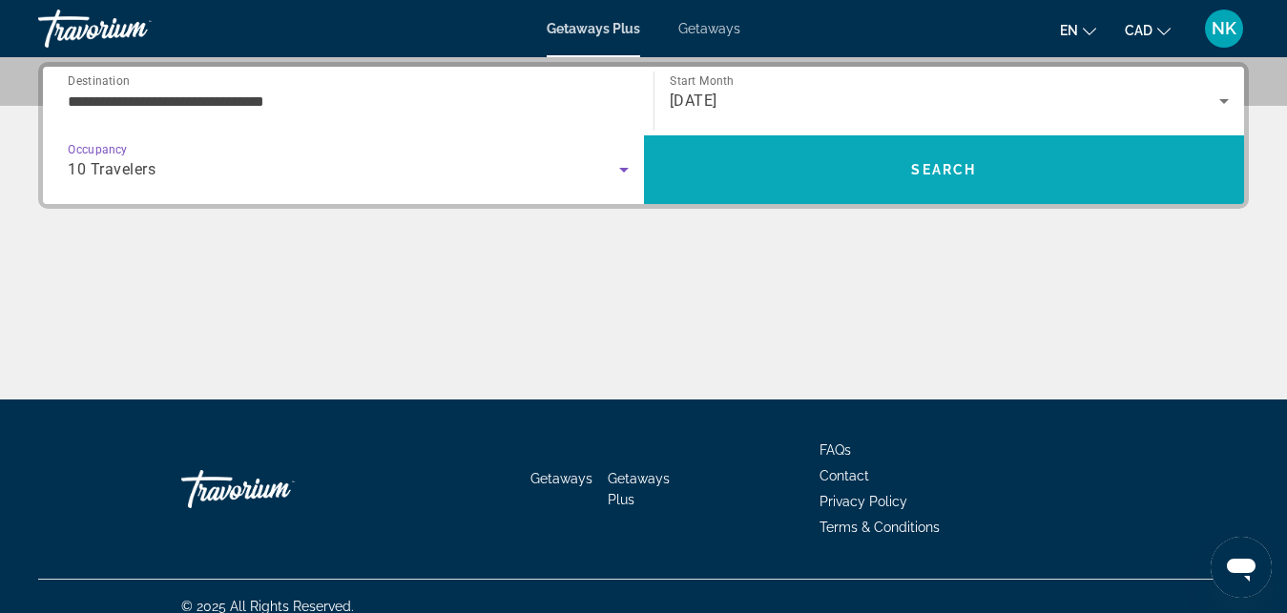
click at [885, 172] on span "Search" at bounding box center [944, 170] width 601 height 46
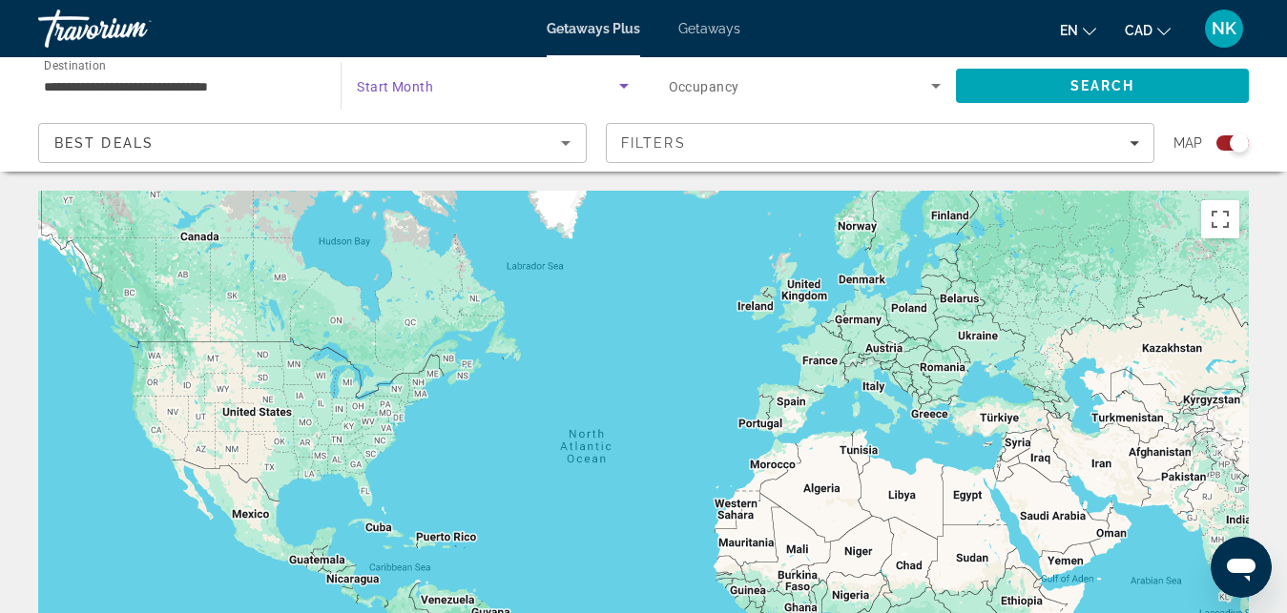
click at [507, 87] on span "Search widget" at bounding box center [487, 85] width 261 height 23
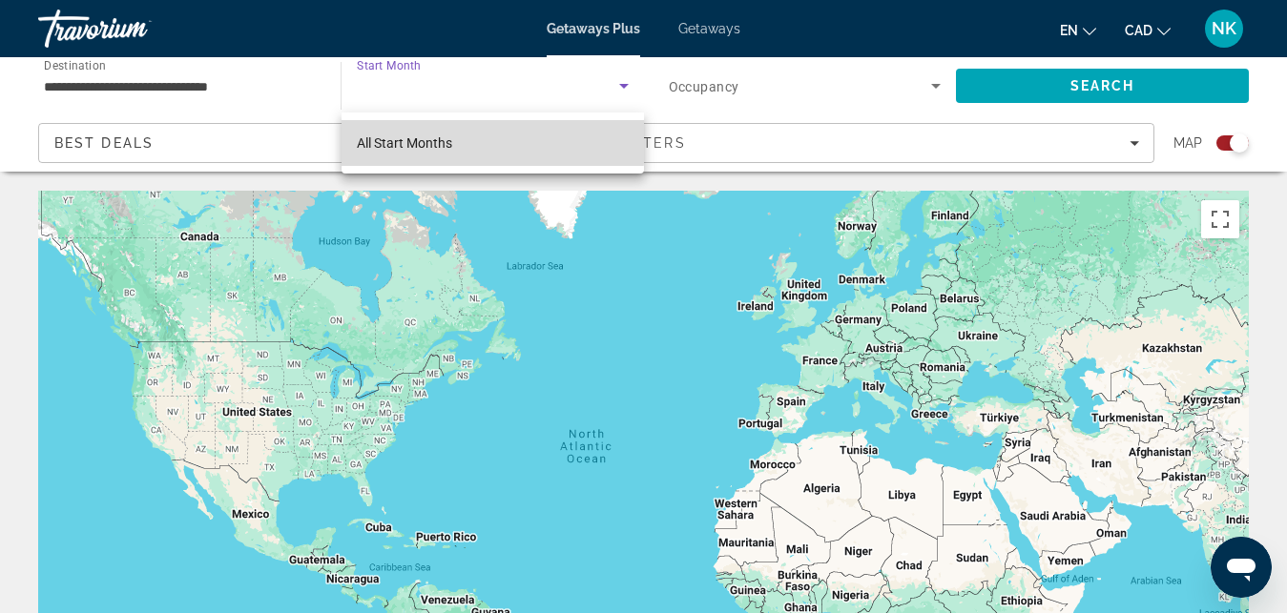
click at [490, 140] on mat-option "All Start Months" at bounding box center [492, 143] width 301 height 46
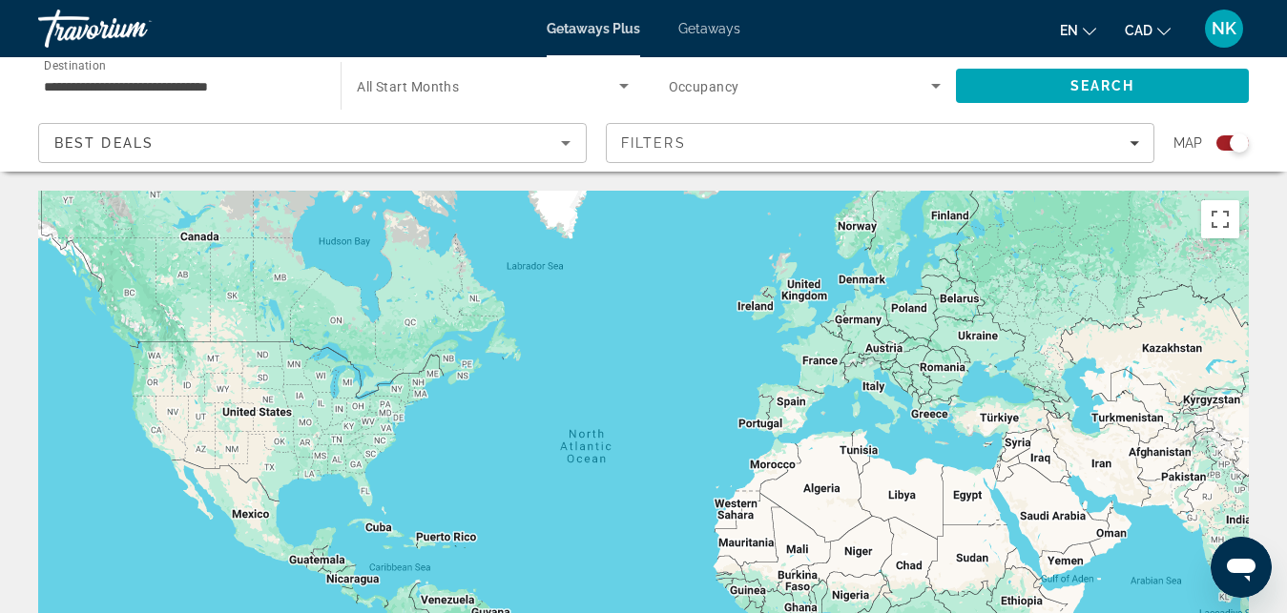
click at [677, 88] on span "Occupancy" at bounding box center [704, 86] width 71 height 15
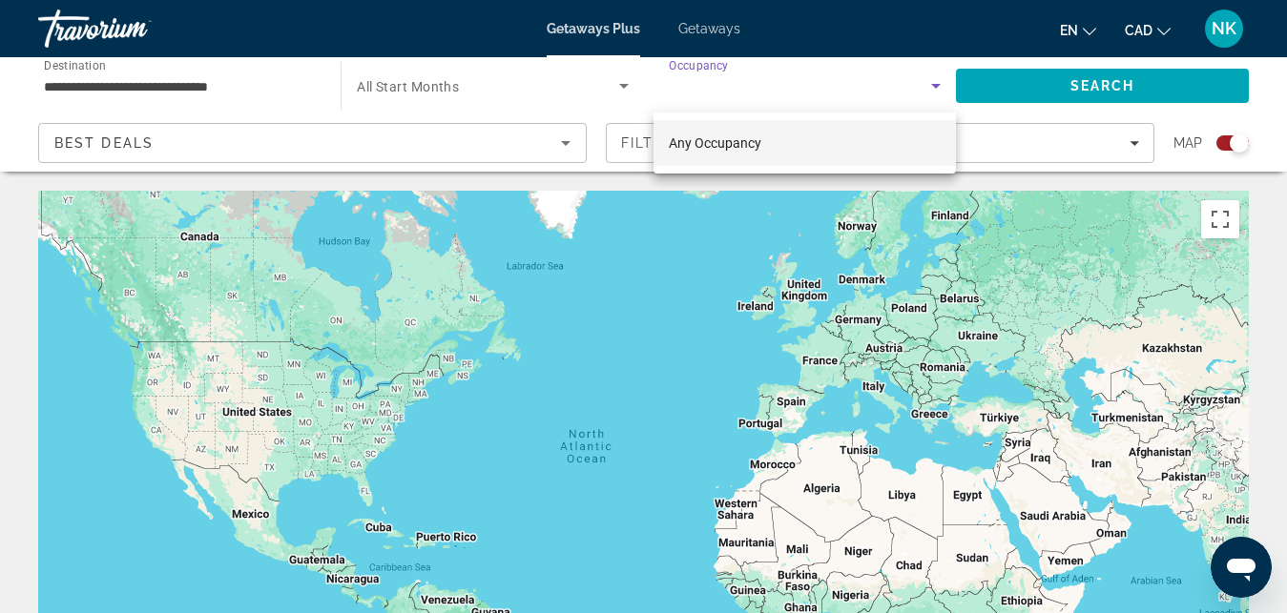
click at [681, 135] on span "Any Occupancy" at bounding box center [715, 143] width 93 height 23
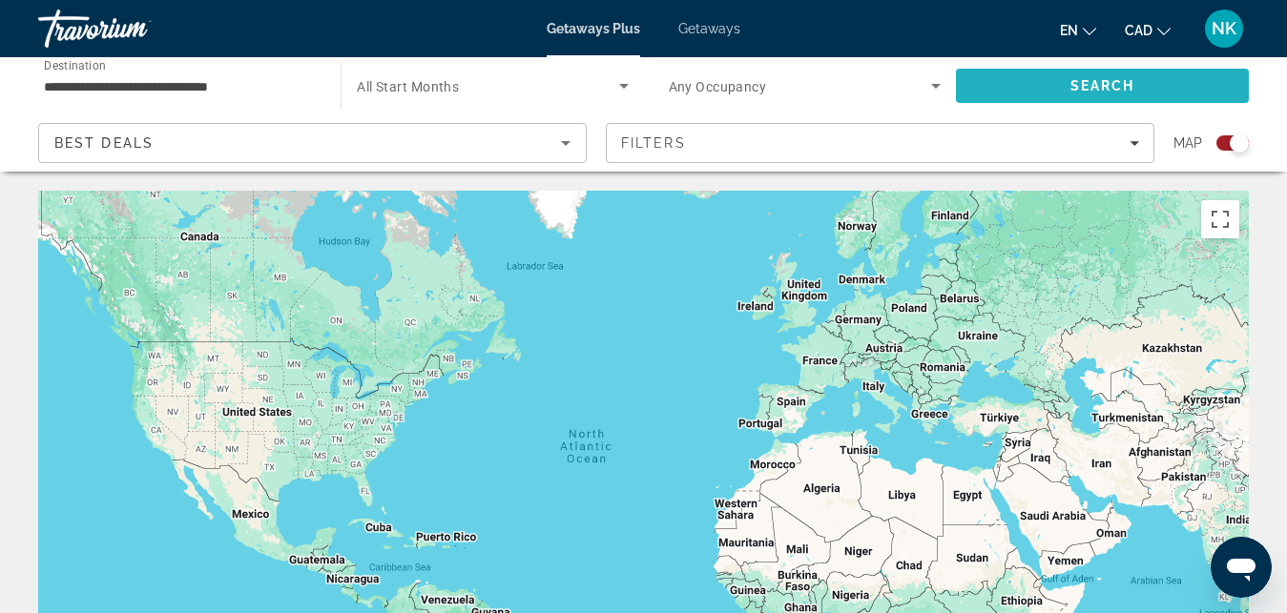
click at [1062, 67] on span "Search" at bounding box center [1102, 86] width 293 height 46
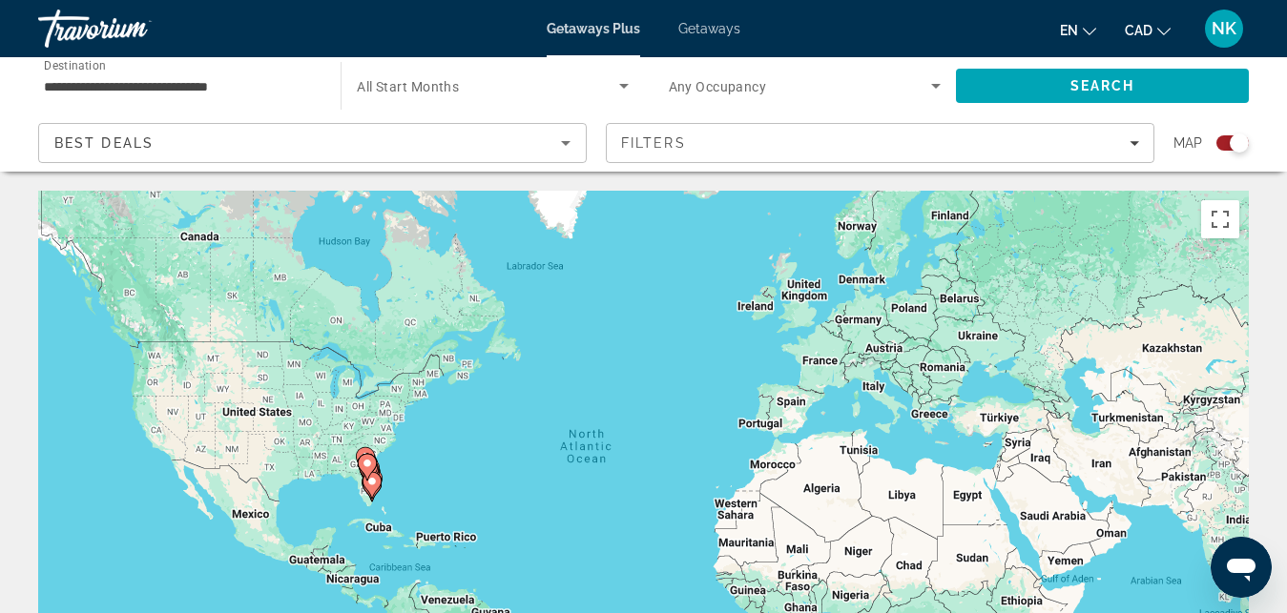
click at [1067, 167] on app-map-search-filters "Best Deals Filters Map" at bounding box center [643, 142] width 1249 height 57
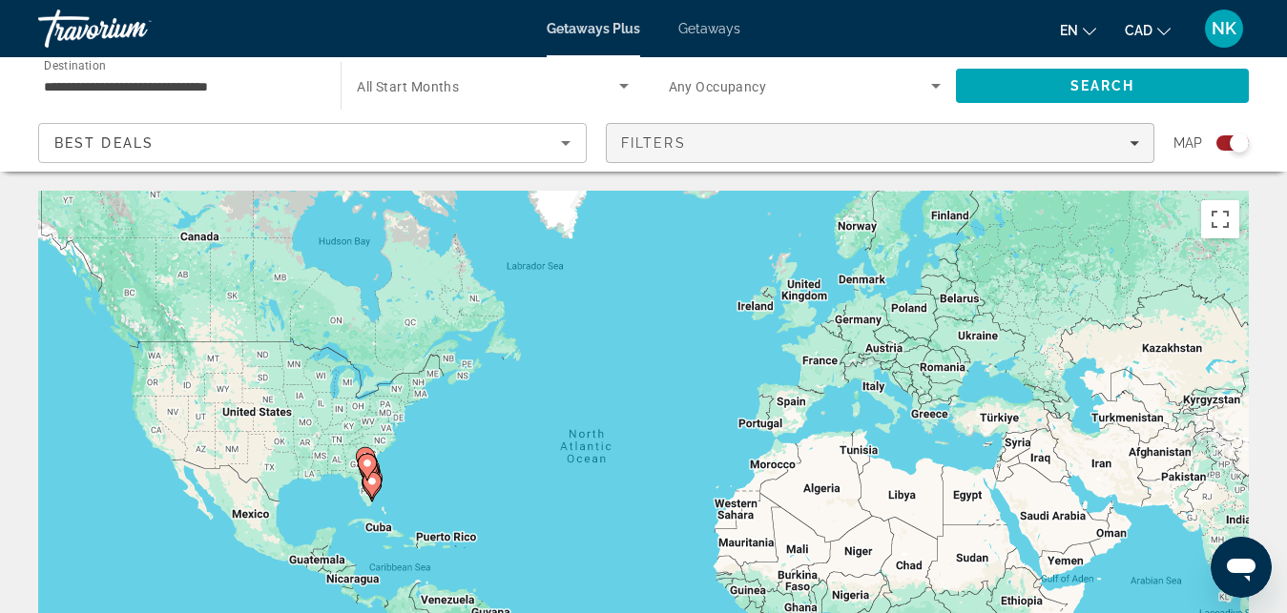
click at [1067, 152] on span "Filters" at bounding box center [880, 143] width 547 height 46
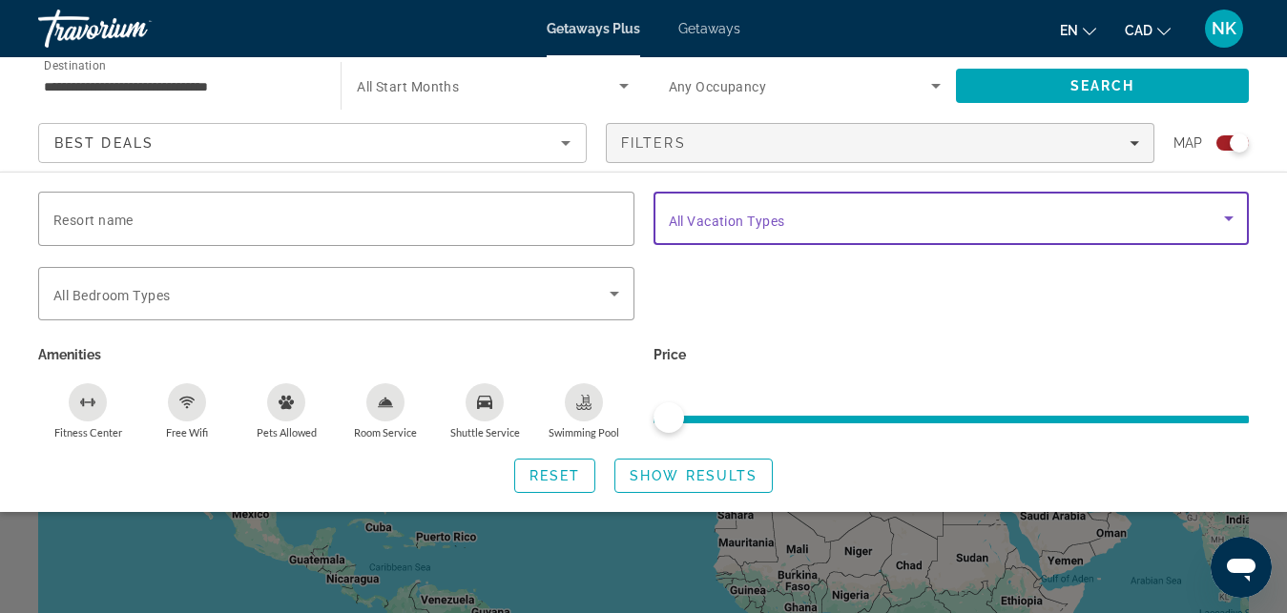
click at [1012, 216] on span "Search widget" at bounding box center [947, 218] width 556 height 23
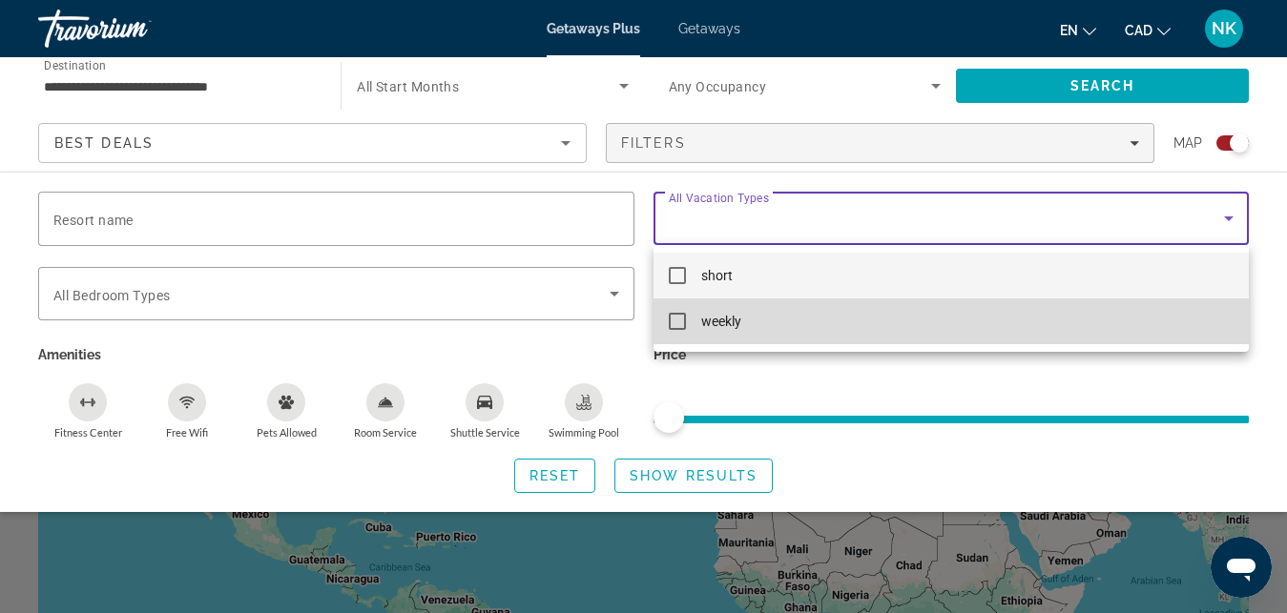
click at [961, 332] on mat-option "weekly" at bounding box center [951, 322] width 596 height 46
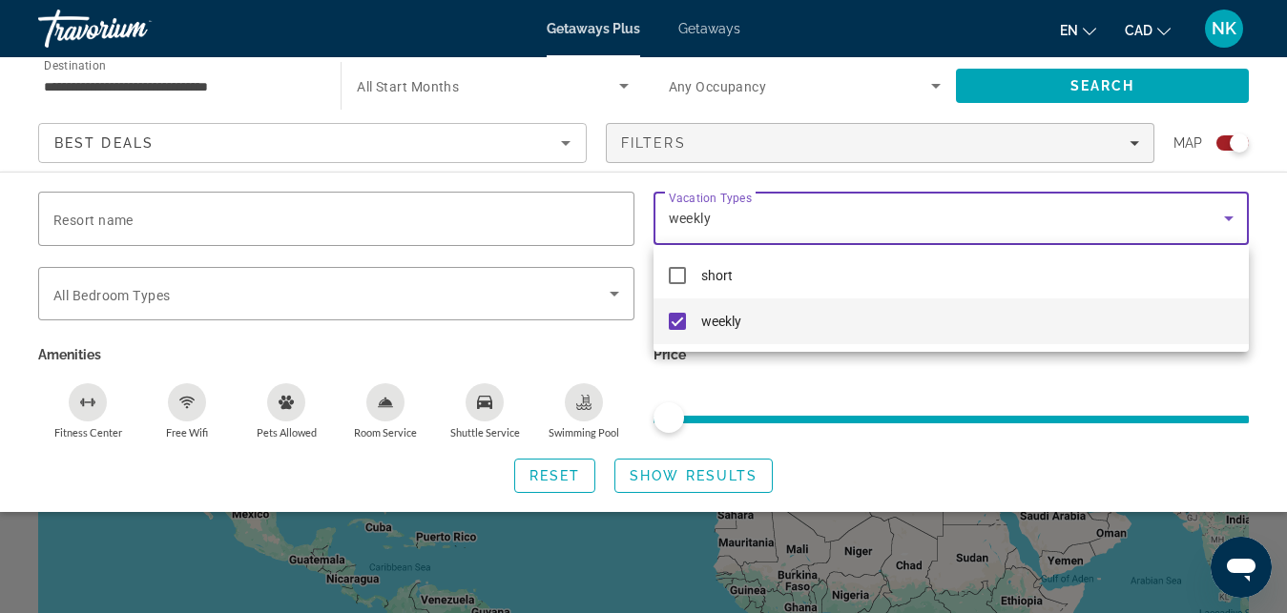
click at [715, 488] on div at bounding box center [643, 306] width 1287 height 613
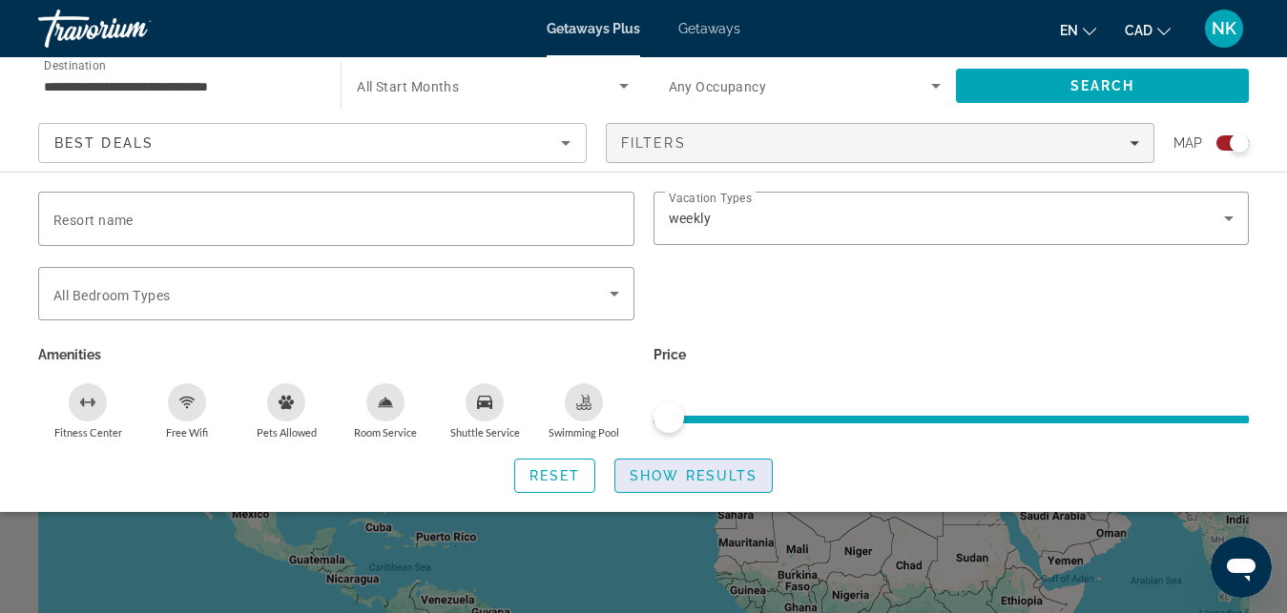
click at [750, 479] on span "Show Results" at bounding box center [694, 475] width 128 height 15
click at [1178, 570] on div "Search widget" at bounding box center [643, 449] width 1287 height 327
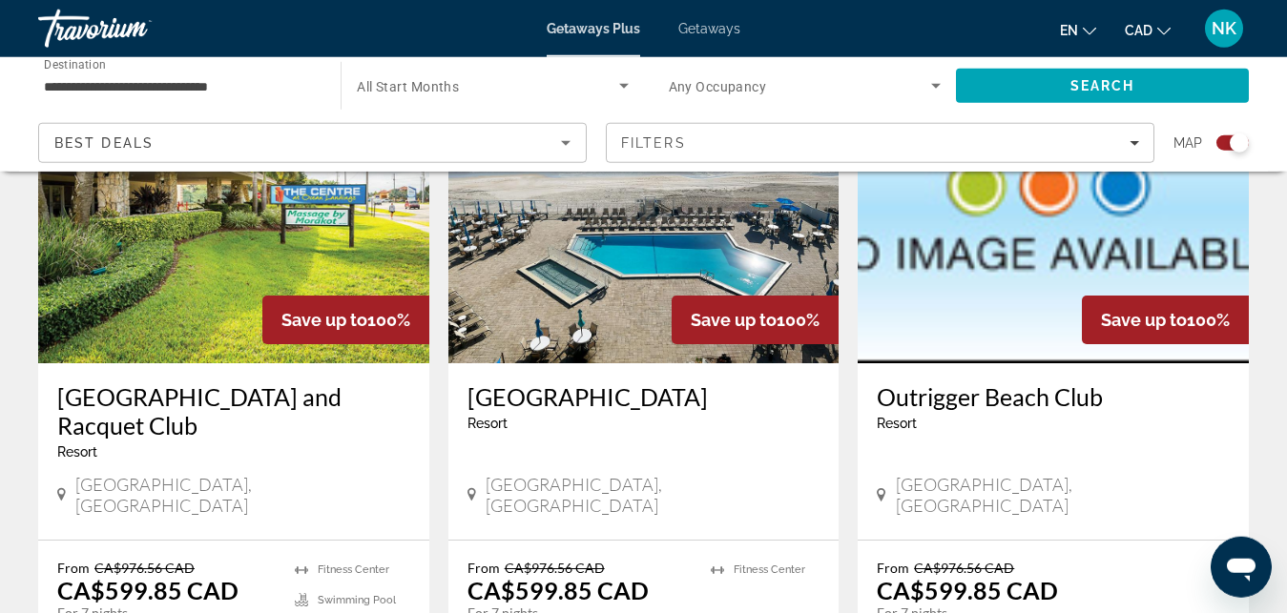
scroll to position [778, 0]
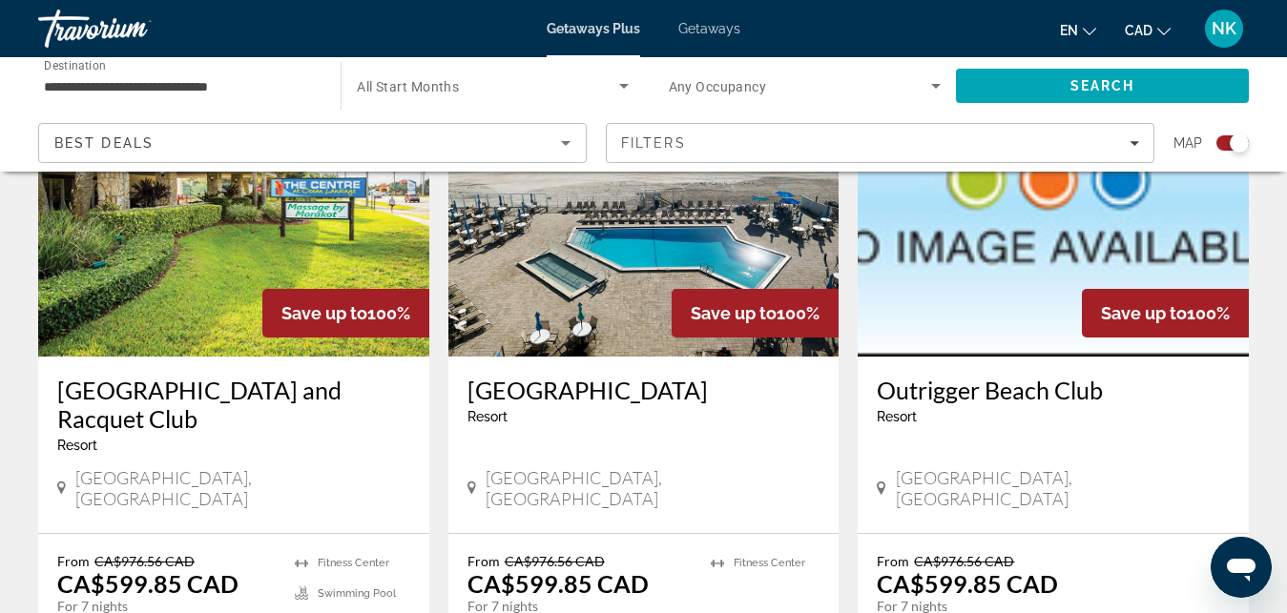
click at [680, 239] on img "Main content" at bounding box center [643, 204] width 391 height 305
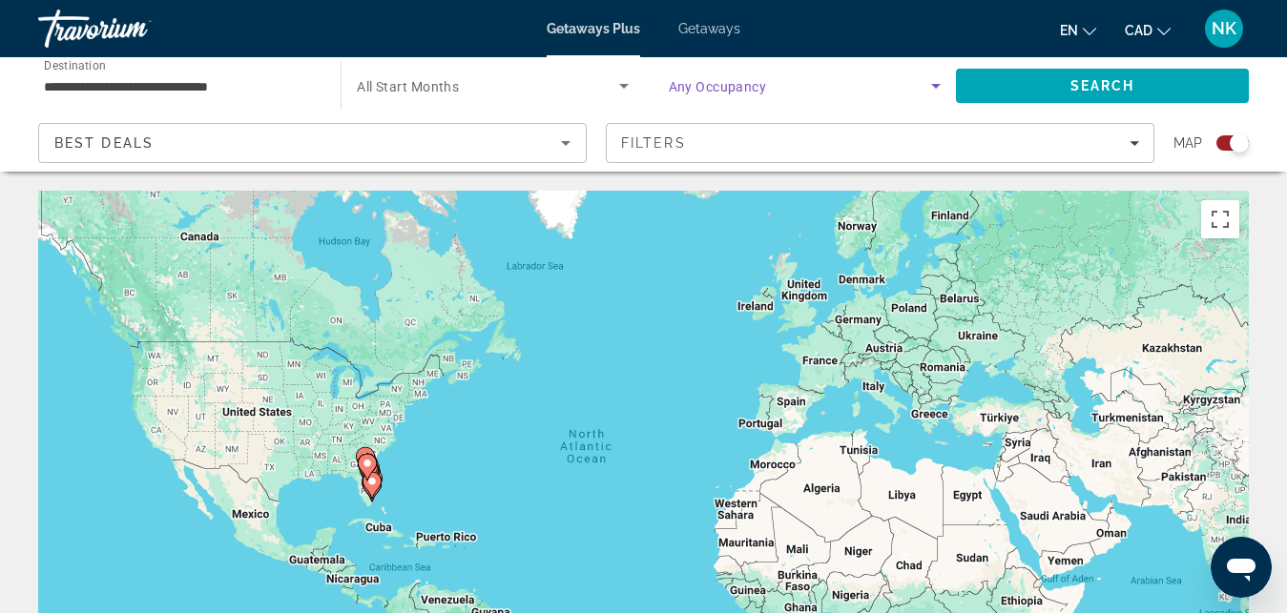
click at [783, 83] on span "Search widget" at bounding box center [800, 85] width 262 height 23
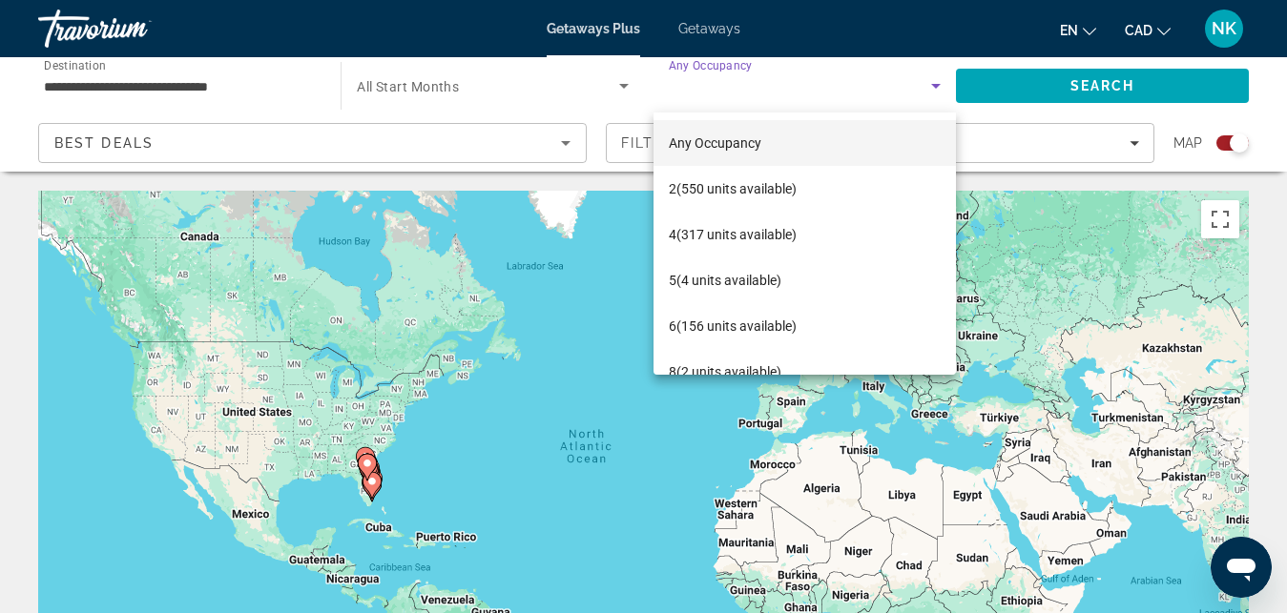
scroll to position [28, 0]
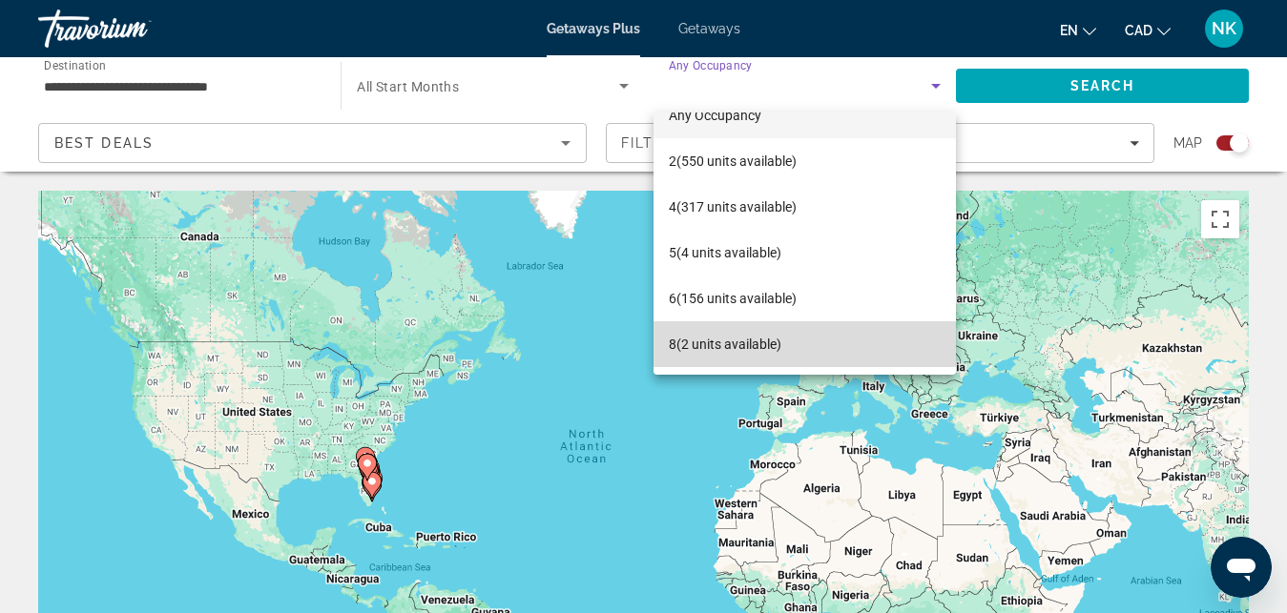
click at [859, 348] on mat-option "8 (2 units available)" at bounding box center [804, 344] width 302 height 46
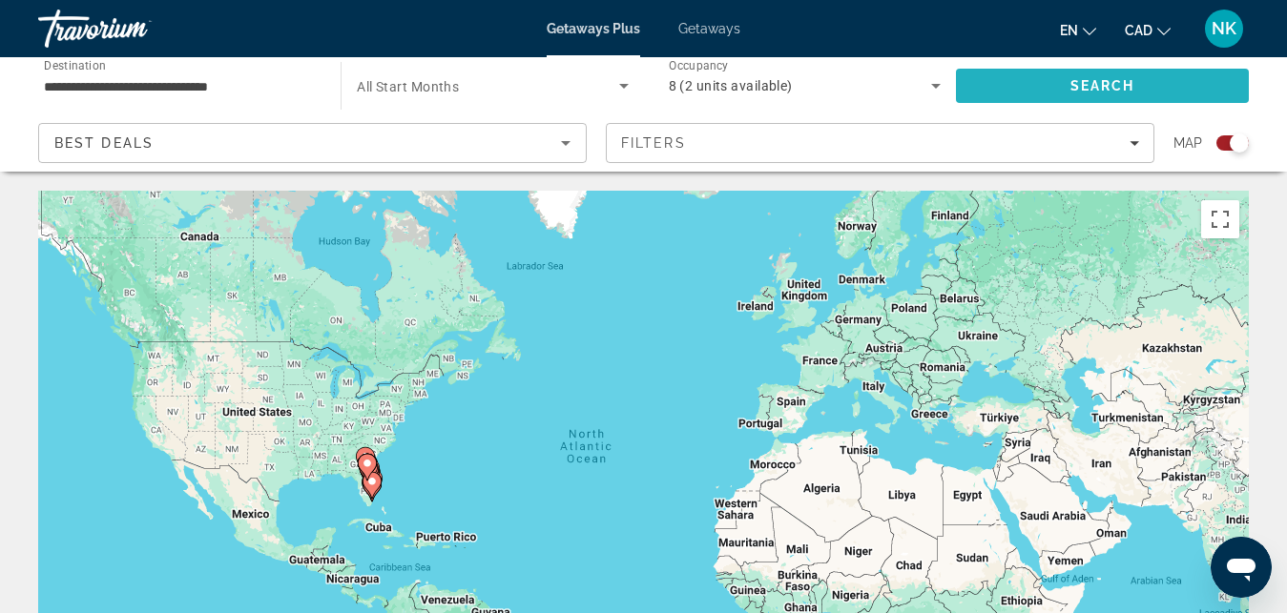
click at [1172, 79] on span "Search" at bounding box center [1102, 86] width 293 height 46
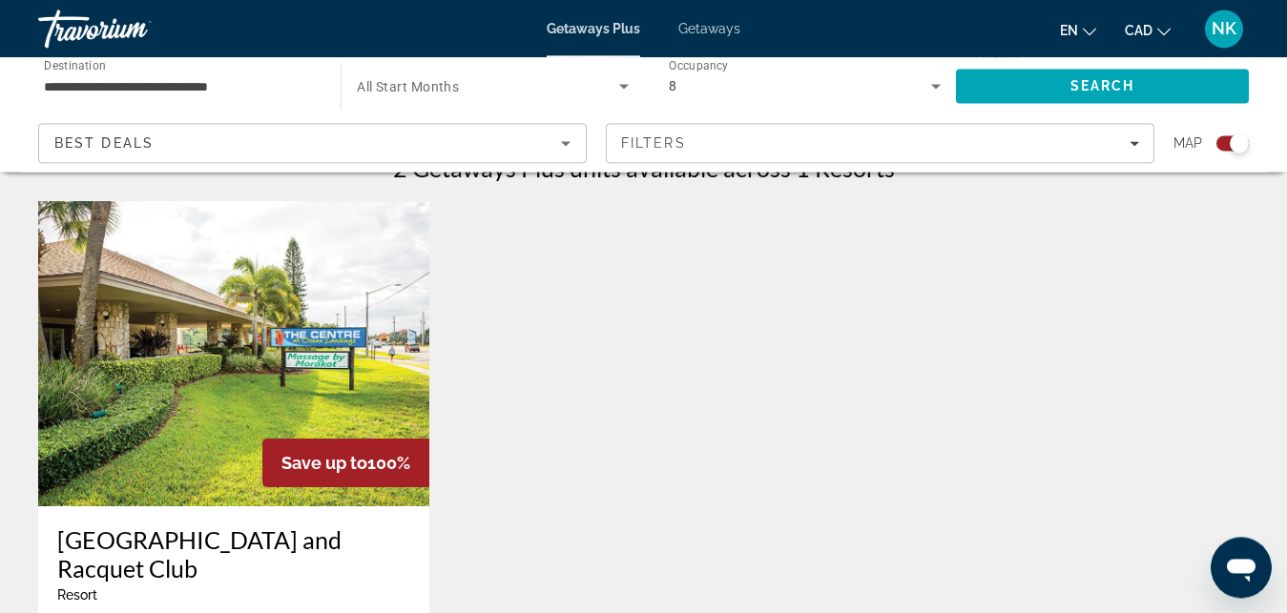
scroll to position [649, 0]
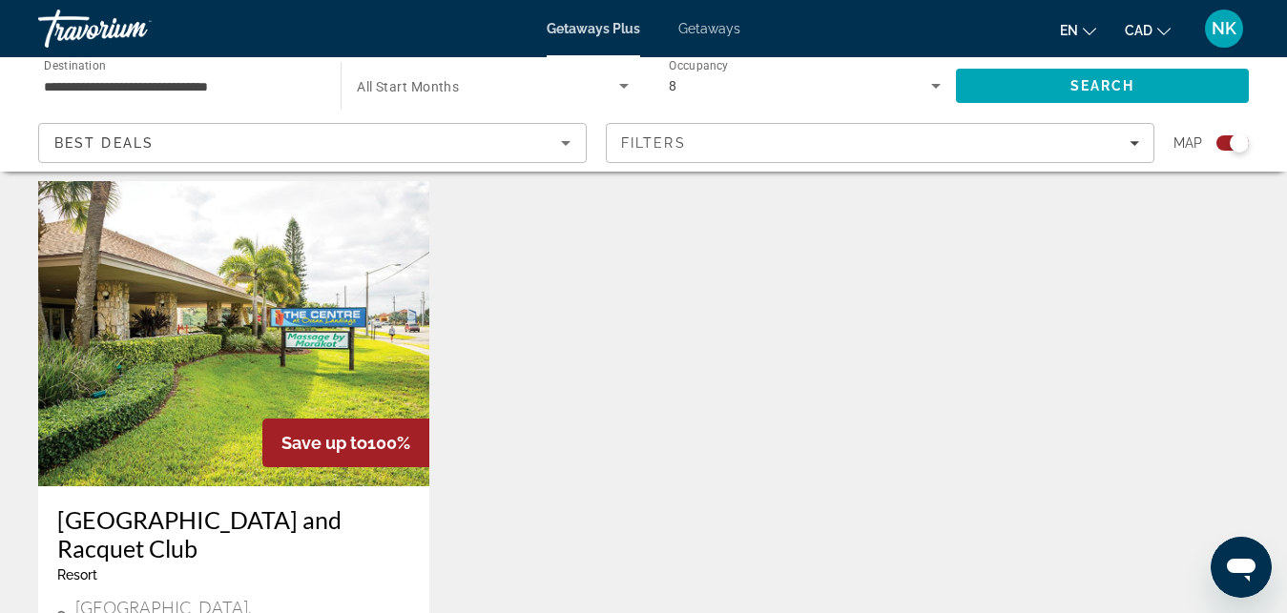
click at [367, 399] on img "Main content" at bounding box center [233, 333] width 391 height 305
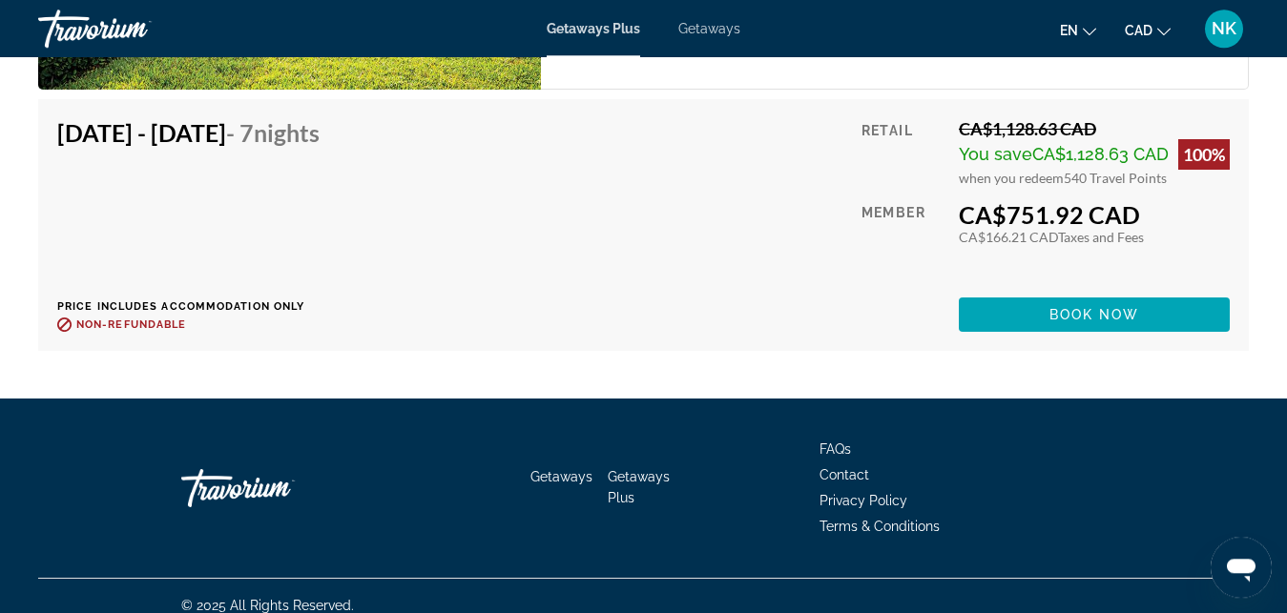
scroll to position [3730, 0]
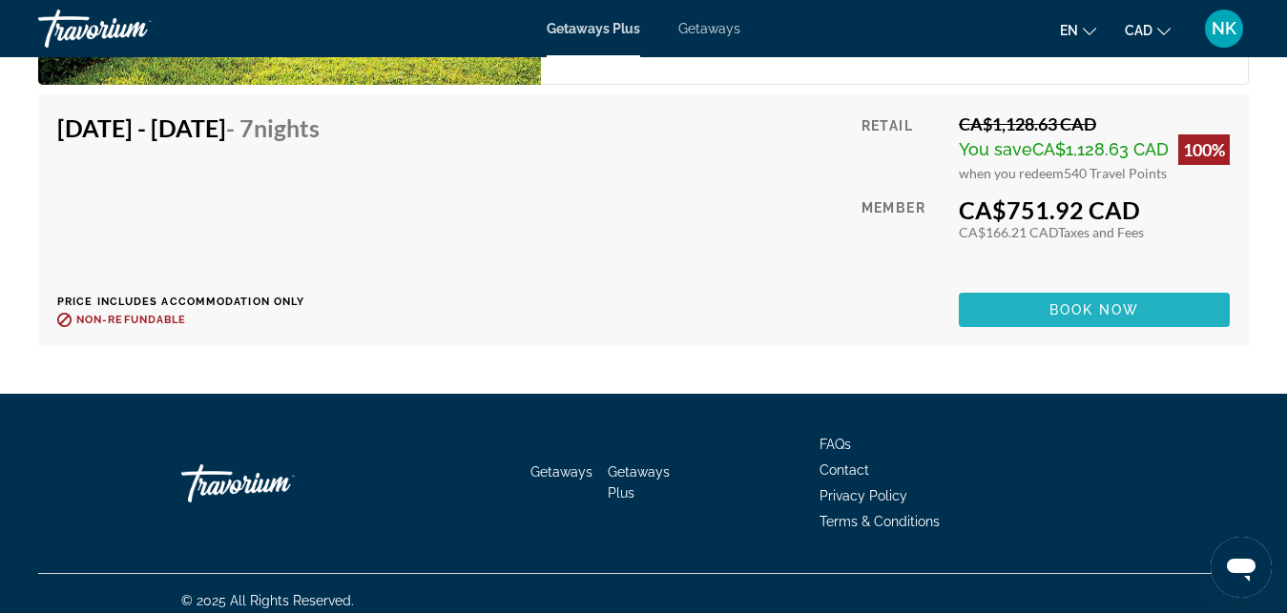
click at [1181, 305] on span "Main content" at bounding box center [1094, 310] width 271 height 46
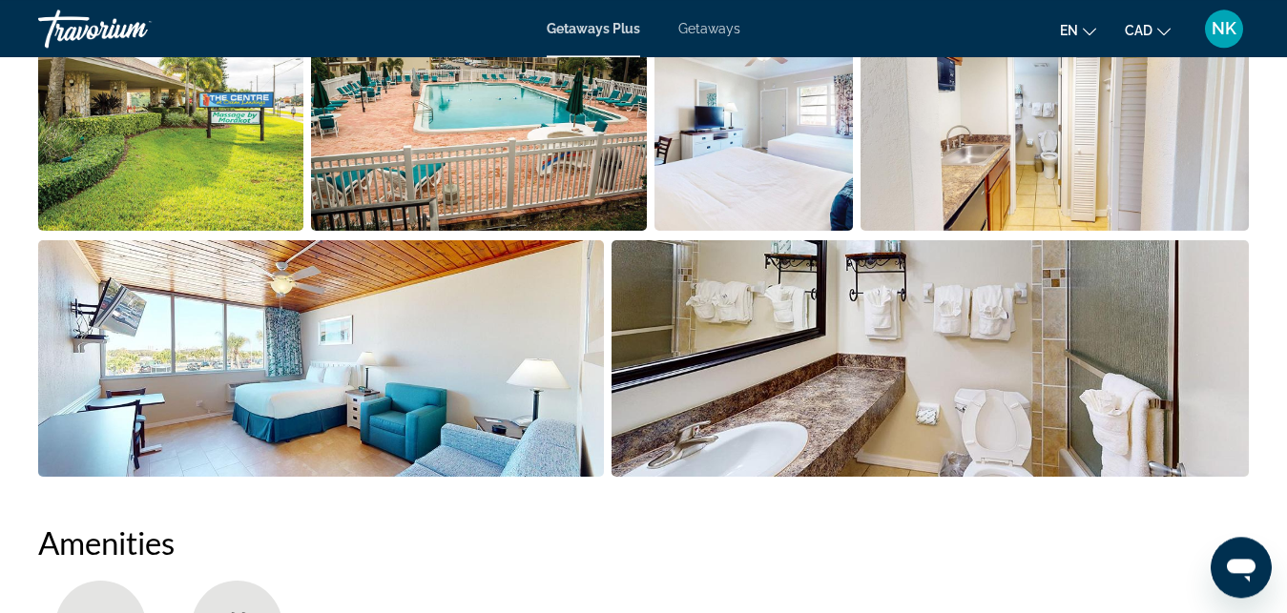
scroll to position [1367, 0]
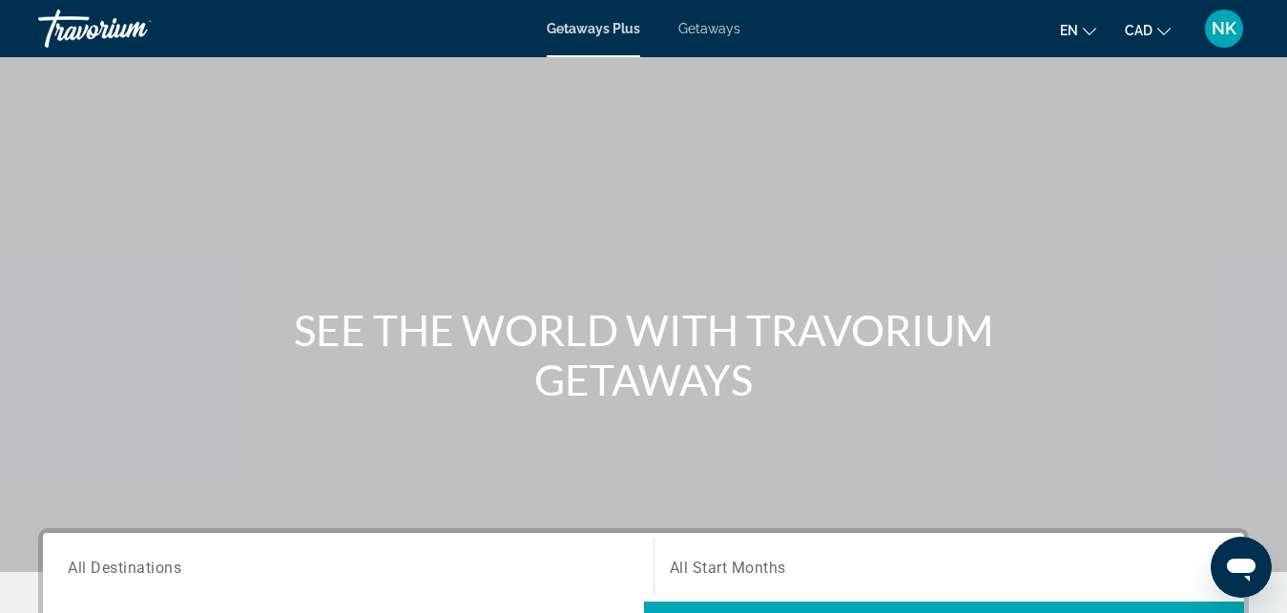
click at [488, 550] on div "Search widget" at bounding box center [348, 568] width 561 height 54
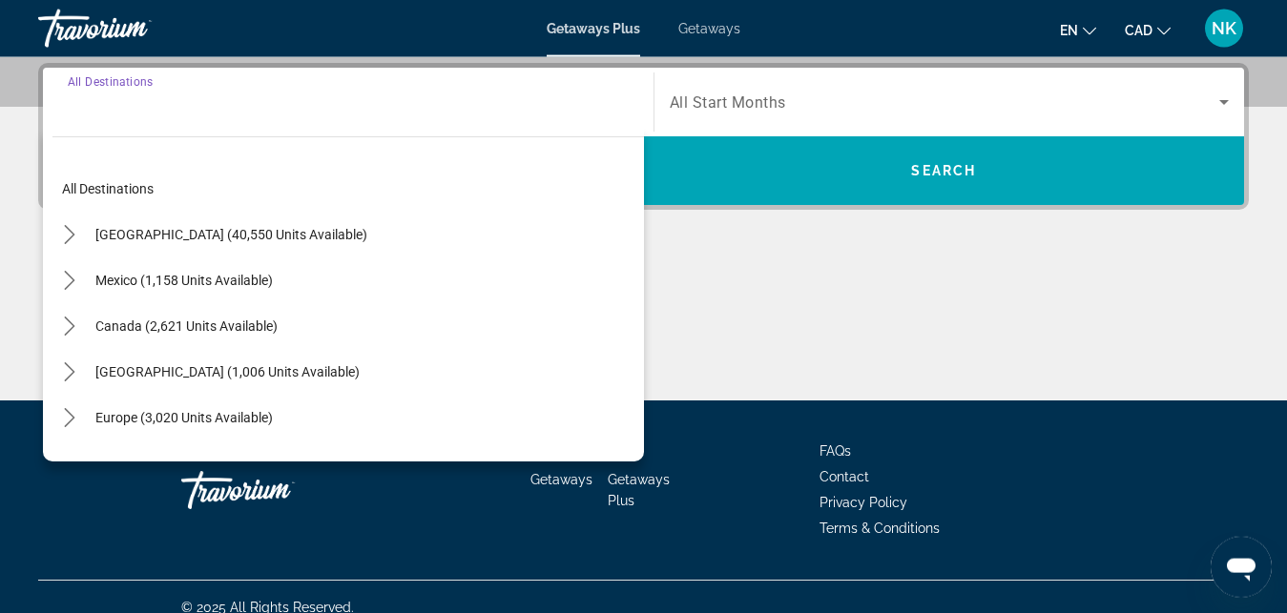
scroll to position [466, 0]
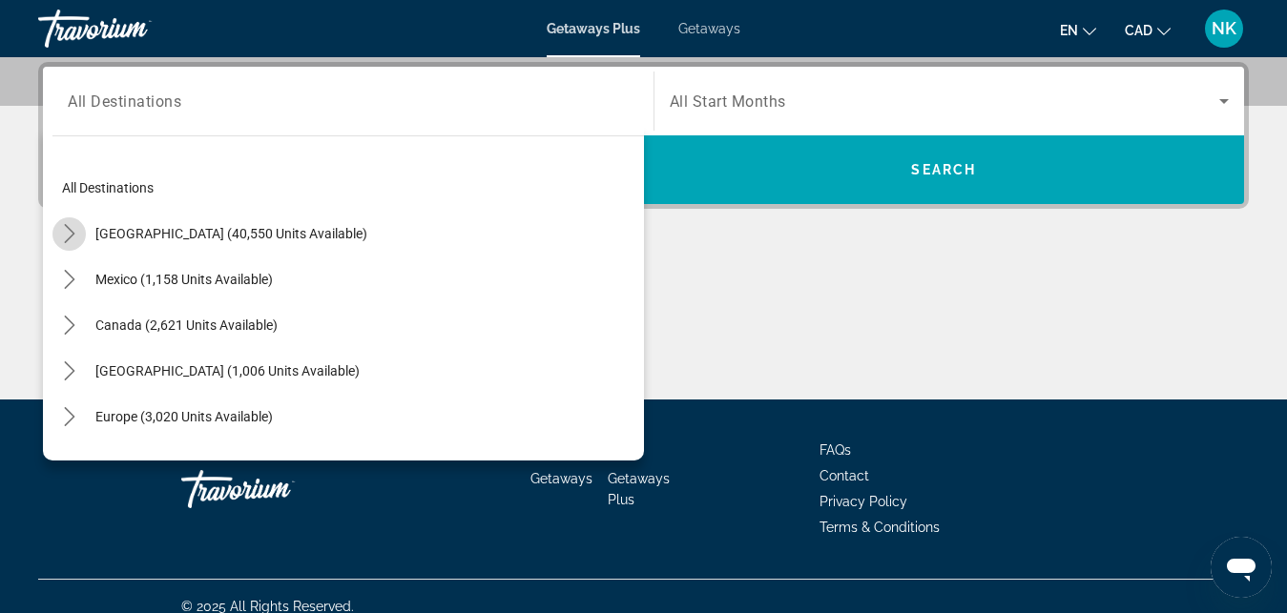
click at [61, 230] on icon "Toggle United States (40,550 units available) submenu" at bounding box center [69, 233] width 19 height 19
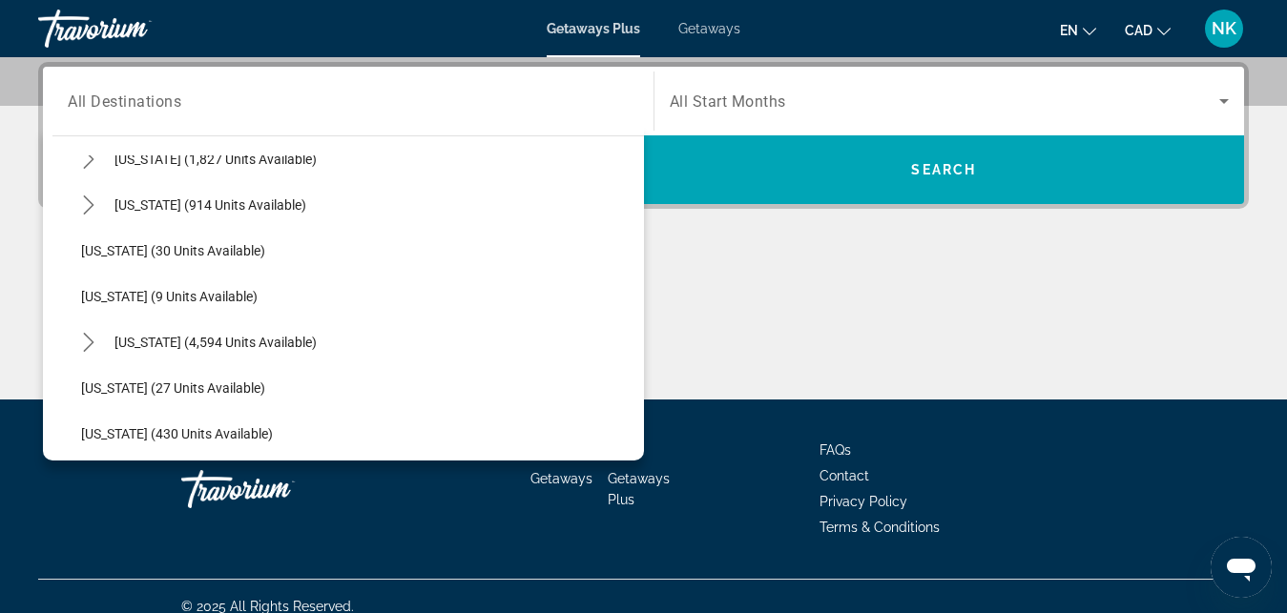
scroll to position [217, 0]
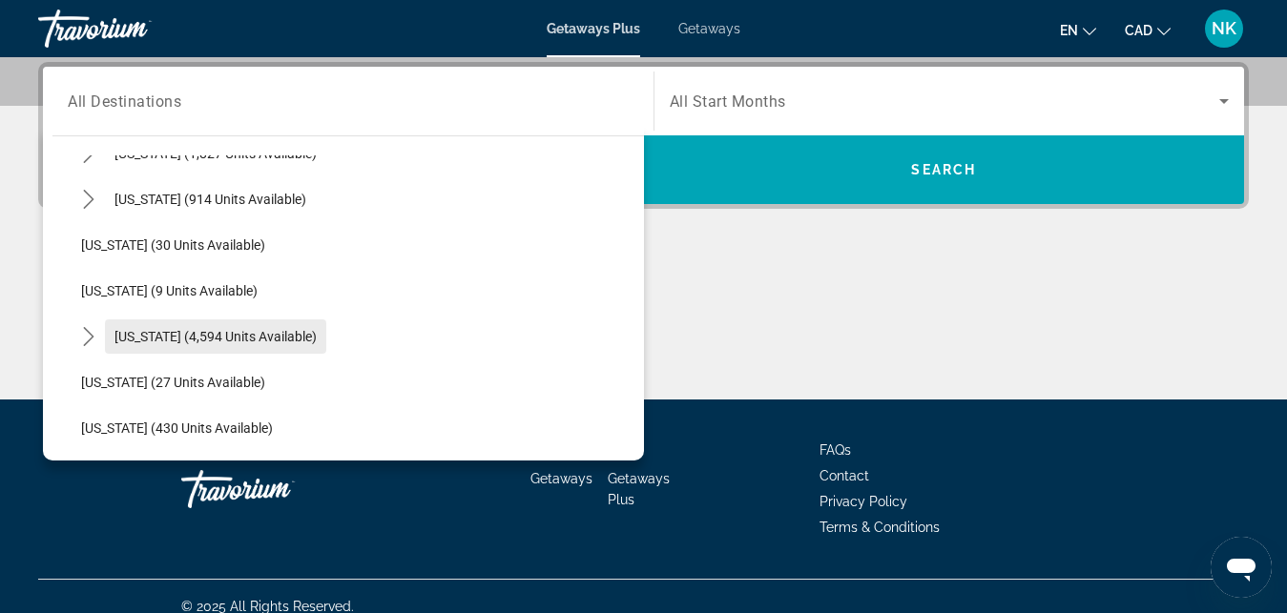
click at [128, 337] on span "Florida (4,594 units available)" at bounding box center [215, 336] width 202 height 15
type input "**********"
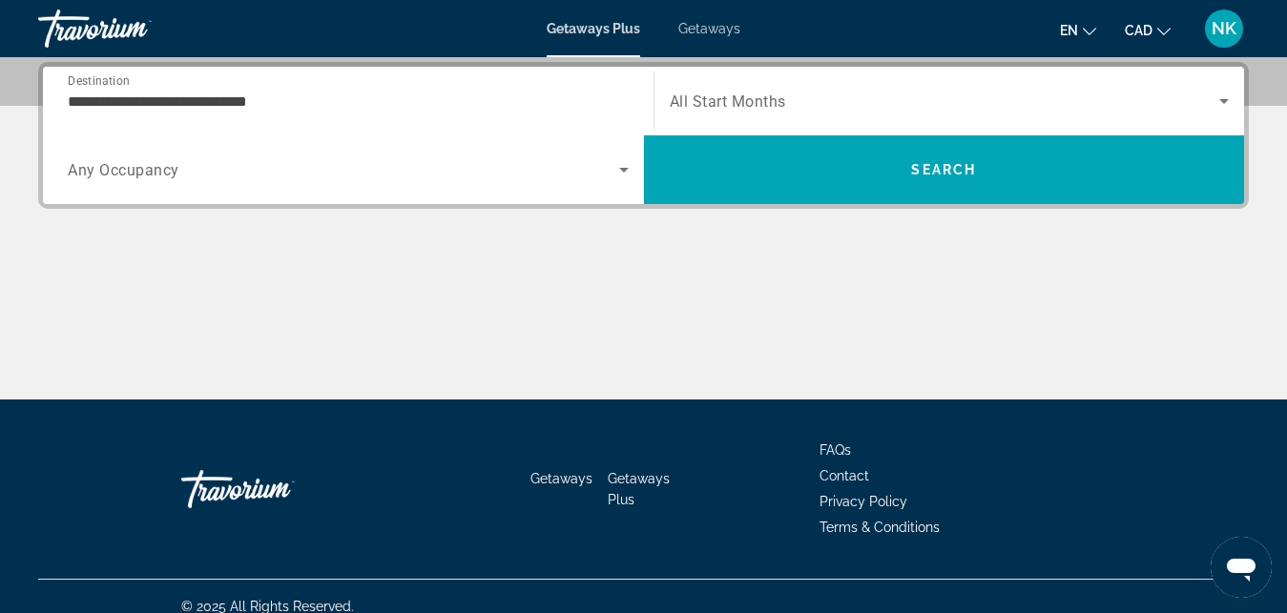
click at [772, 99] on span "All Start Months" at bounding box center [728, 102] width 116 height 18
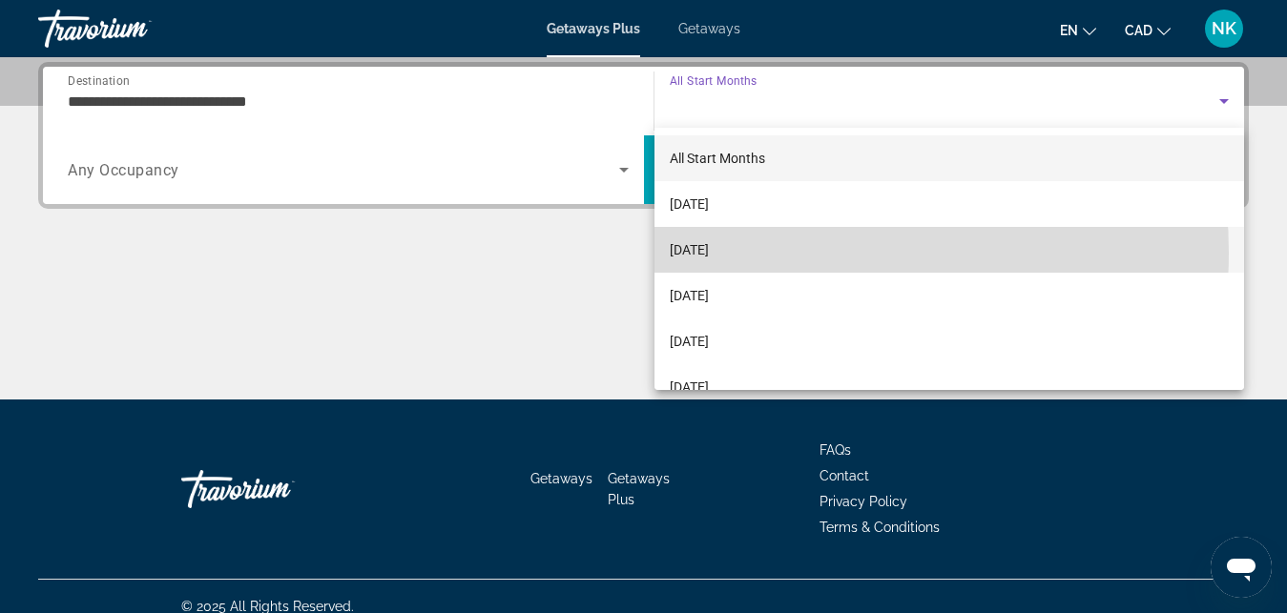
click at [767, 253] on mat-option "November 2025" at bounding box center [949, 250] width 590 height 46
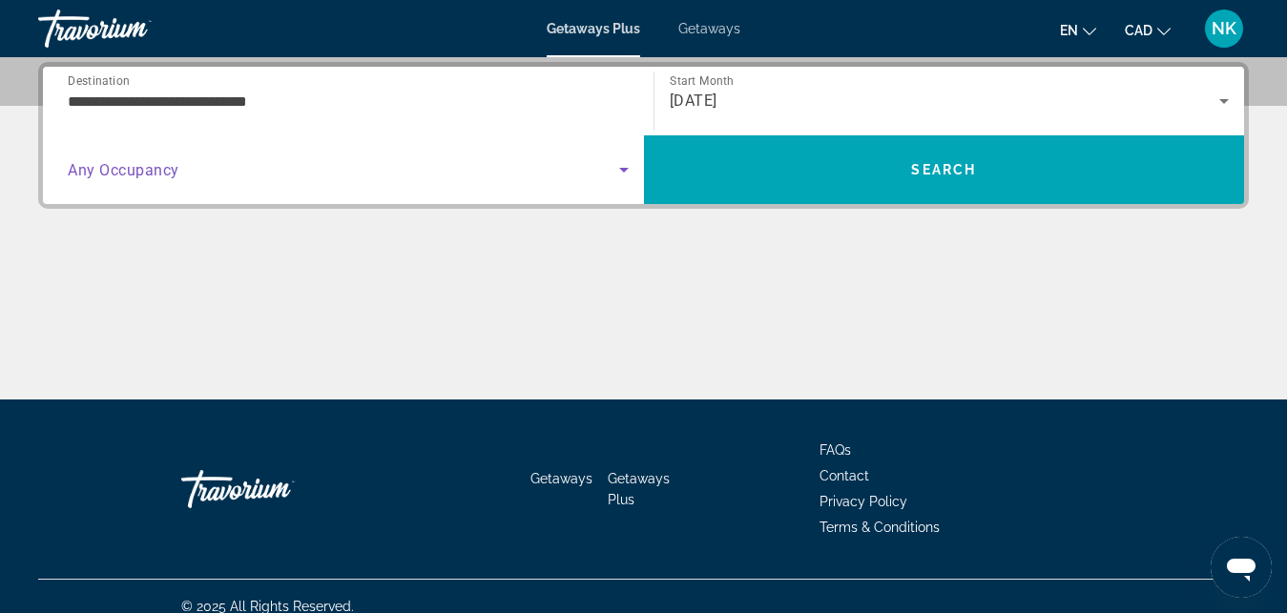
click at [487, 176] on span "Search widget" at bounding box center [343, 169] width 551 height 23
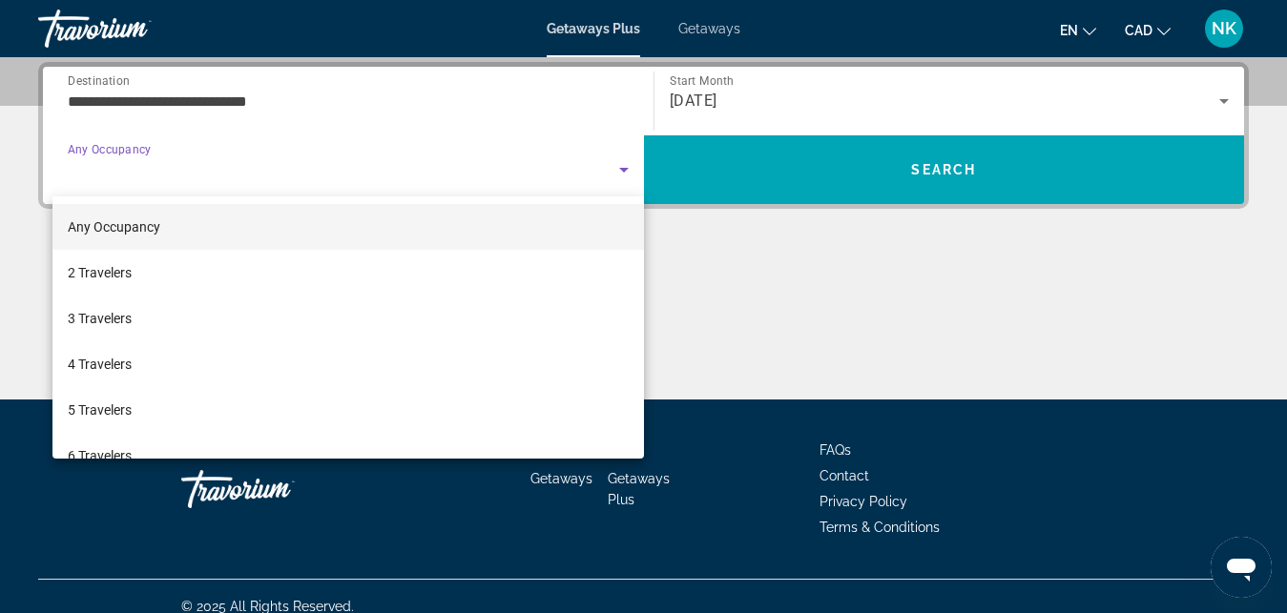
scroll to position [211, 0]
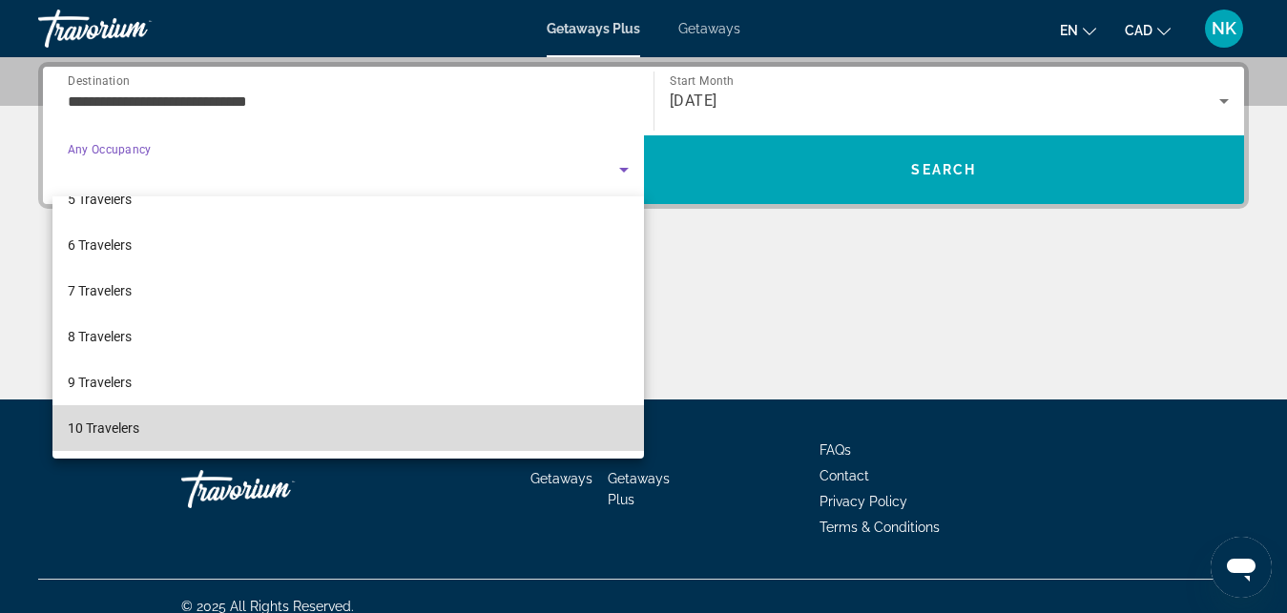
click at [541, 433] on mat-option "10 Travelers" at bounding box center [347, 428] width 591 height 46
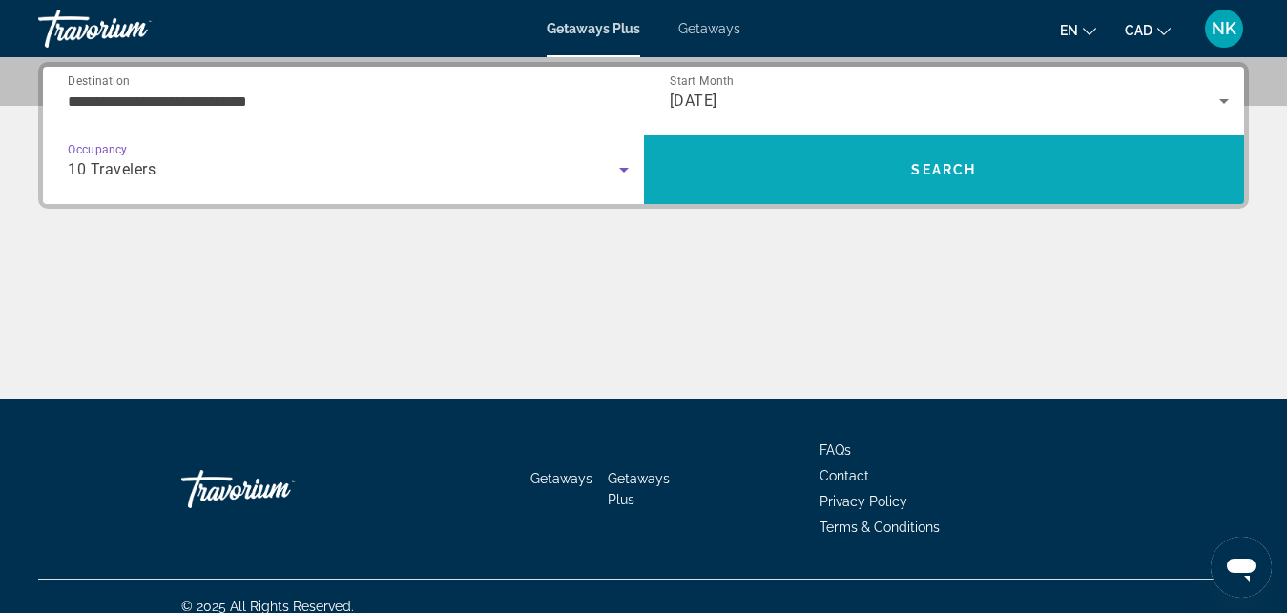
click at [859, 153] on span "Search" at bounding box center [944, 170] width 601 height 46
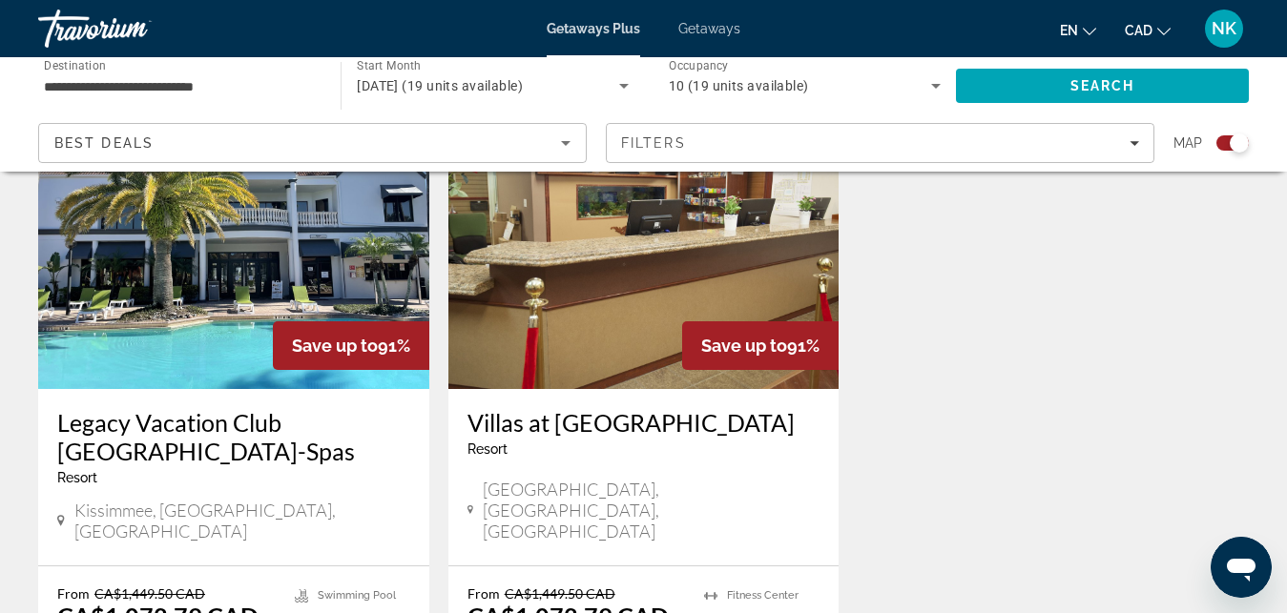
scroll to position [795, 0]
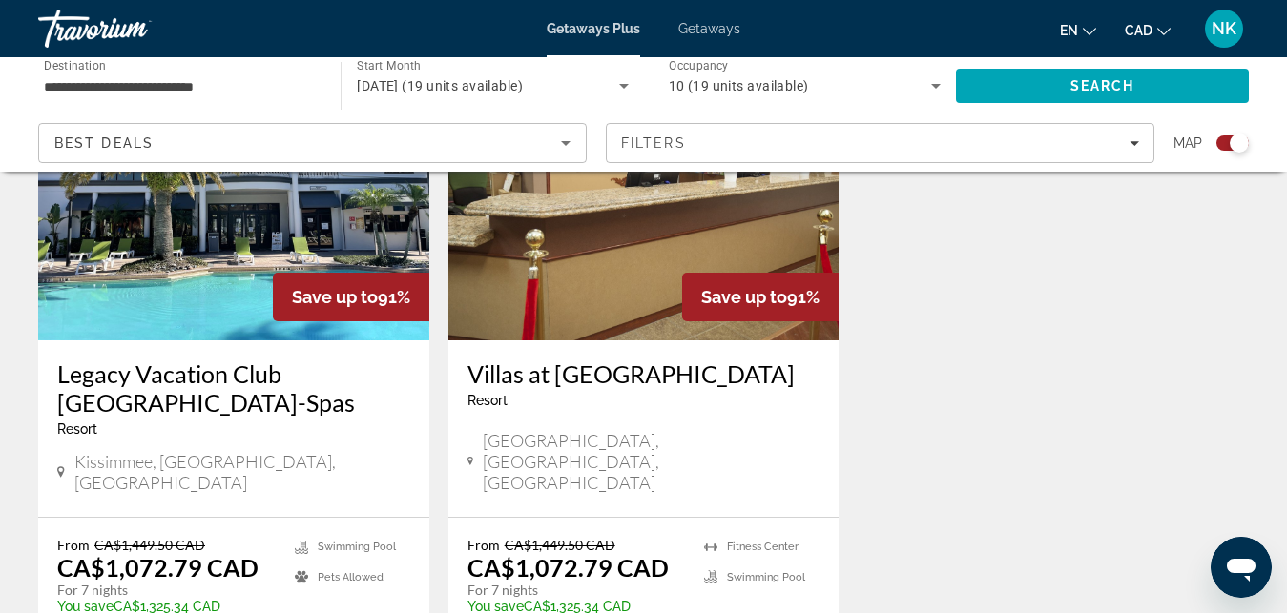
click at [202, 217] on img "Main content" at bounding box center [233, 187] width 391 height 305
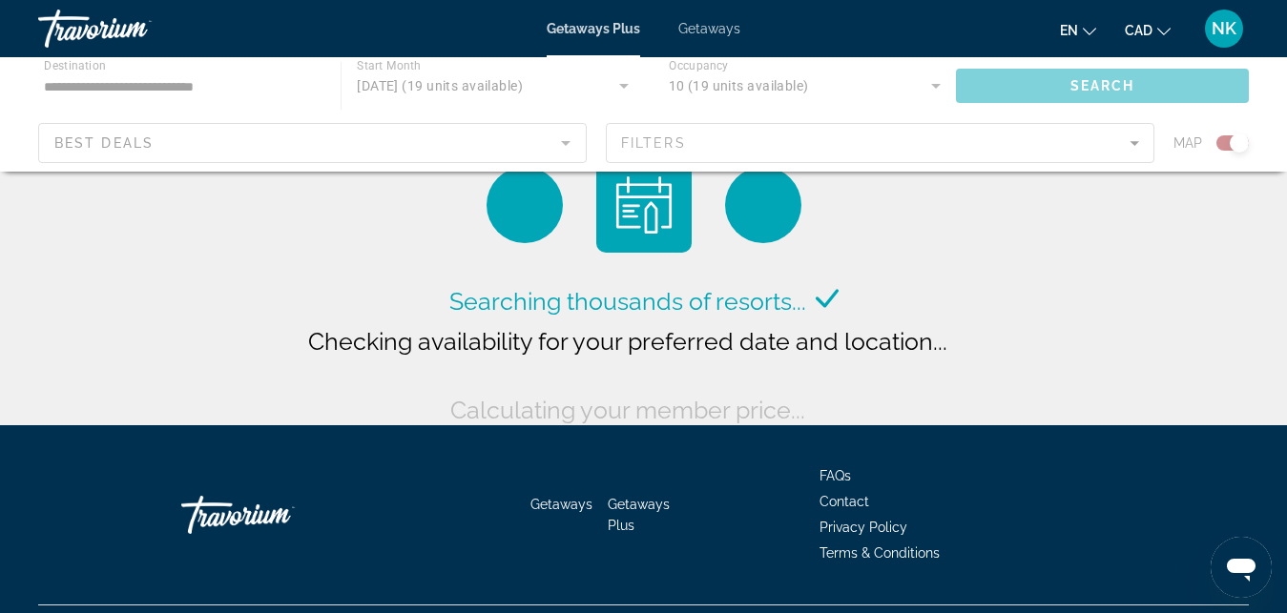
click at [709, 85] on div "Main content" at bounding box center [643, 114] width 1287 height 114
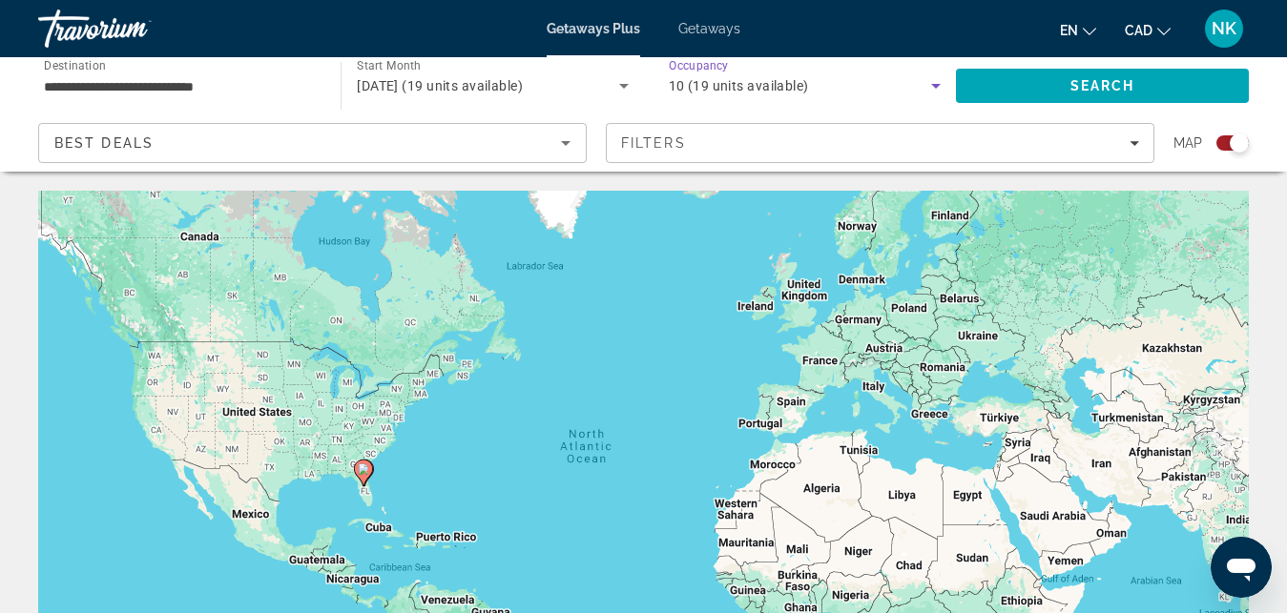
click at [933, 86] on icon "Search widget" at bounding box center [936, 86] width 10 height 5
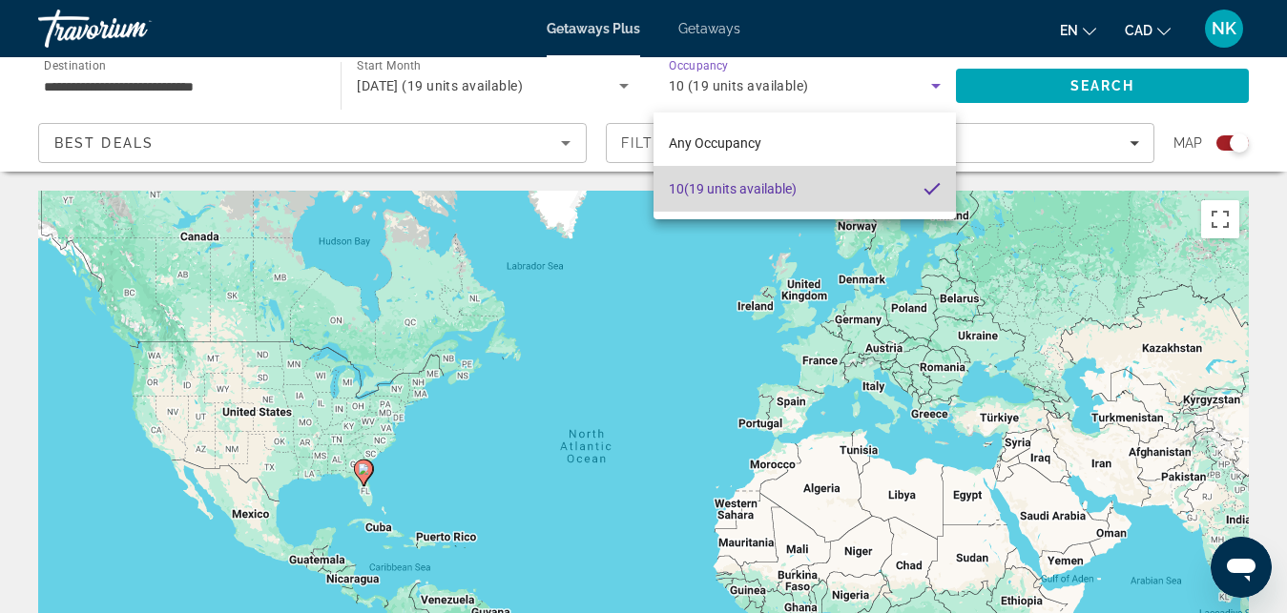
click at [902, 191] on mat-option "10 (19 units available)" at bounding box center [804, 189] width 302 height 46
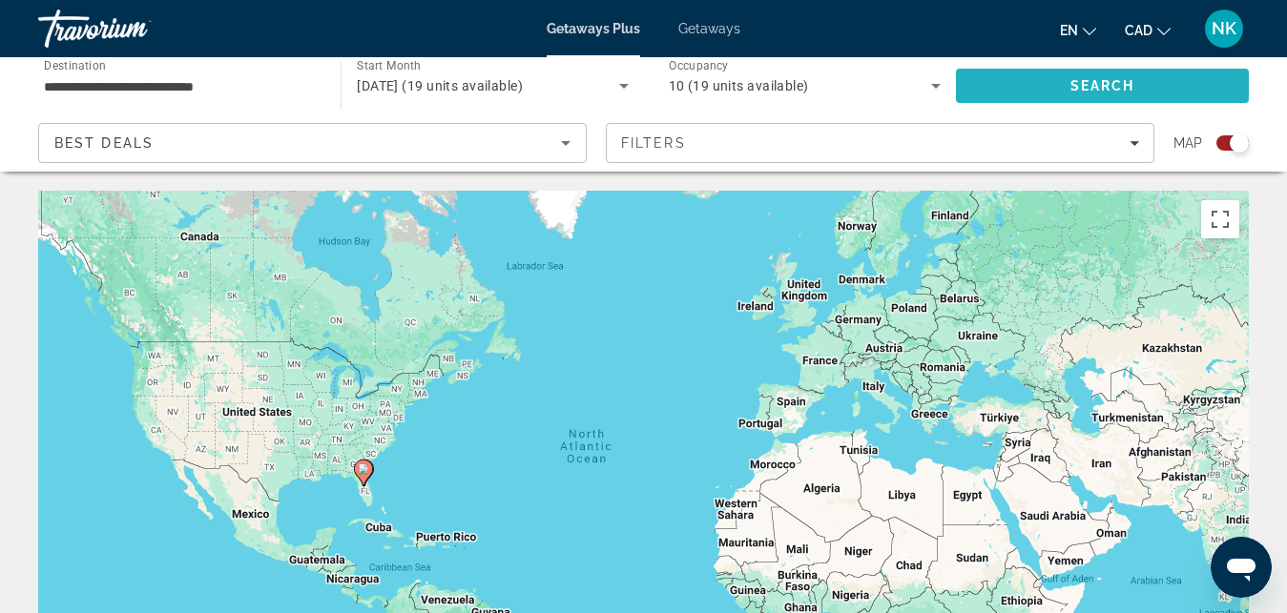
click at [1047, 87] on span "Search" at bounding box center [1102, 86] width 293 height 46
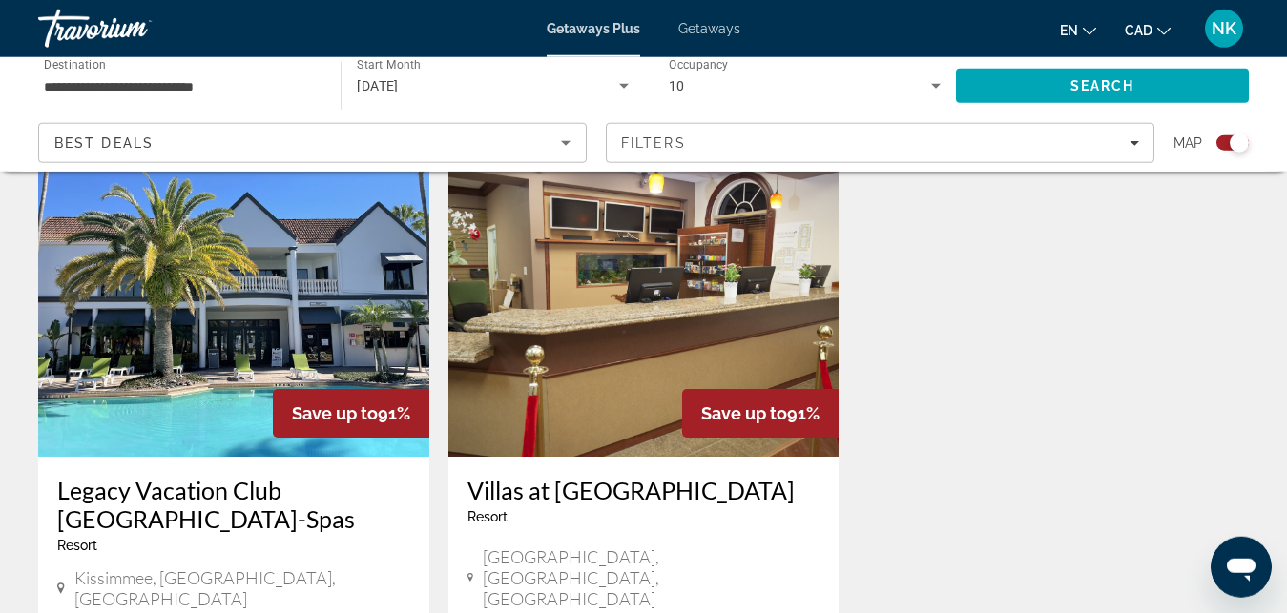
scroll to position [681, 0]
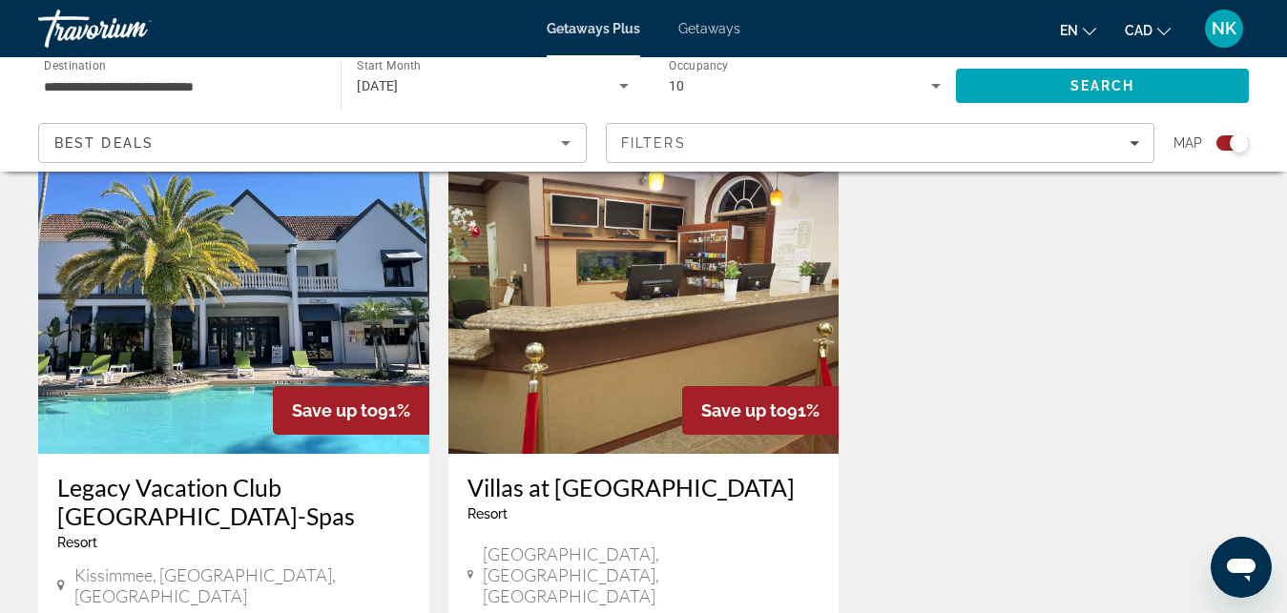
click at [647, 282] on img "Main content" at bounding box center [643, 301] width 391 height 305
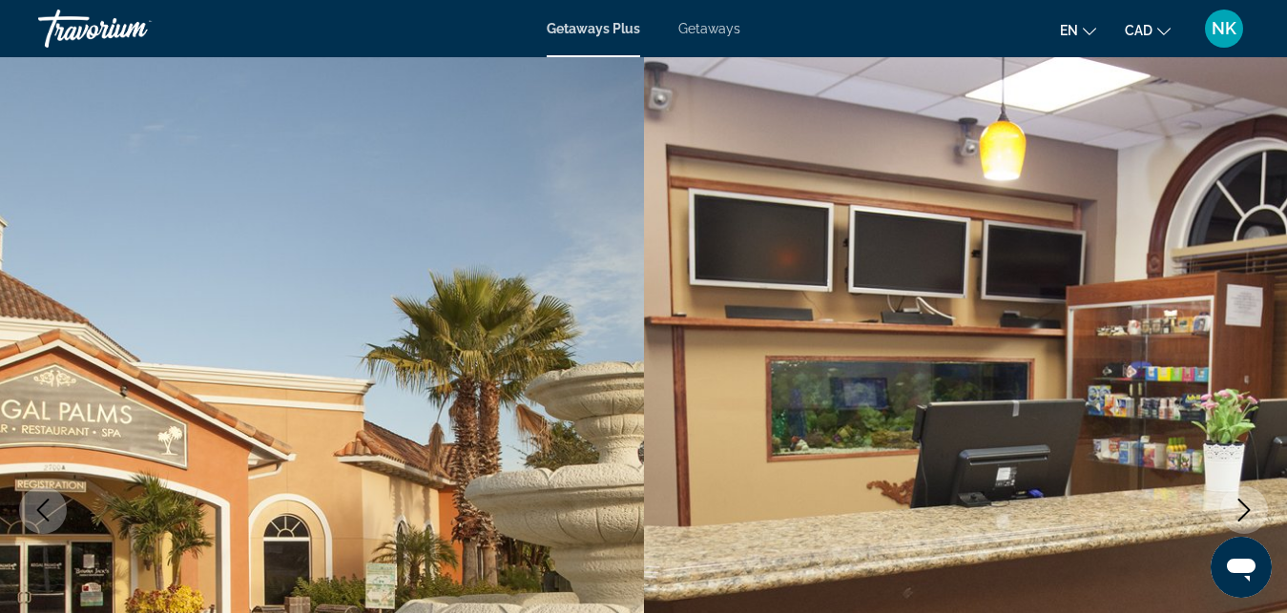
click at [705, 28] on span "Getaways" at bounding box center [709, 28] width 62 height 15
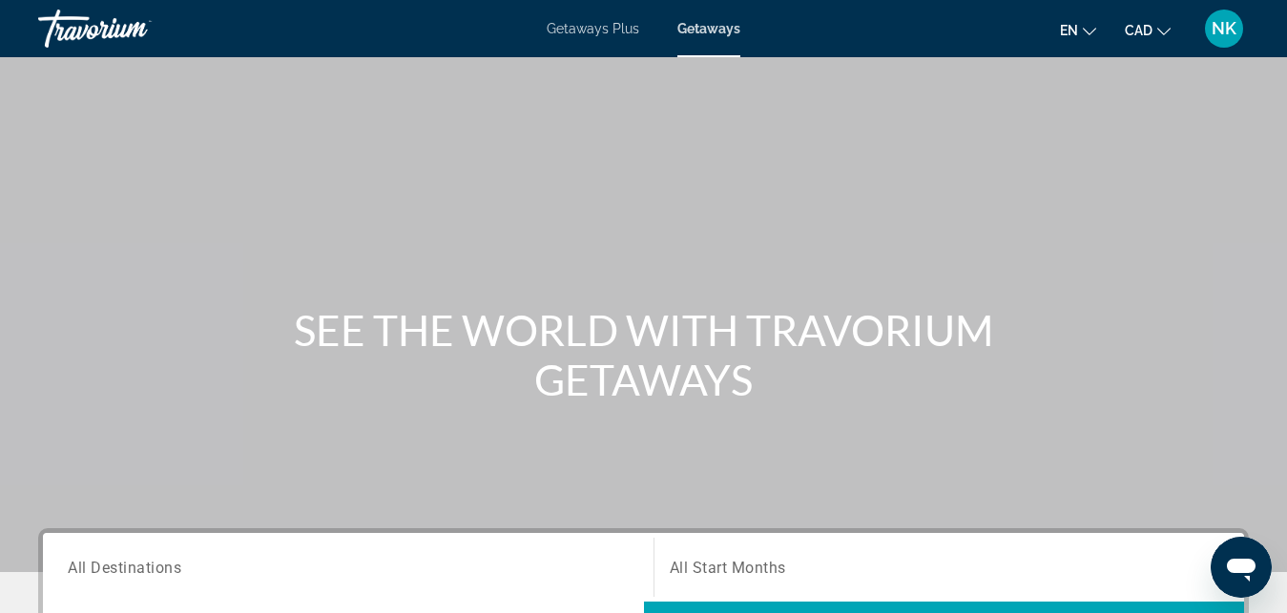
click at [505, 549] on div "Search widget" at bounding box center [348, 568] width 561 height 54
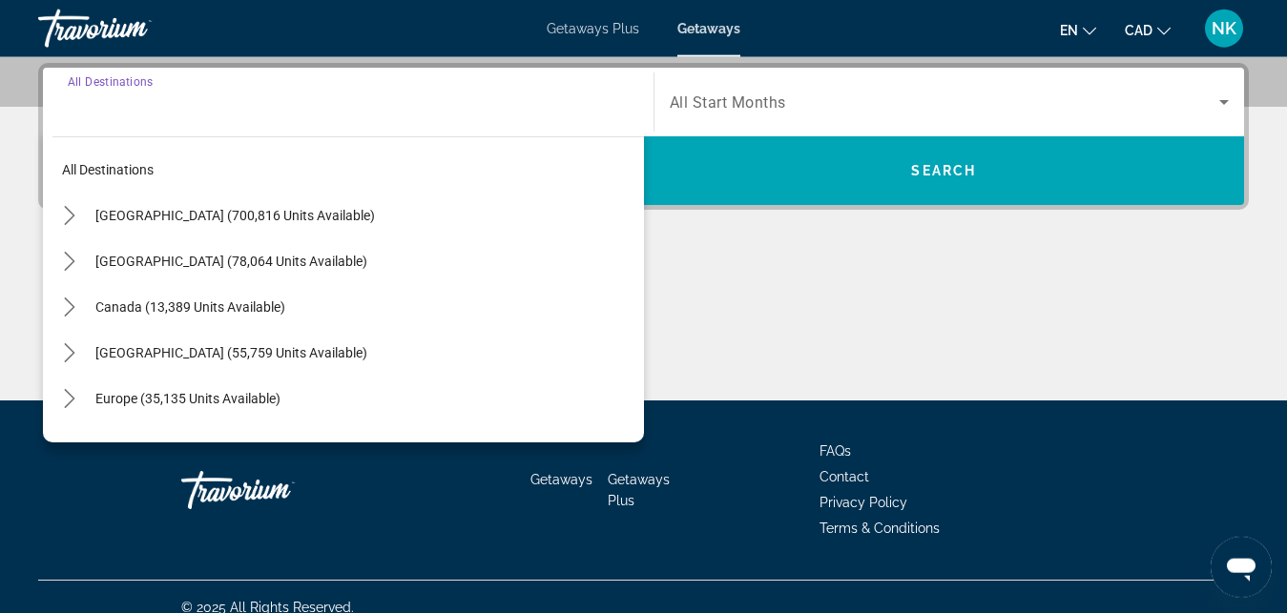
scroll to position [466, 0]
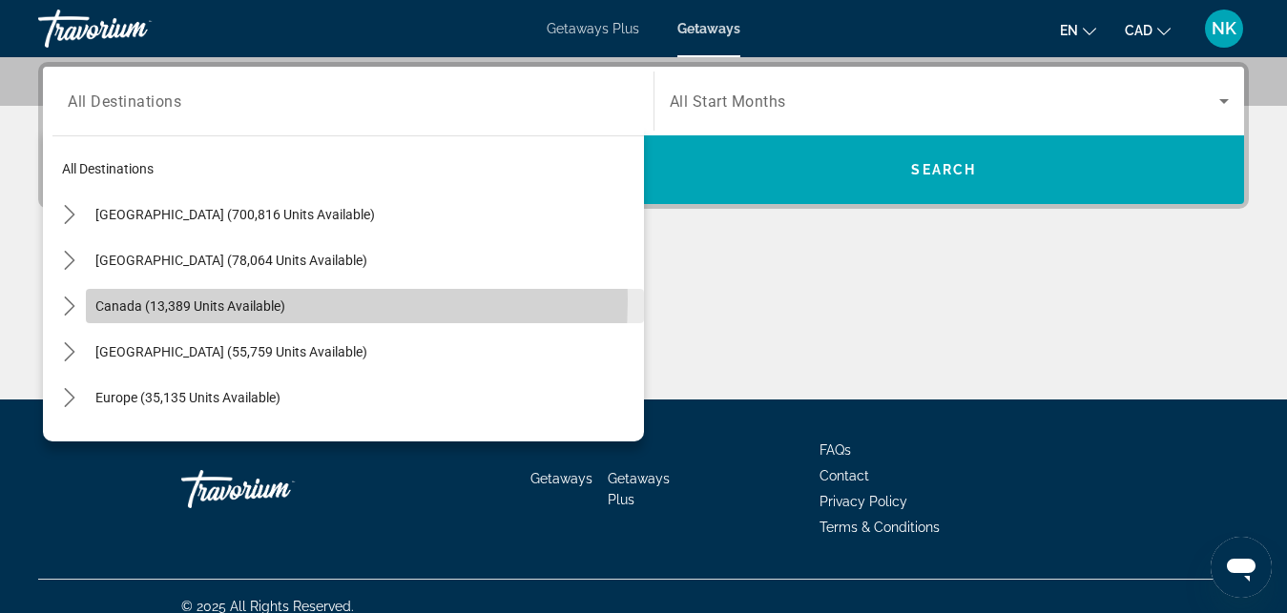
click at [192, 300] on span "Canada (13,389 units available)" at bounding box center [190, 306] width 190 height 15
type input "**********"
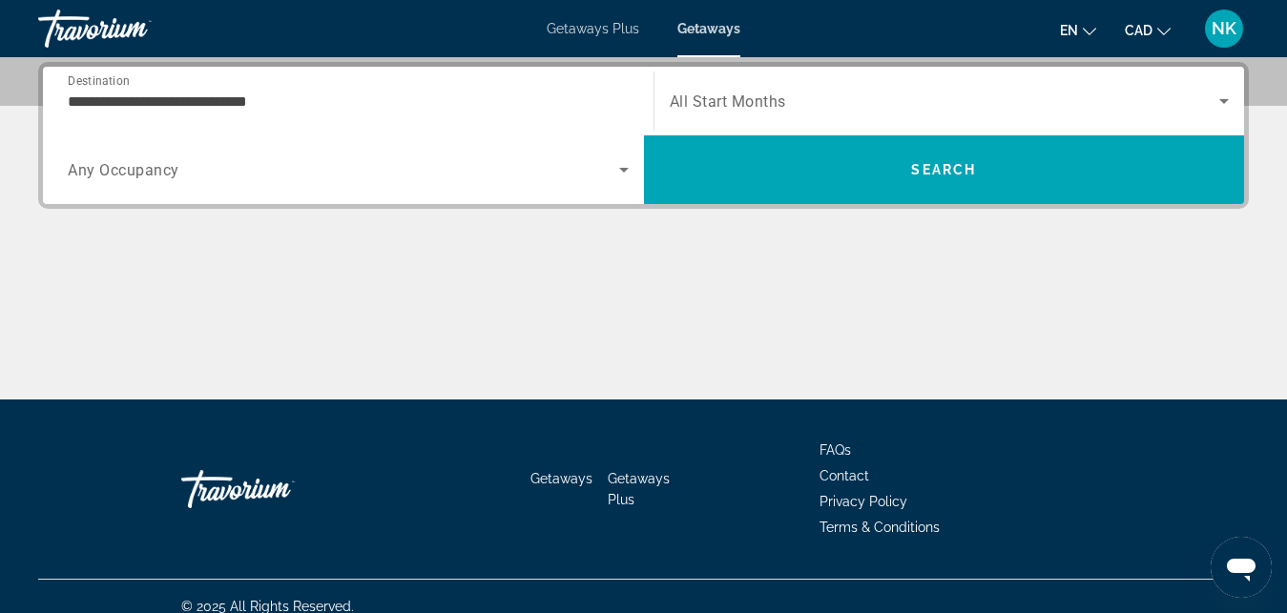
click at [724, 93] on span "All Start Months" at bounding box center [728, 102] width 116 height 18
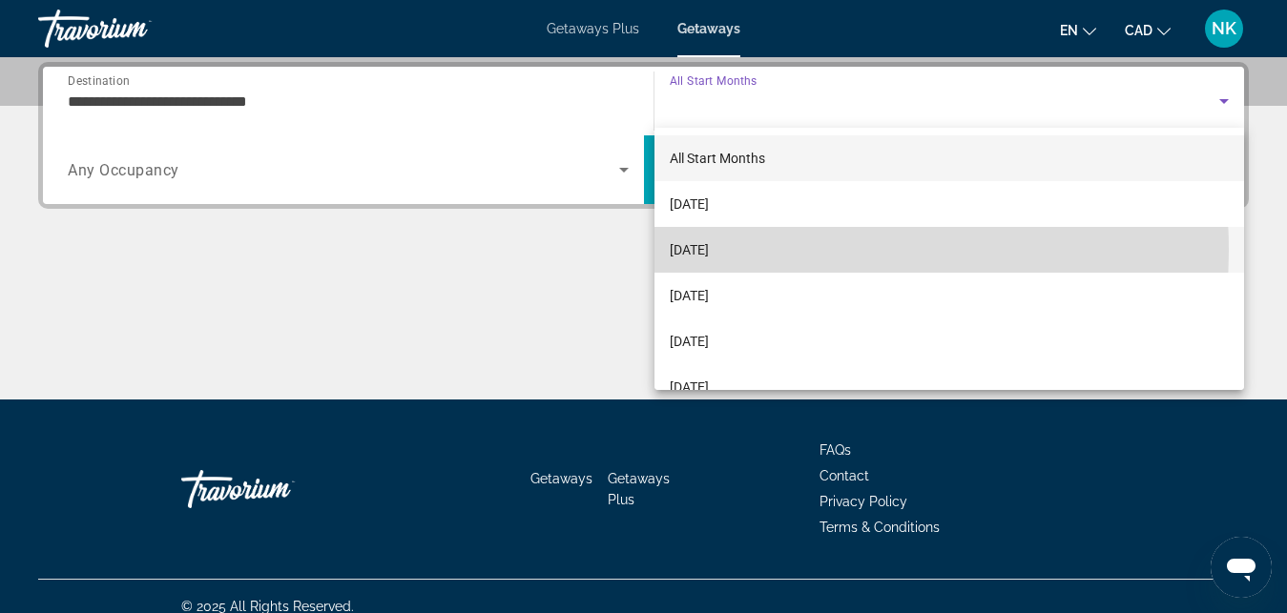
click at [709, 251] on span "November 2025" at bounding box center [689, 249] width 39 height 23
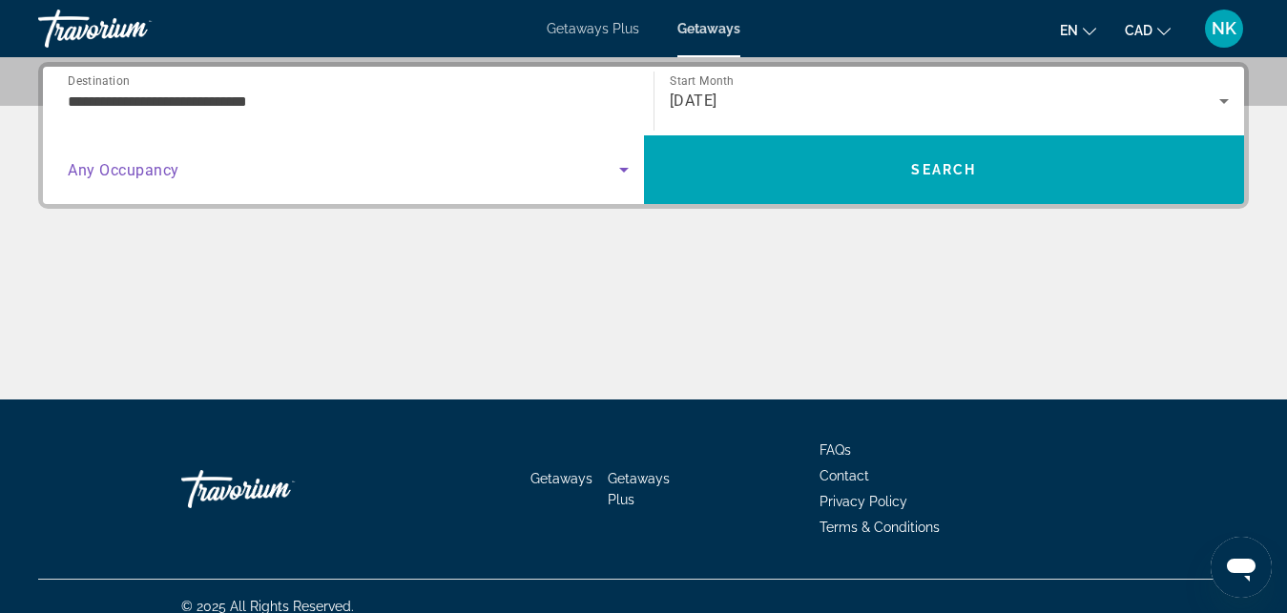
click at [518, 162] on span "Search widget" at bounding box center [343, 169] width 551 height 23
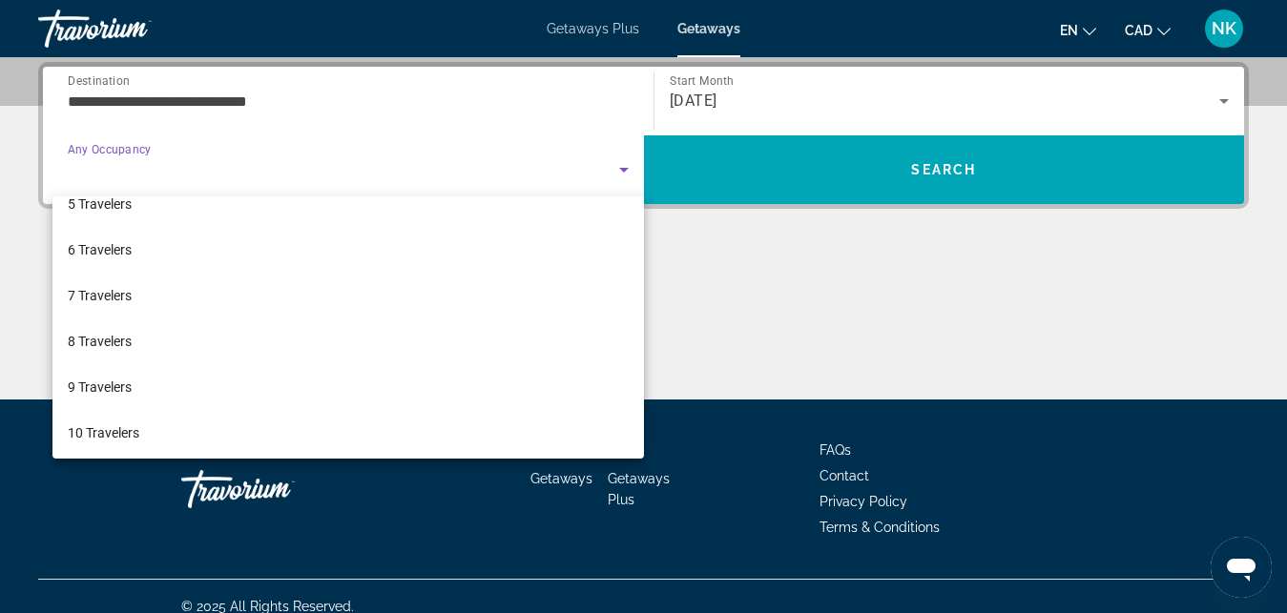
scroll to position [211, 0]
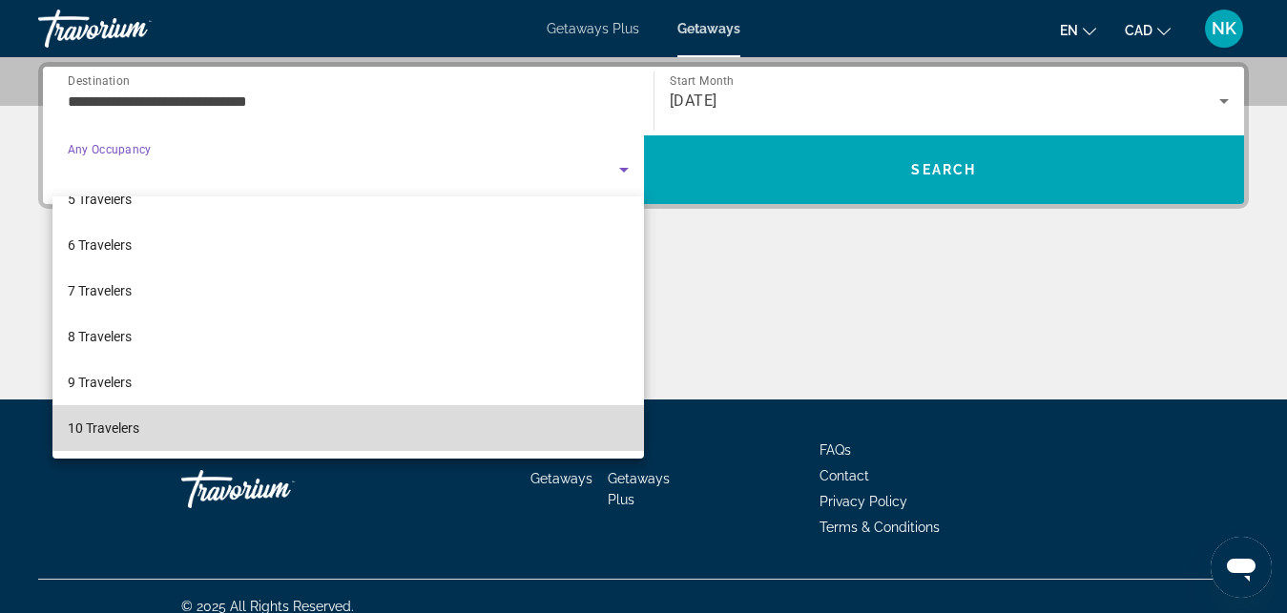
click at [489, 420] on mat-option "10 Travelers" at bounding box center [347, 428] width 591 height 46
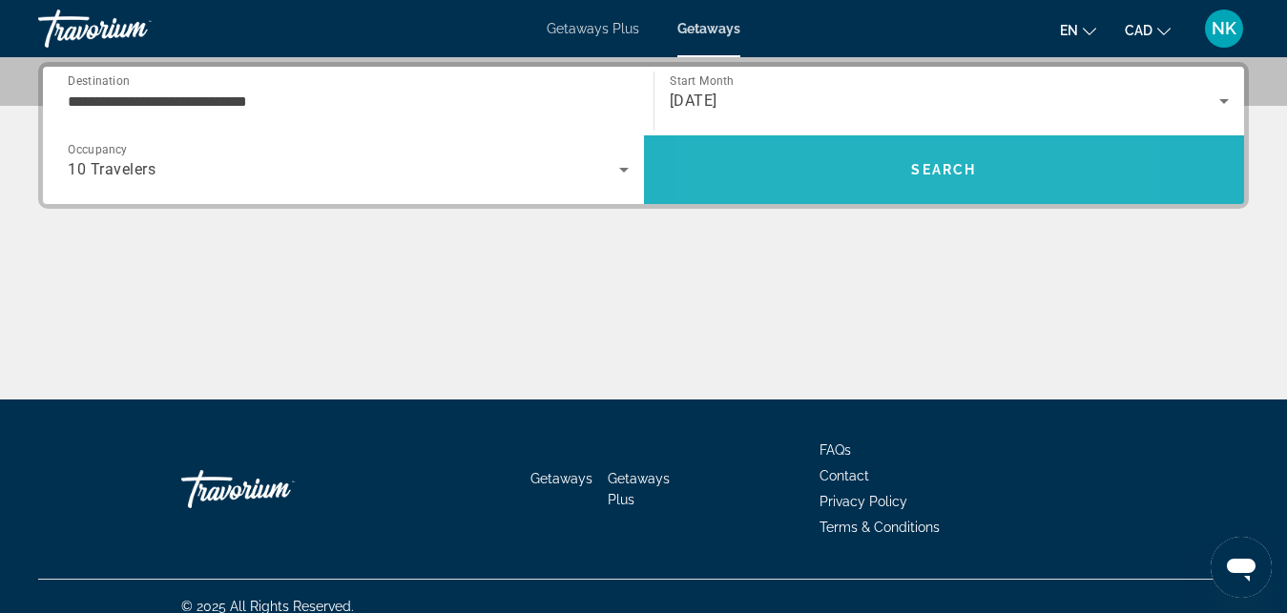
click at [838, 168] on span "Search" at bounding box center [944, 170] width 601 height 46
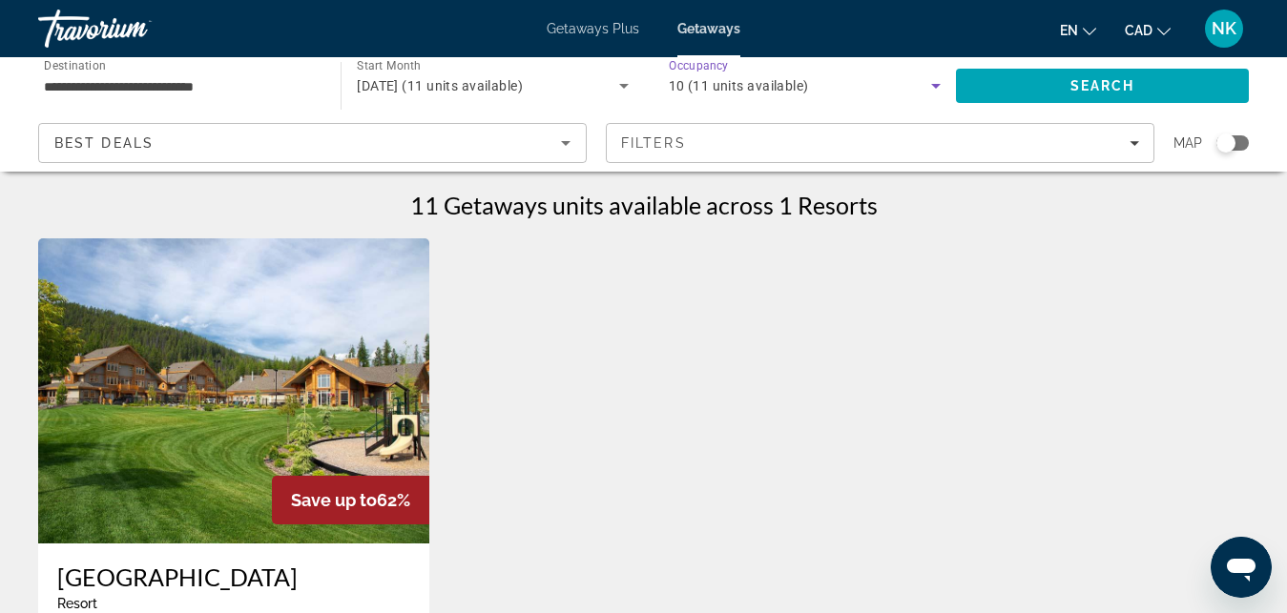
click at [723, 84] on span "10 (11 units available)" at bounding box center [739, 85] width 140 height 15
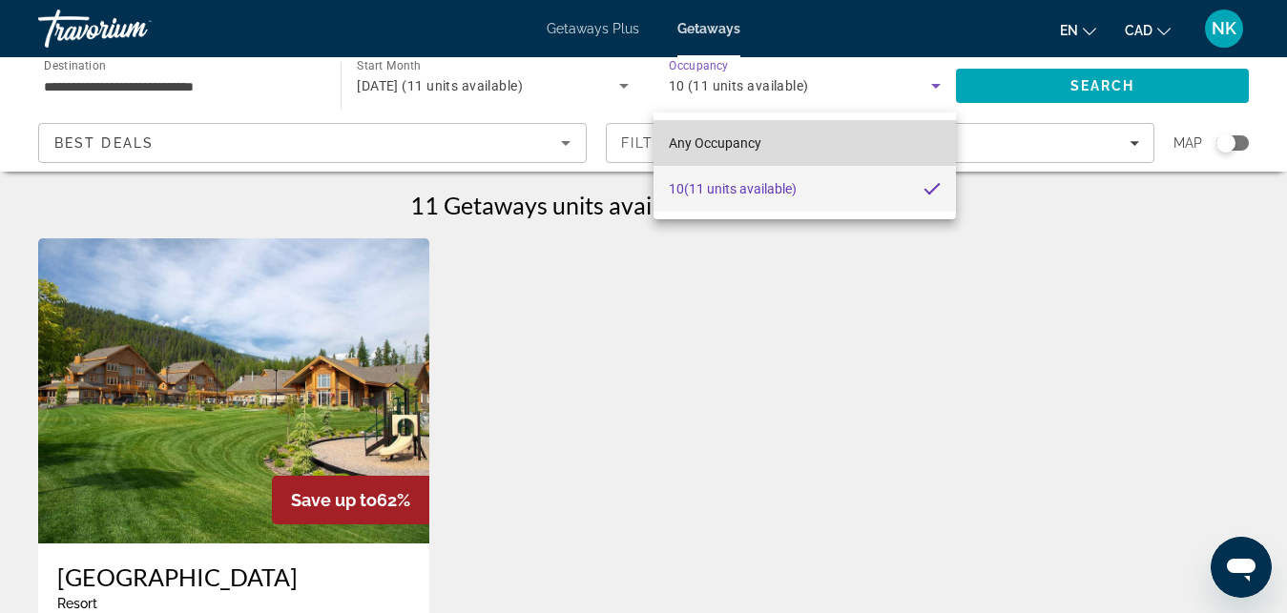
click at [732, 137] on span "Any Occupancy" at bounding box center [715, 142] width 93 height 15
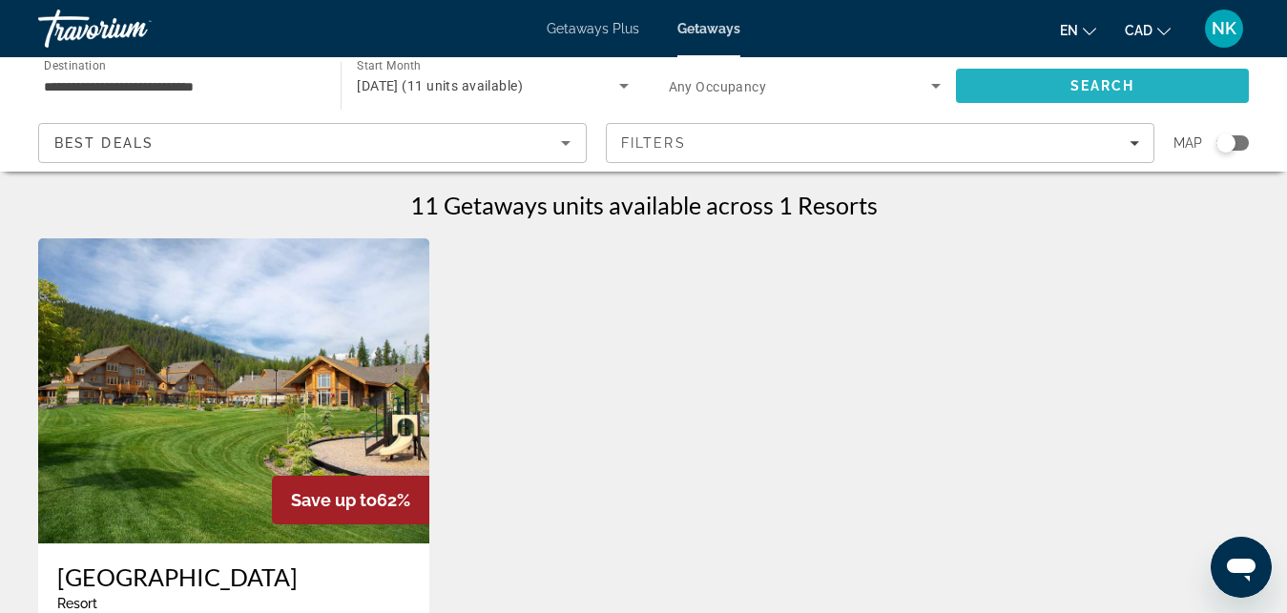
click at [1009, 86] on span "Search" at bounding box center [1102, 86] width 293 height 46
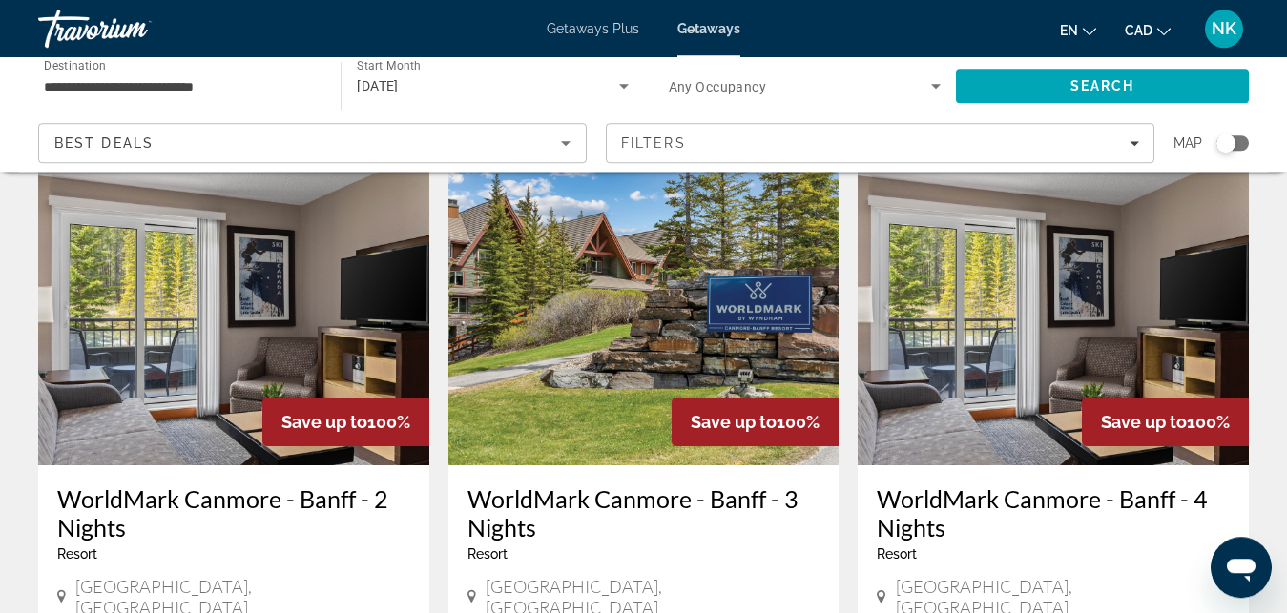
scroll to position [130, 0]
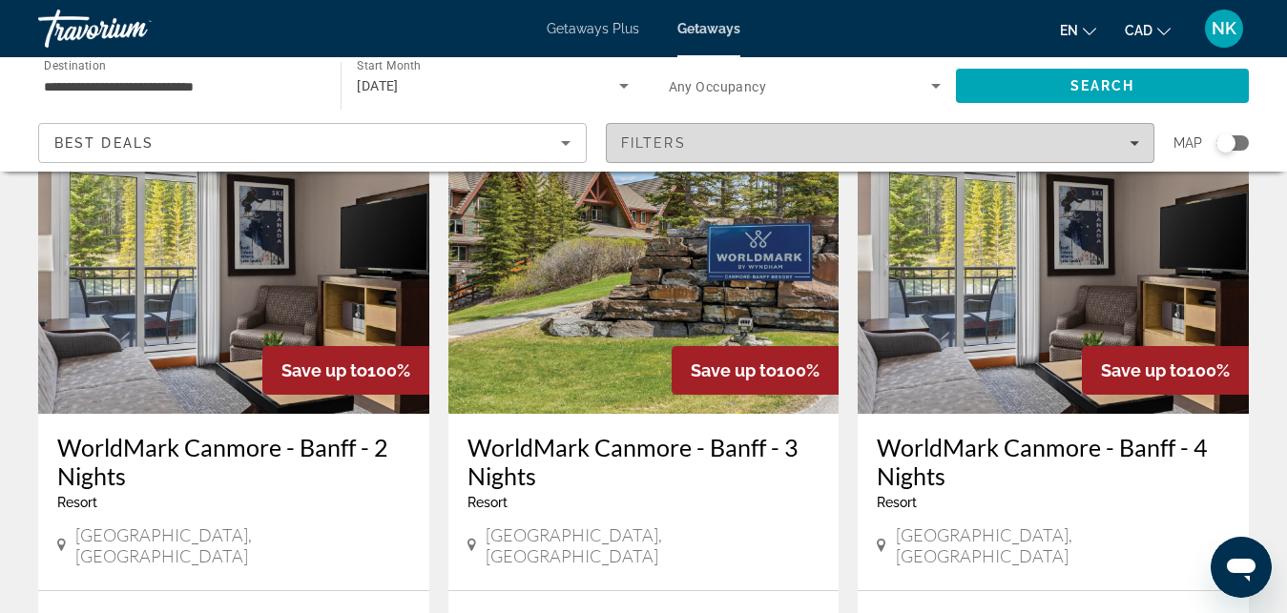
click at [1047, 146] on div "Filters" at bounding box center [880, 142] width 518 height 15
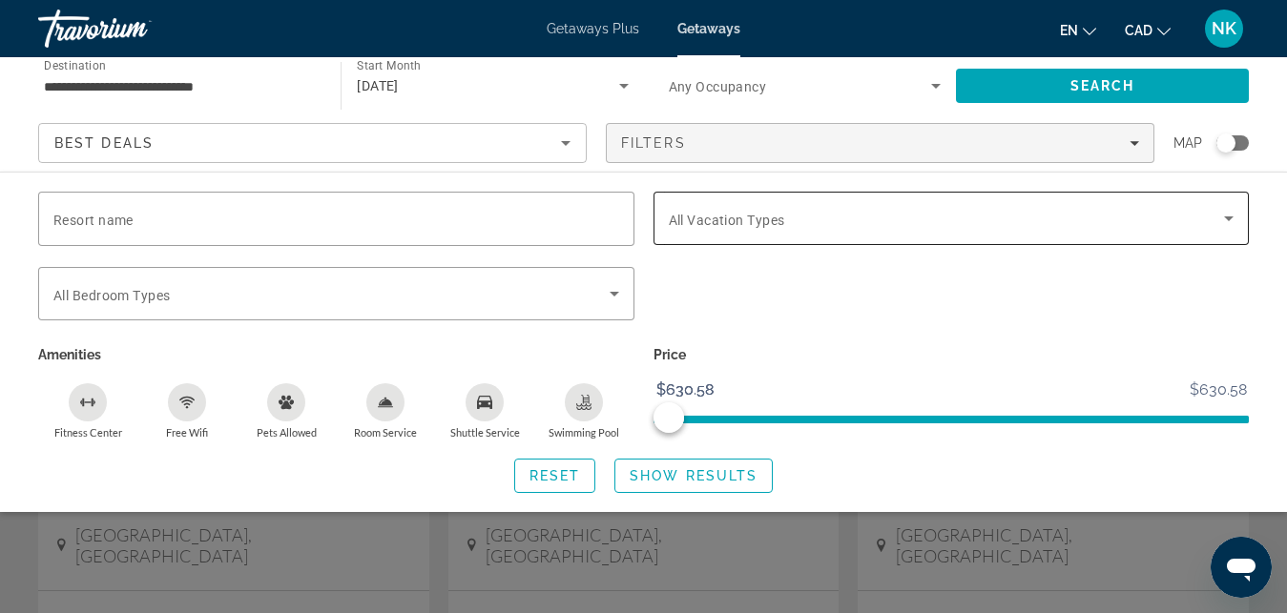
click at [1030, 241] on div "Search widget" at bounding box center [952, 218] width 566 height 53
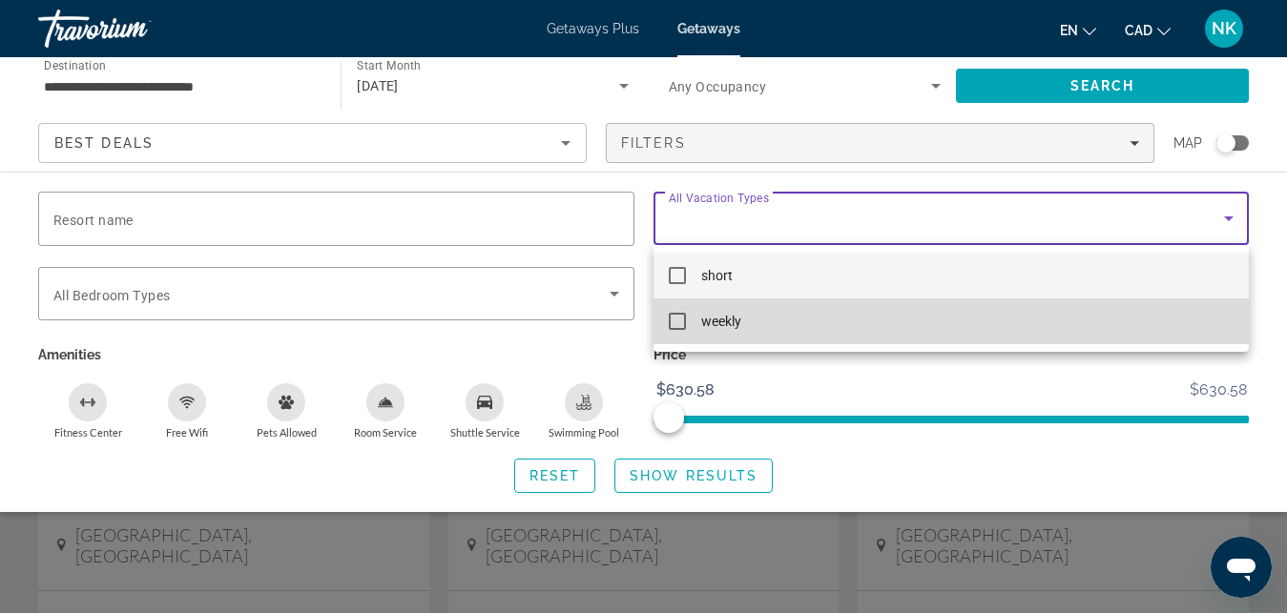
click at [1009, 316] on mat-option "weekly" at bounding box center [951, 322] width 596 height 46
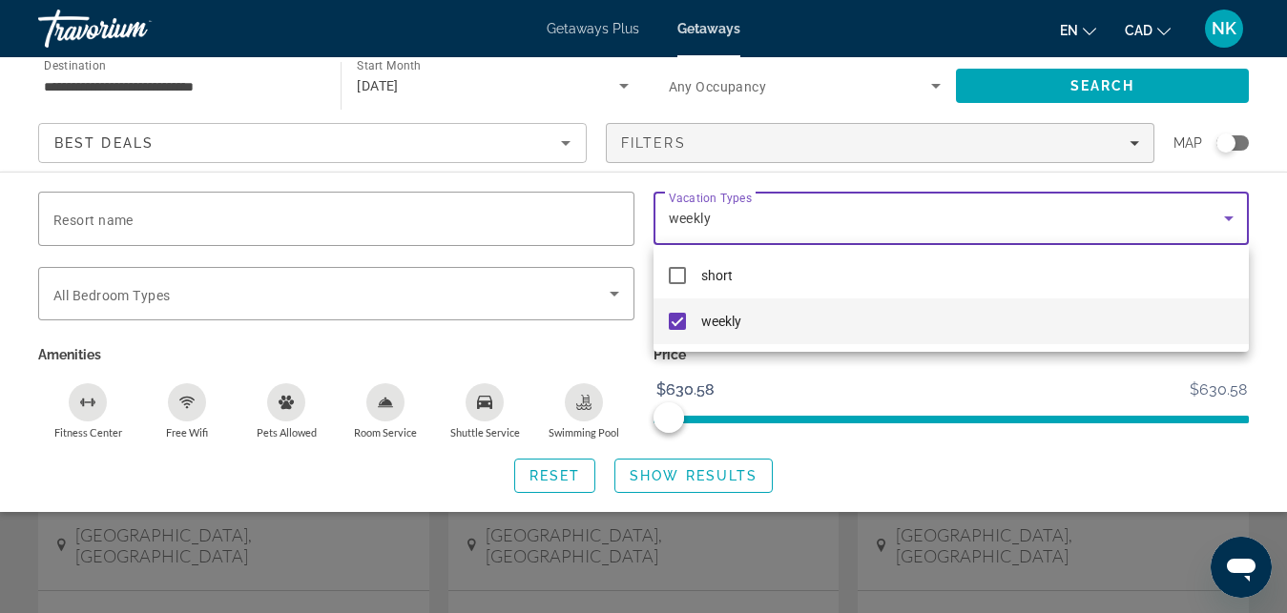
click at [703, 481] on div at bounding box center [643, 306] width 1287 height 613
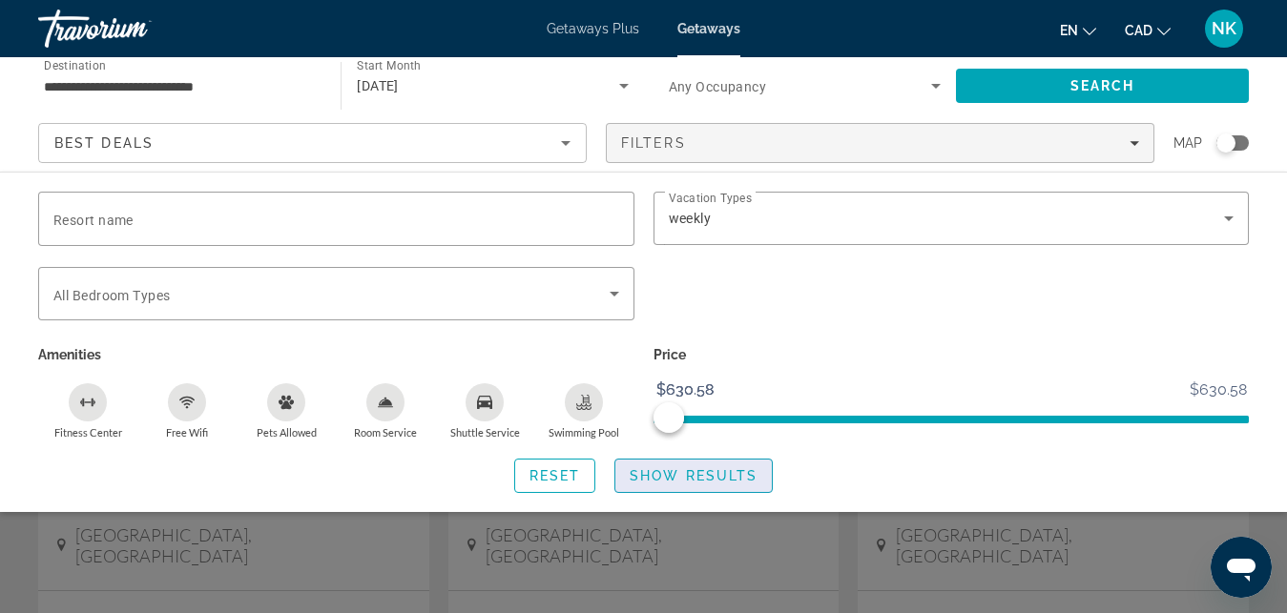
click at [685, 471] on span "Show Results" at bounding box center [694, 475] width 128 height 15
click at [684, 470] on span "Show Results" at bounding box center [694, 475] width 128 height 15
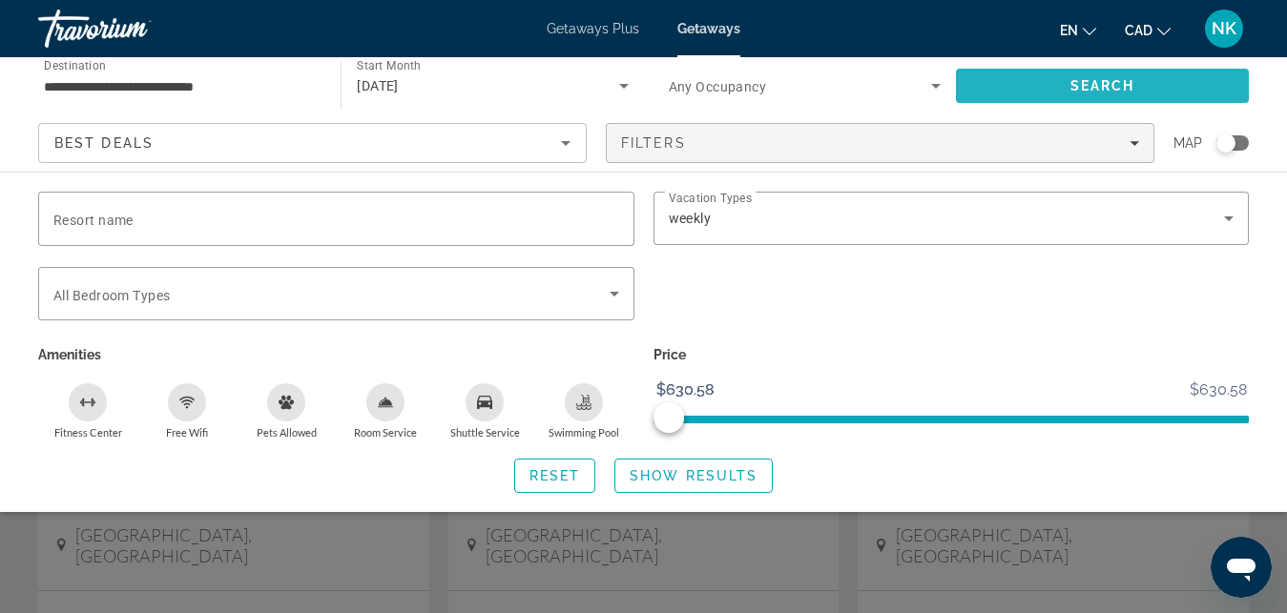
click at [1232, 81] on span "Search" at bounding box center [1102, 86] width 293 height 46
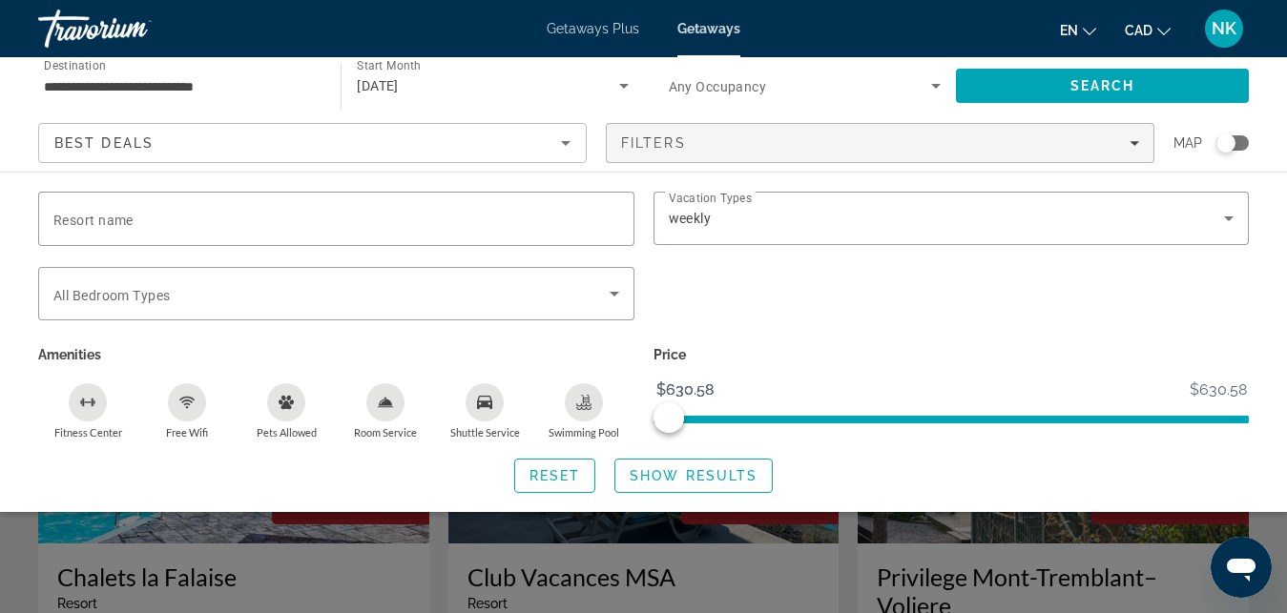
click at [1037, 557] on div "Search widget" at bounding box center [643, 449] width 1287 height 327
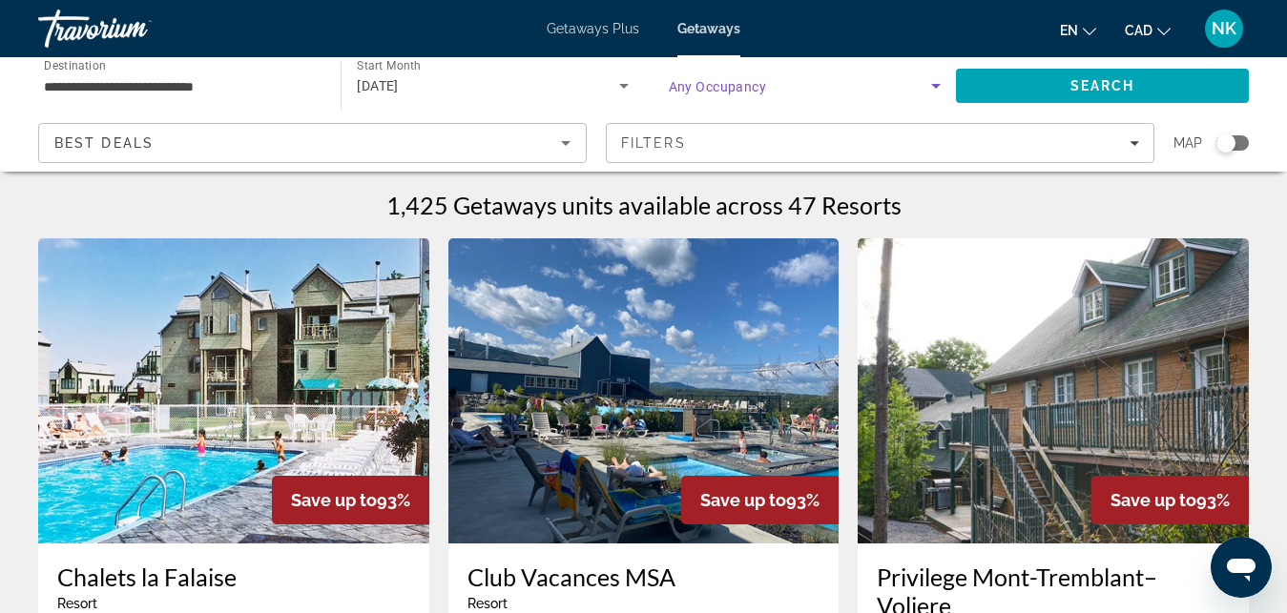
click at [789, 78] on span "Search widget" at bounding box center [800, 85] width 262 height 23
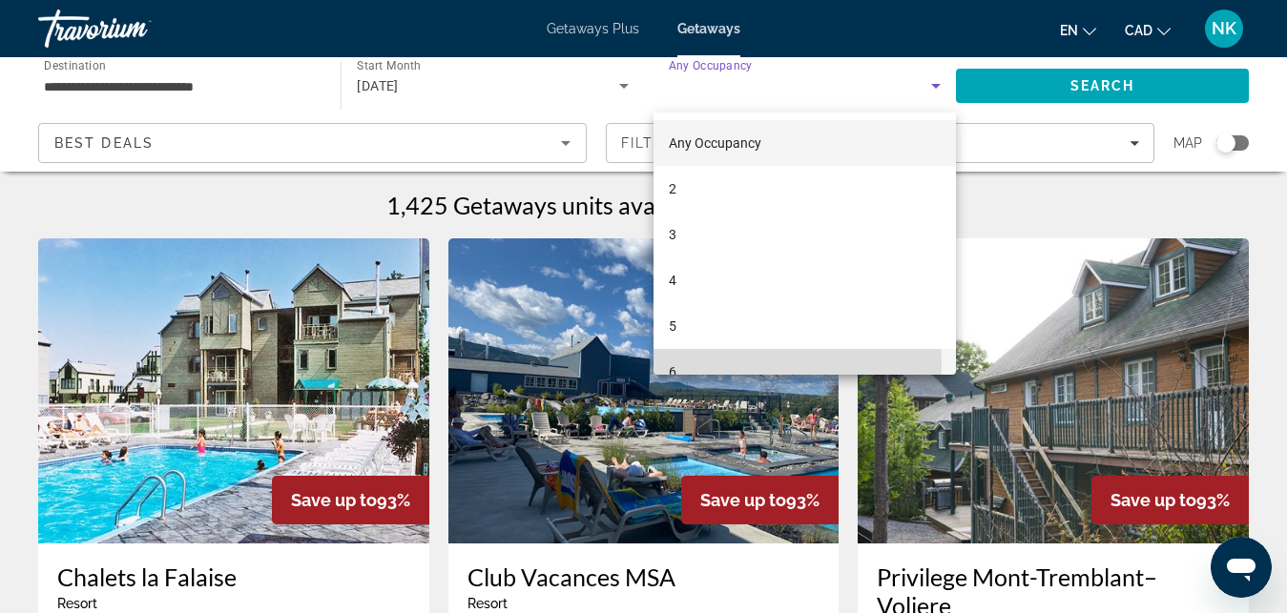
click at [751, 364] on mat-option "6" at bounding box center [804, 372] width 302 height 46
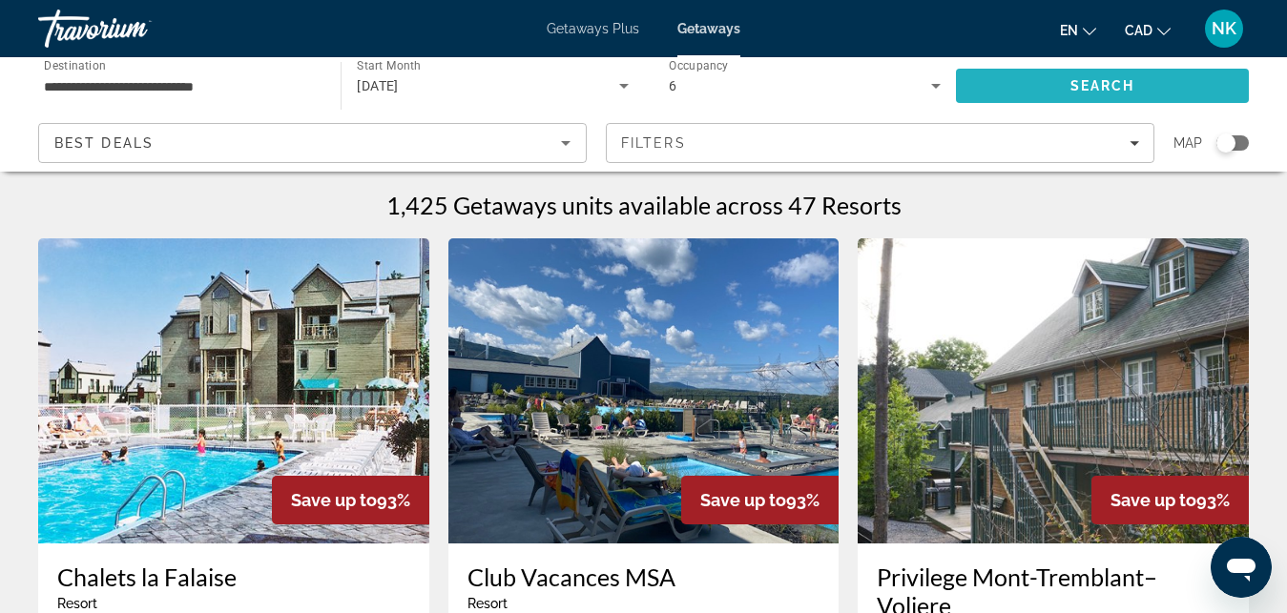
click at [1055, 80] on span "Search" at bounding box center [1102, 86] width 293 height 46
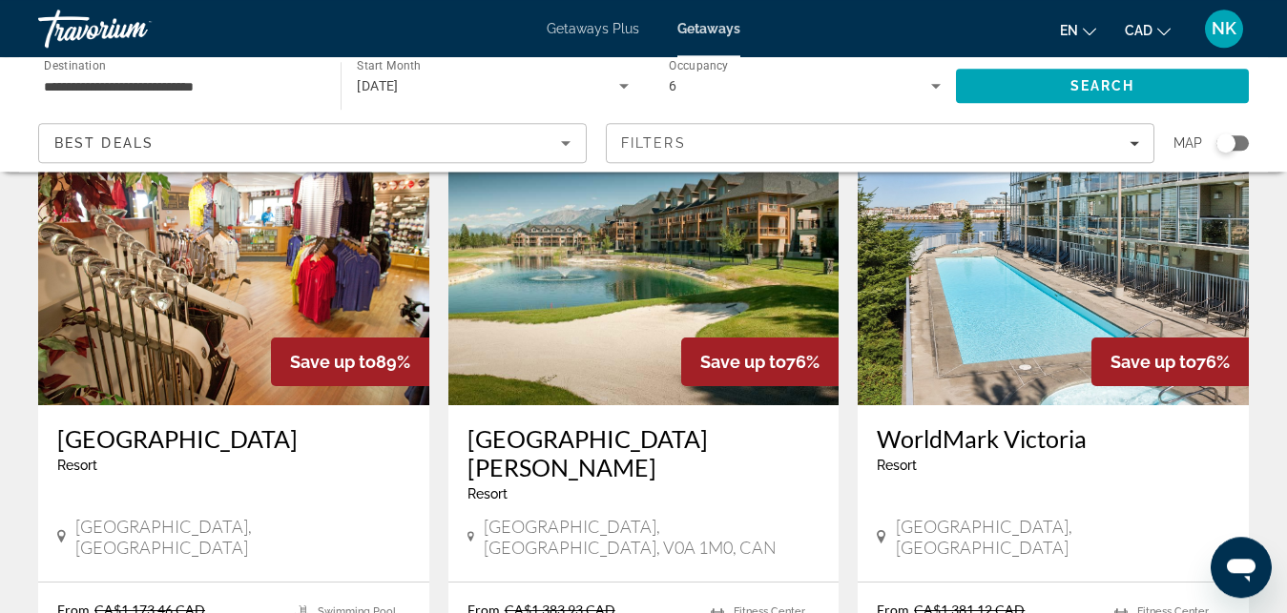
scroll to position [1541, 0]
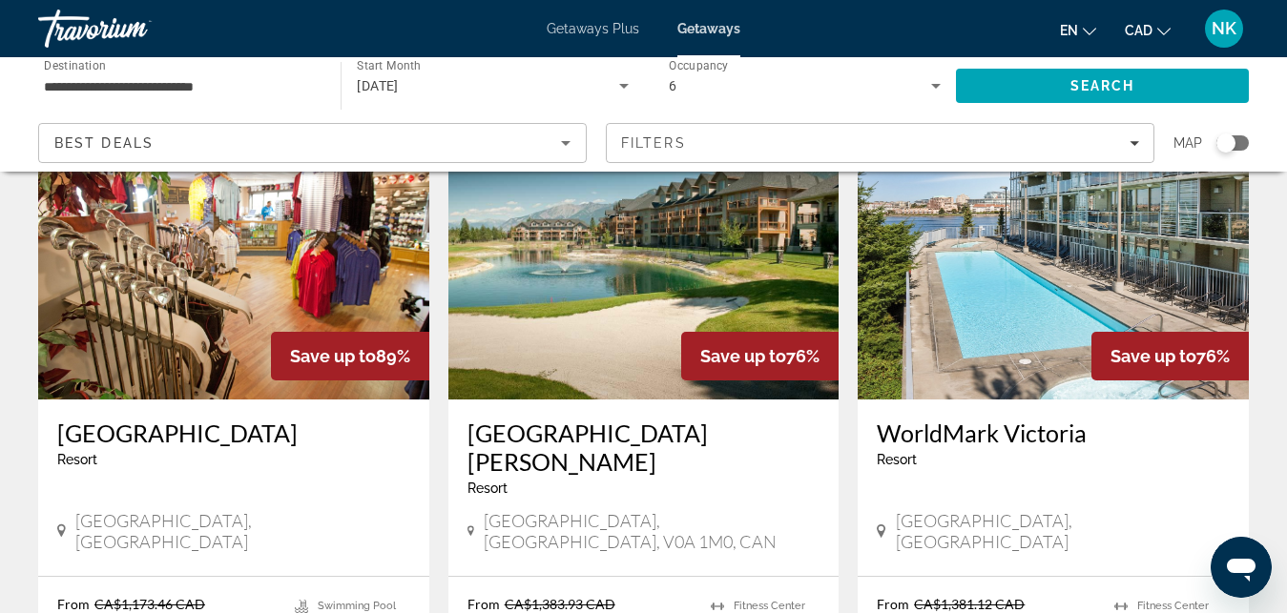
click at [551, 290] on img "Main content" at bounding box center [643, 246] width 391 height 305
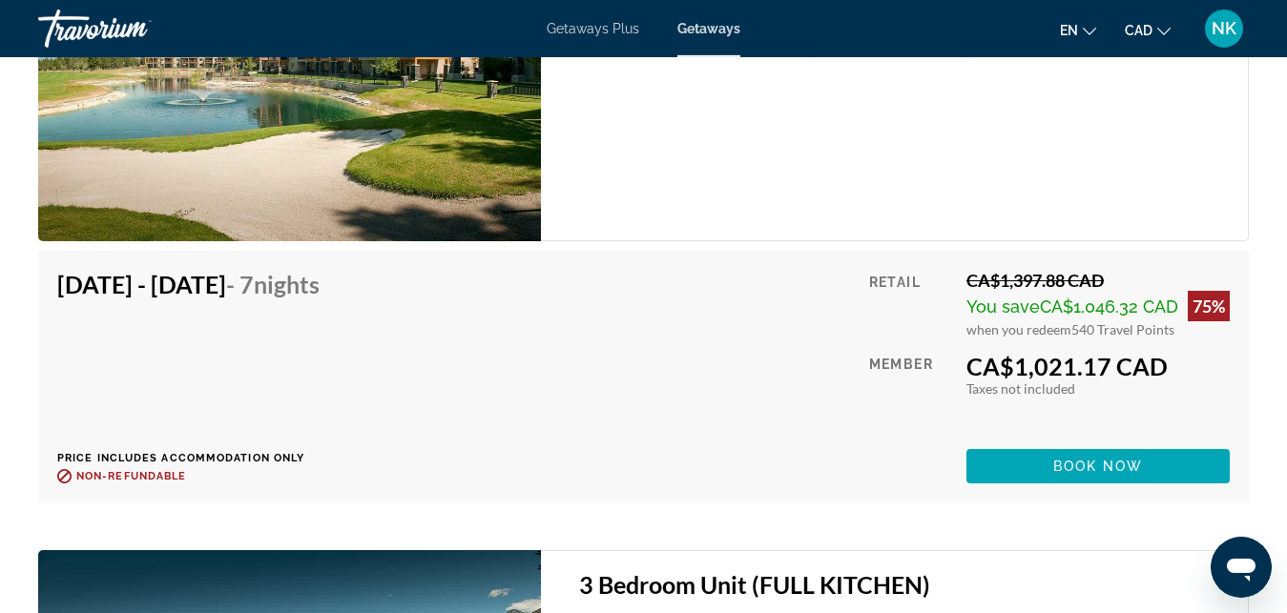
scroll to position [7690, 0]
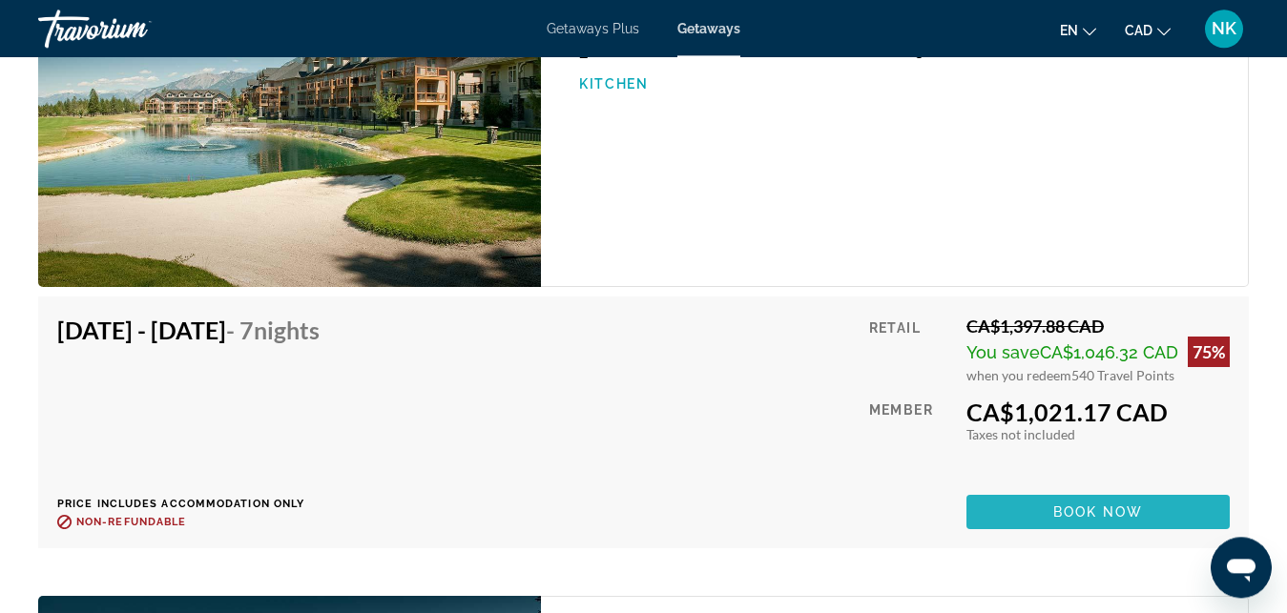
click at [1121, 504] on span "Main content" at bounding box center [1097, 512] width 263 height 46
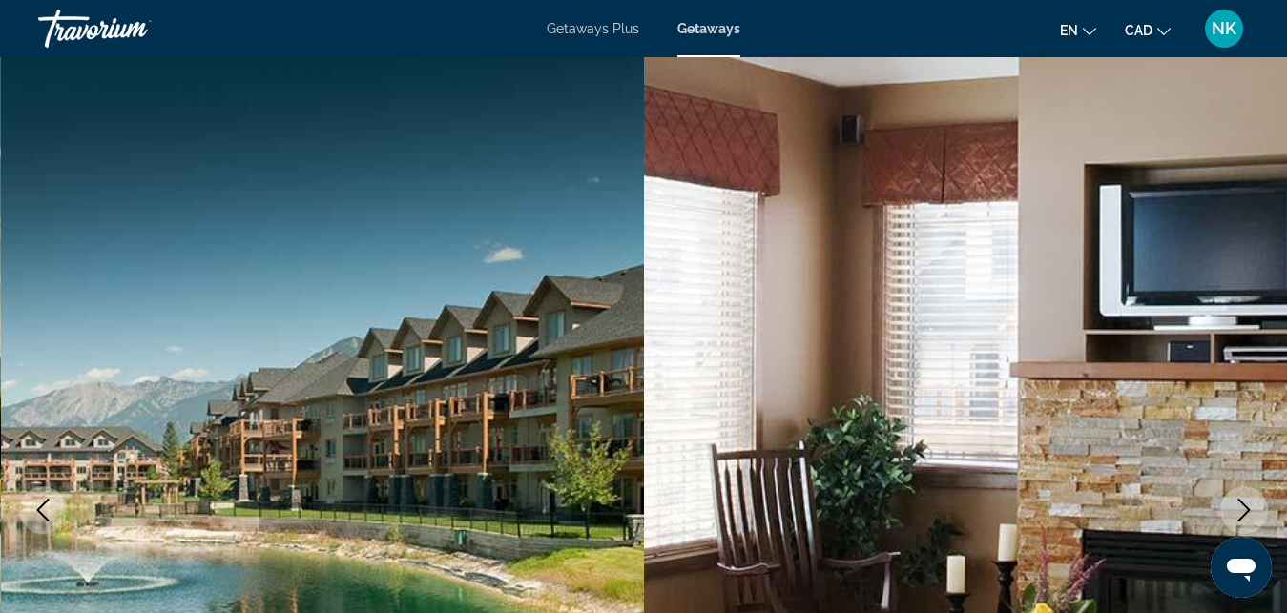
click at [1252, 505] on icon "Next image" at bounding box center [1243, 510] width 23 height 23
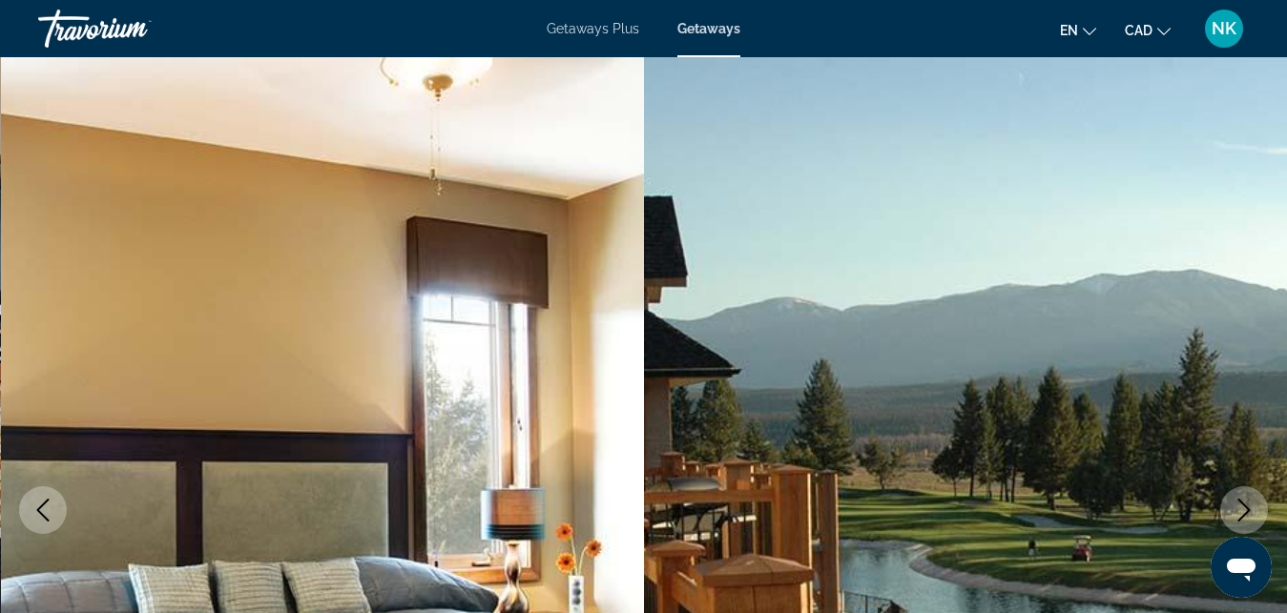
click at [1252, 505] on icon "Next image" at bounding box center [1243, 510] width 23 height 23
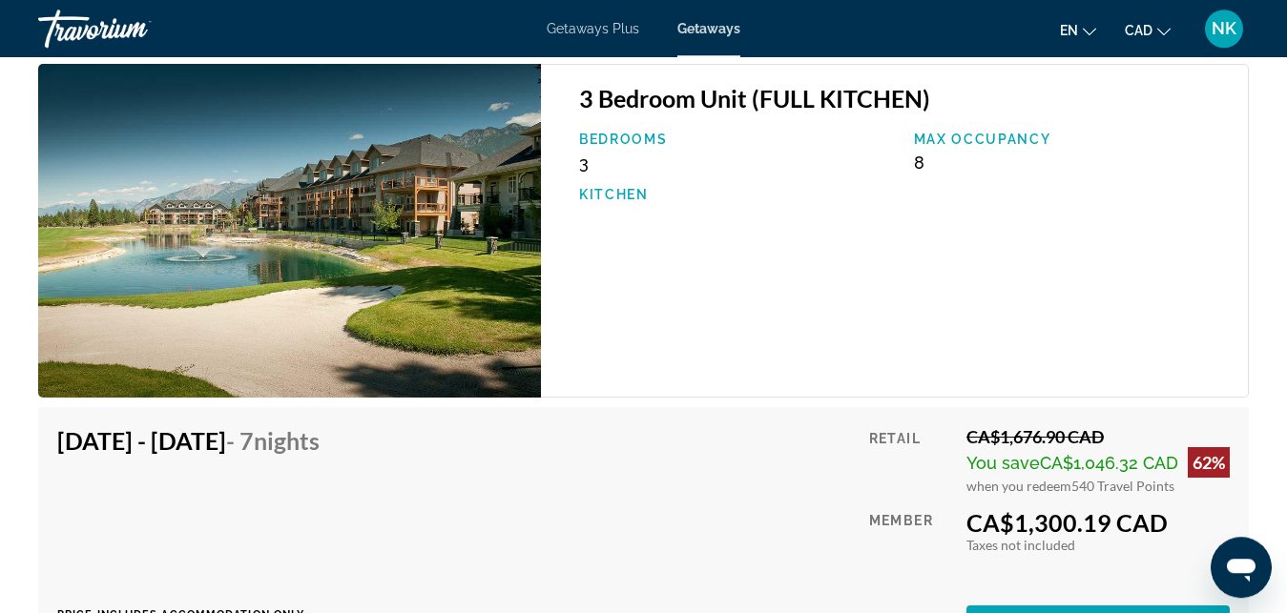
scroll to position [8254, 0]
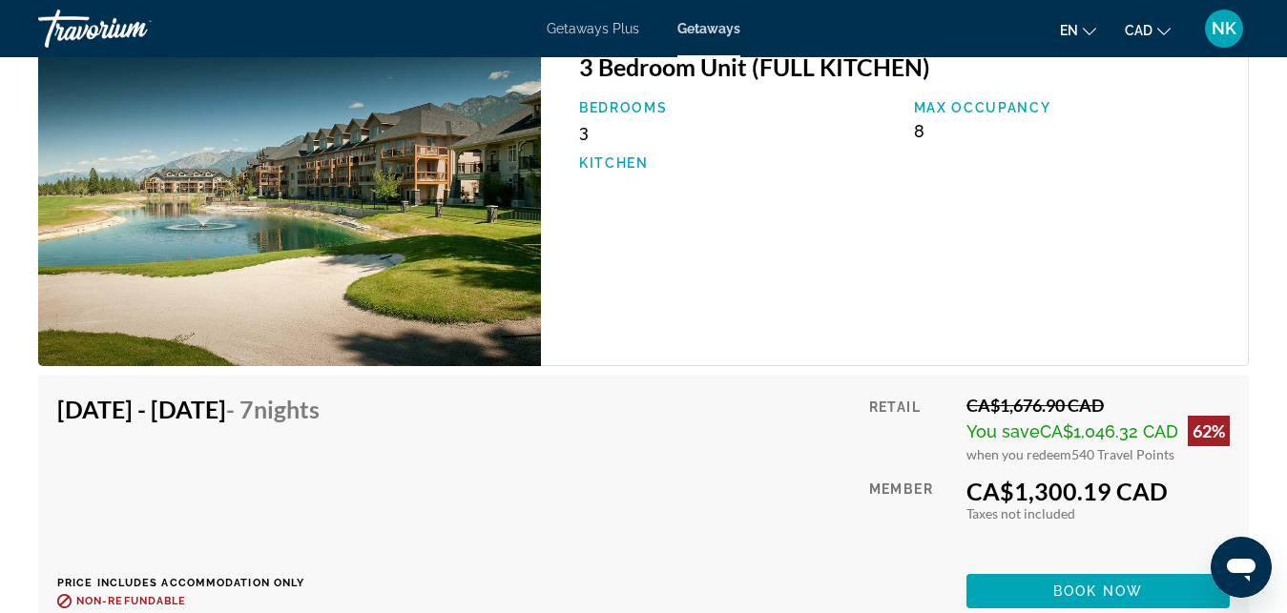
click at [416, 269] on img "Main content" at bounding box center [289, 199] width 503 height 334
click at [1144, 590] on span "Main content" at bounding box center [1097, 592] width 263 height 46
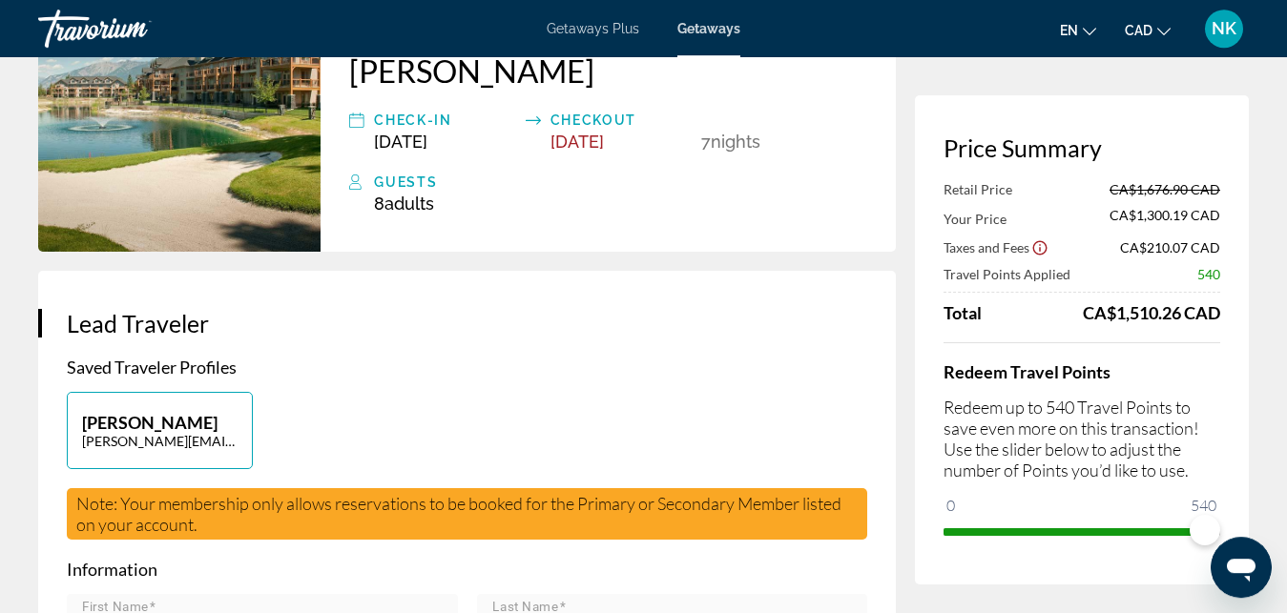
scroll to position [195, 0]
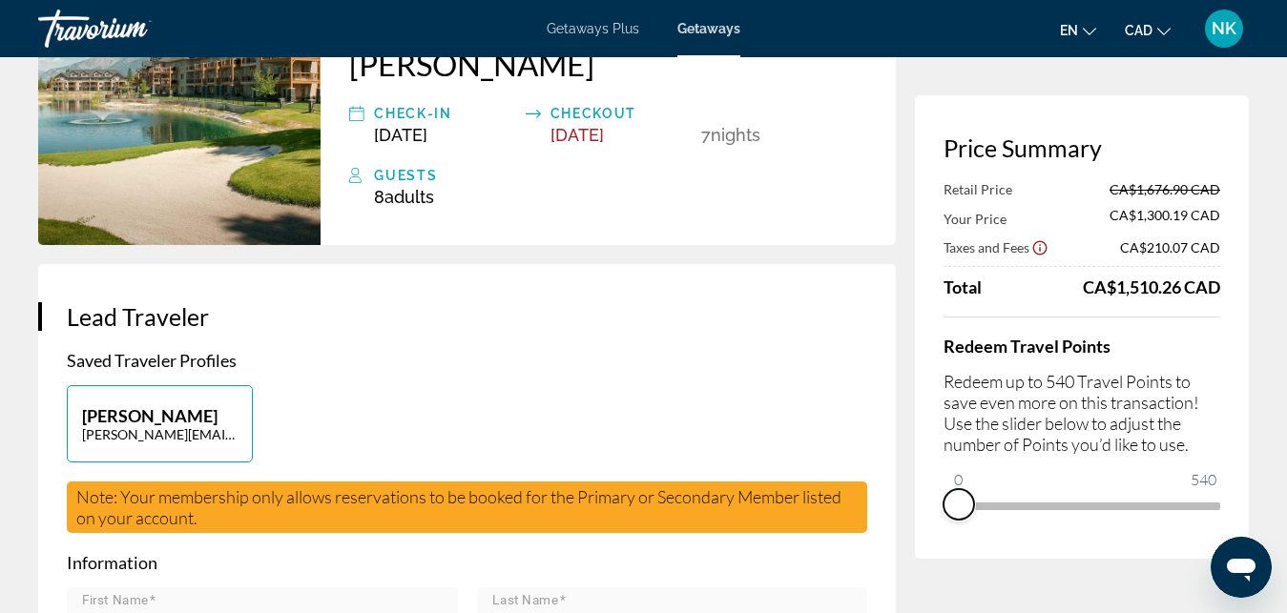
drag, startPoint x: 1204, startPoint y: 529, endPoint x: 844, endPoint y: 636, distance: 375.2
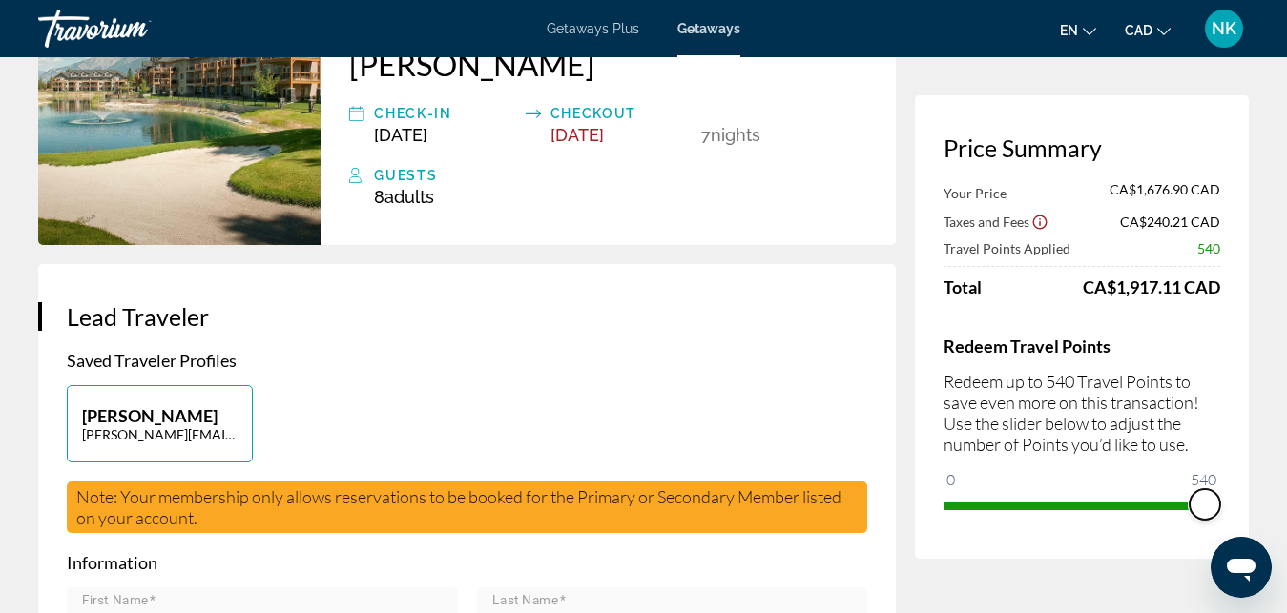
drag, startPoint x: 948, startPoint y: 481, endPoint x: 1247, endPoint y: 475, distance: 298.6
click at [1247, 472] on div "Price Summary Your Price CA$1,676.90 CAD Taxes and Fees CA$240.21 CAD Travel Po…" at bounding box center [1082, 327] width 334 height 464
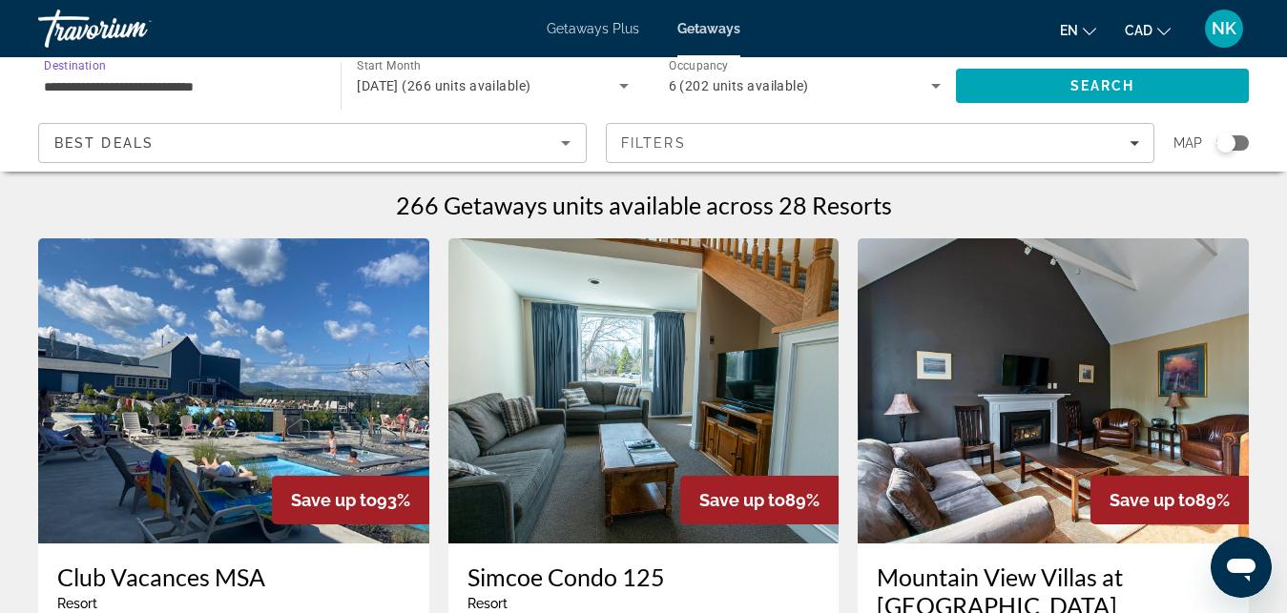
click at [210, 89] on input "**********" at bounding box center [180, 86] width 272 height 23
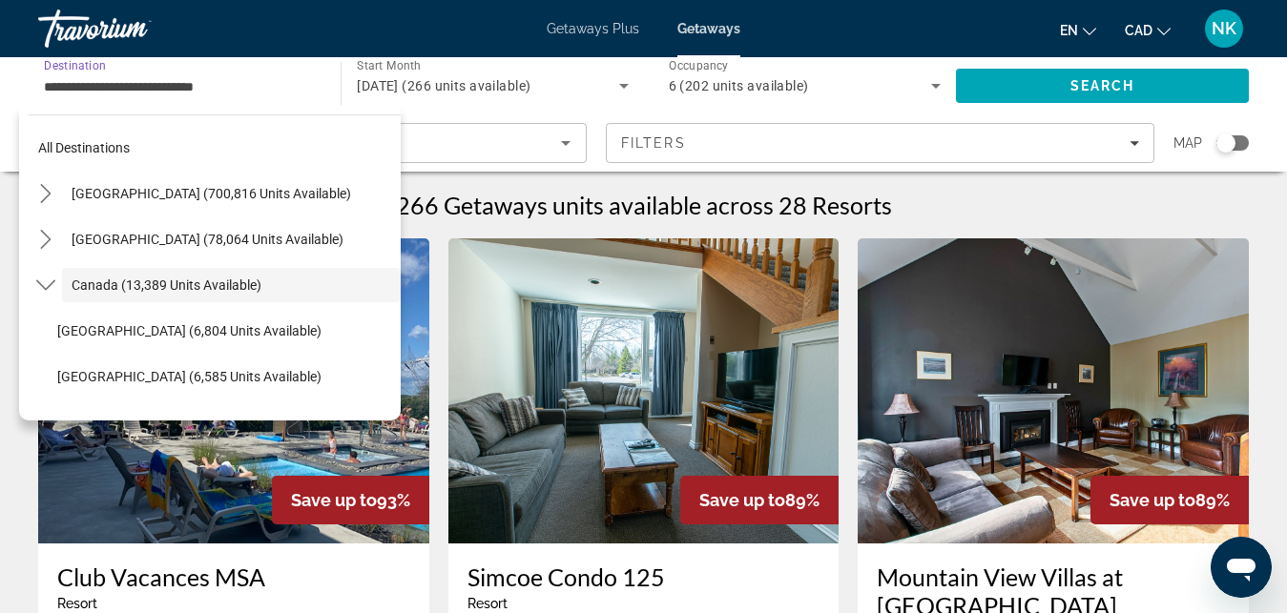
scroll to position [22, 0]
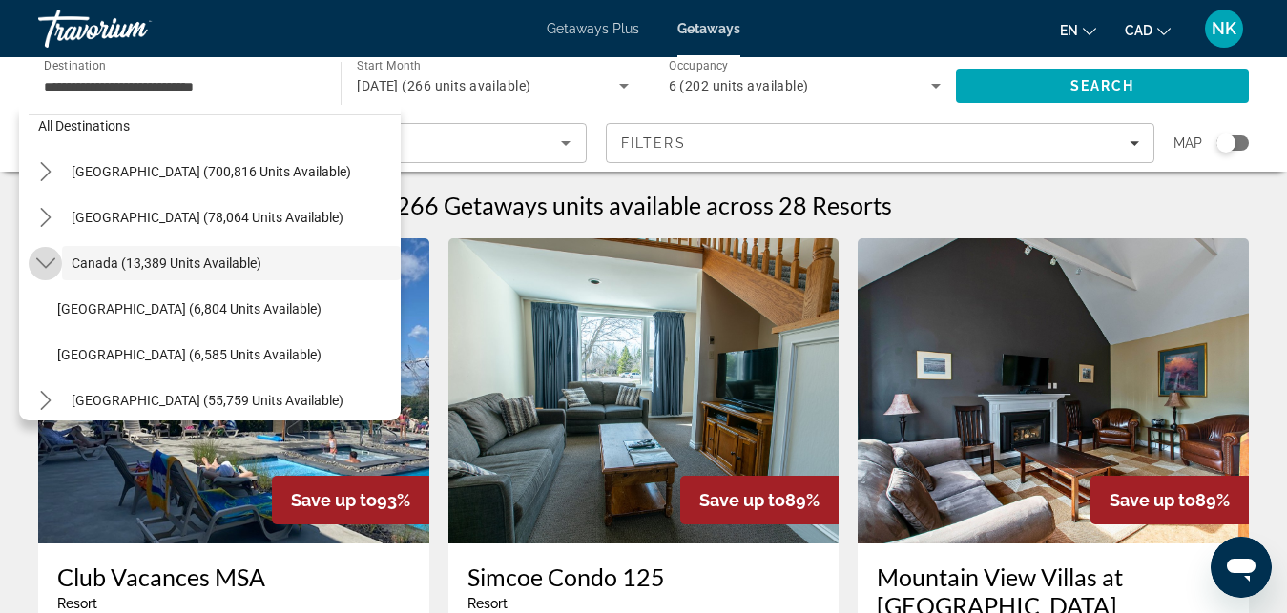
click at [35, 261] on mat-icon "Toggle Canada (13,389 units available) submenu" at bounding box center [45, 263] width 33 height 33
click at [43, 267] on icon "Toggle Canada (13,389 units available) submenu" at bounding box center [45, 263] width 19 height 19
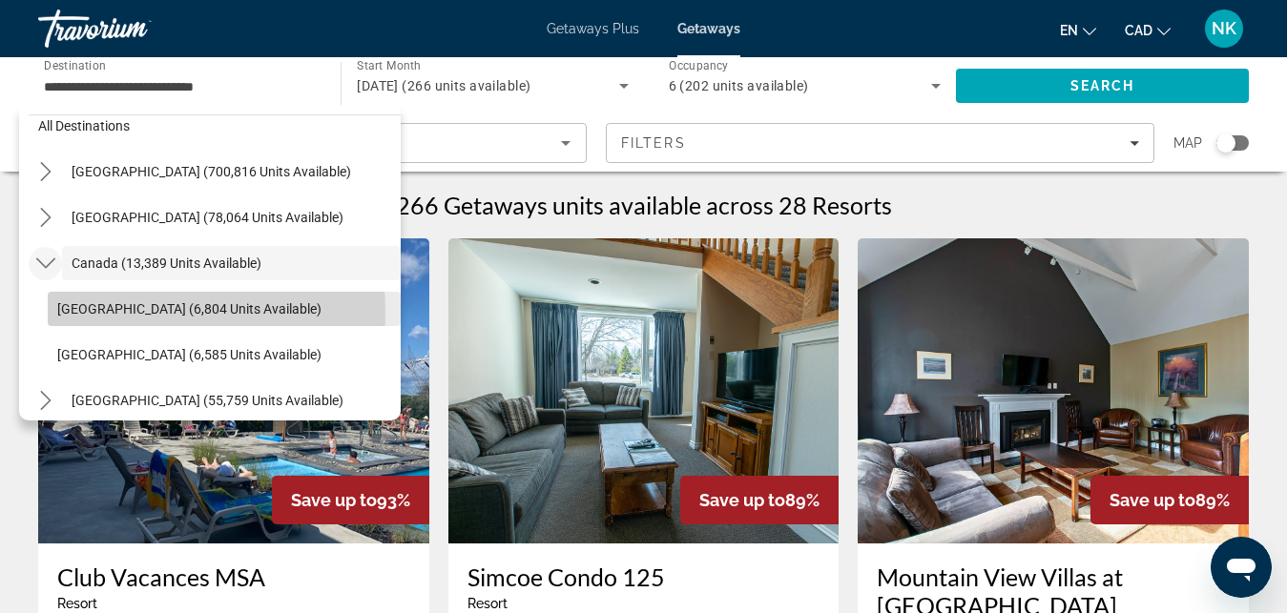
click at [109, 312] on span "Eastern Canada (6,804 units available)" at bounding box center [189, 308] width 264 height 15
type input "**********"
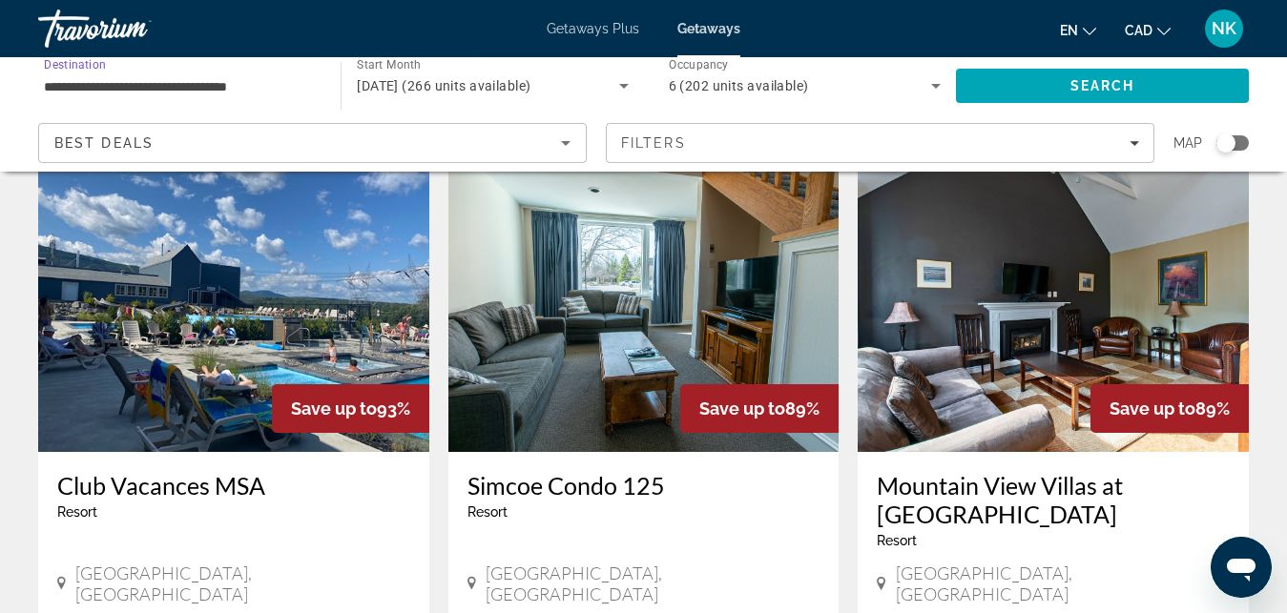
scroll to position [97, 0]
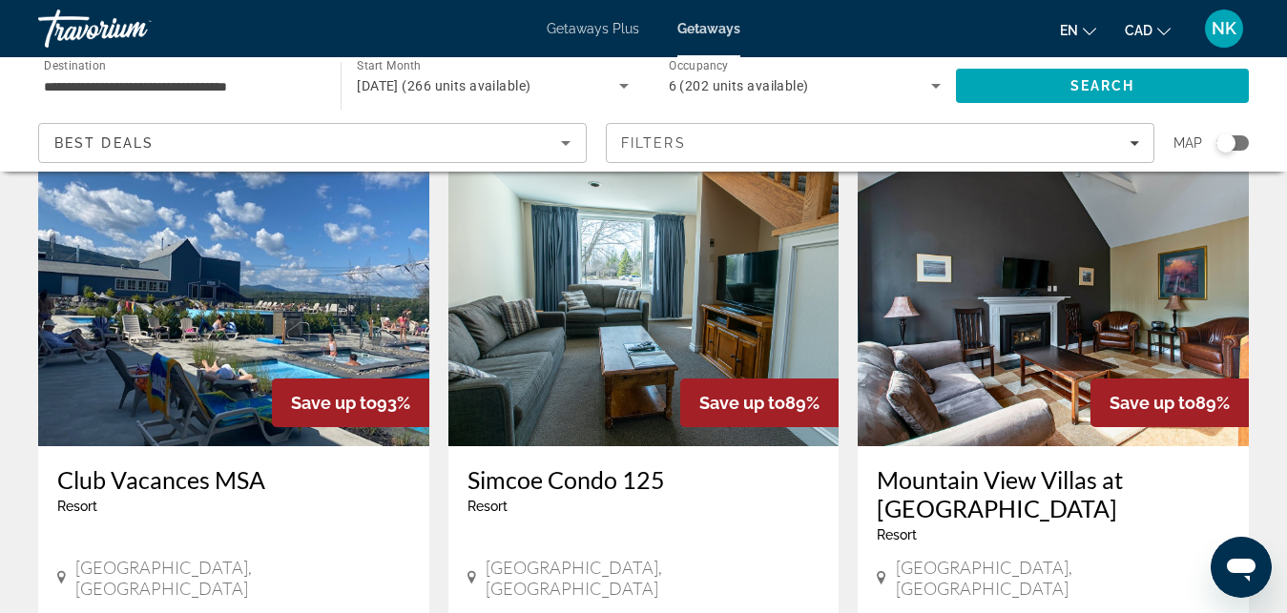
click at [159, 418] on img "Main content" at bounding box center [233, 293] width 391 height 305
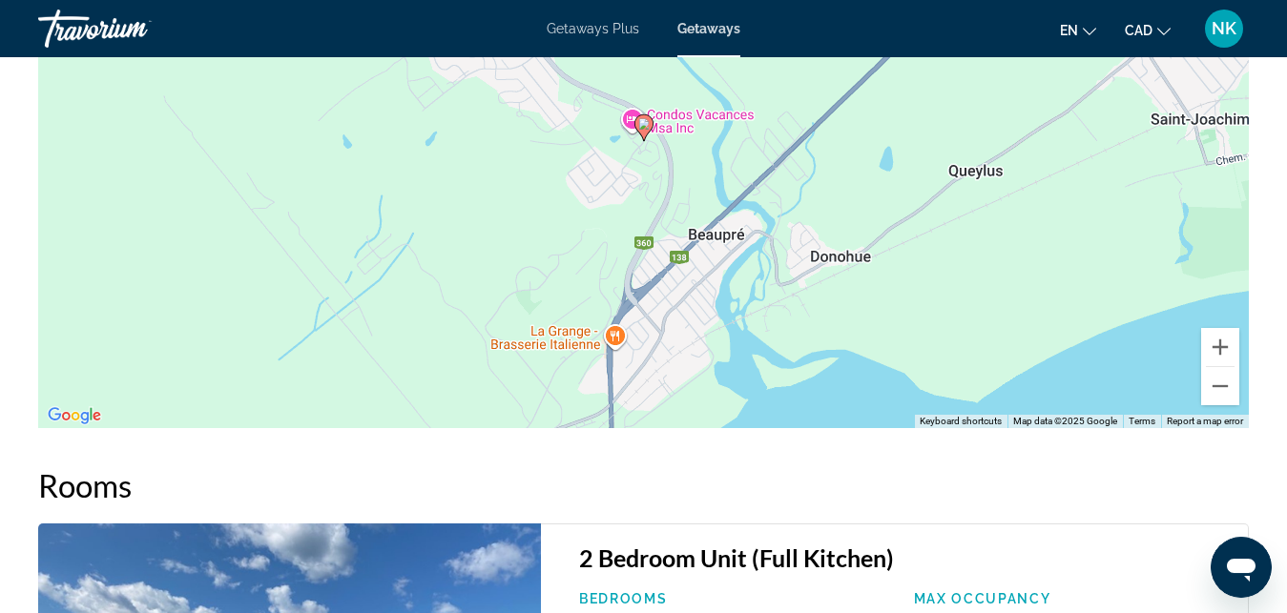
scroll to position [3487, 0]
click at [1217, 404] on button "Zoom out" at bounding box center [1220, 385] width 38 height 38
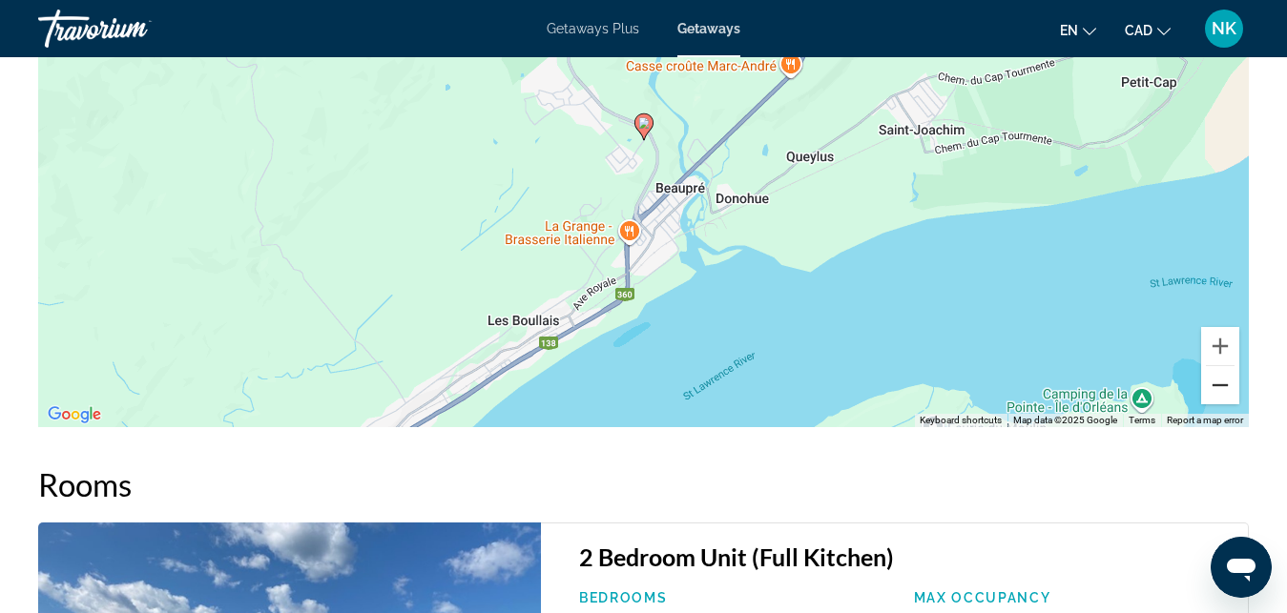
click at [1217, 404] on button "Zoom out" at bounding box center [1220, 385] width 38 height 38
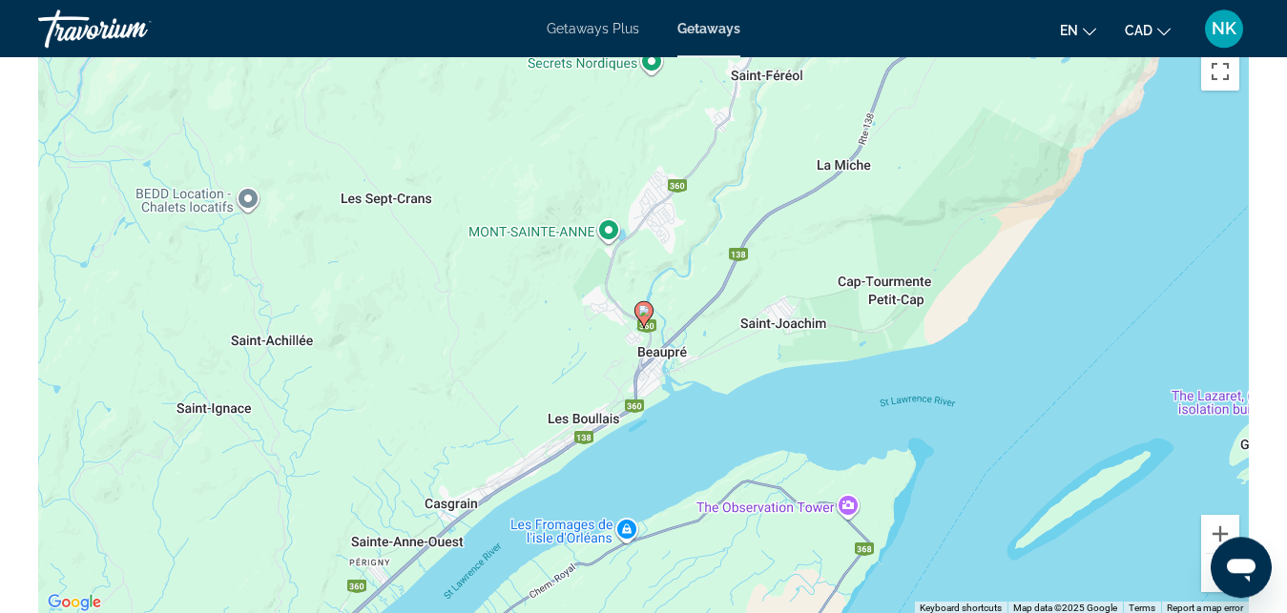
scroll to position [3276, 0]
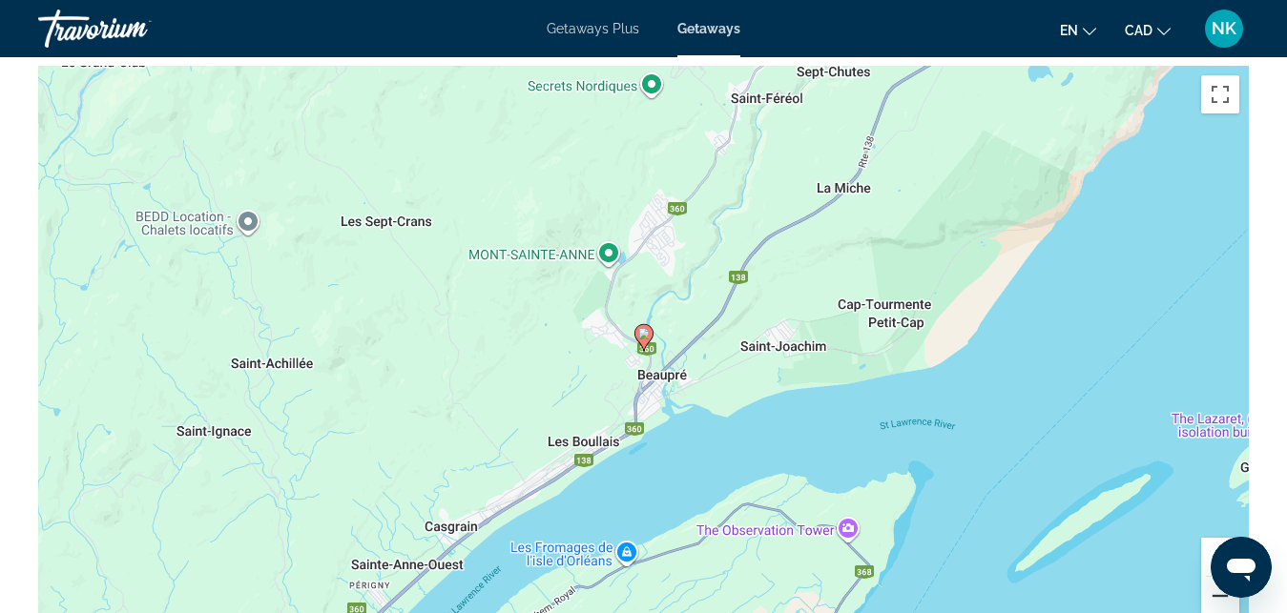
click at [1213, 608] on button "Zoom out" at bounding box center [1220, 596] width 38 height 38
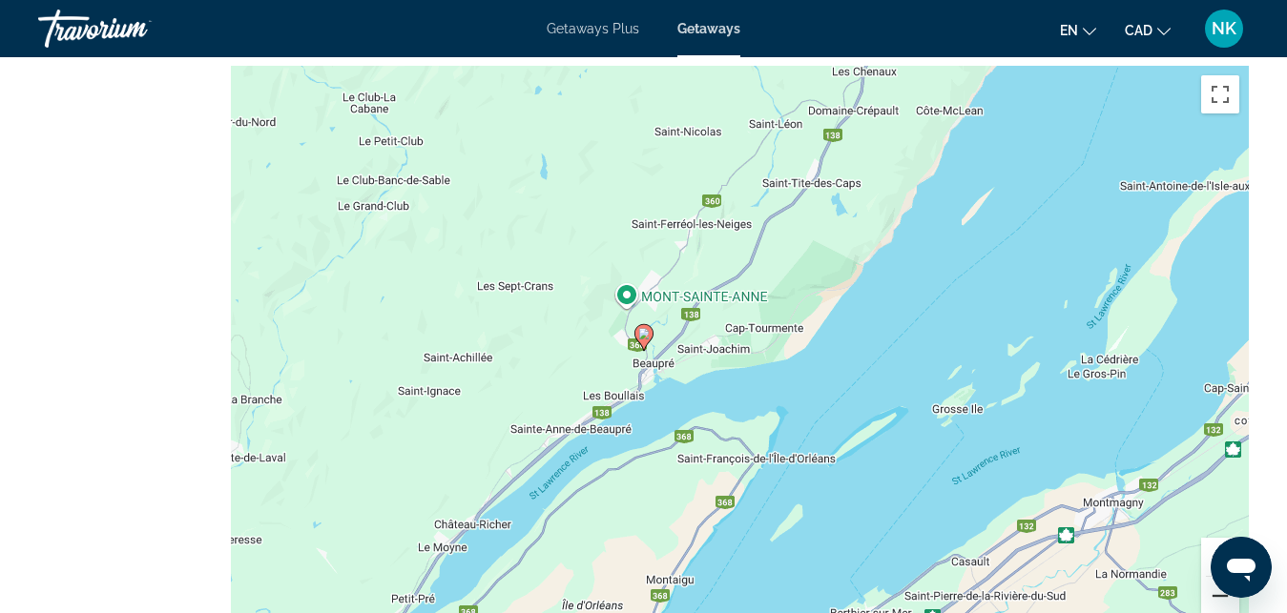
click at [1213, 608] on button "Zoom out" at bounding box center [1220, 596] width 38 height 38
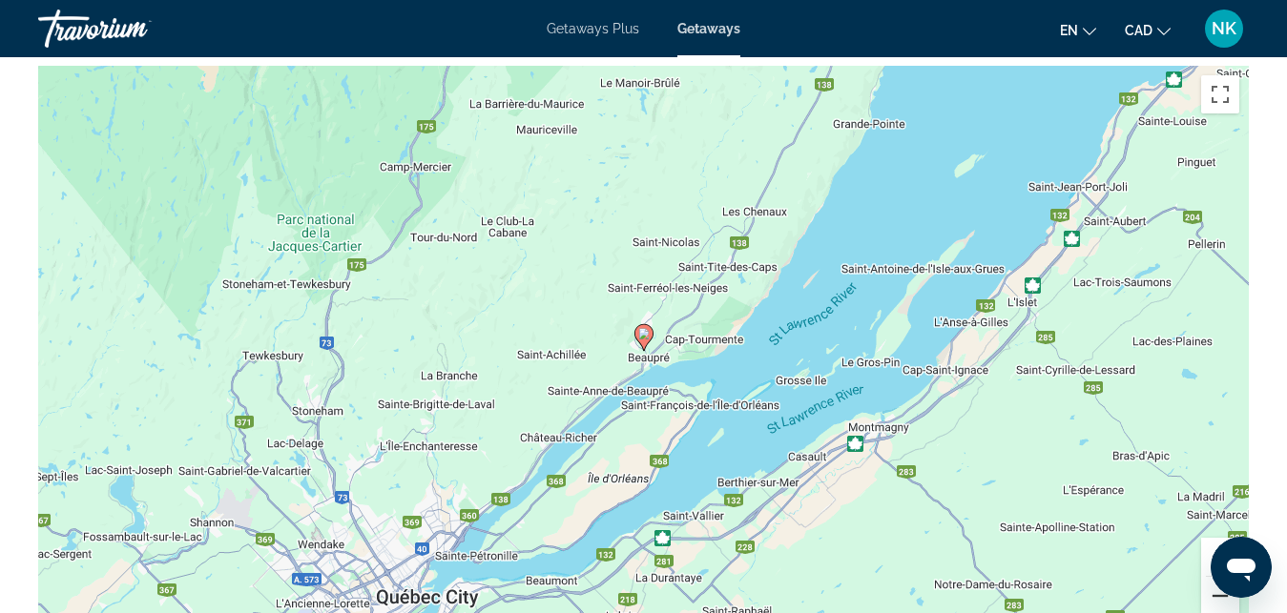
click at [1213, 608] on button "Zoom out" at bounding box center [1220, 596] width 38 height 38
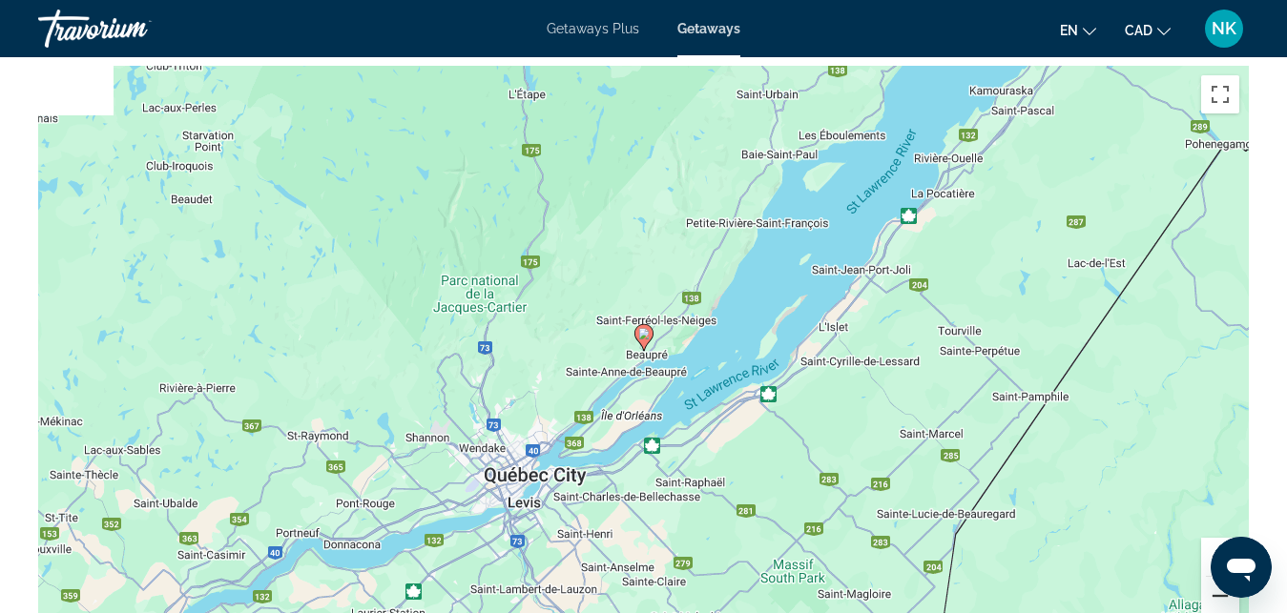
click at [1213, 608] on button "Zoom out" at bounding box center [1220, 596] width 38 height 38
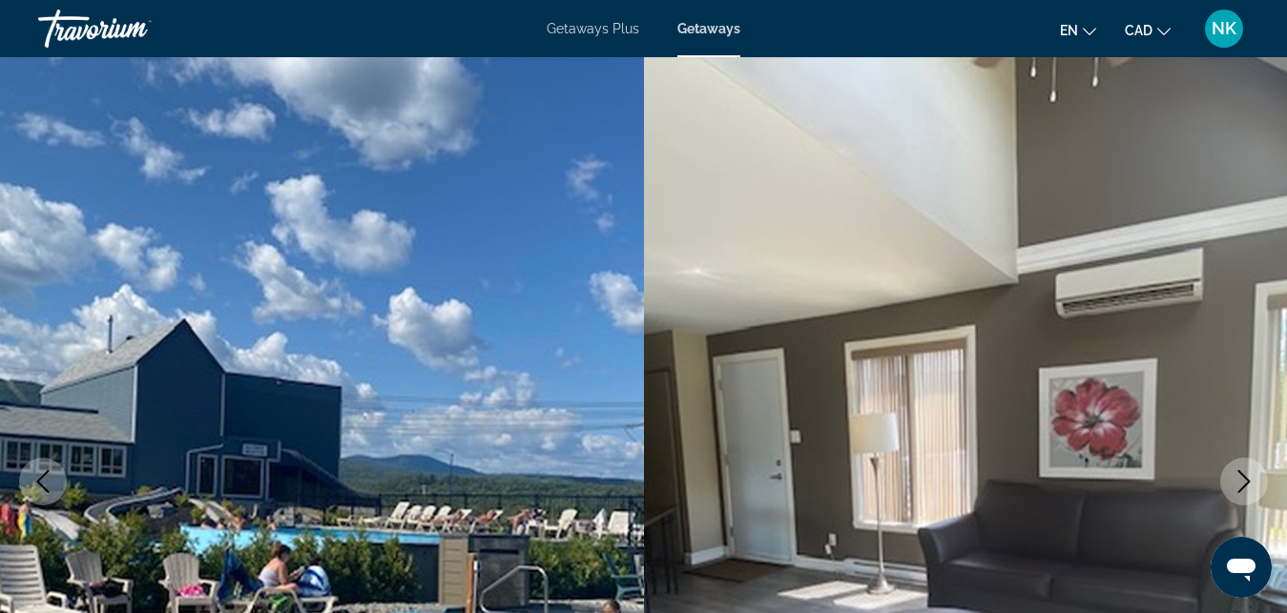
scroll to position [0, 0]
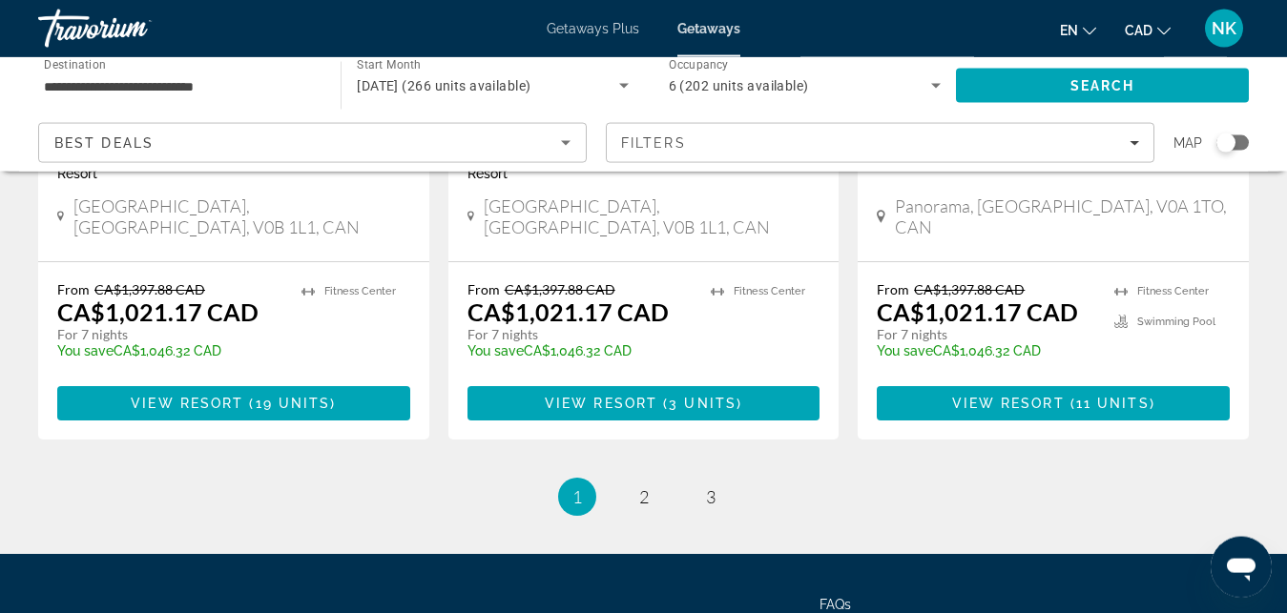
scroll to position [2562, 0]
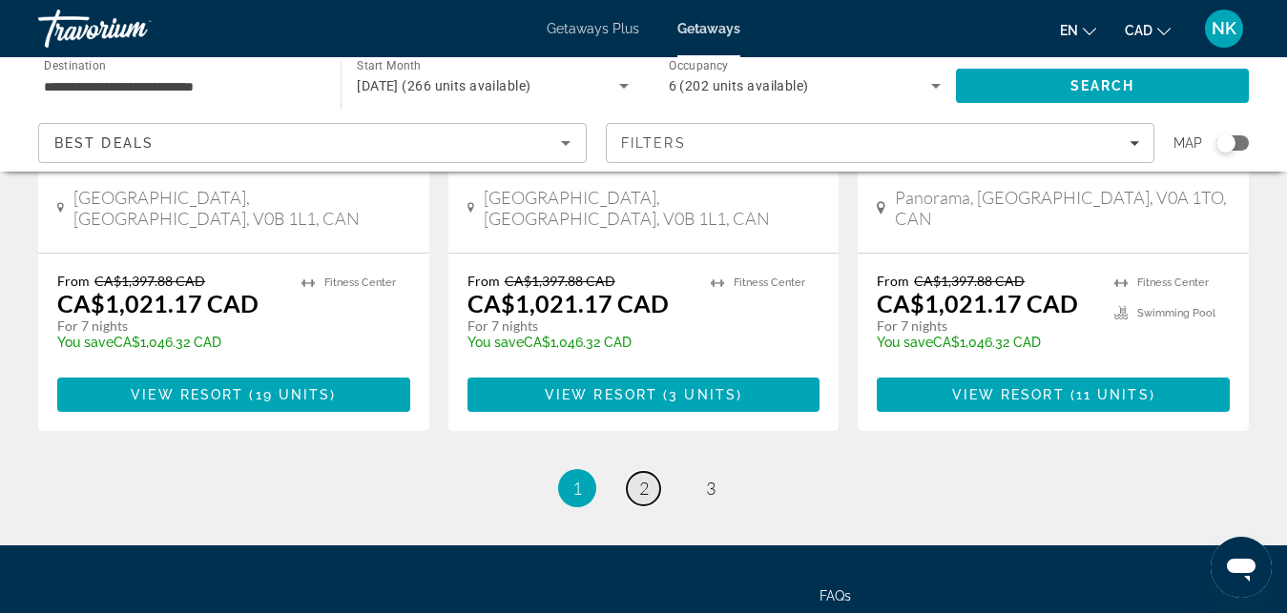
click at [643, 478] on span "2" at bounding box center [644, 488] width 10 height 21
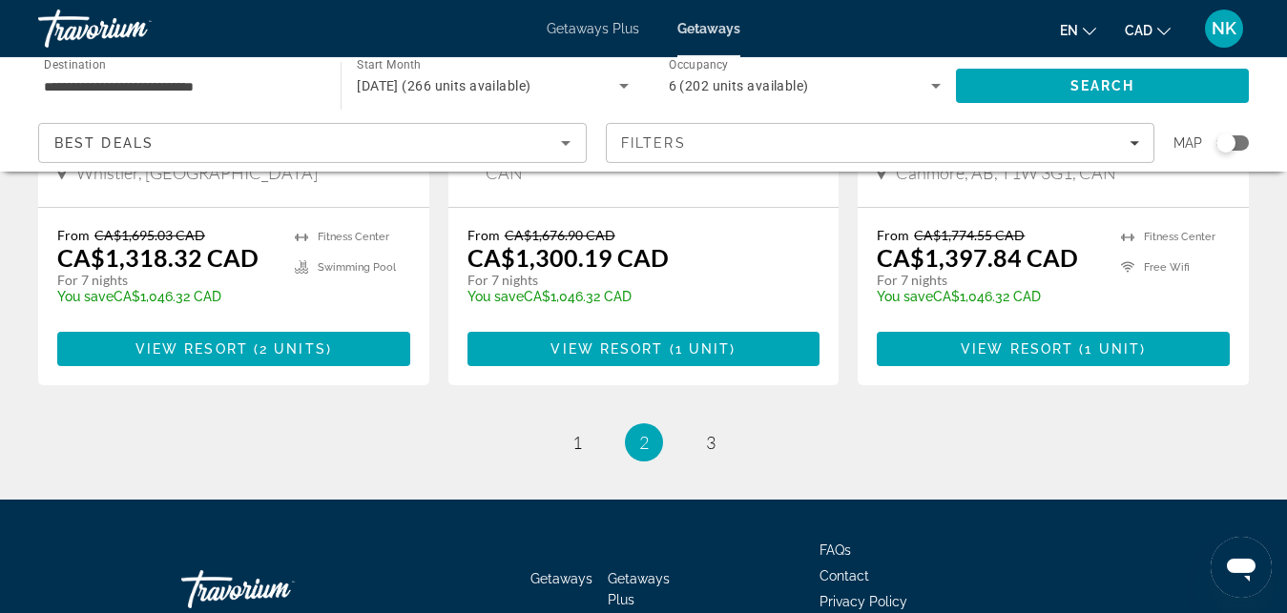
scroll to position [2546, 0]
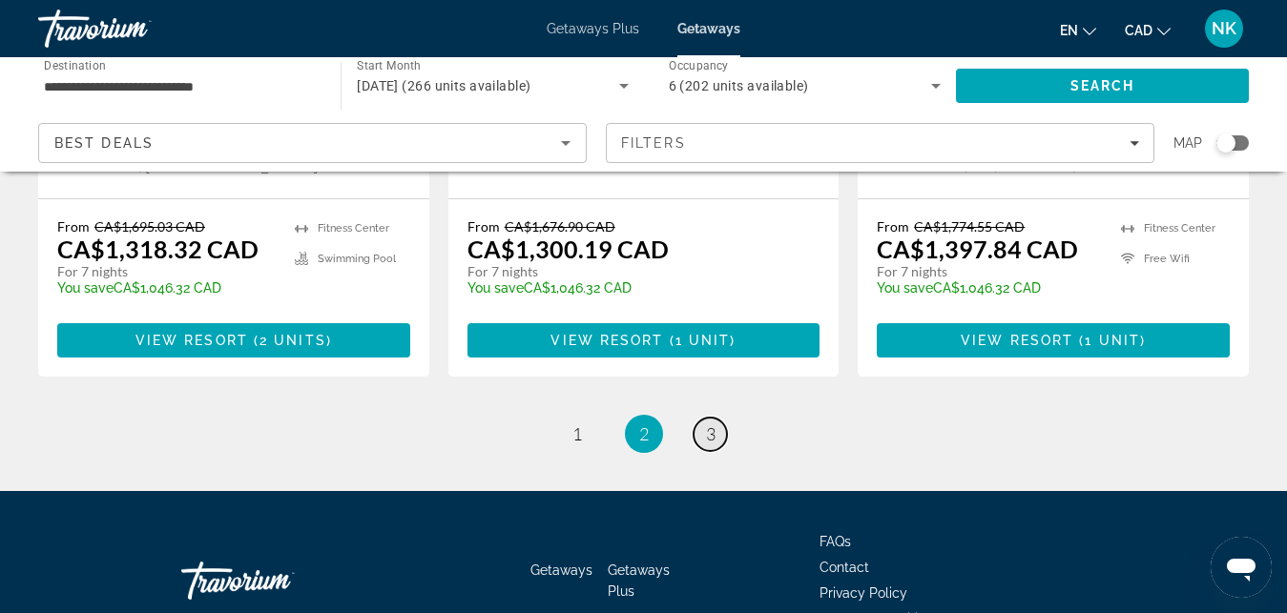
click at [719, 418] on link "page 3" at bounding box center [709, 434] width 33 height 33
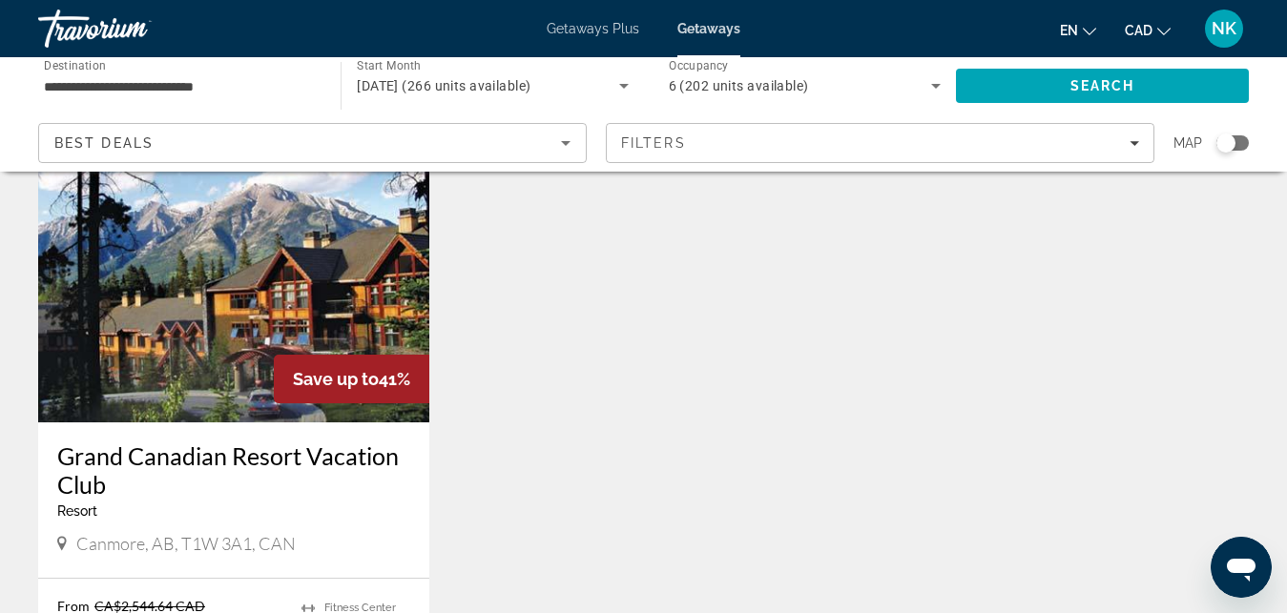
scroll to position [876, 0]
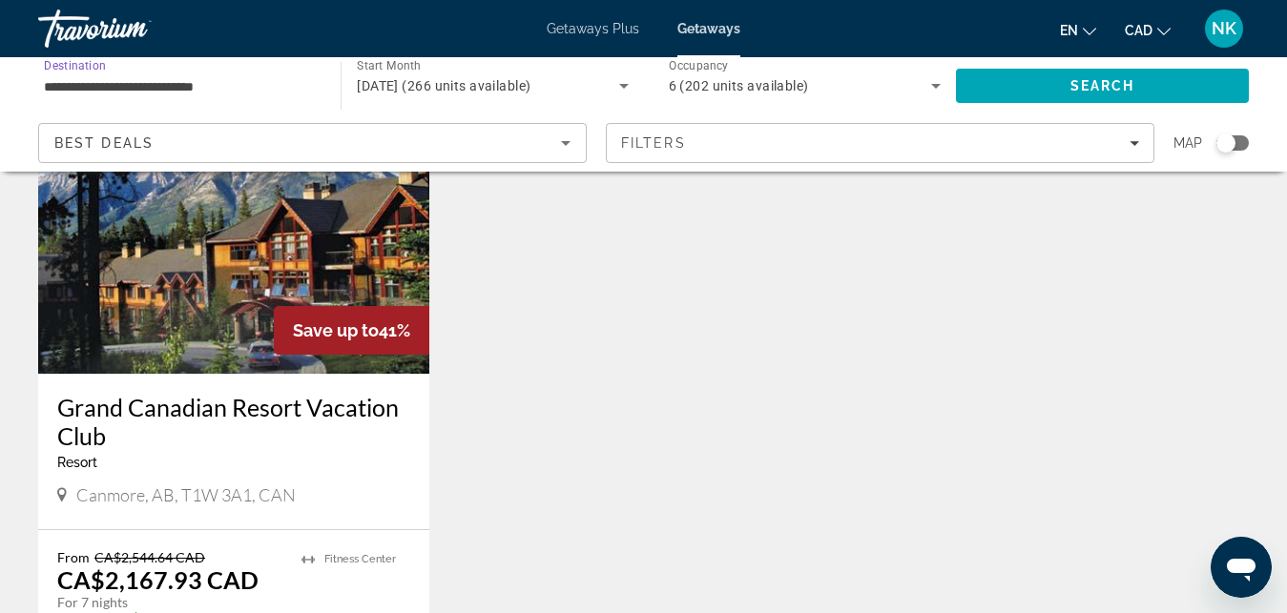
click at [189, 86] on input "**********" at bounding box center [180, 86] width 272 height 23
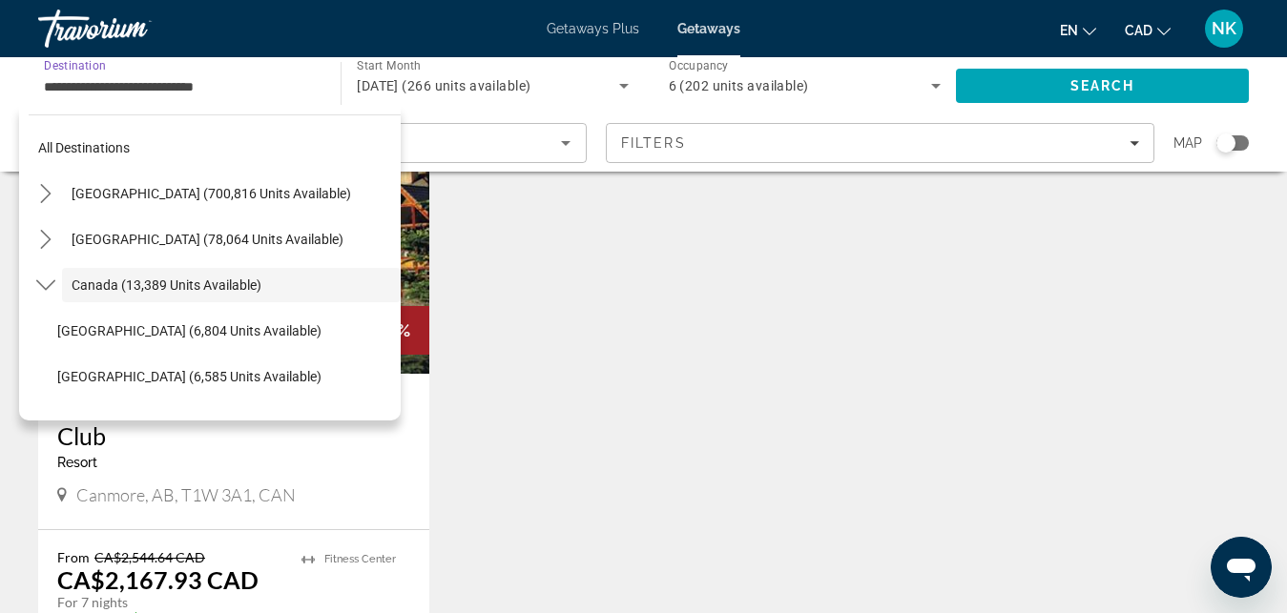
scroll to position [22, 0]
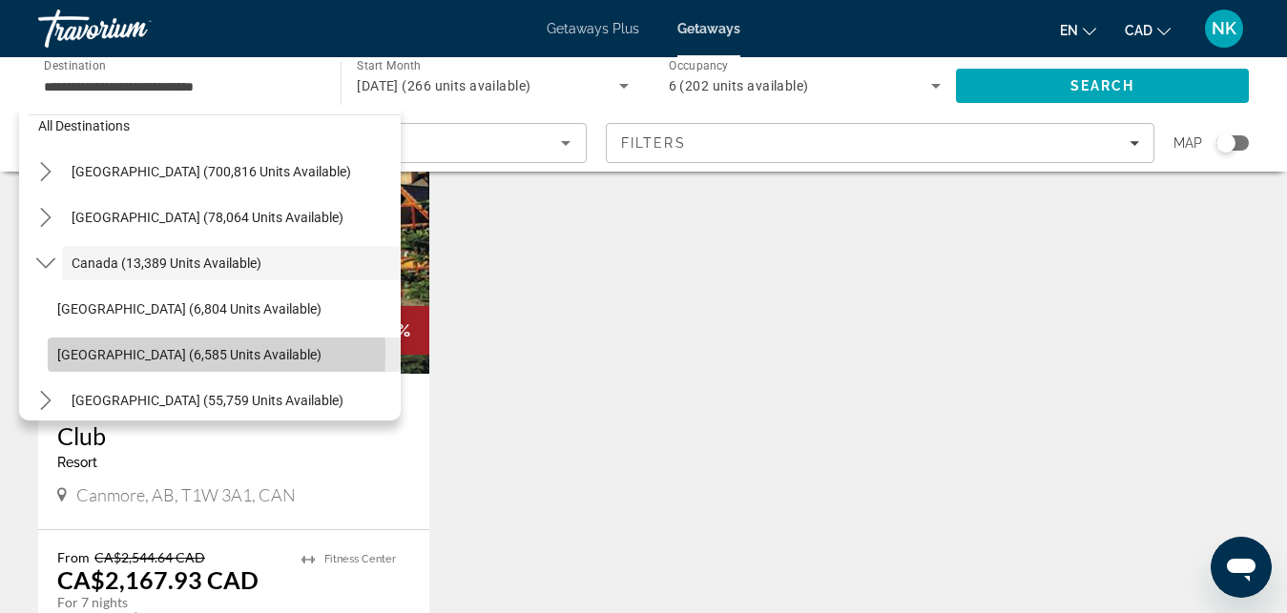
click at [65, 353] on span "Western Canada (6,585 units available)" at bounding box center [189, 354] width 264 height 15
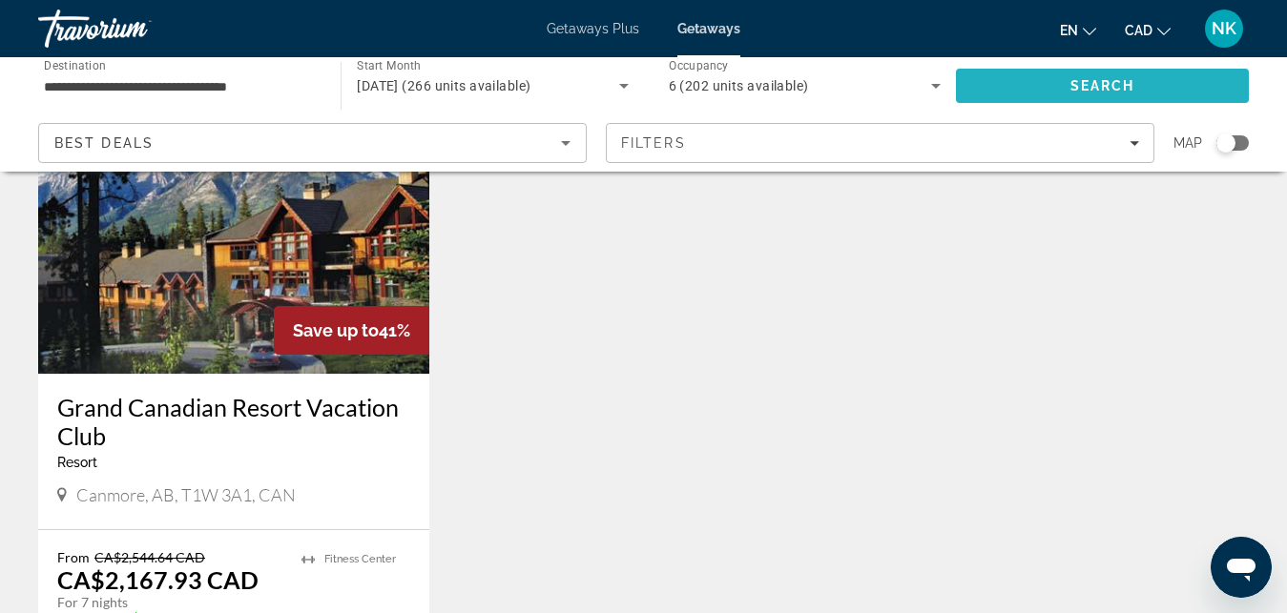
click at [1025, 83] on span "Search" at bounding box center [1102, 86] width 293 height 46
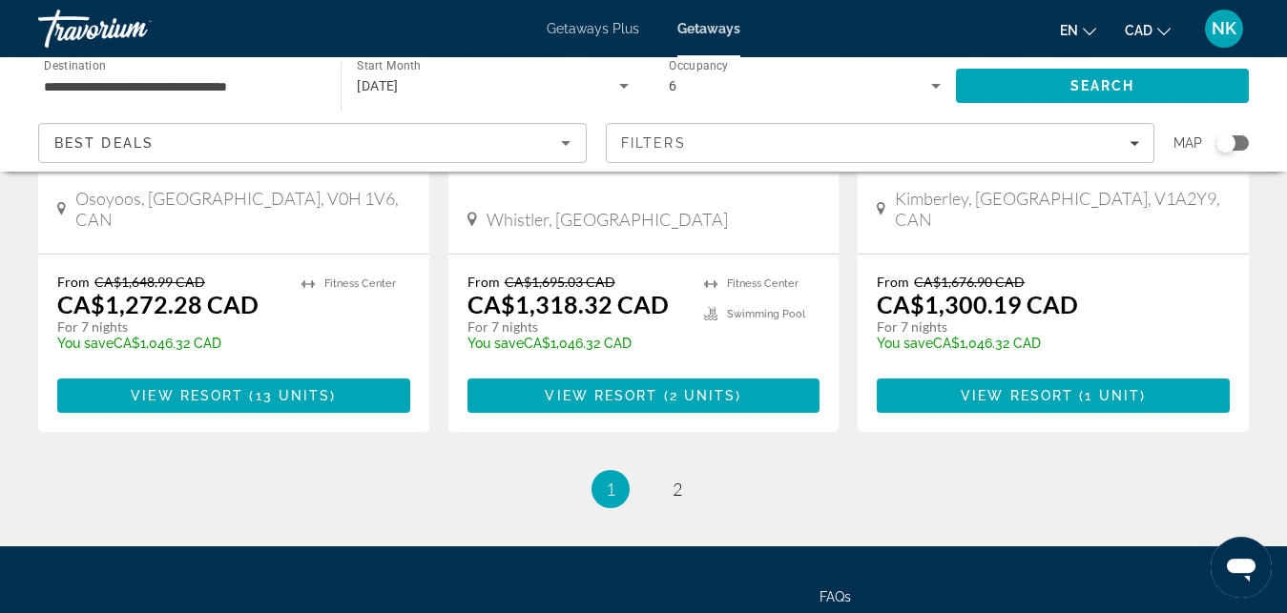
scroll to position [2562, 0]
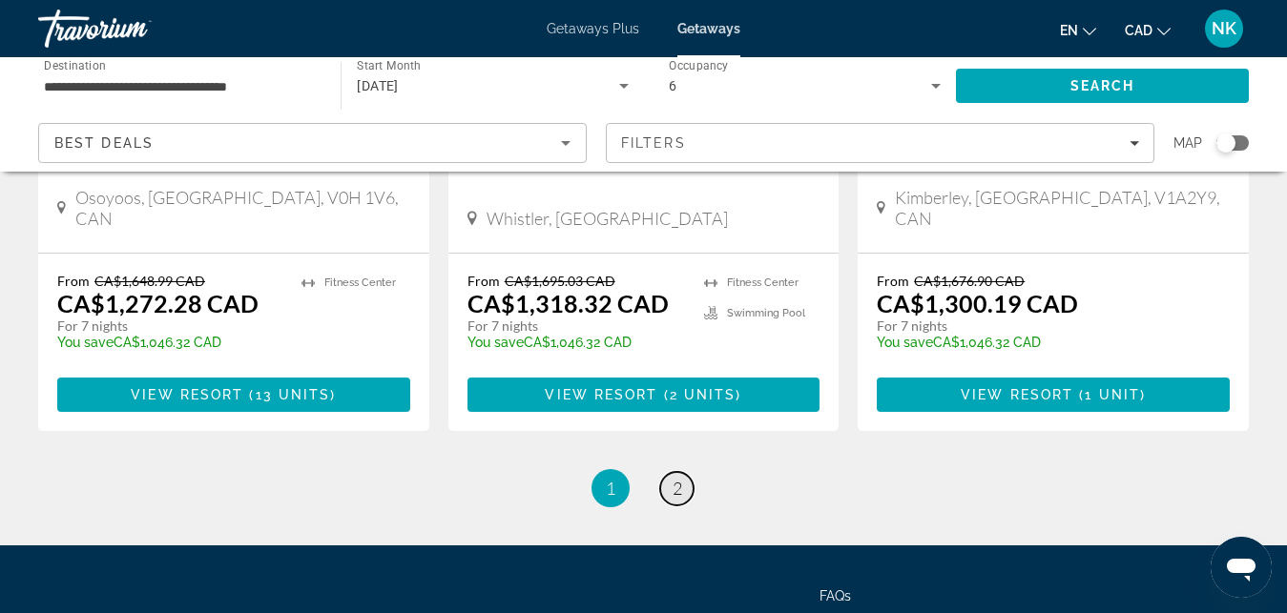
click at [669, 472] on link "page 2" at bounding box center [676, 488] width 33 height 33
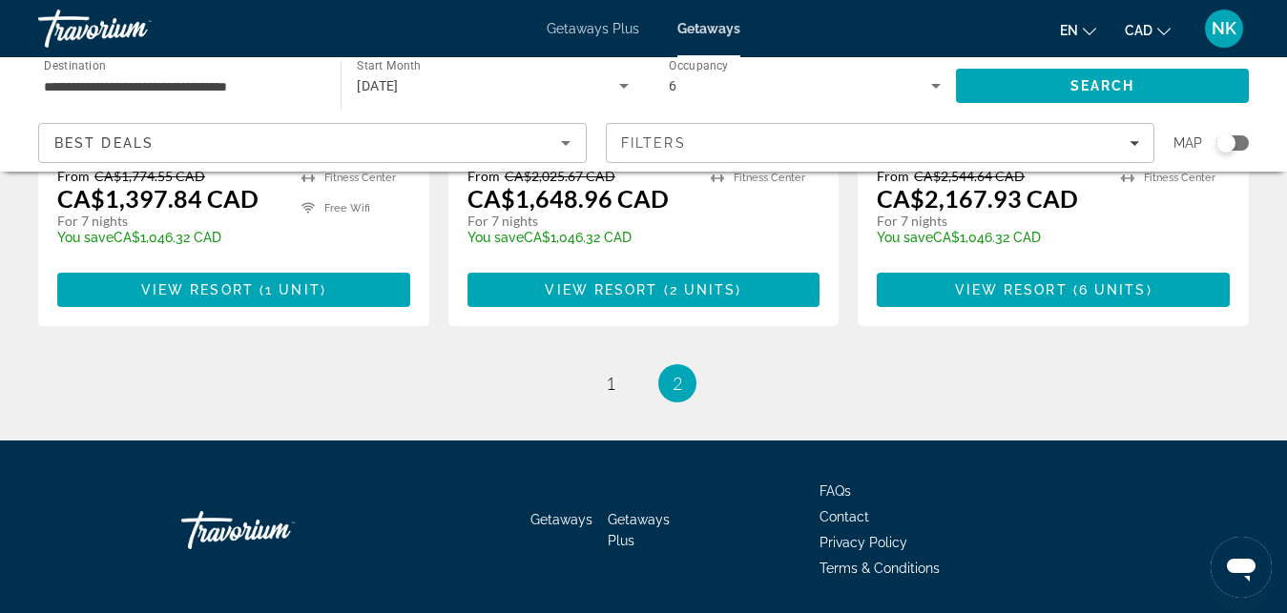
scroll to position [142, 0]
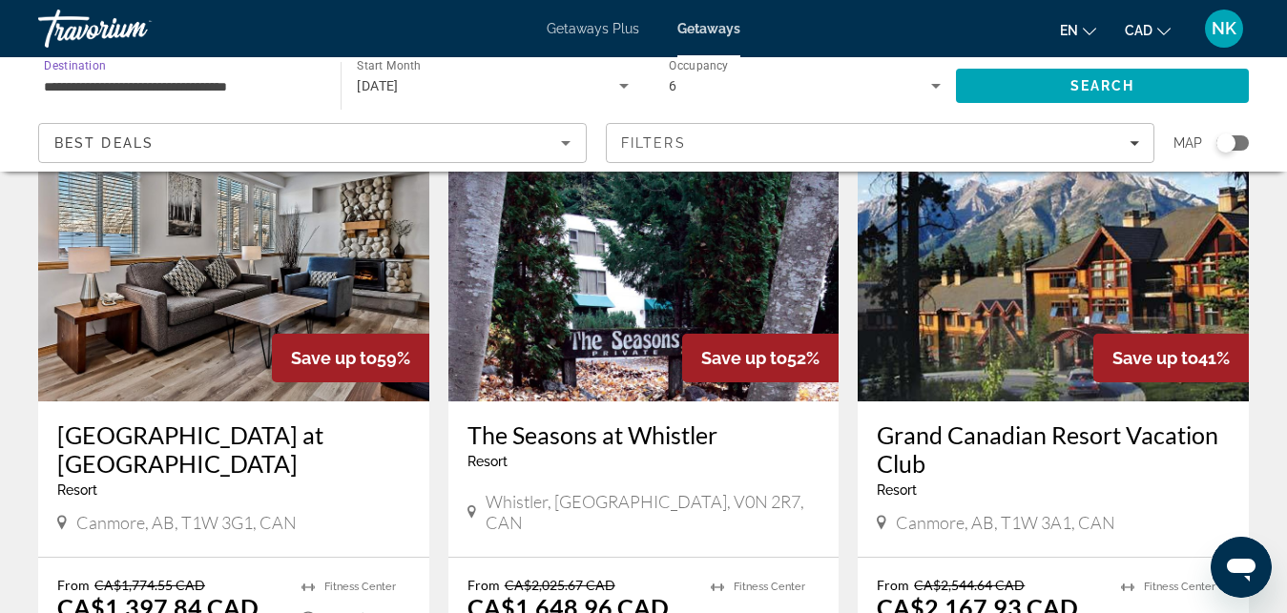
click at [161, 75] on input "**********" at bounding box center [180, 86] width 272 height 23
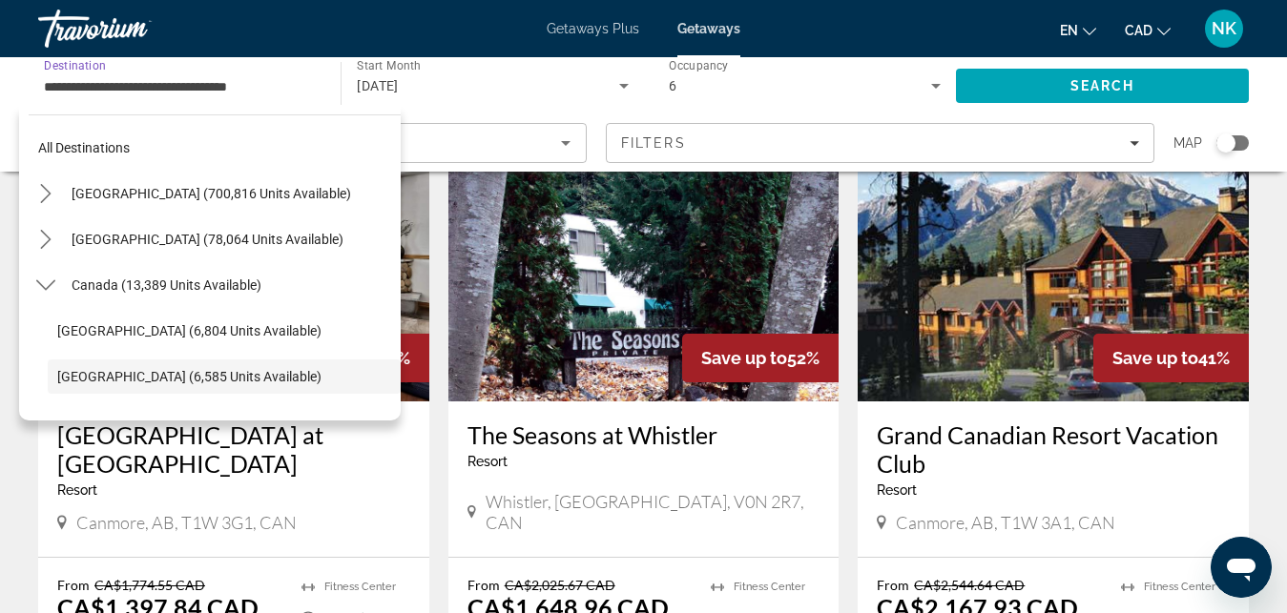
scroll to position [114, 0]
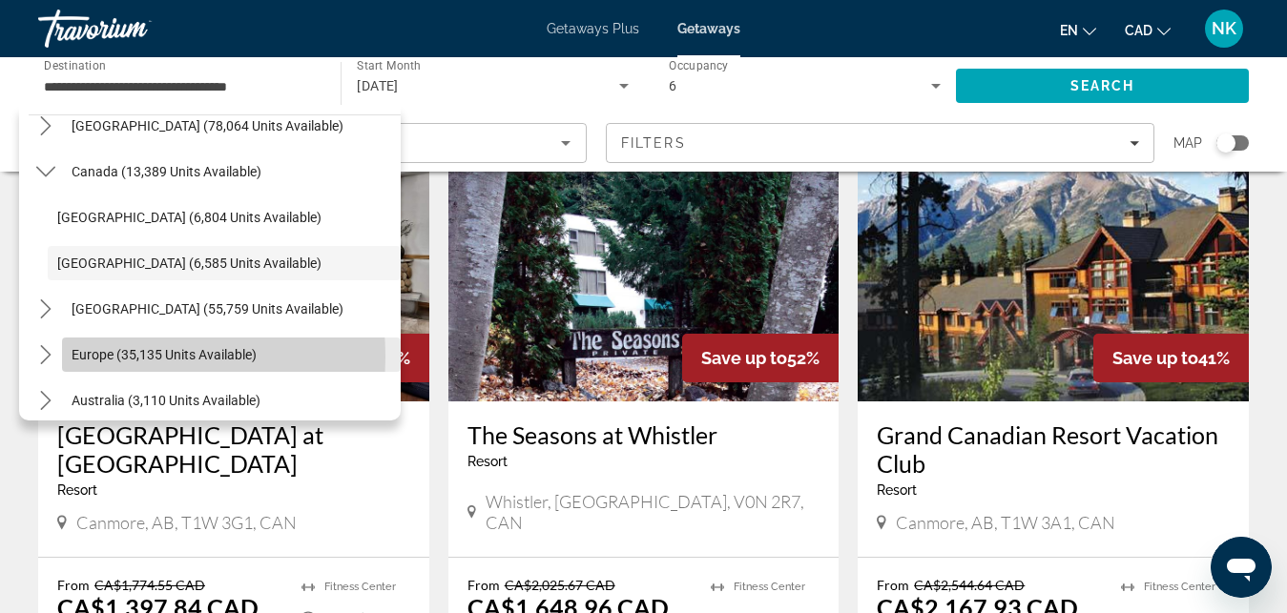
click at [99, 357] on span "Europe (35,135 units available)" at bounding box center [164, 354] width 185 height 15
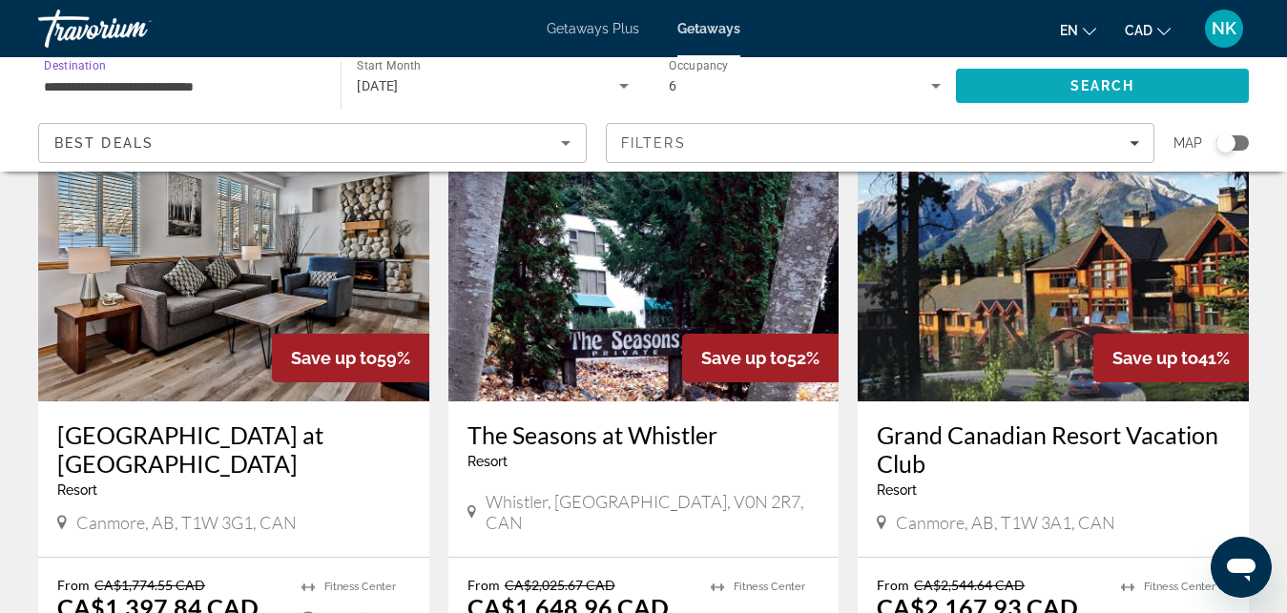
click at [1004, 80] on span "Search" at bounding box center [1102, 86] width 293 height 46
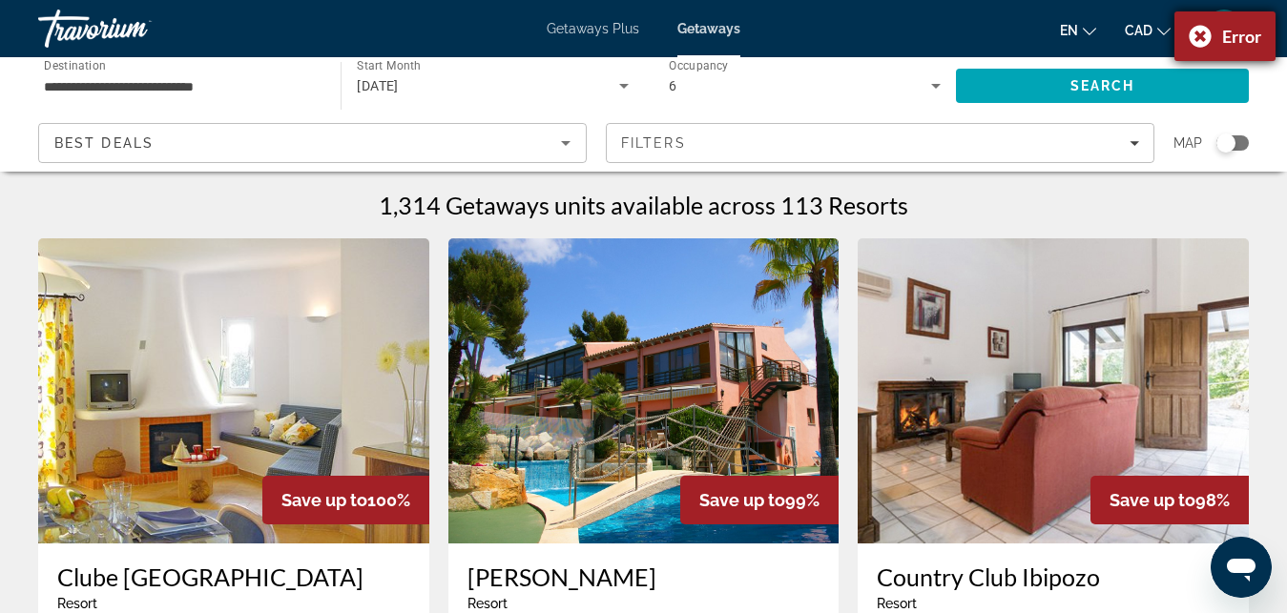
click at [1205, 27] on div "Error" at bounding box center [1224, 36] width 101 height 50
click at [144, 81] on input "**********" at bounding box center [180, 86] width 272 height 23
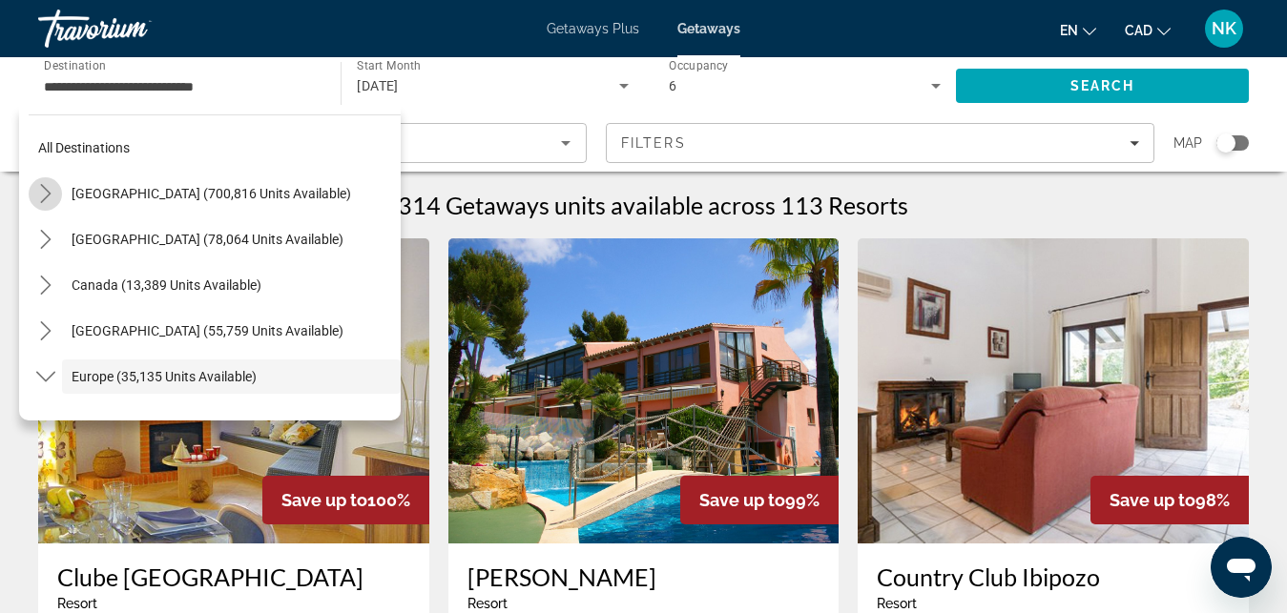
click at [42, 191] on icon "Toggle United States (700,816 units available) submenu" at bounding box center [45, 193] width 19 height 19
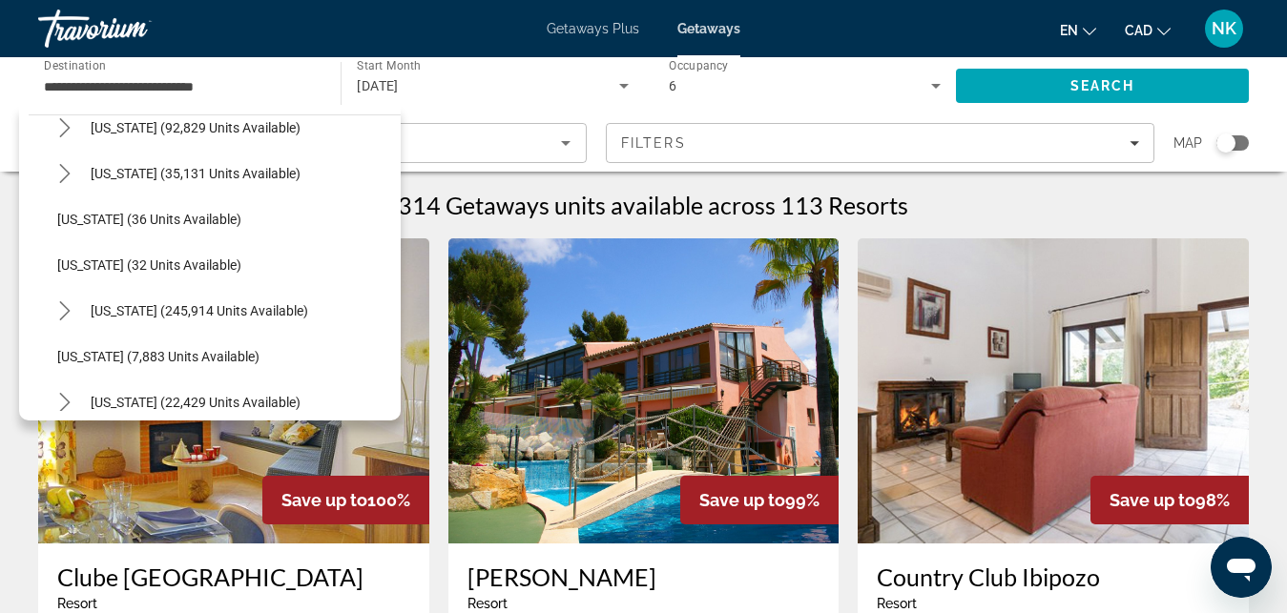
scroll to position [229, 0]
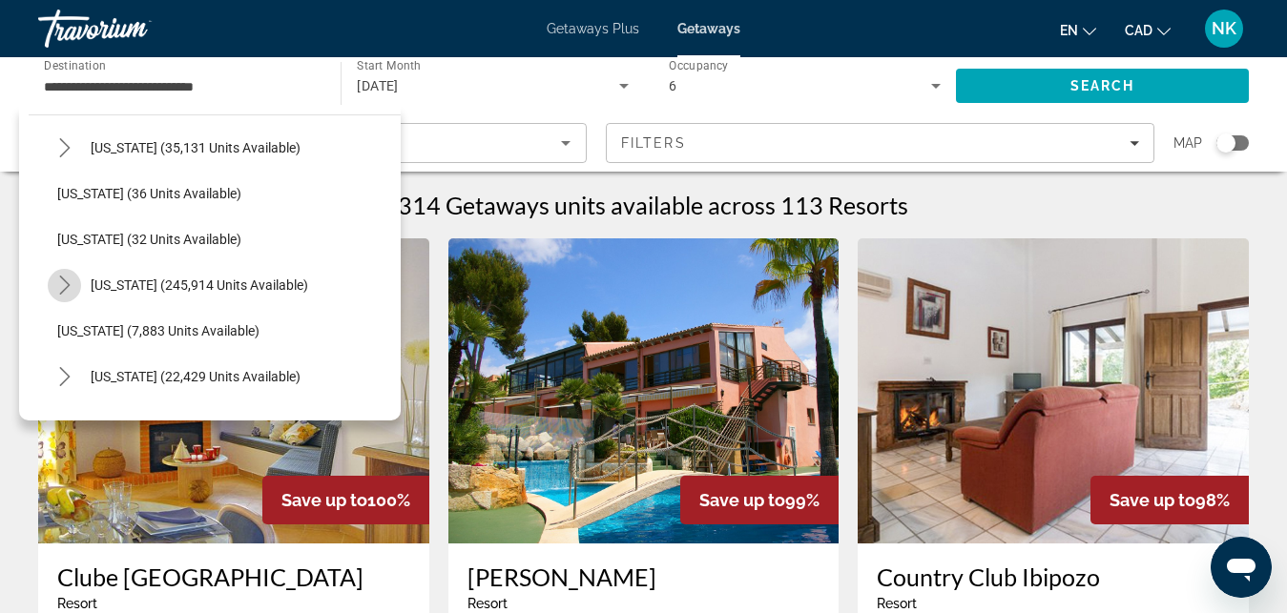
click at [69, 281] on icon "Toggle Florida (245,914 units available) submenu" at bounding box center [64, 285] width 19 height 19
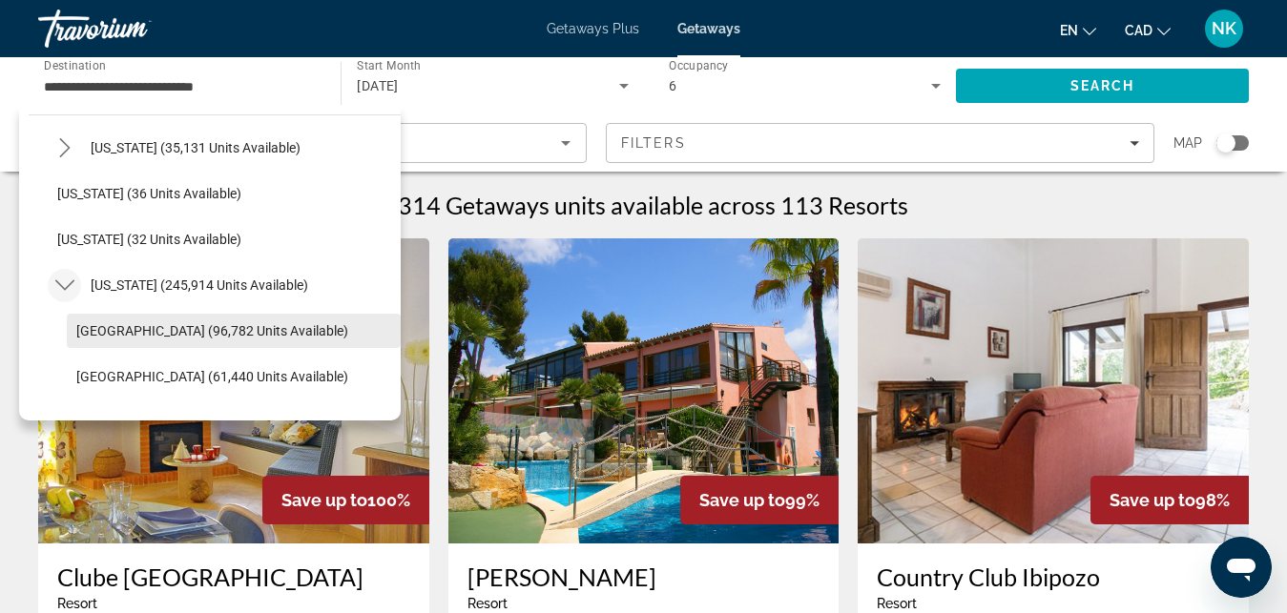
click at [166, 342] on span "Select destination: Orlando & Disney Area (96,782 units available)" at bounding box center [234, 331] width 334 height 46
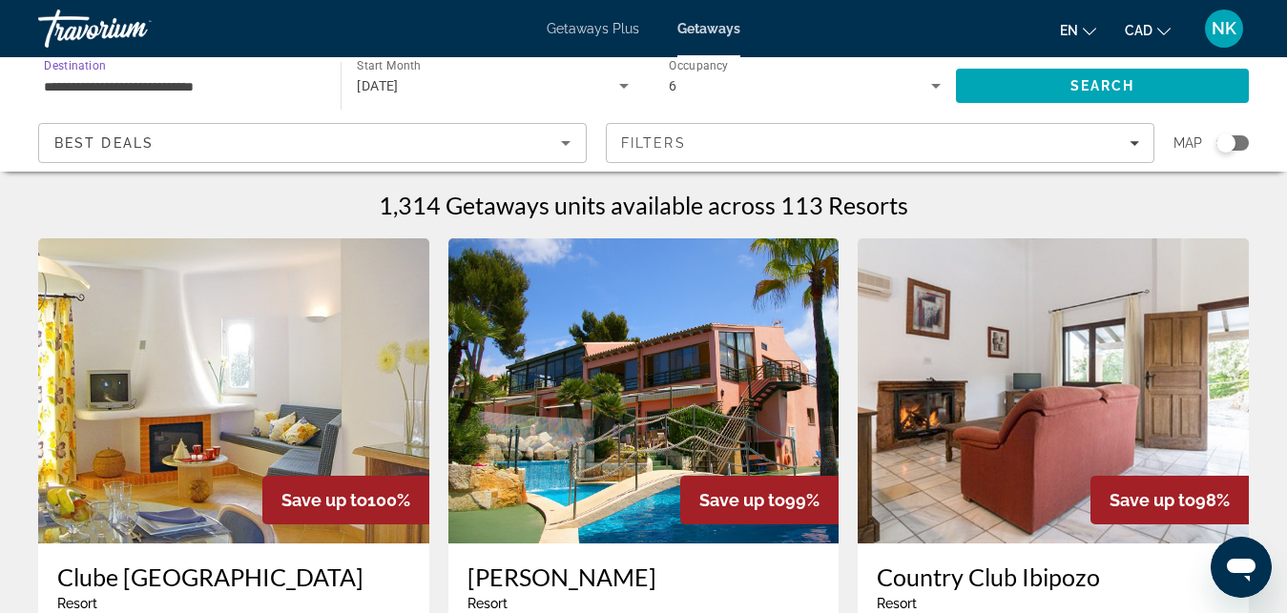
type input "**********"
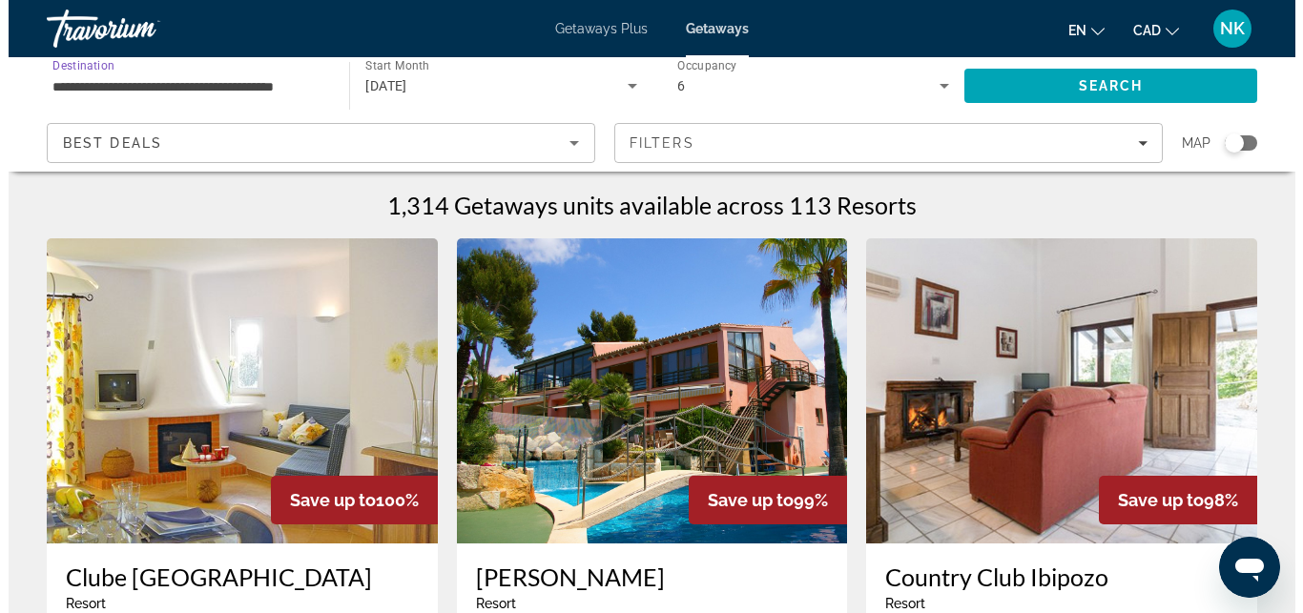
scroll to position [0, 20]
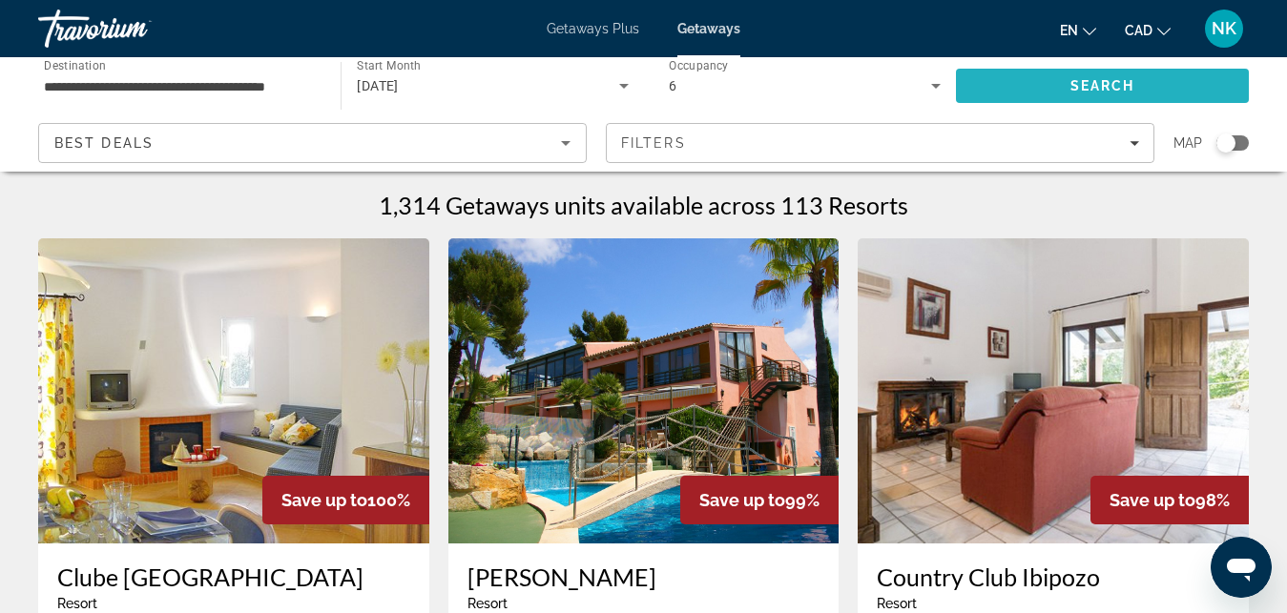
click at [972, 68] on span "Search" at bounding box center [1102, 86] width 293 height 46
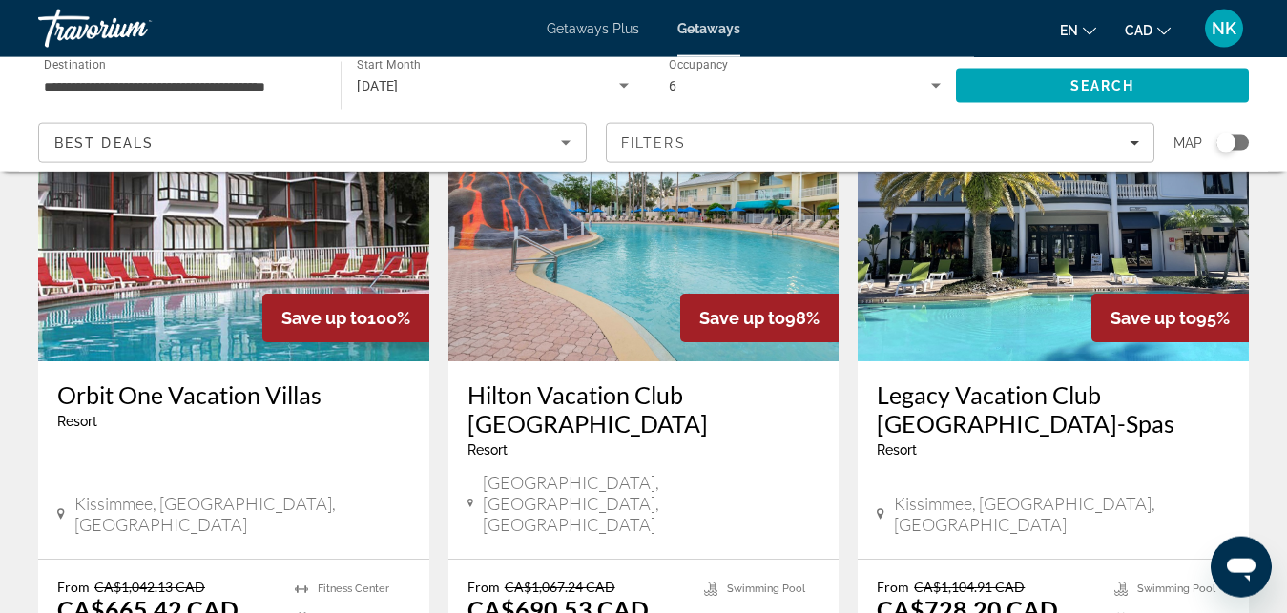
scroll to position [195, 0]
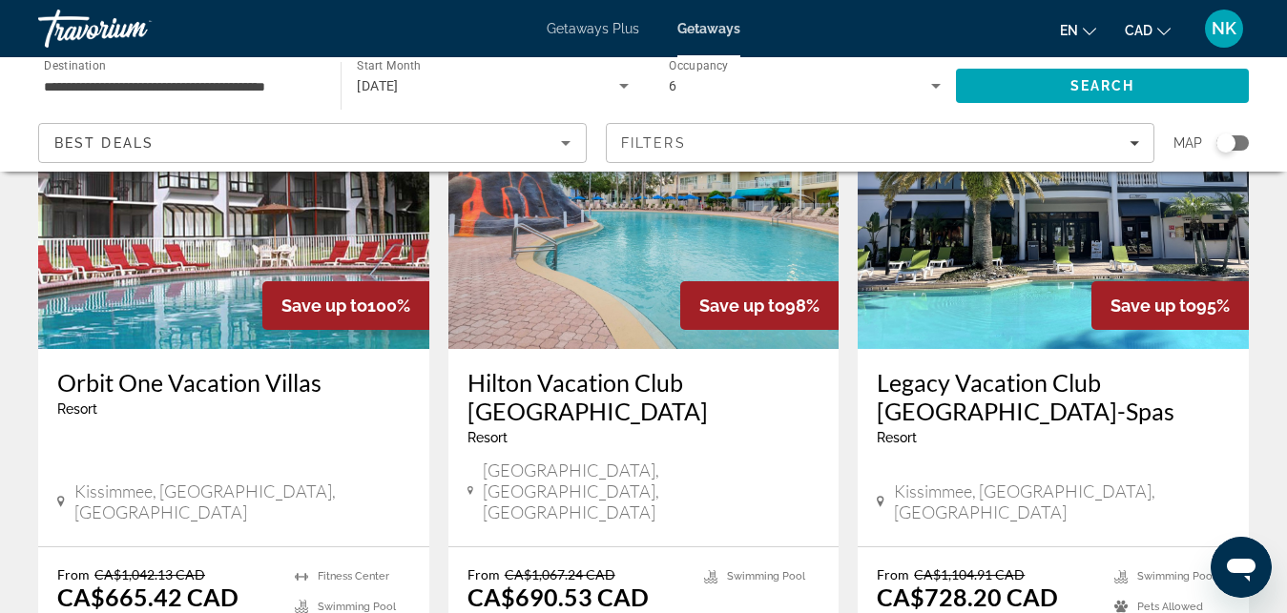
click at [182, 237] on img "Main content" at bounding box center [233, 196] width 391 height 305
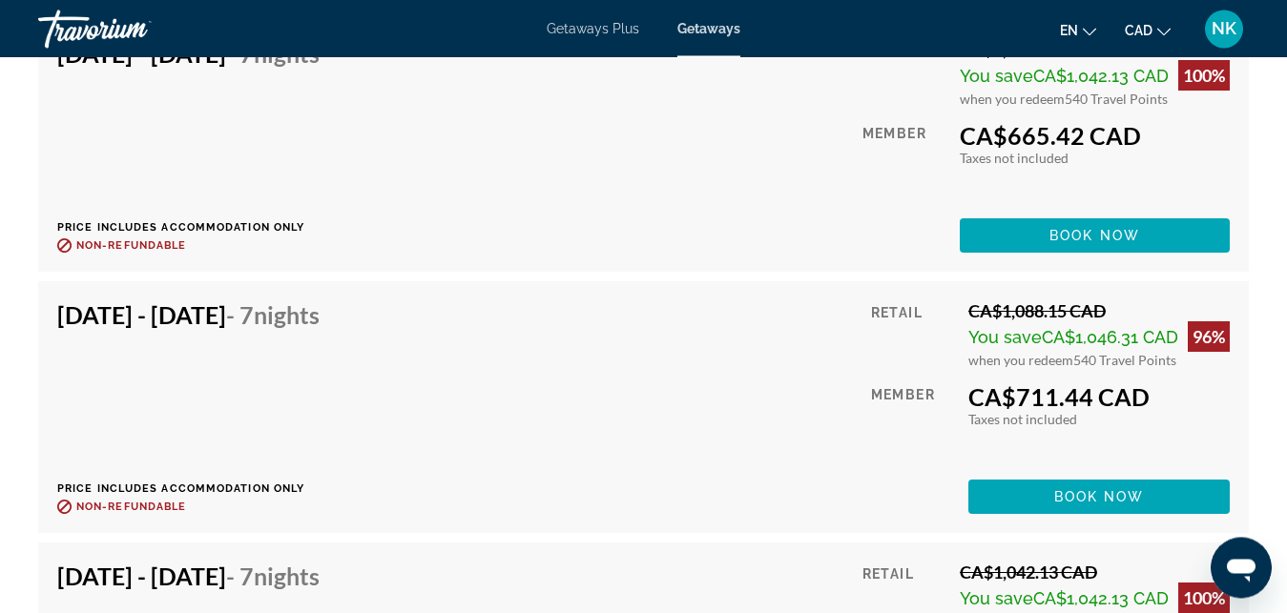
scroll to position [4265, 0]
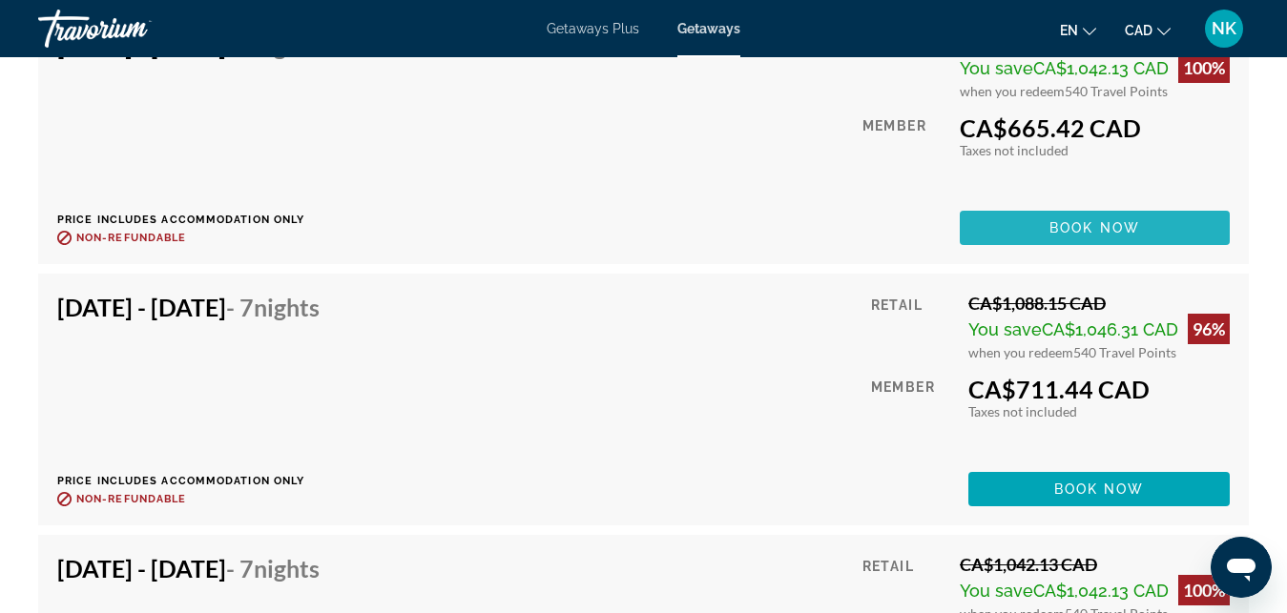
click at [1145, 238] on span "Main content" at bounding box center [1095, 228] width 270 height 46
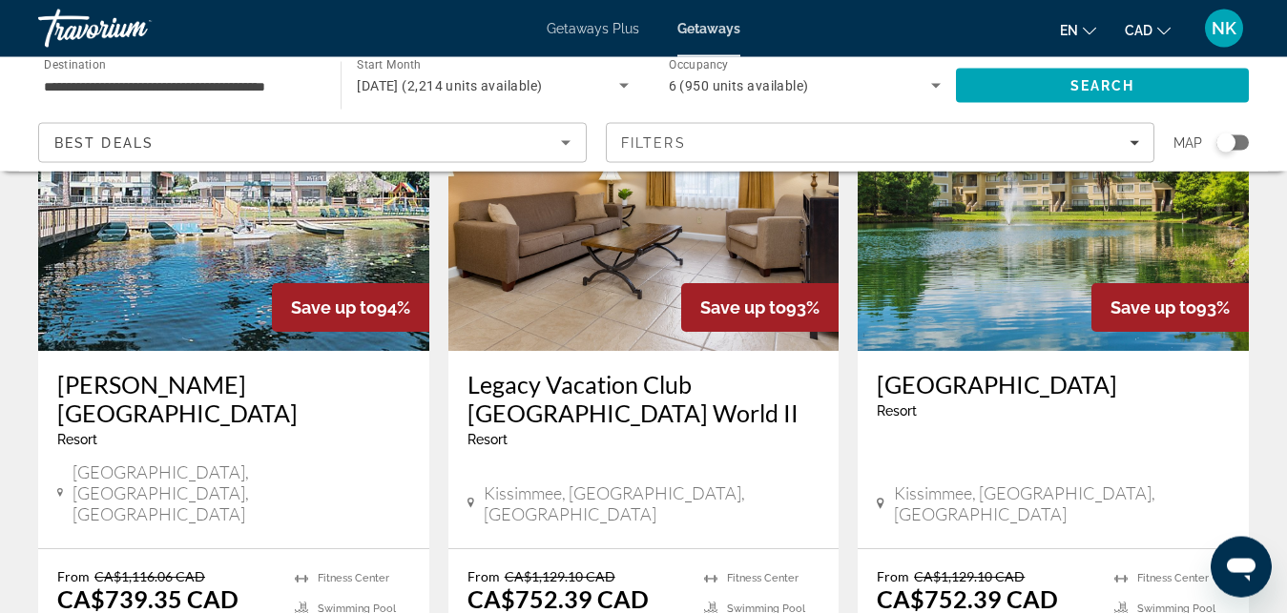
scroll to position [924, 0]
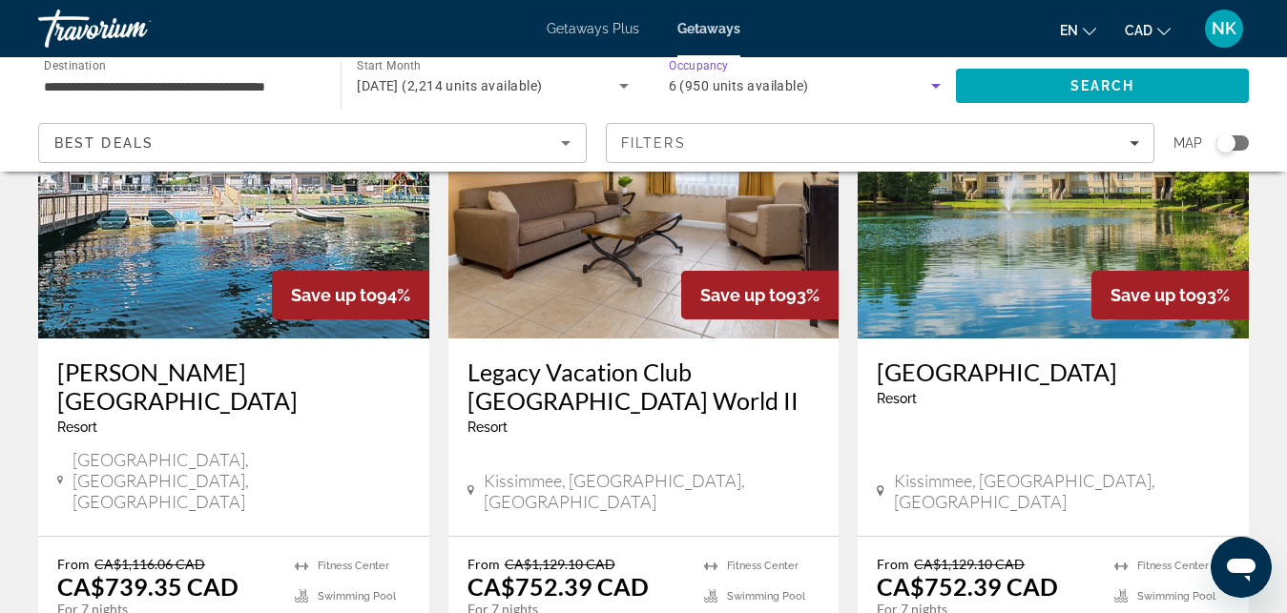
click at [932, 77] on icon "Search widget" at bounding box center [935, 85] width 23 height 23
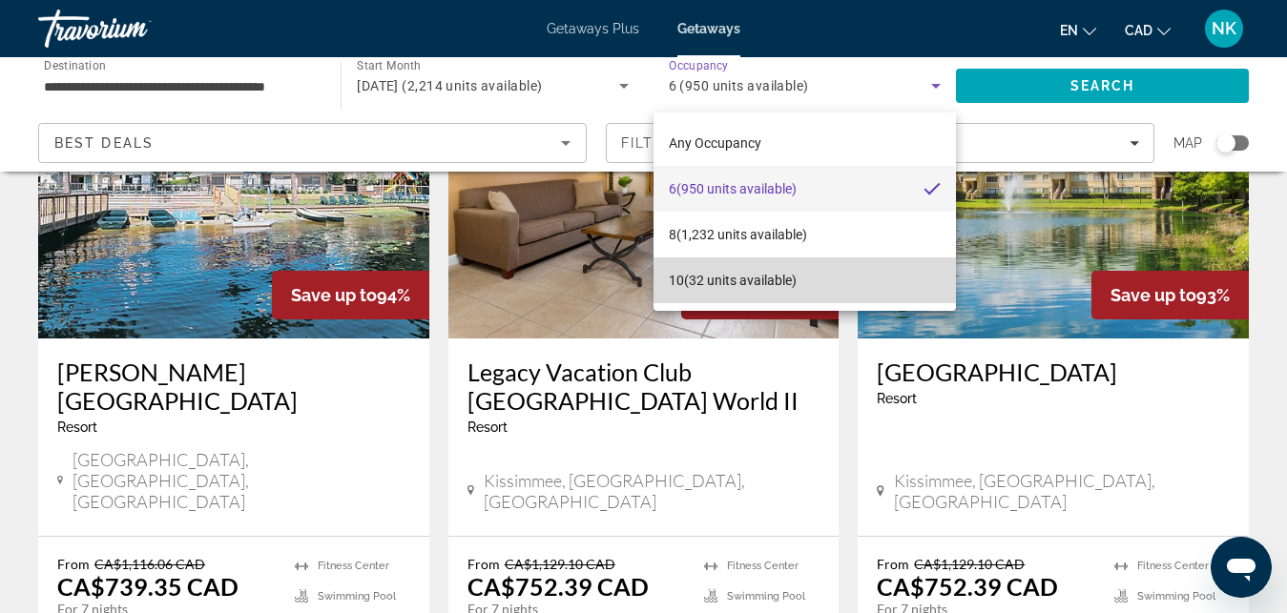
click at [874, 299] on mat-option "10 (32 units available)" at bounding box center [804, 281] width 302 height 46
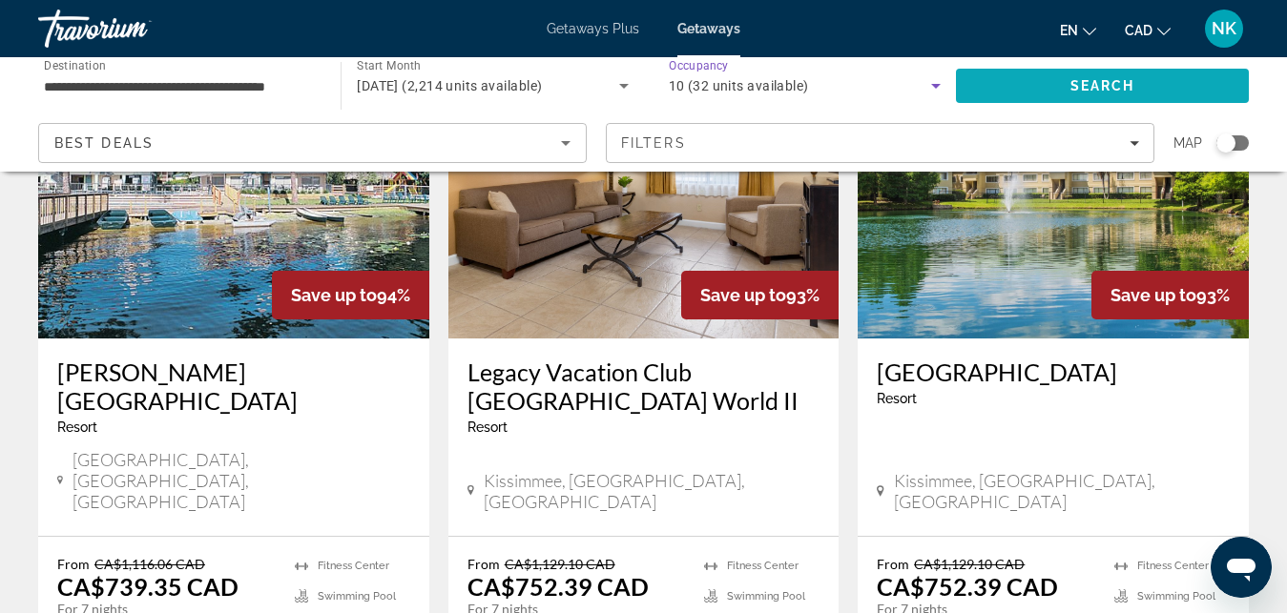
click at [1096, 95] on span "Search" at bounding box center [1102, 86] width 293 height 46
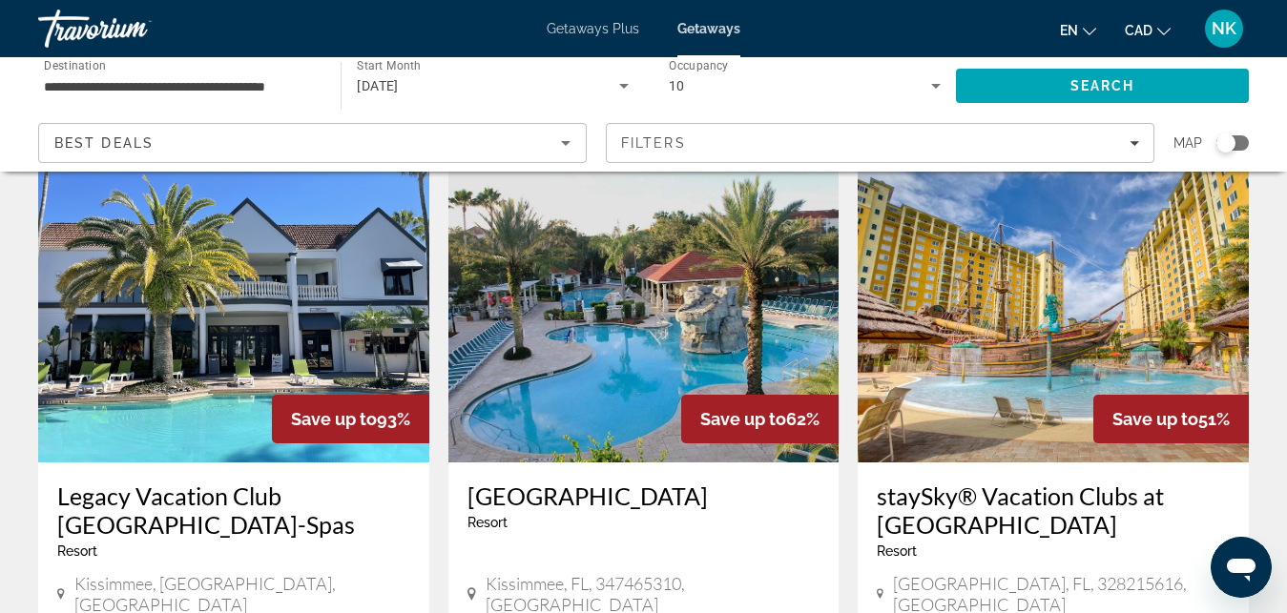
scroll to position [32, 0]
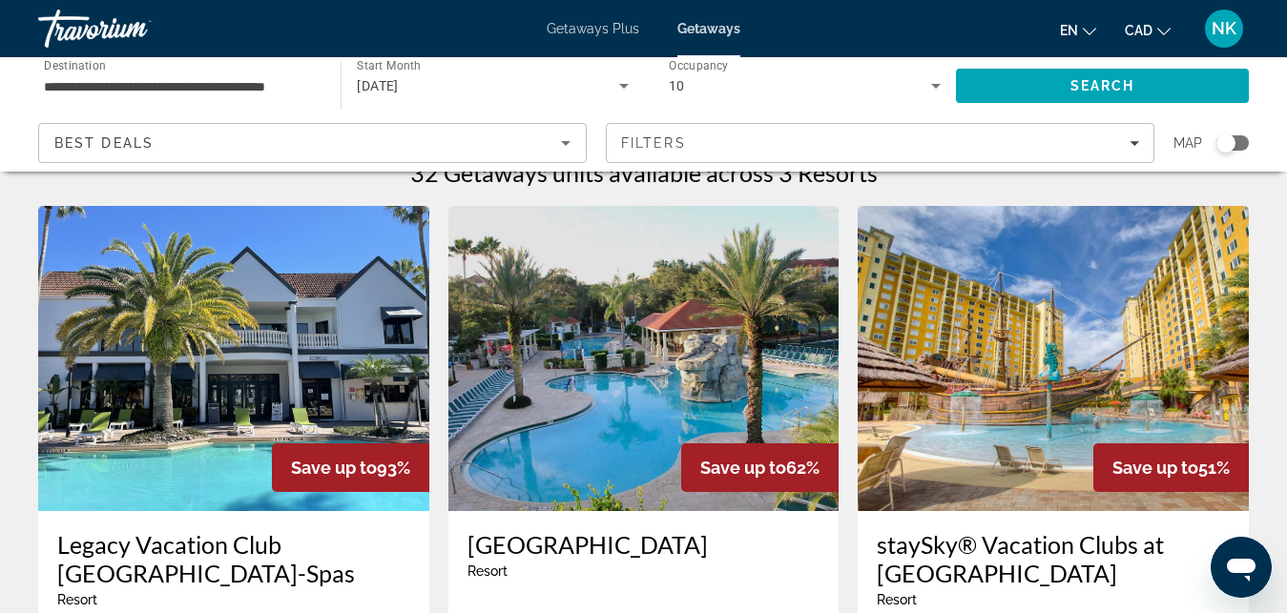
click at [637, 343] on img "Main content" at bounding box center [643, 358] width 391 height 305
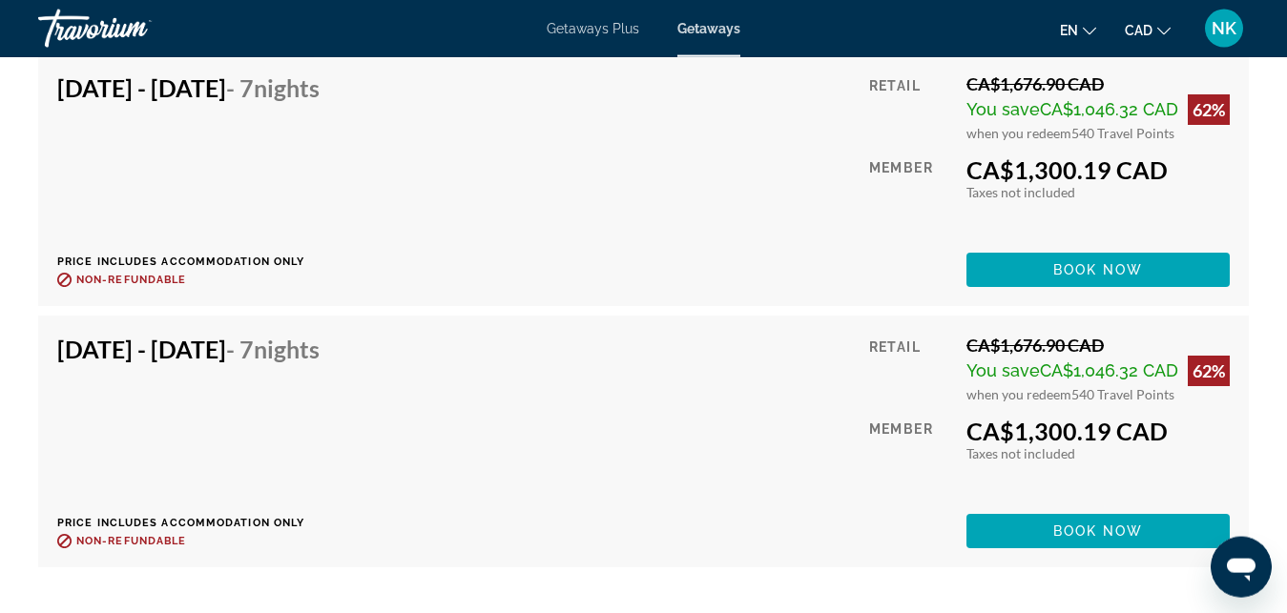
scroll to position [3997, 0]
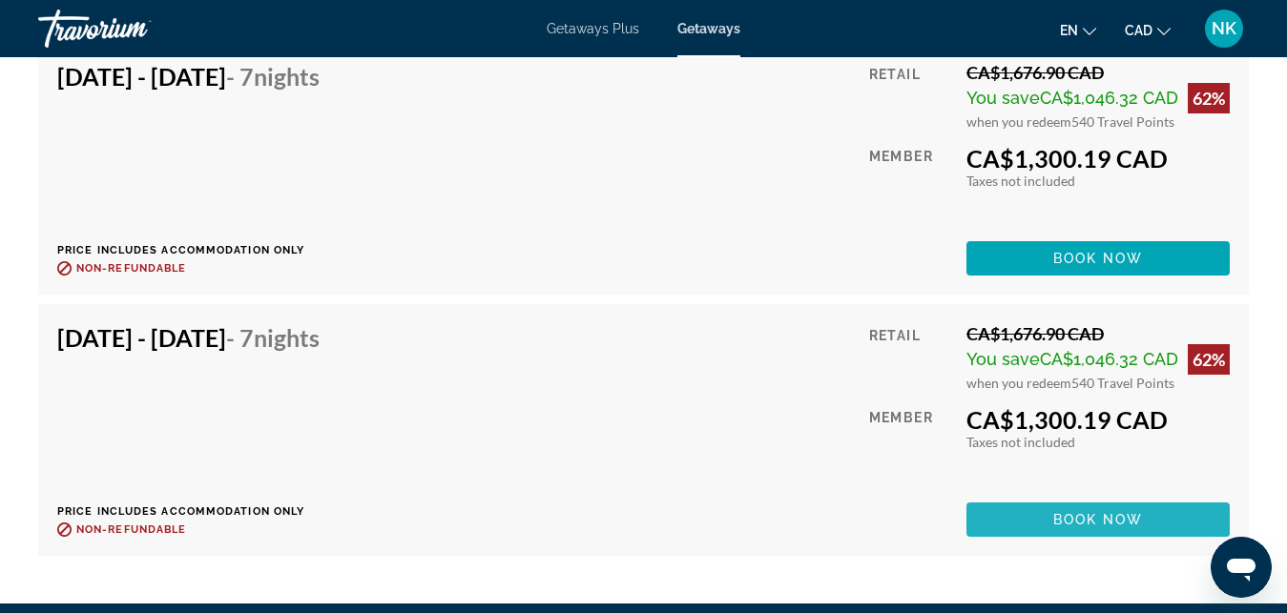
click at [1101, 513] on span "Main content" at bounding box center [1097, 520] width 263 height 46
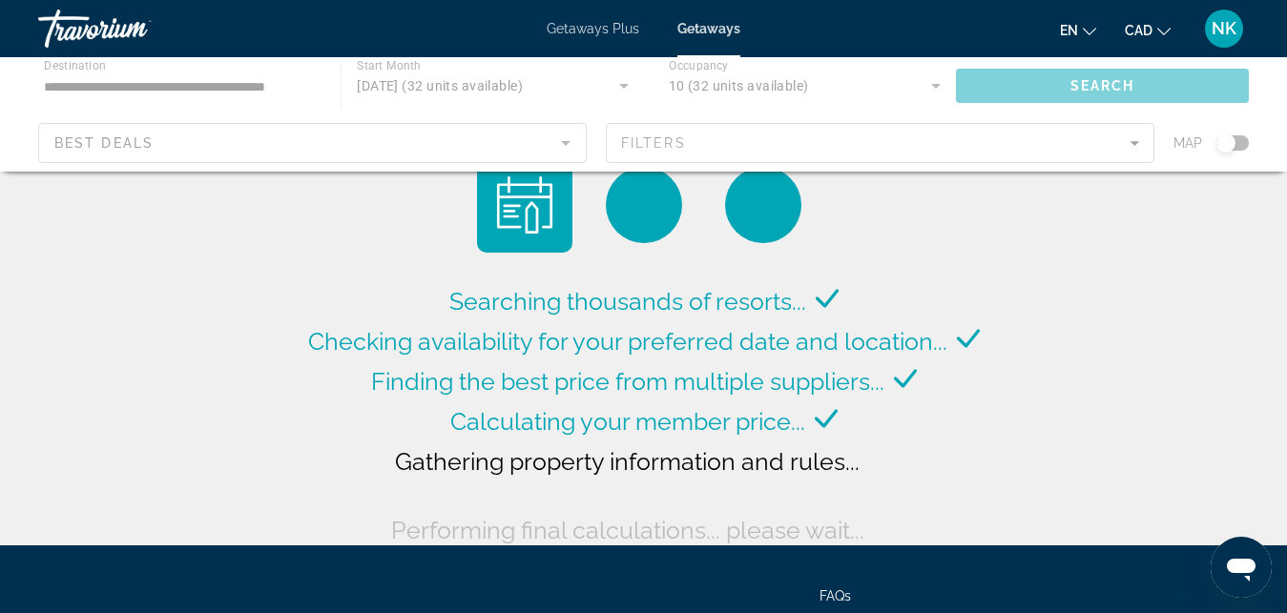
click at [898, 90] on div "Main content" at bounding box center [643, 114] width 1287 height 114
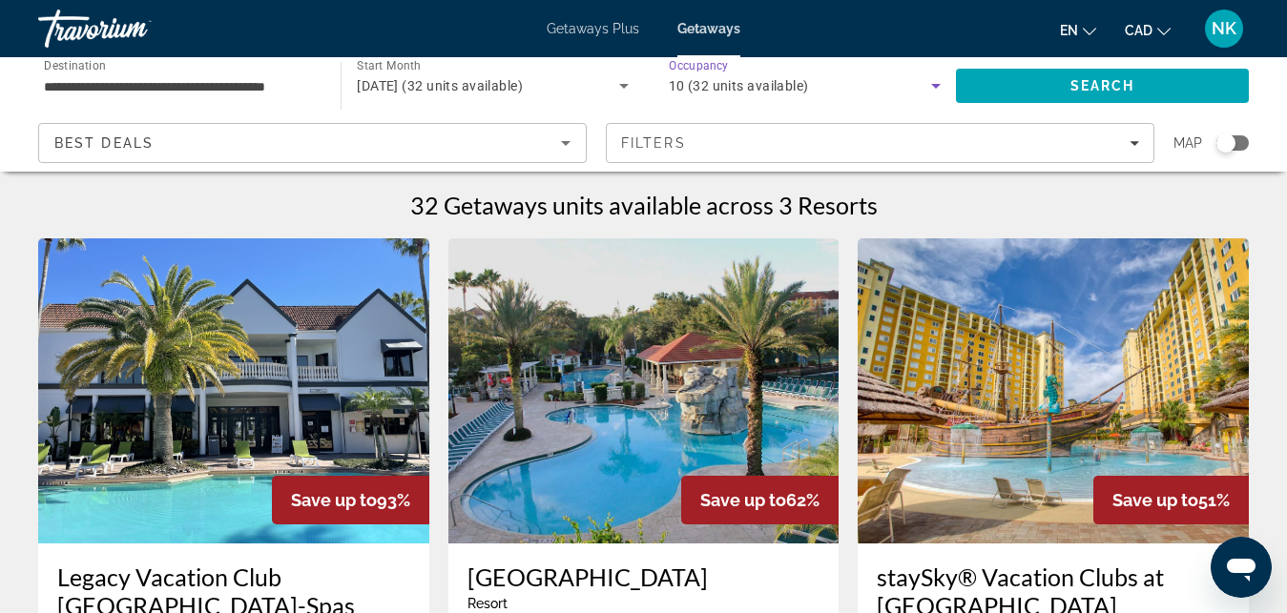
click at [935, 81] on icon "Search widget" at bounding box center [935, 85] width 23 height 23
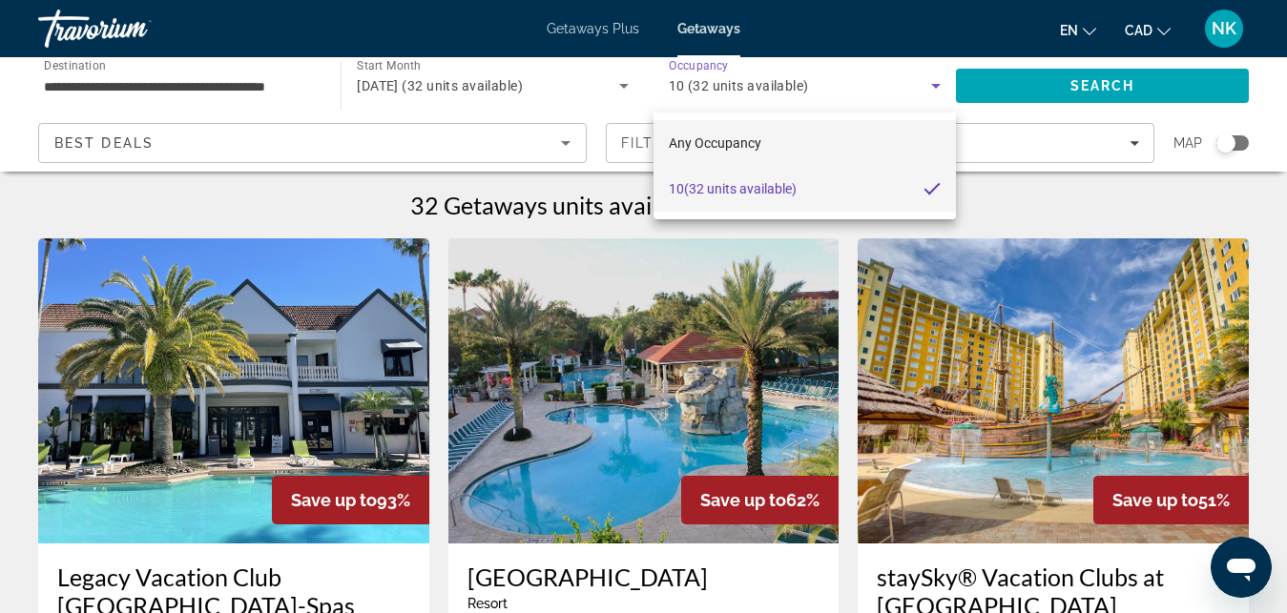
click at [855, 140] on mat-option "Any Occupancy" at bounding box center [804, 143] width 302 height 46
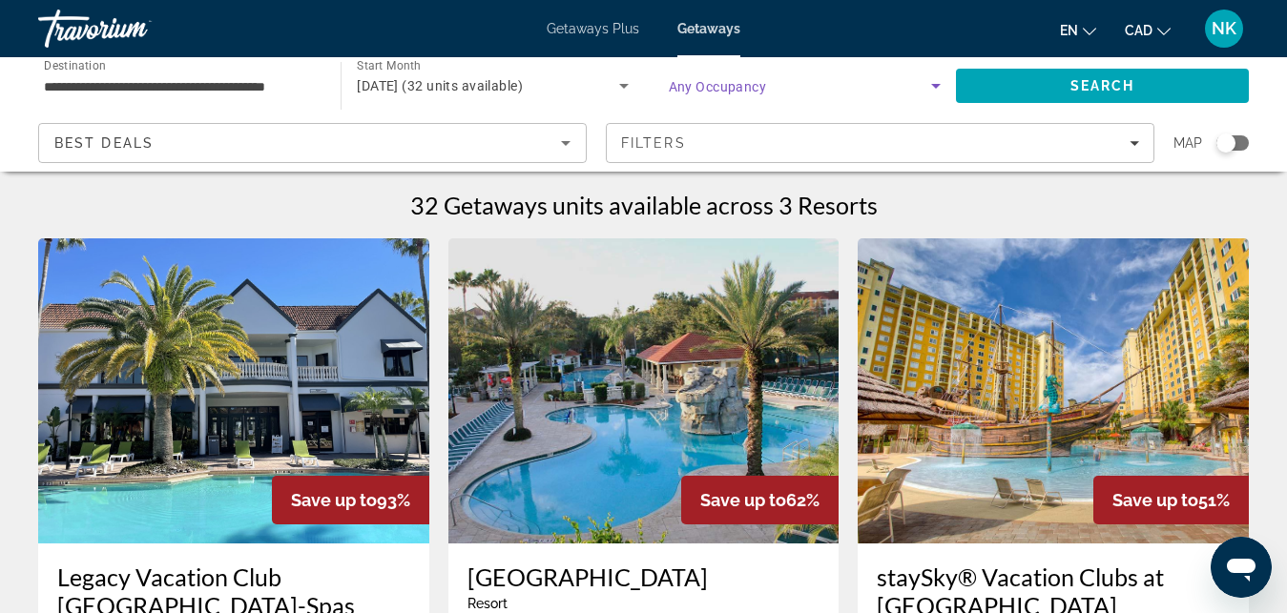
click at [927, 93] on icon "Search widget" at bounding box center [935, 85] width 23 height 23
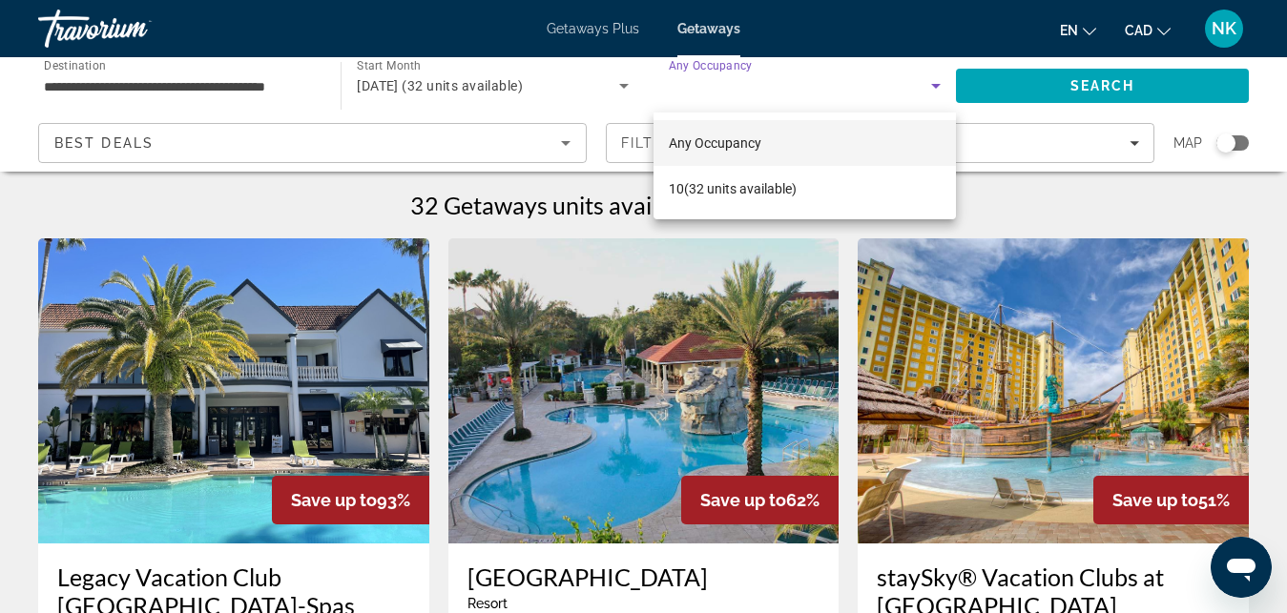
click at [927, 93] on div at bounding box center [643, 306] width 1287 height 613
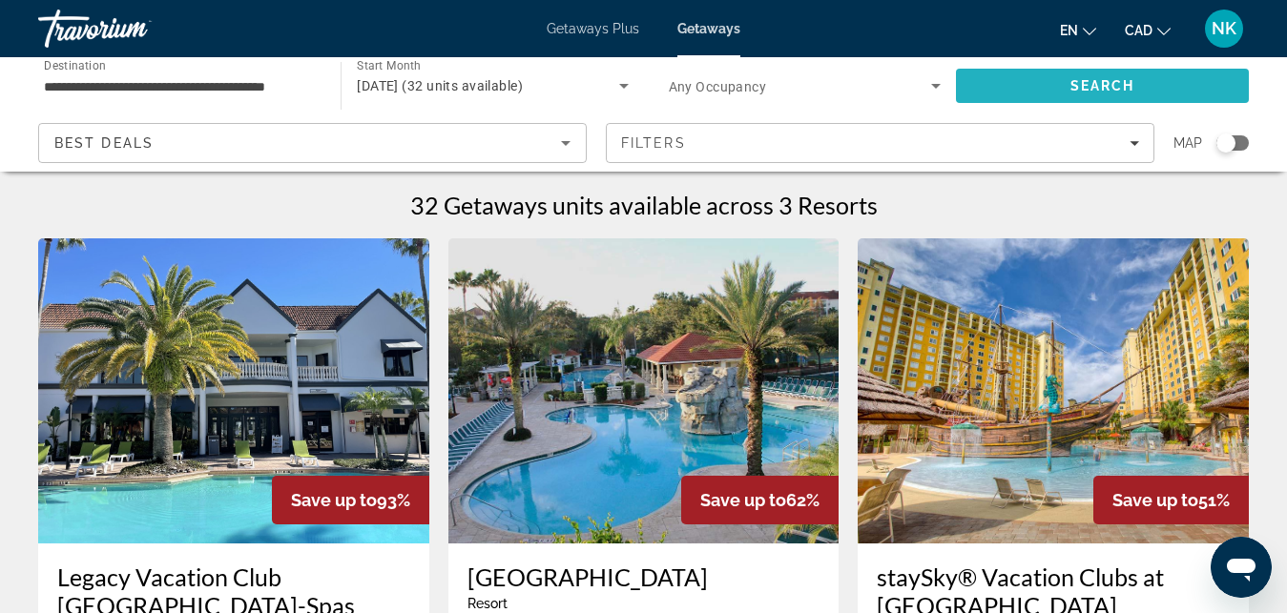
click at [1007, 82] on span "Search" at bounding box center [1102, 86] width 293 height 46
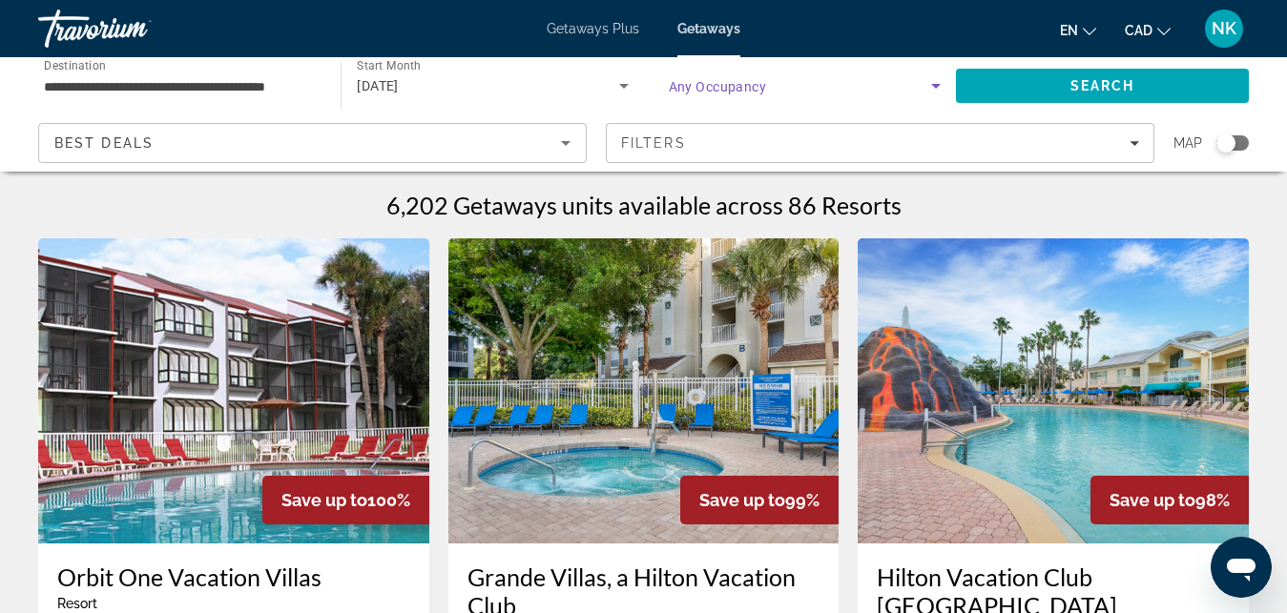
click at [942, 87] on icon "Search widget" at bounding box center [935, 85] width 23 height 23
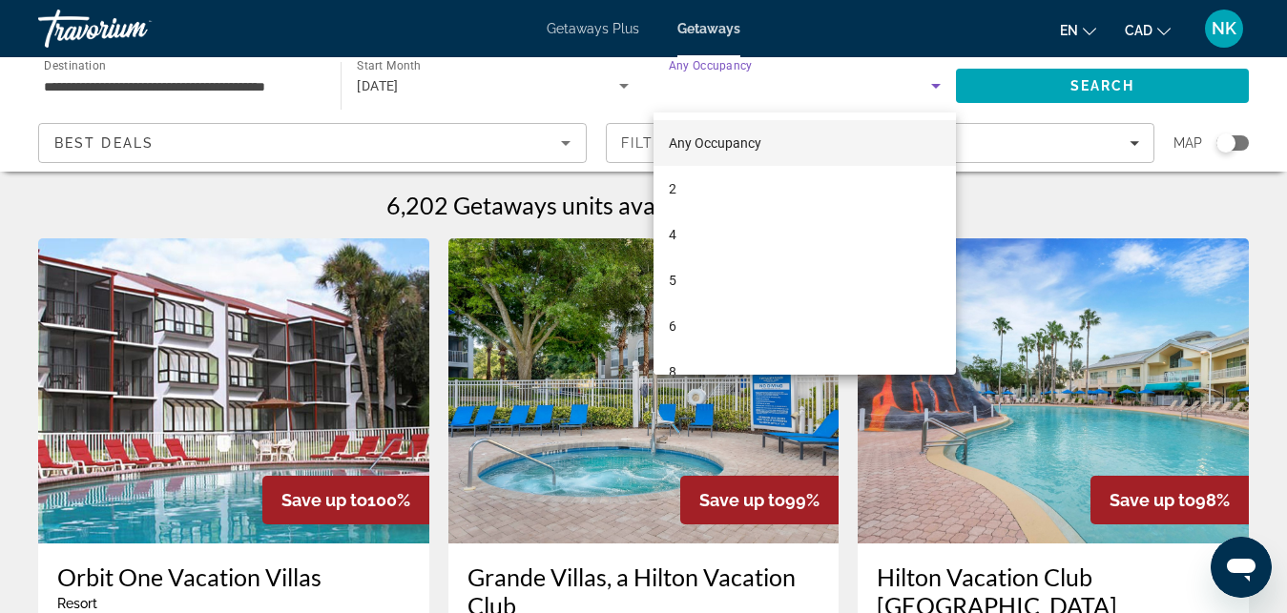
scroll to position [73, 0]
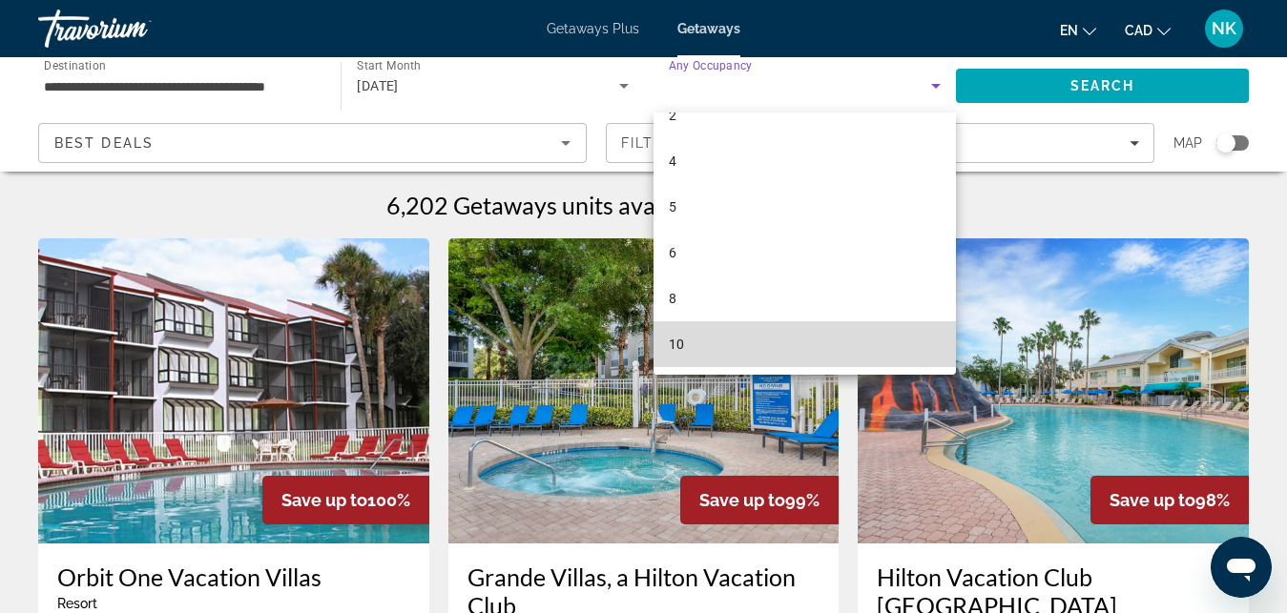
click at [858, 341] on mat-option "10" at bounding box center [804, 344] width 302 height 46
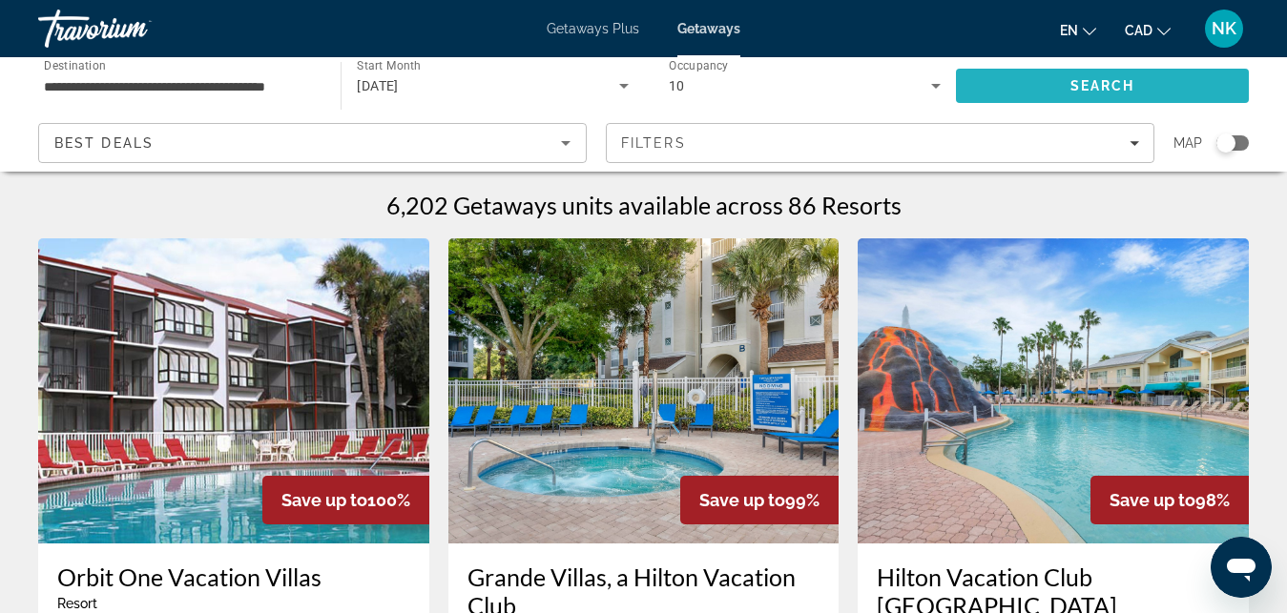
click at [1023, 85] on span "Search" at bounding box center [1102, 86] width 293 height 46
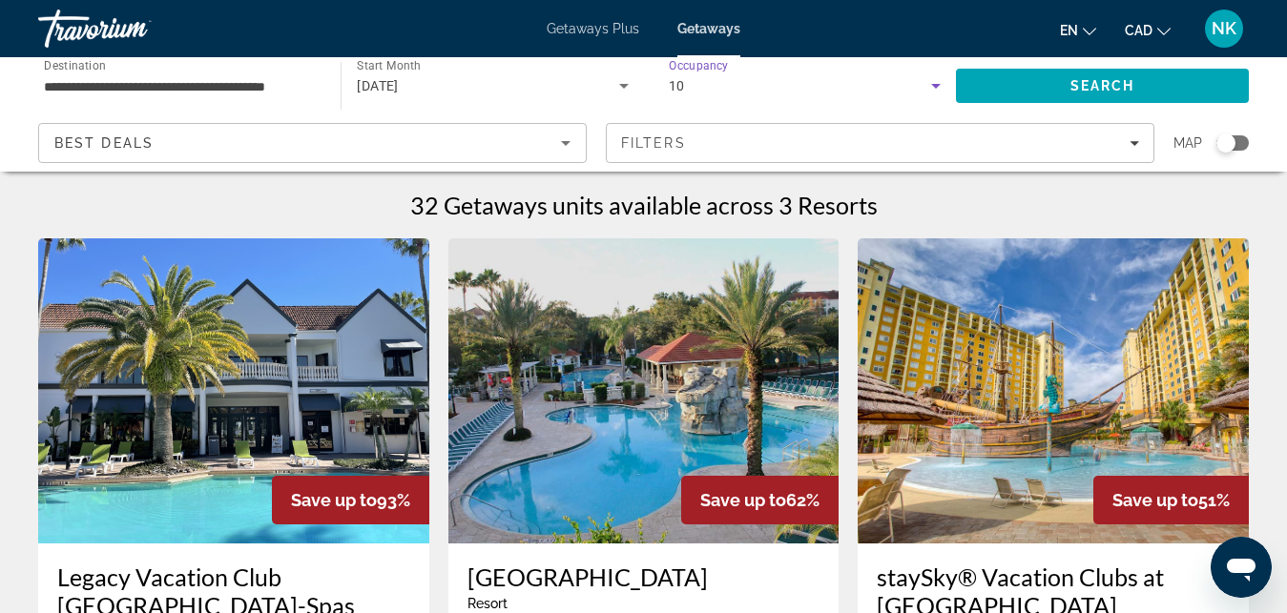
click at [945, 89] on icon "Search widget" at bounding box center [935, 85] width 23 height 23
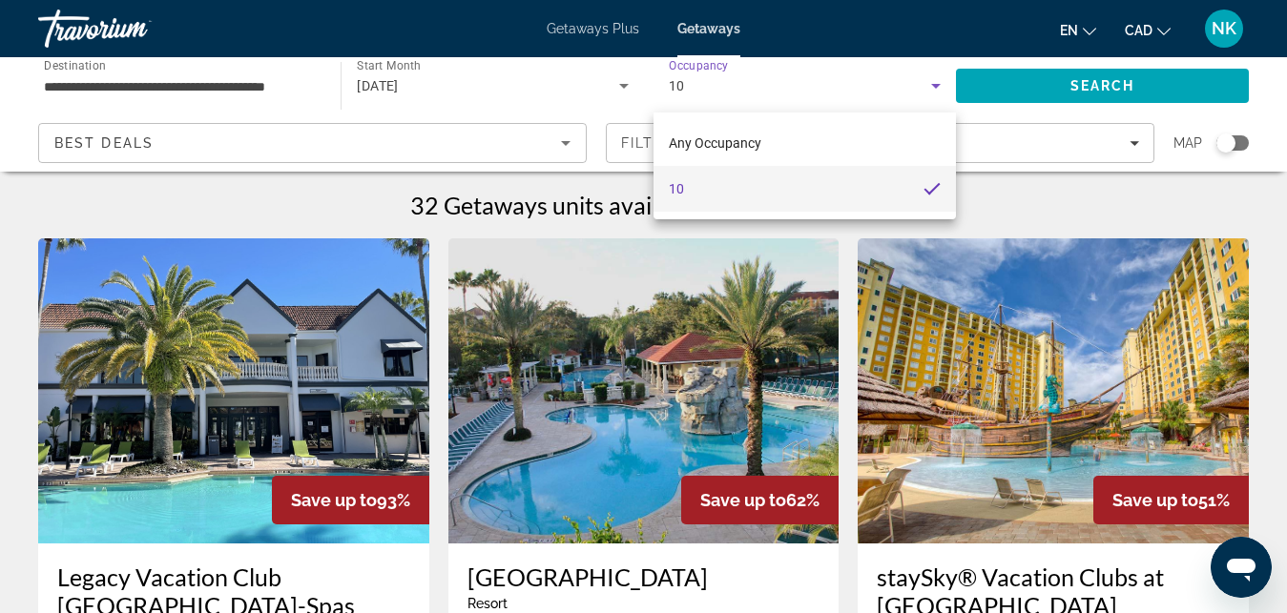
click at [945, 89] on div at bounding box center [643, 306] width 1287 height 613
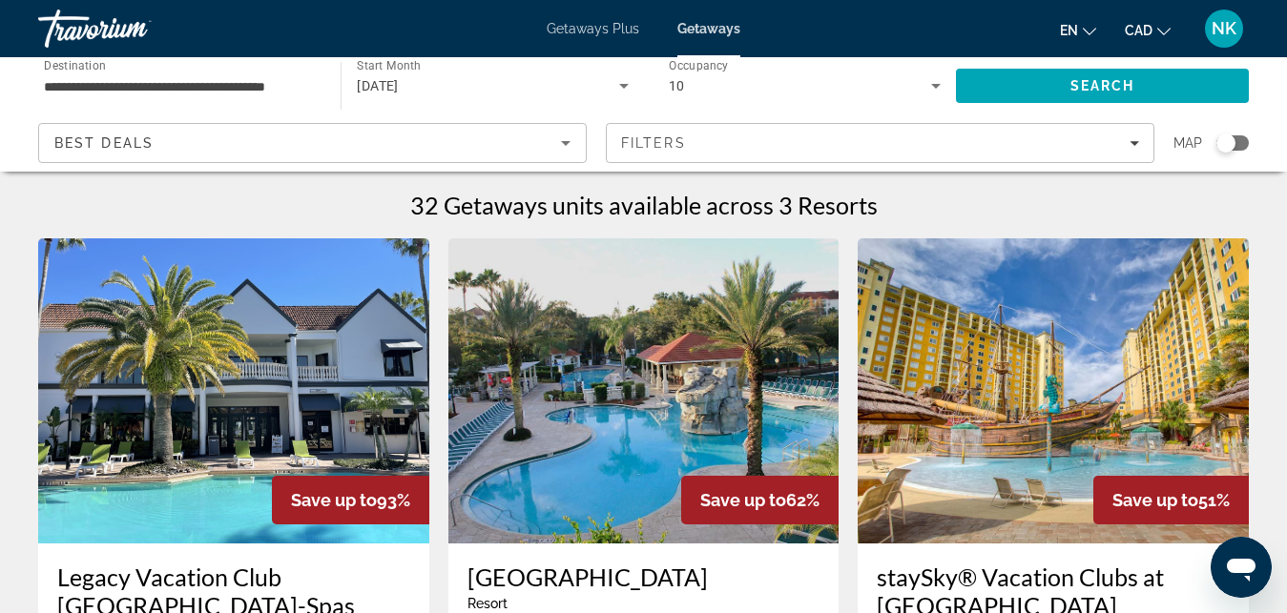
click at [1153, 404] on img "Main content" at bounding box center [1053, 390] width 391 height 305
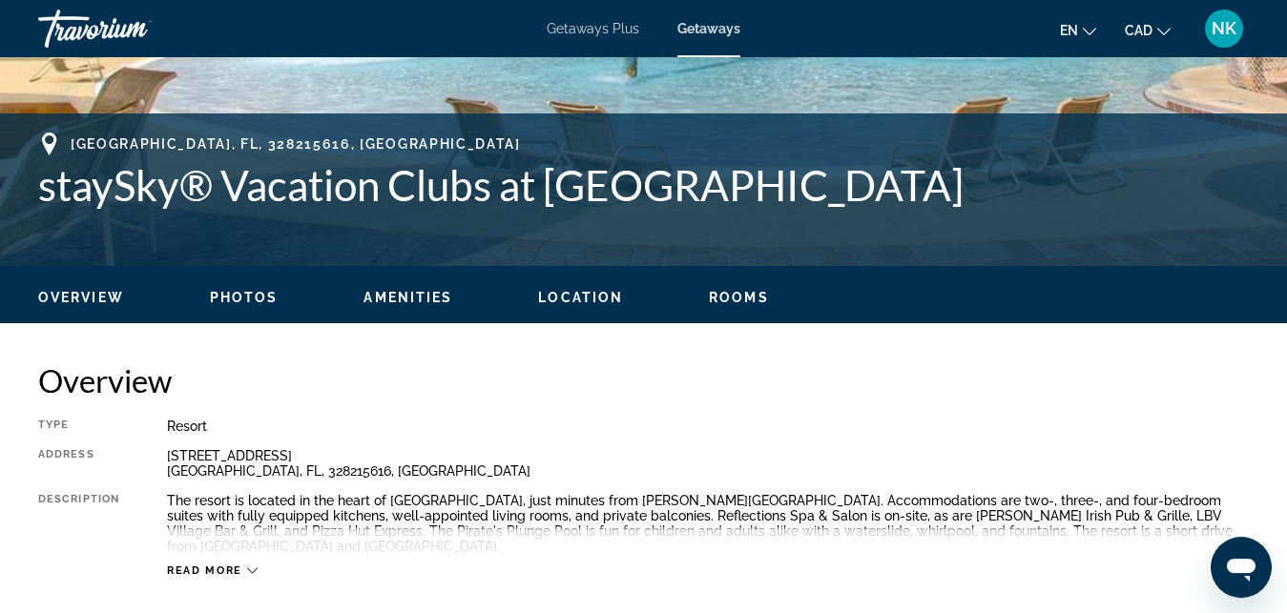
scroll to position [641, 0]
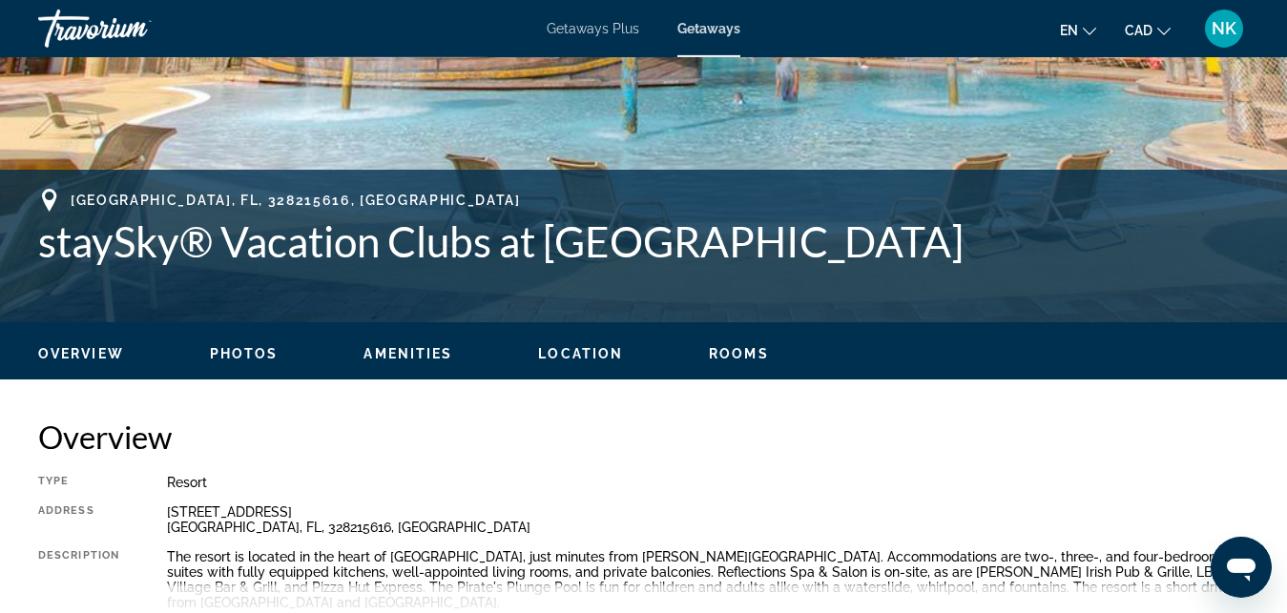
click at [258, 348] on span "Photos" at bounding box center [244, 353] width 69 height 15
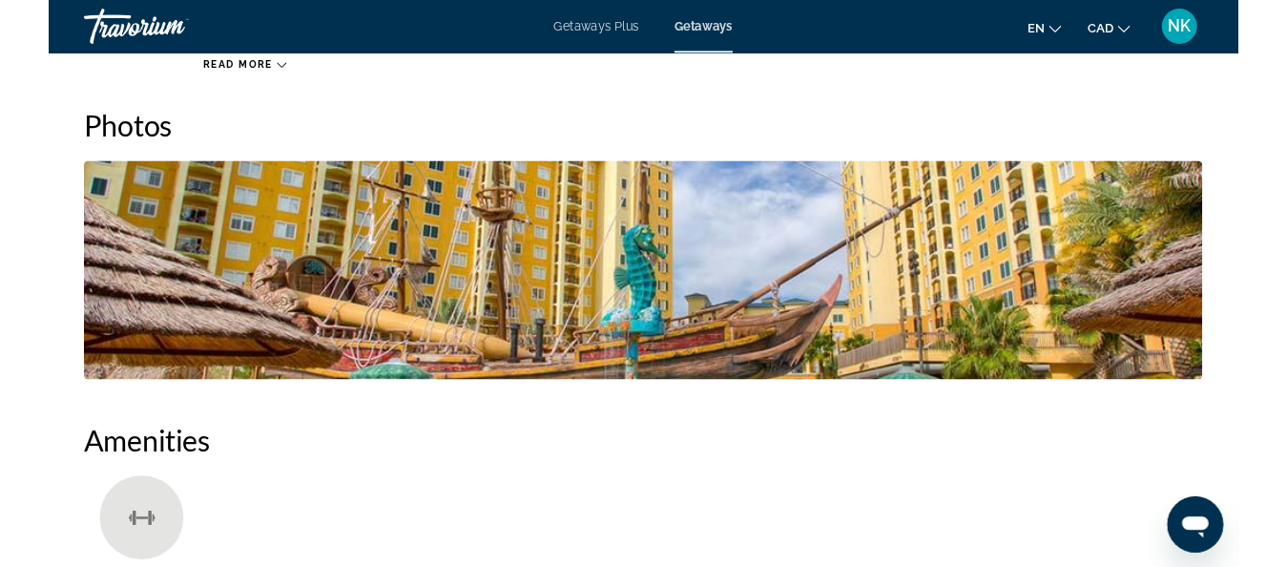
scroll to position [1199, 0]
